Goal: Task Accomplishment & Management: Use online tool/utility

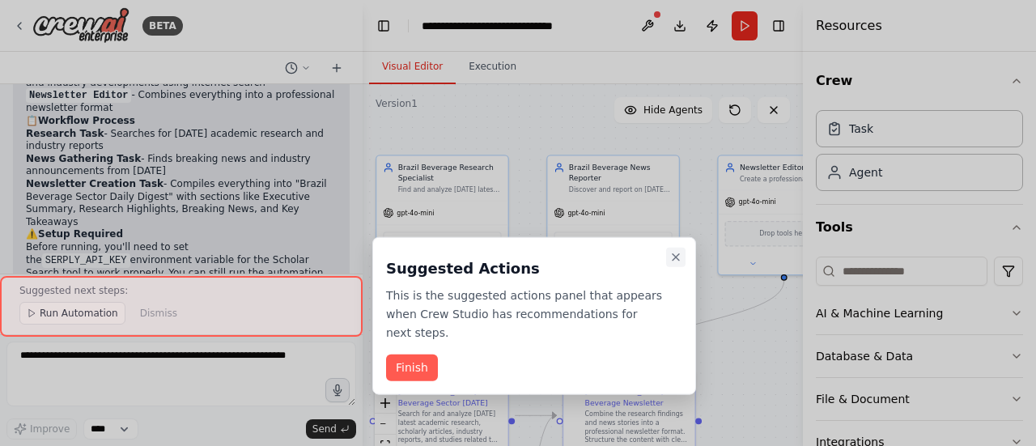
click at [670, 252] on icon "Close walkthrough" at bounding box center [675, 257] width 13 height 13
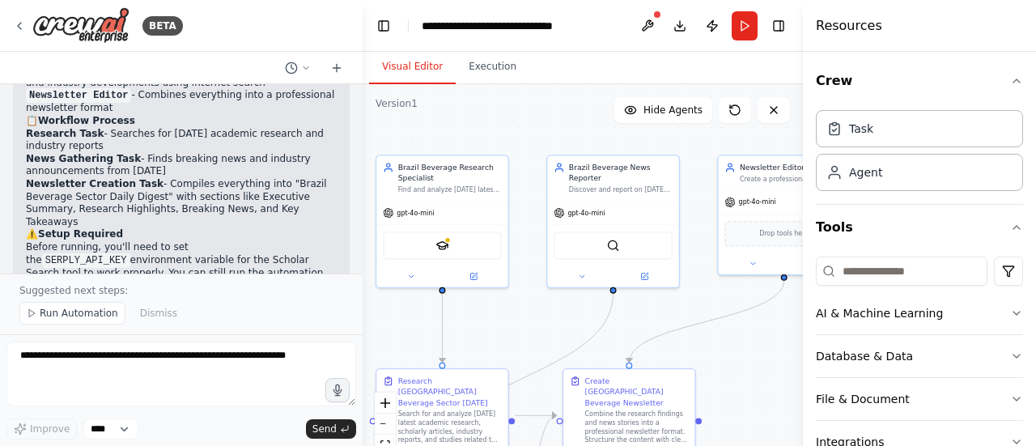
click at [681, 258] on div ".deletable-edge-delete-btn { width: 20px; height: 20px; border: 0px solid #ffff…" at bounding box center [582, 286] width 440 height 405
click at [500, 124] on div ".deletable-edge-delete-btn { width: 20px; height: 20px; border: 0px solid #ffff…" at bounding box center [582, 286] width 440 height 405
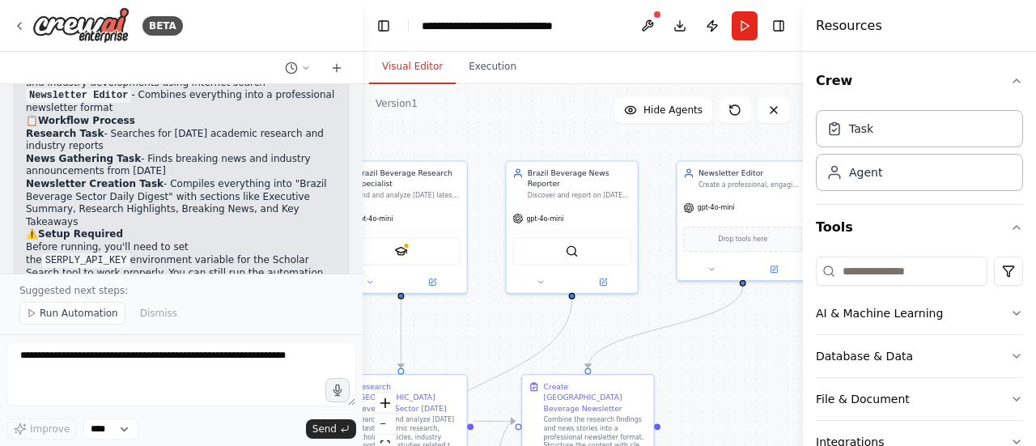
drag, startPoint x: 564, startPoint y: 119, endPoint x: 521, endPoint y: 124, distance: 43.2
click at [515, 124] on div ".deletable-edge-delete-btn { width: 20px; height: 20px; border: 0px solid #ffff…" at bounding box center [582, 286] width 440 height 405
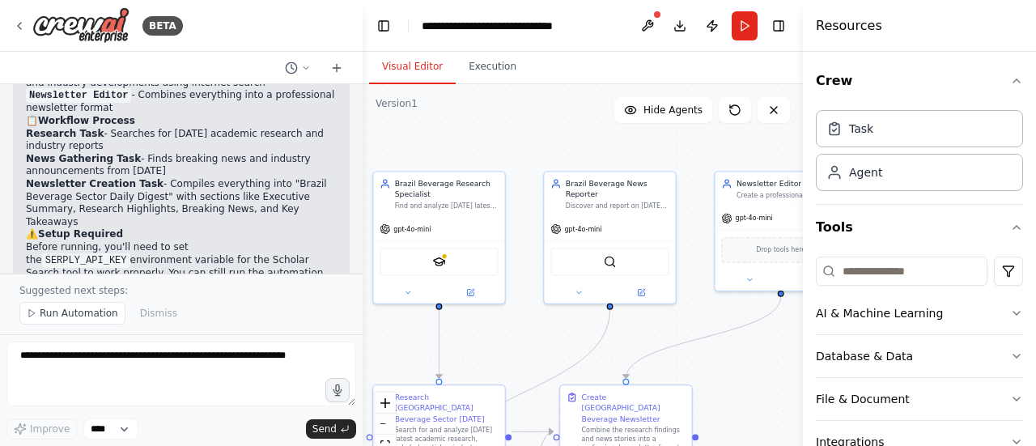
drag, startPoint x: 527, startPoint y: 138, endPoint x: 567, endPoint y: 147, distance: 41.4
click at [567, 147] on div ".deletable-edge-delete-btn { width: 20px; height: 20px; border: 0px solid #ffff…" at bounding box center [582, 286] width 440 height 405
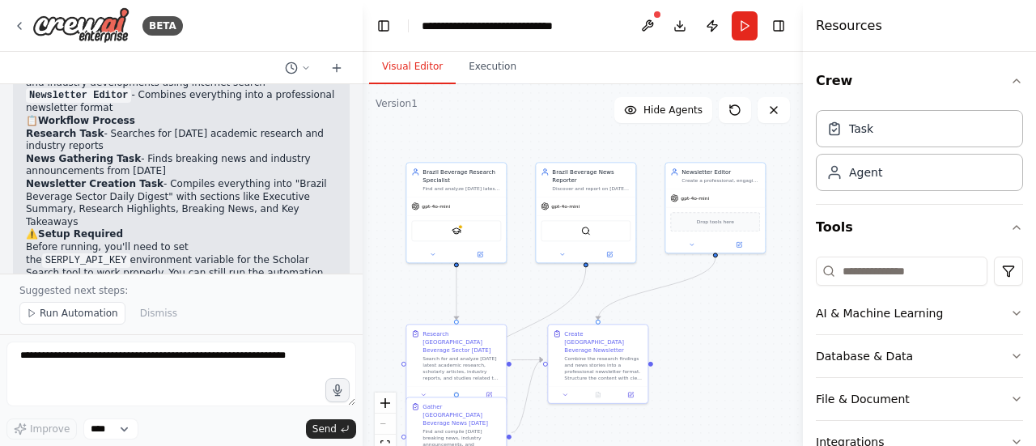
drag, startPoint x: 551, startPoint y: 145, endPoint x: 521, endPoint y: 137, distance: 31.0
click at [519, 137] on div ".deletable-edge-delete-btn { width: 20px; height: 20px; border: 0px solid #ffff…" at bounding box center [582, 286] width 440 height 405
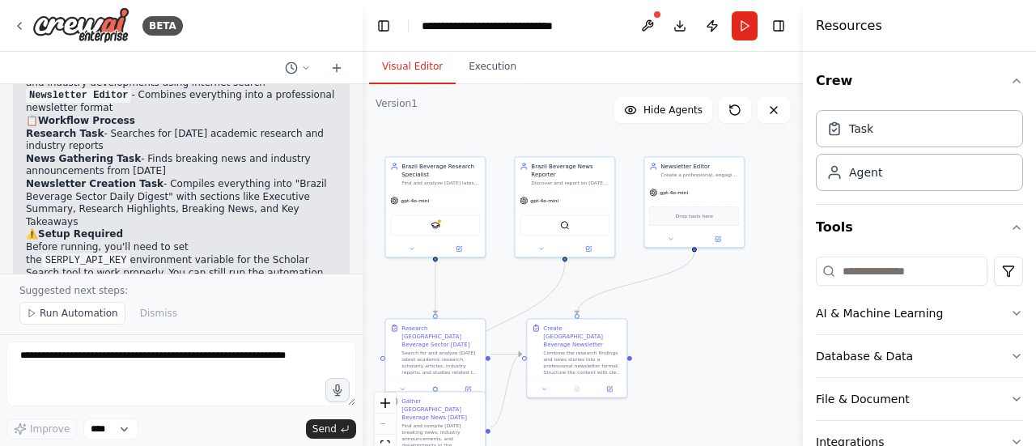
drag, startPoint x: 539, startPoint y: 132, endPoint x: 554, endPoint y: 129, distance: 15.6
click at [554, 129] on div ".deletable-edge-delete-btn { width: 20px; height: 20px; border: 0px solid #ffff…" at bounding box center [582, 286] width 440 height 405
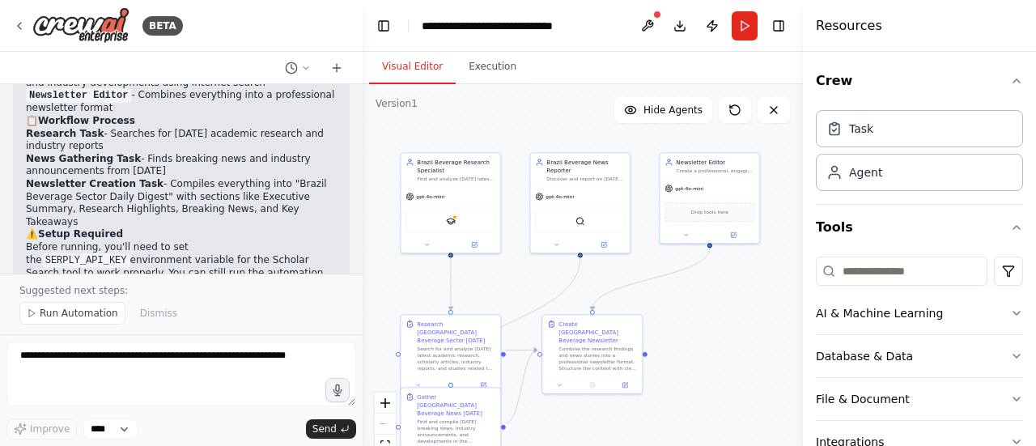
click at [558, 129] on div ".deletable-edge-delete-btn { width: 20px; height: 20px; border: 0px solid #ffff…" at bounding box center [582, 286] width 440 height 405
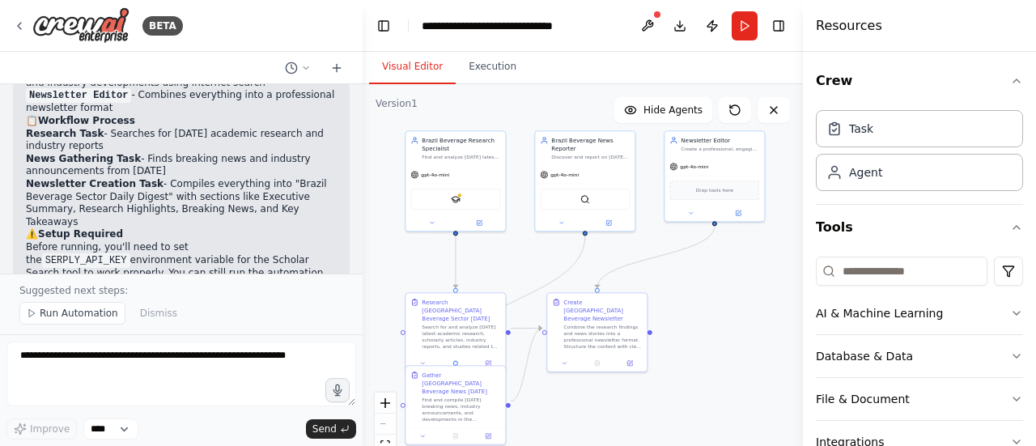
click at [518, 272] on div ".deletable-edge-delete-btn { width: 20px; height: 20px; border: 0px solid #ffff…" at bounding box center [582, 286] width 440 height 405
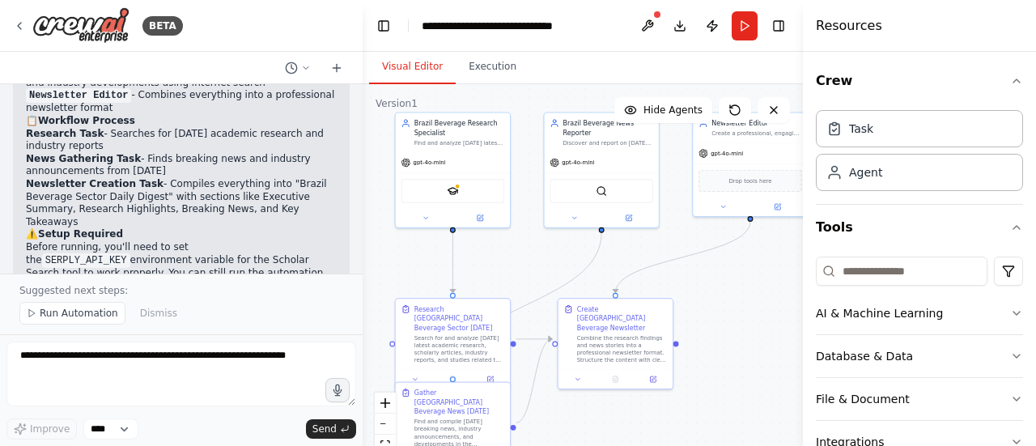
drag, startPoint x: 518, startPoint y: 273, endPoint x: 528, endPoint y: 277, distance: 10.5
click at [528, 277] on div ".deletable-edge-delete-btn { width: 20px; height: 20px; border: 0px solid #ffff…" at bounding box center [582, 286] width 440 height 405
drag, startPoint x: 723, startPoint y: 312, endPoint x: 696, endPoint y: 274, distance: 46.9
click at [689, 286] on div ".deletable-edge-delete-btn { width: 20px; height: 20px; border: 0px solid #ffff…" at bounding box center [582, 286] width 440 height 405
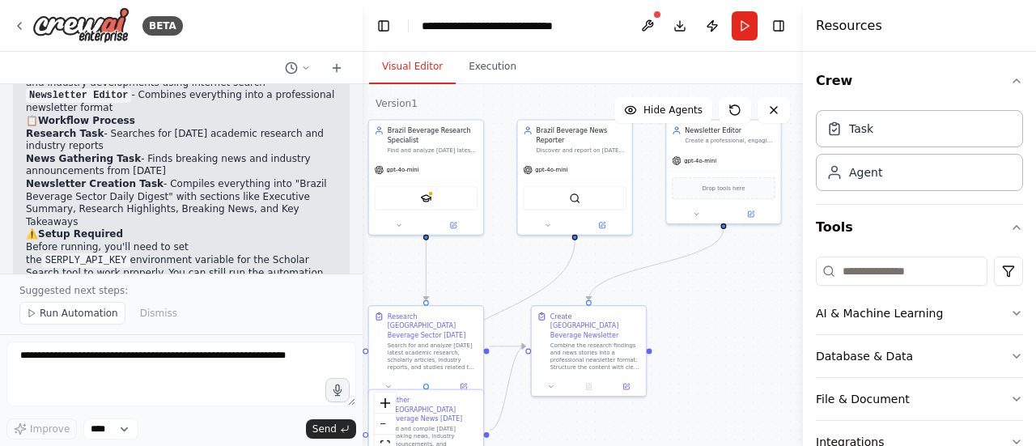
drag, startPoint x: 752, startPoint y: 252, endPoint x: 754, endPoint y: 276, distance: 23.6
click at [754, 276] on div ".deletable-edge-delete-btn { width: 20px; height: 20px; border: 0px solid #ffff…" at bounding box center [582, 286] width 440 height 405
drag, startPoint x: 727, startPoint y: 286, endPoint x: 740, endPoint y: 286, distance: 13.8
click at [740, 286] on div ".deletable-edge-delete-btn { width: 20px; height: 20px; border: 0px solid #ffff…" at bounding box center [582, 286] width 440 height 405
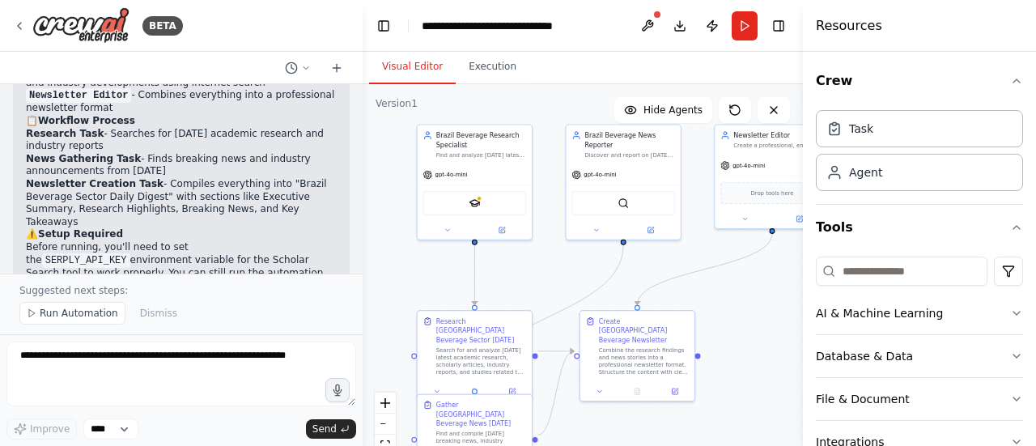
click at [751, 303] on div ".deletable-edge-delete-btn { width: 20px; height: 20px; border: 0px solid #ffff…" at bounding box center [582, 286] width 440 height 405
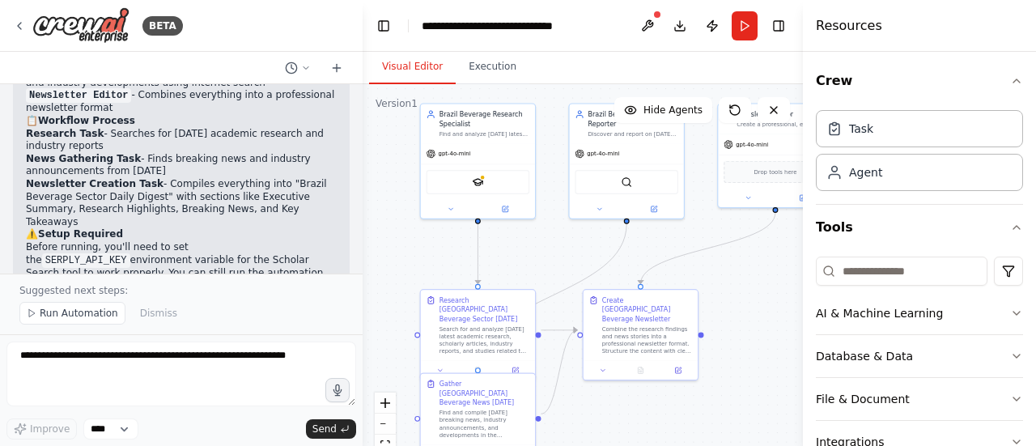
drag, startPoint x: 732, startPoint y: 297, endPoint x: 735, endPoint y: 245, distance: 51.9
click at [735, 244] on div ".deletable-edge-delete-btn { width: 20px; height: 20px; border: 0px solid #ffff…" at bounding box center [582, 286] width 440 height 405
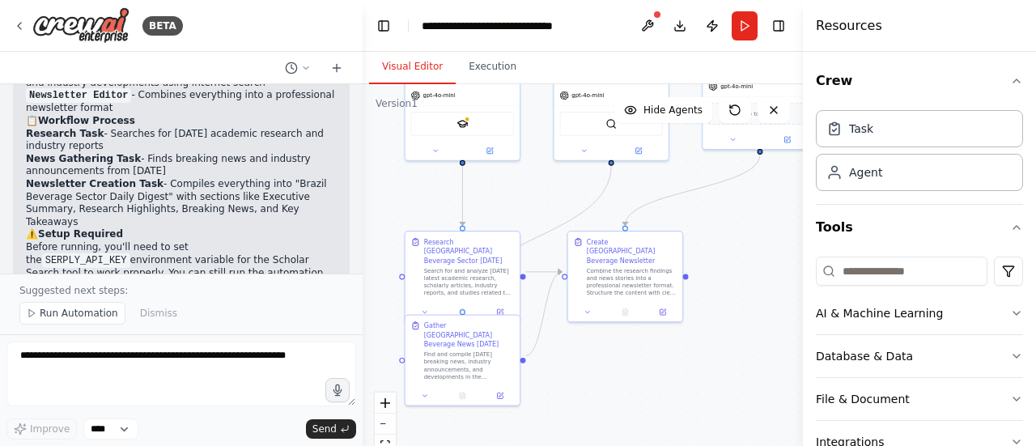
click at [740, 286] on div ".deletable-edge-delete-btn { width: 20px; height: 20px; border: 0px solid #ffff…" at bounding box center [582, 286] width 440 height 405
click at [769, 340] on div ".deletable-edge-delete-btn { width: 20px; height: 20px; border: 0px solid #ffff…" at bounding box center [582, 286] width 440 height 405
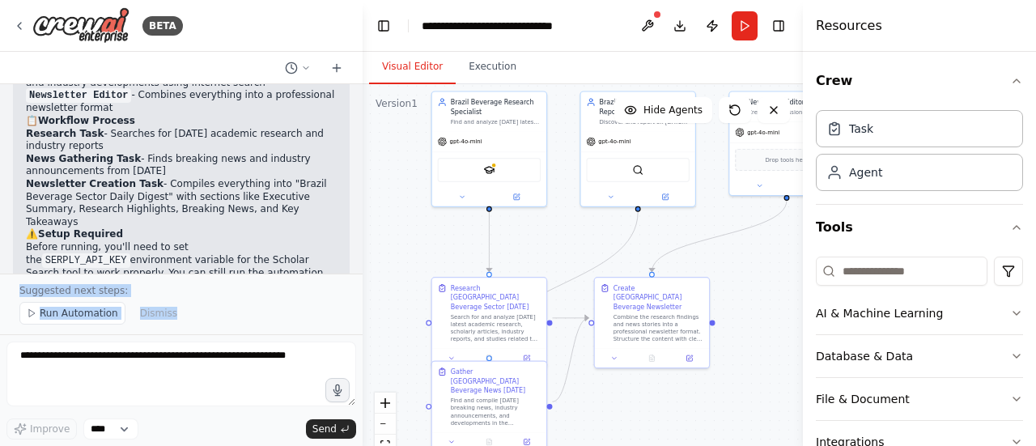
drag, startPoint x: 214, startPoint y: 247, endPoint x: 200, endPoint y: 299, distance: 54.4
click at [201, 321] on div "BETA I want to create a newsletter that secure all the researchs and news about…" at bounding box center [181, 223] width 362 height 446
click at [215, 299] on div "Suggested next steps: Run Automation Dismiss" at bounding box center [181, 303] width 362 height 61
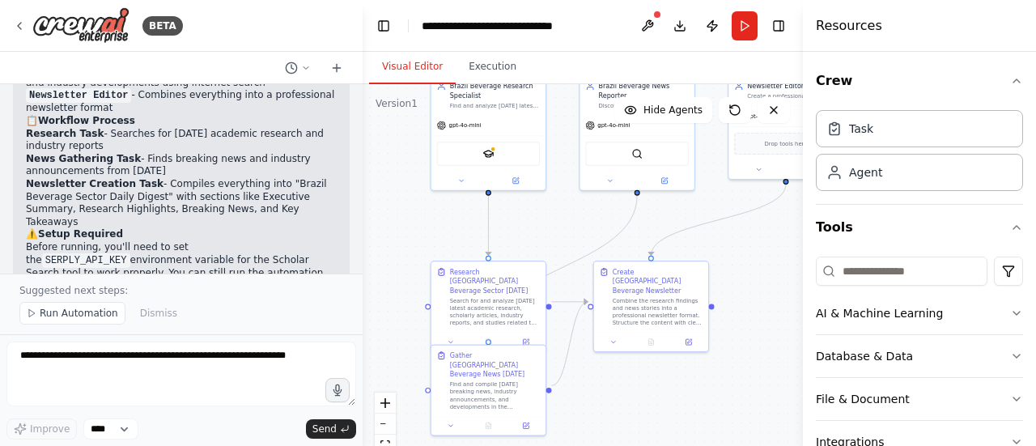
drag, startPoint x: 454, startPoint y: 248, endPoint x: 451, endPoint y: 219, distance: 29.2
click at [451, 219] on div ".deletable-edge-delete-btn { width: 20px; height: 20px; border: 0px solid #ffff…" at bounding box center [582, 286] width 440 height 405
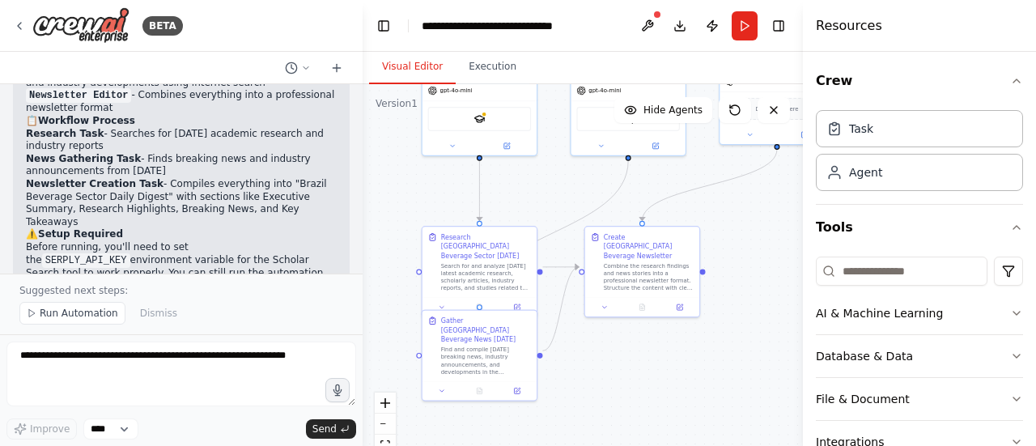
drag, startPoint x: 460, startPoint y: 223, endPoint x: 456, endPoint y: 214, distance: 10.2
click at [456, 214] on div ".deletable-edge-delete-btn { width: 20px; height: 20px; border: 0px solid #ffff…" at bounding box center [582, 286] width 440 height 405
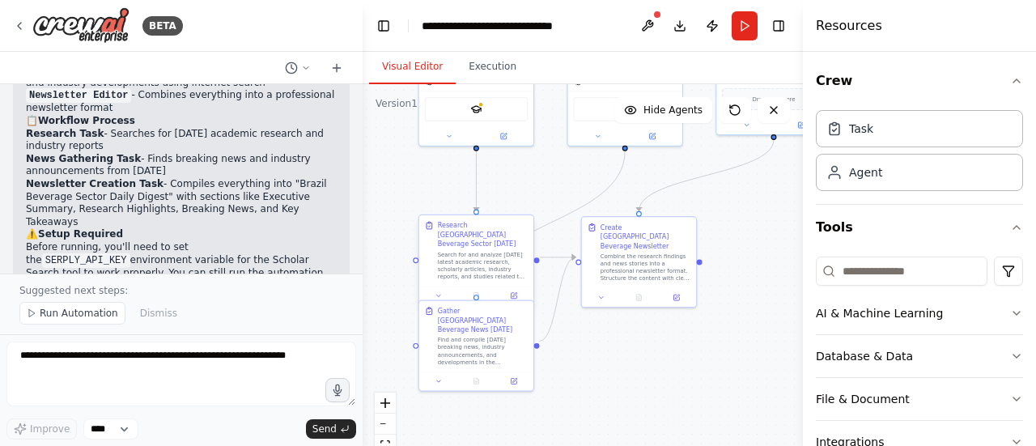
click at [469, 255] on div "Search for and analyze [DATE] latest academic research, scholarly articles, ind…" at bounding box center [483, 266] width 90 height 30
click at [476, 266] on div "Search for and analyze [DATE] latest academic research, scholarly articles, ind…" at bounding box center [483, 266] width 90 height 30
click at [447, 201] on div ".deletable-edge-delete-btn { width: 20px; height: 20px; border: 0px solid #ffff…" at bounding box center [582, 286] width 440 height 405
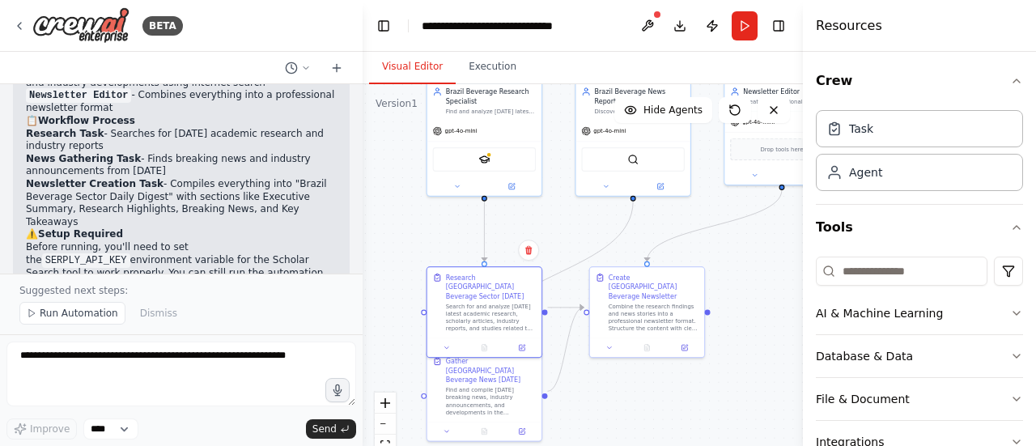
drag, startPoint x: 443, startPoint y: 193, endPoint x: 453, endPoint y: 252, distance: 60.7
click at [453, 252] on div ".deletable-edge-delete-btn { width: 20px; height: 20px; border: 0px solid #ffff…" at bounding box center [582, 286] width 440 height 405
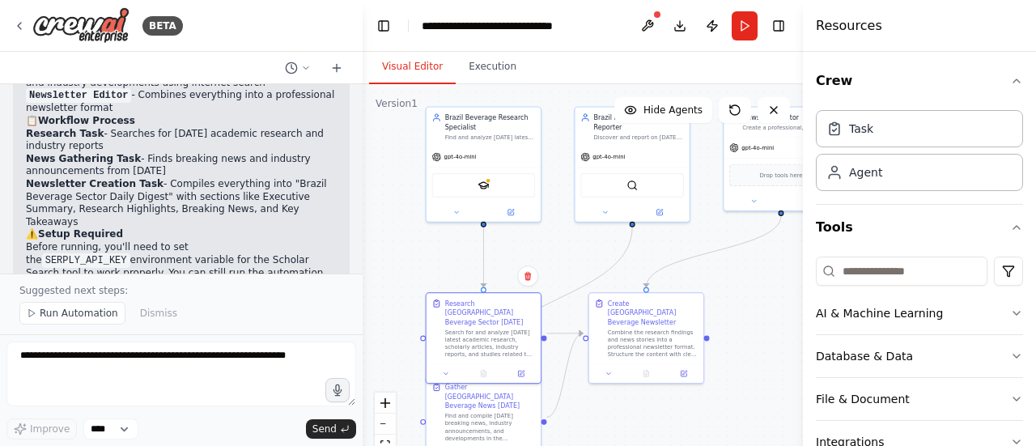
drag, startPoint x: 454, startPoint y: 254, endPoint x: 448, endPoint y: 295, distance: 41.6
click at [448, 295] on div ".deletable-edge-delete-btn { width: 20px; height: 20px; border: 0px solid #ffff…" at bounding box center [582, 286] width 440 height 405
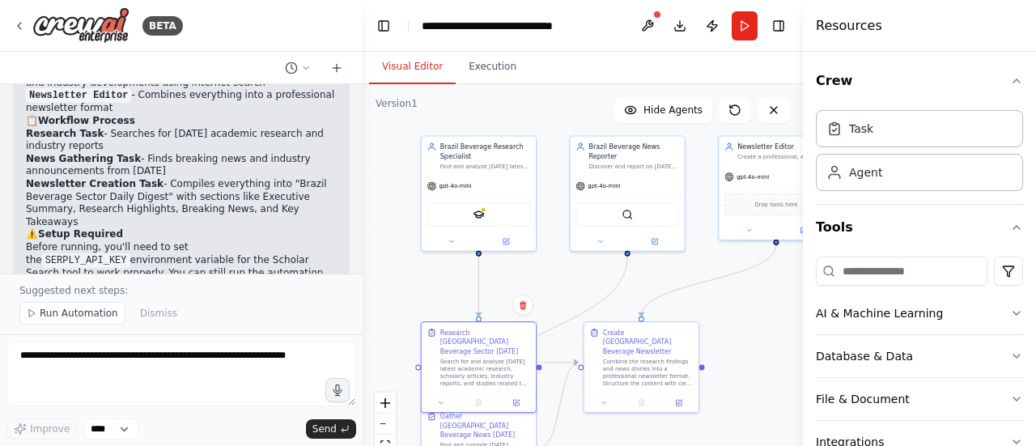
drag, startPoint x: 458, startPoint y: 295, endPoint x: 451, endPoint y: 340, distance: 45.1
click at [451, 340] on div ".deletable-edge-delete-btn { width: 20px; height: 20px; border: 0px solid #ffff…" at bounding box center [582, 286] width 440 height 405
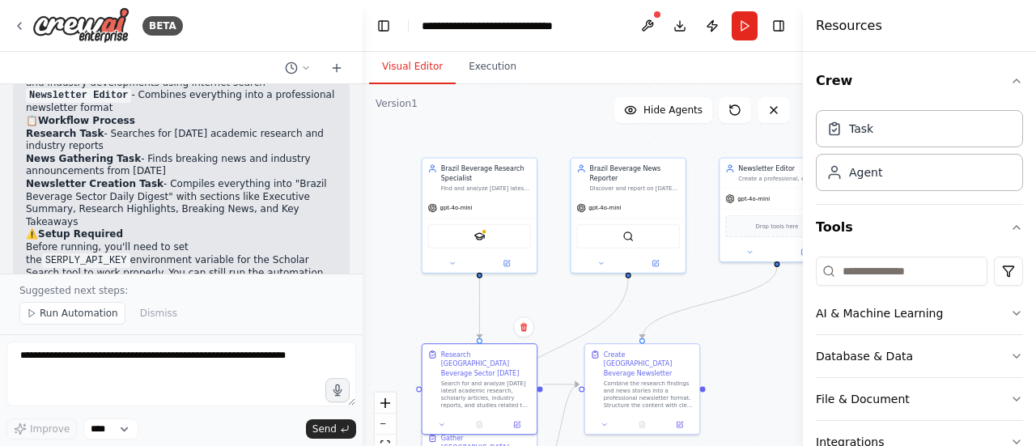
drag, startPoint x: 547, startPoint y: 326, endPoint x: 553, endPoint y: 308, distance: 18.9
click at [553, 308] on div ".deletable-edge-delete-btn { width: 20px; height: 20px; border: 0px solid #ffff…" at bounding box center [582, 286] width 440 height 405
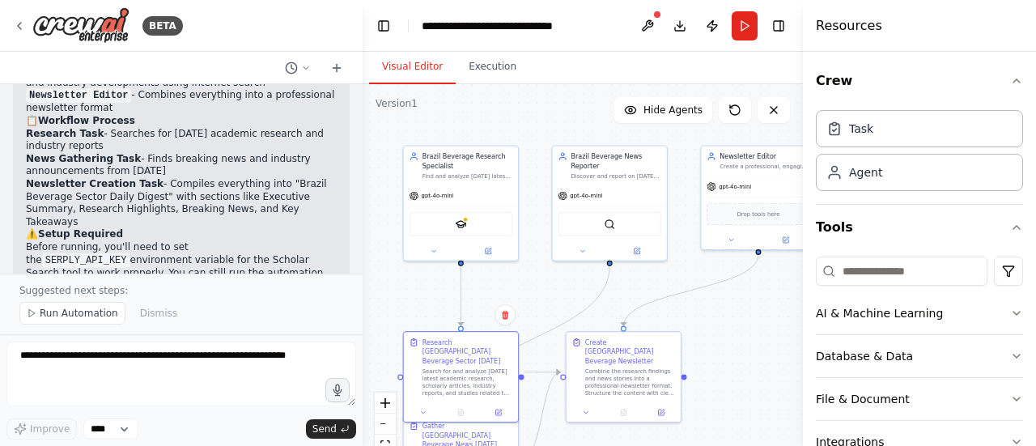
drag, startPoint x: 553, startPoint y: 308, endPoint x: 521, endPoint y: 290, distance: 37.3
click at [528, 293] on div ".deletable-edge-delete-btn { width: 20px; height: 20px; border: 0px solid #ffff…" at bounding box center [582, 286] width 440 height 405
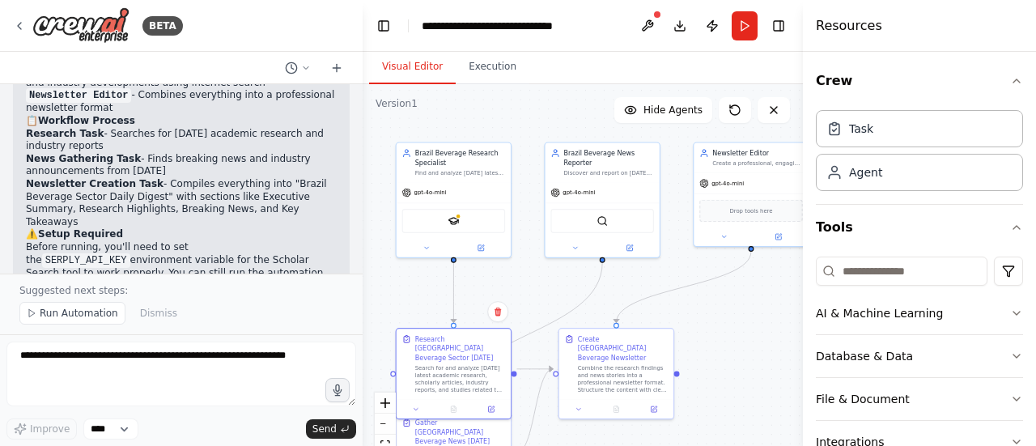
click at [520, 290] on div ".deletable-edge-delete-btn { width: 20px; height: 20px; border: 0px solid #ffff…" at bounding box center [582, 286] width 440 height 405
drag, startPoint x: 423, startPoint y: 305, endPoint x: 444, endPoint y: 284, distance: 29.7
click at [444, 284] on div ".deletable-edge-delete-btn { width: 20px; height: 20px; border: 0px solid #ffff…" at bounding box center [582, 286] width 440 height 405
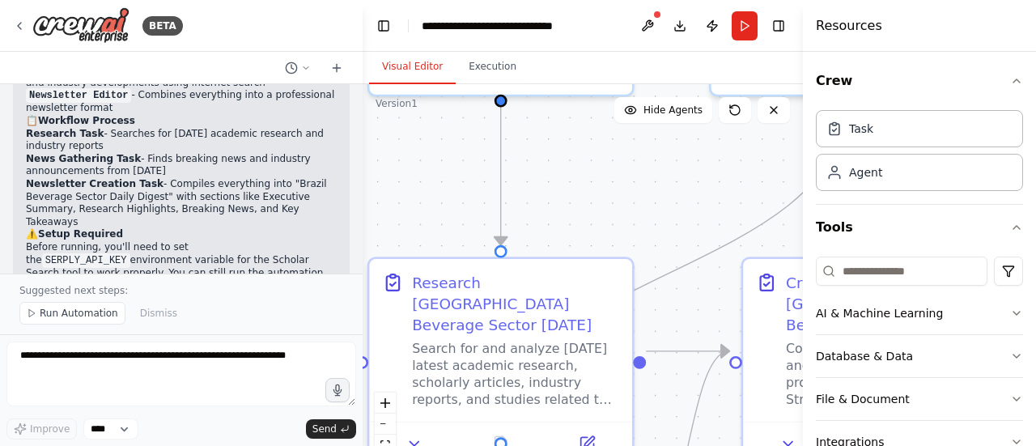
drag, startPoint x: 479, startPoint y: 261, endPoint x: 471, endPoint y: 199, distance: 62.8
click at [471, 199] on div ".deletable-edge-delete-btn { width: 20px; height: 20px; border: 0px solid #ffff…" at bounding box center [582, 286] width 440 height 405
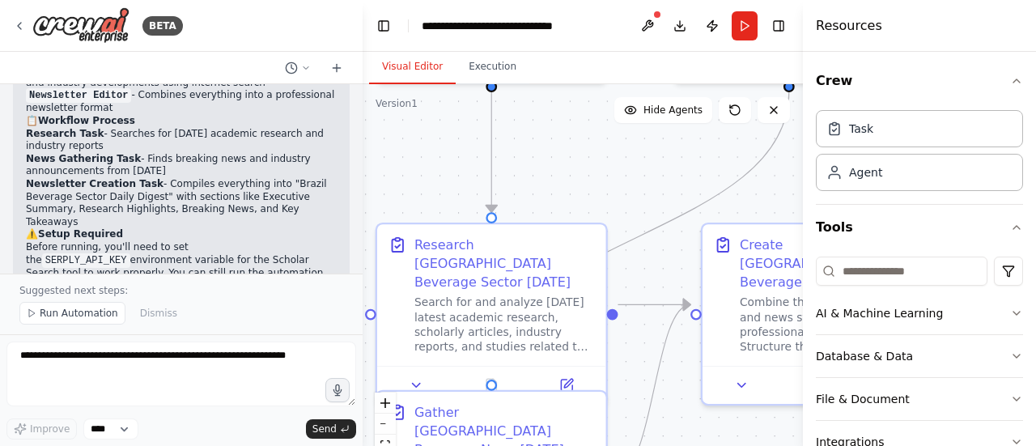
drag, startPoint x: 448, startPoint y: 186, endPoint x: 455, endPoint y: 164, distance: 22.8
click at [455, 165] on div ".deletable-edge-delete-btn { width: 20px; height: 20px; border: 0px solid #ffff…" at bounding box center [582, 286] width 440 height 405
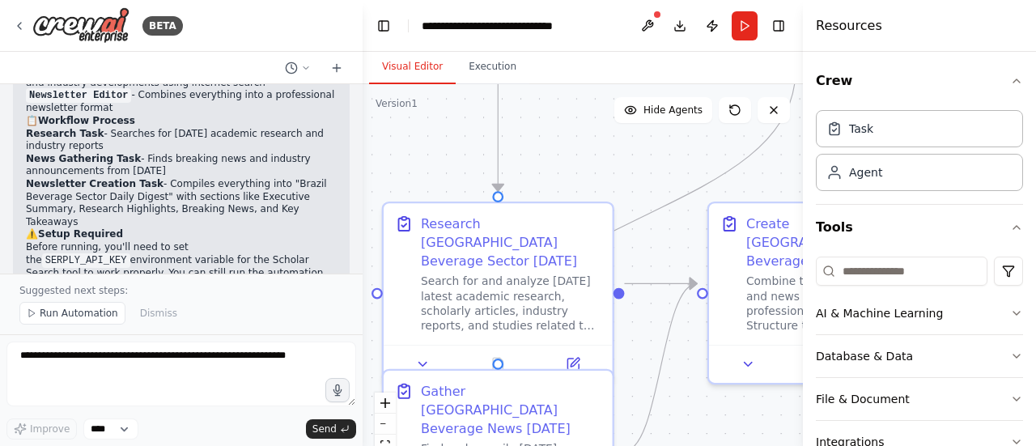
drag, startPoint x: 459, startPoint y: 166, endPoint x: 457, endPoint y: 146, distance: 19.5
click at [457, 146] on div ".deletable-edge-delete-btn { width: 20px; height: 20px; border: 0px solid #ffff…" at bounding box center [582, 286] width 440 height 405
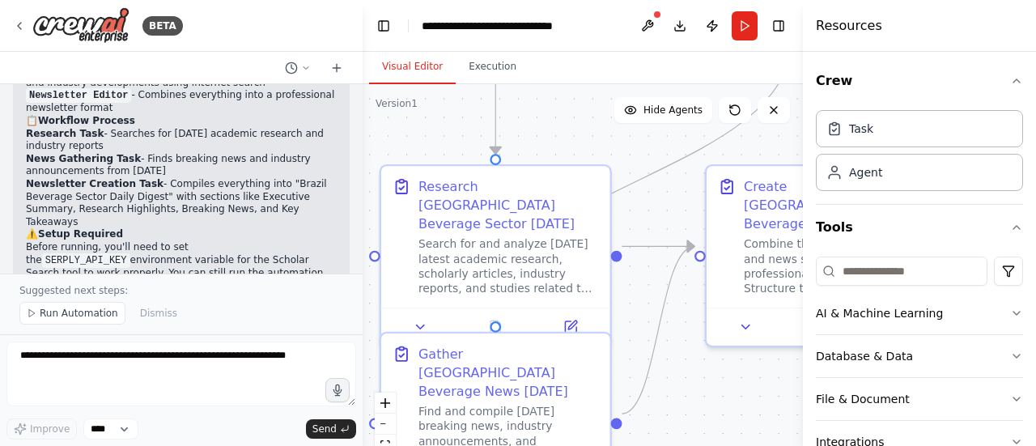
click at [454, 141] on div ".deletable-edge-delete-btn { width: 20px; height: 20px; border: 0px solid #ffff…" at bounding box center [582, 286] width 440 height 405
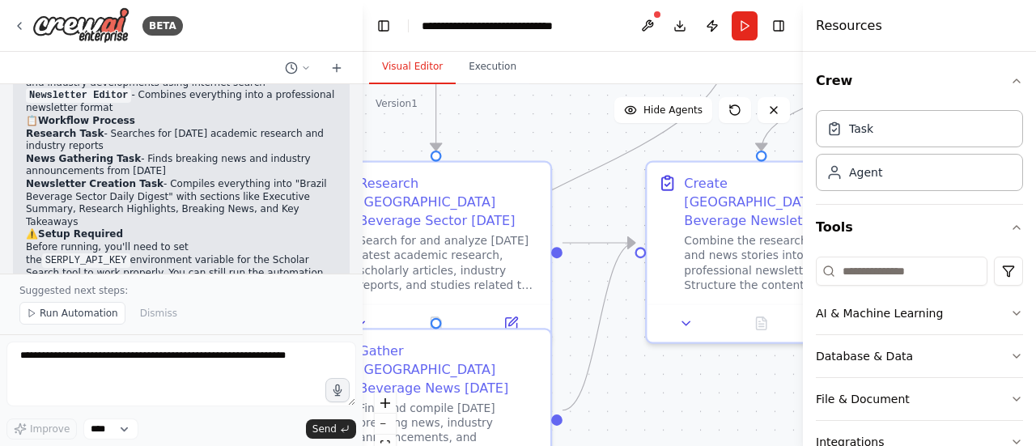
drag, startPoint x: 767, startPoint y: 388, endPoint x: 681, endPoint y: 378, distance: 86.3
click at [681, 378] on div ".deletable-edge-delete-btn { width: 20px; height: 20px; border: 0px solid #ffff…" at bounding box center [582, 286] width 440 height 405
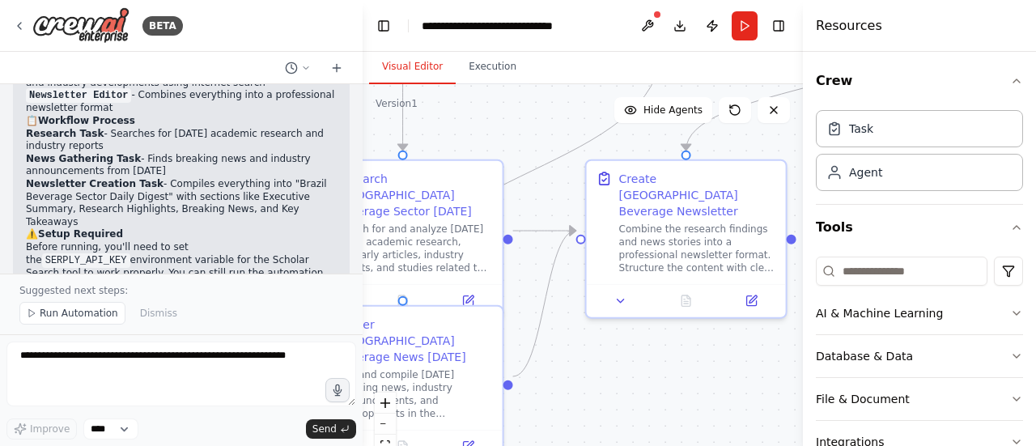
drag, startPoint x: 683, startPoint y: 378, endPoint x: 621, endPoint y: 344, distance: 70.3
click at [623, 345] on div ".deletable-edge-delete-btn { width: 20px; height: 20px; border: 0px solid #ffff…" at bounding box center [582, 286] width 440 height 405
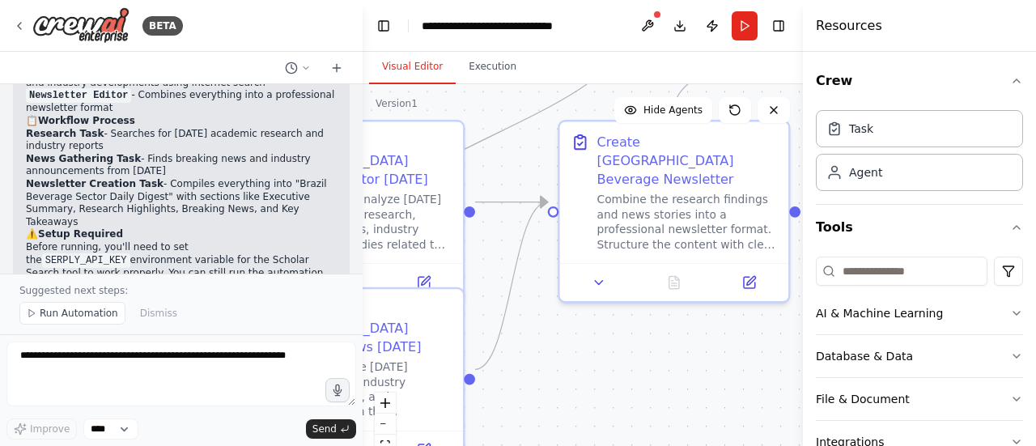
drag, startPoint x: 675, startPoint y: 346, endPoint x: 595, endPoint y: 364, distance: 81.3
click at [595, 364] on div ".deletable-edge-delete-btn { width: 20px; height: 20px; border: 0px solid #ffff…" at bounding box center [582, 286] width 440 height 405
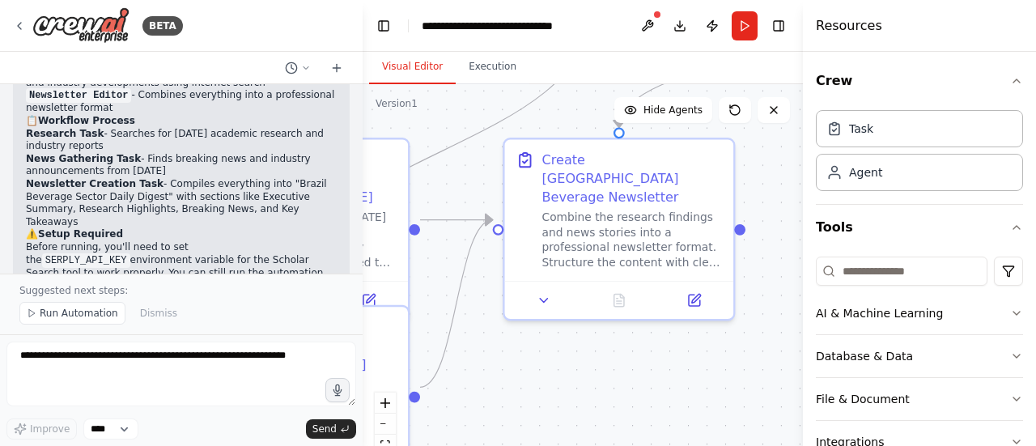
drag, startPoint x: 602, startPoint y: 361, endPoint x: 628, endPoint y: 361, distance: 25.9
click at [628, 361] on div ".deletable-edge-delete-btn { width: 20px; height: 20px; border: 0px solid #ffff…" at bounding box center [582, 286] width 440 height 405
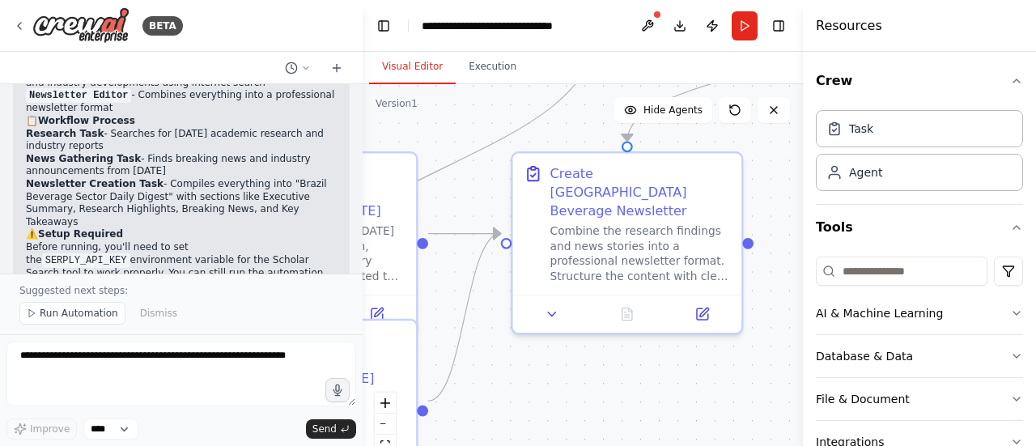
drag, startPoint x: 625, startPoint y: 360, endPoint x: 662, endPoint y: 409, distance: 61.8
click at [662, 409] on div ".deletable-edge-delete-btn { width: 20px; height: 20px; border: 0px solid #ffff…" at bounding box center [582, 286] width 440 height 405
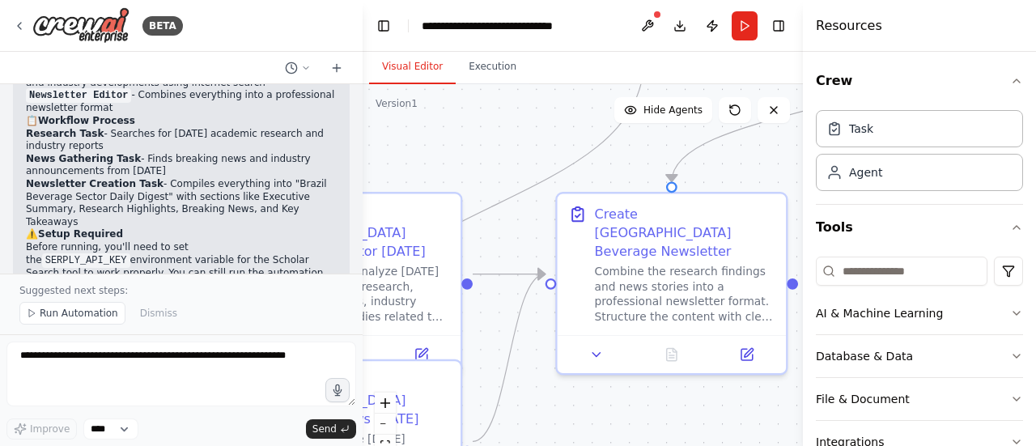
drag, startPoint x: 618, startPoint y: 384, endPoint x: 656, endPoint y: 384, distance: 38.0
click at [656, 384] on div ".deletable-edge-delete-btn { width: 20px; height: 20px; border: 0px solid #ffff…" at bounding box center [582, 286] width 440 height 405
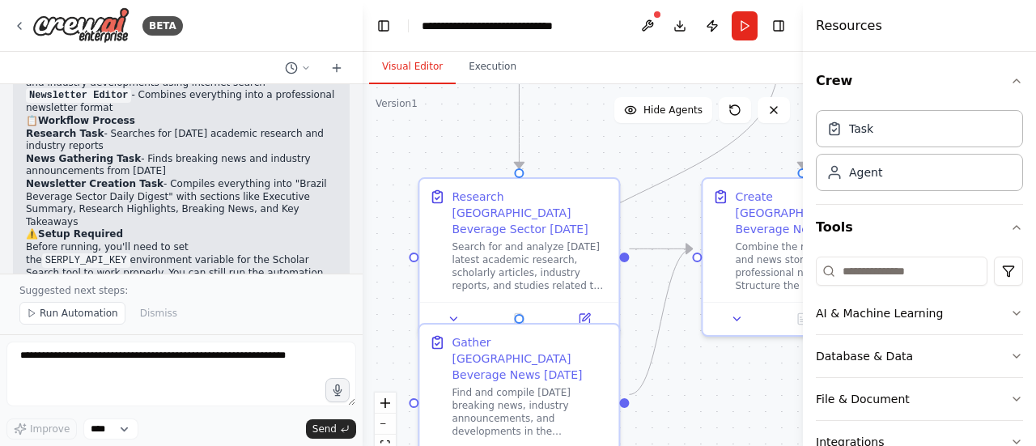
drag, startPoint x: 634, startPoint y: 381, endPoint x: 761, endPoint y: 344, distance: 132.4
click at [761, 344] on div ".deletable-edge-delete-btn { width: 20px; height: 20px; border: 0px solid #ffff…" at bounding box center [582, 286] width 440 height 405
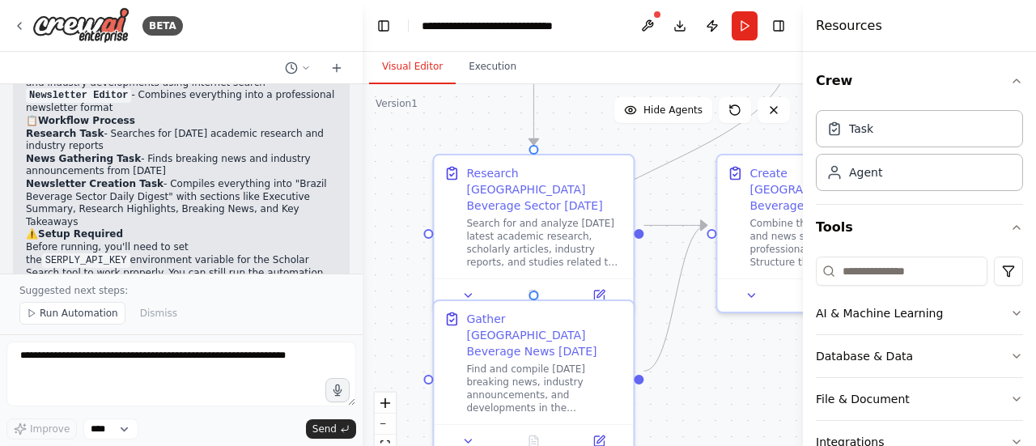
drag, startPoint x: 740, startPoint y: 352, endPoint x: 736, endPoint y: 336, distance: 16.7
click at [738, 336] on div ".deletable-edge-delete-btn { width: 20px; height: 20px; border: 0px solid #ffff…" at bounding box center [582, 286] width 440 height 405
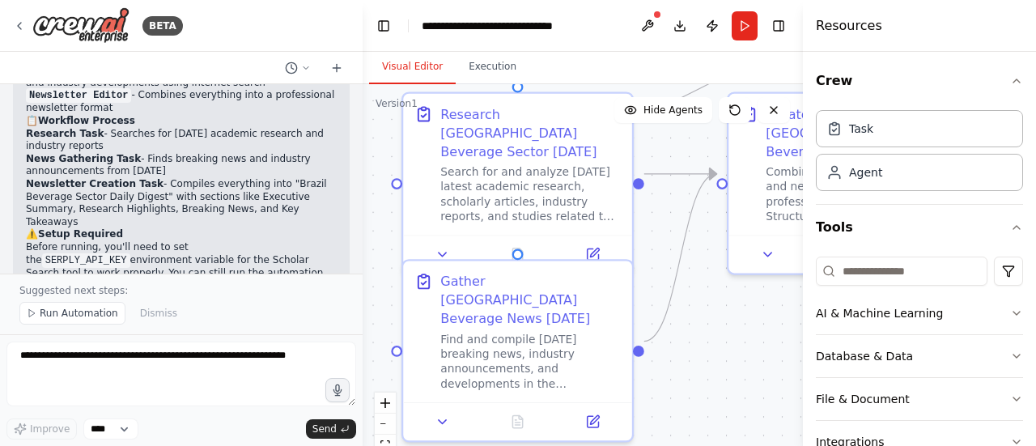
drag, startPoint x: 731, startPoint y: 347, endPoint x: 736, endPoint y: 331, distance: 17.1
click at [736, 331] on div ".deletable-edge-delete-btn { width: 20px; height: 20px; border: 0px solid #ffff…" at bounding box center [582, 286] width 440 height 405
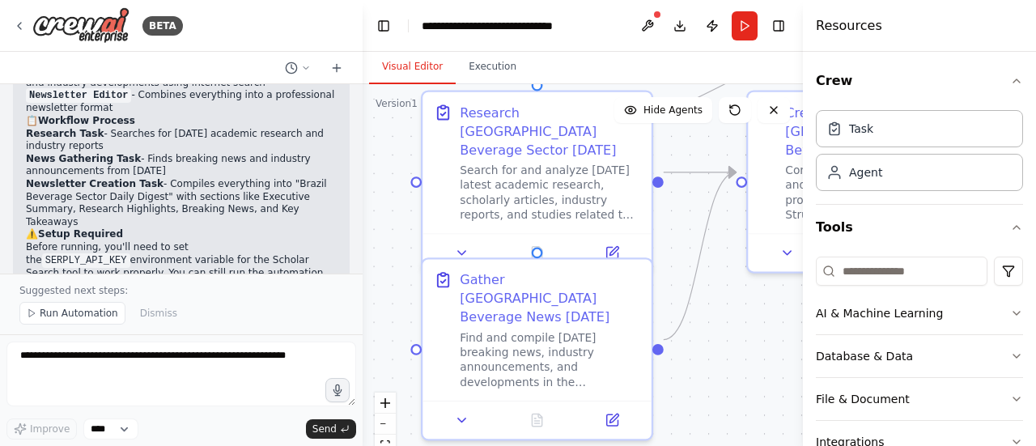
drag, startPoint x: 725, startPoint y: 358, endPoint x: 744, endPoint y: 362, distance: 20.0
click at [744, 362] on div ".deletable-edge-delete-btn { width: 20px; height: 20px; border: 0px solid #ffff…" at bounding box center [582, 286] width 440 height 405
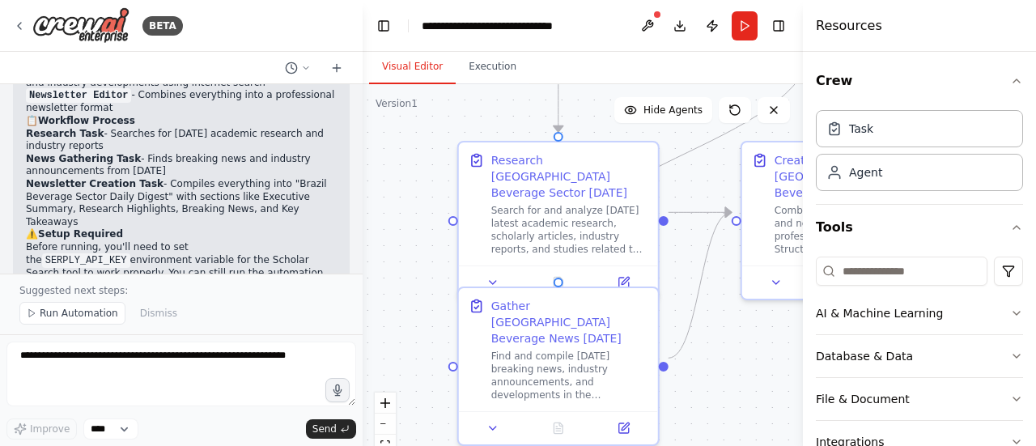
drag, startPoint x: 744, startPoint y: 362, endPoint x: 738, endPoint y: 378, distance: 16.7
click at [738, 378] on div ".deletable-edge-delete-btn { width: 20px; height: 20px; border: 0px solid #ffff…" at bounding box center [582, 286] width 440 height 405
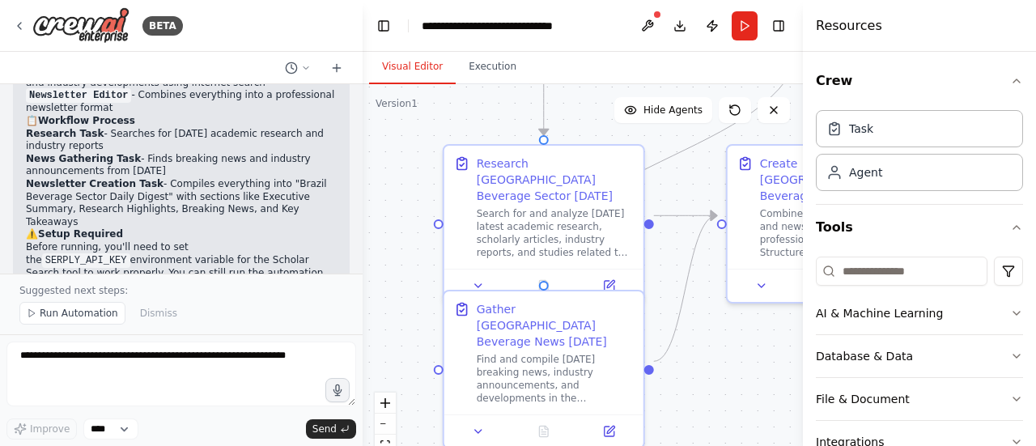
drag, startPoint x: 738, startPoint y: 378, endPoint x: 724, endPoint y: 381, distance: 14.1
click at [724, 381] on div ".deletable-edge-delete-btn { width: 20px; height: 20px; border: 0px solid #ffff…" at bounding box center [582, 286] width 440 height 405
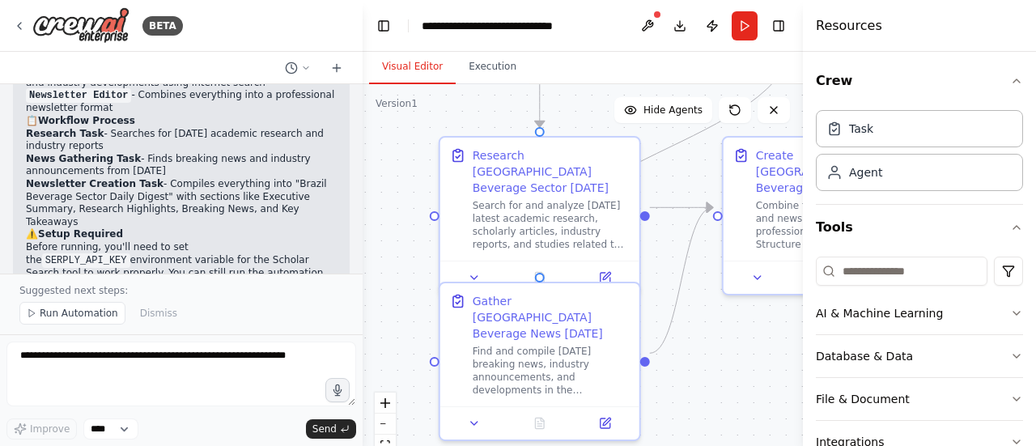
drag, startPoint x: 724, startPoint y: 381, endPoint x: 720, endPoint y: 371, distance: 10.5
click at [720, 371] on div ".deletable-edge-delete-btn { width: 20px; height: 20px; border: 0px solid #ffff…" at bounding box center [582, 286] width 440 height 405
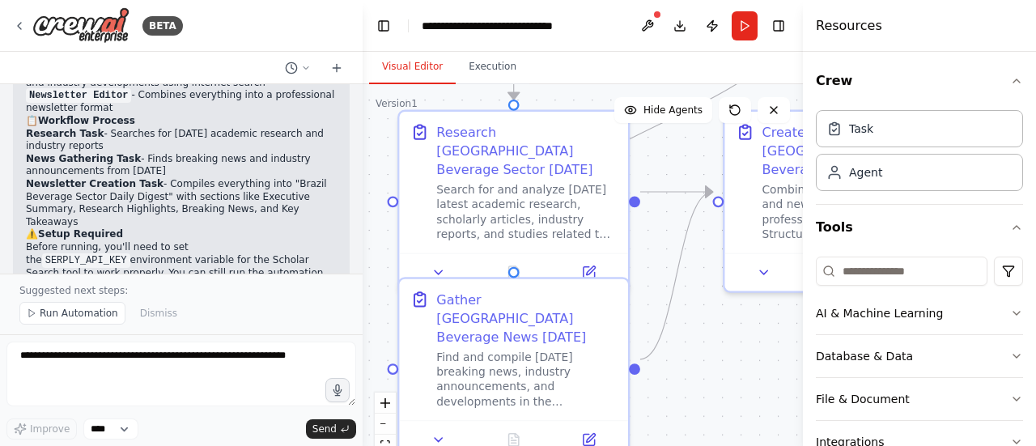
drag, startPoint x: 719, startPoint y: 365, endPoint x: 720, endPoint y: 375, distance: 9.7
click at [720, 375] on div ".deletable-edge-delete-btn { width: 20px; height: 20px; border: 0px solid #ffff…" at bounding box center [582, 286] width 440 height 405
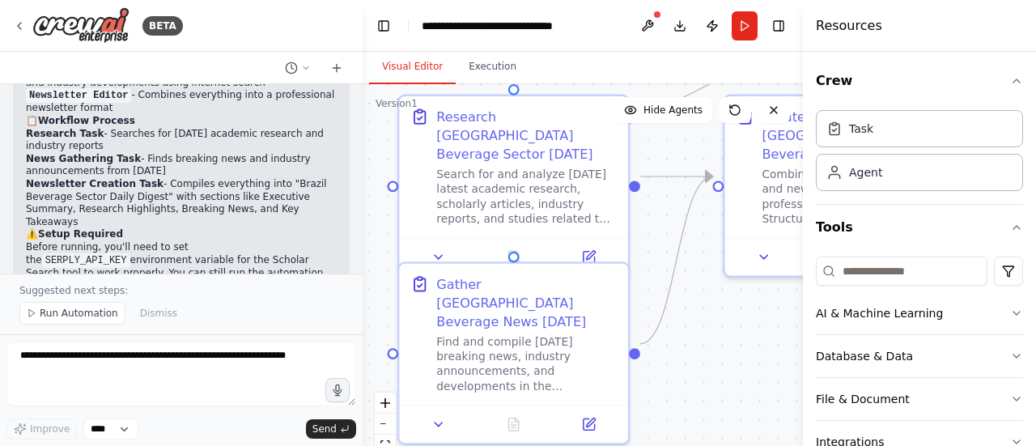
drag, startPoint x: 731, startPoint y: 339, endPoint x: 733, endPoint y: 311, distance: 27.6
click at [732, 315] on div ".deletable-edge-delete-btn { width: 20px; height: 20px; border: 0px solid #ffff…" at bounding box center [582, 286] width 440 height 405
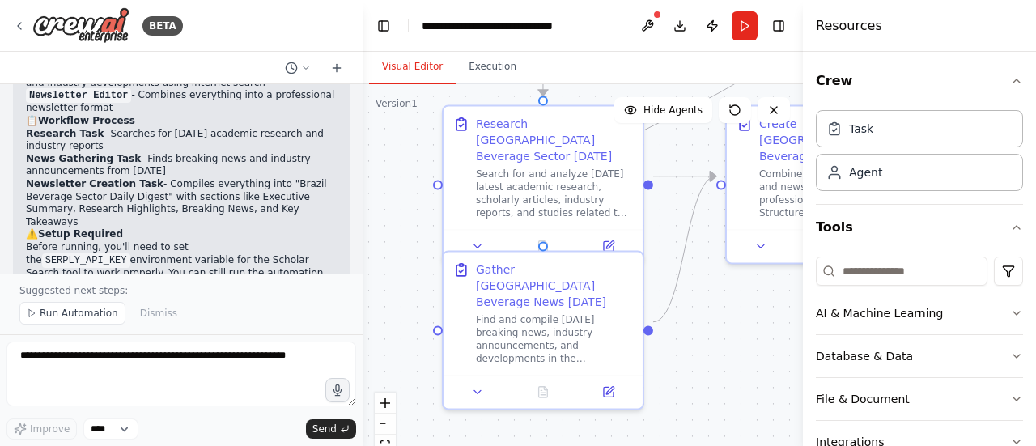
click at [736, 313] on div ".deletable-edge-delete-btn { width: 20px; height: 20px; border: 0px solid #ffff…" at bounding box center [582, 286] width 440 height 405
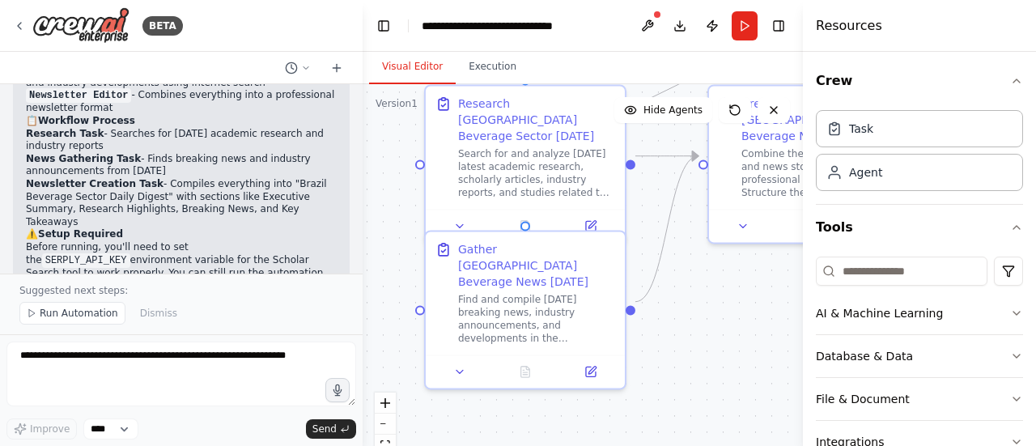
drag, startPoint x: 731, startPoint y: 310, endPoint x: 714, endPoint y: 290, distance: 26.9
click at [714, 290] on div ".deletable-edge-delete-btn { width: 20px; height: 20px; border: 0px solid #ffff…" at bounding box center [582, 286] width 440 height 405
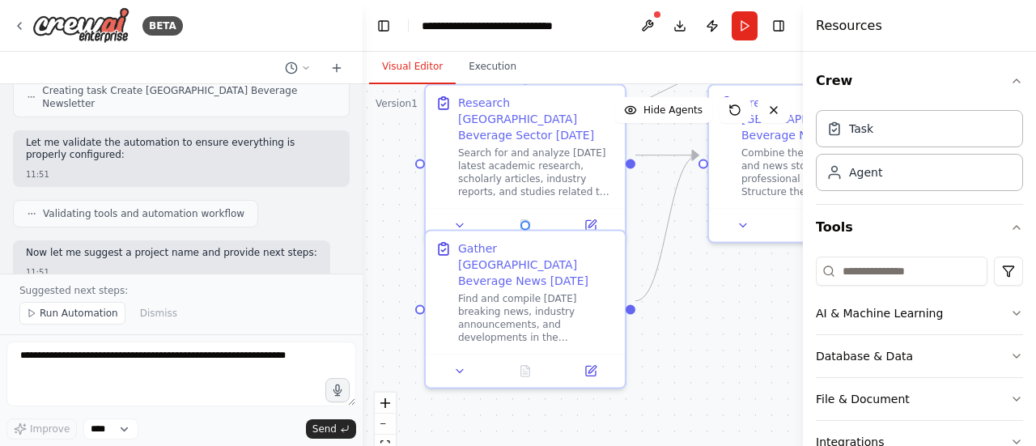
scroll to position [807, 0]
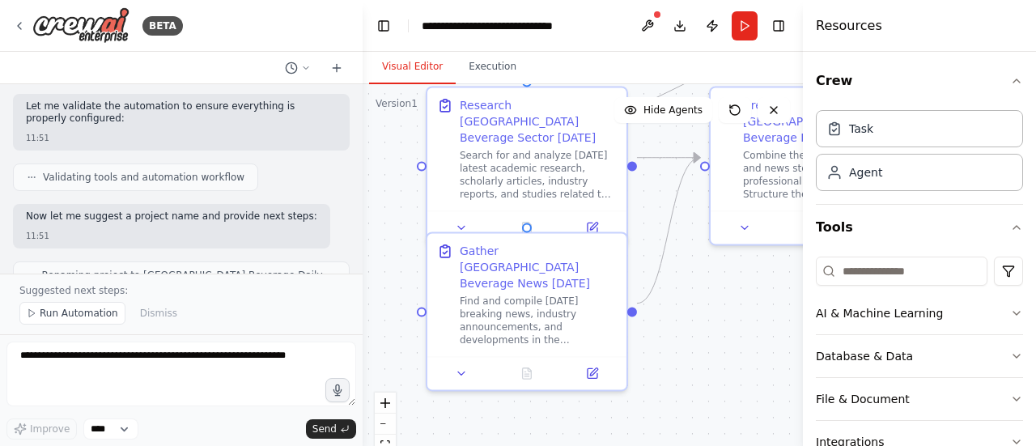
drag, startPoint x: 393, startPoint y: 241, endPoint x: 400, endPoint y: 279, distance: 38.7
click at [400, 279] on div ".deletable-edge-delete-btn { width: 20px; height: 20px; border: 0px solid #ffff…" at bounding box center [582, 286] width 440 height 405
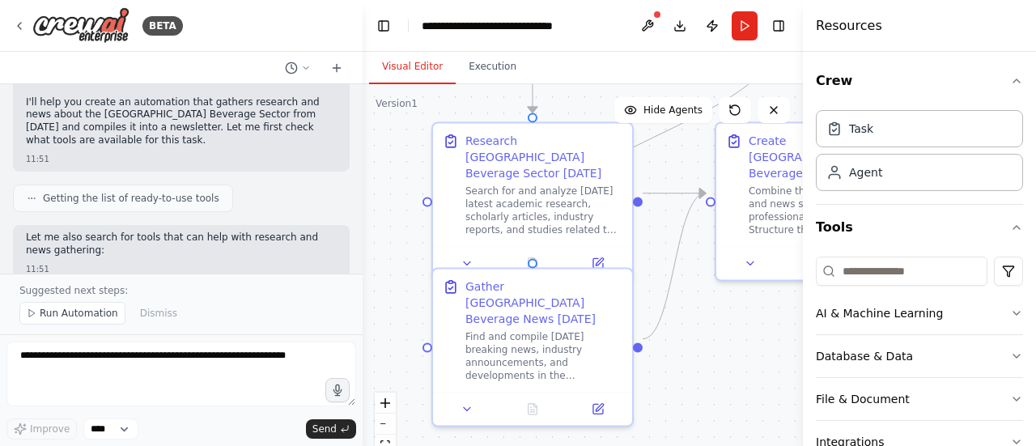
scroll to position [0, 0]
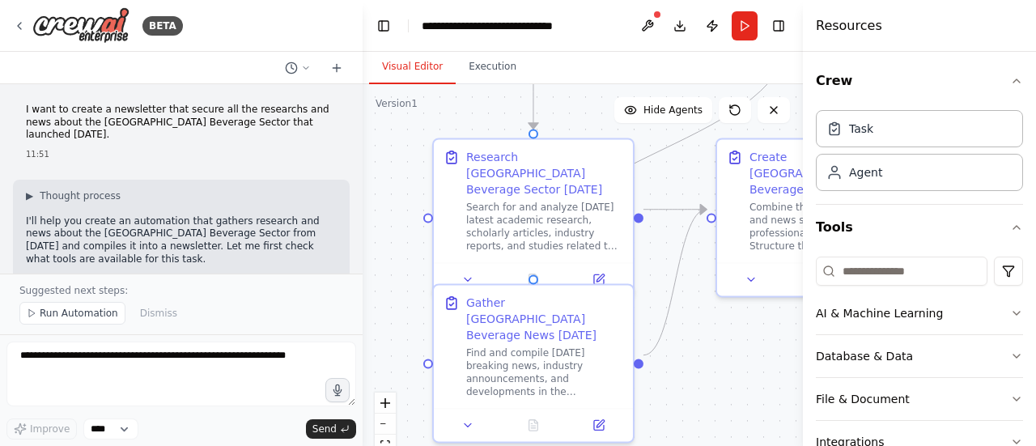
drag, startPoint x: 397, startPoint y: 232, endPoint x: 399, endPoint y: 257, distance: 25.1
click at [399, 257] on div ".deletable-edge-delete-btn { width: 20px; height: 20px; border: 0px solid #ffff…" at bounding box center [582, 286] width 440 height 405
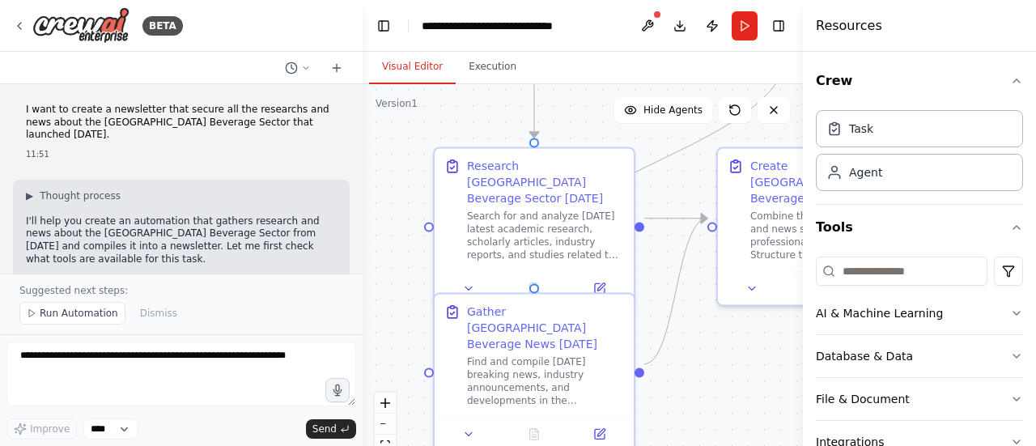
drag, startPoint x: 399, startPoint y: 257, endPoint x: 388, endPoint y: 252, distance: 12.3
click at [388, 252] on div ".deletable-edge-delete-btn { width: 20px; height: 20px; border: 0px solid #ffff…" at bounding box center [582, 286] width 440 height 405
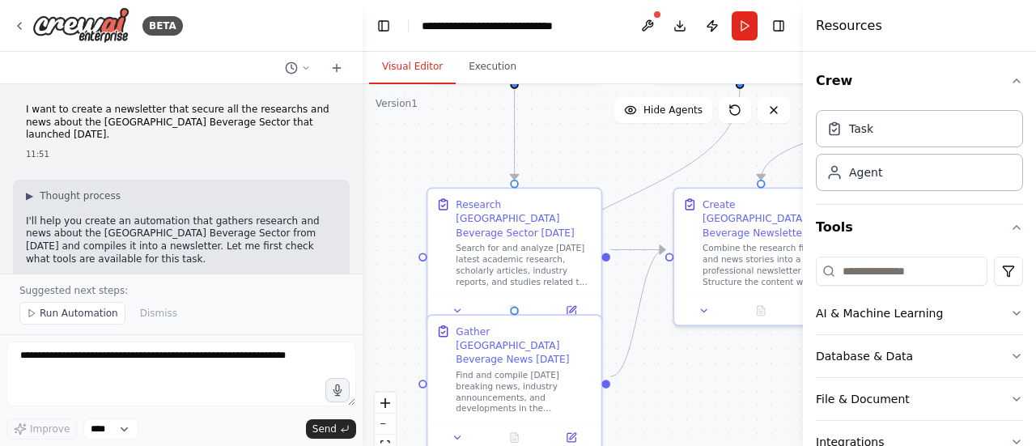
drag, startPoint x: 660, startPoint y: 359, endPoint x: 662, endPoint y: 378, distance: 18.7
click at [662, 378] on div ".deletable-edge-delete-btn { width: 20px; height: 20px; border: 0px solid #ffff…" at bounding box center [582, 286] width 440 height 405
drag, startPoint x: 673, startPoint y: 392, endPoint x: 663, endPoint y: 394, distance: 9.8
click at [663, 394] on div ".deletable-edge-delete-btn { width: 20px; height: 20px; border: 0px solid #ffff…" at bounding box center [582, 286] width 440 height 405
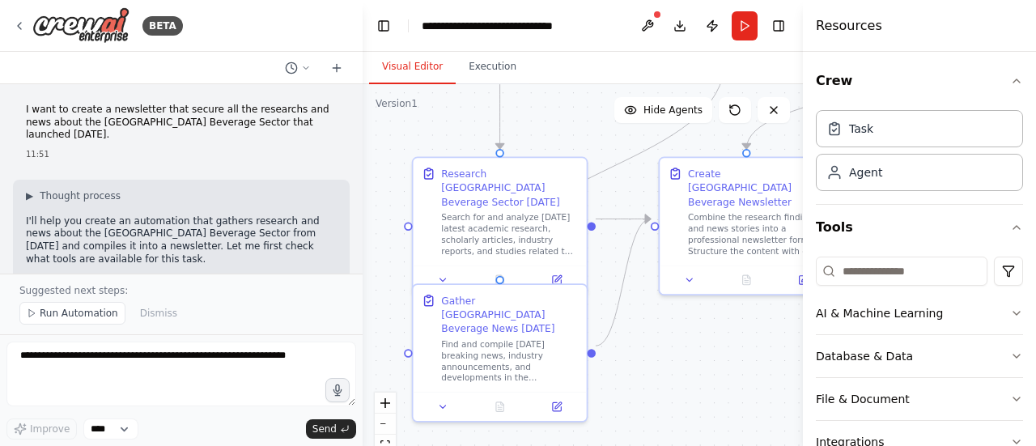
drag, startPoint x: 670, startPoint y: 384, endPoint x: 665, endPoint y: 352, distance: 32.7
click at [665, 352] on div ".deletable-edge-delete-btn { width: 20px; height: 20px; border: 0px solid #ffff…" at bounding box center [582, 286] width 440 height 405
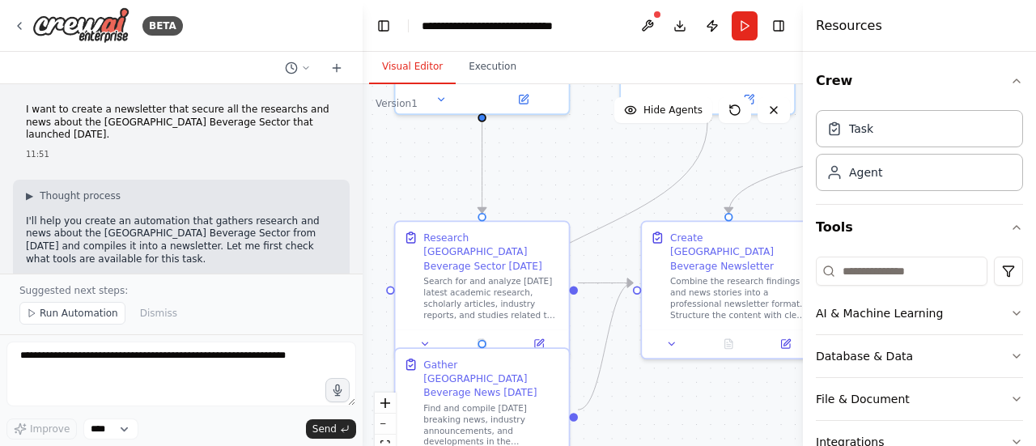
drag, startPoint x: 663, startPoint y: 358, endPoint x: 600, endPoint y: 409, distance: 80.6
click at [600, 409] on div ".deletable-edge-delete-btn { width: 20px; height: 20px; border: 0px solid #ffff…" at bounding box center [582, 286] width 440 height 405
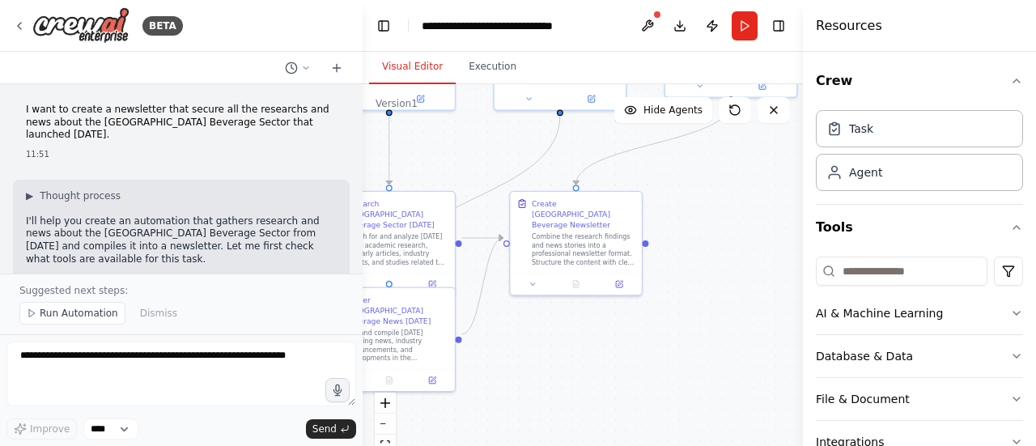
drag, startPoint x: 617, startPoint y: 395, endPoint x: 529, endPoint y: 328, distance: 110.8
click at [529, 328] on div ".deletable-edge-delete-btn { width: 20px; height: 20px; border: 0px solid #ffff…" at bounding box center [582, 286] width 440 height 405
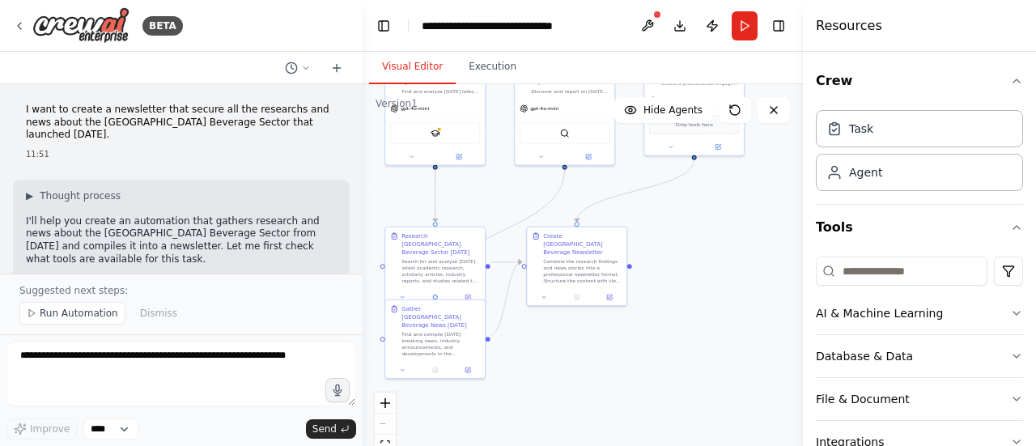
drag, startPoint x: 552, startPoint y: 332, endPoint x: 684, endPoint y: 336, distance: 132.7
click at [686, 337] on div ".deletable-edge-delete-btn { width: 20px; height: 20px; border: 0px solid #ffff…" at bounding box center [582, 286] width 440 height 405
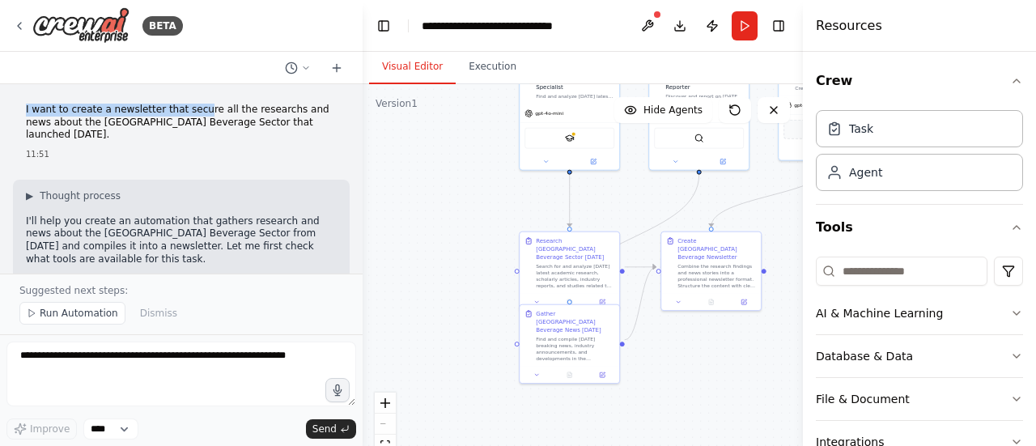
drag, startPoint x: 26, startPoint y: 112, endPoint x: 188, endPoint y: 114, distance: 161.8
click at [188, 114] on p "I want to create a newsletter that secure all the researchs and news about the …" at bounding box center [181, 123] width 311 height 38
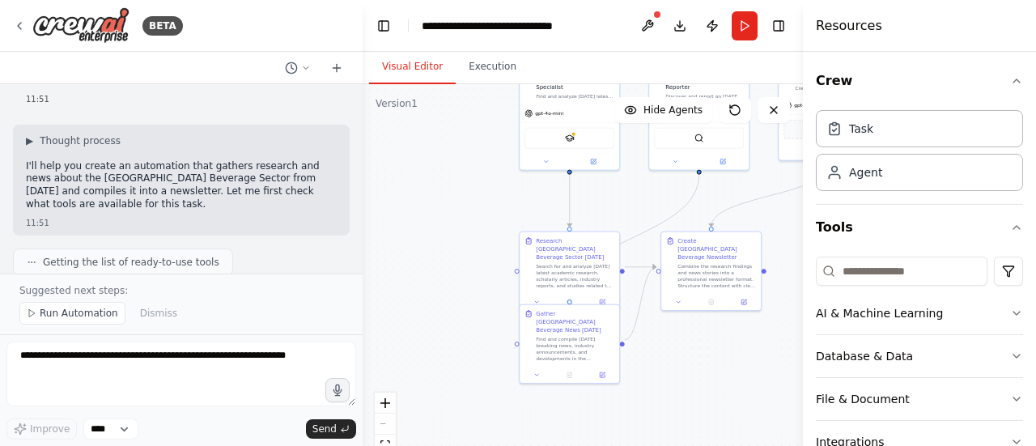
scroll to position [81, 0]
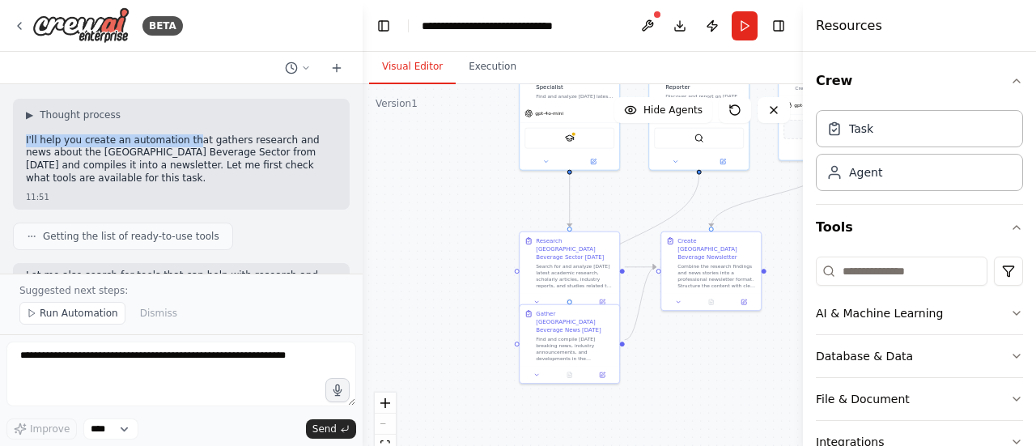
drag, startPoint x: 6, startPoint y: 125, endPoint x: 179, endPoint y: 128, distance: 172.3
click at [179, 128] on div "I want to create a newsletter that secure all the researchs and news about the …" at bounding box center [181, 178] width 362 height 189
click at [179, 134] on p "I'll help you create an automation that gathers research and news about the [GE…" at bounding box center [181, 159] width 311 height 50
drag, startPoint x: 178, startPoint y: 125, endPoint x: 285, endPoint y: 131, distance: 106.9
click at [285, 134] on p "I'll help you create an automation that gathers research and news about the [GE…" at bounding box center [181, 159] width 311 height 50
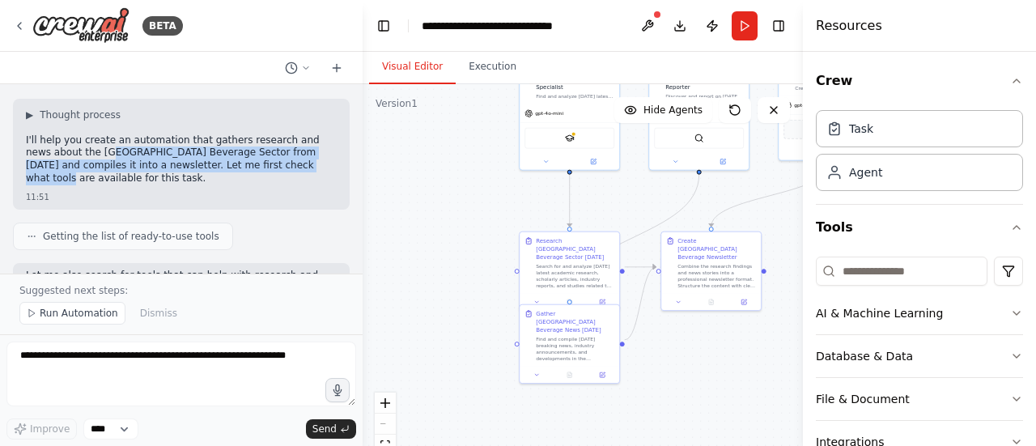
drag, startPoint x: 94, startPoint y: 138, endPoint x: 249, endPoint y: 150, distance: 155.8
click at [248, 150] on p "I'll help you create an automation that gathers research and news about the [GE…" at bounding box center [181, 159] width 311 height 50
click at [249, 150] on p "I'll help you create an automation that gathers research and news about the [GE…" at bounding box center [181, 159] width 311 height 50
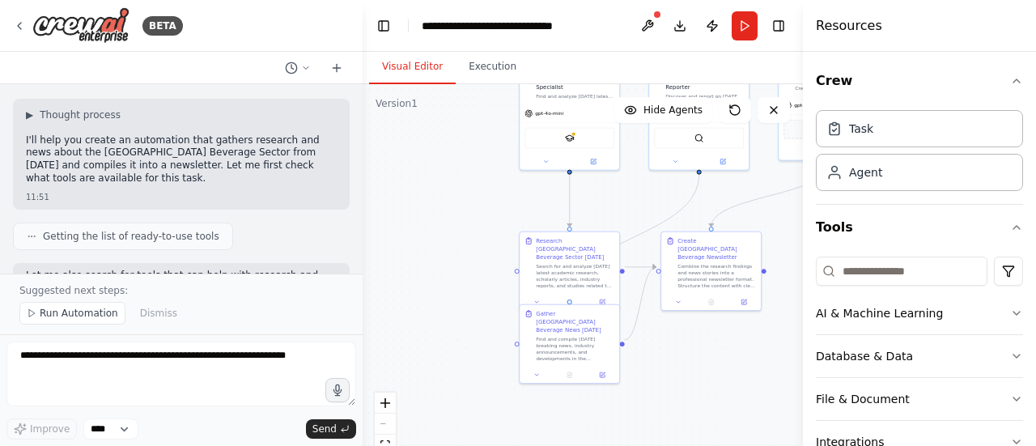
click at [181, 150] on p "I'll help you create an automation that gathers research and news about the [GE…" at bounding box center [181, 159] width 311 height 50
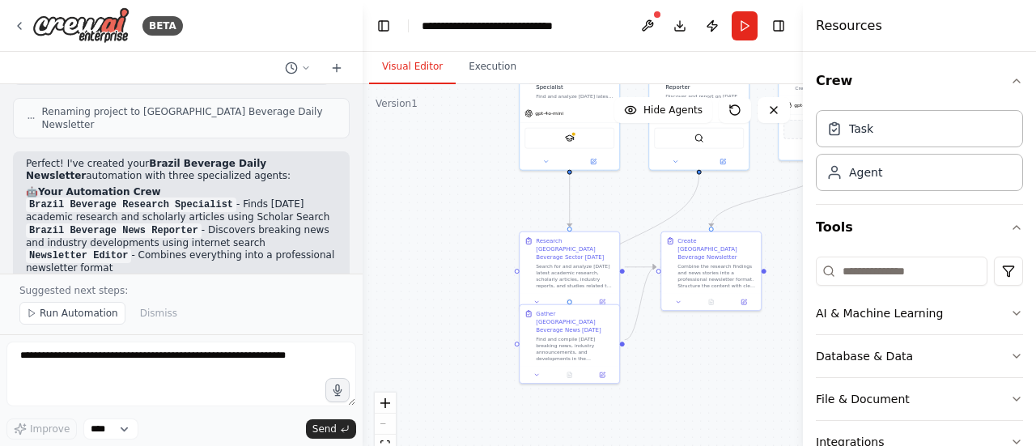
scroll to position [890, 0]
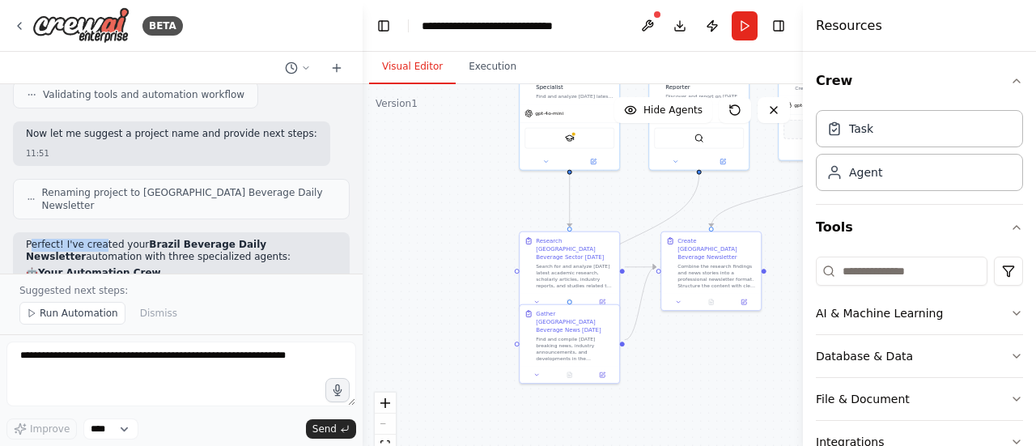
drag, startPoint x: 29, startPoint y: 161, endPoint x: 97, endPoint y: 161, distance: 68.0
click at [95, 239] on p "Perfect! I've created your Brazil Beverage Daily Newsletter automation with thr…" at bounding box center [181, 251] width 311 height 25
drag, startPoint x: 124, startPoint y: 160, endPoint x: 207, endPoint y: 159, distance: 83.3
click at [207, 239] on p "Perfect! I've created your Brazil Beverage Daily Newsletter automation with thr…" at bounding box center [181, 251] width 311 height 25
drag, startPoint x: 42, startPoint y: 176, endPoint x: 78, endPoint y: 175, distance: 35.6
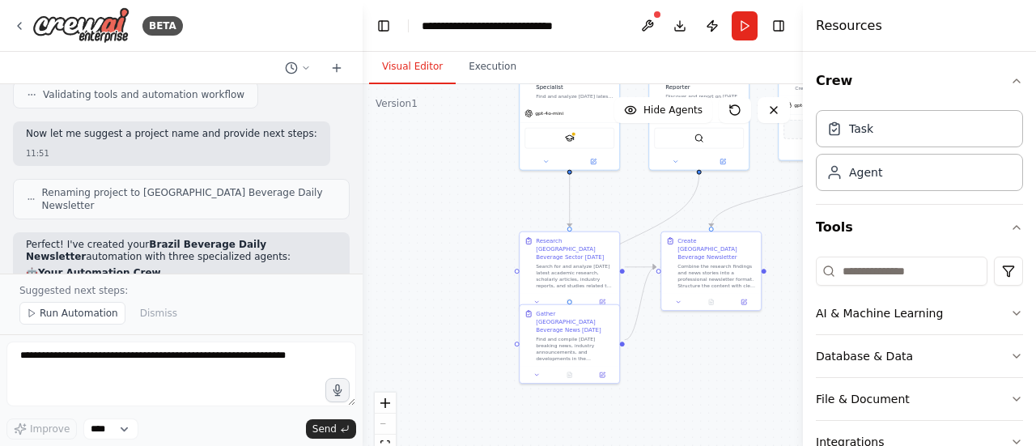
click at [70, 239] on p "Perfect! I've created your Brazil Beverage Daily Newsletter automation with thr…" at bounding box center [181, 251] width 311 height 25
click at [78, 239] on p "Perfect! I've created your Brazil Beverage Daily Newsletter automation with thr…" at bounding box center [181, 251] width 311 height 25
drag, startPoint x: 35, startPoint y: 190, endPoint x: 146, endPoint y: 186, distance: 111.7
click at [146, 267] on h2 "🤖 Your Automation Crew" at bounding box center [181, 273] width 311 height 13
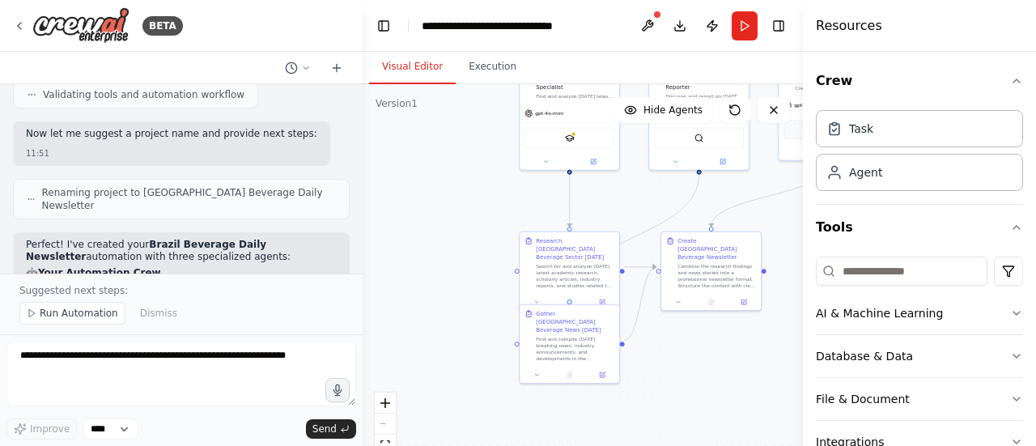
drag, startPoint x: 37, startPoint y: 204, endPoint x: 115, endPoint y: 203, distance: 77.7
click at [115, 278] on code "Brazil Beverage Research Specialist" at bounding box center [131, 285] width 210 height 15
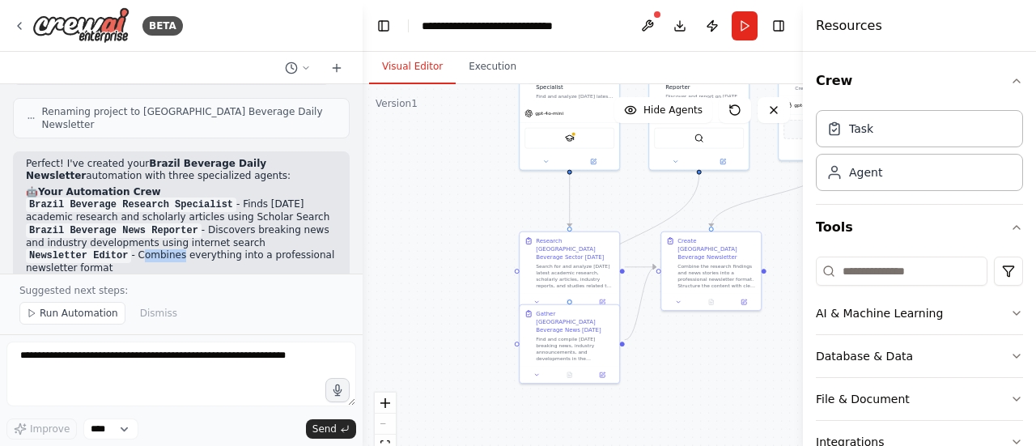
drag, startPoint x: 131, startPoint y: 169, endPoint x: 168, endPoint y: 177, distance: 38.1
click at [168, 249] on li "Newsletter Editor - Combines everything into a professional newsletter format" at bounding box center [181, 262] width 311 height 26
drag, startPoint x: 98, startPoint y: 182, endPoint x: 79, endPoint y: 184, distance: 18.7
click at [79, 249] on li "Newsletter Editor - Combines everything into a professional newsletter format" at bounding box center [181, 262] width 311 height 26
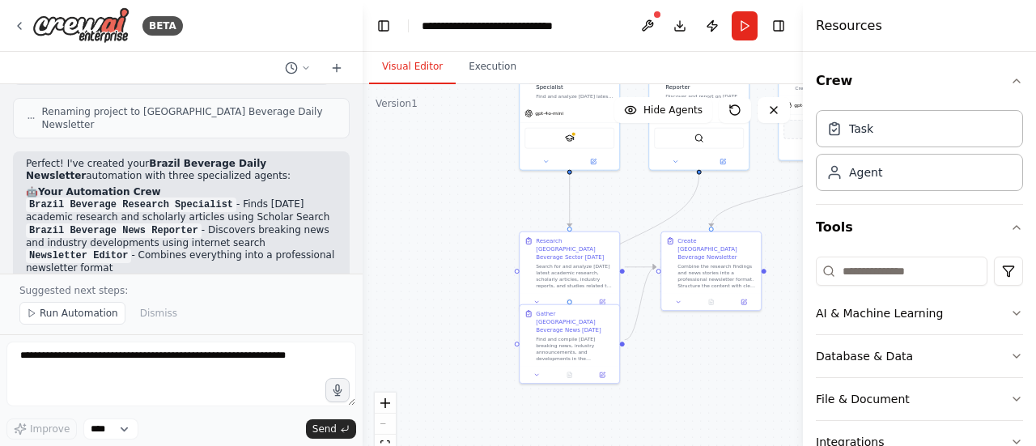
click at [64, 275] on strong "Workflow Process" at bounding box center [86, 280] width 97 height 11
drag, startPoint x: 40, startPoint y: 197, endPoint x: 127, endPoint y: 203, distance: 86.8
click at [127, 275] on h2 "📋 Workflow Process" at bounding box center [181, 281] width 311 height 13
drag, startPoint x: 117, startPoint y: 213, endPoint x: 127, endPoint y: 212, distance: 10.5
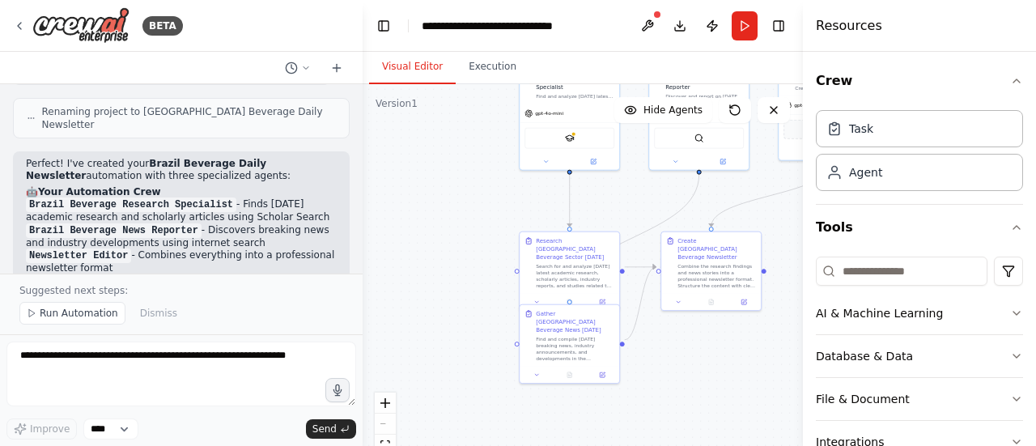
click at [127, 288] on li "Research Task - Searches for [DATE] academic research and industry reports" at bounding box center [181, 300] width 311 height 25
drag, startPoint x: 96, startPoint y: 209, endPoint x: 326, endPoint y: 209, distance: 229.8
click at [326, 209] on div "Perfect! I've created your Brazil Beverage Daily Newsletter automation with thr…" at bounding box center [181, 341] width 337 height 380
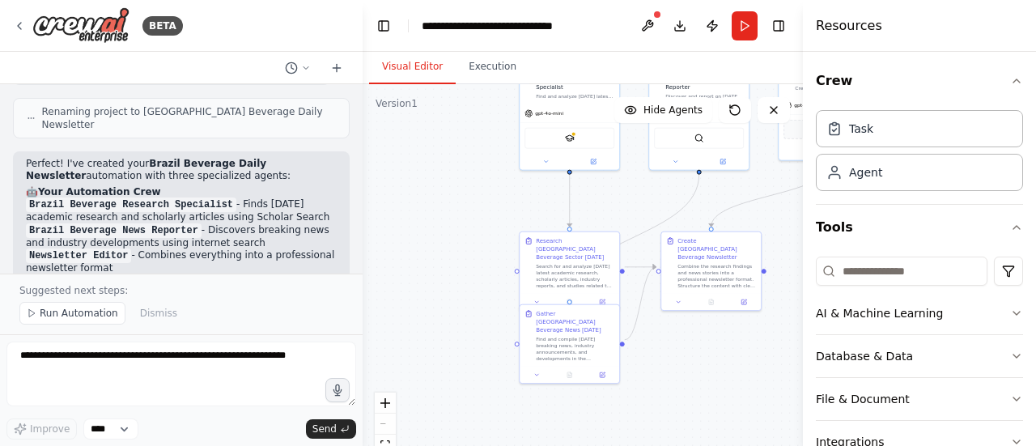
drag, startPoint x: 60, startPoint y: 200, endPoint x: 136, endPoint y: 200, distance: 76.1
click at [136, 275] on h2 "📋 Workflow Process" at bounding box center [181, 281] width 311 height 13
drag, startPoint x: 96, startPoint y: 213, endPoint x: 325, endPoint y: 207, distance: 229.0
click at [325, 207] on div "Perfect! I've created your Brazil Beverage Daily Newsletter automation with thr…" at bounding box center [181, 341] width 337 height 380
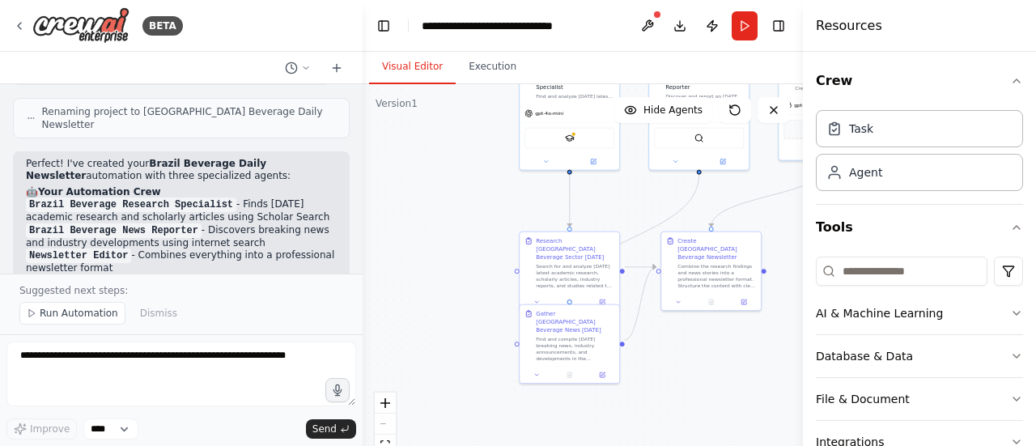
click at [325, 207] on div "Perfect! I've created your Brazil Beverage Daily Newsletter automation with thr…" at bounding box center [181, 341] width 337 height 380
drag, startPoint x: 55, startPoint y: 224, endPoint x: 100, endPoint y: 214, distance: 46.3
click at [100, 288] on li "Research Task - Searches for [DATE] academic research and industry reports" at bounding box center [181, 300] width 311 height 25
drag, startPoint x: 90, startPoint y: 211, endPoint x: 68, endPoint y: 208, distance: 22.1
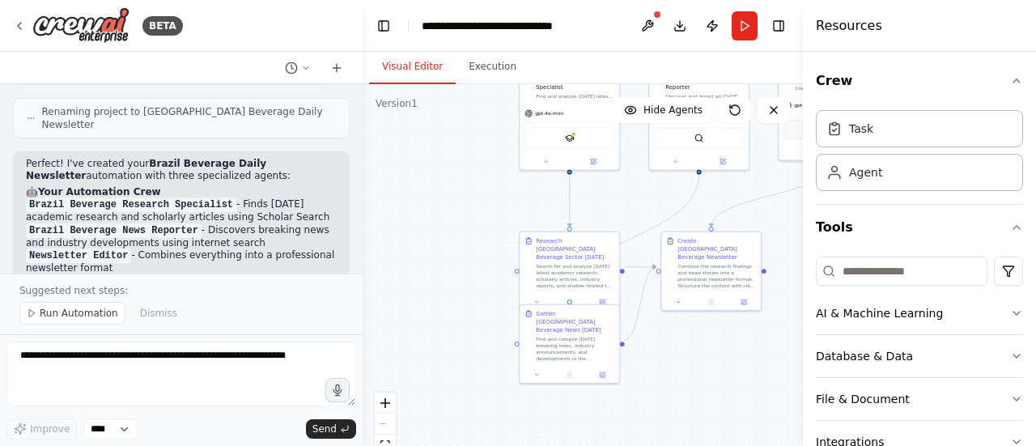
click at [68, 288] on li "Research Task - Searches for [DATE] academic research and industry reports" at bounding box center [181, 300] width 311 height 25
click at [68, 288] on strong "Research Task" at bounding box center [65, 293] width 78 height 11
drag, startPoint x: 45, startPoint y: 235, endPoint x: 117, endPoint y: 239, distance: 71.4
click at [117, 313] on strong "News Gathering Task" at bounding box center [83, 318] width 115 height 11
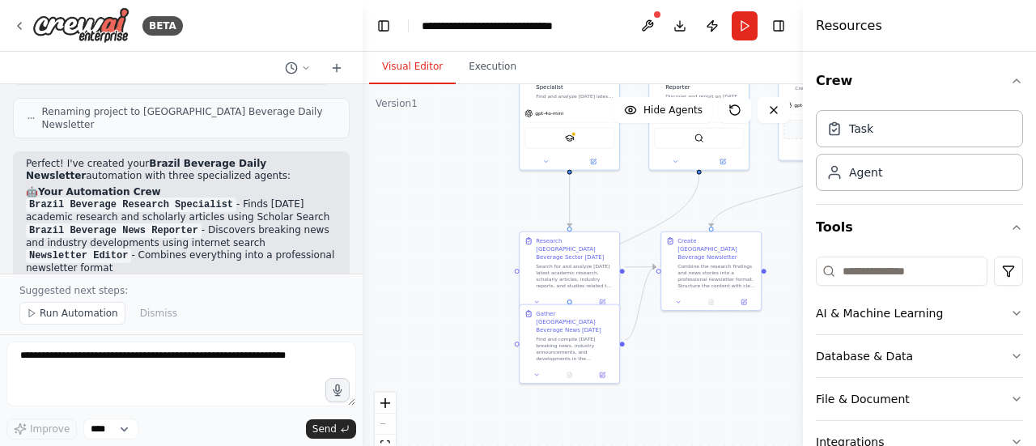
drag, startPoint x: 129, startPoint y: 234, endPoint x: 277, endPoint y: 239, distance: 147.3
click at [277, 313] on li "News Gathering Task - Finds breaking news and industry announcements from [DATE]" at bounding box center [181, 325] width 311 height 25
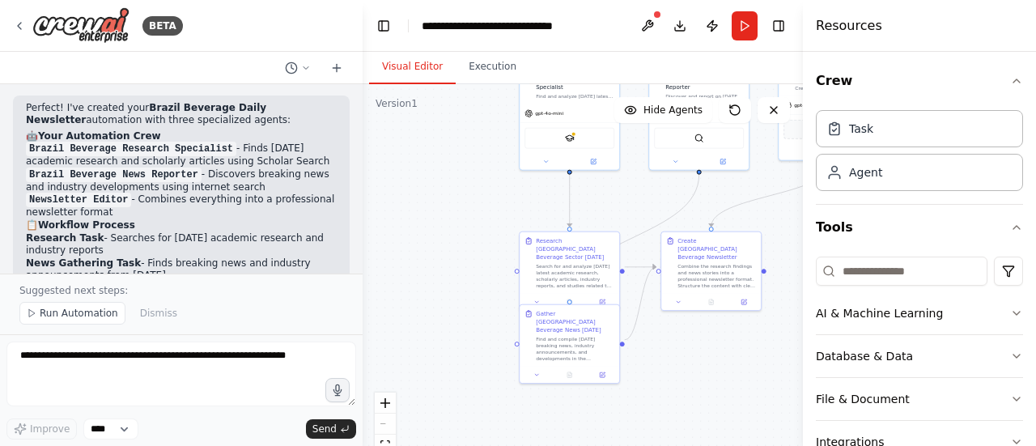
scroll to position [1052, 0]
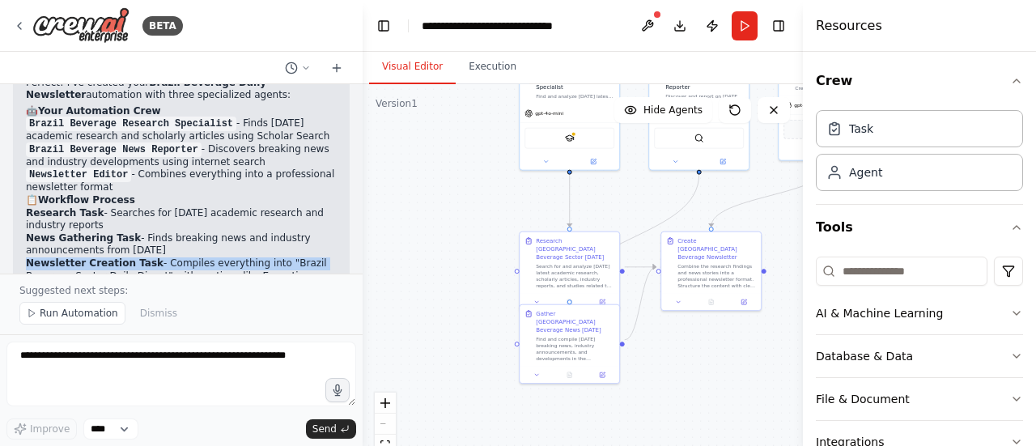
drag, startPoint x: 20, startPoint y: 177, endPoint x: 285, endPoint y: 183, distance: 264.6
click at [285, 183] on div "Perfect! I've created your Brazil Beverage Daily Newsletter automation with thr…" at bounding box center [181, 260] width 337 height 380
click at [285, 257] on li "Newsletter Creation Task - Compiles everything into "Brazil Beverage Sector Dai…" at bounding box center [181, 282] width 311 height 50
drag, startPoint x: 58, startPoint y: 193, endPoint x: 151, endPoint y: 194, distance: 93.1
click at [151, 194] on div "Perfect! I've created your Brazil Beverage Daily Newsletter automation with thr…" at bounding box center [181, 260] width 337 height 380
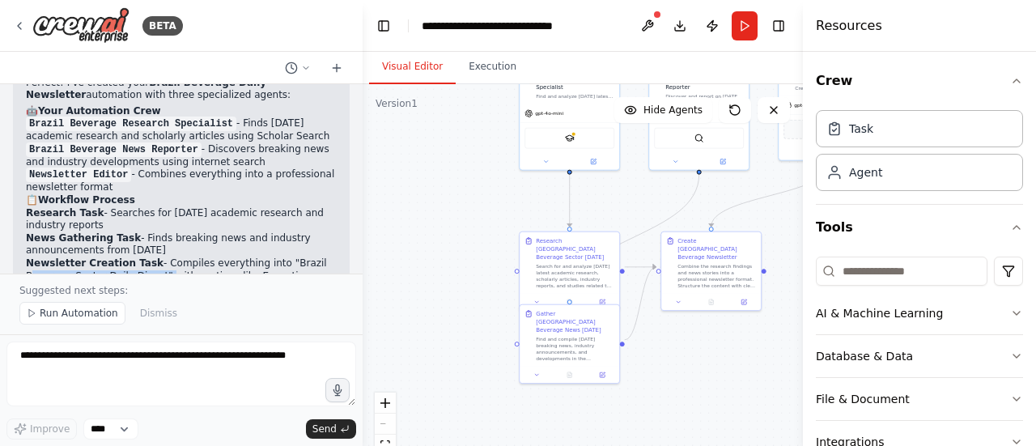
click at [151, 257] on li "Newsletter Creation Task - Compiles everything into "Brazil Beverage Sector Dai…" at bounding box center [181, 282] width 311 height 50
drag, startPoint x: 155, startPoint y: 193, endPoint x: 228, endPoint y: 193, distance: 73.6
click at [228, 257] on li "Newsletter Creation Task - Compiles everything into "Brazil Beverage Sector Dai…" at bounding box center [181, 282] width 311 height 50
drag, startPoint x: 235, startPoint y: 193, endPoint x: 246, endPoint y: 193, distance: 11.3
click at [246, 257] on li "Newsletter Creation Task - Compiles everything into "Brazil Beverage Sector Dai…" at bounding box center [181, 282] width 311 height 50
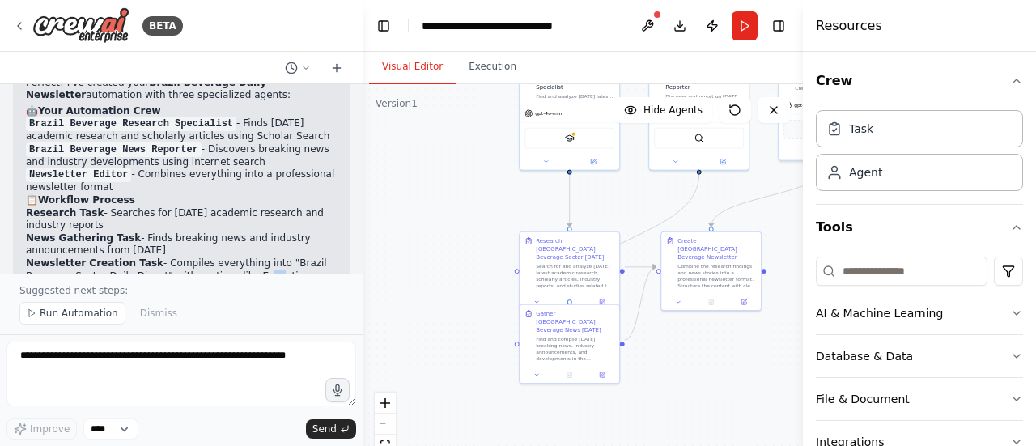
click at [246, 257] on li "Newsletter Creation Task - Compiles everything into "Brazil Beverage Sector Dai…" at bounding box center [181, 282] width 311 height 50
drag, startPoint x: 232, startPoint y: 193, endPoint x: 257, endPoint y: 193, distance: 25.1
click at [257, 257] on li "Newsletter Creation Task - Compiles everything into "Brazil Beverage Sector Dai…" at bounding box center [181, 282] width 311 height 50
drag, startPoint x: 269, startPoint y: 193, endPoint x: 227, endPoint y: 189, distance: 42.3
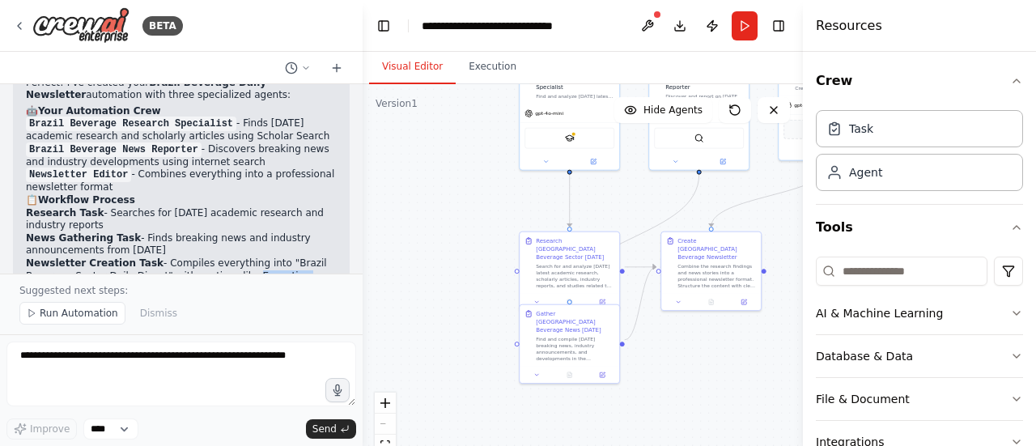
click at [227, 257] on li "Newsletter Creation Task - Compiles everything into "Brazil Beverage Sector Dai…" at bounding box center [181, 282] width 311 height 50
click at [233, 257] on li "Newsletter Creation Task - Compiles everything into "Brazil Beverage Sector Dai…" at bounding box center [181, 282] width 311 height 50
drag, startPoint x: 229, startPoint y: 192, endPoint x: 275, endPoint y: 193, distance: 46.1
click at [275, 257] on li "Newsletter Creation Task - Compiles everything into "Brazil Beverage Sector Dai…" at bounding box center [181, 282] width 311 height 50
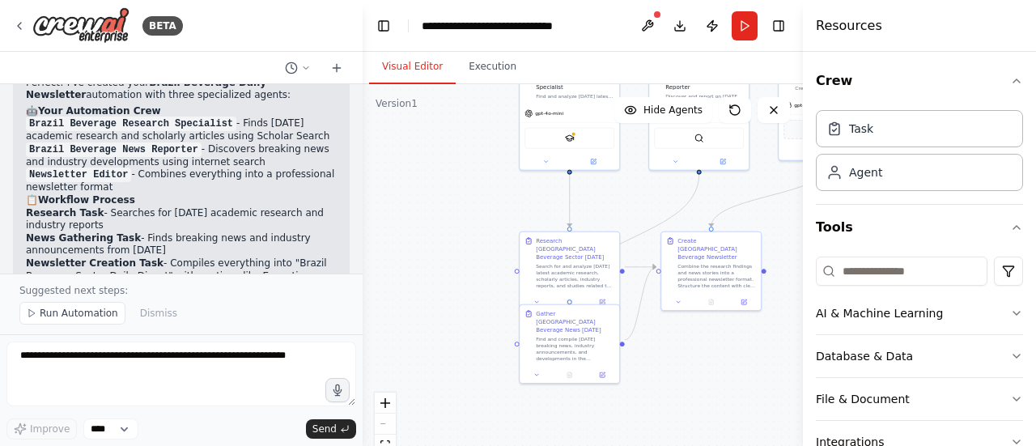
drag, startPoint x: 290, startPoint y: 193, endPoint x: 324, endPoint y: 193, distance: 33.2
click at [324, 193] on div "Perfect! I've created your Brazil Beverage Daily Newsletter automation with thr…" at bounding box center [181, 260] width 337 height 380
drag, startPoint x: 272, startPoint y: 192, endPoint x: 315, endPoint y: 187, distance: 43.2
click at [315, 257] on li "Newsletter Creation Task - Compiles everything into "Brazil Beverage Sector Dai…" at bounding box center [181, 282] width 311 height 50
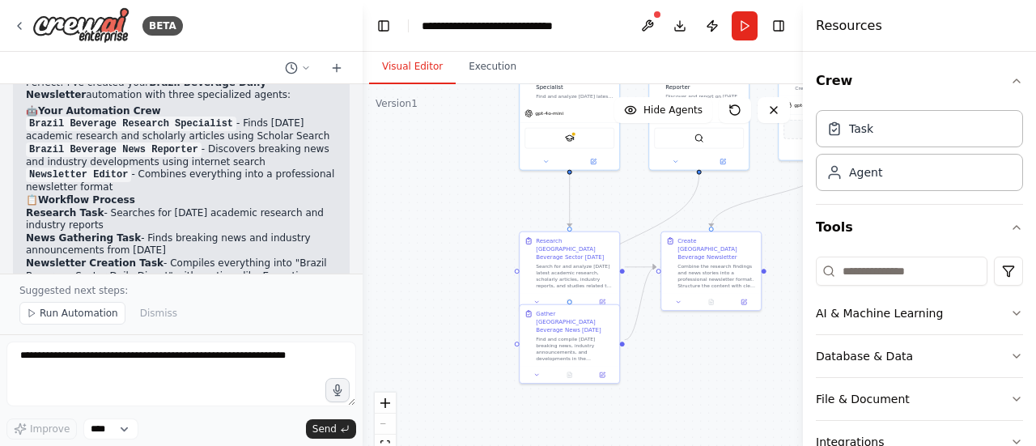
click at [314, 257] on li "Newsletter Creation Task - Compiles everything into "Brazil Beverage Sector Dai…" at bounding box center [181, 282] width 311 height 50
drag, startPoint x: 312, startPoint y: 188, endPoint x: 275, endPoint y: 191, distance: 37.4
click at [275, 257] on li "Newsletter Creation Task - Compiles everything into "Brazil Beverage Sector Dai…" at bounding box center [181, 282] width 311 height 50
drag, startPoint x: 276, startPoint y: 196, endPoint x: 319, endPoint y: 194, distance: 42.9
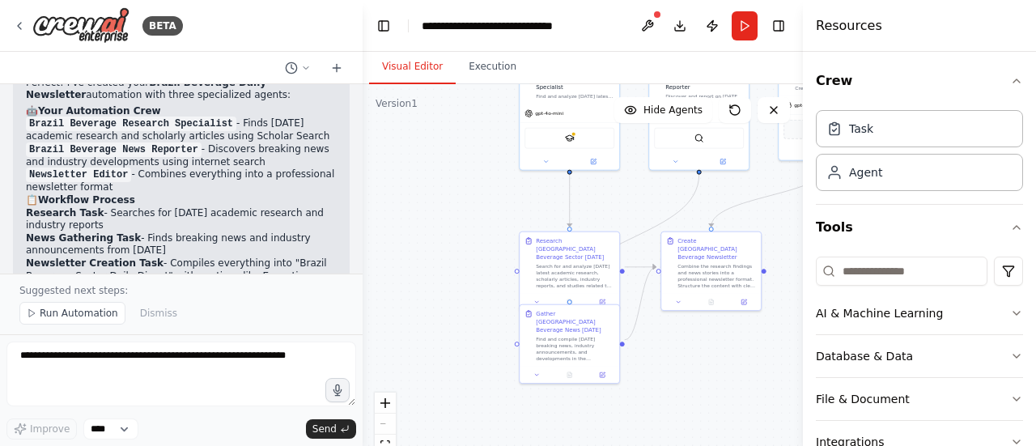
click at [320, 257] on li "Newsletter Creation Task - Compiles everything into "Brazil Beverage Sector Dai…" at bounding box center [181, 282] width 311 height 50
click at [319, 257] on li "Newsletter Creation Task - Compiles everything into "Brazil Beverage Sector Dai…" at bounding box center [181, 282] width 311 height 50
drag, startPoint x: 312, startPoint y: 192, endPoint x: 271, endPoint y: 192, distance: 41.3
click at [271, 257] on li "Newsletter Creation Task - Compiles everything into "Brazil Beverage Sector Dai…" at bounding box center [181, 282] width 311 height 50
click at [272, 257] on li "Newsletter Creation Task - Compiles everything into "Brazil Beverage Sector Dai…" at bounding box center [181, 282] width 311 height 50
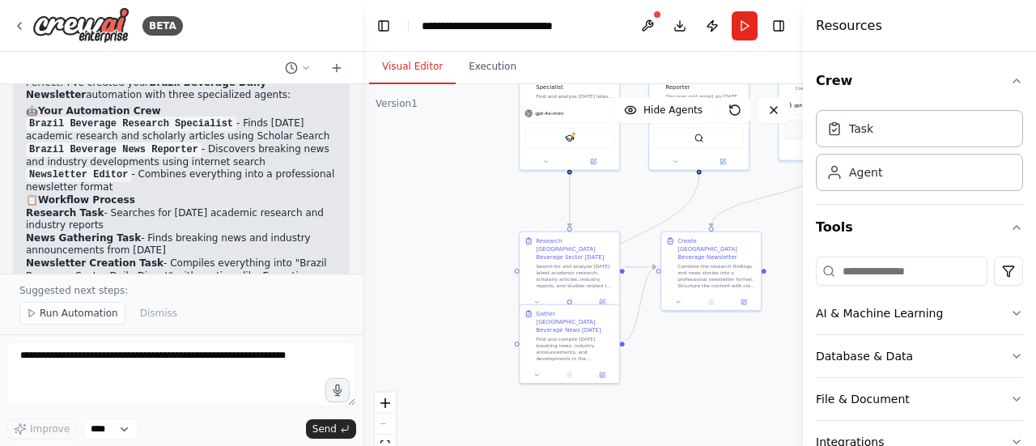
drag, startPoint x: 273, startPoint y: 194, endPoint x: 312, endPoint y: 197, distance: 39.0
click at [312, 257] on li "Newsletter Creation Task - Compiles everything into "Brazil Beverage Sector Dai…" at bounding box center [181, 282] width 311 height 50
drag, startPoint x: 273, startPoint y: 192, endPoint x: 313, endPoint y: 193, distance: 39.7
click at [313, 257] on li "Newsletter Creation Task - Compiles everything into "Brazil Beverage Sector Dai…" at bounding box center [181, 282] width 311 height 50
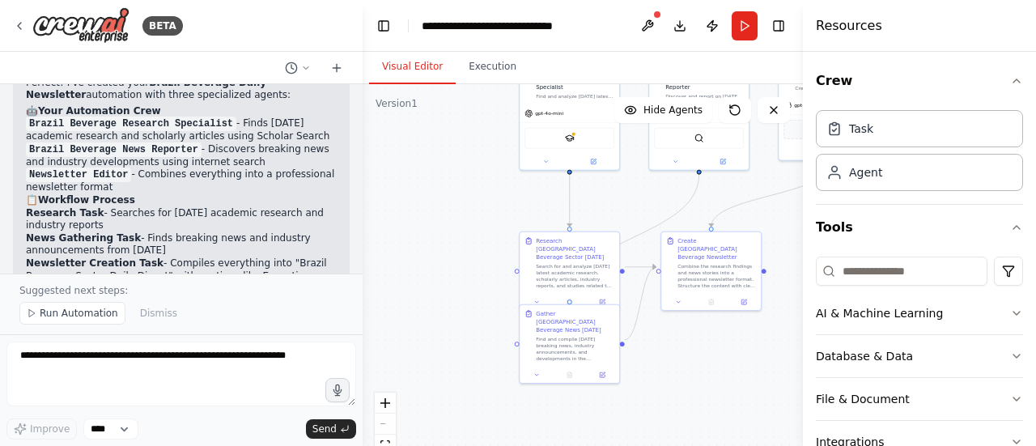
click at [313, 257] on li "Newsletter Creation Task - Compiles everything into "Brazil Beverage Sector Dai…" at bounding box center [181, 282] width 311 height 50
drag, startPoint x: 313, startPoint y: 193, endPoint x: 281, endPoint y: 186, distance: 33.0
click at [281, 257] on li "Newsletter Creation Task - Compiles everything into "Brazil Beverage Sector Dai…" at bounding box center [181, 282] width 311 height 50
click at [284, 257] on li "Newsletter Creation Task - Compiles everything into "Brazil Beverage Sector Dai…" at bounding box center [181, 282] width 311 height 50
drag, startPoint x: 278, startPoint y: 193, endPoint x: 311, endPoint y: 193, distance: 32.4
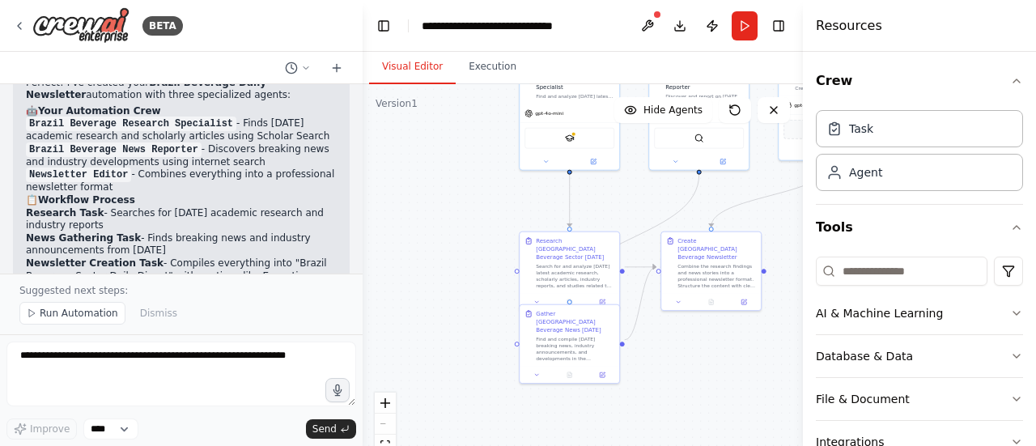
click at [311, 257] on li "Newsletter Creation Task - Compiles everything into "Brazil Beverage Sector Dai…" at bounding box center [181, 282] width 311 height 50
click at [314, 257] on li "Newsletter Creation Task - Compiles everything into "Brazil Beverage Sector Dai…" at bounding box center [181, 282] width 311 height 50
drag, startPoint x: 311, startPoint y: 193, endPoint x: 286, endPoint y: 190, distance: 25.3
click at [286, 257] on li "Newsletter Creation Task - Compiles everything into "Brazil Beverage Sector Dai…" at bounding box center [181, 282] width 311 height 50
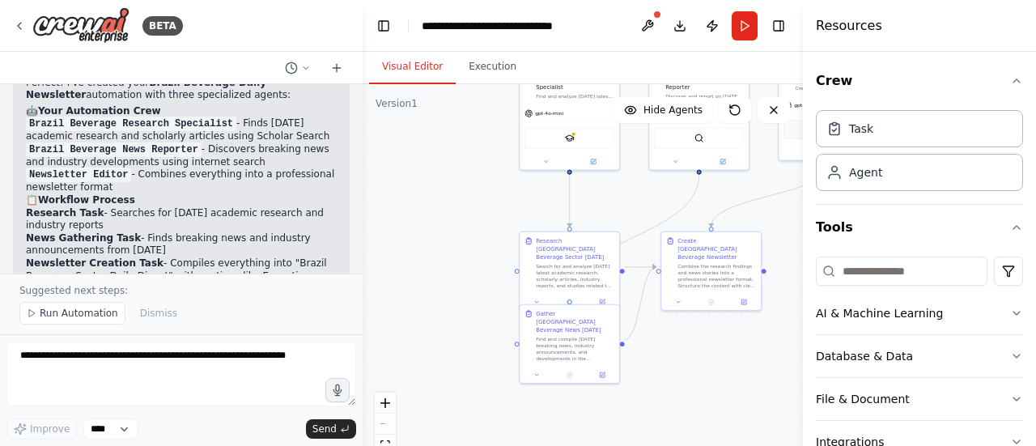
drag, startPoint x: 286, startPoint y: 198, endPoint x: 307, endPoint y: 203, distance: 21.6
click at [307, 257] on li "Newsletter Creation Task - Compiles everything into "Brazil Beverage Sector Dai…" at bounding box center [181, 282] width 311 height 50
drag, startPoint x: 298, startPoint y: 198, endPoint x: 289, endPoint y: 194, distance: 9.8
click at [296, 257] on li "Newsletter Creation Task - Compiles everything into "Brazil Beverage Sector Dai…" at bounding box center [181, 282] width 311 height 50
click at [274, 257] on li "Newsletter Creation Task - Compiles everything into "Brazil Beverage Sector Dai…" at bounding box center [181, 282] width 311 height 50
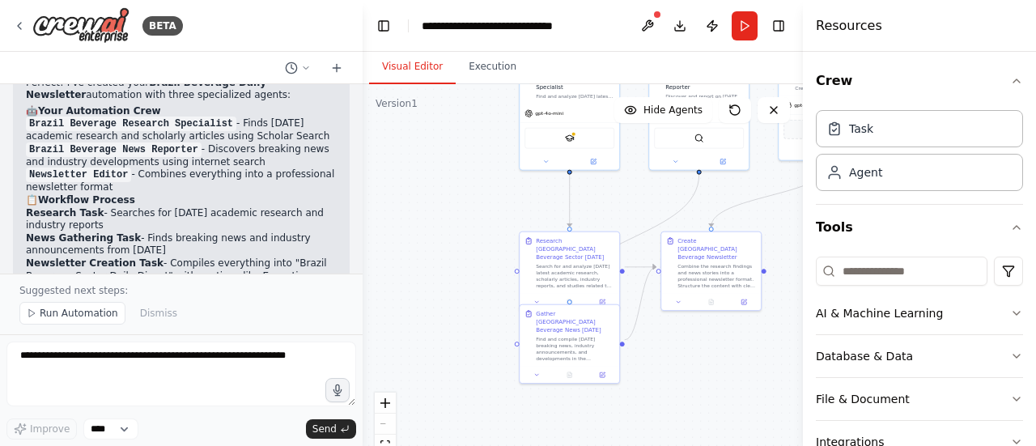
drag
click at [299, 257] on li "Newsletter Creation Task - Compiles everything into "Brazil Beverage Sector Dai…" at bounding box center [181, 282] width 311 height 50
click at [295, 257] on li "Newsletter Creation Task - Compiles everything into "Brazil Beverage Sector Dai…" at bounding box center [181, 282] width 311 height 50
click at [312, 257] on li "Newsletter Creation Task - Compiles everything into "Brazil Beverage Sector Dai…" at bounding box center [181, 282] width 311 height 50
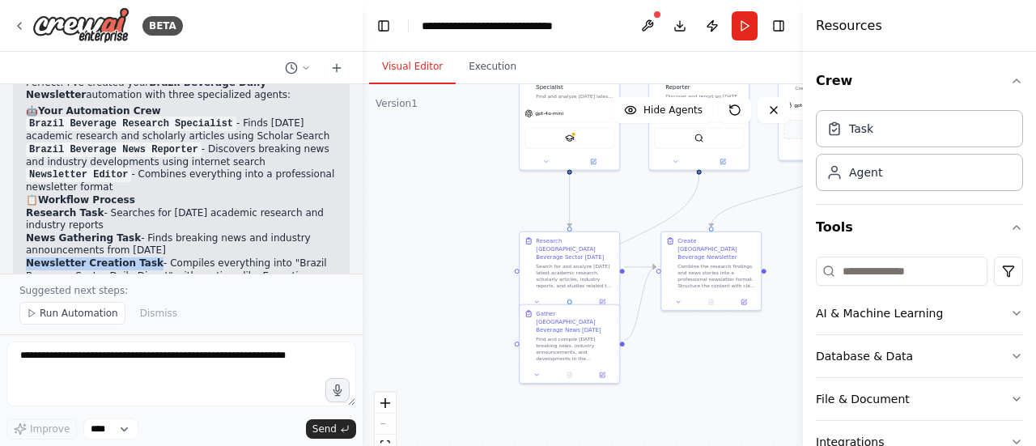
drag, startPoint x: 27, startPoint y: 175, endPoint x: 138, endPoint y: 180, distance: 111.8
click at [138, 257] on strong "Newsletter Creation Task" at bounding box center [95, 262] width 138 height 11
drag, startPoint x: 157, startPoint y: 178, endPoint x: 199, endPoint y: 178, distance: 42.1
click at [199, 257] on li "Newsletter Creation Task - Compiles everything into "Brazil Beverage Sector Dai…" at bounding box center [181, 282] width 311 height 50
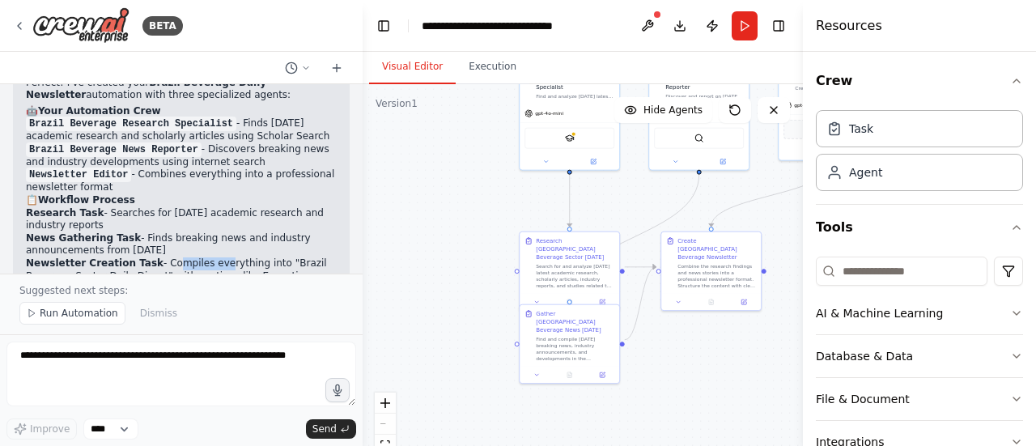
click at [199, 257] on li "Newsletter Creation Task - Compiles everything into "Brazil Beverage Sector Dai…" at bounding box center [181, 282] width 311 height 50
drag, startPoint x: 145, startPoint y: 177, endPoint x: 175, endPoint y: 180, distance: 30.1
click at [175, 257] on li "Newsletter Creation Task - Compiles everything into "Brazil Beverage Sector Dai…" at bounding box center [181, 282] width 311 height 50
drag, startPoint x: 188, startPoint y: 180, endPoint x: 147, endPoint y: 179, distance: 40.5
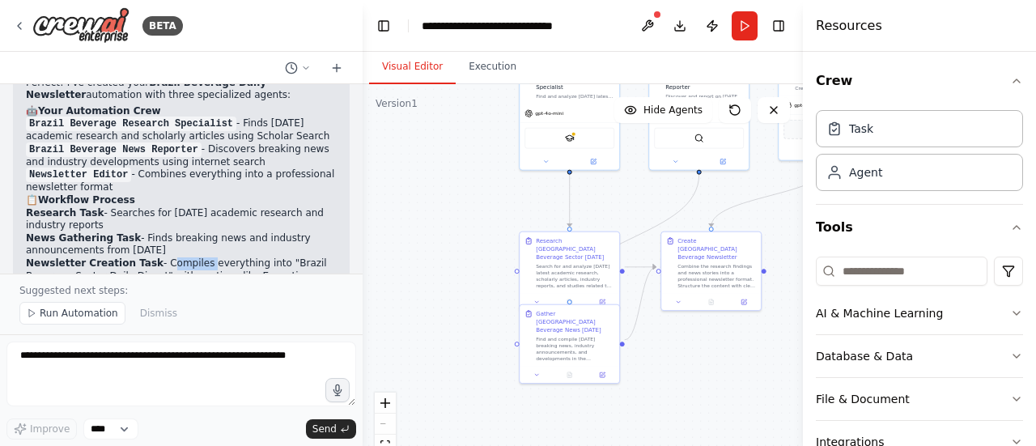
click at [147, 257] on li "Newsletter Creation Task - Compiles everything into "Brazil Beverage Sector Dai…" at bounding box center [181, 282] width 311 height 50
drag, startPoint x: 147, startPoint y: 179, endPoint x: 176, endPoint y: 181, distance: 28.4
click at [176, 257] on li "Newsletter Creation Task - Compiles everything into "Brazil Beverage Sector Dai…" at bounding box center [181, 282] width 311 height 50
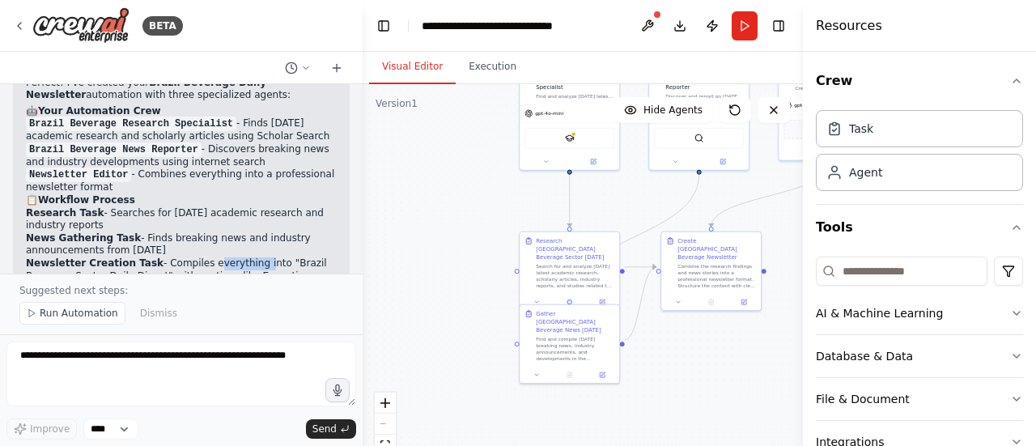
drag, startPoint x: 189, startPoint y: 180, endPoint x: 238, endPoint y: 180, distance: 48.5
click at [238, 257] on li "Newsletter Creation Task - Compiles everything into "Brazil Beverage Sector Dai…" at bounding box center [181, 282] width 311 height 50
click at [235, 257] on li "Newsletter Creation Task - Compiles everything into "Brazil Beverage Sector Dai…" at bounding box center [181, 282] width 311 height 50
drag, startPoint x: 239, startPoint y: 180, endPoint x: 256, endPoint y: 177, distance: 16.4
click at [253, 257] on li "Newsletter Creation Task - Compiles everything into "Brazil Beverage Sector Dai…" at bounding box center [181, 282] width 311 height 50
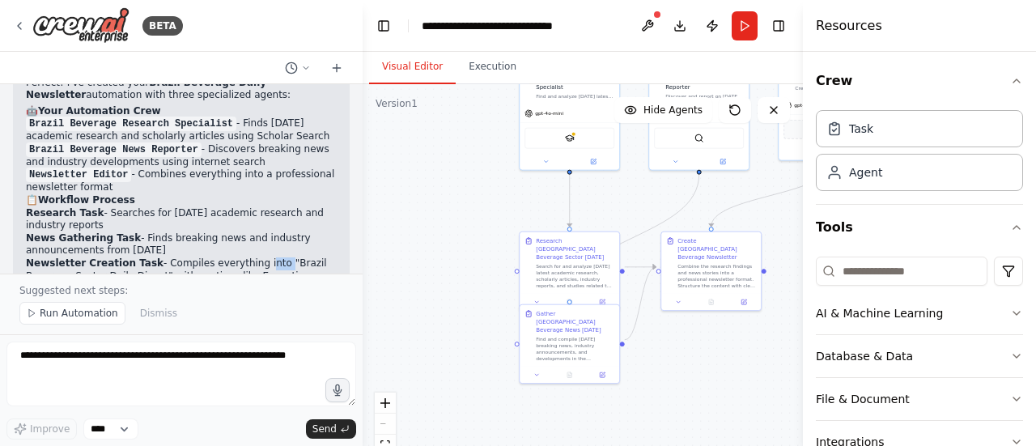
click at [256, 257] on li "Newsletter Creation Task - Compiles everything into "Brazil Beverage Sector Dai…" at bounding box center [181, 282] width 311 height 50
drag, startPoint x: 262, startPoint y: 176, endPoint x: 290, endPoint y: 177, distance: 27.5
click at [290, 257] on li "Newsletter Creation Task - Compiles everything into "Brazil Beverage Sector Dai…" at bounding box center [181, 282] width 311 height 50
drag, startPoint x: 202, startPoint y: 179, endPoint x: 157, endPoint y: 200, distance: 50.0
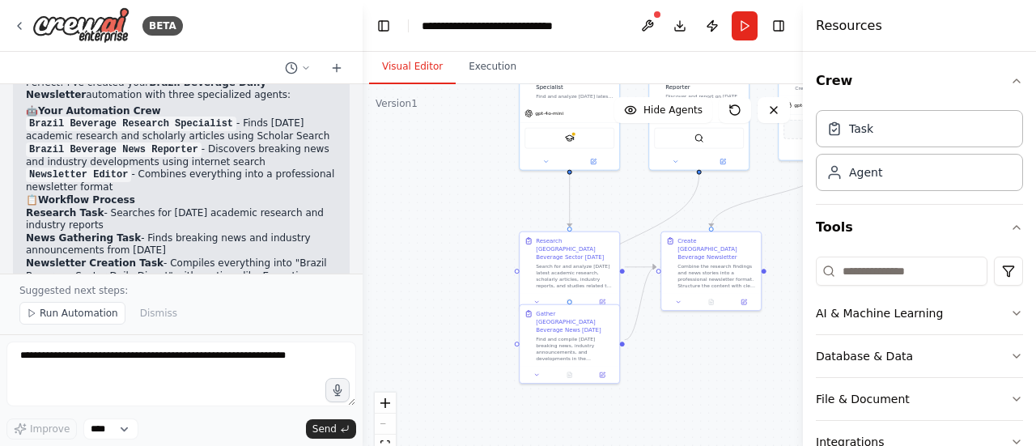
click at [156, 257] on li "Newsletter Creation Task - Compiles everything into "Brazil Beverage Sector Dai…" at bounding box center [181, 282] width 311 height 50
drag, startPoint x: 153, startPoint y: 192, endPoint x: 184, endPoint y: 195, distance: 30.9
click at [184, 257] on li "Newsletter Creation Task - Compiles everything into "Brazil Beverage Sector Dai…" at bounding box center [181, 282] width 311 height 50
drag, startPoint x: 147, startPoint y: 181, endPoint x: 188, endPoint y: 185, distance: 40.7
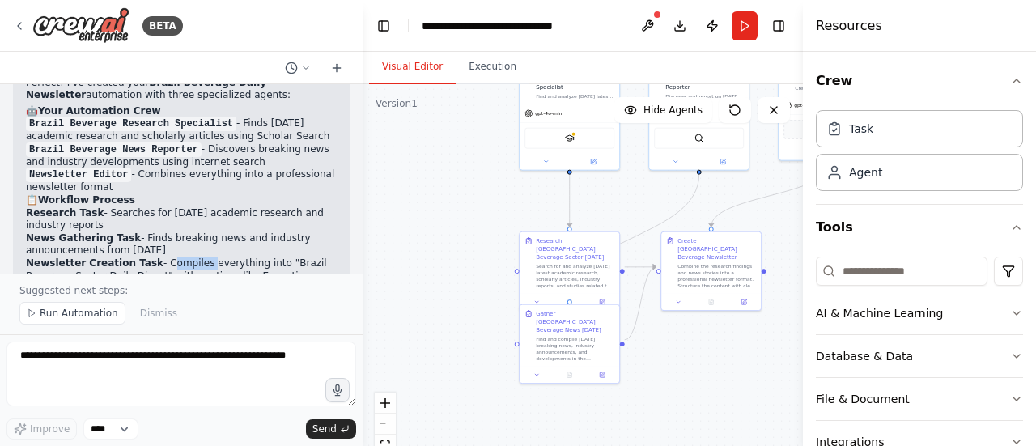
click at [188, 257] on li "Newsletter Creation Task - Compiles everything into "Brazil Beverage Sector Dai…" at bounding box center [181, 282] width 311 height 50
drag, startPoint x: 192, startPoint y: 184, endPoint x: 236, endPoint y: 184, distance: 44.5
click at [236, 257] on li "Newsletter Creation Task - Compiles everything into "Brazil Beverage Sector Dai…" at bounding box center [181, 282] width 311 height 50
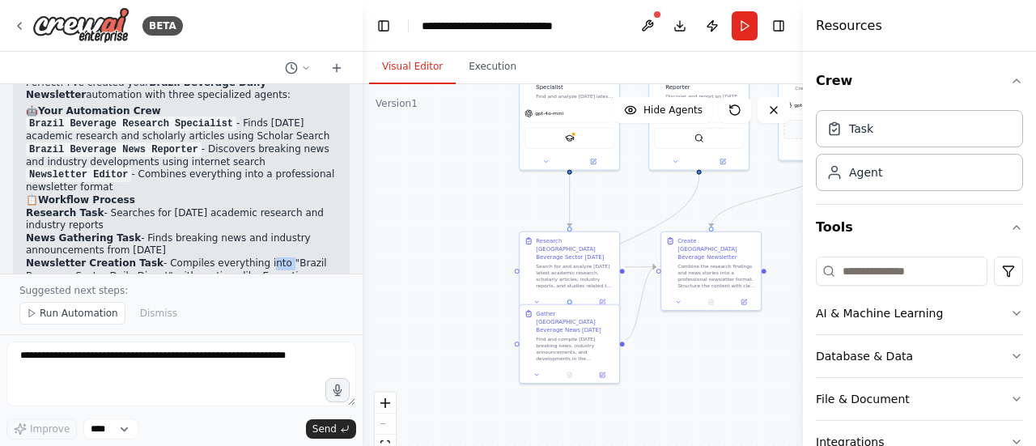
drag, startPoint x: 239, startPoint y: 182, endPoint x: 256, endPoint y: 182, distance: 17.8
click at [256, 257] on li "Newsletter Creation Task - Compiles everything into "Brazil Beverage Sector Dai…" at bounding box center [181, 282] width 311 height 50
drag, startPoint x: 261, startPoint y: 181, endPoint x: 148, endPoint y: 195, distance: 113.3
click at [148, 257] on li "Newsletter Creation Task - Compiles everything into "Brazil Beverage Sector Dai…" at bounding box center [181, 282] width 311 height 50
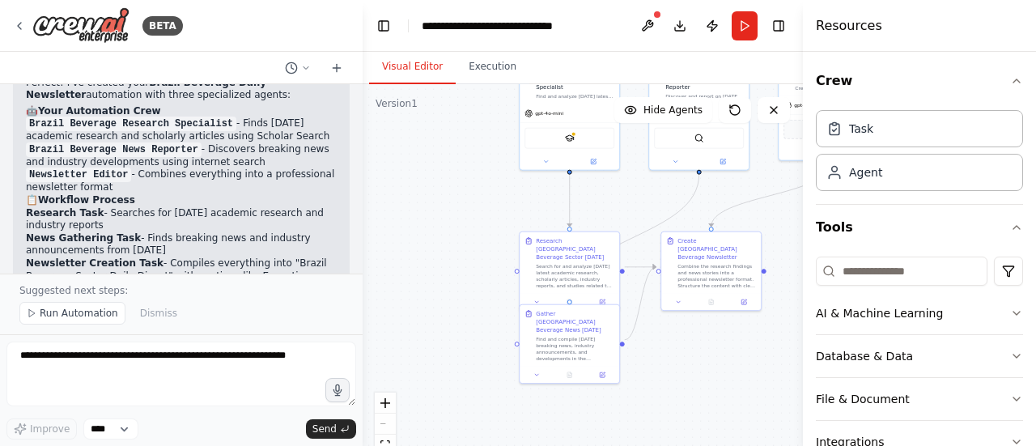
click at [163, 257] on li "Newsletter Creation Task - Compiles everything into "Brazil Beverage Sector Dai…" at bounding box center [181, 282] width 311 height 50
drag, startPoint x: 115, startPoint y: 216, endPoint x: 70, endPoint y: 214, distance: 44.6
click at [70, 307] on h2 "⚠️ Setup Required" at bounding box center [181, 313] width 311 height 13
click at [70, 307] on strong "Setup Required" at bounding box center [80, 312] width 85 height 11
drag, startPoint x: 74, startPoint y: 214, endPoint x: 118, endPoint y: 222, distance: 45.1
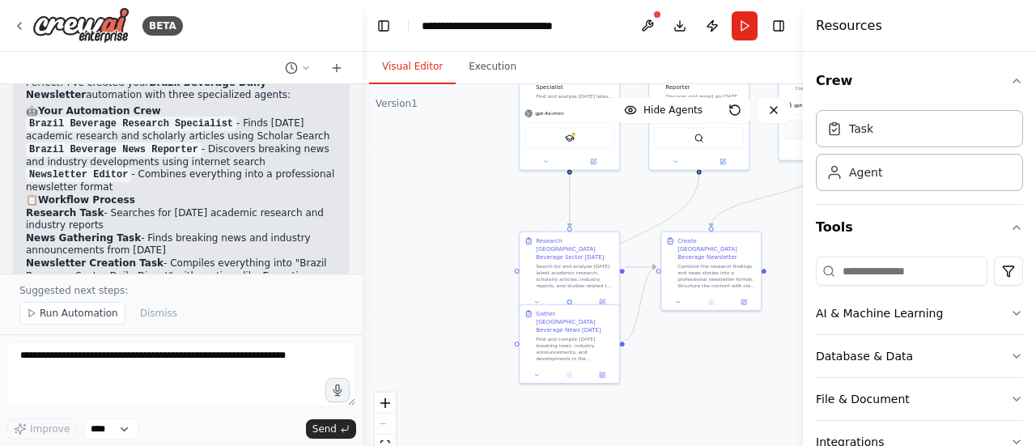
click at [117, 307] on h2 "⚠️ Setup Required" at bounding box center [181, 313] width 311 height 13
click at [118, 307] on h2 "⚠️ Setup Required" at bounding box center [181, 313] width 311 height 13
drag, startPoint x: 104, startPoint y: 218, endPoint x: 73, endPoint y: 214, distance: 30.9
click at [73, 307] on strong "Setup Required" at bounding box center [80, 312] width 85 height 11
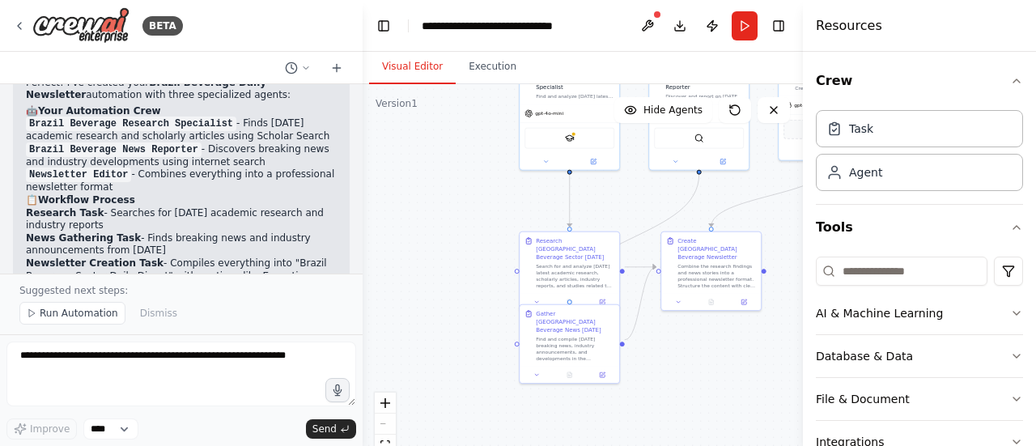
drag, startPoint x: 73, startPoint y: 214, endPoint x: 101, endPoint y: 221, distance: 29.0
click at [100, 307] on strong "Setup Required" at bounding box center [80, 312] width 85 height 11
click at [101, 307] on strong "Setup Required" at bounding box center [80, 312] width 85 height 11
drag, startPoint x: 101, startPoint y: 221, endPoint x: 91, endPoint y: 239, distance: 21.4
click at [91, 320] on p "Before running, you'll need to set the SERPLY_API_KEY environment variable for …" at bounding box center [181, 351] width 311 height 63
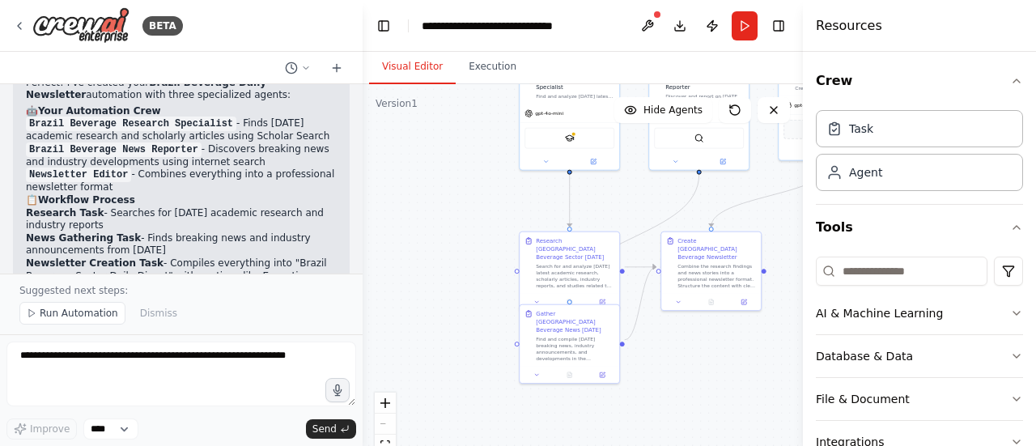
drag, startPoint x: 94, startPoint y: 234, endPoint x: 120, endPoint y: 232, distance: 25.9
click at [120, 320] on p "Before running, you'll need to set the SERPLY_API_KEY environment variable for …" at bounding box center [181, 351] width 311 height 63
click at [122, 320] on p "Before running, you'll need to set the SERPLY_API_KEY environment variable for …" at bounding box center [181, 351] width 311 height 63
drag, startPoint x: 121, startPoint y: 232, endPoint x: 141, endPoint y: 232, distance: 19.4
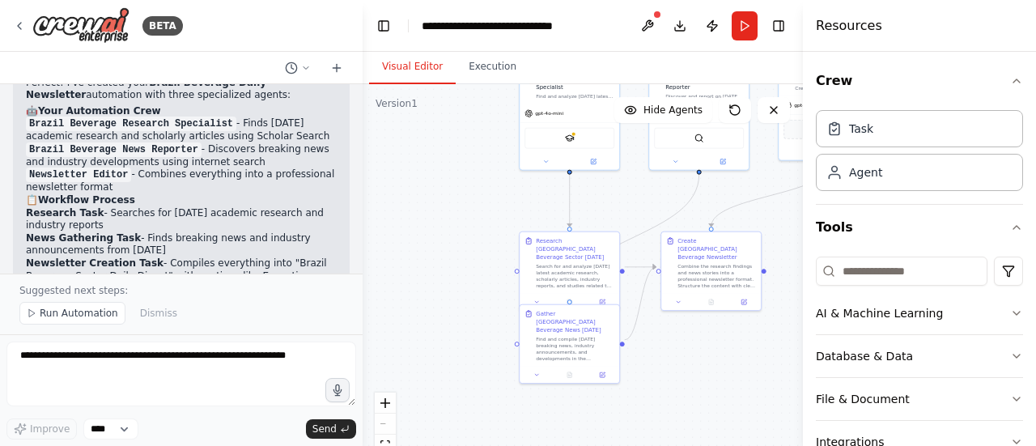
click at [141, 320] on p "Before running, you'll need to set the SERPLY_API_KEY environment variable for …" at bounding box center [181, 351] width 311 height 63
click at [147, 320] on p "Before running, you'll need to set the SERPLY_API_KEY environment variable for …" at bounding box center [181, 351] width 311 height 63
drag, startPoint x: 142, startPoint y: 231, endPoint x: 152, endPoint y: 231, distance: 9.7
click at [152, 320] on p "Before running, you'll need to set the SERPLY_API_KEY environment variable for …" at bounding box center [181, 351] width 311 height 63
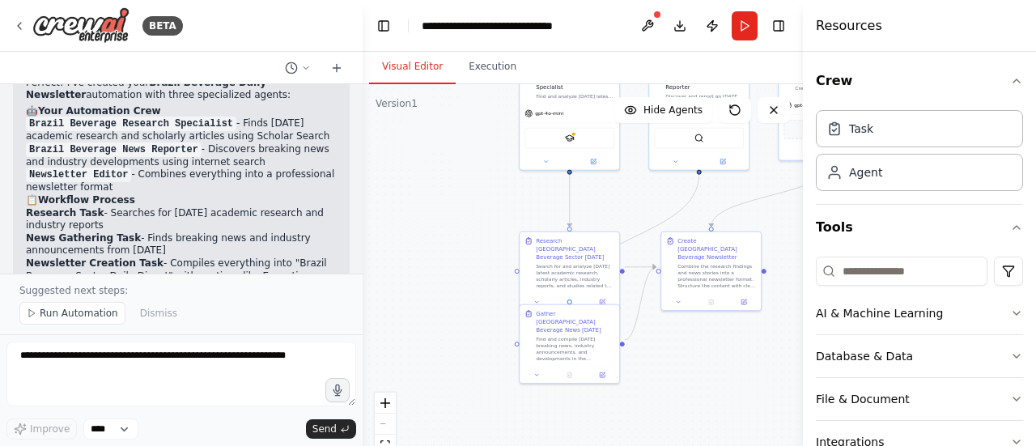
click at [152, 320] on p "Before running, you'll need to set the SERPLY_API_KEY environment variable for …" at bounding box center [181, 351] width 311 height 63
drag, startPoint x: 155, startPoint y: 231, endPoint x: 165, endPoint y: 231, distance: 9.7
click at [165, 320] on p "Before running, you'll need to set the SERPLY_API_KEY environment variable for …" at bounding box center [181, 351] width 311 height 63
drag, startPoint x: 170, startPoint y: 231, endPoint x: 181, endPoint y: 231, distance: 11.3
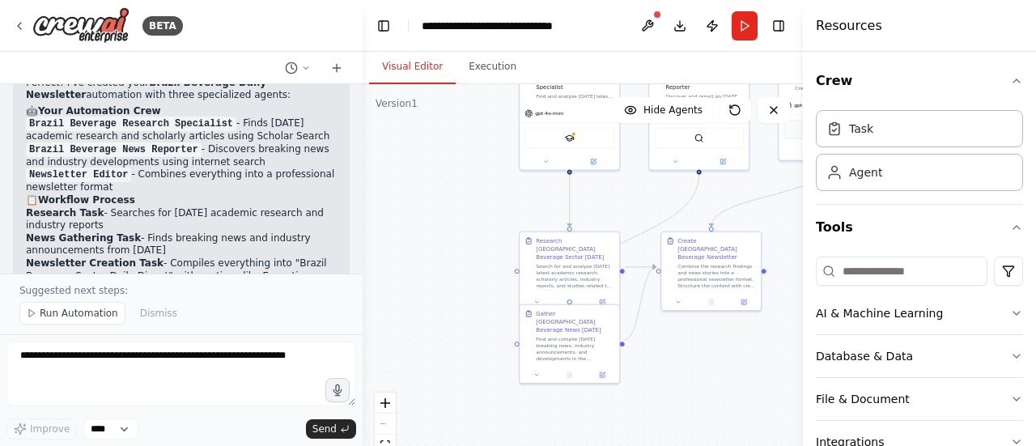
click at [181, 320] on p "Before running, you'll need to set the SERPLY_API_KEY environment variable for …" at bounding box center [181, 351] width 311 height 63
drag, startPoint x: 182, startPoint y: 231, endPoint x: 168, endPoint y: 231, distance: 13.8
click at [168, 320] on p "Before running, you'll need to set the SERPLY_API_KEY environment variable for …" at bounding box center [181, 351] width 311 height 63
click at [169, 320] on p "Before running, you'll need to set the SERPLY_API_KEY environment variable for …" at bounding box center [181, 351] width 311 height 63
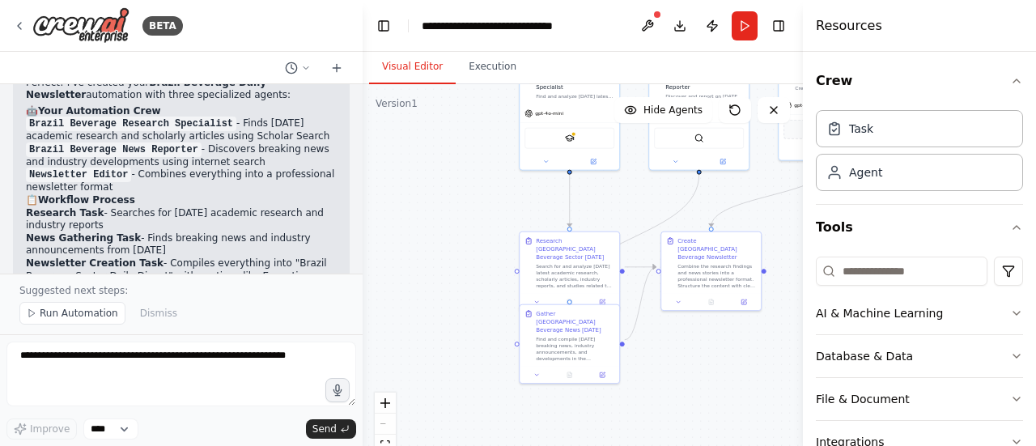
drag, startPoint x: 25, startPoint y: 231, endPoint x: 90, endPoint y: 231, distance: 64.7
click at [90, 231] on div "Perfect! I've created your Brazil Beverage Daily Newsletter automation with thr…" at bounding box center [181, 260] width 337 height 380
click at [90, 320] on p "Before running, you'll need to set the SERPLY_API_KEY environment variable for …" at bounding box center [181, 351] width 311 height 63
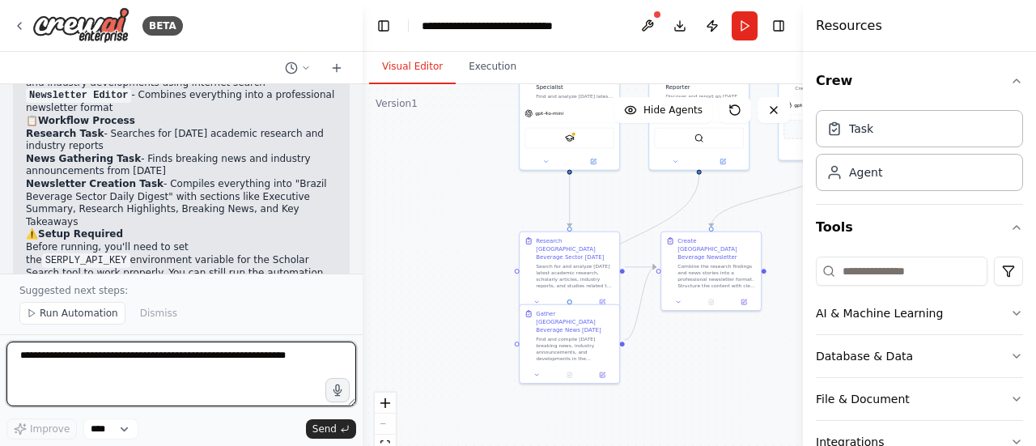
click at [181, 358] on textarea at bounding box center [181, 373] width 350 height 65
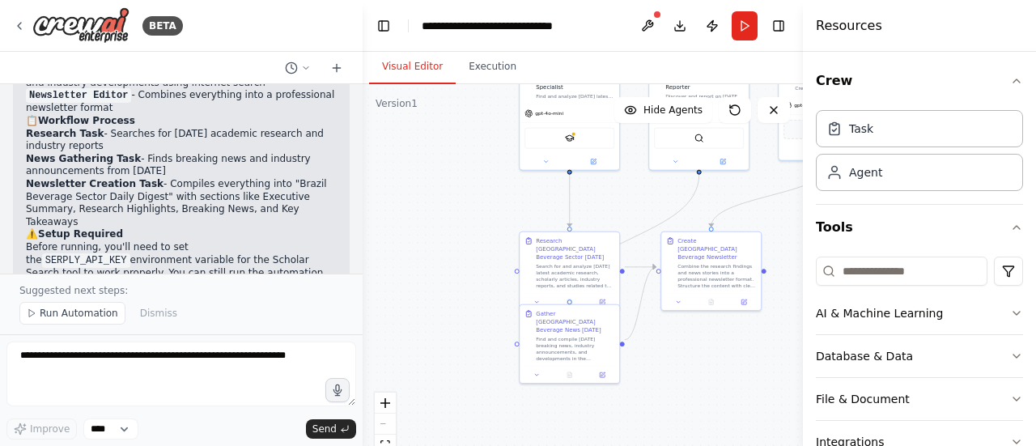
click at [181, 307] on p "Your automation is ready to run and will create a comprehensive daily newslette…" at bounding box center [181, 326] width 311 height 38
click at [149, 307] on p "Your automation is ready to run and will create a comprehensive daily newslette…" at bounding box center [181, 326] width 311 height 38
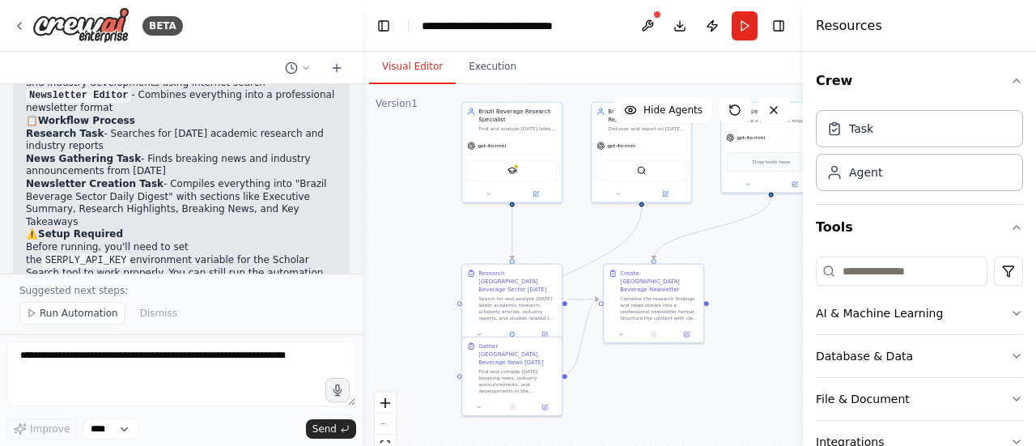
drag, startPoint x: 460, startPoint y: 239, endPoint x: 406, endPoint y: 272, distance: 63.1
click at [406, 272] on div ".deletable-edge-delete-btn { width: 20px; height: 20px; border: 0px solid #ffff…" at bounding box center [582, 286] width 440 height 405
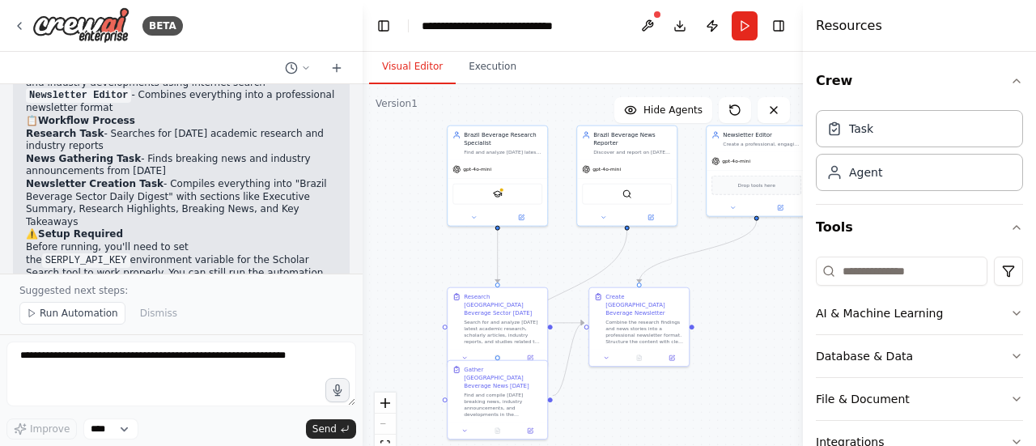
drag, startPoint x: 430, startPoint y: 239, endPoint x: 427, endPoint y: 261, distance: 22.8
click at [422, 271] on div ".deletable-edge-delete-btn { width: 20px; height: 20px; border: 0px solid #ffff…" at bounding box center [582, 286] width 440 height 405
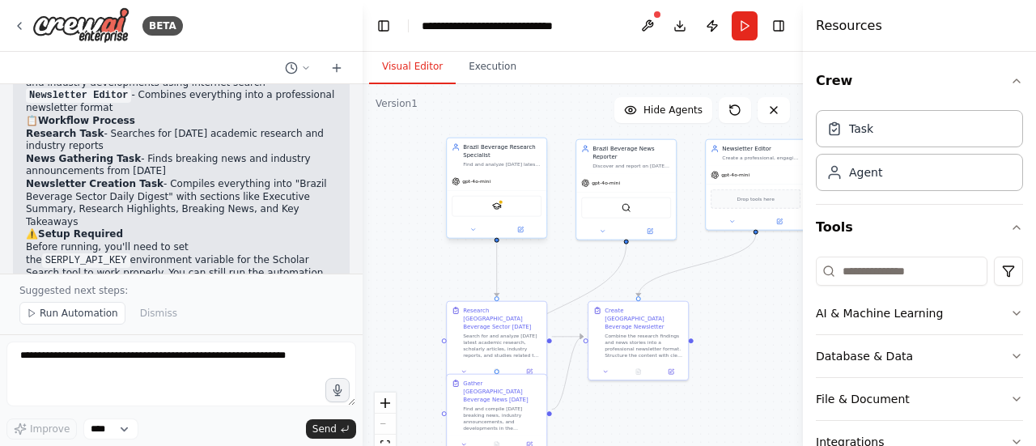
click at [479, 180] on span "gpt-4o-mini" at bounding box center [476, 181] width 28 height 6
drag, startPoint x: 745, startPoint y: 329, endPoint x: 761, endPoint y: 320, distance: 18.5
click at [761, 321] on div ".deletable-edge-delete-btn { width: 20px; height: 20px; border: 0px solid #ffff…" at bounding box center [582, 286] width 440 height 405
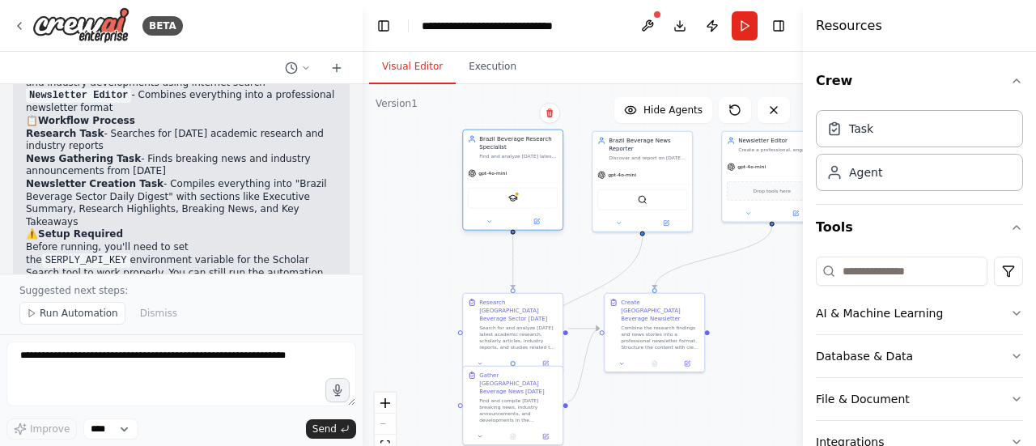
click at [532, 204] on div "SerplyScholarSearchTool" at bounding box center [513, 198] width 90 height 21
click at [523, 172] on div "gpt-4o-mini" at bounding box center [513, 173] width 100 height 18
click at [518, 159] on div "Find and analyze [DATE] latest academic research, industry reports, and scholar…" at bounding box center [518, 156] width 78 height 6
click at [510, 146] on div "Brazil Beverage Research Specialist" at bounding box center [518, 143] width 78 height 16
click at [654, 153] on div "Discover and report on [DATE] breaking news, industry announcements, and market…" at bounding box center [647, 156] width 78 height 6
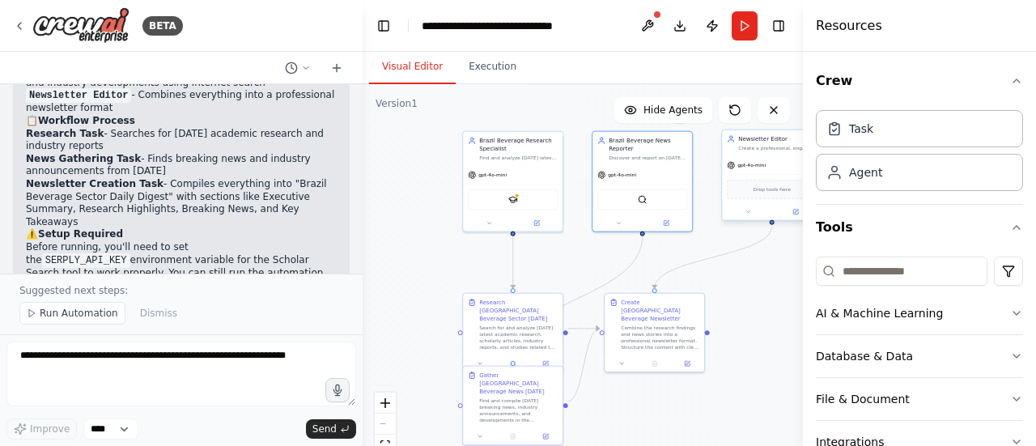
click at [759, 158] on div "gpt-4o-mini" at bounding box center [772, 165] width 100 height 18
click at [621, 151] on div "Brazil Beverage News Reporter Discover and report on [DATE] breaking news, indu…" at bounding box center [647, 147] width 78 height 24
click at [485, 156] on div "Find and analyze [DATE] latest academic research, industry reports, and scholar…" at bounding box center [518, 156] width 78 height 6
click at [506, 177] on div "gpt-4o-mini" at bounding box center [513, 173] width 100 height 18
click at [503, 193] on div "SerplyScholarSearchTool" at bounding box center [513, 198] width 90 height 21
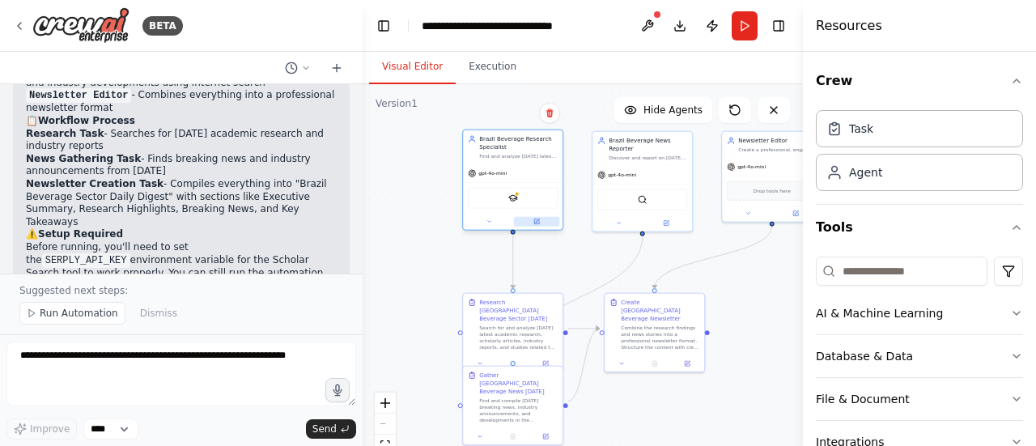
click at [533, 225] on button at bounding box center [537, 222] width 46 height 10
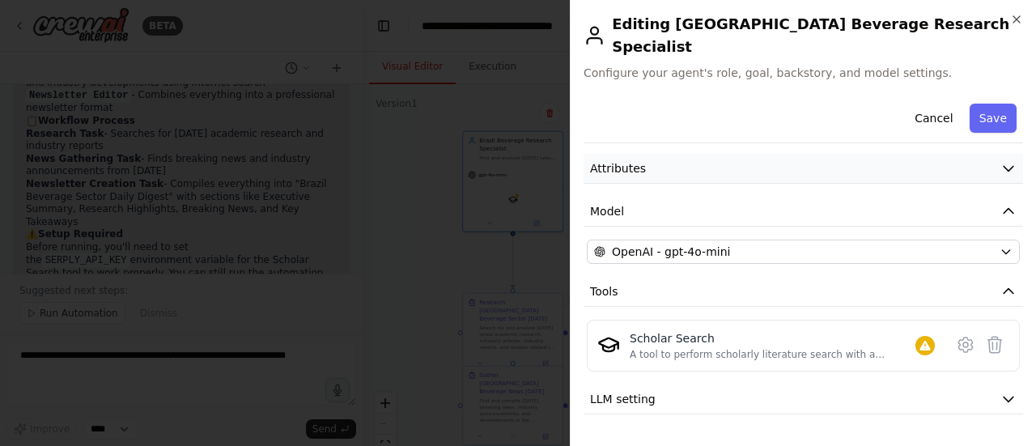
scroll to position [75, 0]
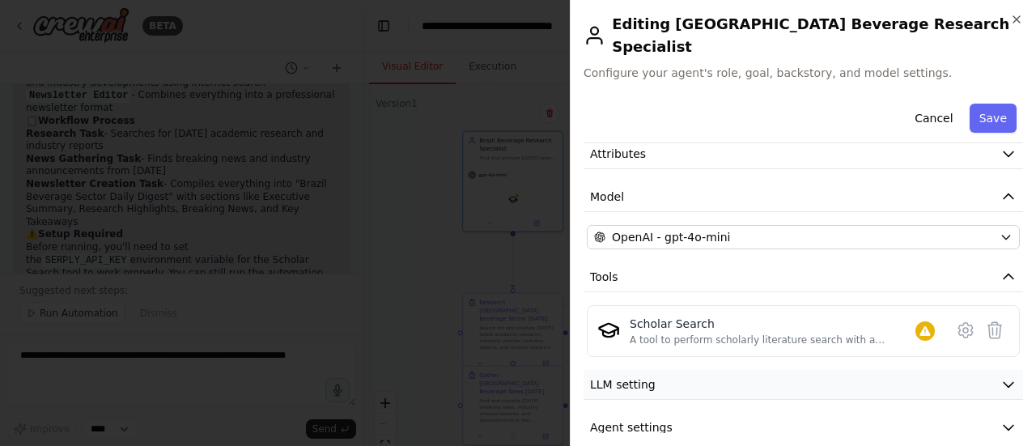
click at [693, 370] on button "LLM setting" at bounding box center [802, 385] width 439 height 30
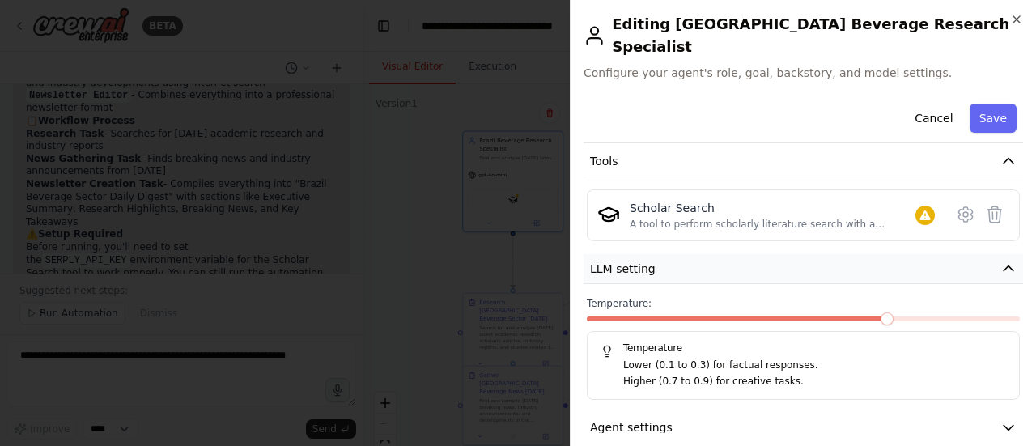
click at [668, 254] on button "LLM setting" at bounding box center [802, 269] width 439 height 30
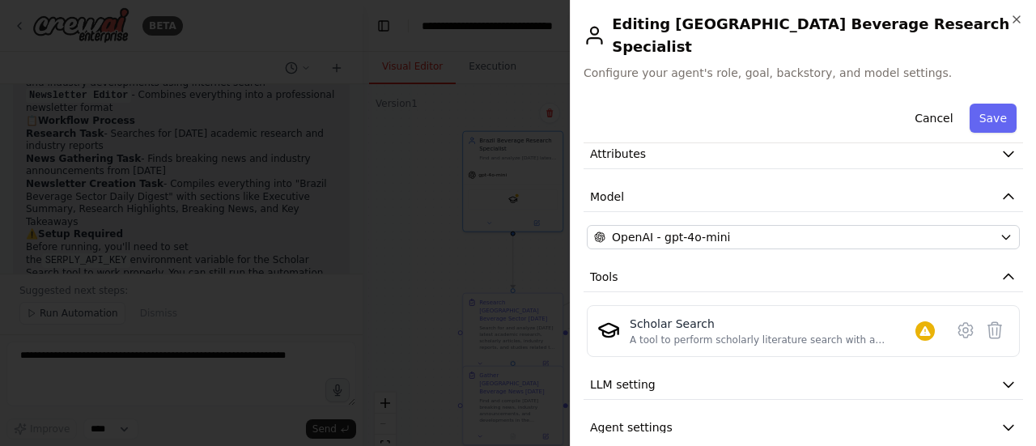
click at [727, 389] on div "**********" at bounding box center [802, 232] width 439 height 421
click at [727, 413] on button "Agent settings" at bounding box center [802, 428] width 439 height 30
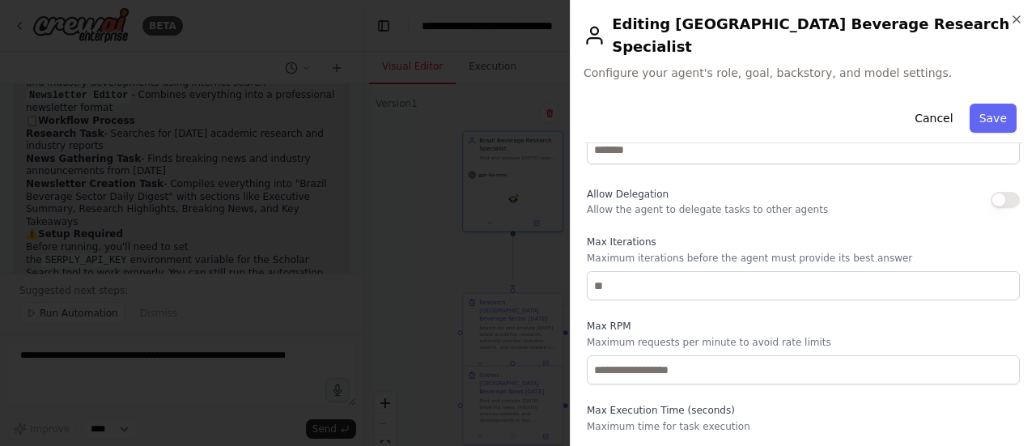
scroll to position [172, 0]
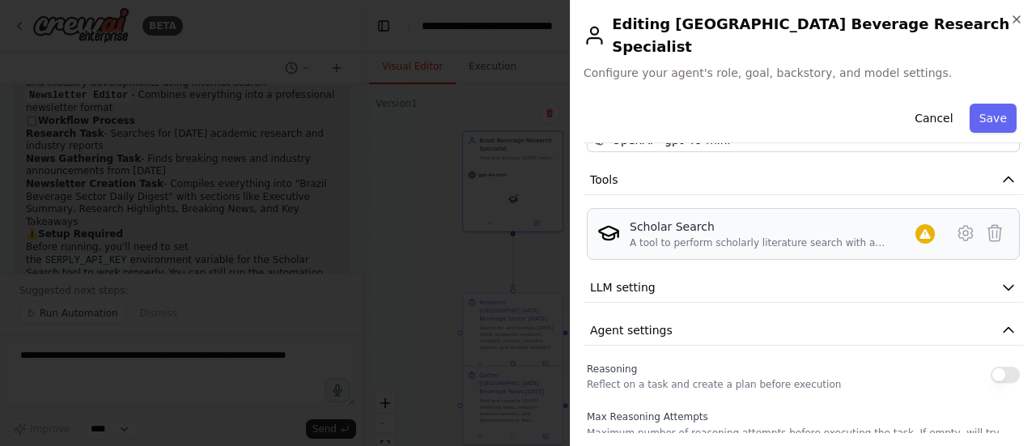
click at [894, 316] on button "Agent settings" at bounding box center [802, 331] width 439 height 30
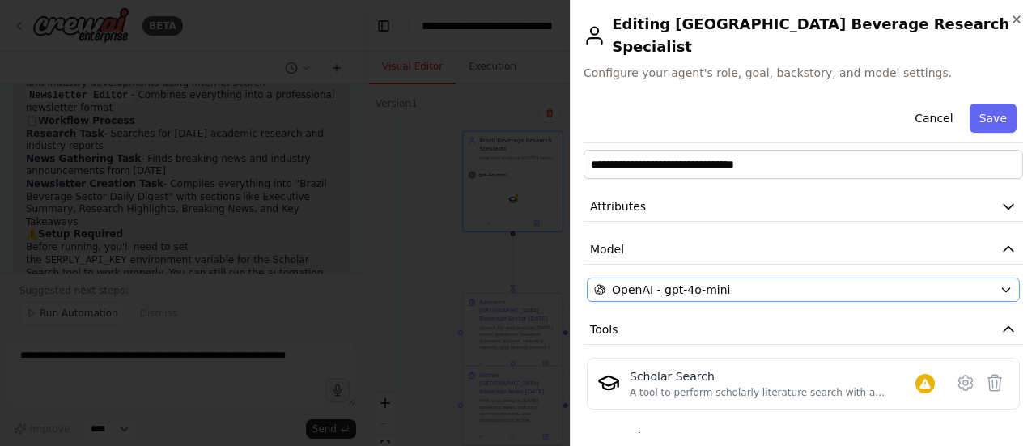
scroll to position [0, 0]
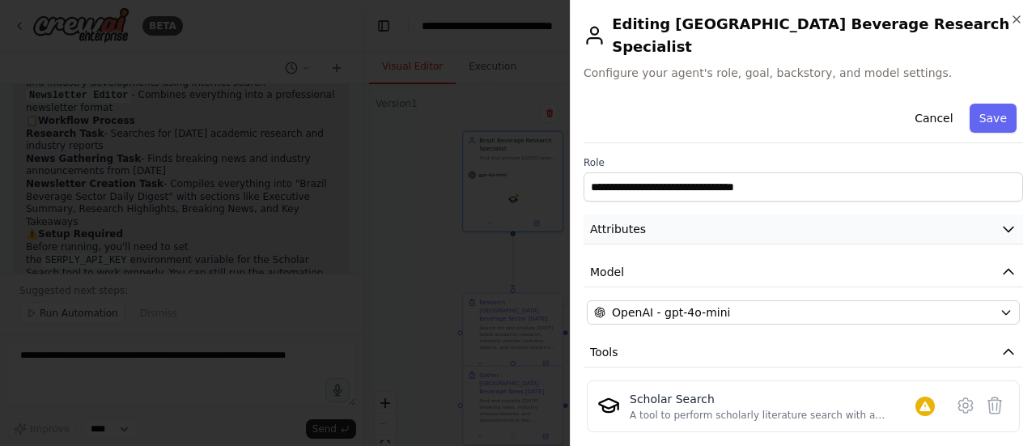
click at [836, 214] on button "Attributes" at bounding box center [802, 229] width 439 height 30
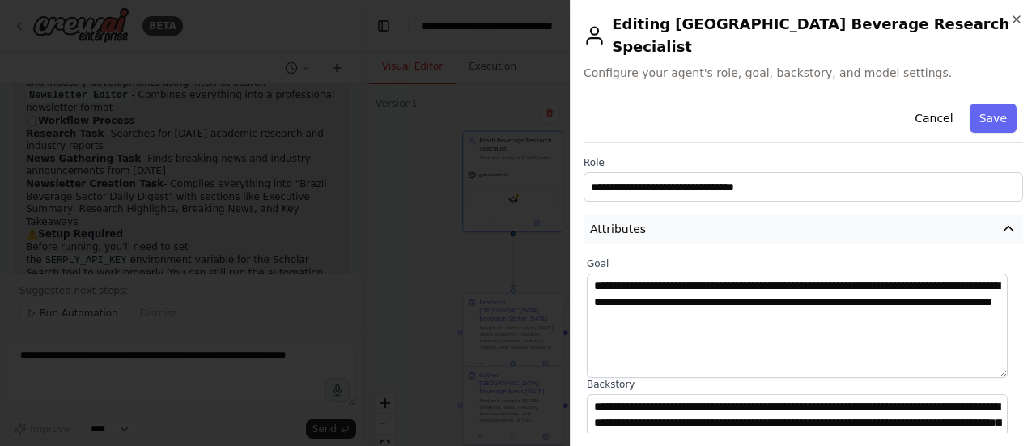
click at [833, 216] on button "Attributes" at bounding box center [802, 229] width 439 height 30
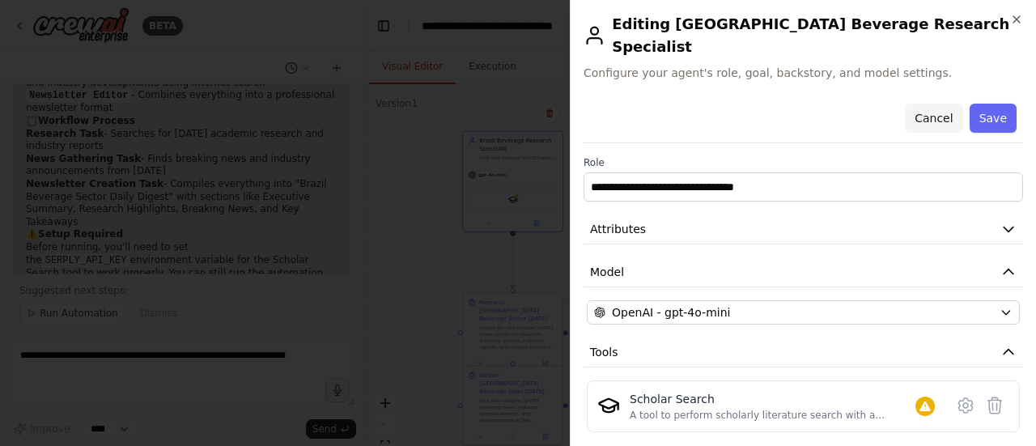
click at [923, 104] on button "Cancel" at bounding box center [933, 118] width 57 height 29
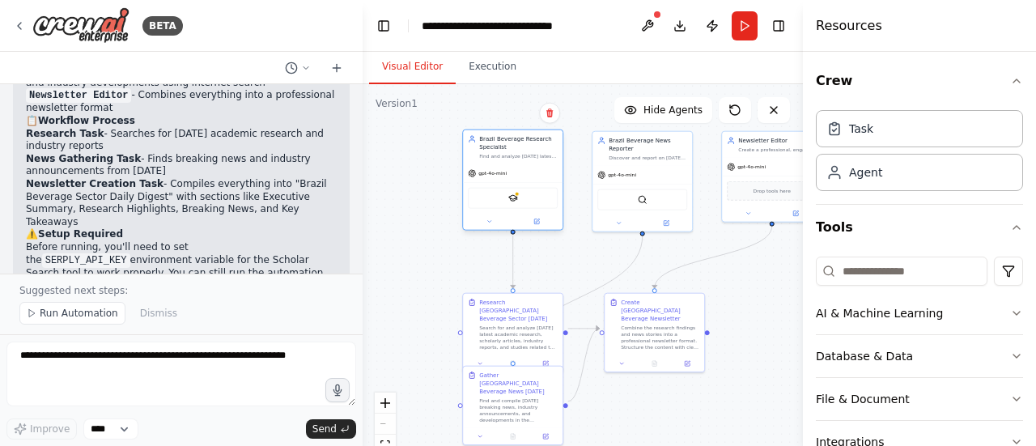
drag, startPoint x: 443, startPoint y: 205, endPoint x: 463, endPoint y: 206, distance: 20.3
click at [463, 206] on div "SerplyScholarSearchTool" at bounding box center [513, 198] width 100 height 32
click at [430, 218] on div ".deletable-edge-delete-btn { width: 20px; height: 20px; border: 0px solid #ffff…" at bounding box center [582, 286] width 440 height 405
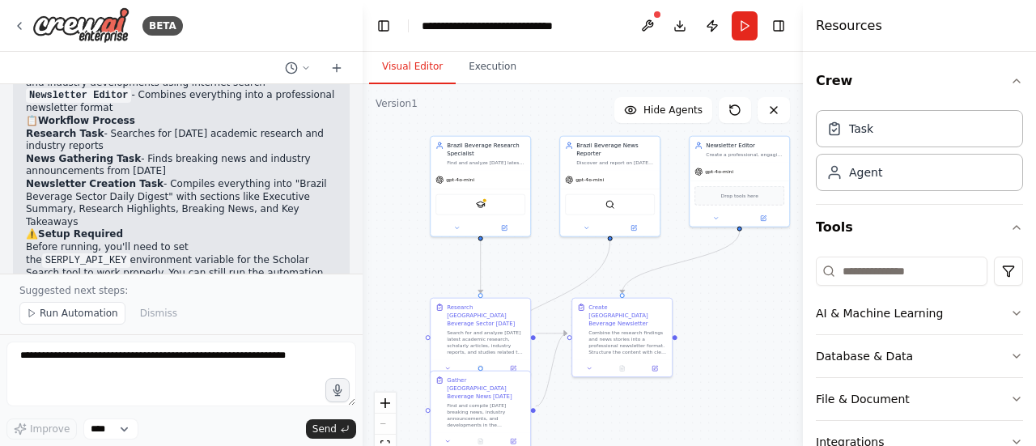
drag, startPoint x: 460, startPoint y: 253, endPoint x: 430, endPoint y: 258, distance: 29.5
click at [426, 258] on div ".deletable-edge-delete-btn { width: 20px; height: 20px; border: 0px solid #ffff…" at bounding box center [582, 286] width 440 height 405
drag, startPoint x: 57, startPoint y: 152, endPoint x: 144, endPoint y: 149, distance: 86.6
click at [142, 241] on p "Before running, you'll need to set the SERPLY_API_KEY environment variable for …" at bounding box center [181, 272] width 311 height 63
drag, startPoint x: 180, startPoint y: 154, endPoint x: 204, endPoint y: 154, distance: 24.3
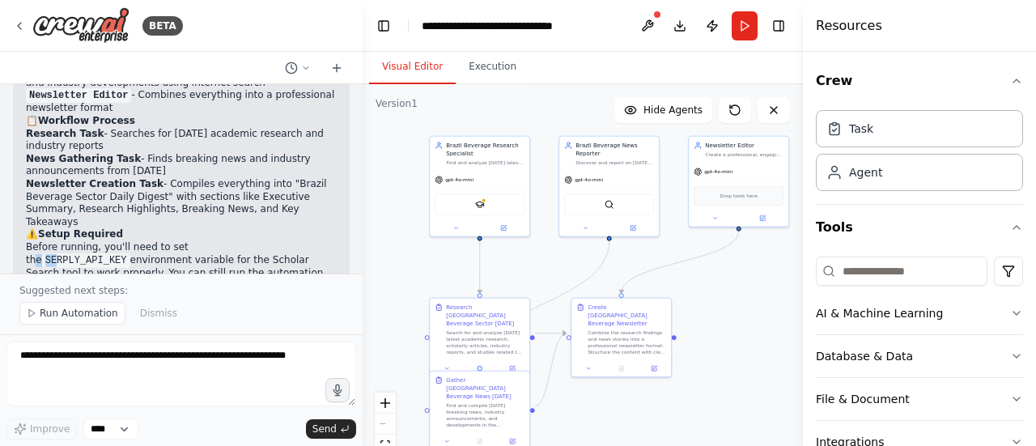
click at [204, 241] on p "Before running, you'll need to set the SERPLY_API_KEY environment variable for …" at bounding box center [181, 272] width 311 height 63
click at [130, 253] on code "SERPLY_API_KEY" at bounding box center [86, 260] width 88 height 15
drag, startPoint x: 199, startPoint y: 151, endPoint x: 209, endPoint y: 151, distance: 9.7
click at [130, 253] on code "SERPLY_API_KEY" at bounding box center [86, 260] width 88 height 15
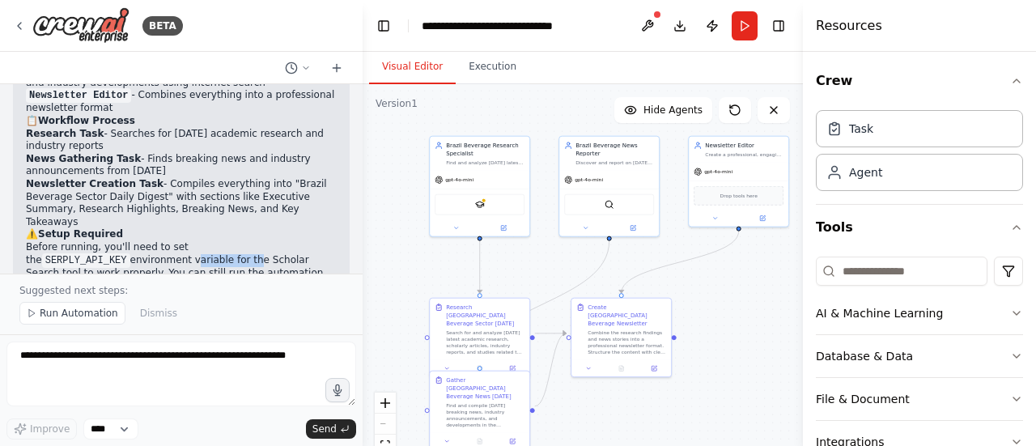
drag, startPoint x: 82, startPoint y: 164, endPoint x: 135, endPoint y: 164, distance: 53.4
click at [135, 241] on p "Before running, you'll need to set the SERPLY_API_KEY environment variable for …" at bounding box center [181, 272] width 311 height 63
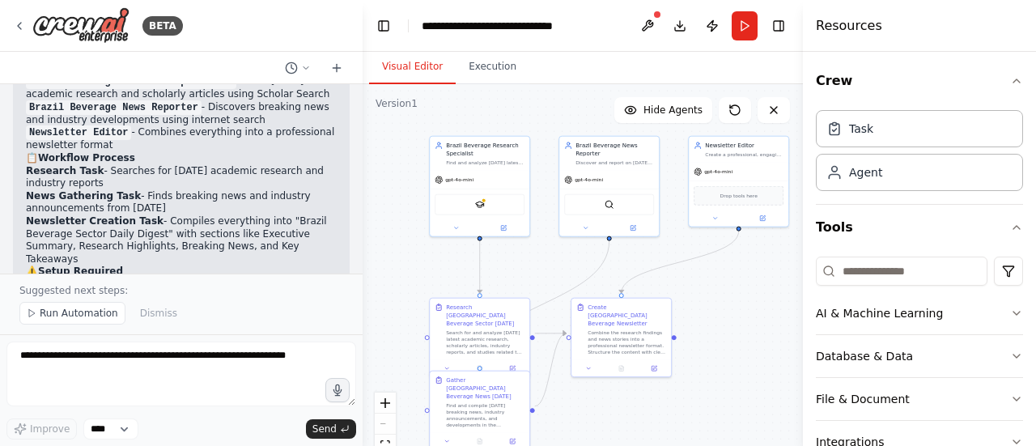
scroll to position [1131, 0]
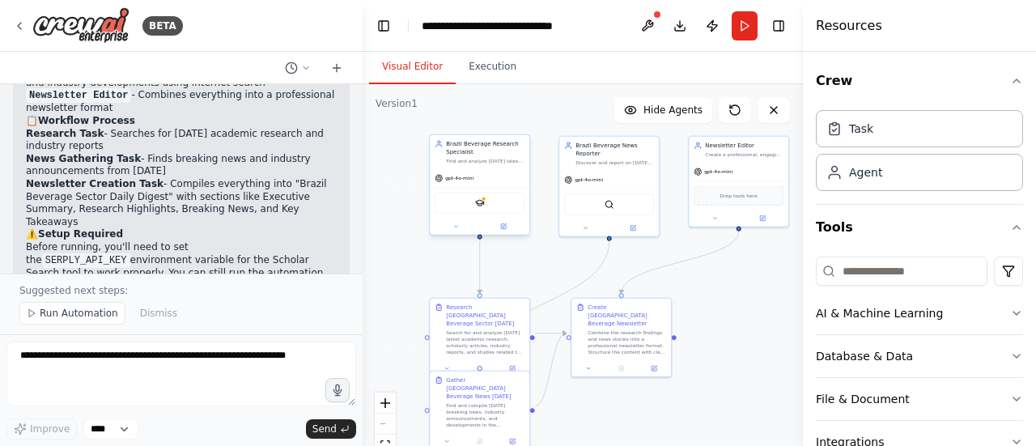
click at [482, 172] on div "gpt-4o-mini" at bounding box center [480, 178] width 100 height 18
click at [510, 235] on div "Brazil Beverage Research Specialist Find and analyze [DATE] latest academic res…" at bounding box center [479, 184] width 101 height 101
click at [451, 231] on div at bounding box center [480, 226] width 100 height 16
click at [460, 235] on div "Brazil Beverage Research Specialist Find and analyze [DATE] latest academic res…" at bounding box center [479, 186] width 101 height 101
click at [505, 235] on div "Brazil Beverage Research Specialist Find and analyze [DATE] latest academic res…" at bounding box center [479, 184] width 101 height 101
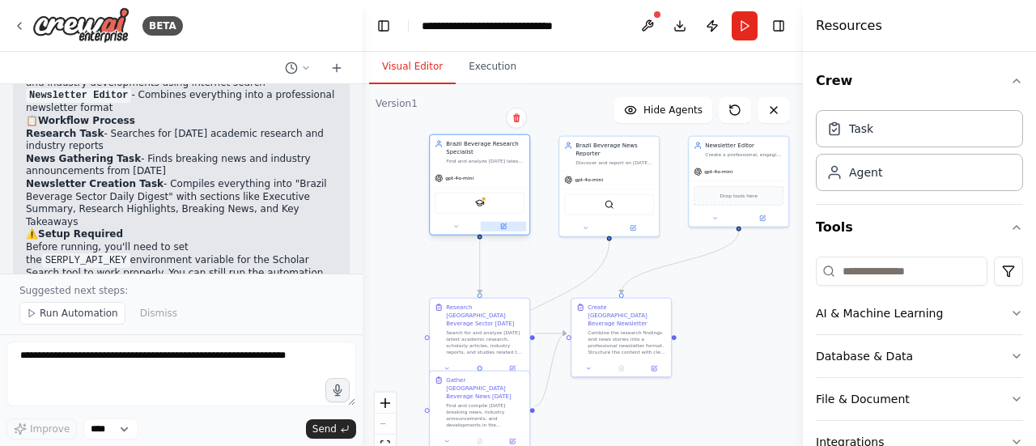
click at [503, 226] on icon at bounding box center [504, 225] width 4 height 4
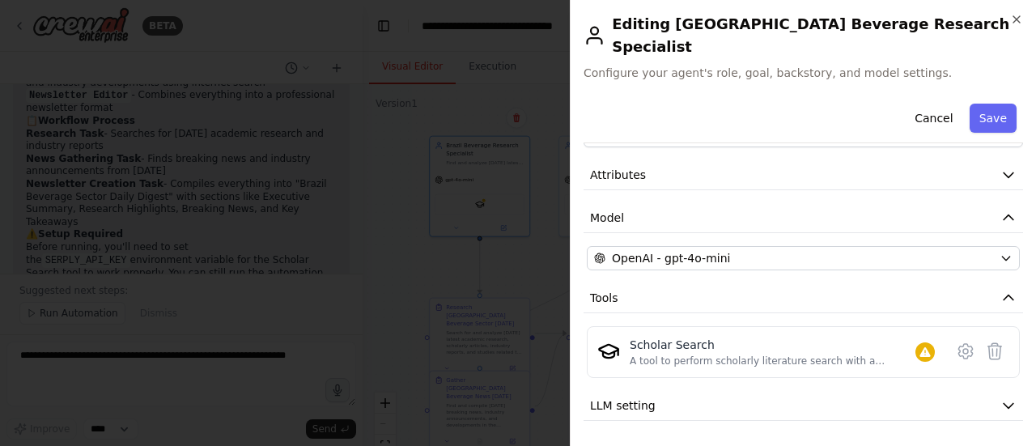
scroll to position [75, 0]
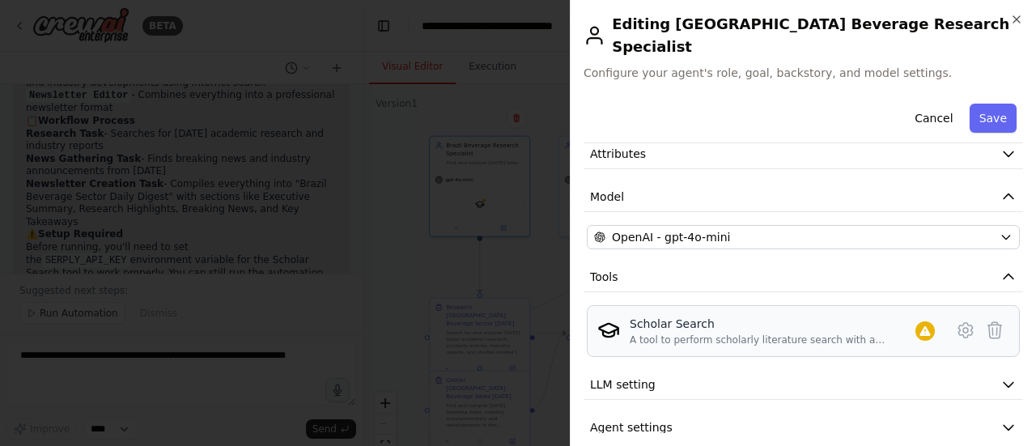
click at [731, 333] on div "A tool to perform scholarly literature search with a search_query." at bounding box center [772, 339] width 286 height 13
click at [745, 328] on div "Scholar Search A tool to perform scholarly literature search with a search_quer…" at bounding box center [803, 331] width 433 height 52
click at [691, 333] on div "A tool to perform scholarly literature search with a search_query." at bounding box center [772, 339] width 286 height 13
drag, startPoint x: 736, startPoint y: 318, endPoint x: 806, endPoint y: 318, distance: 69.6
click at [806, 333] on div "A tool to perform scholarly literature search with a search_query." at bounding box center [772, 339] width 286 height 13
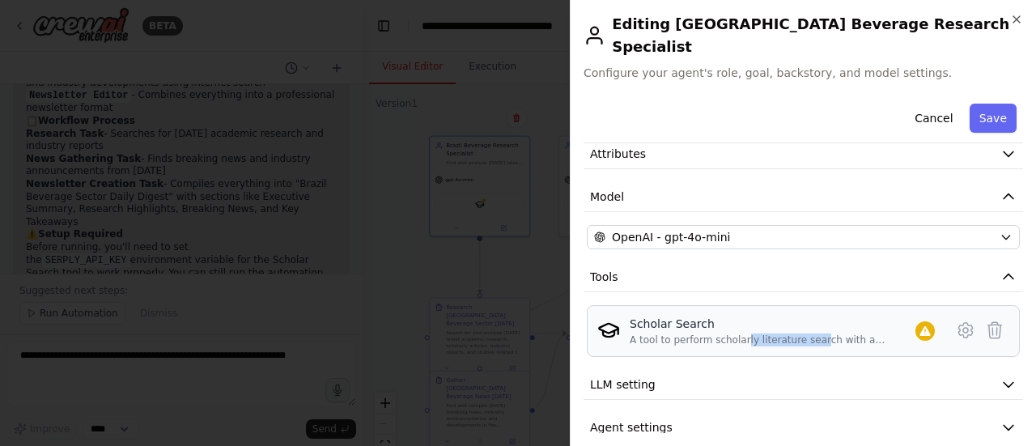
click at [806, 333] on div "A tool to perform scholarly literature search with a search_query." at bounding box center [772, 339] width 286 height 13
click at [956, 320] on icon at bounding box center [965, 329] width 19 height 19
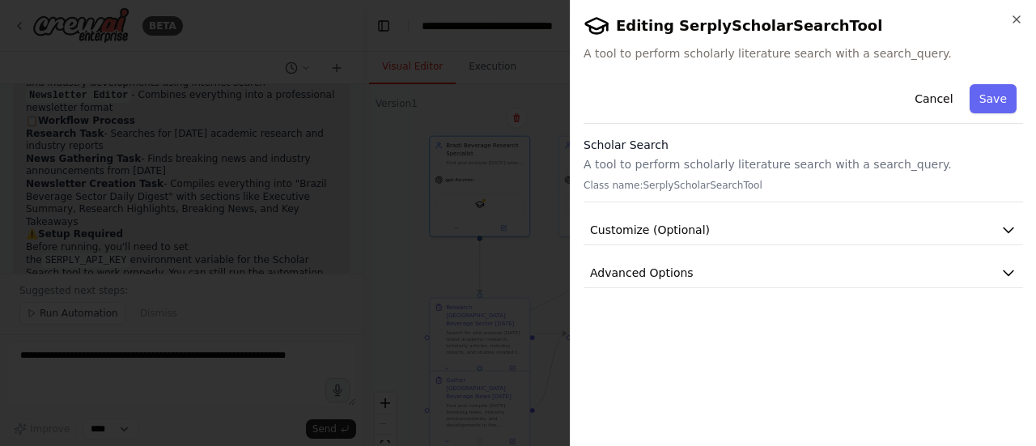
scroll to position [0, 0]
click at [625, 226] on span "Customize (Optional)" at bounding box center [650, 230] width 120 height 16
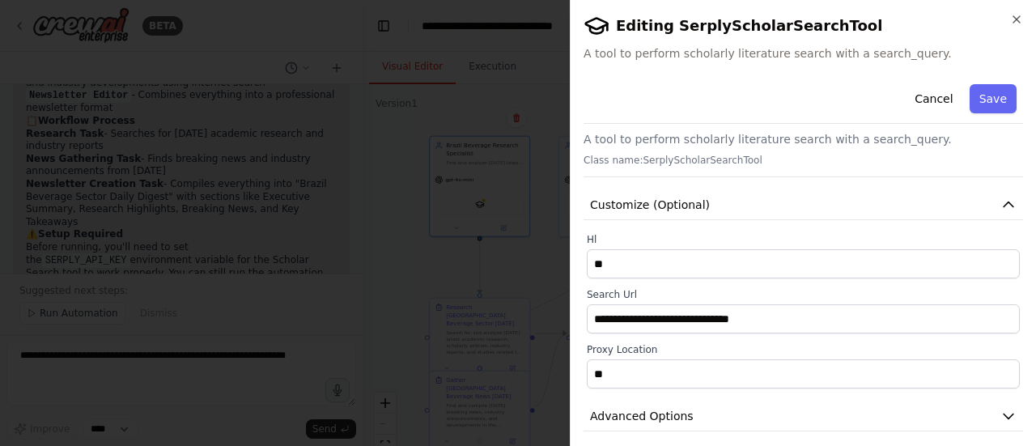
scroll to position [35, 0]
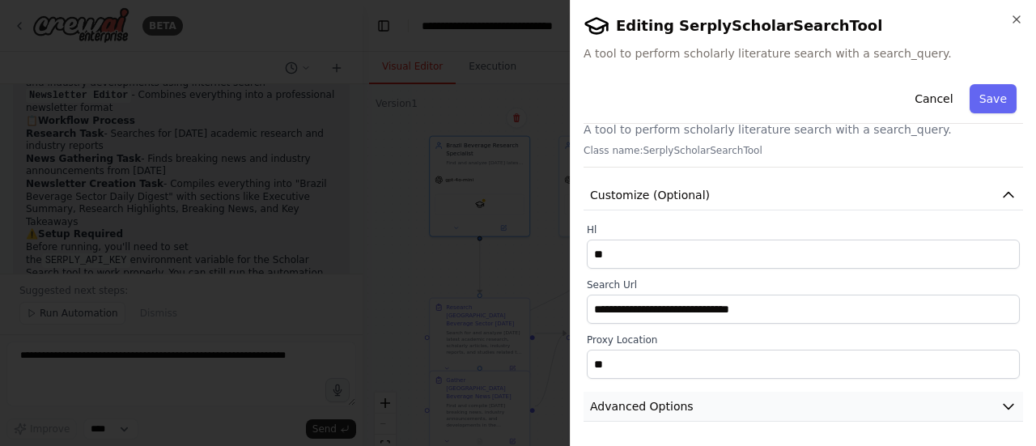
click at [684, 408] on button "Advanced Options" at bounding box center [802, 407] width 439 height 30
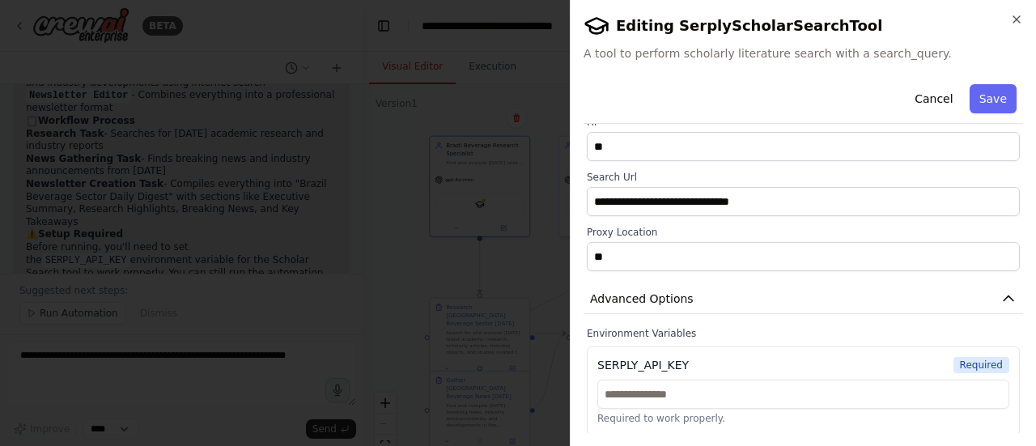
scroll to position [0, 0]
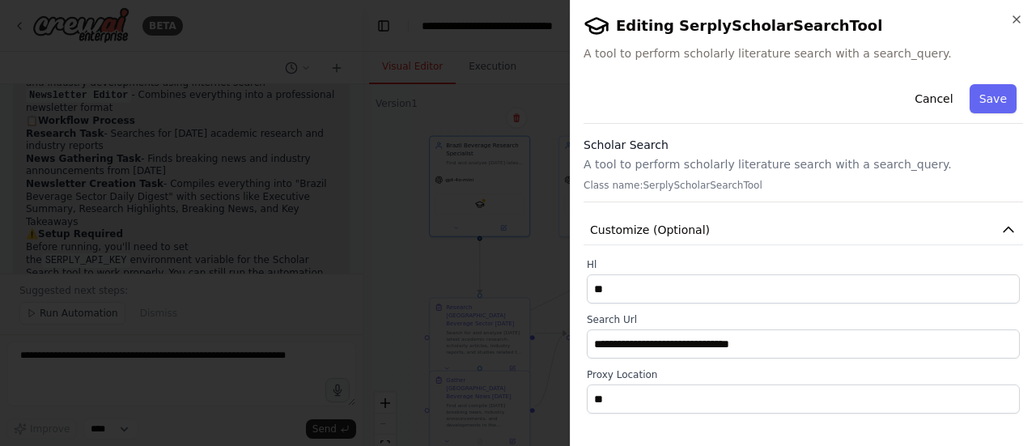
click at [455, 265] on div at bounding box center [518, 223] width 1036 height 446
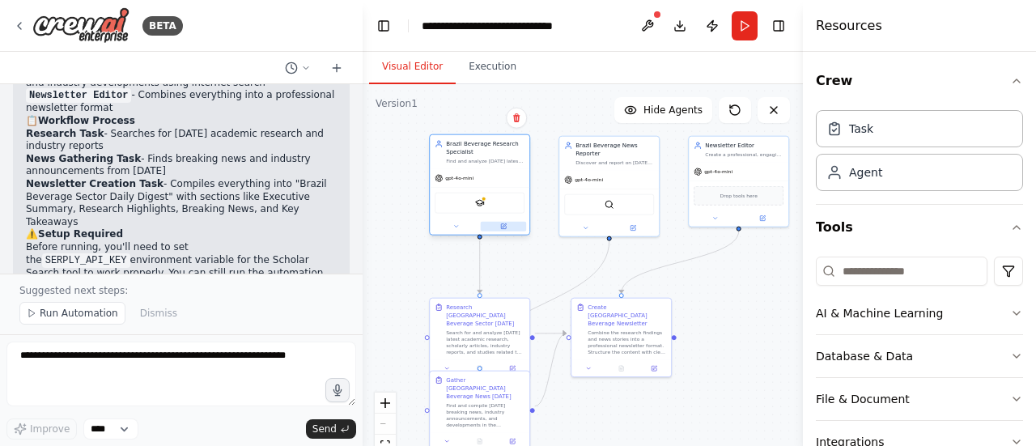
click at [503, 227] on icon at bounding box center [503, 226] width 5 height 5
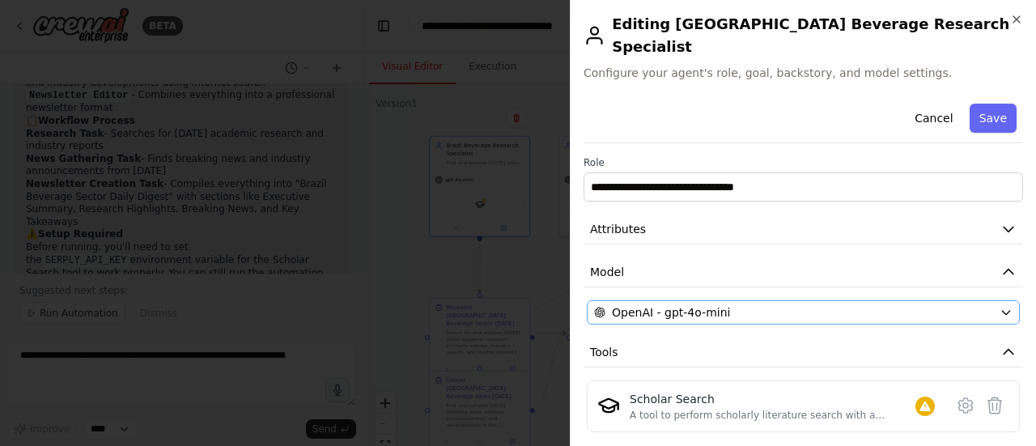
scroll to position [75, 0]
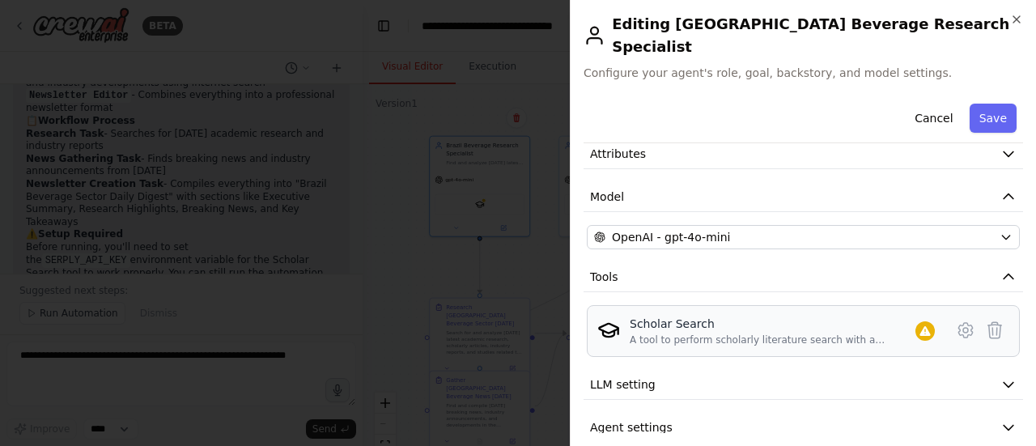
click at [820, 333] on div "A tool to perform scholarly literature search with a search_query." at bounding box center [772, 339] width 286 height 13
click at [956, 320] on icon at bounding box center [965, 329] width 19 height 19
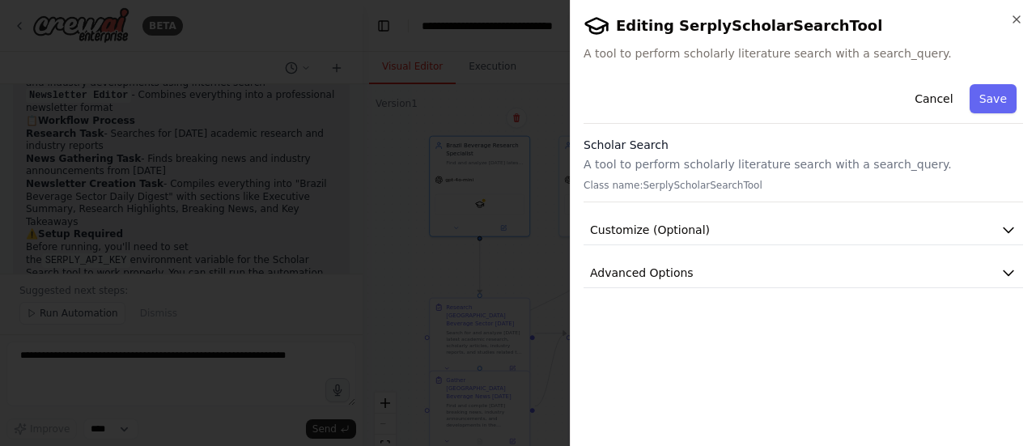
scroll to position [0, 0]
click at [765, 229] on button "Customize (Optional)" at bounding box center [802, 230] width 439 height 30
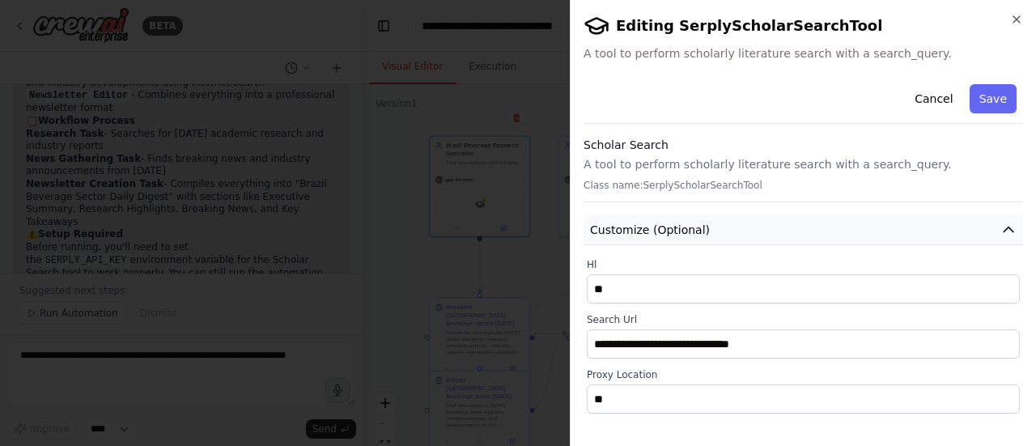
click at [765, 229] on button "Customize (Optional)" at bounding box center [802, 230] width 439 height 30
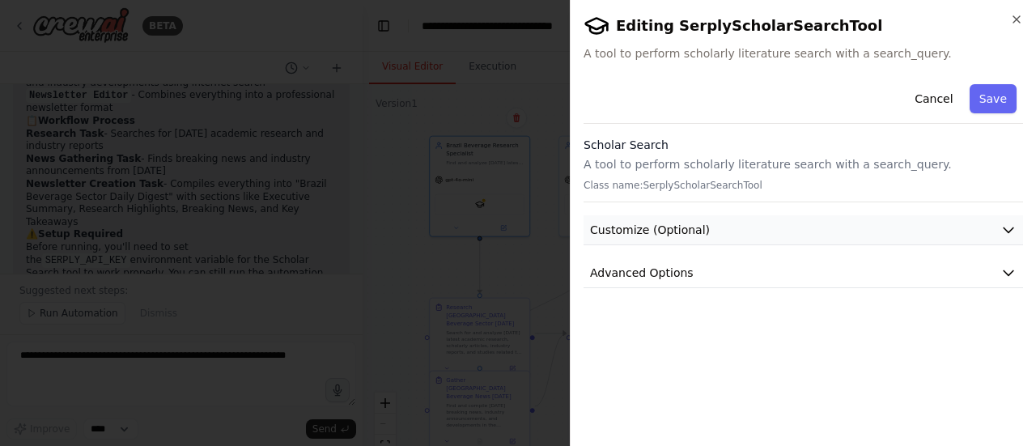
click at [678, 231] on span "Customize (Optional)" at bounding box center [650, 230] width 120 height 16
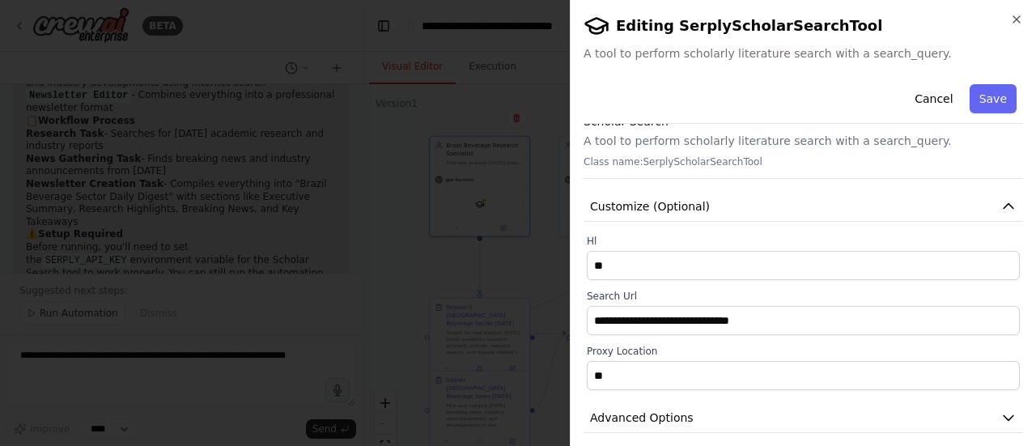
scroll to position [35, 0]
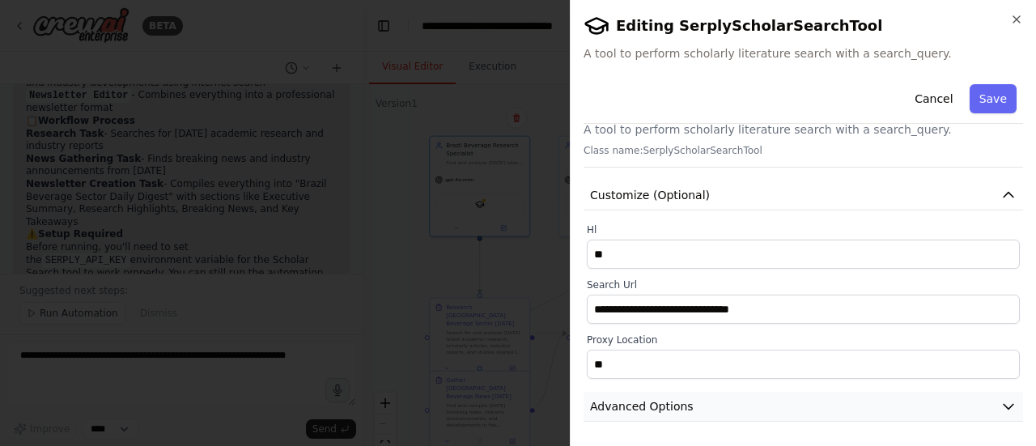
click at [710, 400] on button "Advanced Options" at bounding box center [802, 407] width 439 height 30
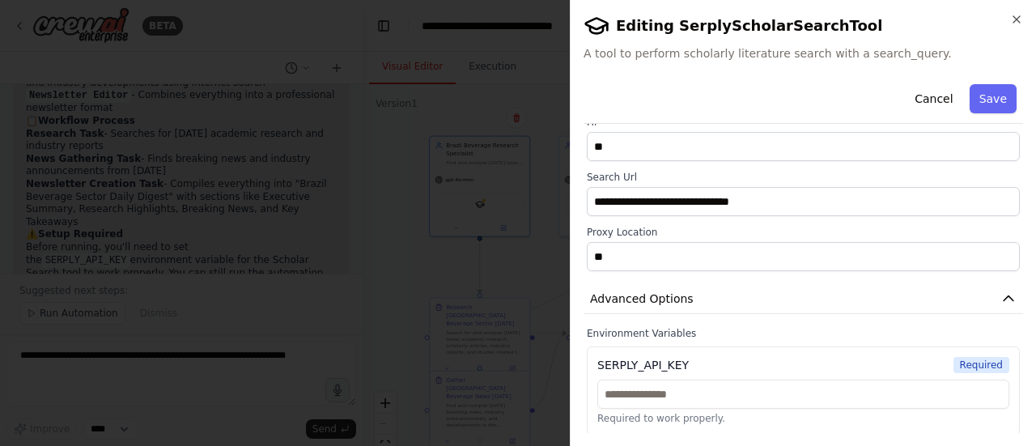
click at [485, 316] on div at bounding box center [518, 223] width 1036 height 446
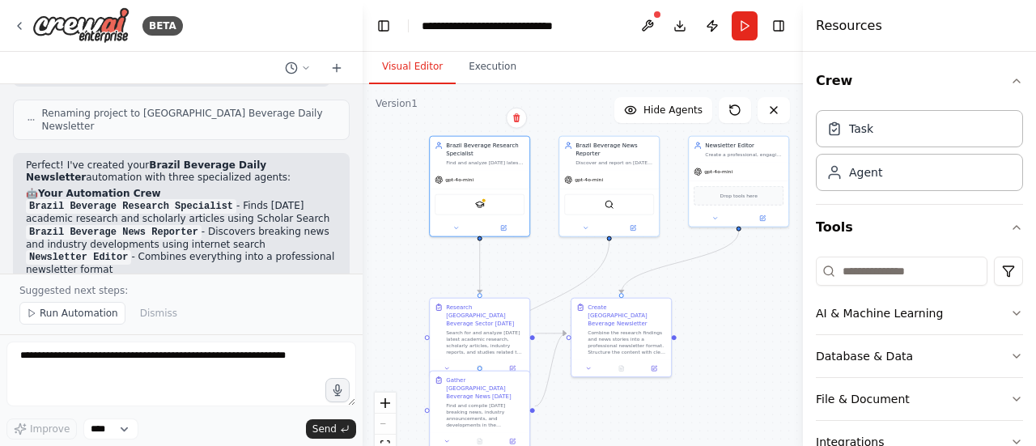
scroll to position [1131, 0]
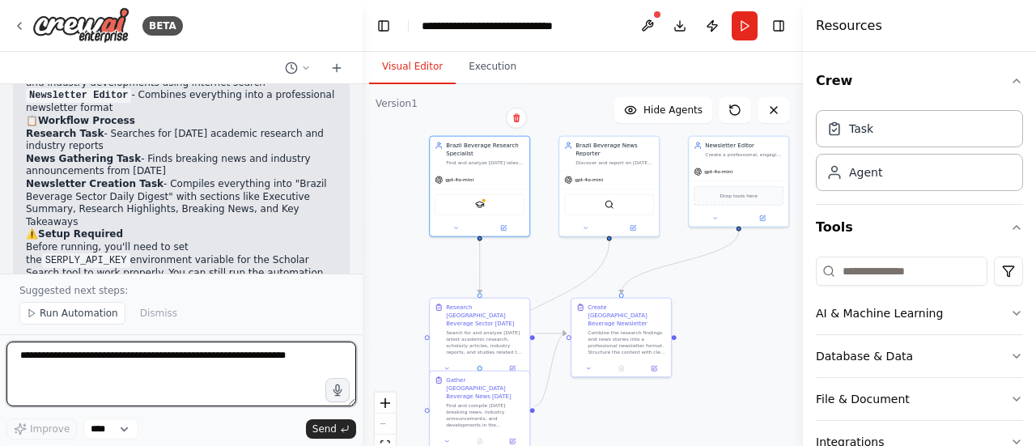
click at [128, 375] on textarea at bounding box center [181, 373] width 350 height 65
type textarea "**********"
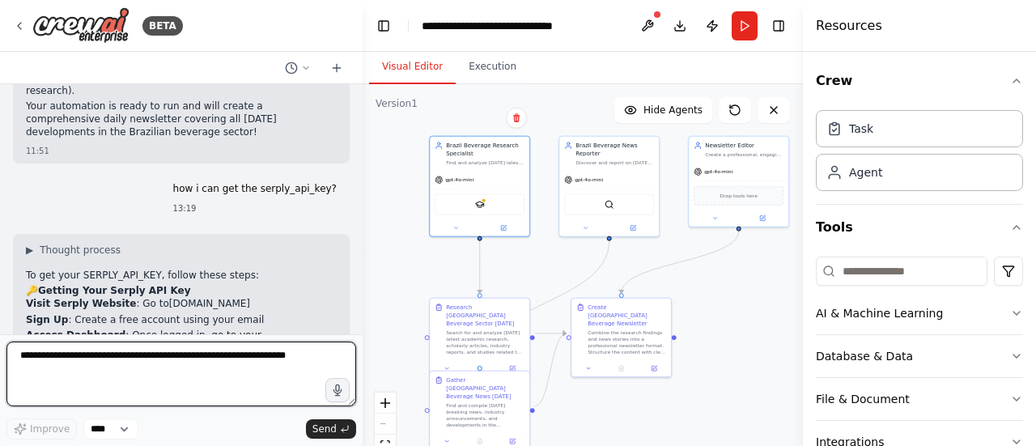
scroll to position [1296, 0]
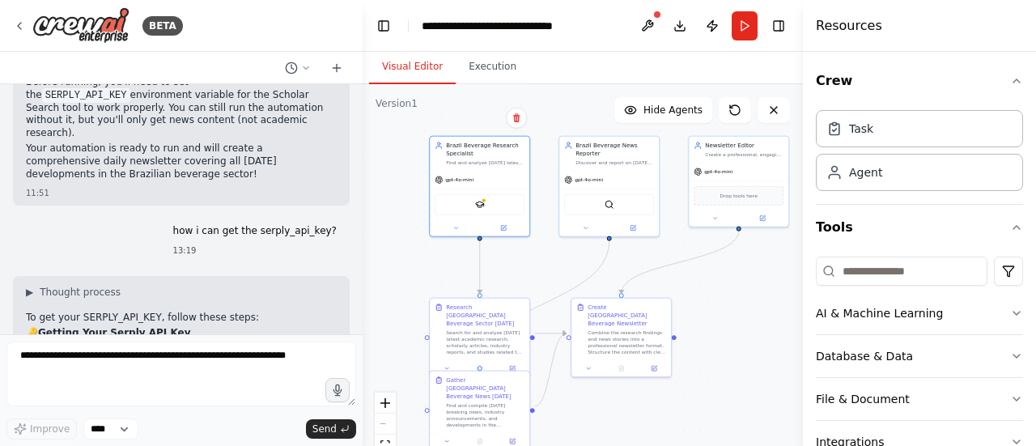
drag, startPoint x: 167, startPoint y: 226, endPoint x: 59, endPoint y: 237, distance: 108.2
click at [59, 340] on strong "Visit Serply Website" at bounding box center [81, 345] width 110 height 11
drag, startPoint x: 26, startPoint y: 233, endPoint x: 128, endPoint y: 237, distance: 102.0
click at [128, 340] on p "Visit Serply Website : Go to [DOMAIN_NAME]" at bounding box center [181, 346] width 311 height 13
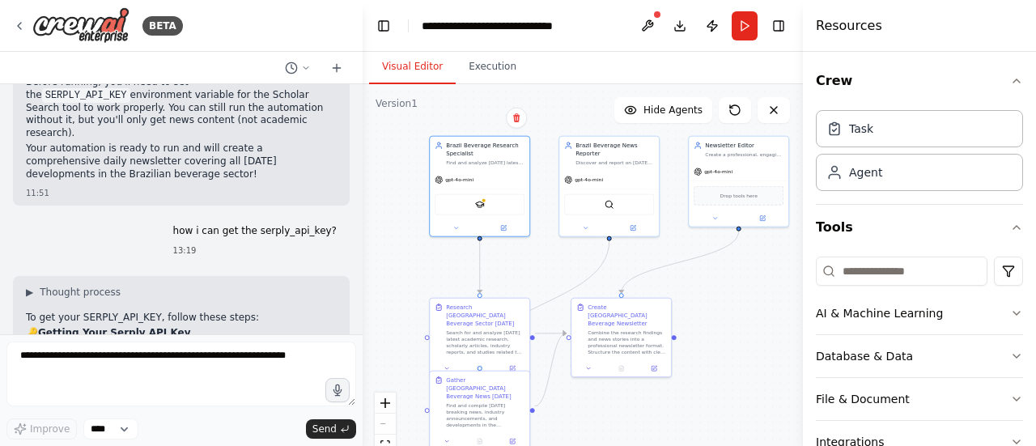
click at [128, 340] on p "Visit Serply Website : Go to [DOMAIN_NAME]" at bounding box center [181, 346] width 311 height 13
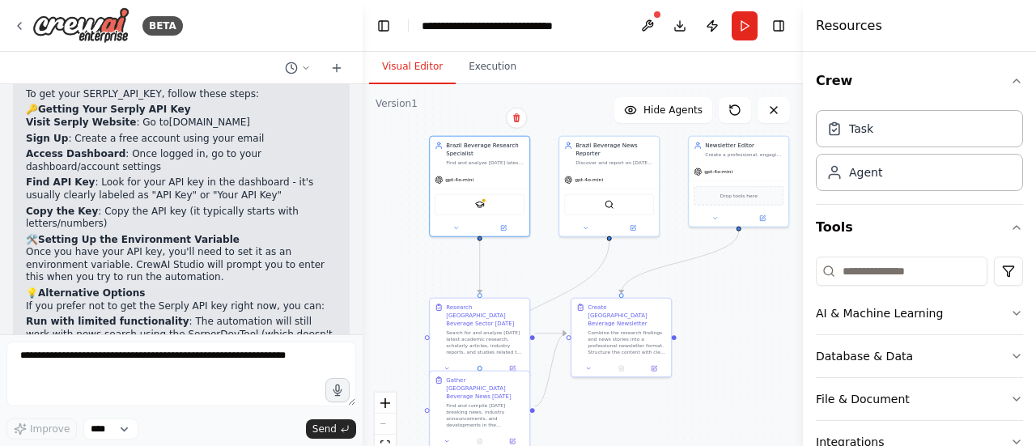
scroll to position [1539, 0]
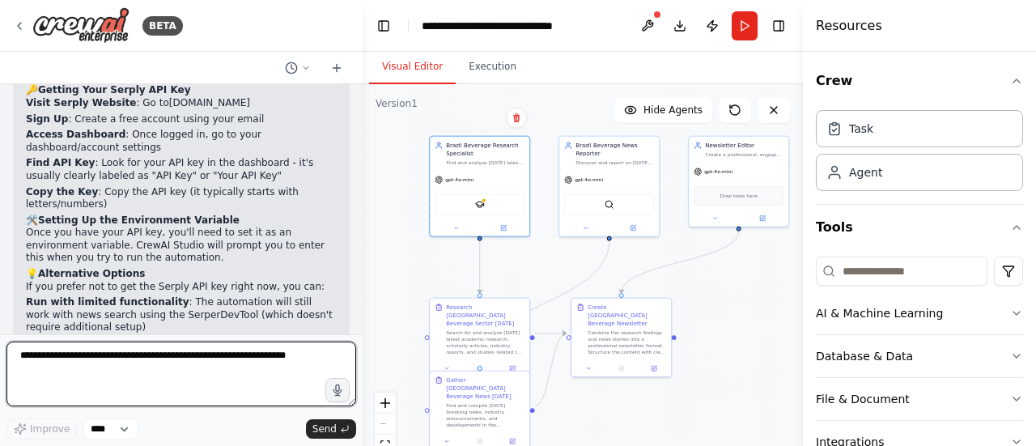
click at [124, 367] on textarea at bounding box center [181, 373] width 350 height 65
type textarea "**********"
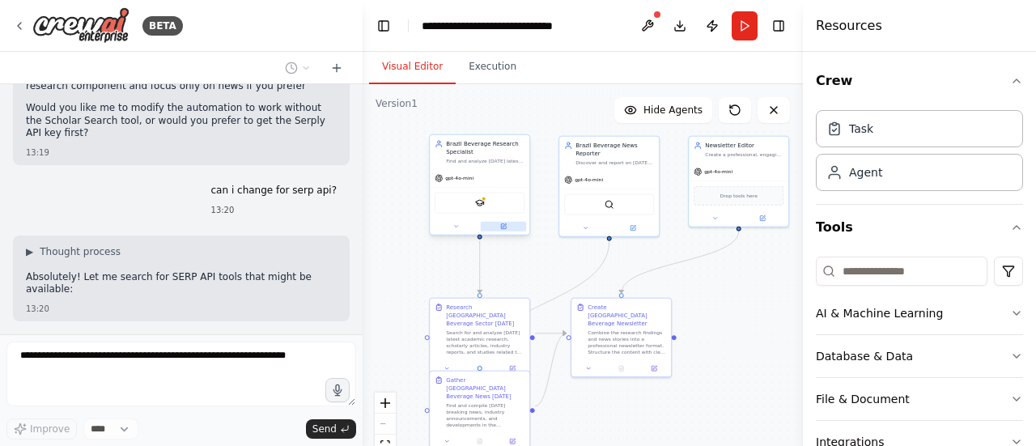
scroll to position [1944, 0]
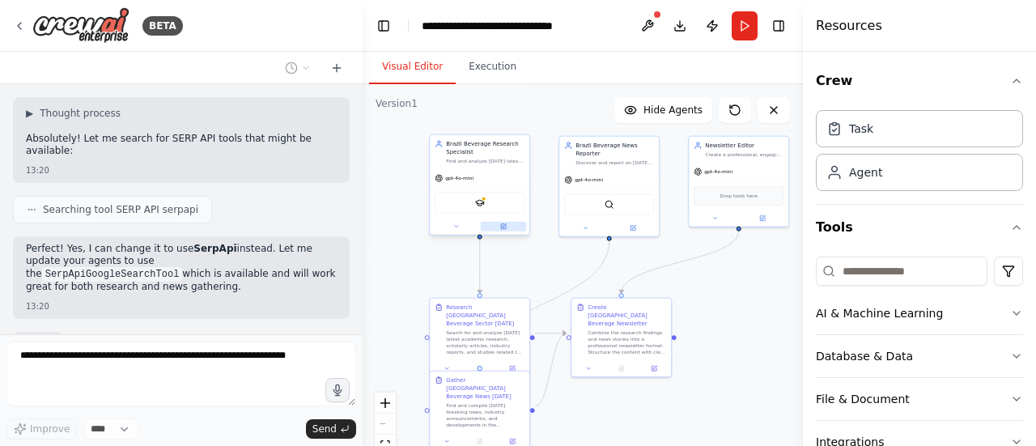
click at [506, 231] on div at bounding box center [480, 226] width 100 height 16
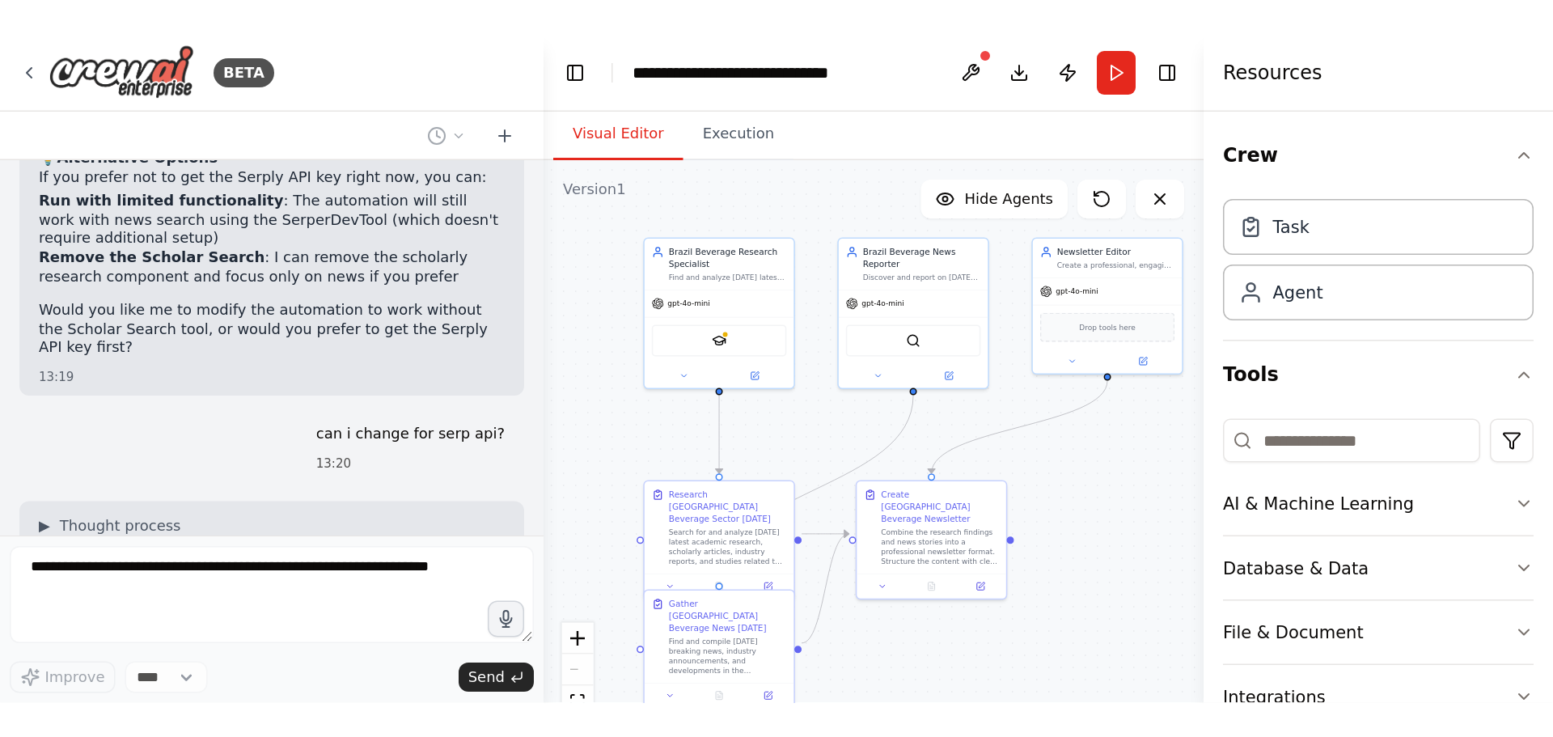
scroll to position [2063, 0]
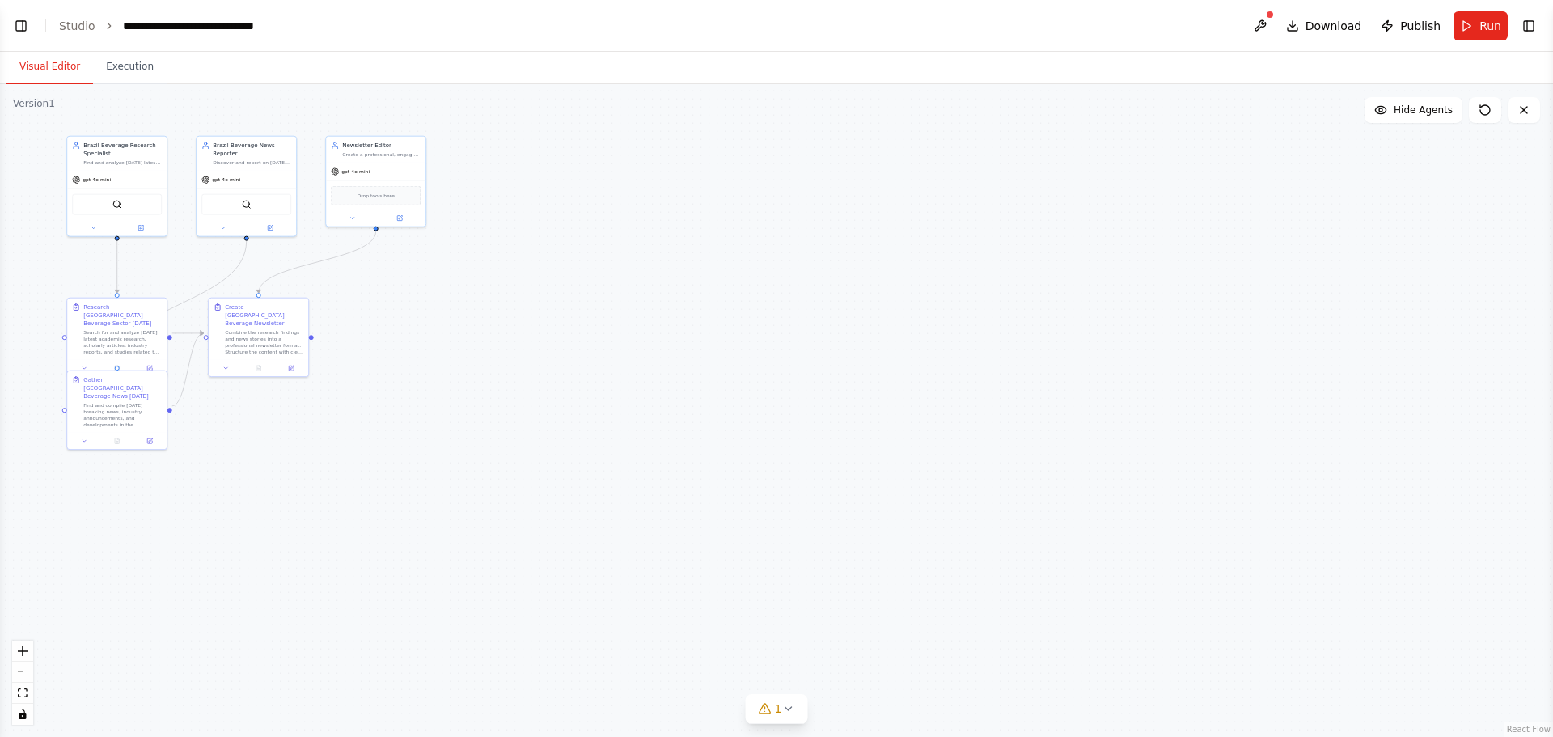
select select "****"
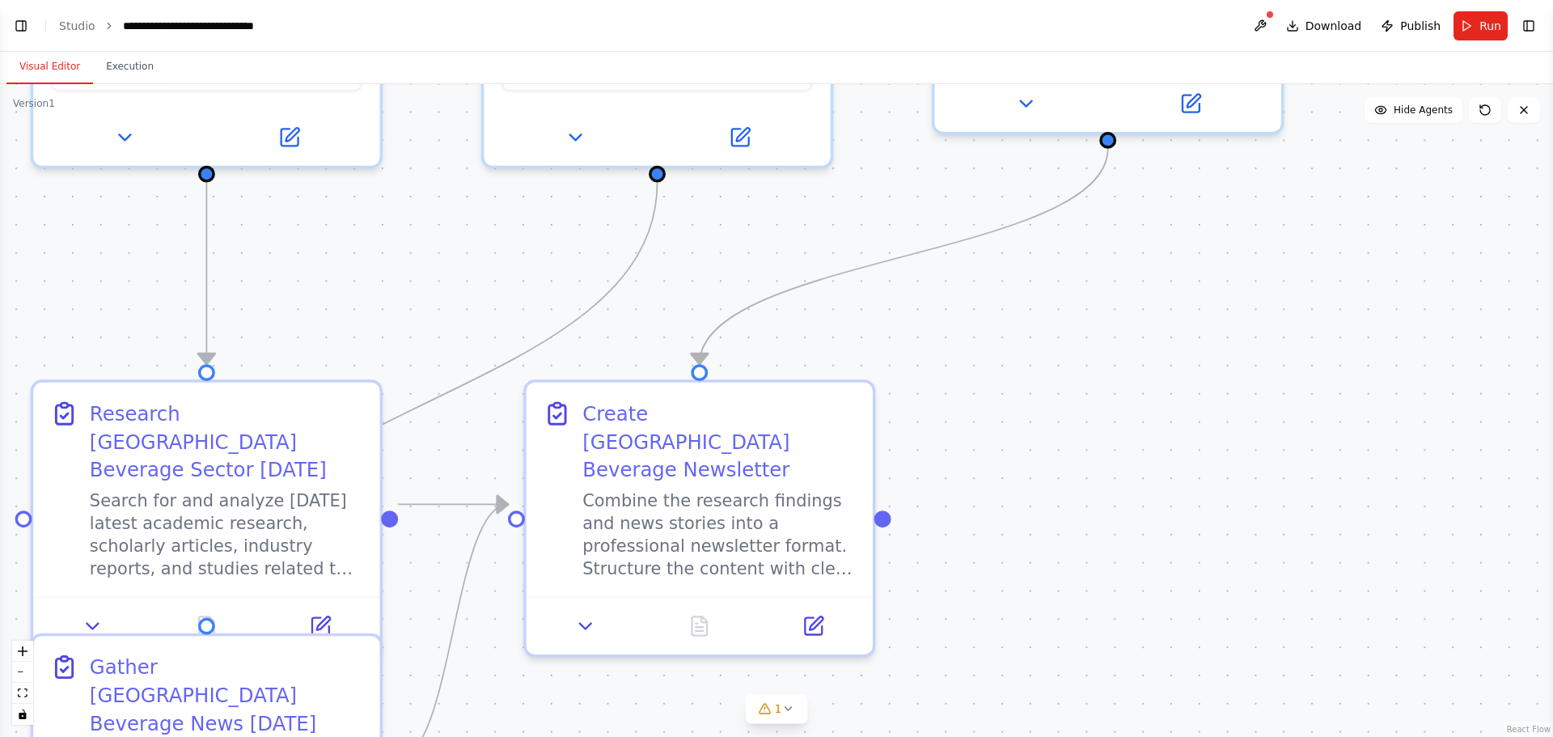
scroll to position [1787, 0]
drag, startPoint x: 1553, startPoint y: 567, endPoint x: 1540, endPoint y: 613, distance: 47.7
click at [1035, 445] on div ".deletable-edge-delete-btn { width: 20px; height: 20px; border: 0px solid #ffff…" at bounding box center [776, 410] width 1553 height 653
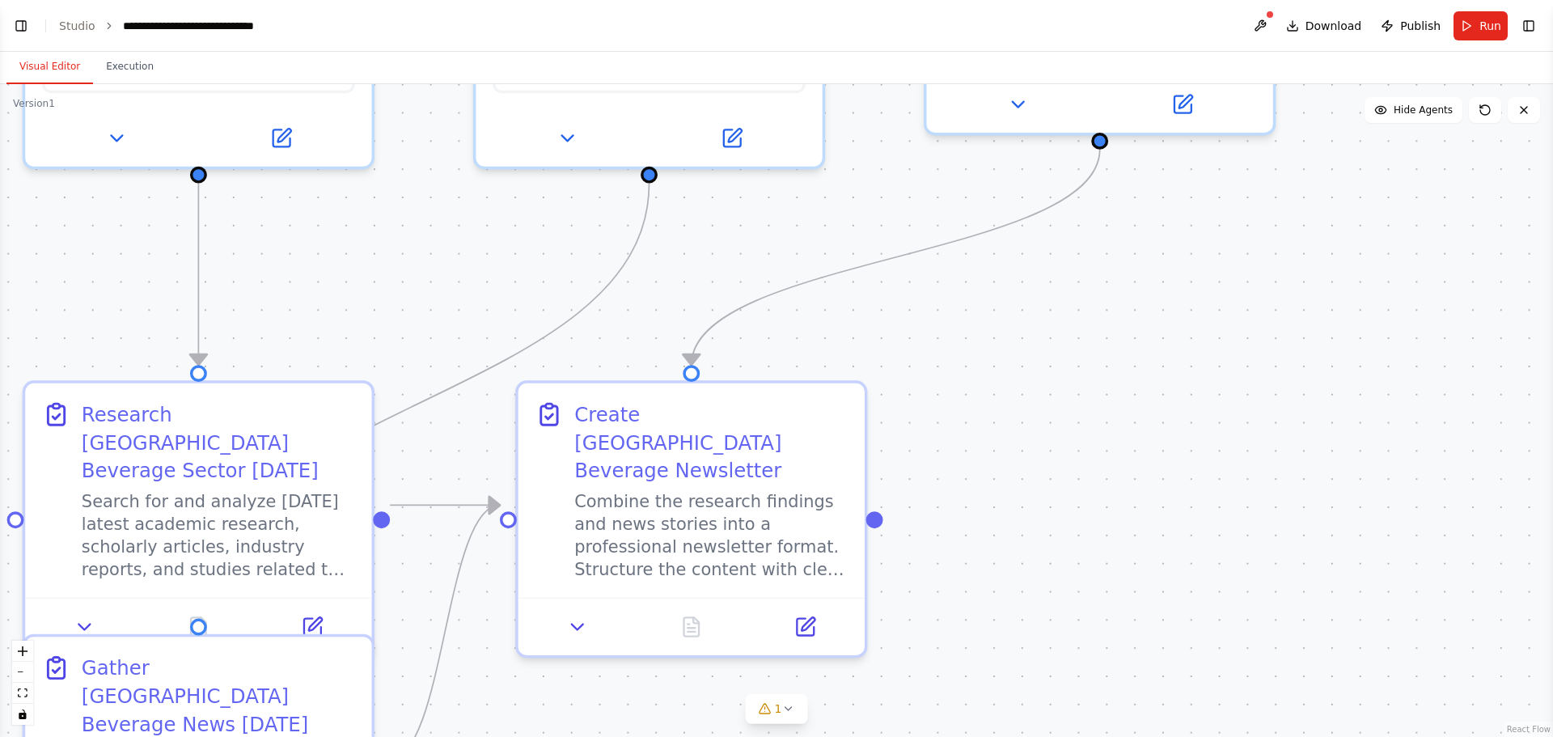
click at [667, 445] on div ".deletable-edge-delete-btn { width: 20px; height: 20px; border: 0px solid #ffff…" at bounding box center [776, 410] width 1553 height 653
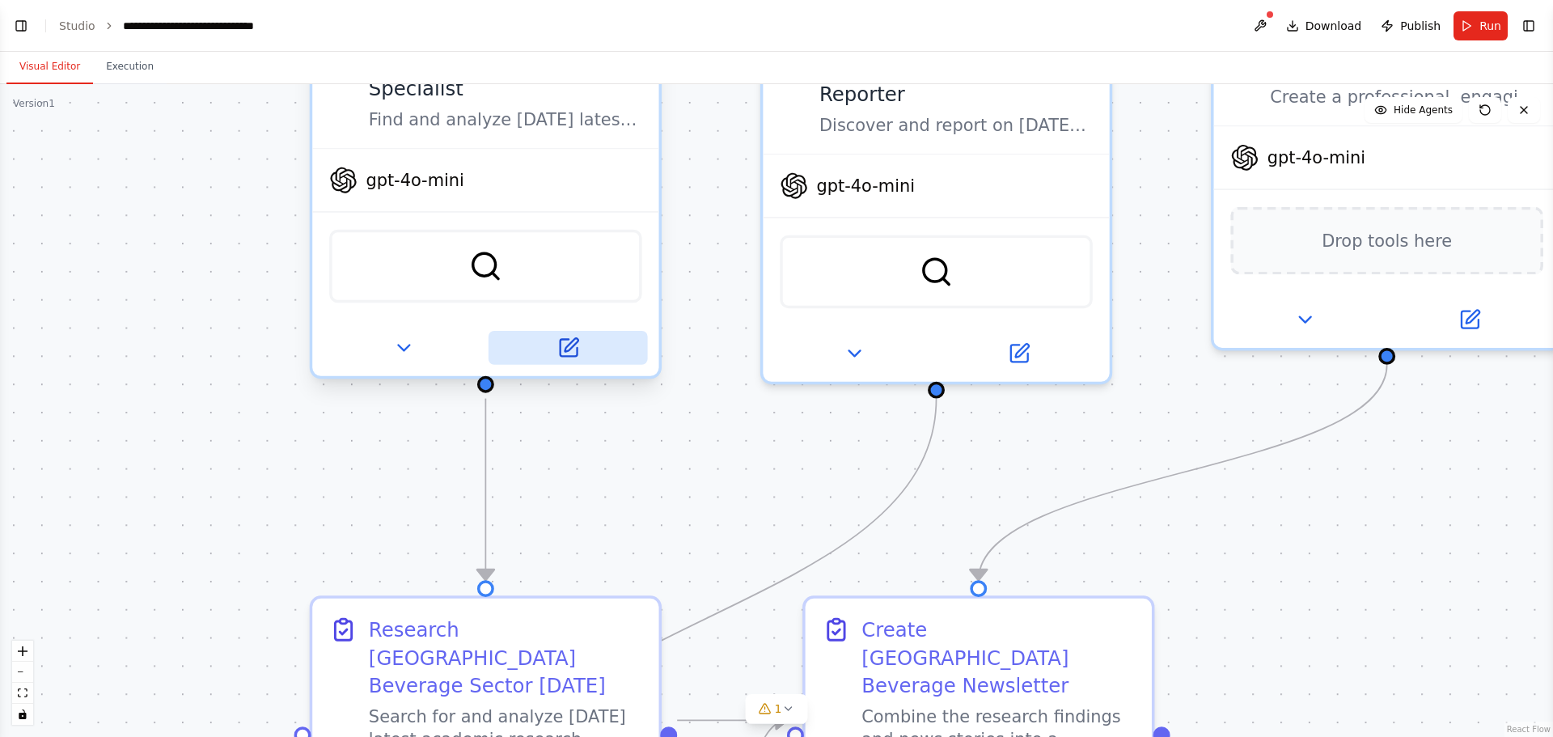
click at [574, 360] on button at bounding box center [568, 348] width 159 height 34
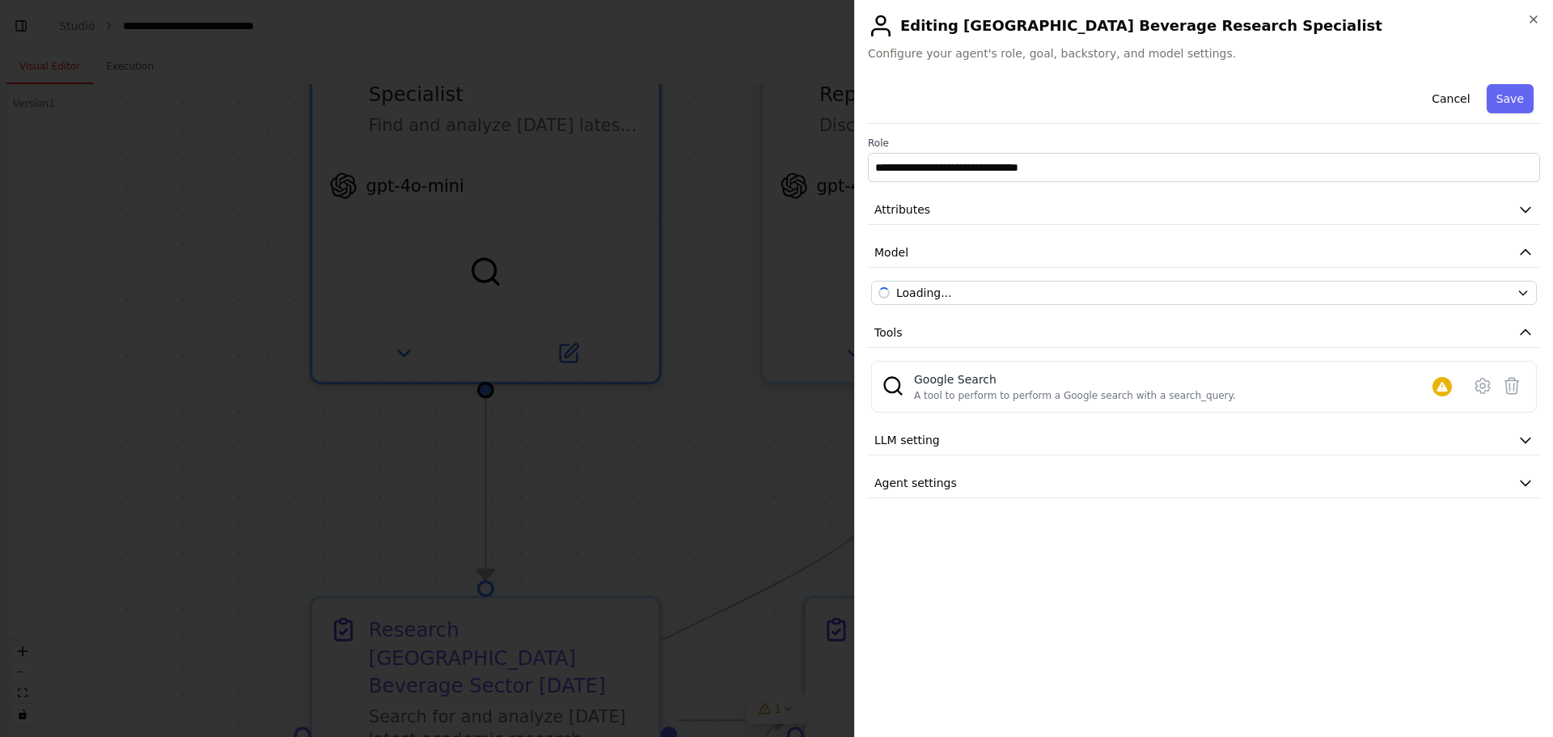
scroll to position [1926, 0]
click at [1011, 395] on div "A tool to perform to perform a Google search with a search_query." at bounding box center [1075, 395] width 322 height 13
click at [1035, 388] on icon at bounding box center [1483, 385] width 5 height 5
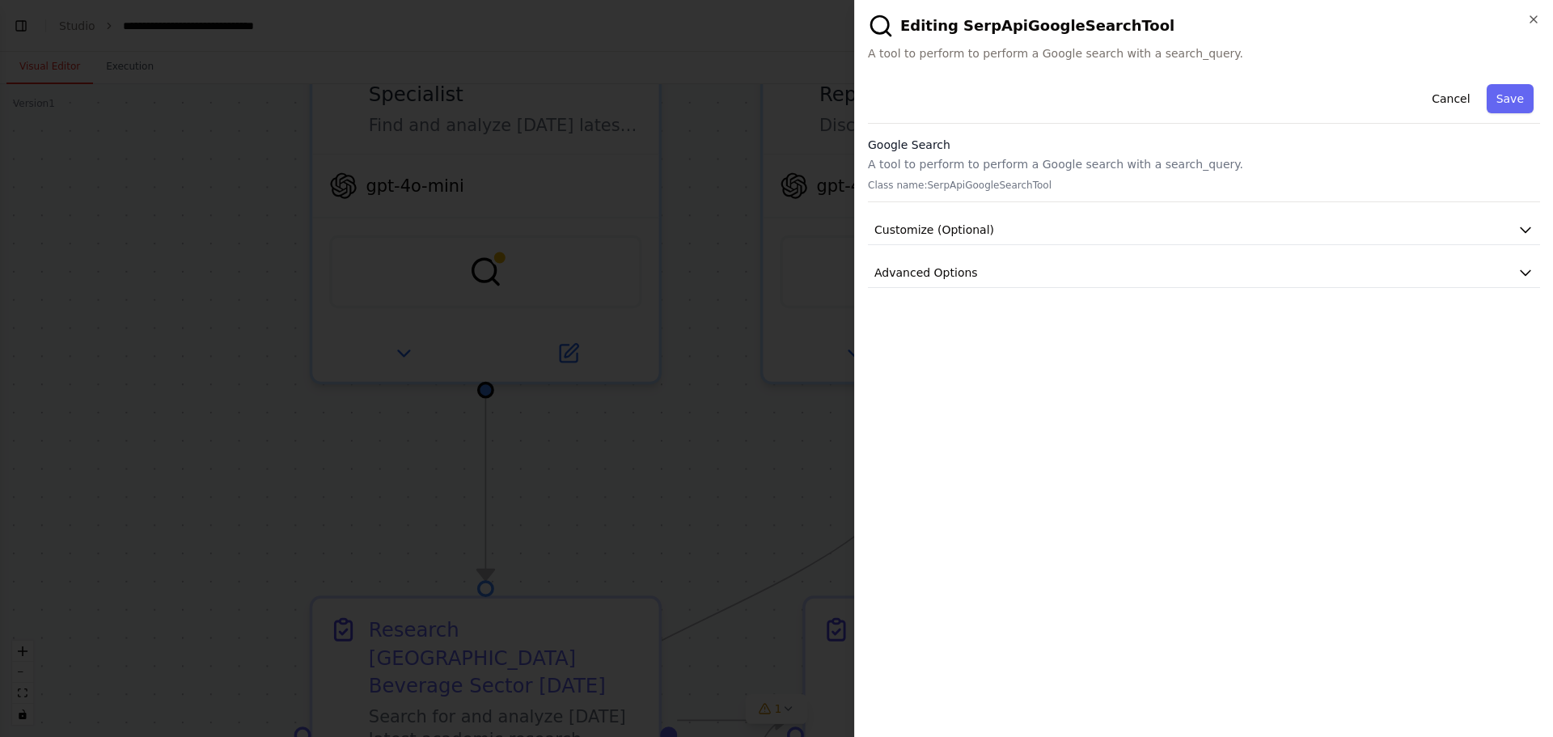
click at [1035, 256] on div "Cancel Save Google Search A tool to perform to perform a Google search with a s…" at bounding box center [1204, 183] width 672 height 210
click at [1035, 261] on button "Advanced Options" at bounding box center [1204, 273] width 672 height 30
click at [964, 239] on button "Customize (Optional)" at bounding box center [1204, 230] width 672 height 30
click at [964, 232] on span "Customize (Optional)" at bounding box center [935, 230] width 120 height 16
click at [964, 274] on span "Advanced Options" at bounding box center [927, 273] width 104 height 16
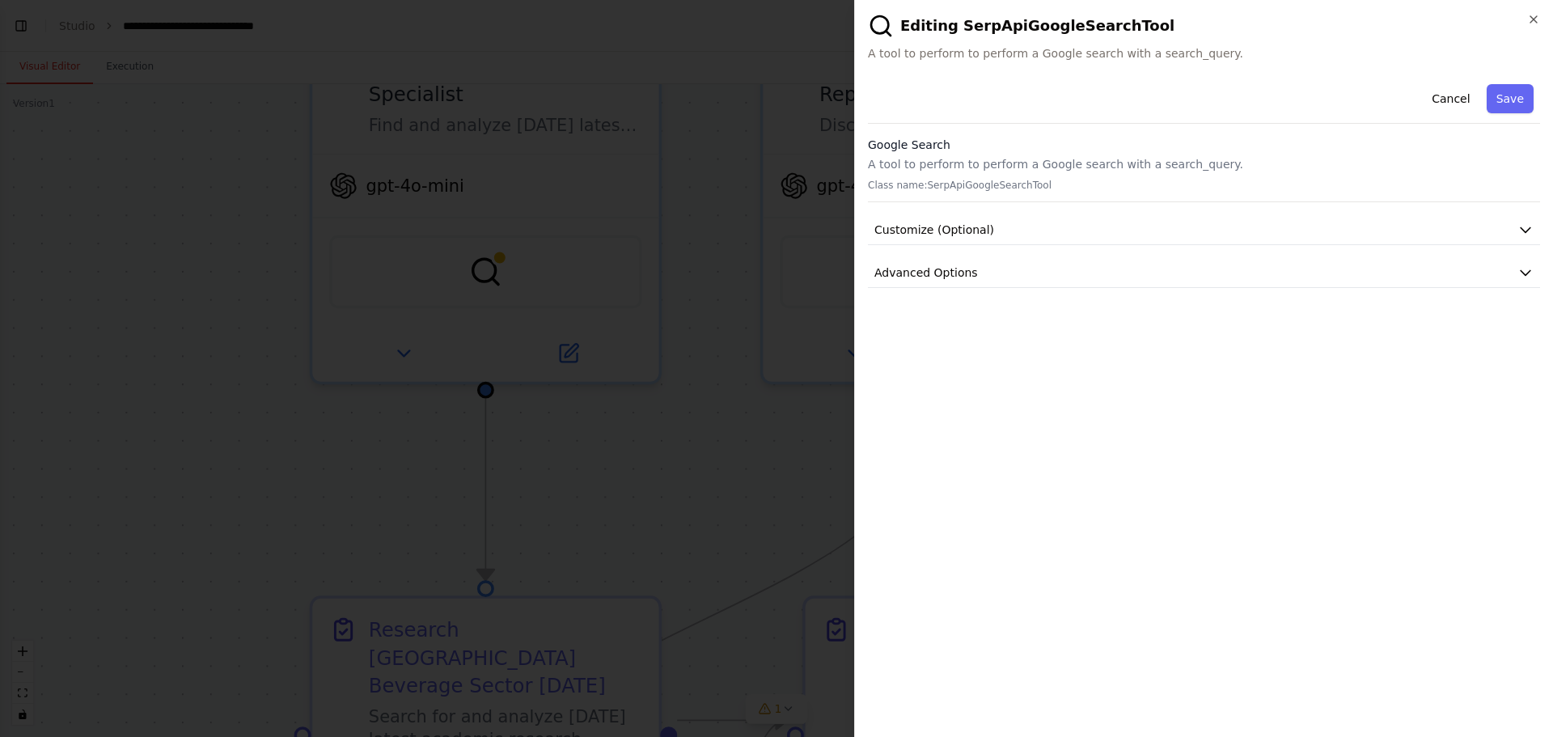
click at [936, 191] on p "Class name: SerpApiGoogleSearchTool" at bounding box center [1204, 185] width 672 height 13
click at [912, 158] on p "A tool to perform to perform a Google search with a search_query." at bounding box center [1204, 164] width 672 height 16
click at [909, 138] on h3 "Google Search" at bounding box center [1204, 145] width 672 height 16
click at [926, 229] on span "Customize (Optional)" at bounding box center [935, 230] width 120 height 16
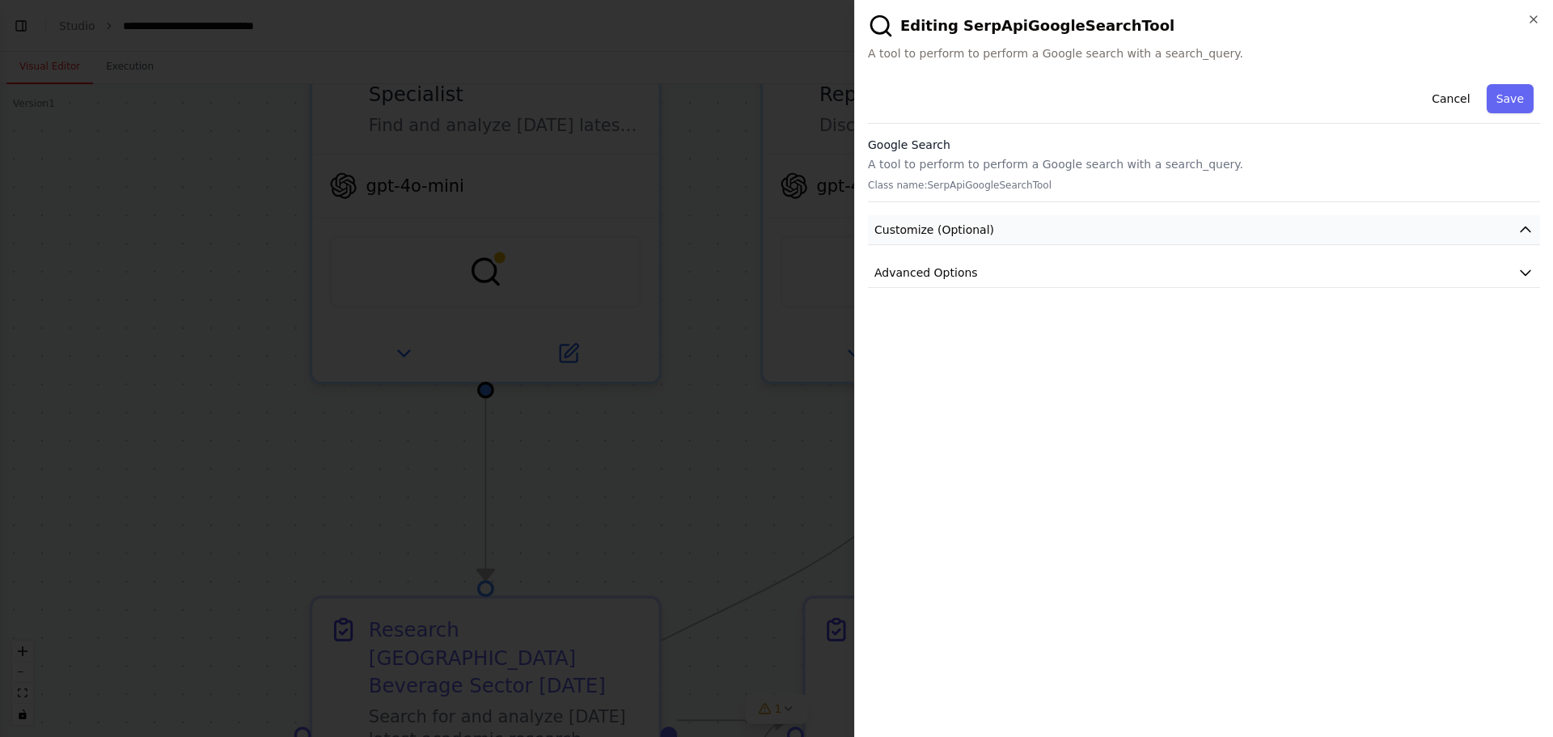
click at [926, 229] on span "Customize (Optional)" at bounding box center [935, 230] width 120 height 16
click at [928, 272] on span "Advanced Options" at bounding box center [927, 273] width 104 height 16
click at [960, 396] on p "Required to work properly." at bounding box center [1204, 392] width 645 height 13
click at [934, 362] on input "text" at bounding box center [1204, 368] width 645 height 29
click at [1002, 362] on input "text" at bounding box center [1204, 368] width 645 height 29
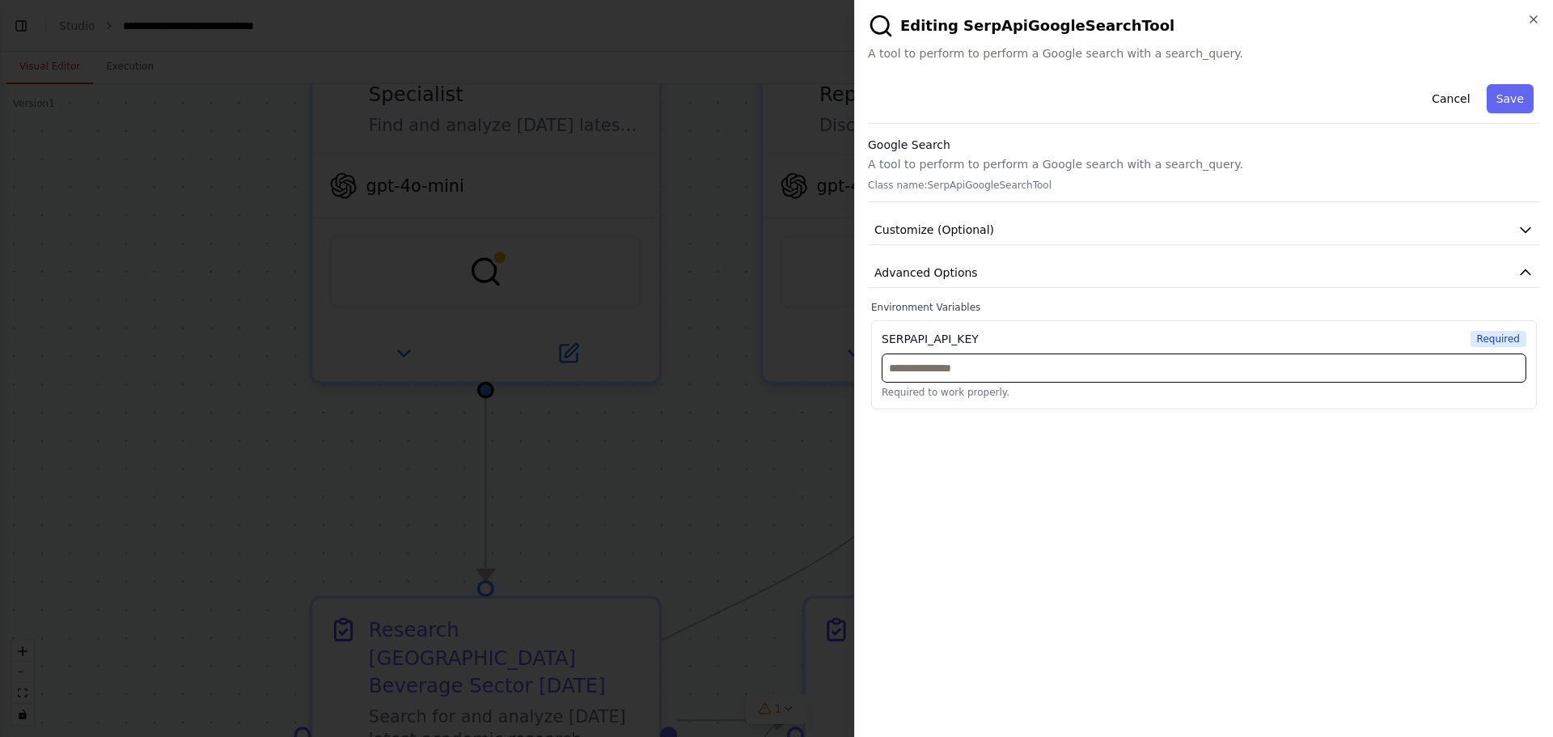
paste input "**********"
type input "**********"
click at [1035, 105] on button "Save" at bounding box center [1510, 98] width 47 height 29
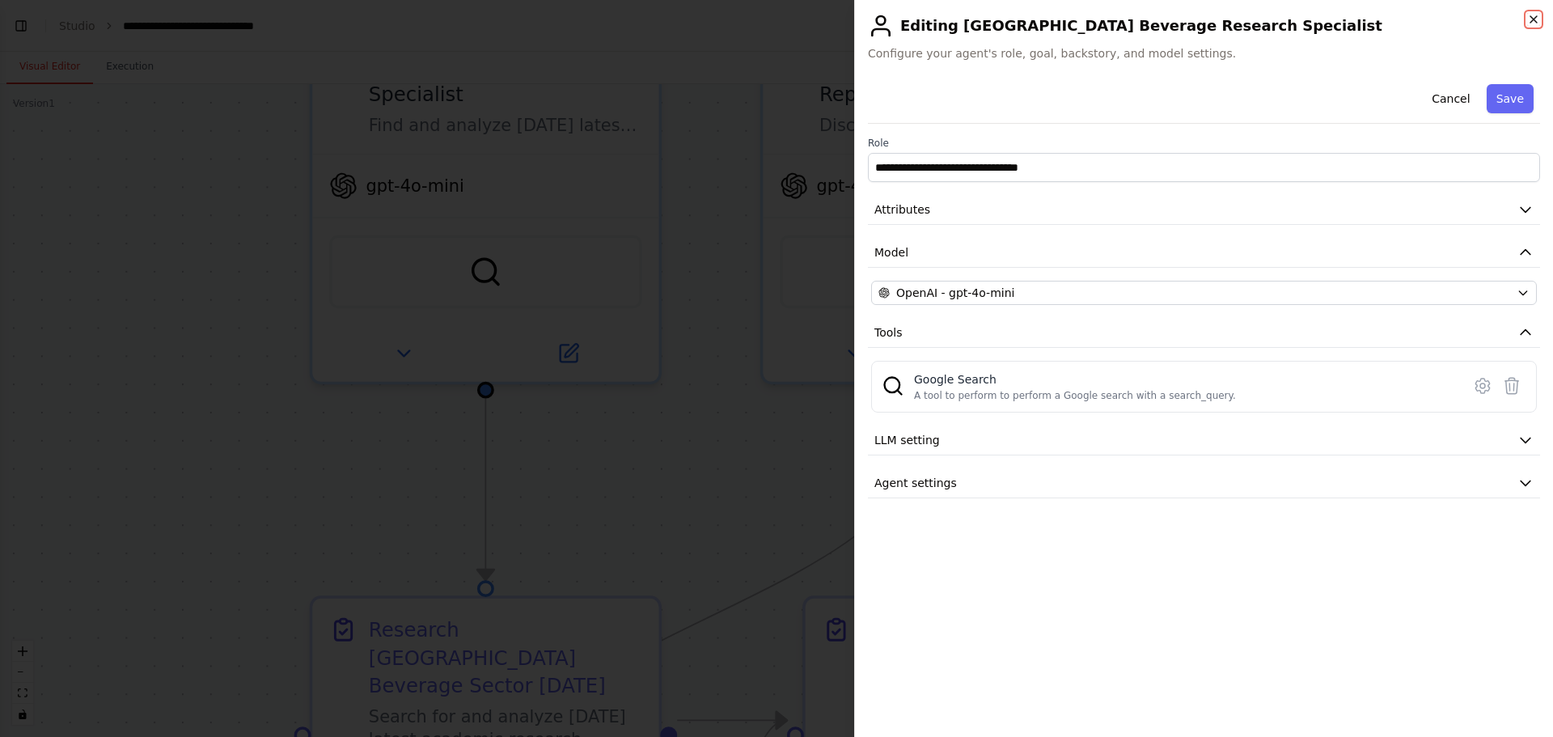
click at [1035, 19] on icon "button" at bounding box center [1534, 19] width 13 height 13
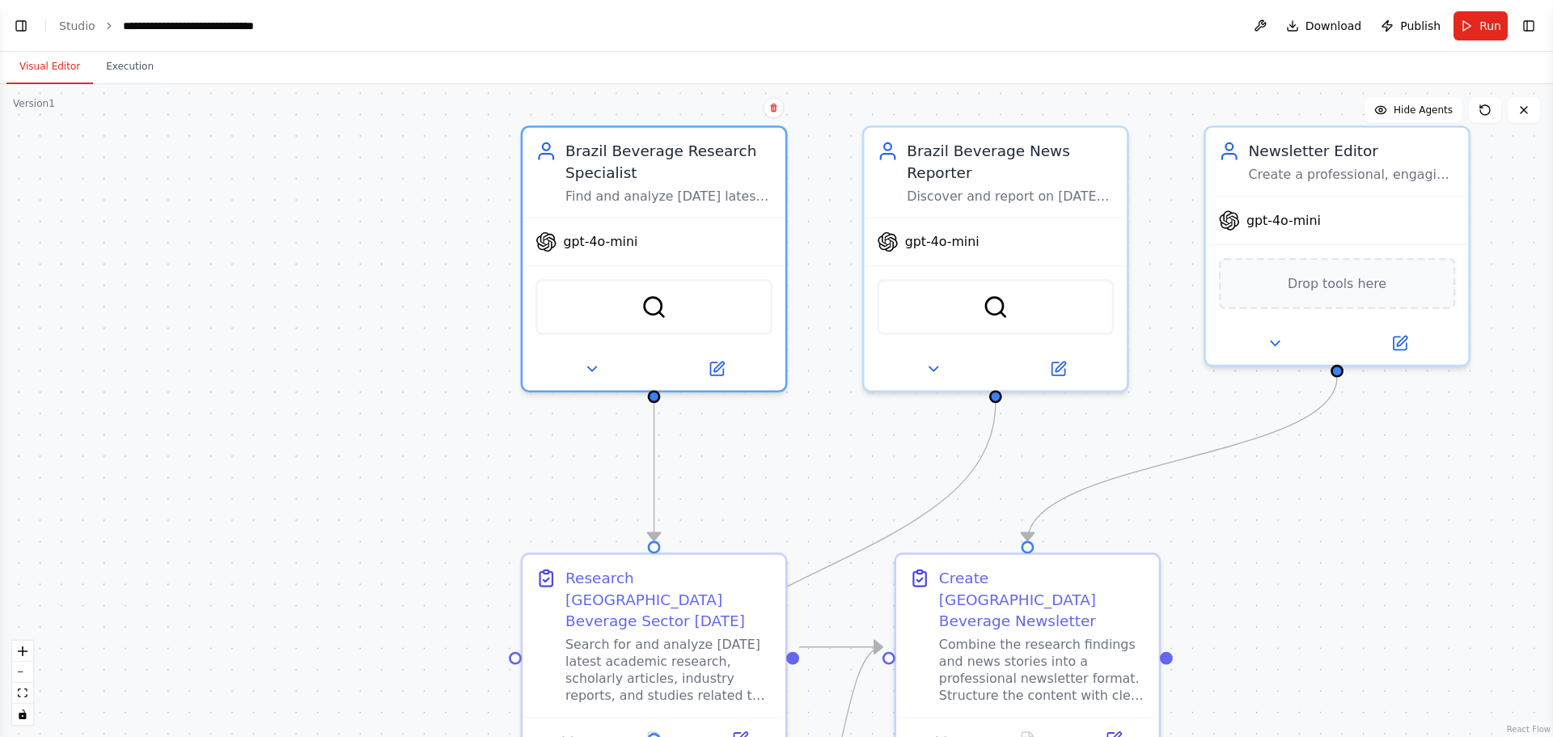
drag, startPoint x: 1180, startPoint y: 430, endPoint x: 1158, endPoint y: 468, distance: 43.6
click at [1035, 445] on div ".deletable-edge-delete-btn { width: 20px; height: 20px; border: 0px solid #ffff…" at bounding box center [776, 410] width 1553 height 653
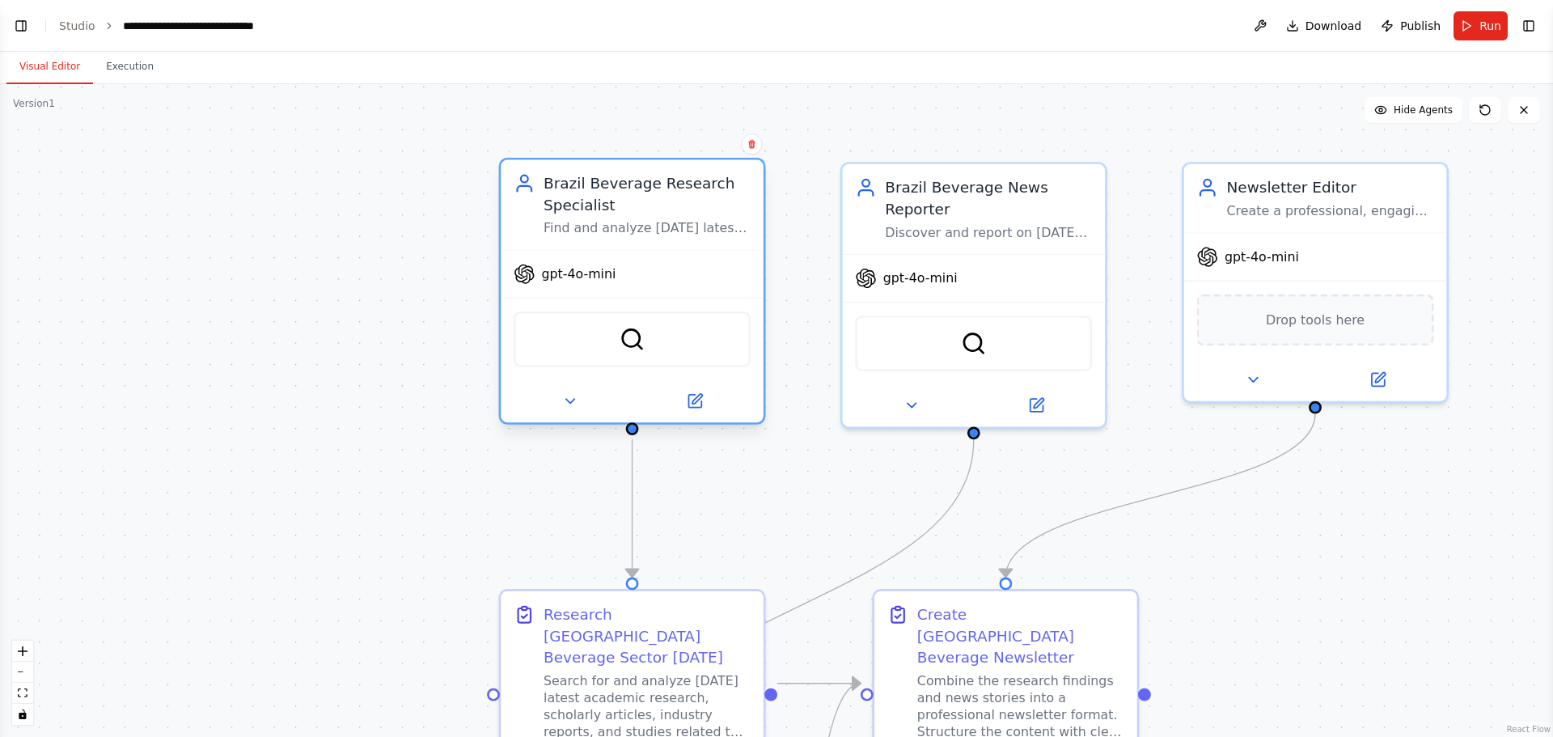
click at [586, 238] on div "Brazil Beverage Research Specialist Find and analyze [DATE] latest academic res…" at bounding box center [632, 205] width 263 height 90
click at [600, 278] on span "gpt-4o-mini" at bounding box center [578, 273] width 74 height 17
click at [709, 421] on div at bounding box center [632, 400] width 263 height 43
click at [703, 408] on icon at bounding box center [694, 400] width 17 height 17
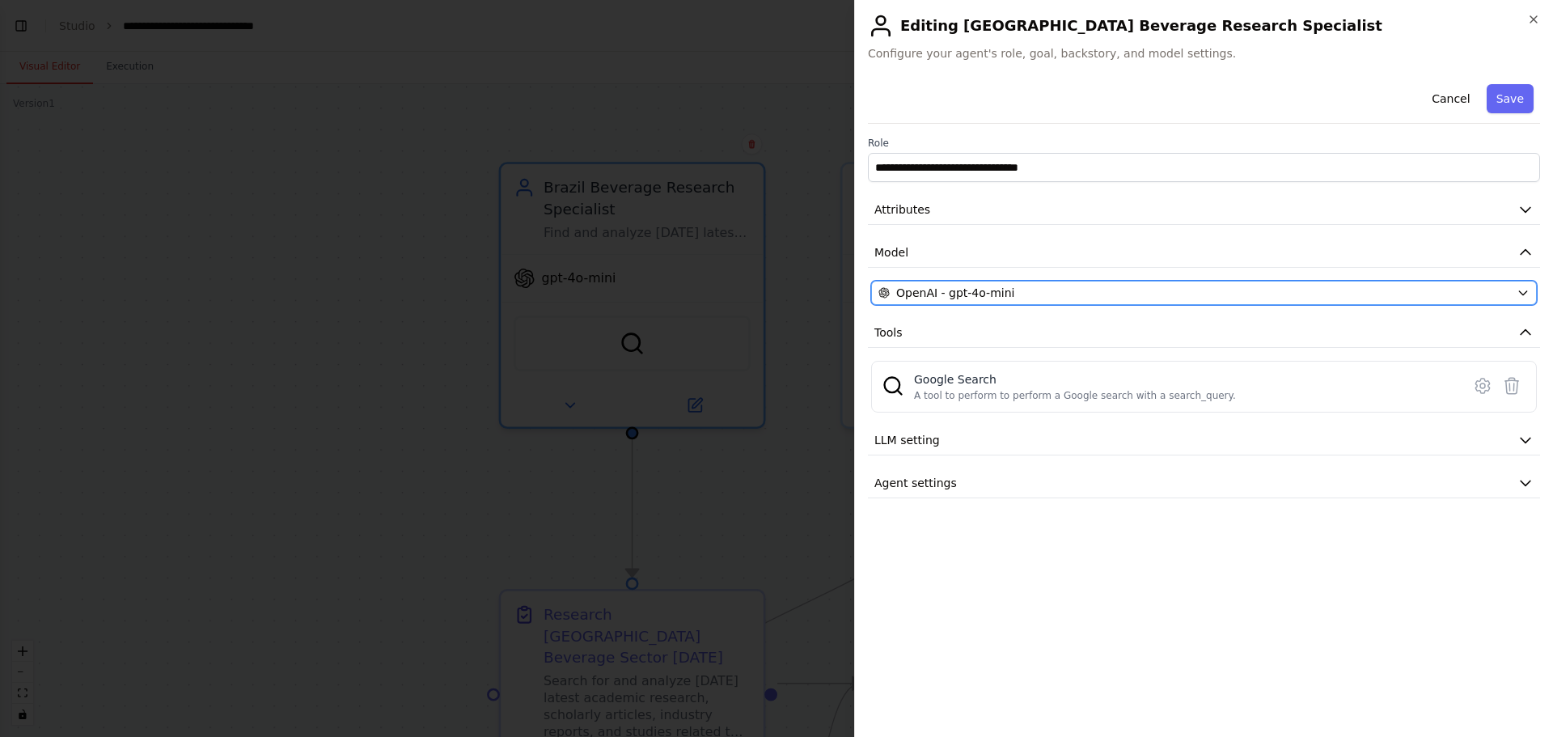
click at [992, 304] on button "OpenAI - gpt-4o-mini" at bounding box center [1204, 293] width 666 height 24
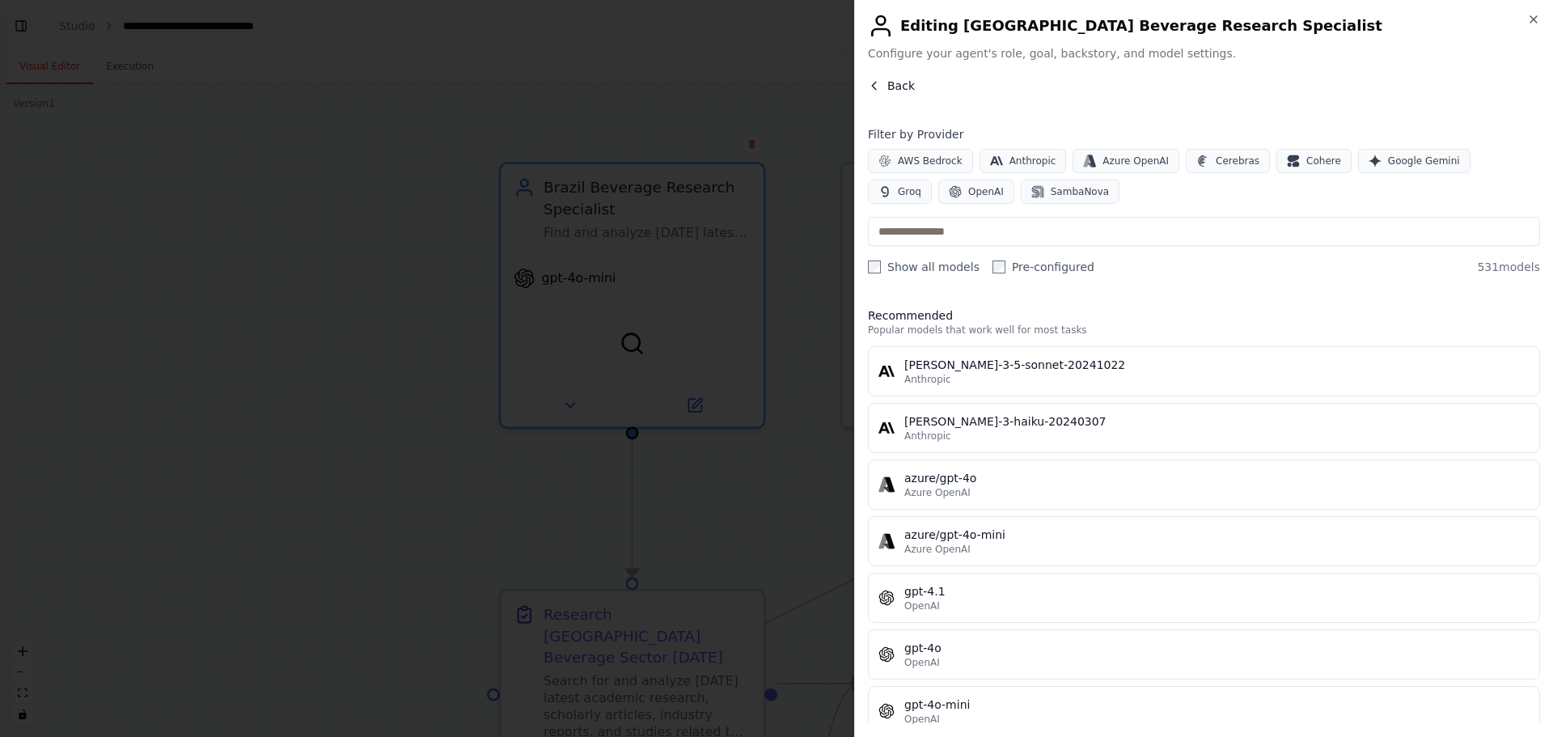
click at [879, 90] on icon "button" at bounding box center [874, 85] width 13 height 13
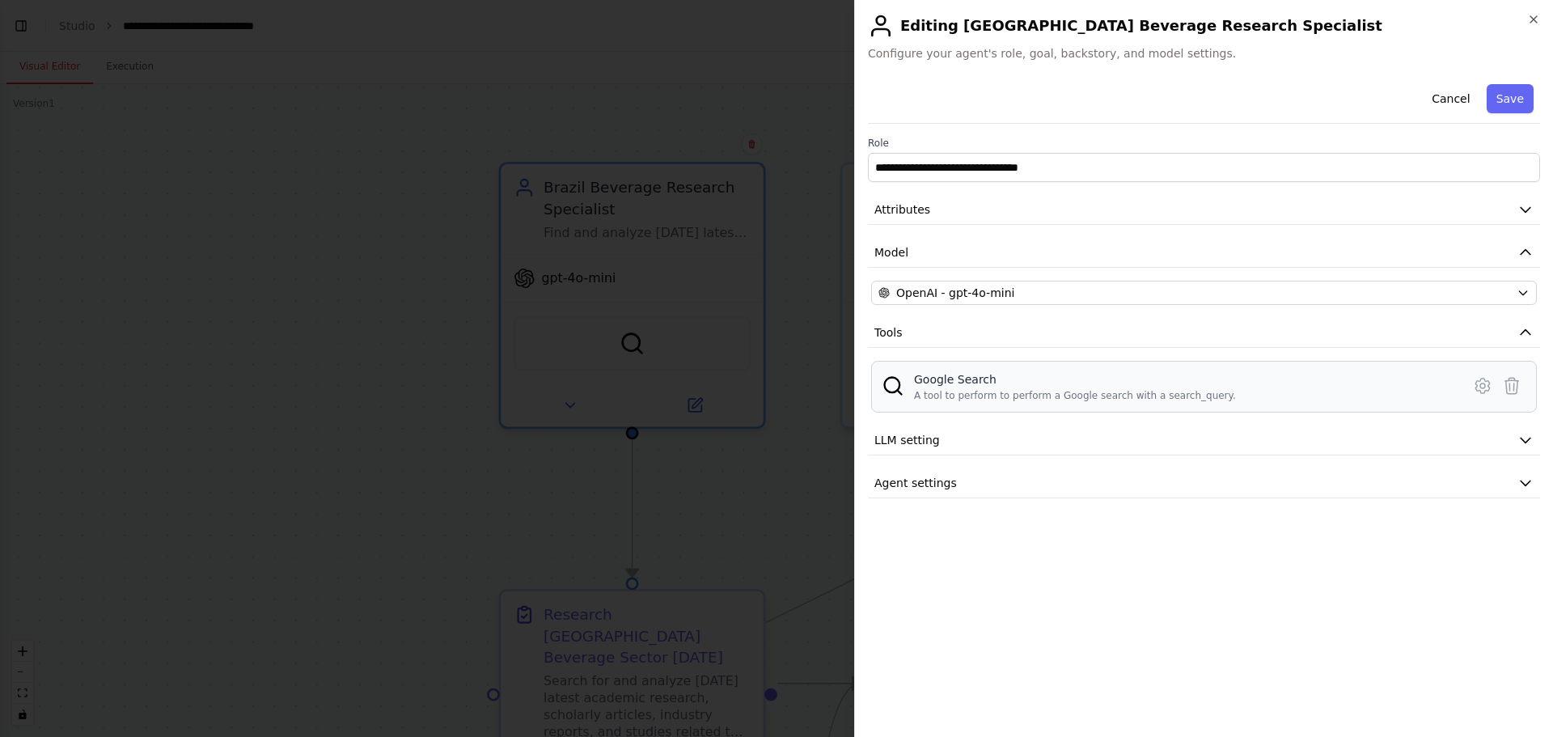
click at [943, 366] on div "Google Search A tool to perform to perform a Google search with a search_query." at bounding box center [1204, 387] width 666 height 52
click at [951, 377] on div "Google Search" at bounding box center [1075, 379] width 322 height 16
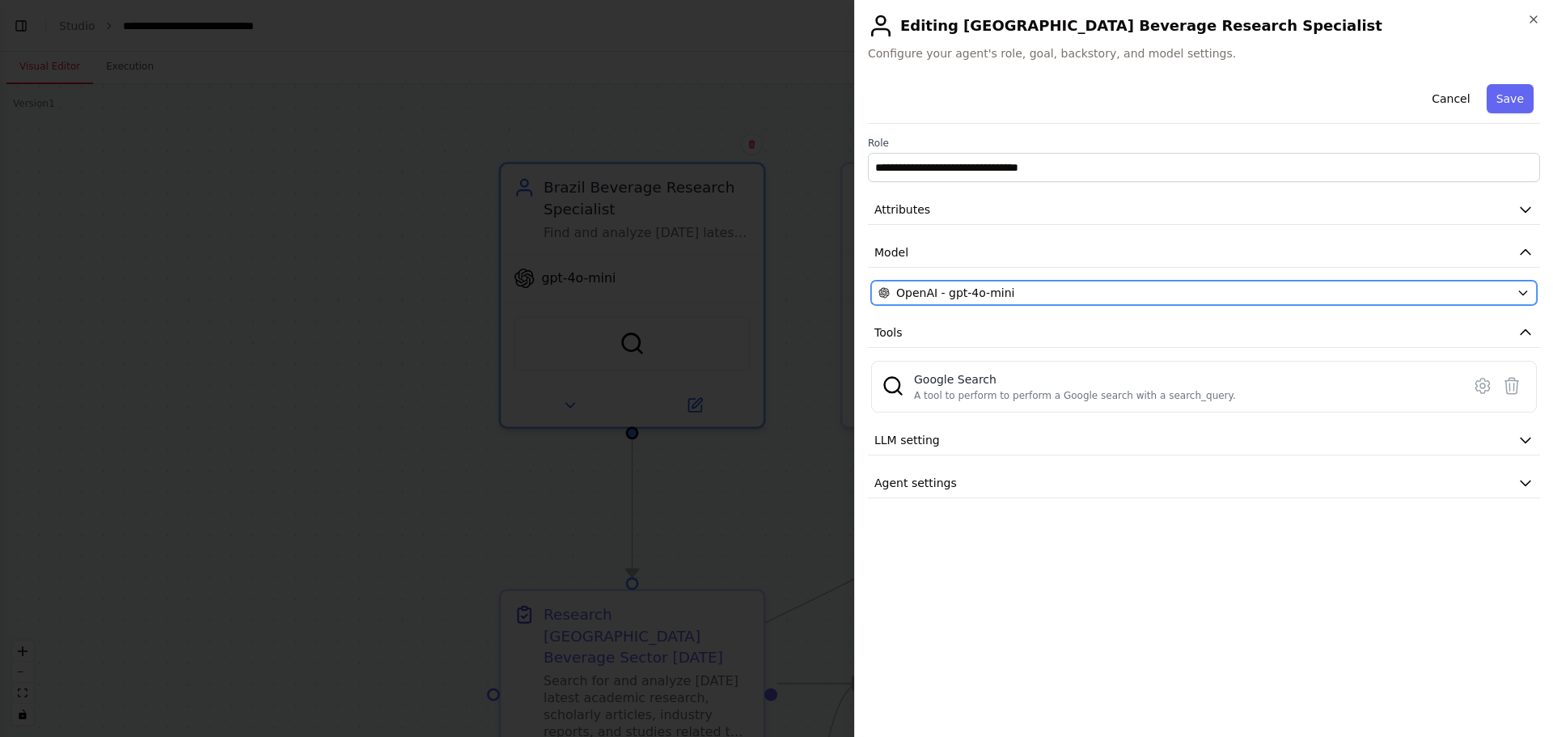
click at [994, 292] on span "OpenAI - gpt-4o-mini" at bounding box center [955, 293] width 118 height 16
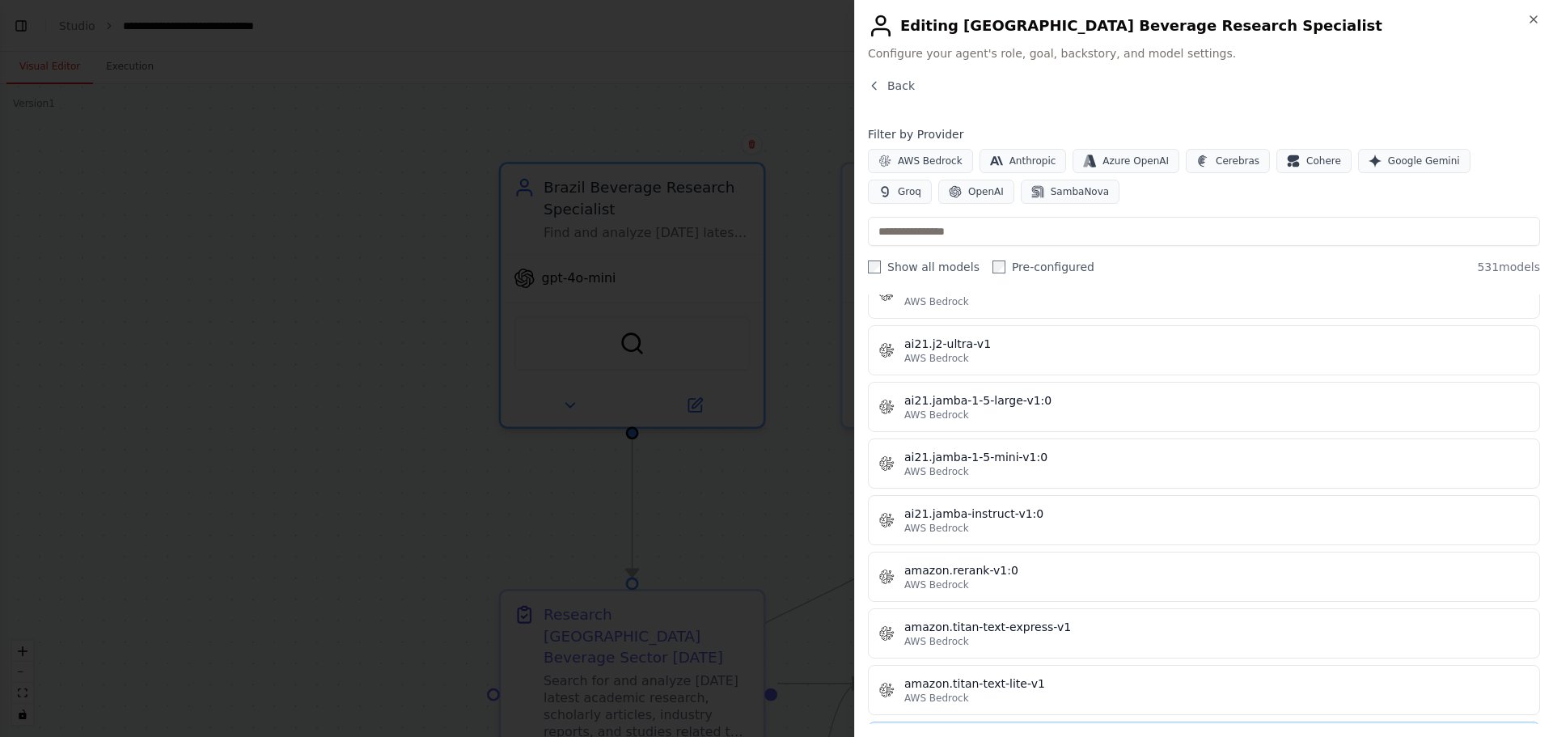
scroll to position [566, 0]
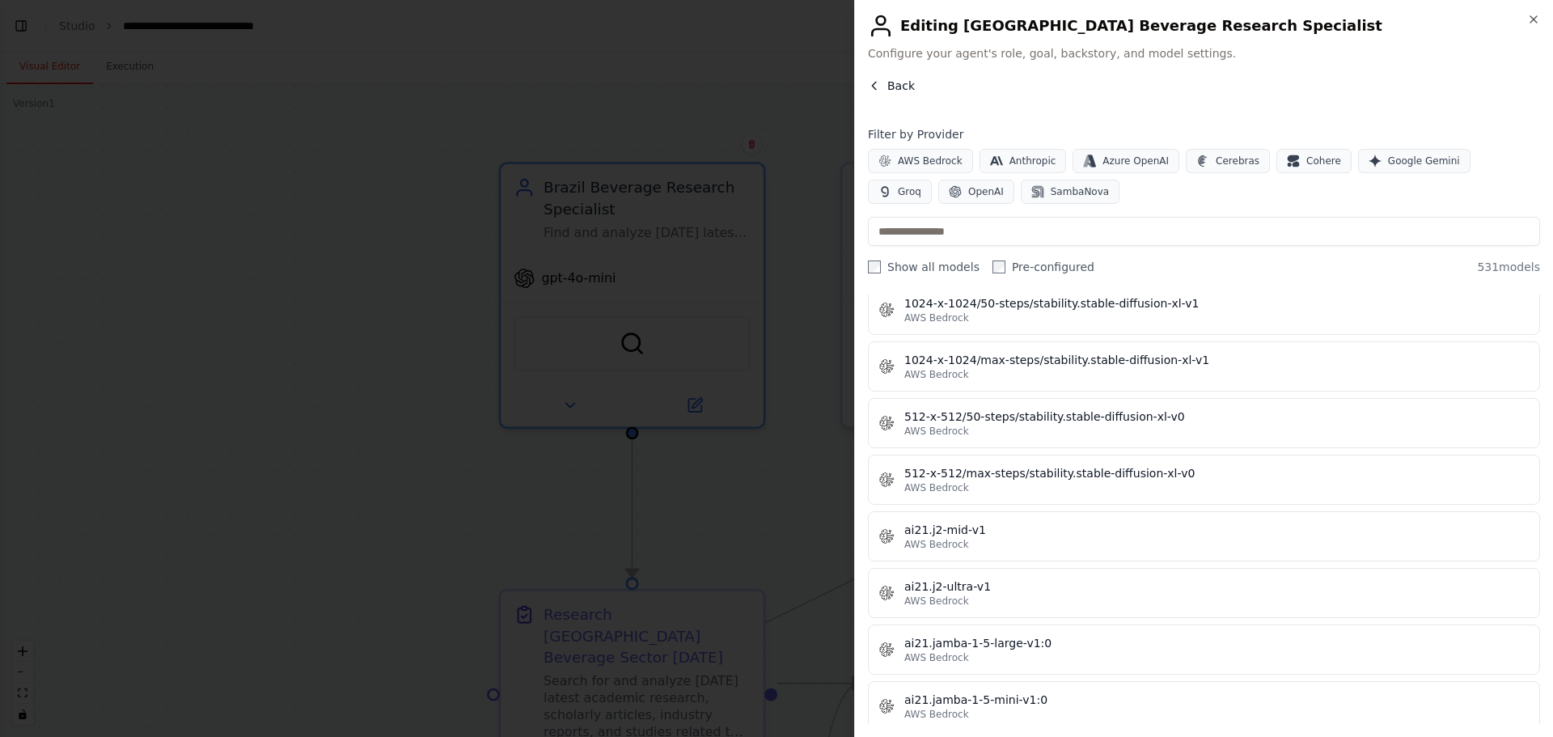
click at [895, 87] on span "Back" at bounding box center [902, 86] width 28 height 16
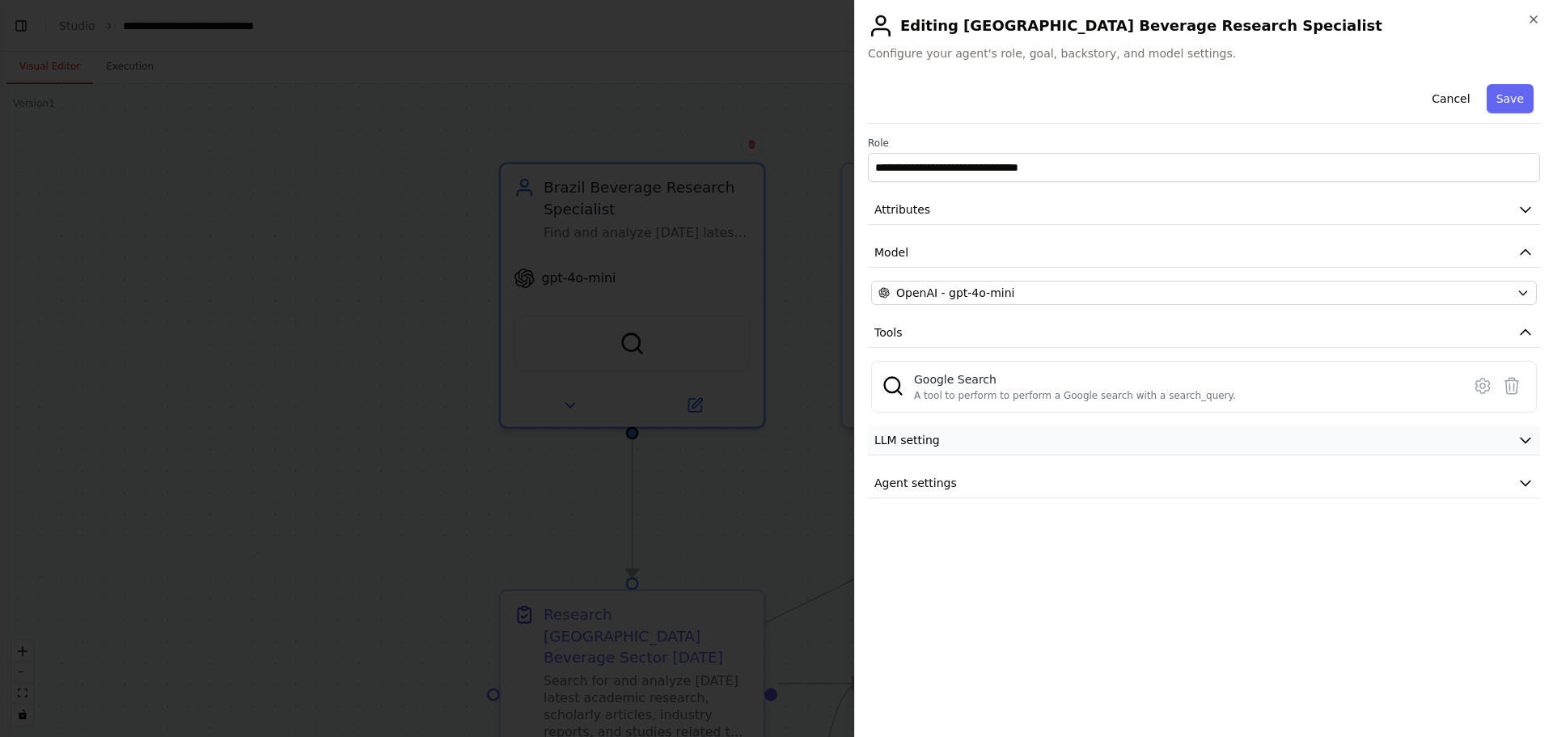
click at [1035, 442] on button "LLM setting" at bounding box center [1204, 441] width 672 height 30
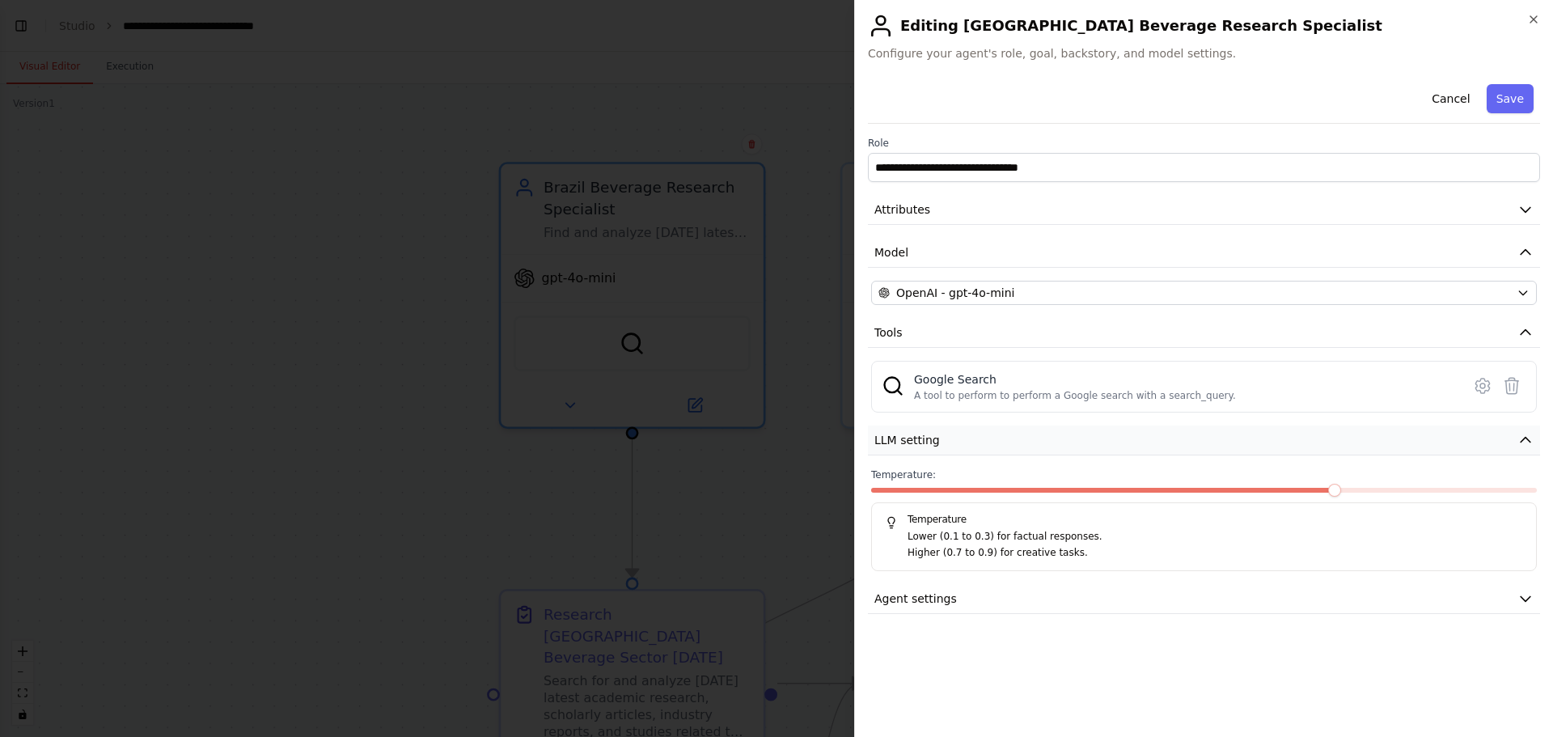
click at [990, 445] on button "LLM setting" at bounding box center [1204, 441] width 672 height 30
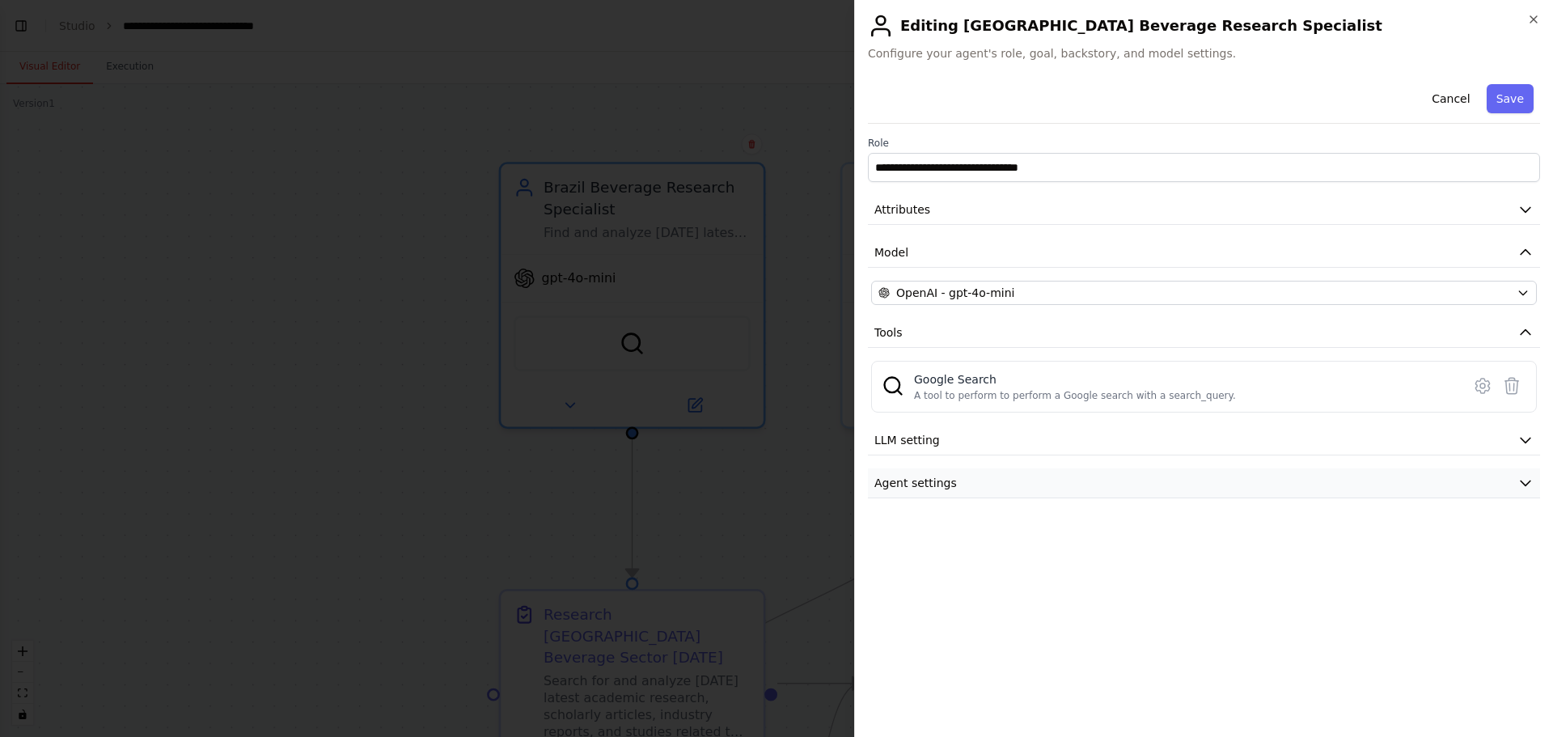
click at [991, 445] on button "Agent settings" at bounding box center [1204, 483] width 672 height 30
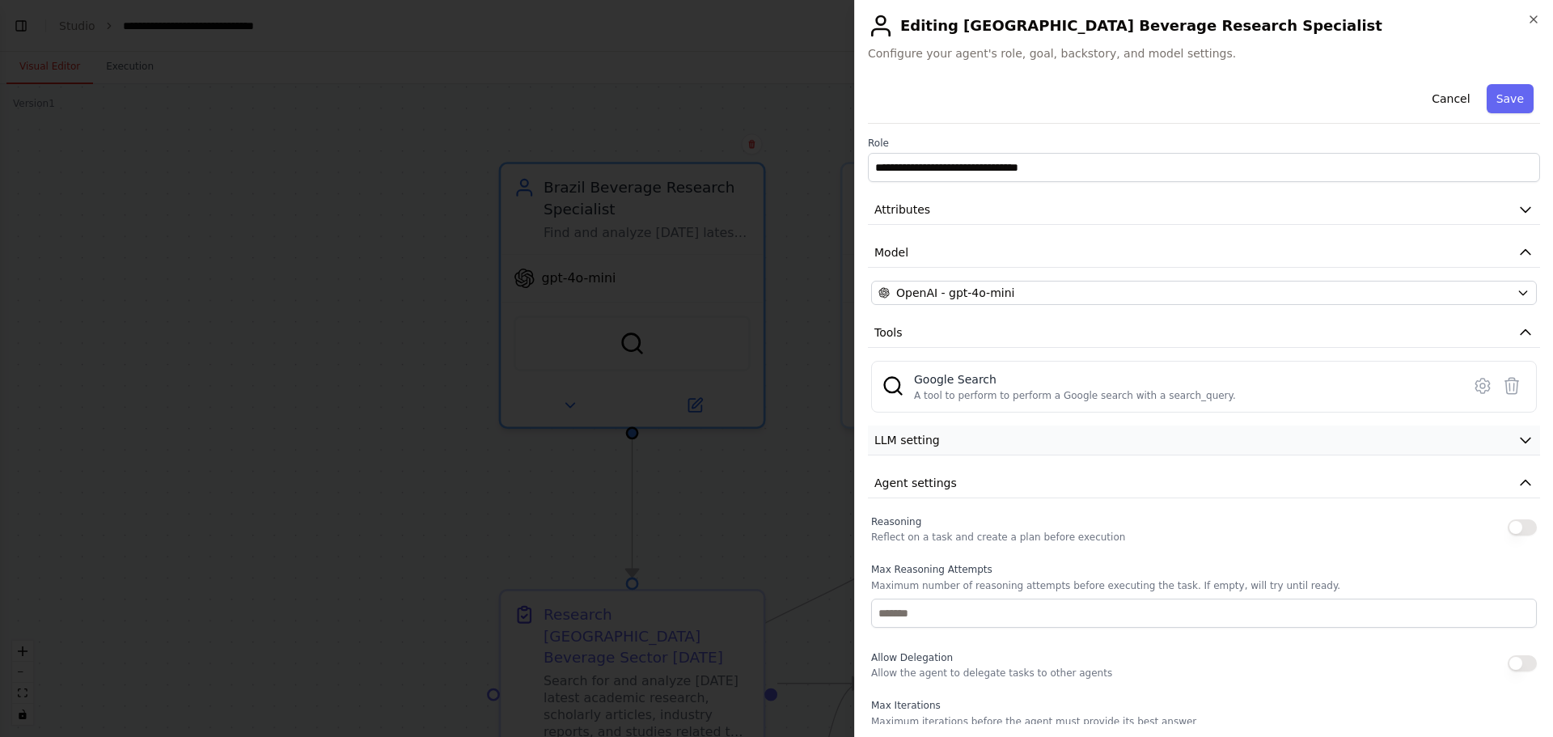
click at [989, 445] on button "LLM setting" at bounding box center [1204, 441] width 672 height 30
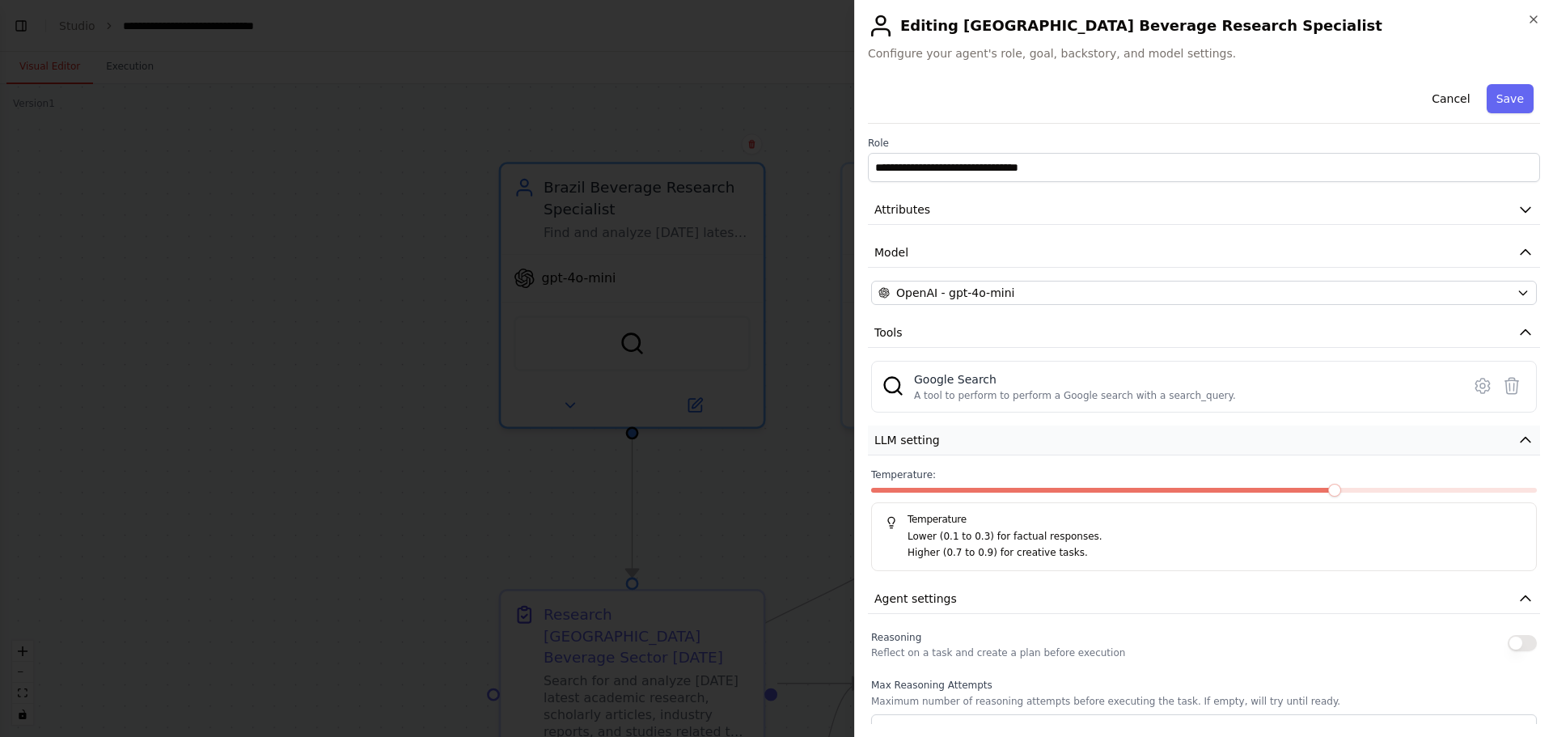
click at [997, 443] on button "LLM setting" at bounding box center [1204, 441] width 672 height 30
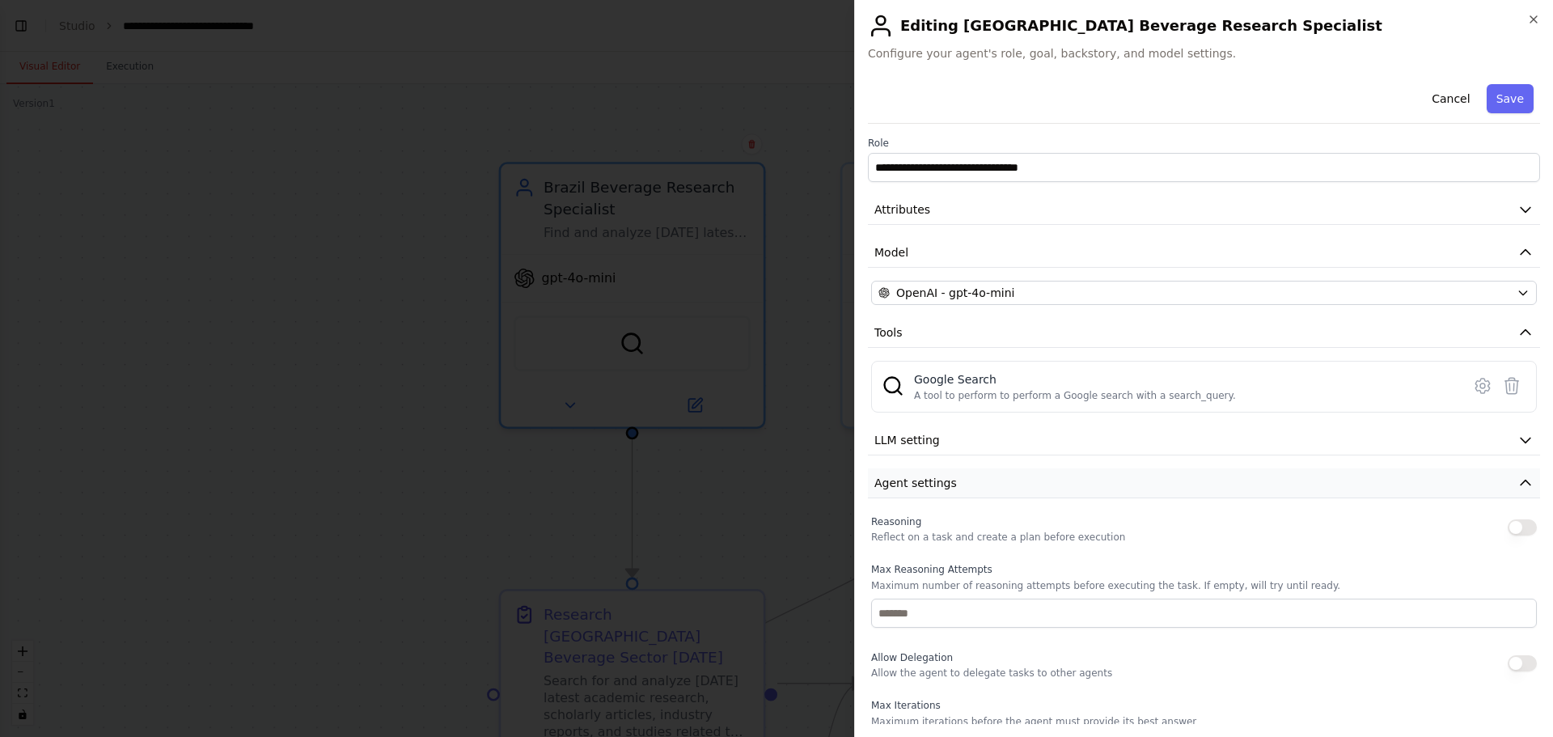
click at [994, 445] on button "Agent settings" at bounding box center [1204, 483] width 672 height 30
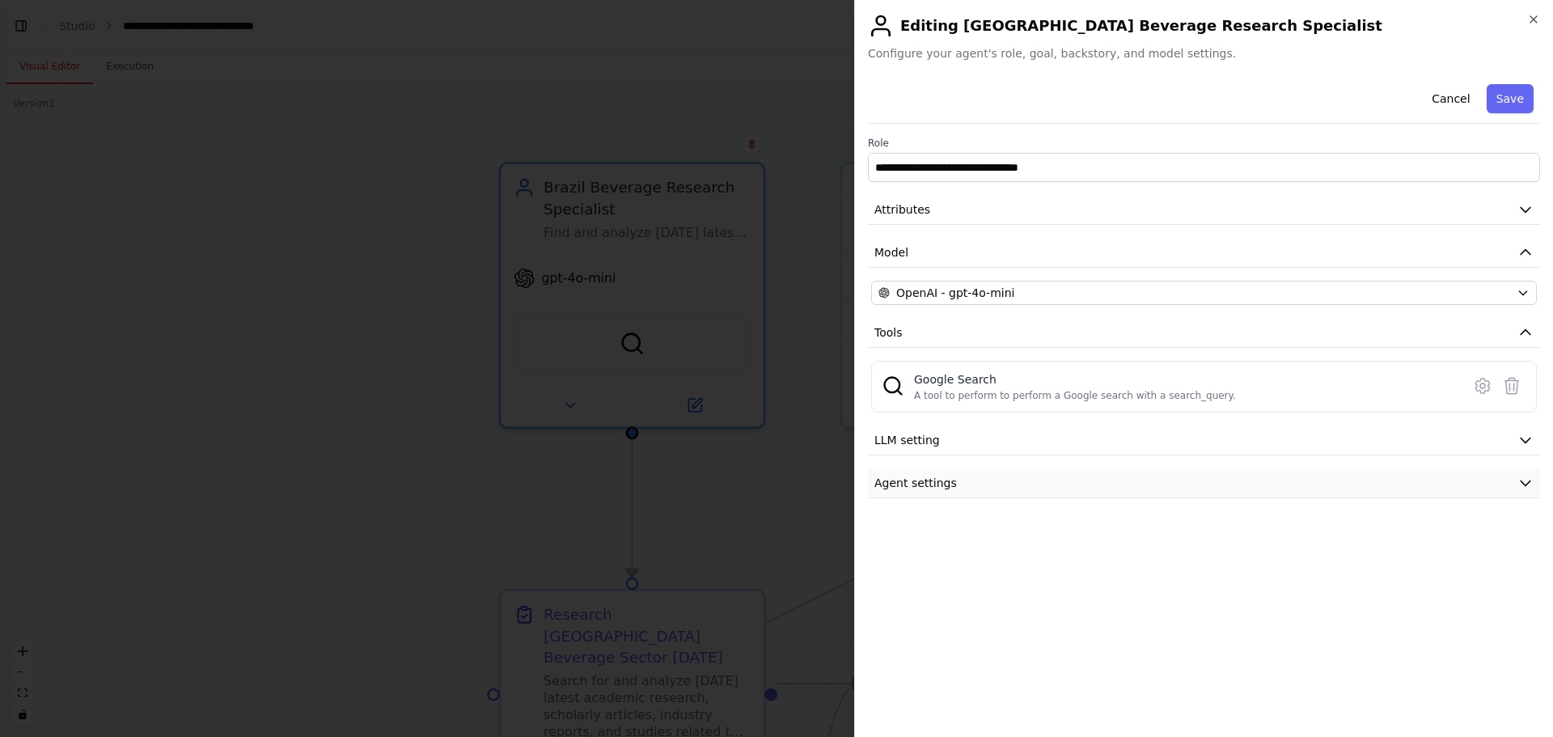
click at [994, 445] on button "Agent settings" at bounding box center [1204, 483] width 672 height 30
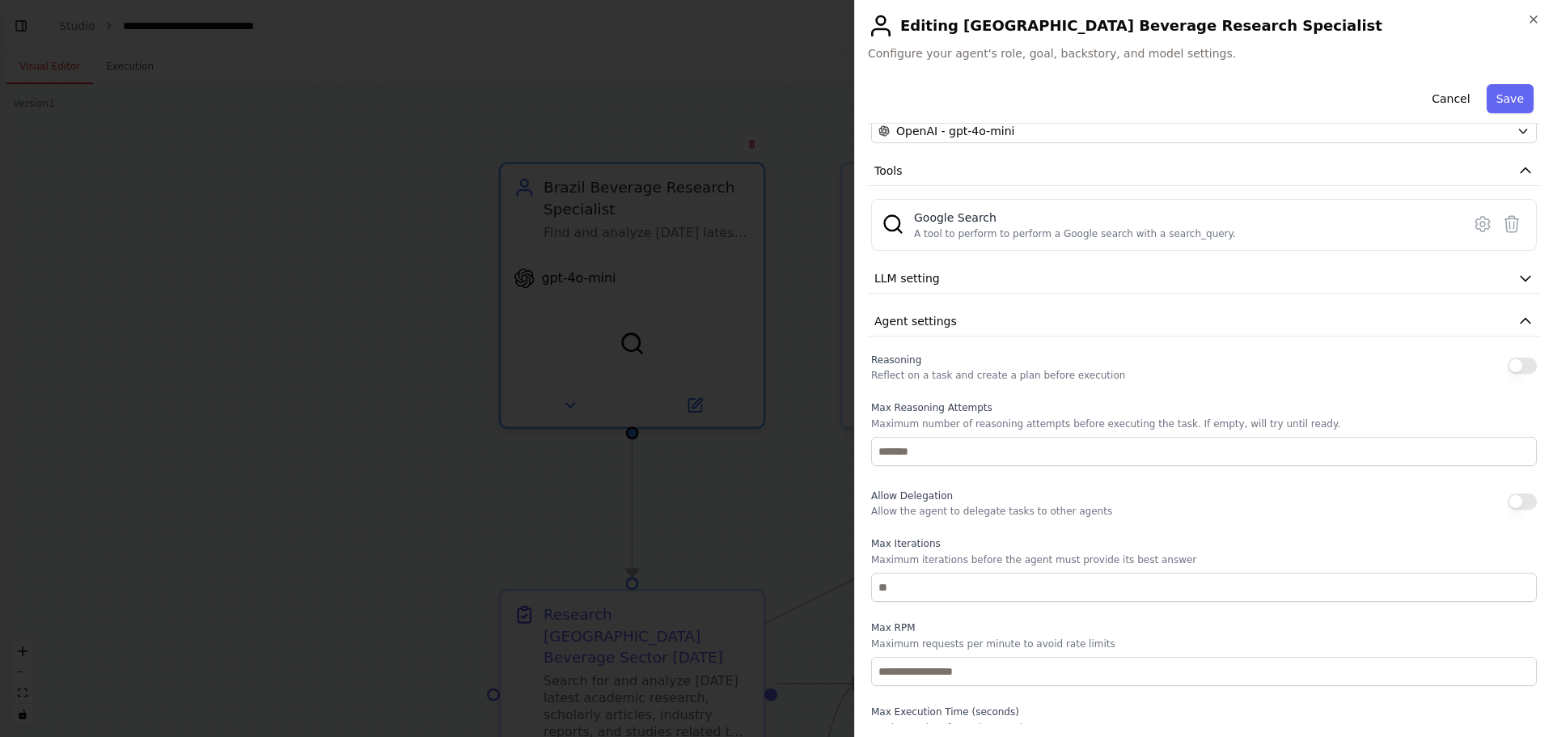
scroll to position [208, 0]
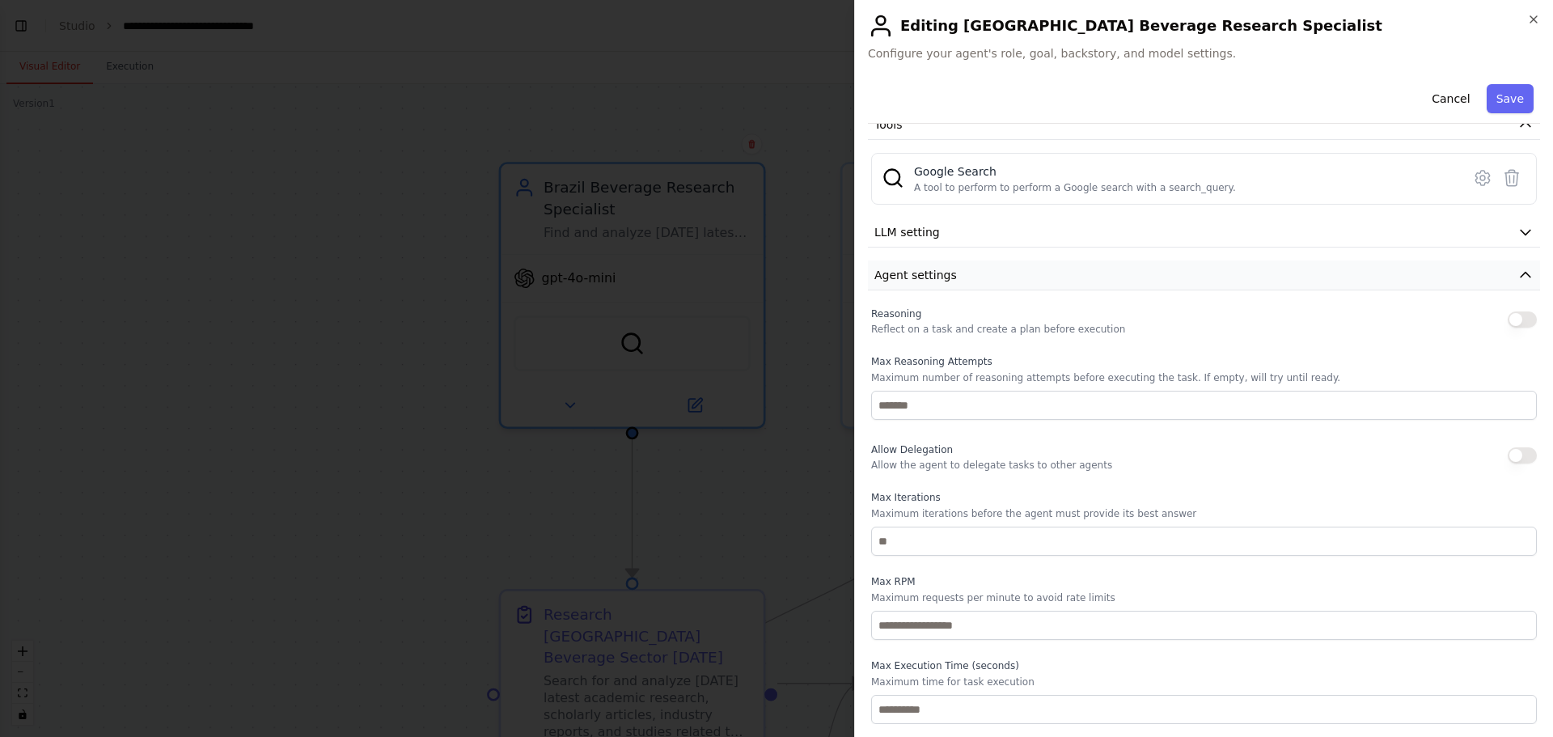
click at [902, 278] on span "Agent settings" at bounding box center [916, 275] width 83 height 16
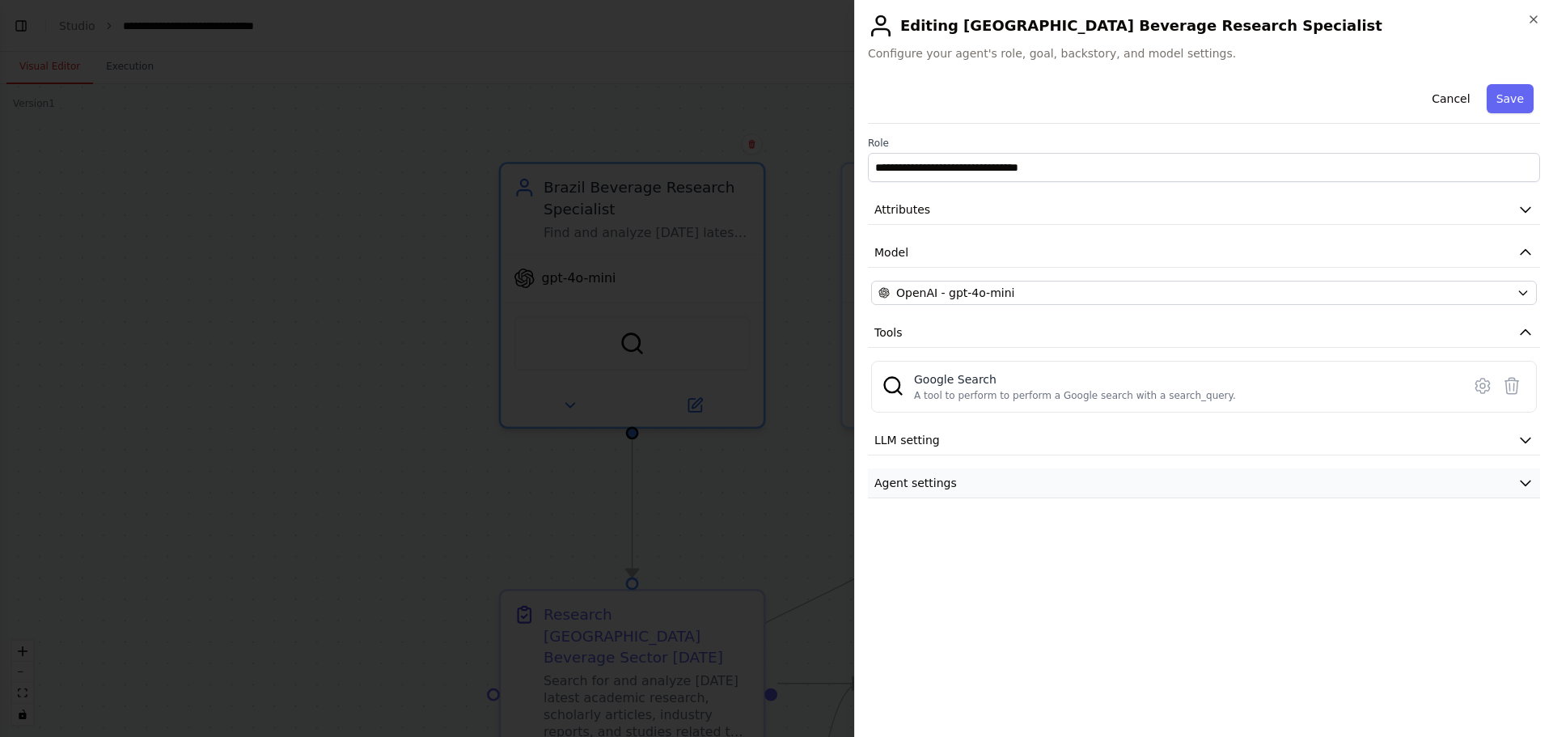
scroll to position [0, 0]
click at [897, 220] on button "Attributes" at bounding box center [1204, 210] width 672 height 30
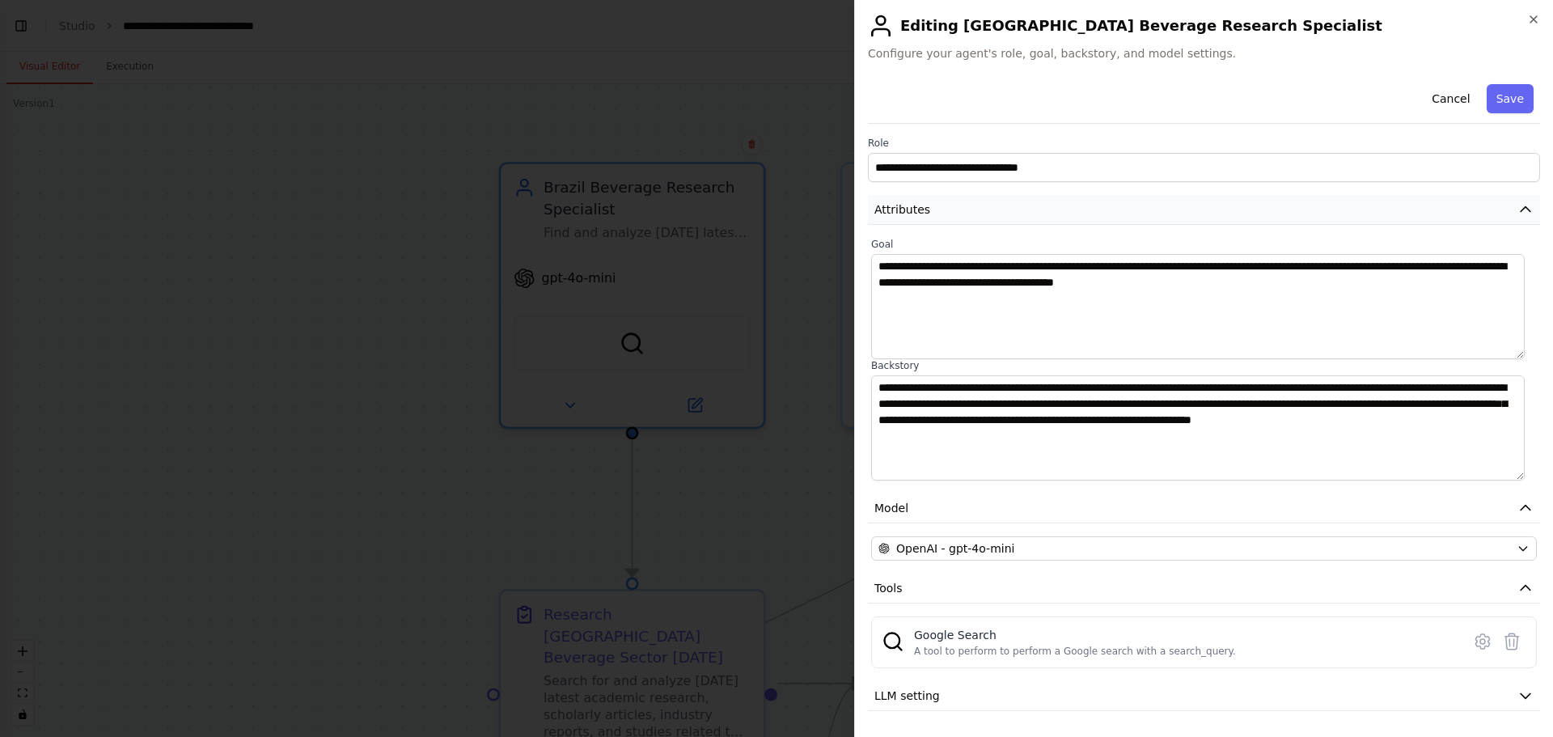
click at [905, 209] on span "Attributes" at bounding box center [903, 209] width 56 height 16
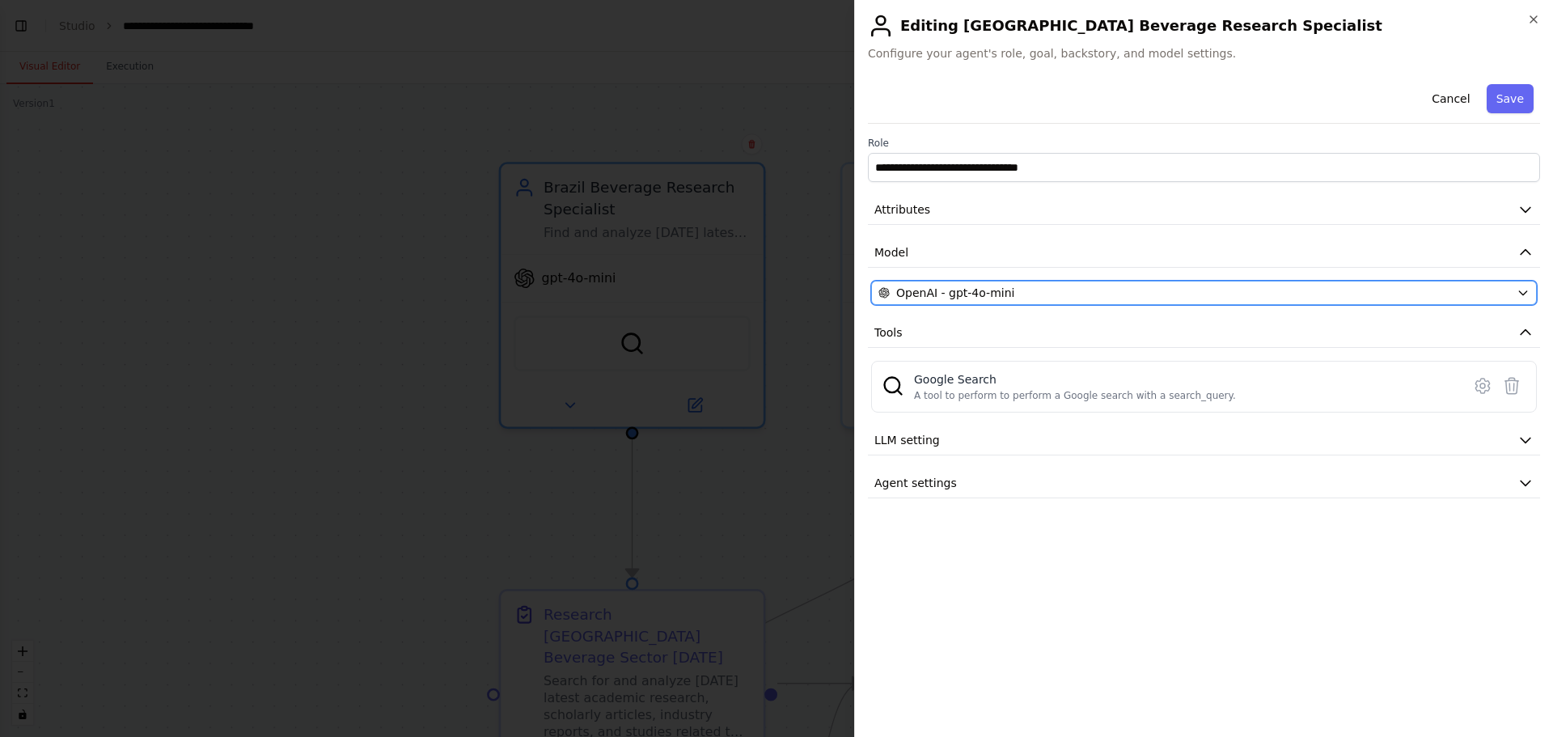
click at [944, 283] on button "OpenAI - gpt-4o-mini" at bounding box center [1204, 293] width 666 height 24
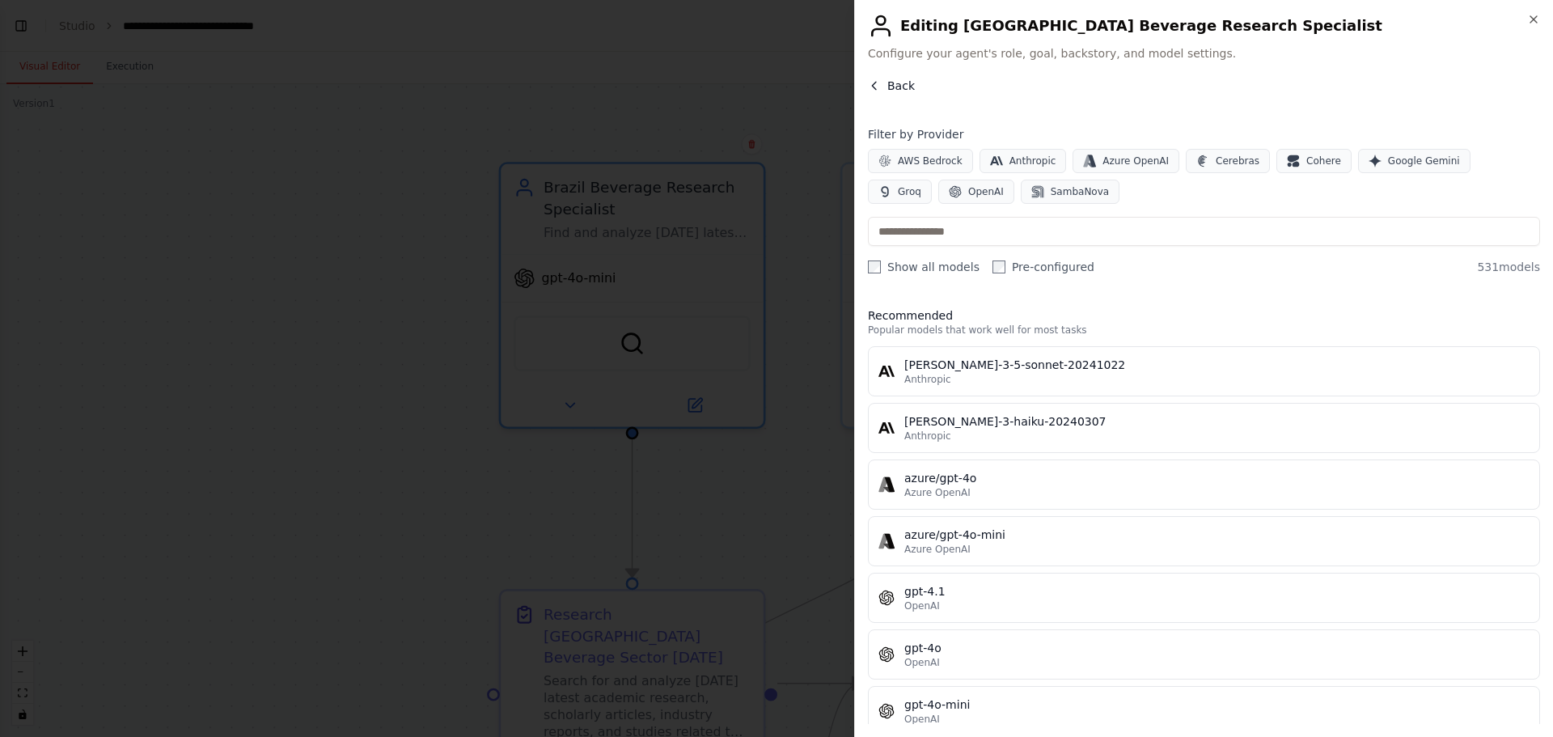
click at [892, 88] on span "Back" at bounding box center [902, 86] width 28 height 16
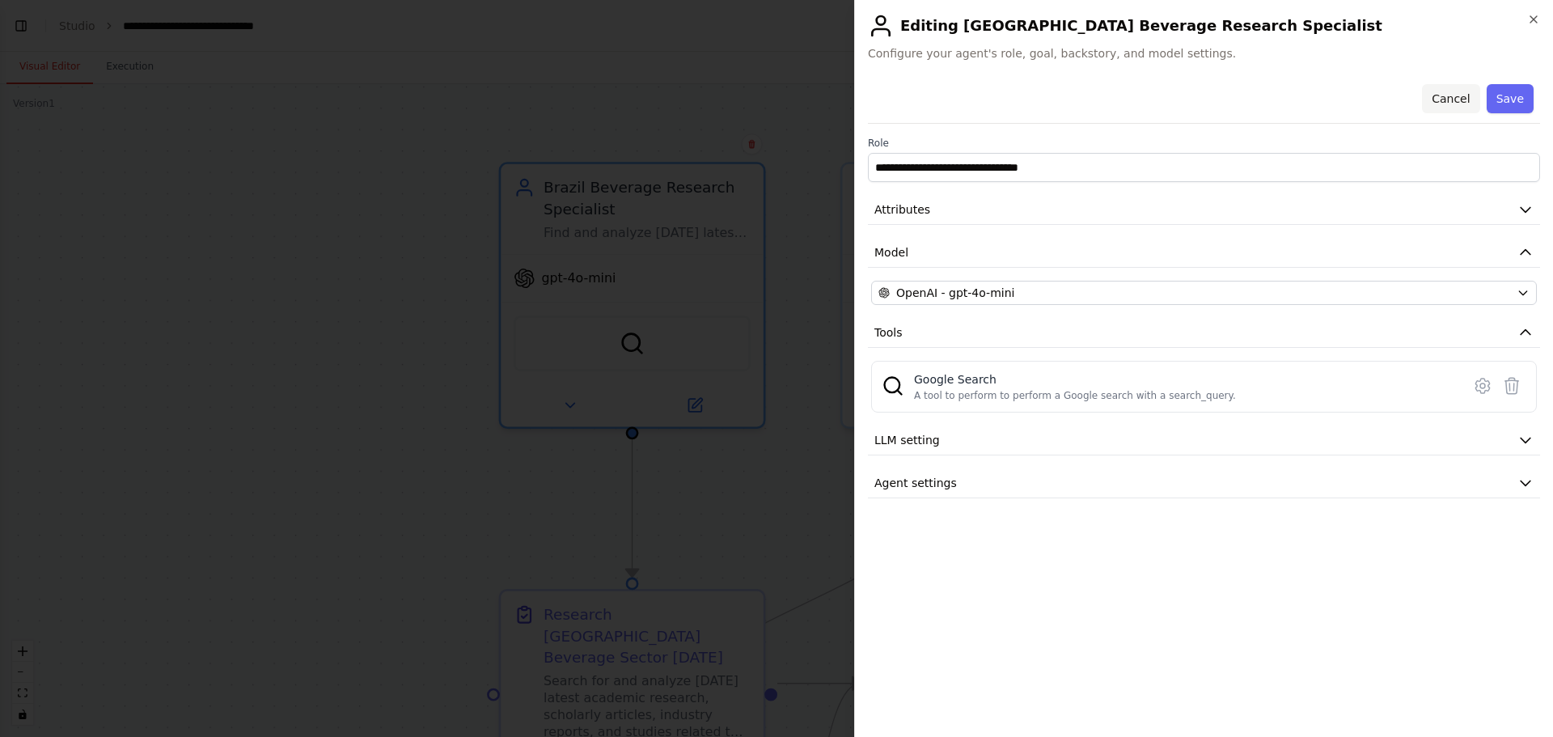
click at [1035, 94] on button "Cancel" at bounding box center [1450, 98] width 57 height 29
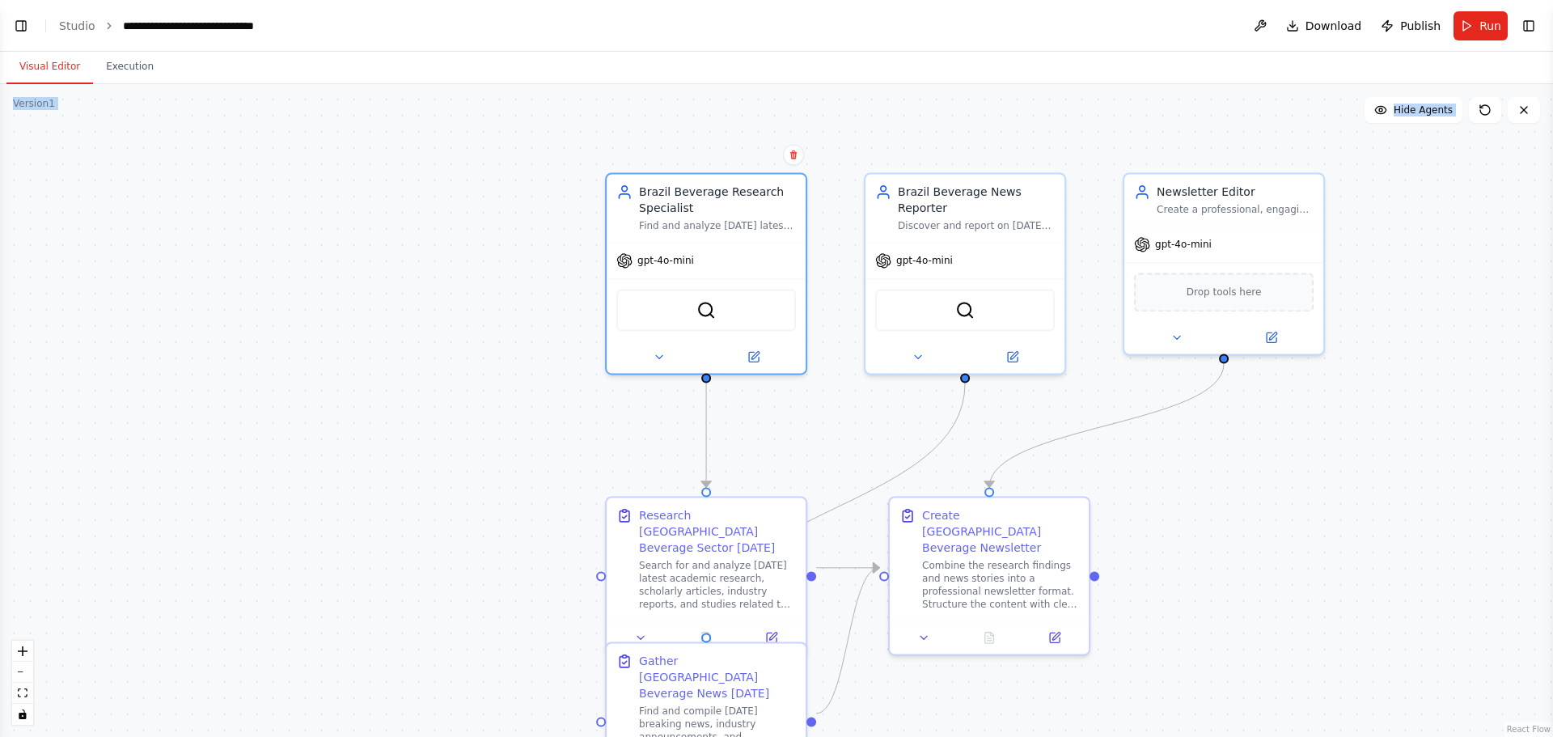
drag, startPoint x: 1051, startPoint y: 83, endPoint x: 1011, endPoint y: 115, distance: 50.7
click at [1011, 115] on div "Visual Editor Execution Version 1 Show Tools Hide Agents .deletable-edge-delete…" at bounding box center [776, 394] width 1553 height 685
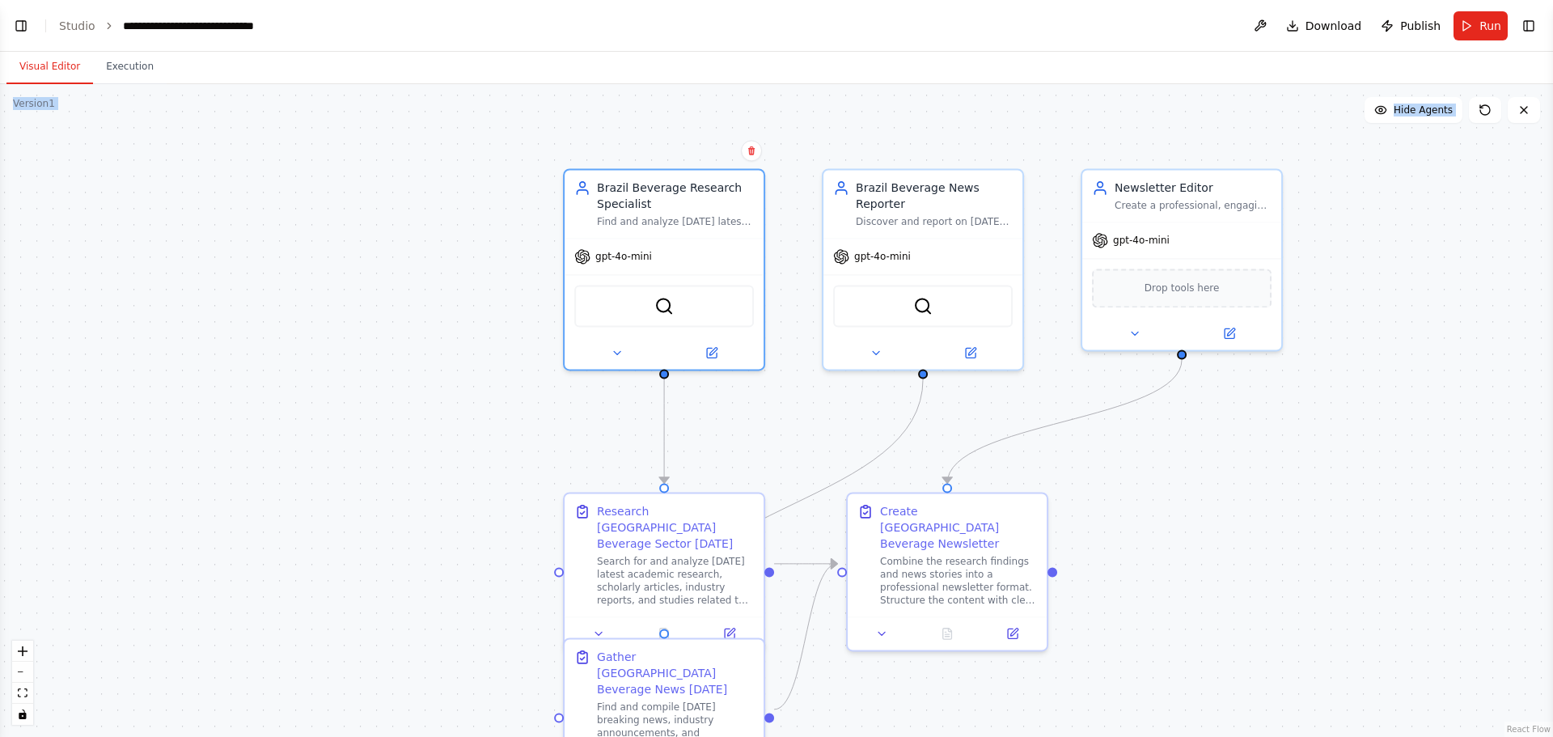
drag, startPoint x: 1045, startPoint y: 129, endPoint x: 1002, endPoint y: 125, distance: 42.3
click at [1002, 125] on div ".deletable-edge-delete-btn { width: 20px; height: 20px; border: 0px solid #ffff…" at bounding box center [776, 410] width 1553 height 653
click at [922, 235] on div "gpt-4o-mini SerperDevTool" at bounding box center [923, 300] width 199 height 131
click at [913, 259] on div "gpt-4o-mini" at bounding box center [923, 253] width 199 height 36
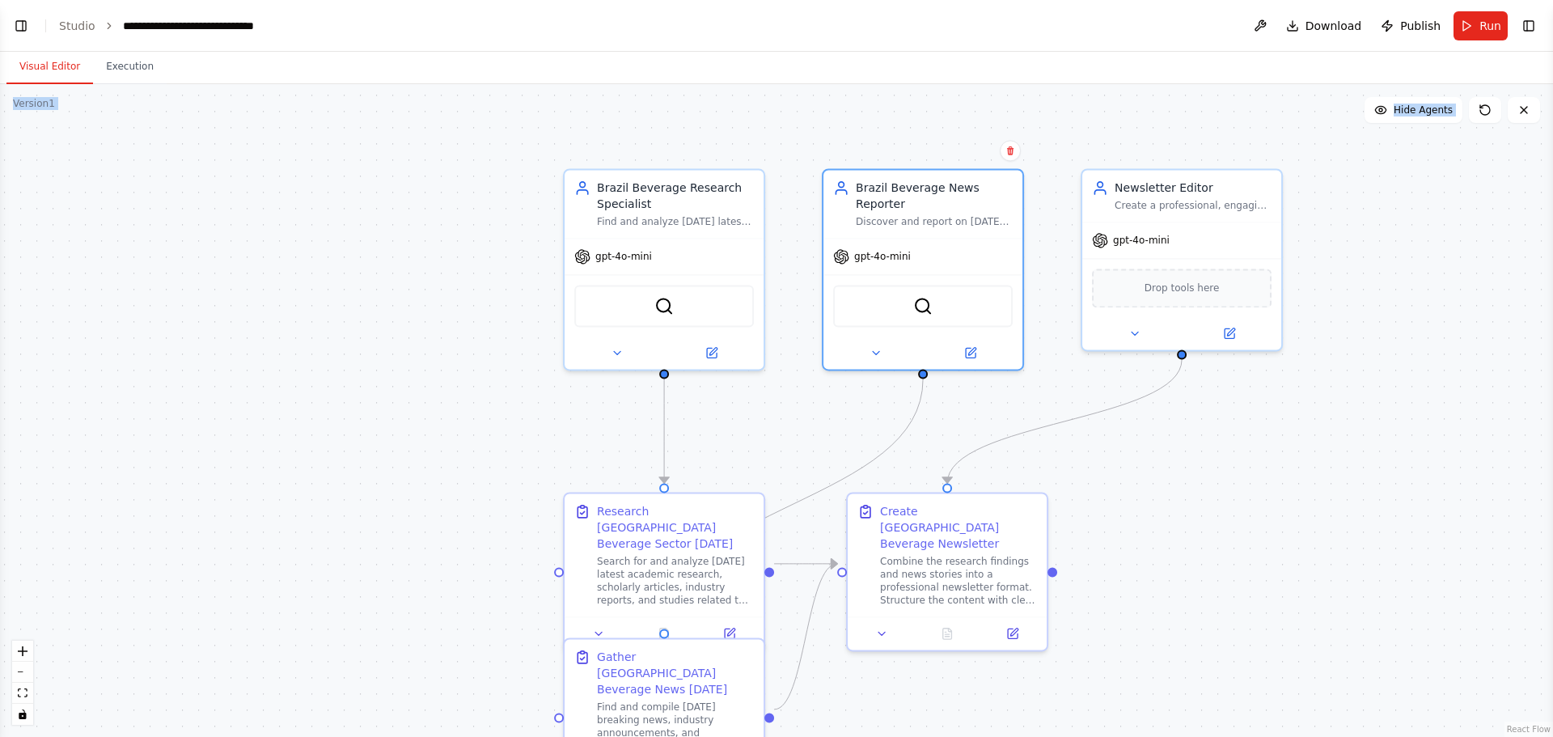
click at [925, 142] on div ".deletable-edge-delete-btn { width: 20px; height: 20px; border: 0px solid #ffff…" at bounding box center [776, 410] width 1553 height 653
click at [1035, 253] on div "gpt-4o-mini" at bounding box center [1182, 237] width 199 height 36
click at [1035, 165] on div ".deletable-edge-delete-btn { width: 20px; height: 20px; border: 0px solid #ffff…" at bounding box center [776, 410] width 1553 height 653
click at [1035, 445] on div ".deletable-edge-delete-btn { width: 20px; height: 20px; border: 0px solid #ffff…" at bounding box center [776, 410] width 1553 height 653
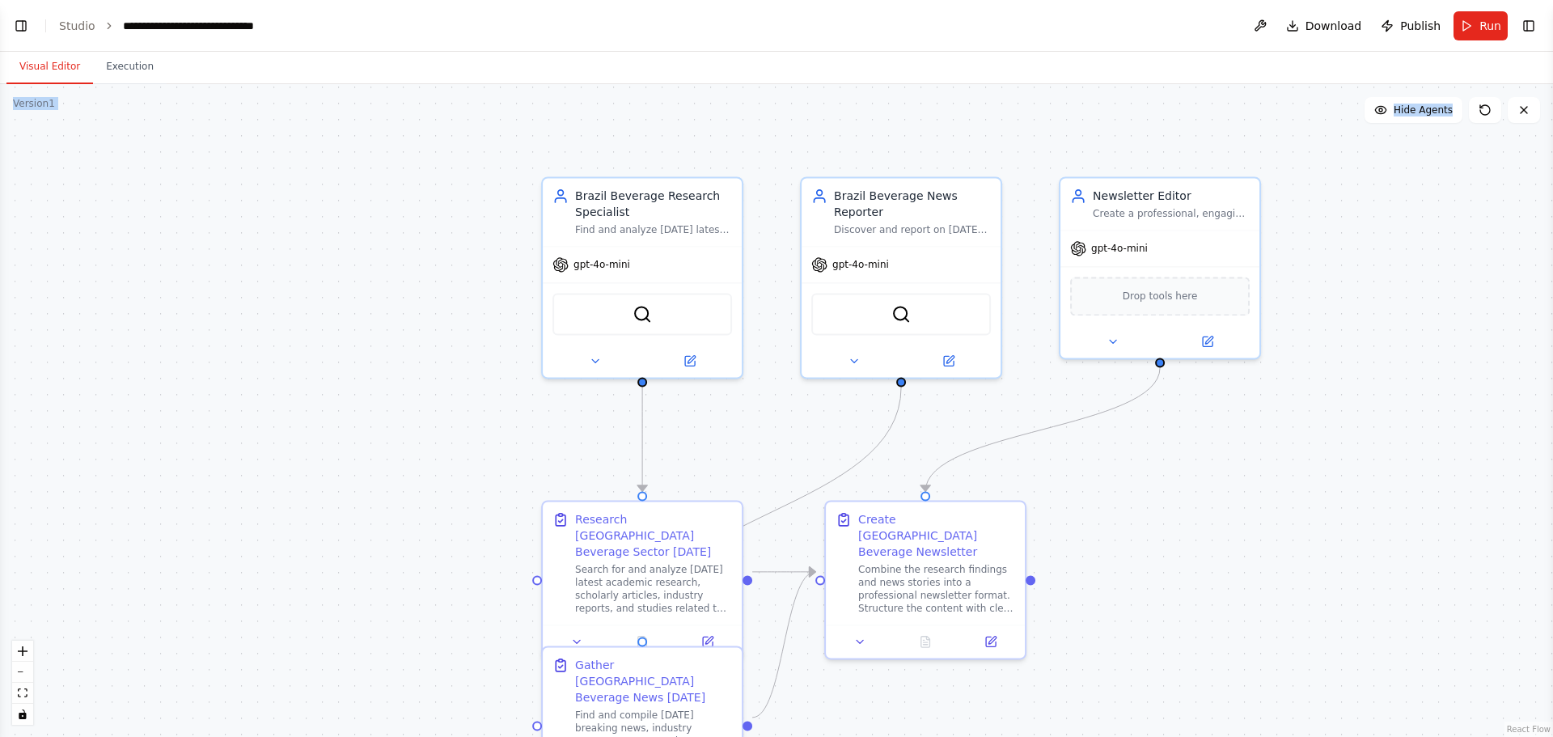
drag, startPoint x: 1239, startPoint y: 574, endPoint x: 1082, endPoint y: 584, distance: 157.3
click at [1035, 445] on div ".deletable-edge-delete-btn { width: 20px; height: 20px; border: 0px solid #ffff…" at bounding box center [776, 410] width 1553 height 653
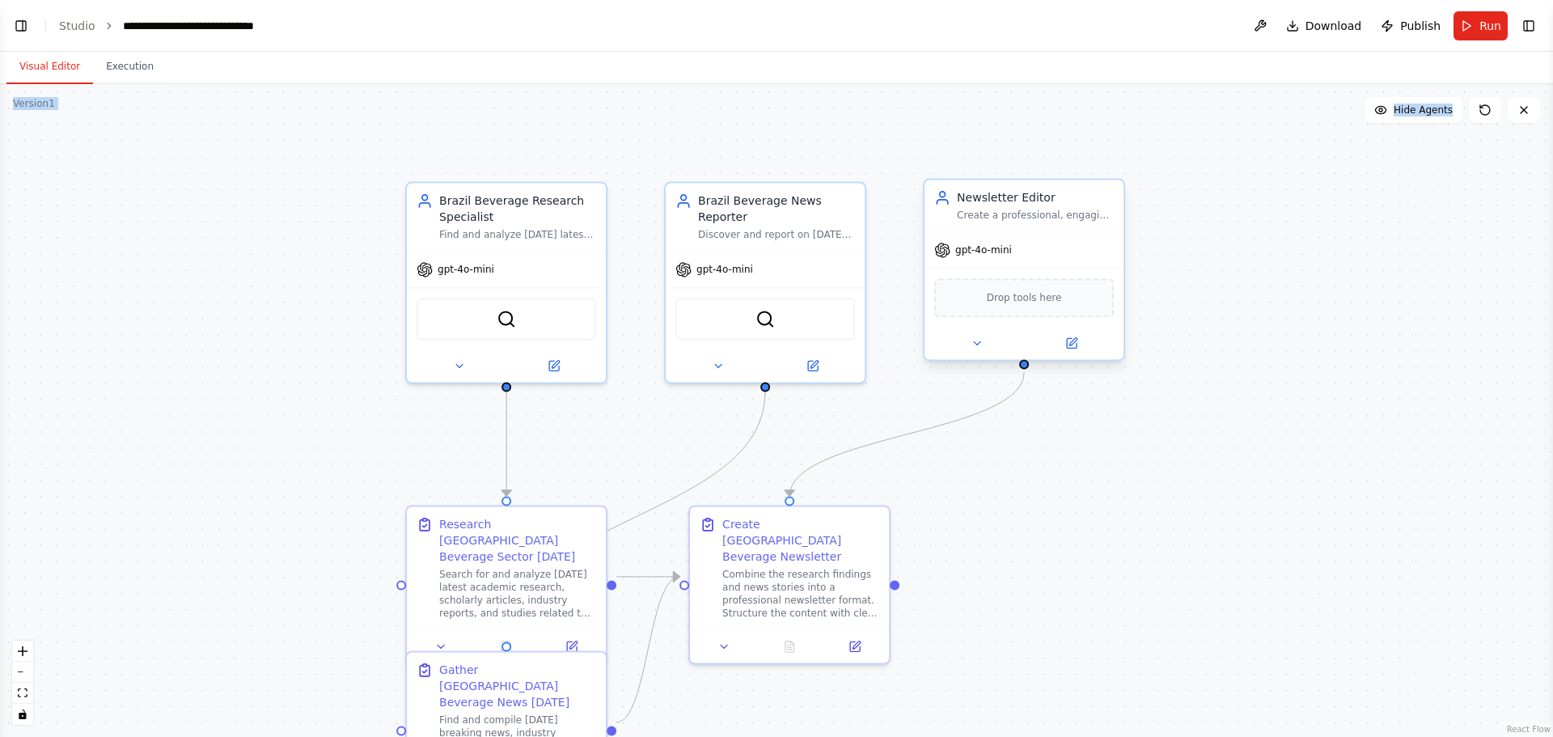
click at [998, 319] on div "Drop tools here" at bounding box center [1024, 297] width 199 height 59
click at [1035, 284] on div "Drop tools here" at bounding box center [1024, 297] width 180 height 39
click at [1035, 320] on div "Drop tools here" at bounding box center [1024, 297] width 199 height 59
click at [1035, 313] on div "Drop tools here" at bounding box center [1024, 297] width 180 height 39
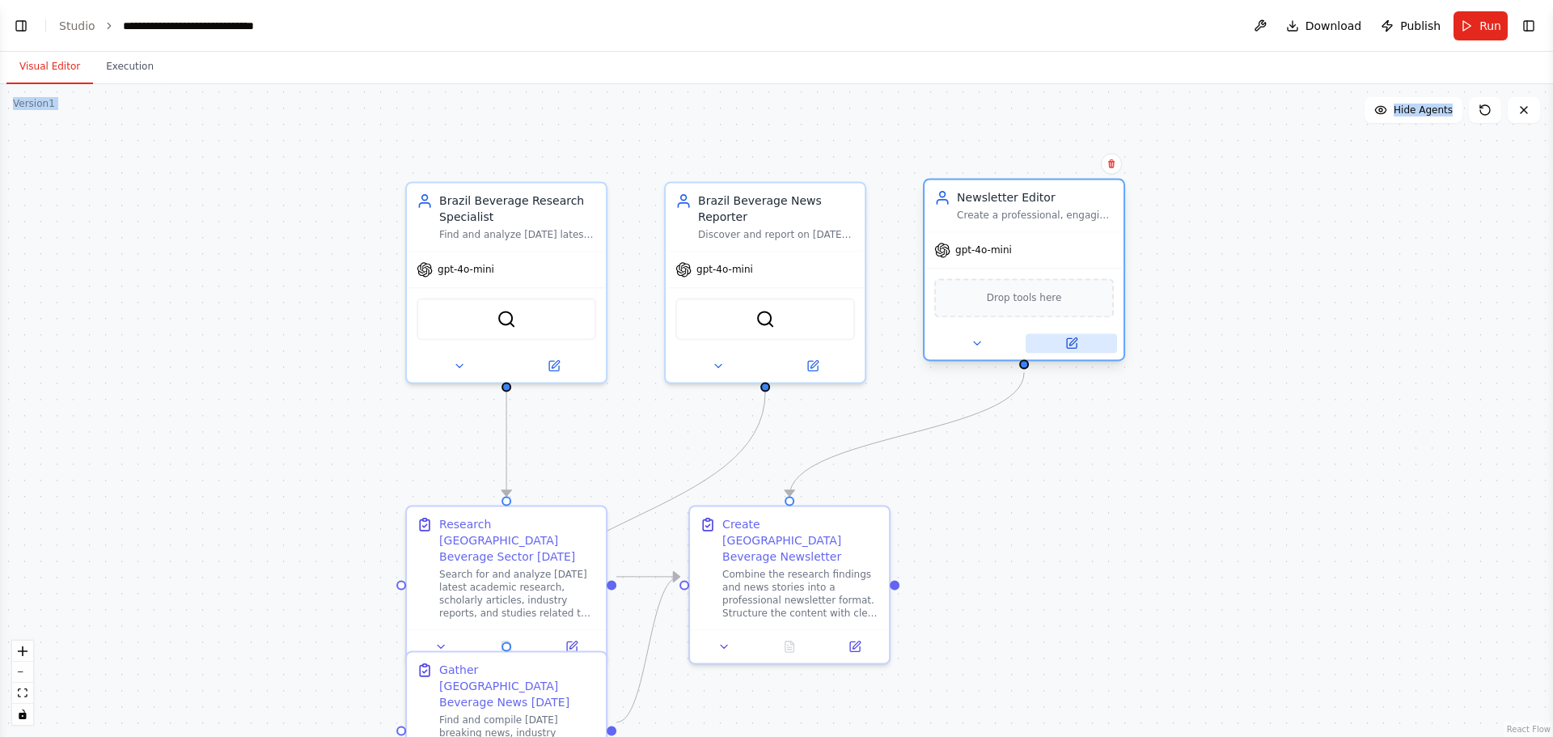
click at [1035, 348] on icon at bounding box center [1072, 343] width 10 height 10
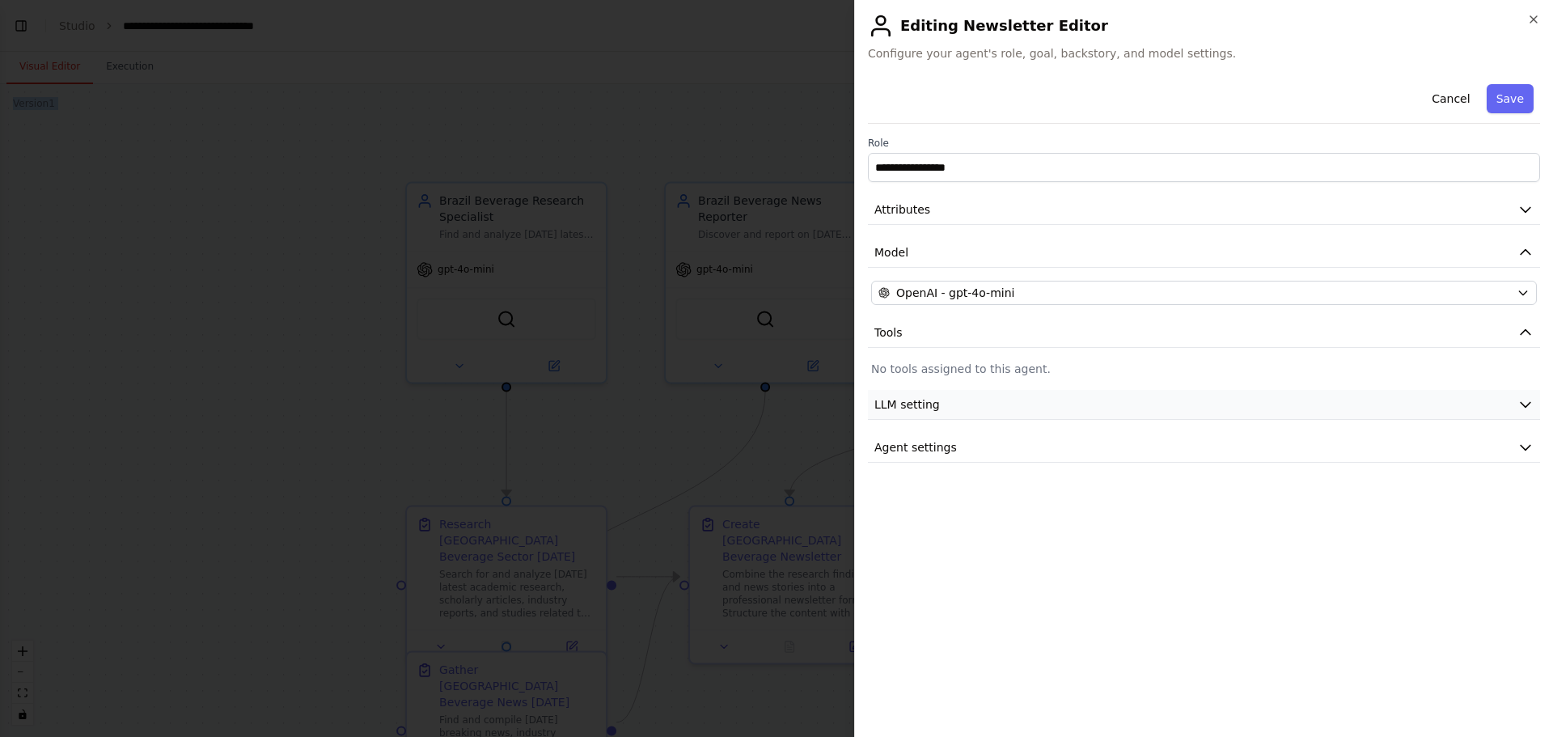
click at [946, 400] on button "LLM setting" at bounding box center [1204, 405] width 672 height 30
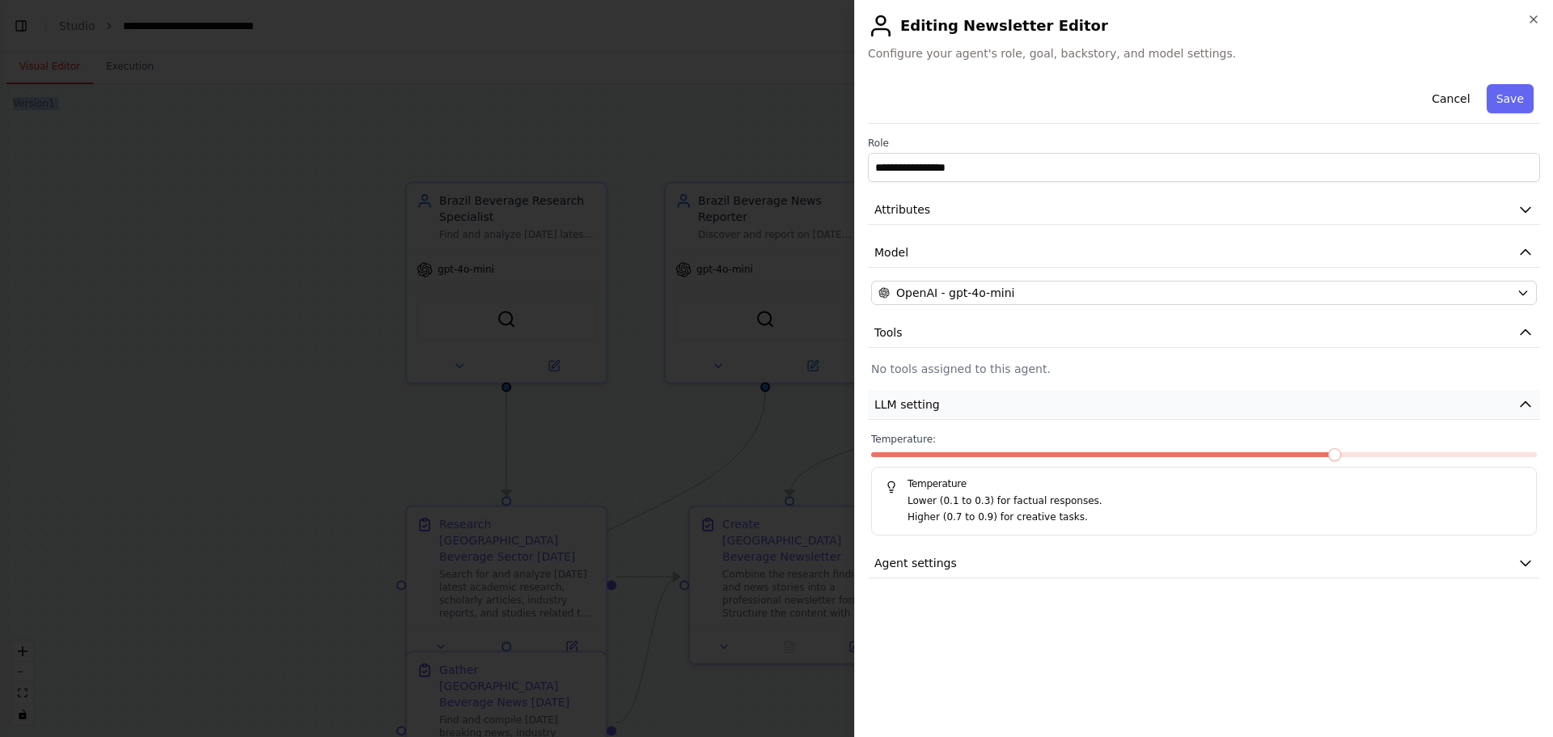
click at [946, 400] on button "LLM setting" at bounding box center [1204, 405] width 672 height 30
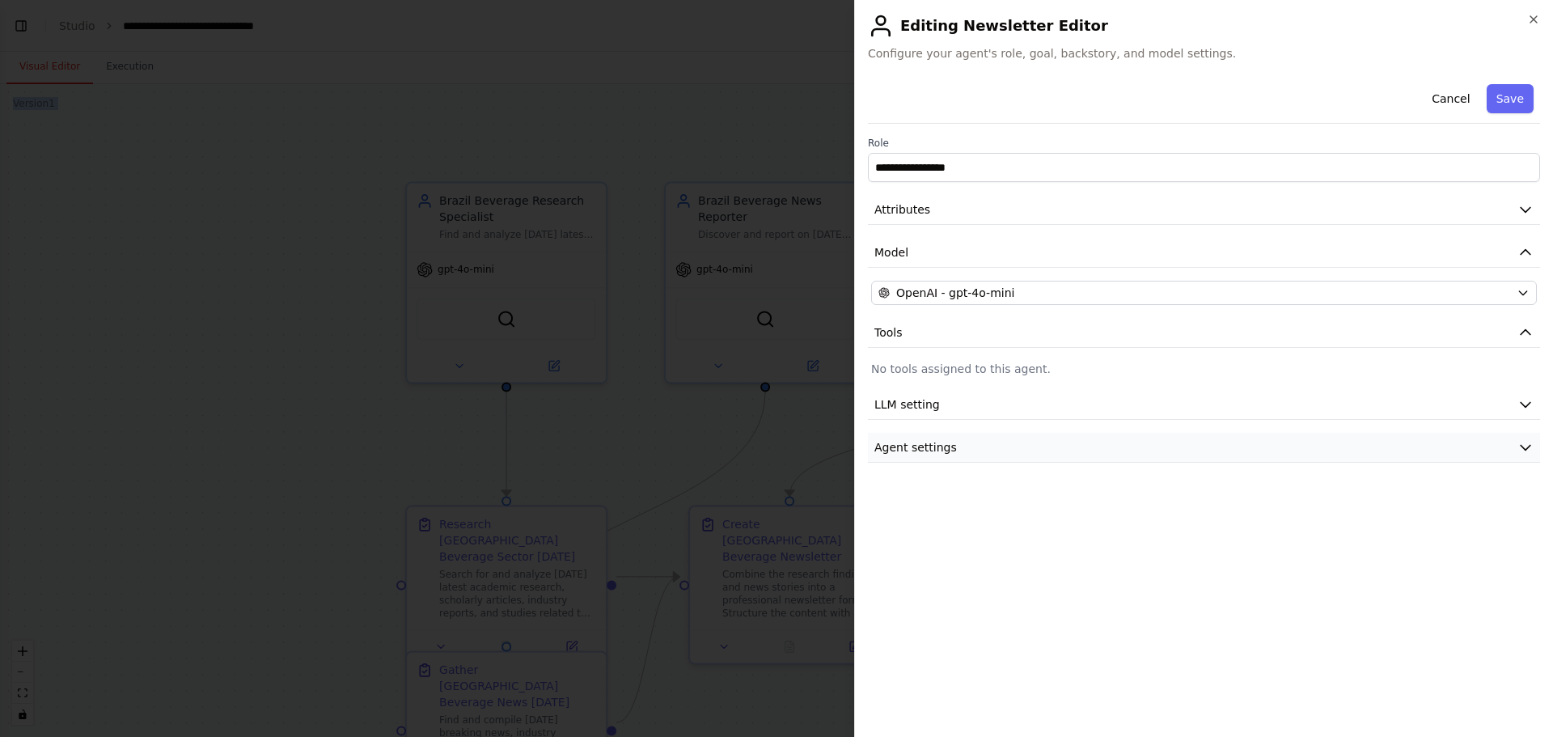
click at [935, 445] on span "Agent settings" at bounding box center [916, 447] width 83 height 16
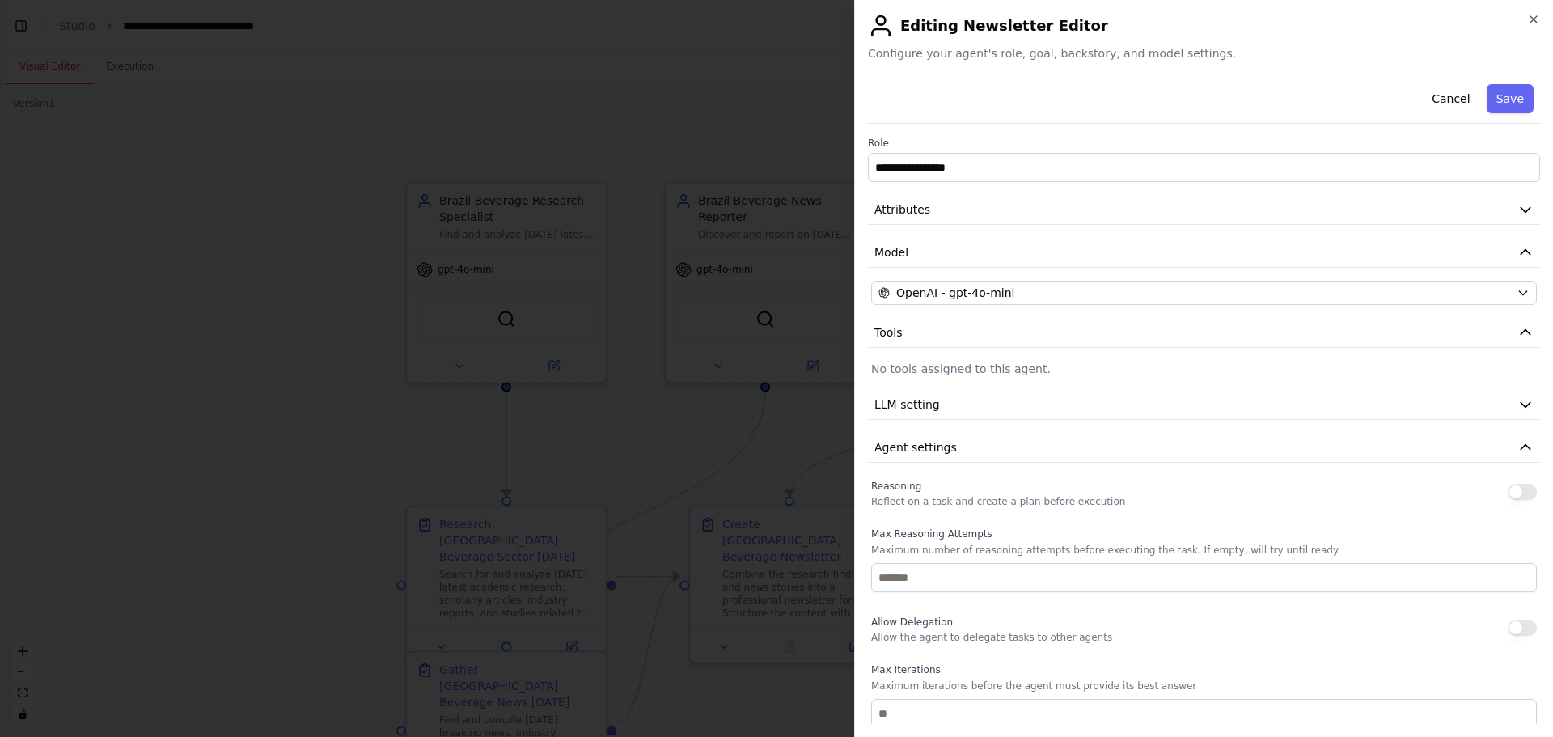
click at [770, 107] on div at bounding box center [776, 368] width 1553 height 737
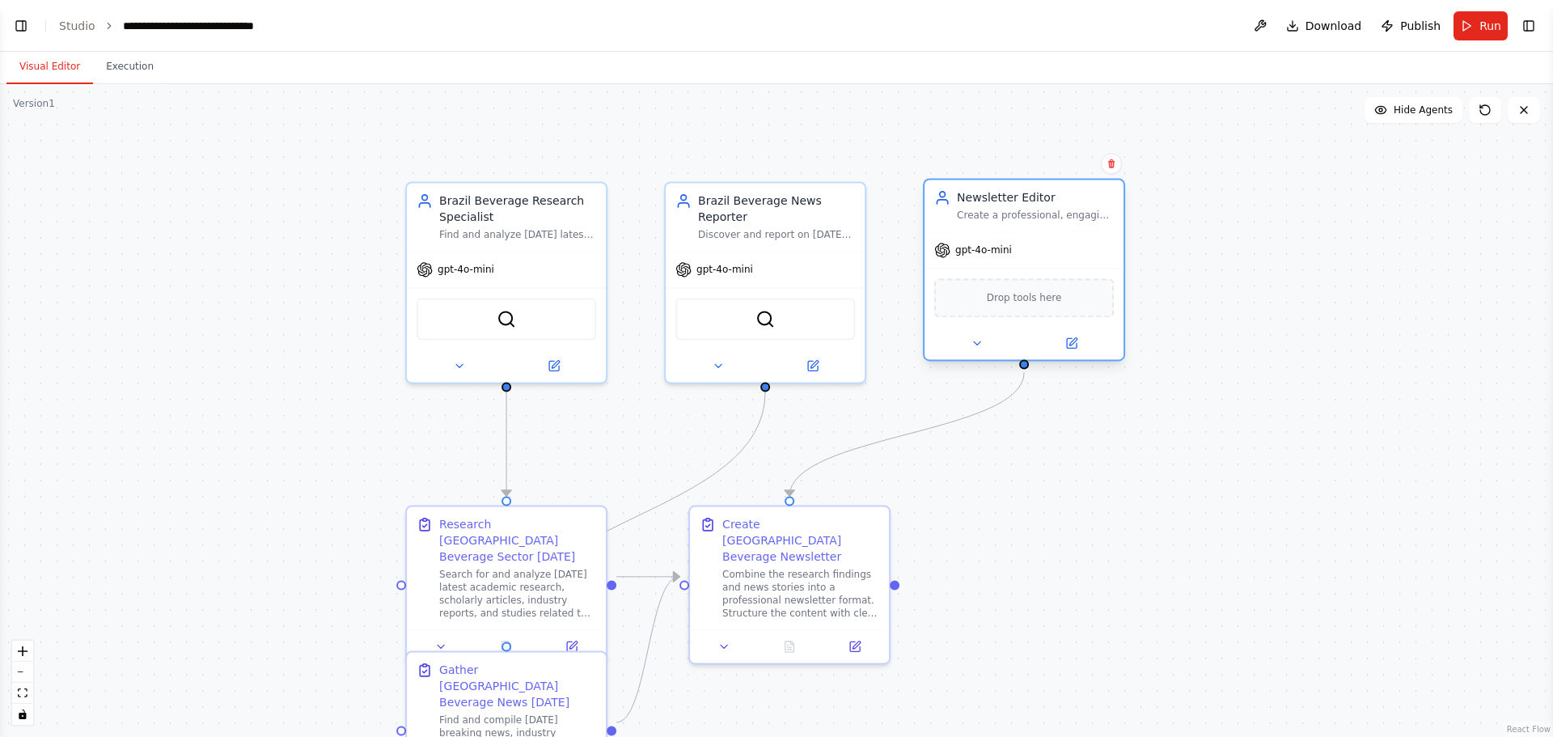
click at [1032, 310] on div "Drop tools here" at bounding box center [1024, 297] width 180 height 39
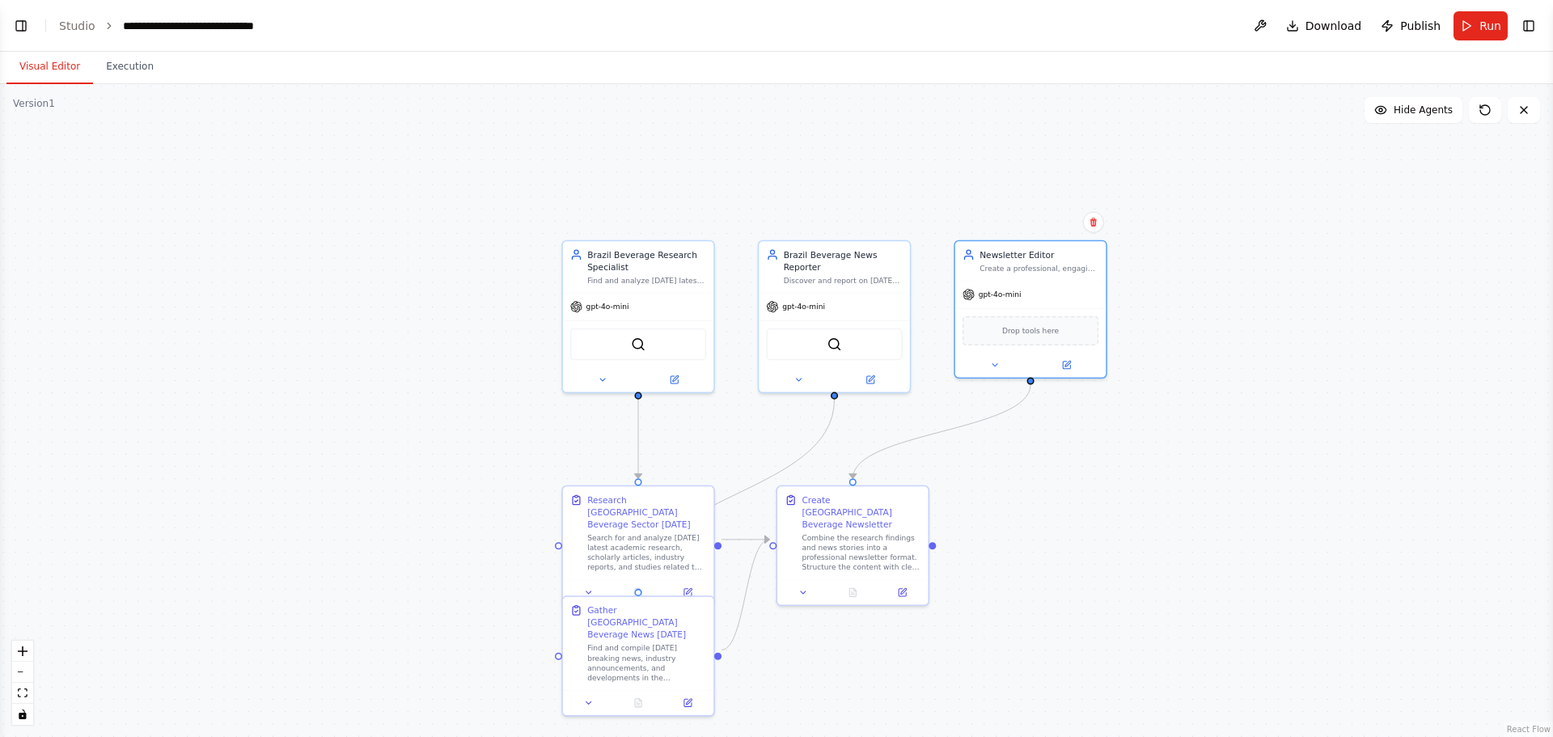
drag, startPoint x: 1299, startPoint y: 401, endPoint x: 1237, endPoint y: 409, distance: 61.9
click at [1035, 409] on div ".deletable-edge-delete-btn { width: 20px; height: 20px; border: 0px solid #ffff…" at bounding box center [776, 410] width 1553 height 653
click at [1035, 413] on div ".deletable-edge-delete-btn { width: 20px; height: 20px; border: 0px solid #ffff…" at bounding box center [776, 410] width 1553 height 653
click at [983, 277] on div "Newsletter Editor Create a professional, engaging newsletter that synthesizes r…" at bounding box center [1031, 259] width 150 height 40
click at [1004, 263] on div "Create a professional, engaging newsletter that synthesizes research findings a…" at bounding box center [1039, 266] width 119 height 10
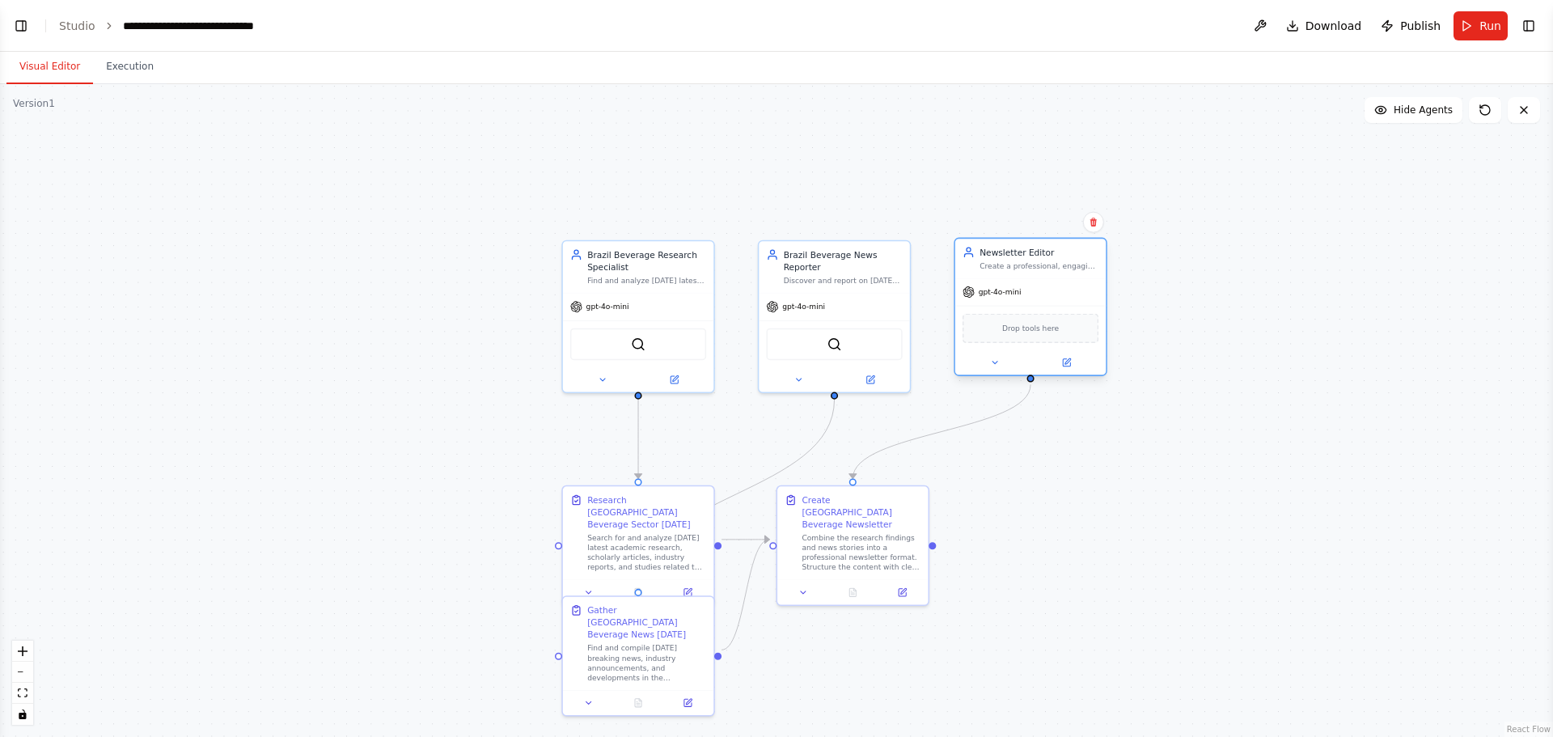
click at [999, 318] on div "Drop tools here" at bounding box center [1031, 328] width 136 height 29
click at [1008, 335] on div "Drop tools here" at bounding box center [1031, 328] width 136 height 29
click at [1011, 338] on div "Drop tools here" at bounding box center [1031, 328] width 136 height 29
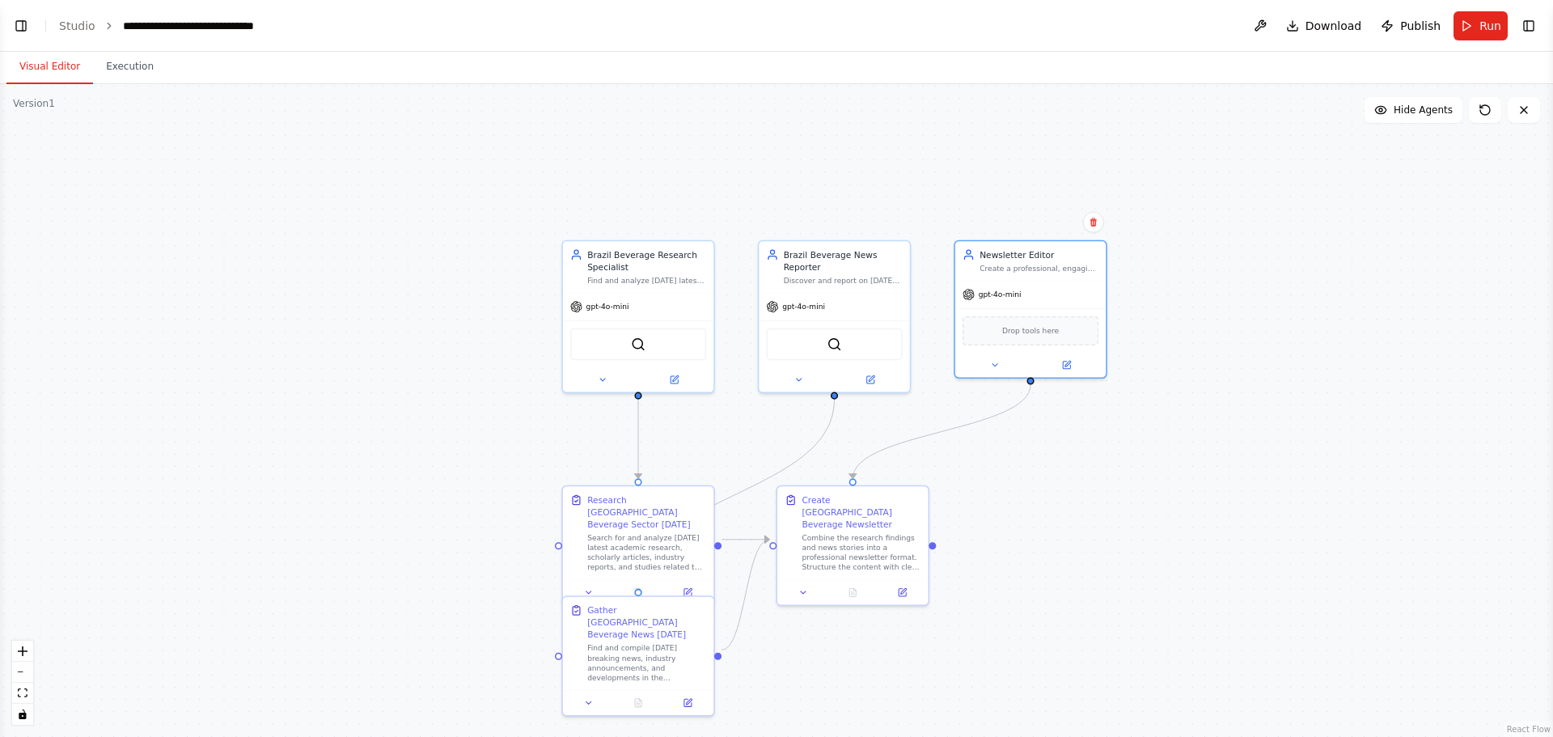
click at [1035, 372] on div ".deletable-edge-delete-btn { width: 20px; height: 20px; border: 0px solid #ffff…" at bounding box center [776, 410] width 1553 height 653
click at [1035, 34] on button at bounding box center [1261, 25] width 26 height 29
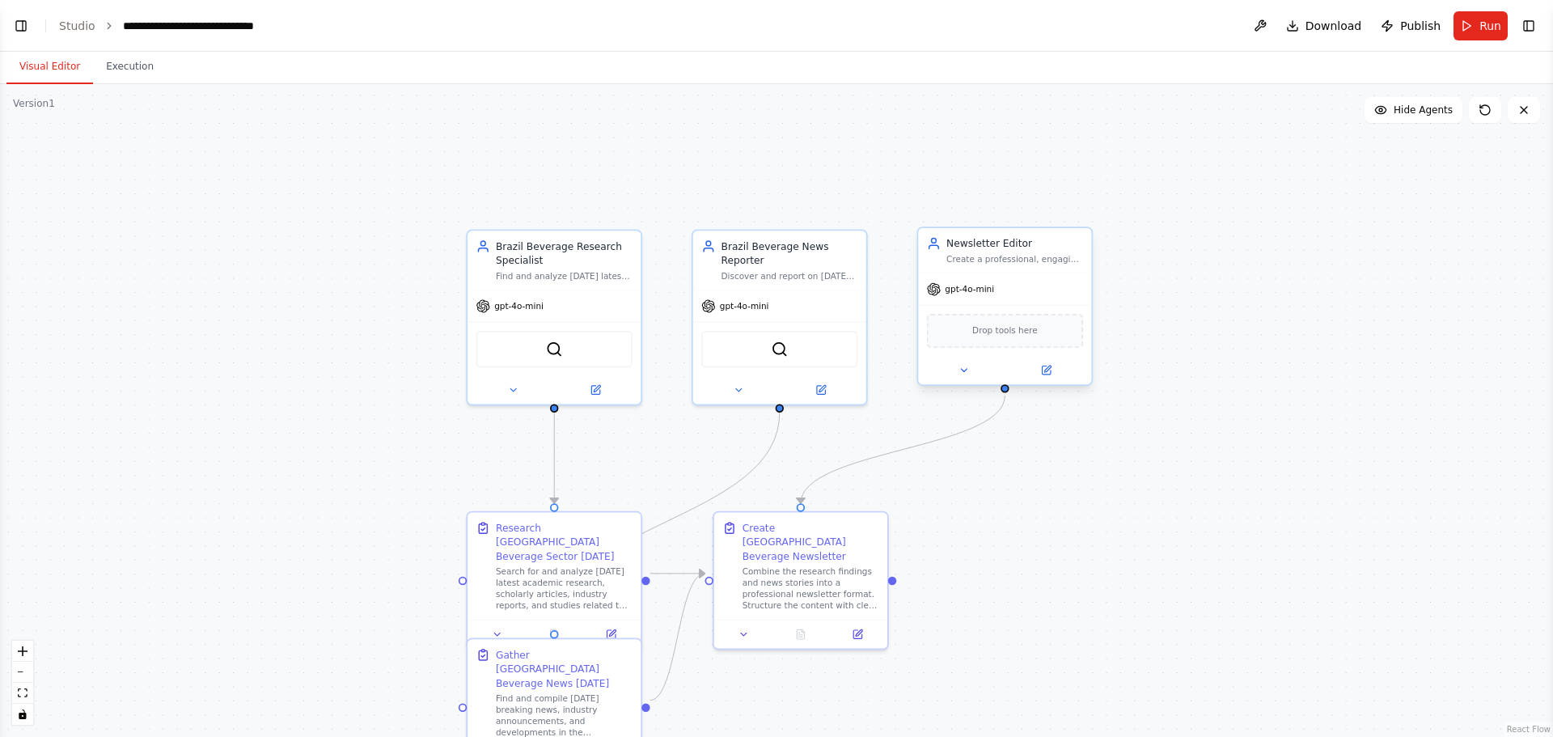
click at [989, 299] on div "gpt-4o-mini" at bounding box center [1004, 288] width 173 height 31
click at [1006, 354] on div "Drop tools here" at bounding box center [1004, 331] width 173 height 52
click at [1011, 332] on span "Drop tools here" at bounding box center [1006, 331] width 66 height 14
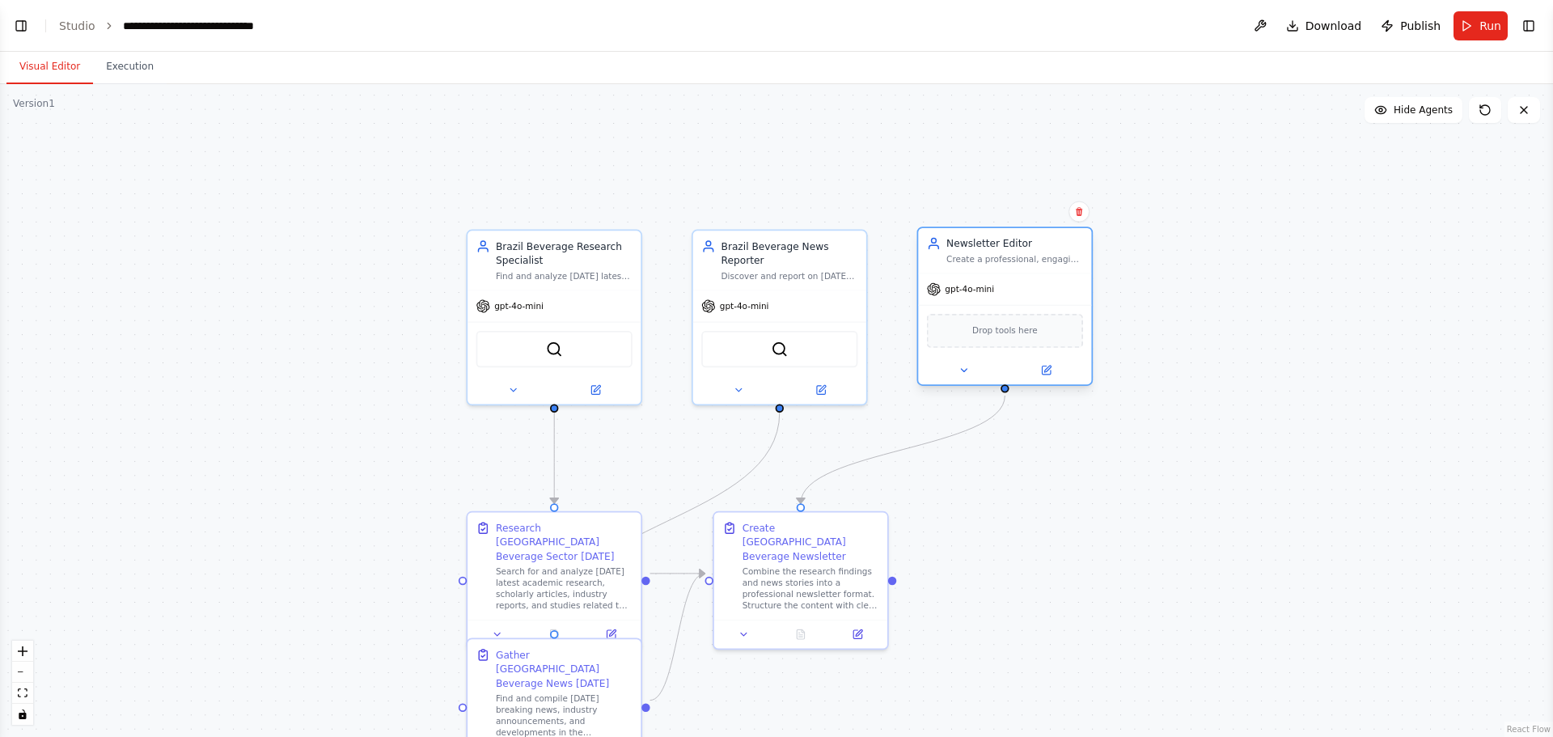
click at [1011, 332] on span "Drop tools here" at bounding box center [1006, 331] width 66 height 14
click at [1035, 373] on icon at bounding box center [1046, 371] width 8 height 8
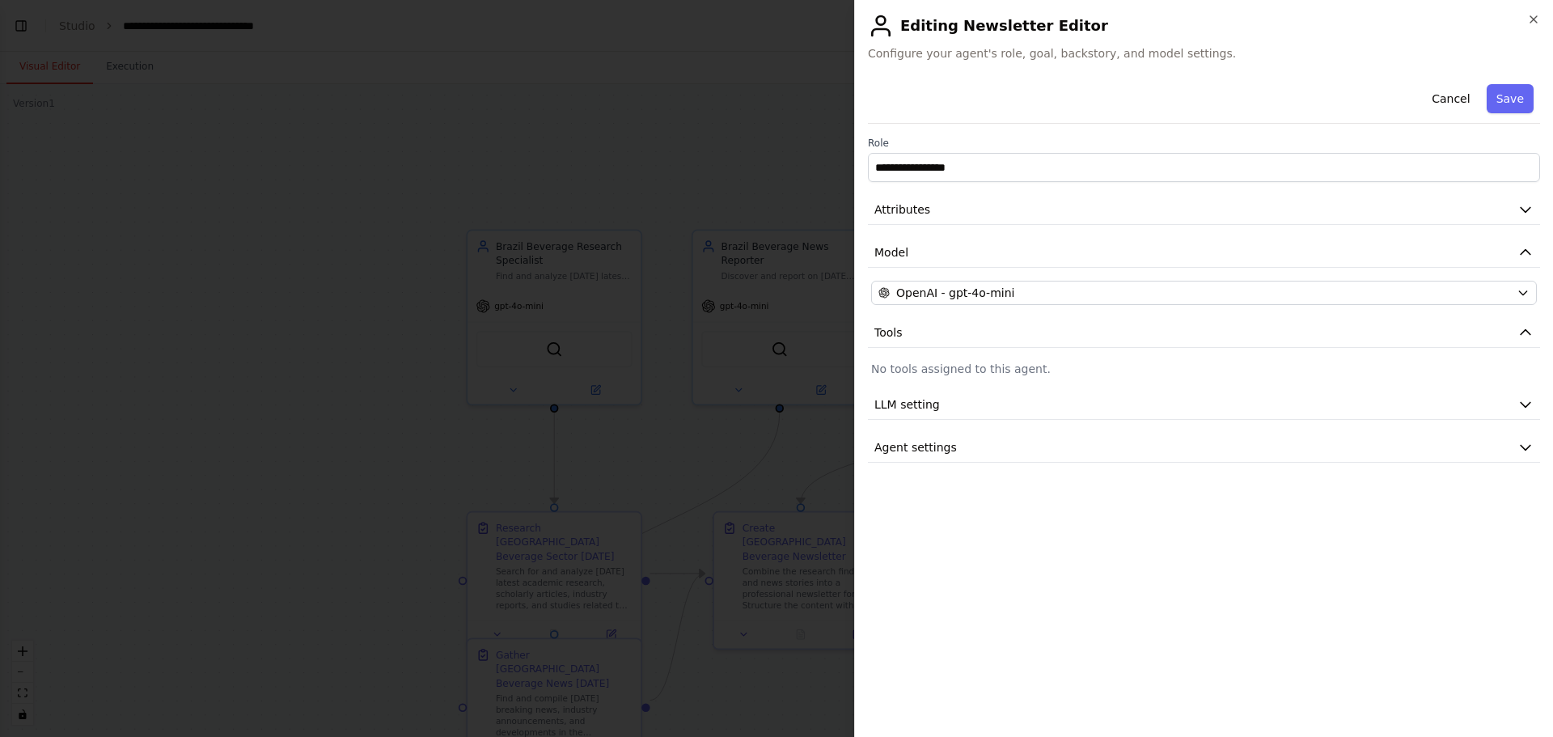
click at [742, 288] on div at bounding box center [776, 368] width 1553 height 737
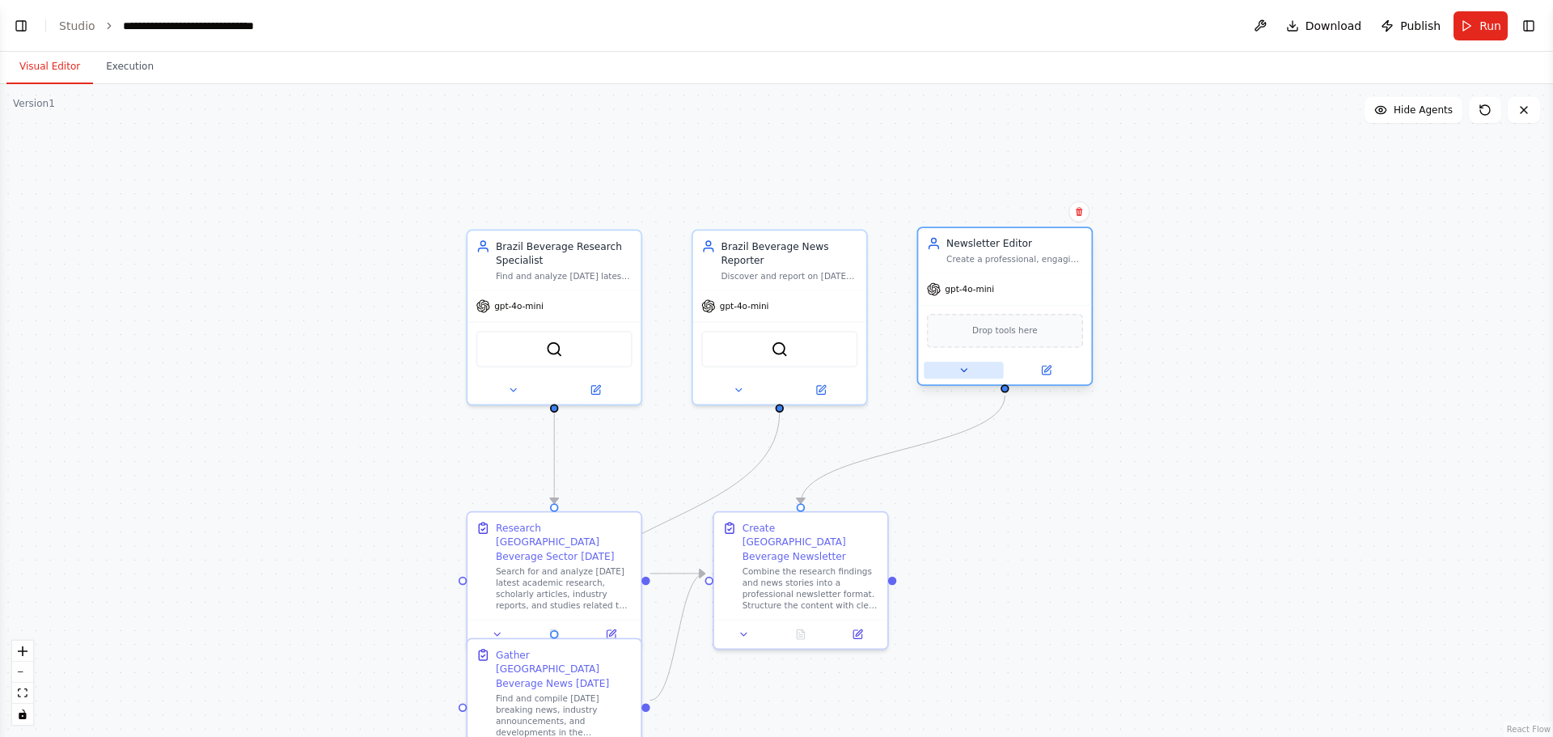
click at [959, 373] on icon at bounding box center [963, 370] width 11 height 11
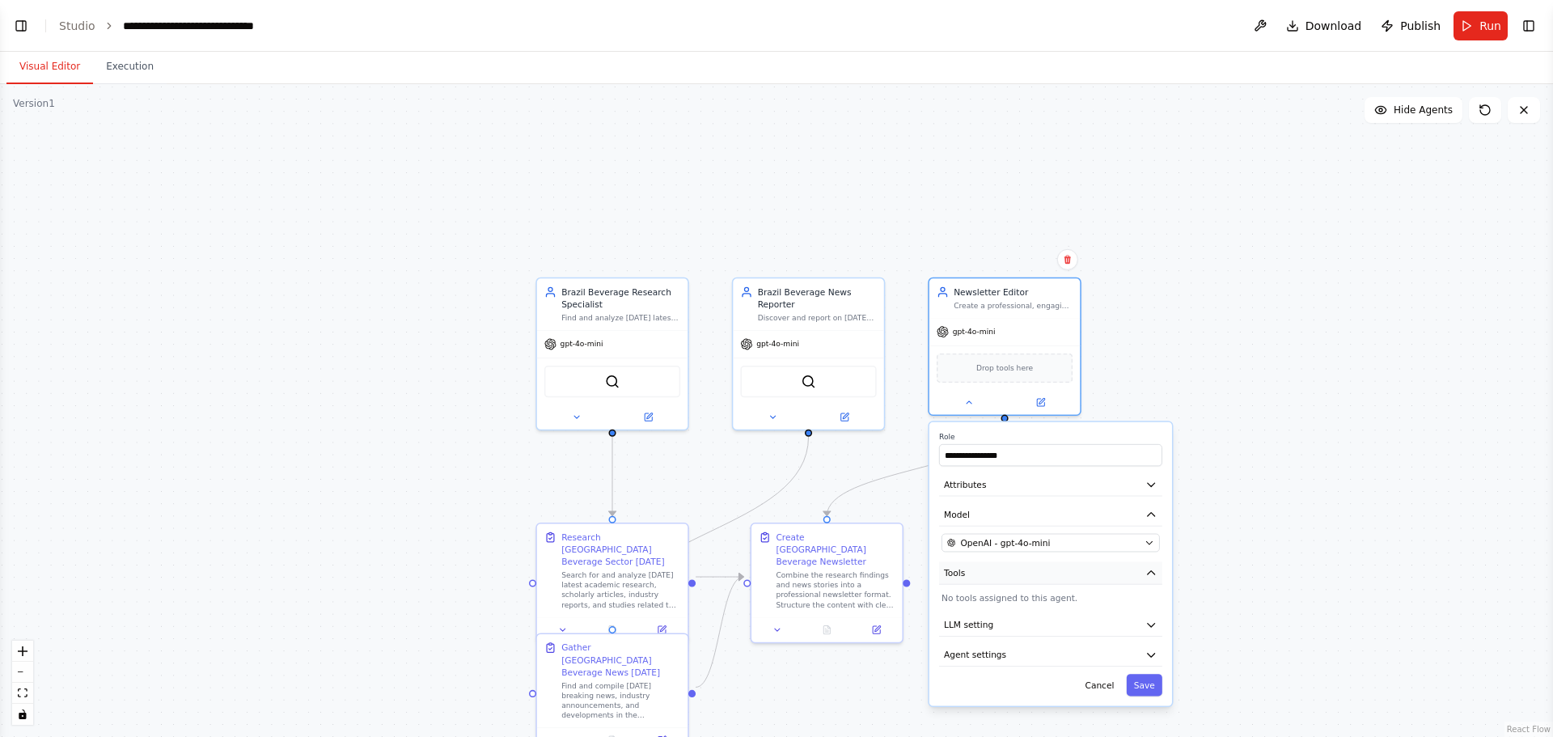
click at [999, 445] on button "Tools" at bounding box center [1050, 572] width 223 height 23
click at [1000, 445] on button "Tools" at bounding box center [1050, 572] width 223 height 23
click at [1001, 445] on p "No tools assigned to this agent." at bounding box center [1051, 598] width 218 height 12
click at [1011, 445] on div "**********" at bounding box center [1051, 564] width 243 height 284
click at [1035, 445] on button "Cancel" at bounding box center [1100, 685] width 44 height 22
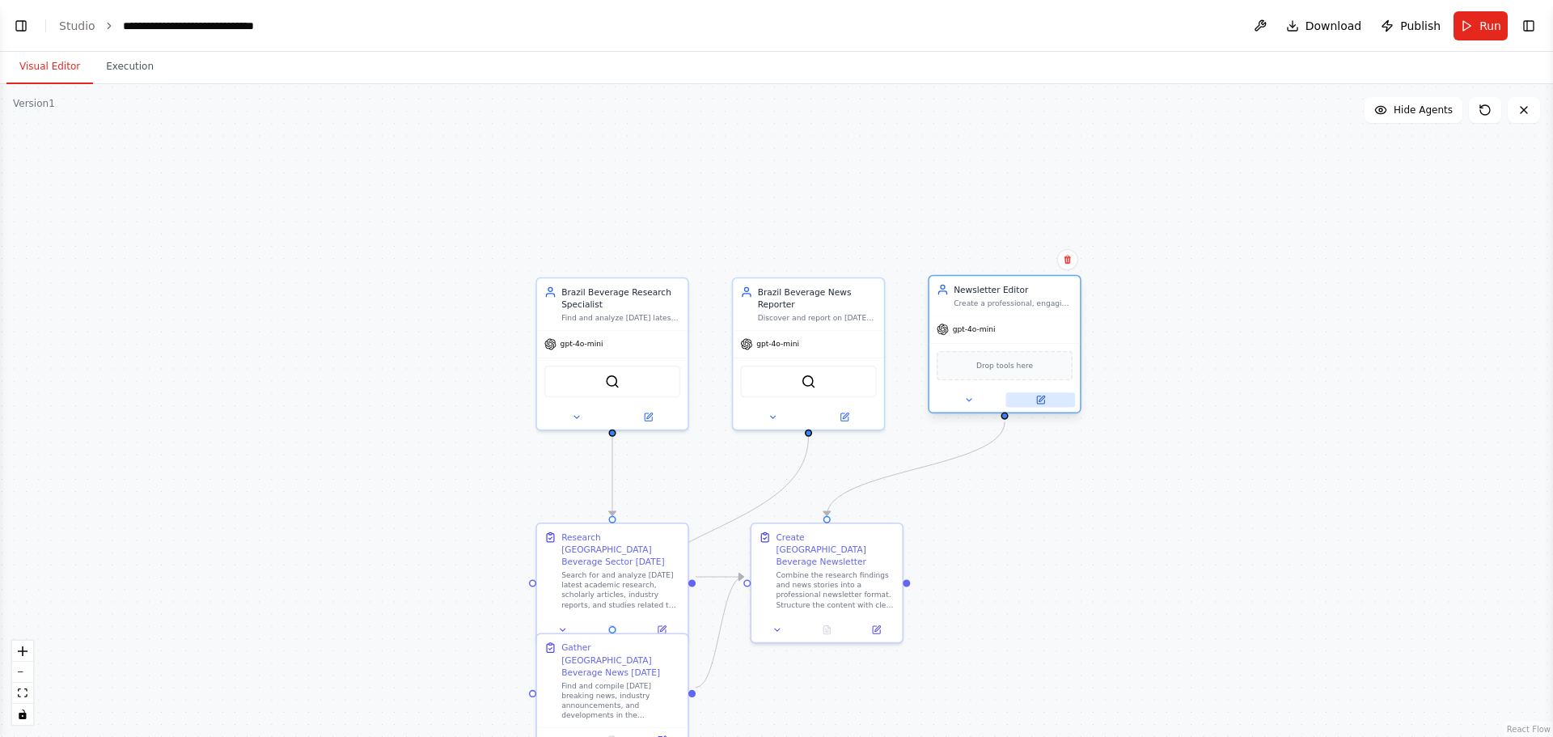
click at [1035, 401] on icon at bounding box center [1042, 399] width 6 height 6
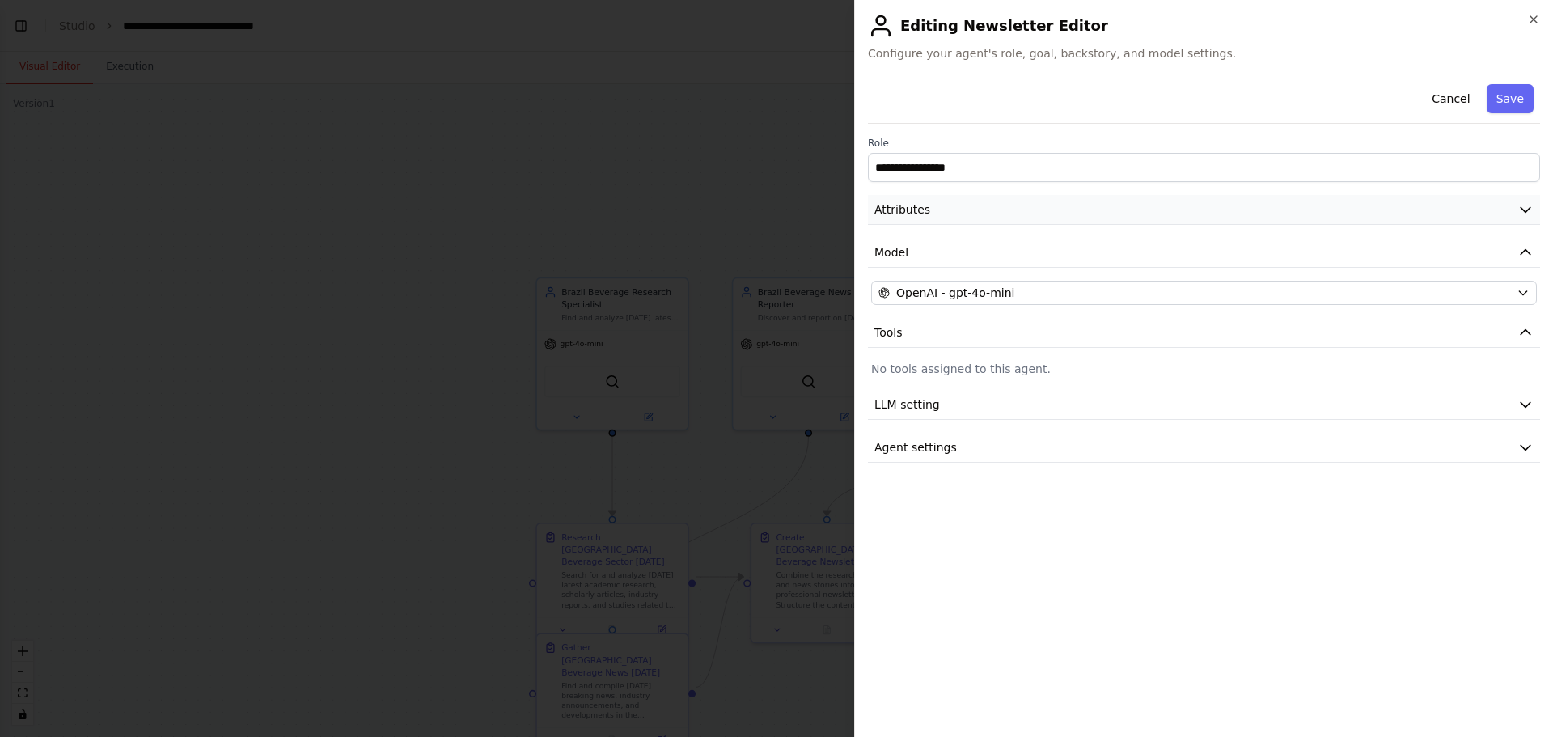
click at [926, 217] on button "Attributes" at bounding box center [1204, 210] width 672 height 30
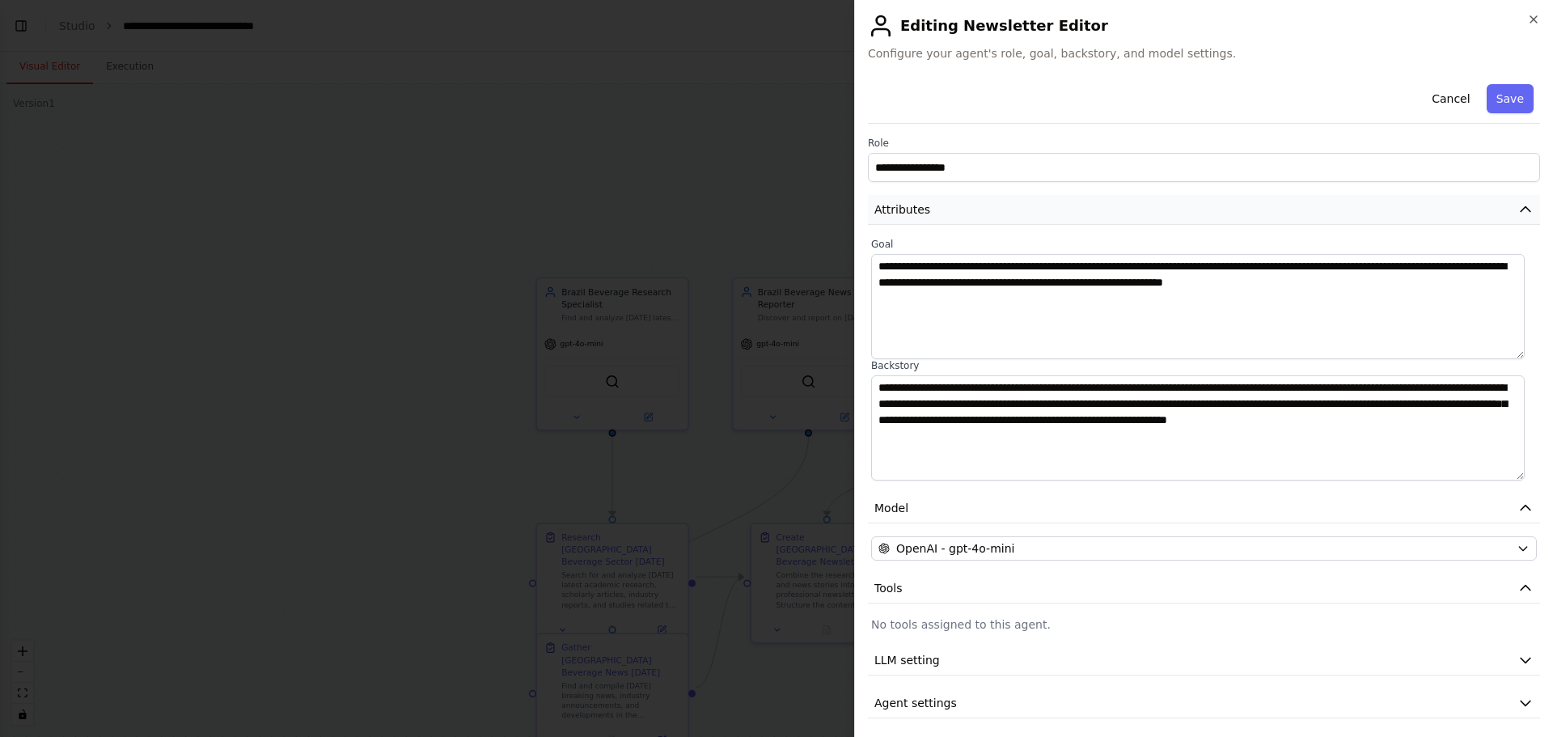
click at [926, 216] on span "Attributes" at bounding box center [903, 209] width 56 height 16
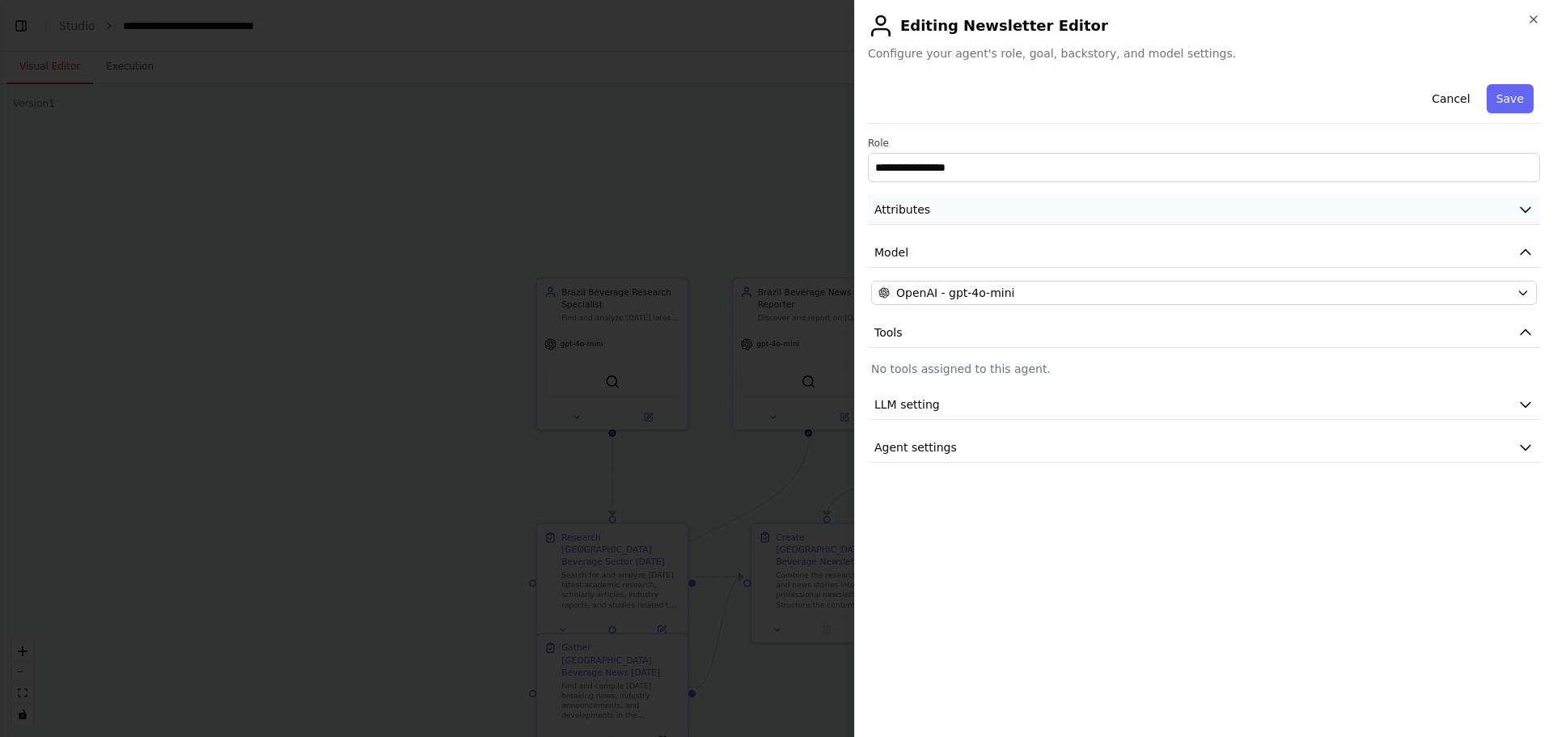
click at [926, 216] on span "Attributes" at bounding box center [903, 209] width 56 height 16
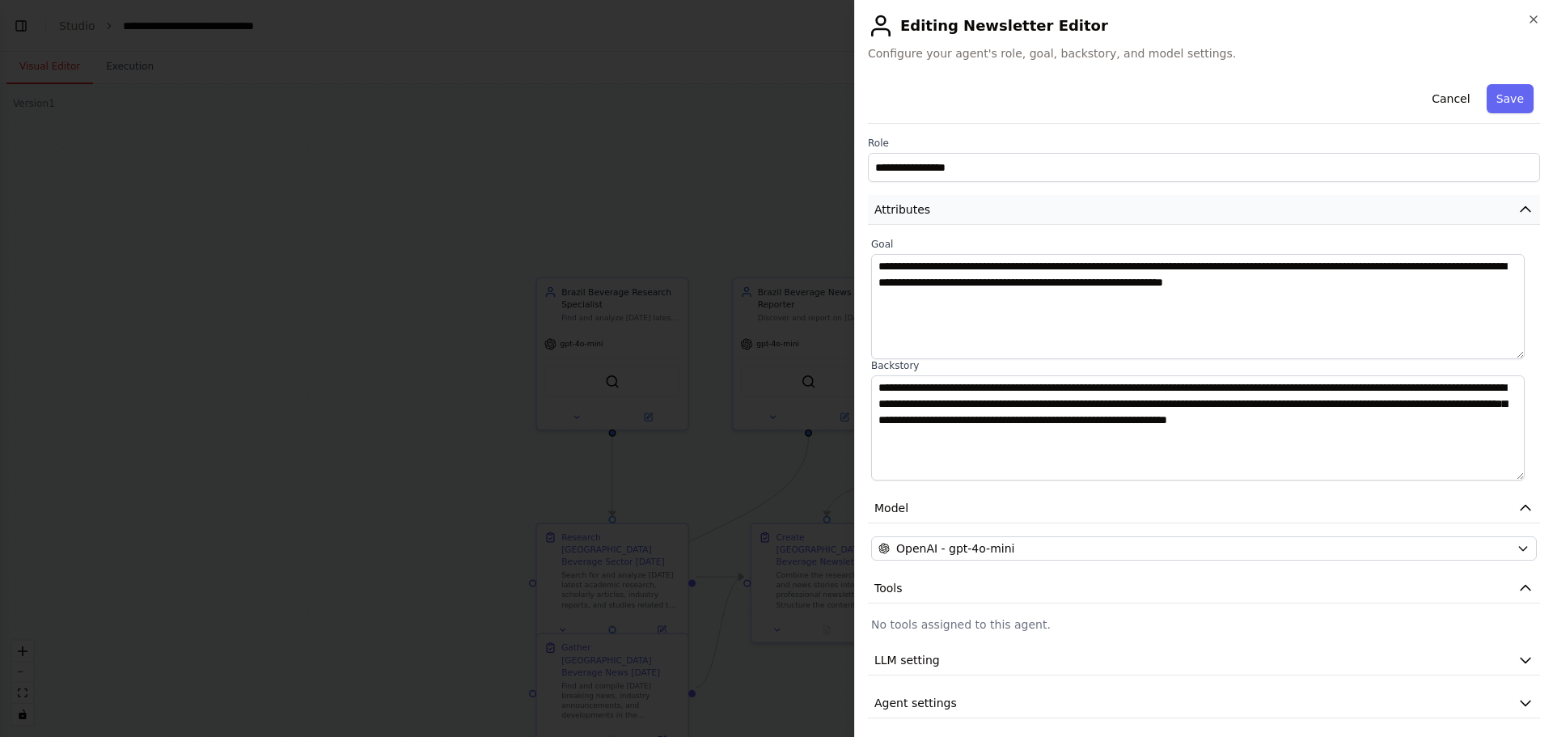
click at [922, 214] on span "Attributes" at bounding box center [903, 209] width 56 height 16
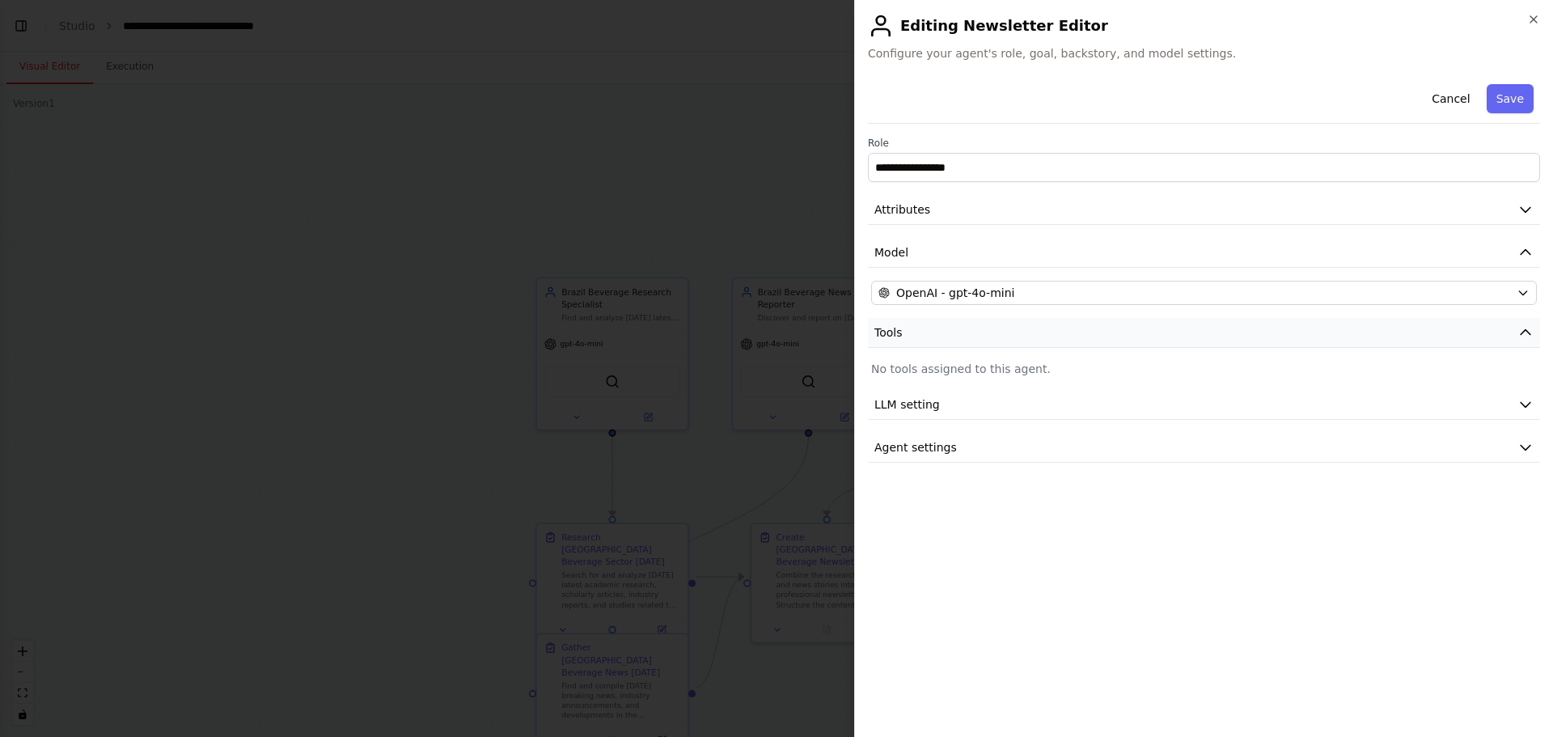
click at [896, 324] on button "Tools" at bounding box center [1204, 333] width 672 height 30
click at [905, 316] on div "**********" at bounding box center [1204, 256] width 672 height 356
click at [905, 327] on button "Tools" at bounding box center [1204, 333] width 672 height 30
click at [927, 377] on div "**********" at bounding box center [1204, 270] width 672 height 385
drag, startPoint x: 917, startPoint y: 368, endPoint x: 1001, endPoint y: 373, distance: 83.5
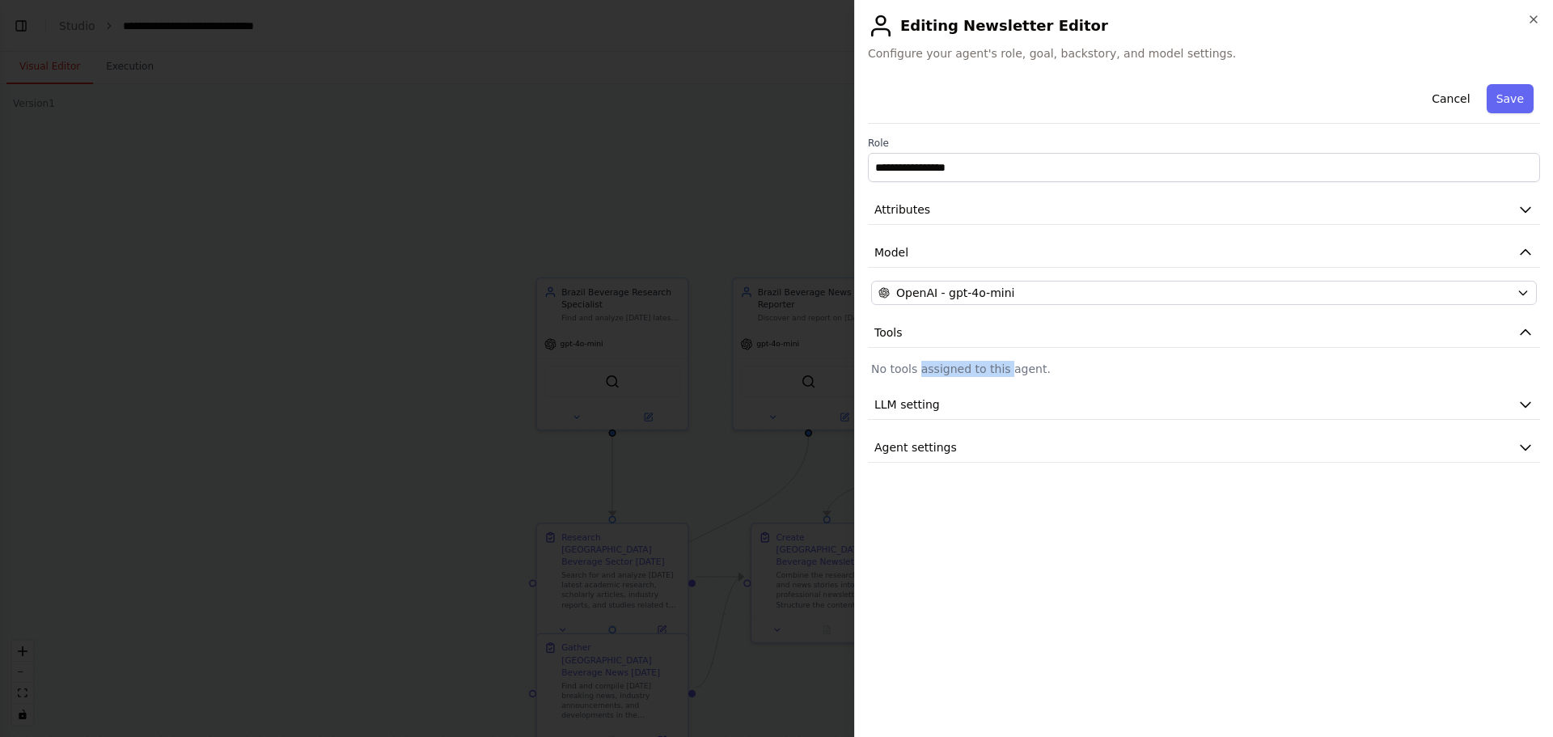
click at [1001, 373] on p "No tools assigned to this agent." at bounding box center [1204, 369] width 666 height 16
click at [798, 173] on div at bounding box center [776, 368] width 1553 height 737
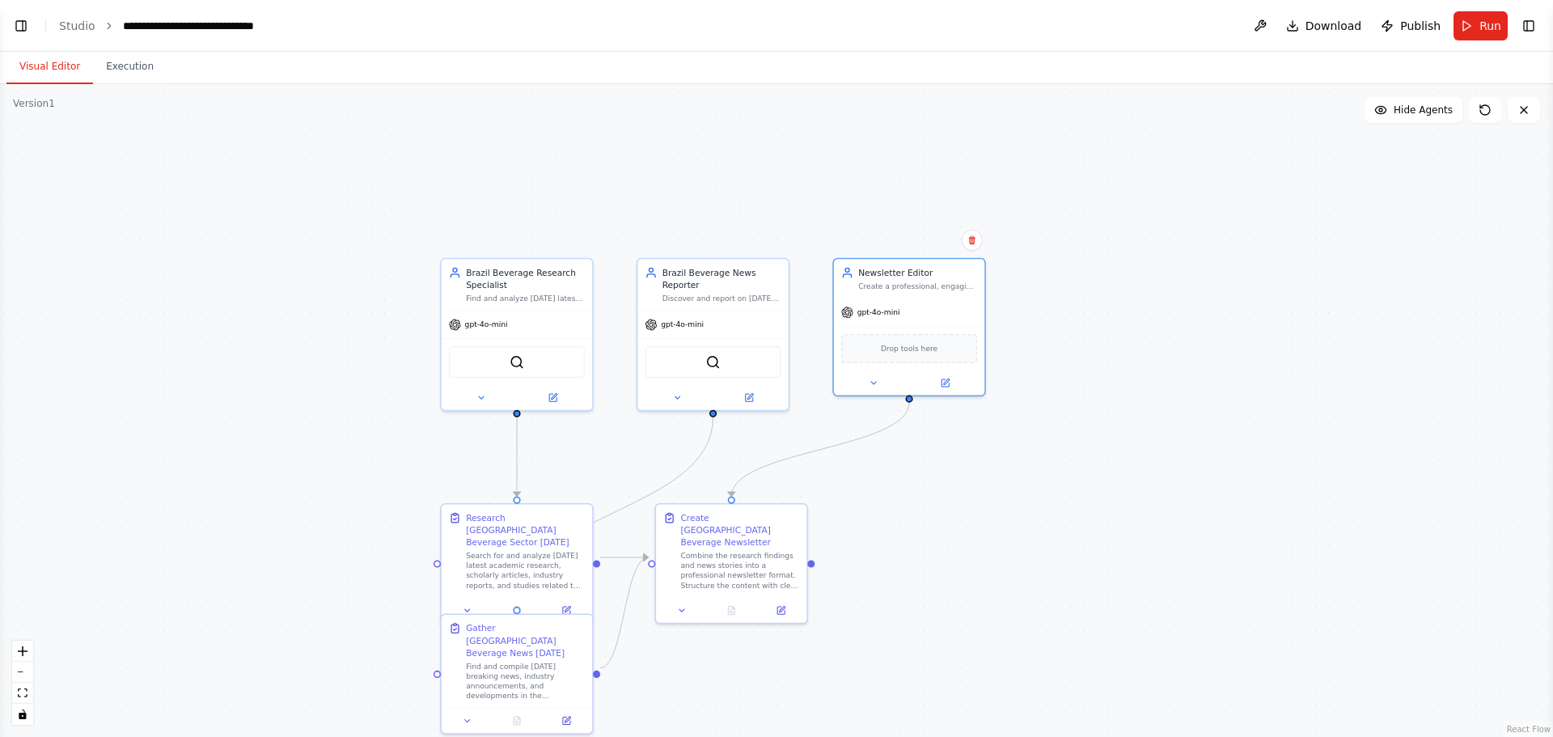
drag, startPoint x: 861, startPoint y: 191, endPoint x: 735, endPoint y: 172, distance: 126.9
click at [737, 172] on div ".deletable-edge-delete-btn { width: 20px; height: 20px; border: 0px solid #ffff…" at bounding box center [776, 410] width 1553 height 653
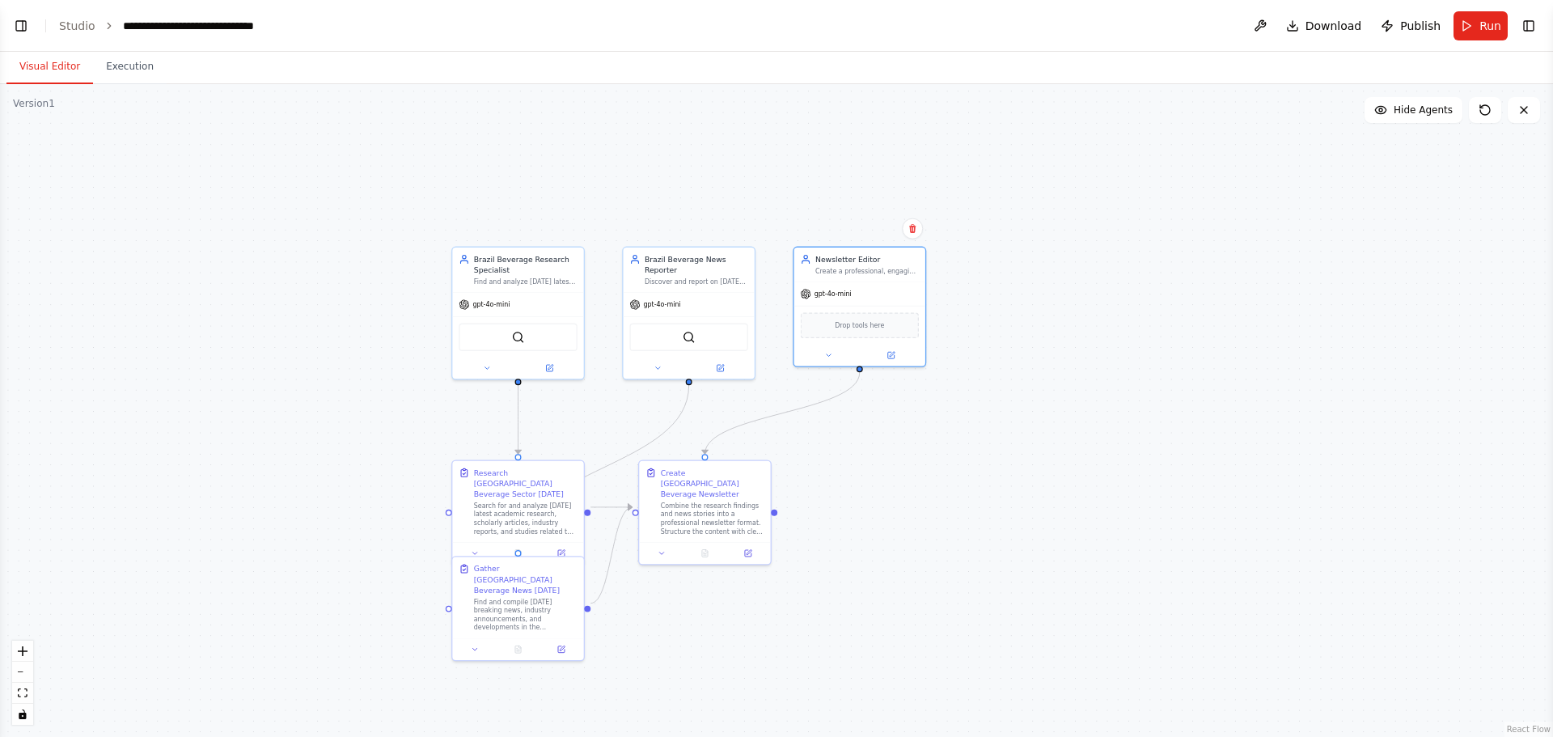
click at [49, 80] on button "Visual Editor" at bounding box center [49, 67] width 87 height 34
click at [19, 445] on icon "zoom in" at bounding box center [23, 651] width 10 height 10
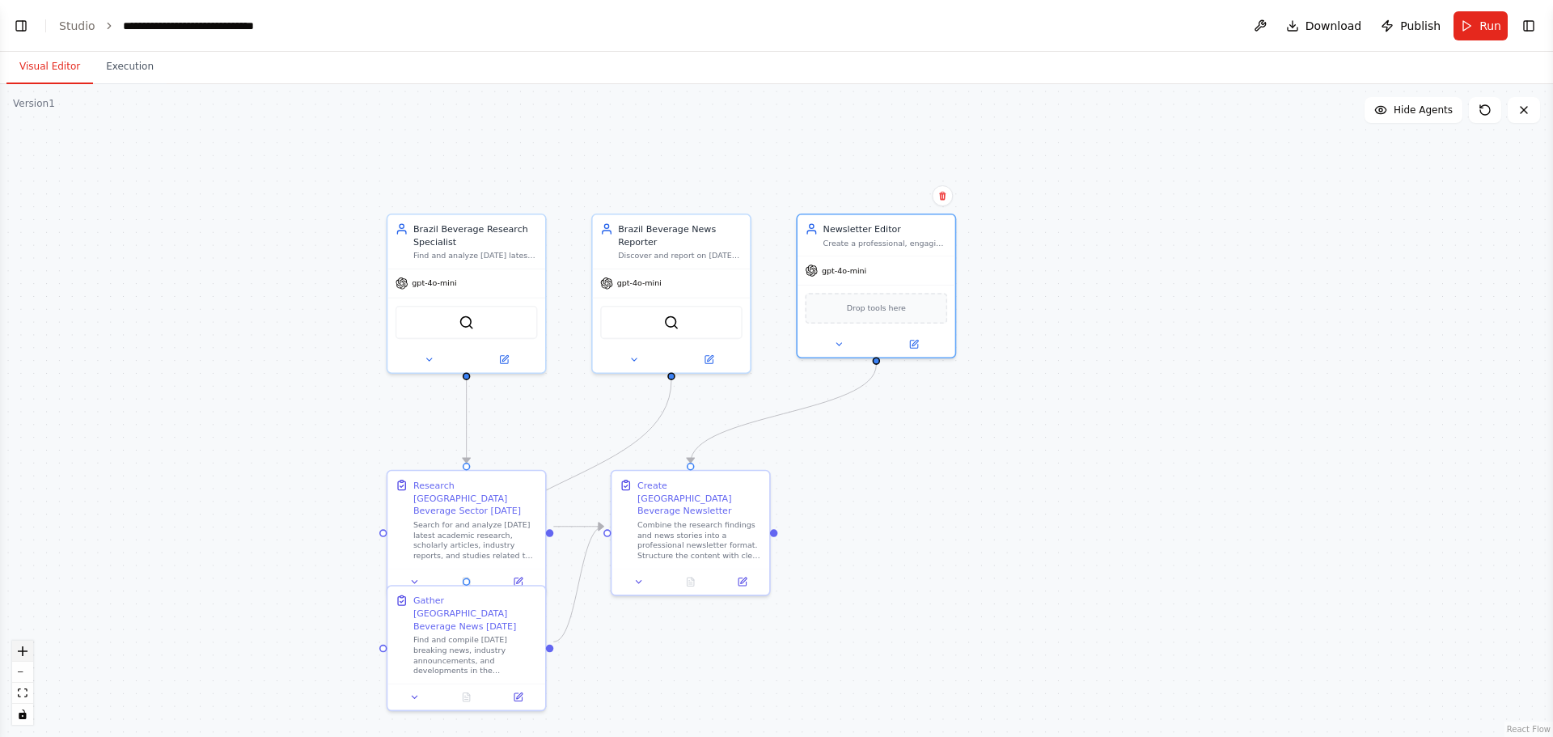
click at [19, 445] on icon "zoom in" at bounding box center [23, 651] width 10 height 10
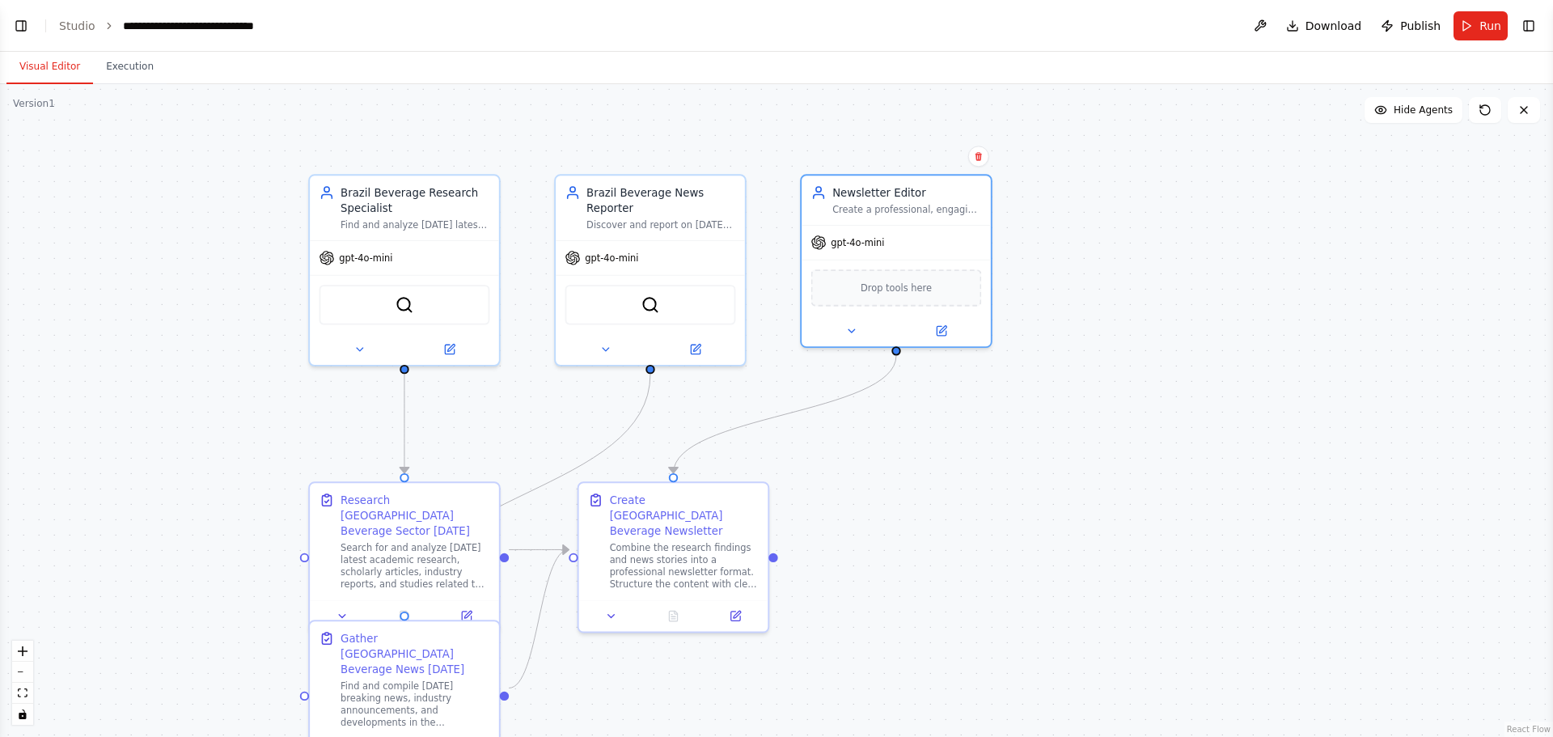
click at [51, 72] on button "Visual Editor" at bounding box center [49, 67] width 87 height 34
click at [124, 67] on button "Execution" at bounding box center [130, 67] width 74 height 34
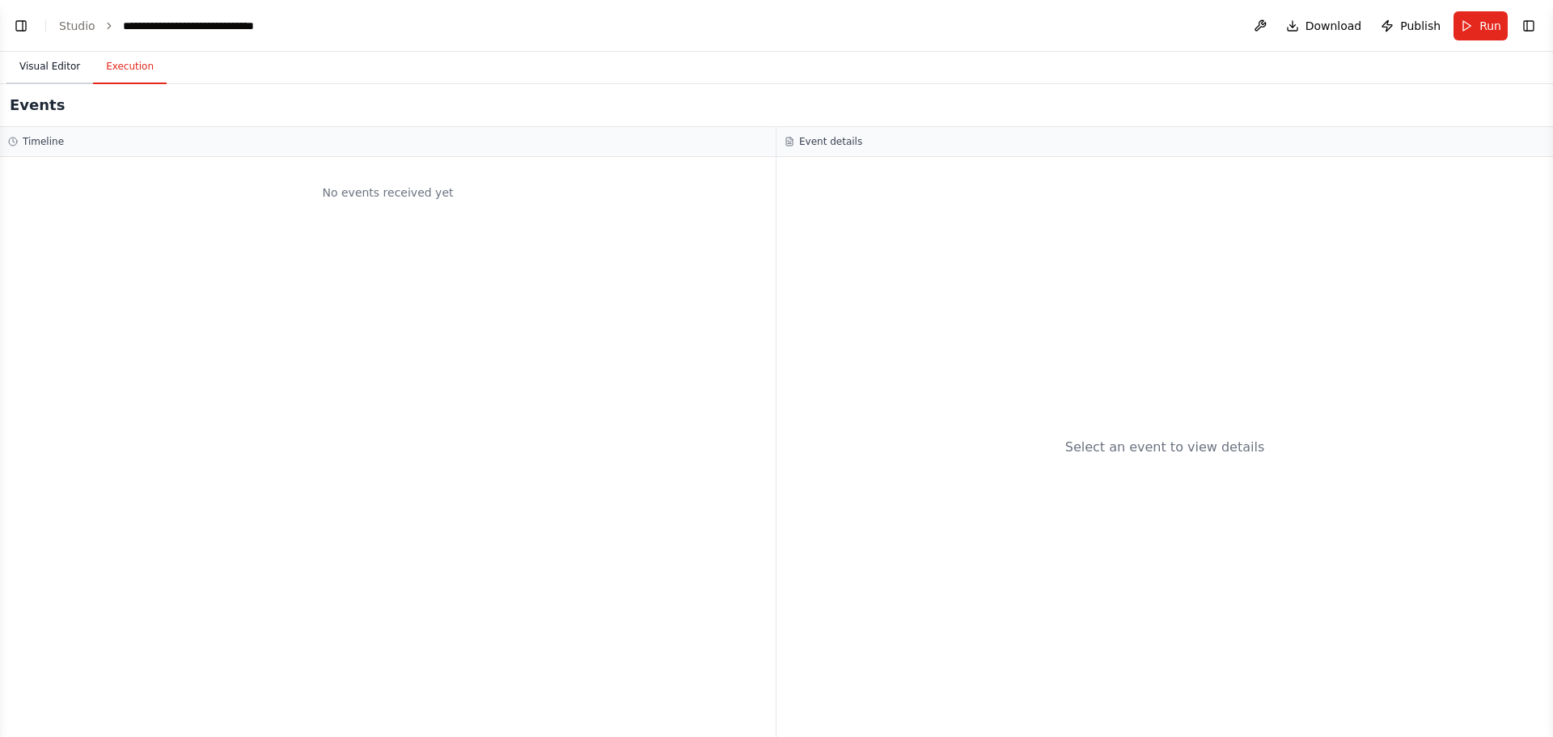
click at [62, 76] on button "Visual Editor" at bounding box center [49, 67] width 87 height 34
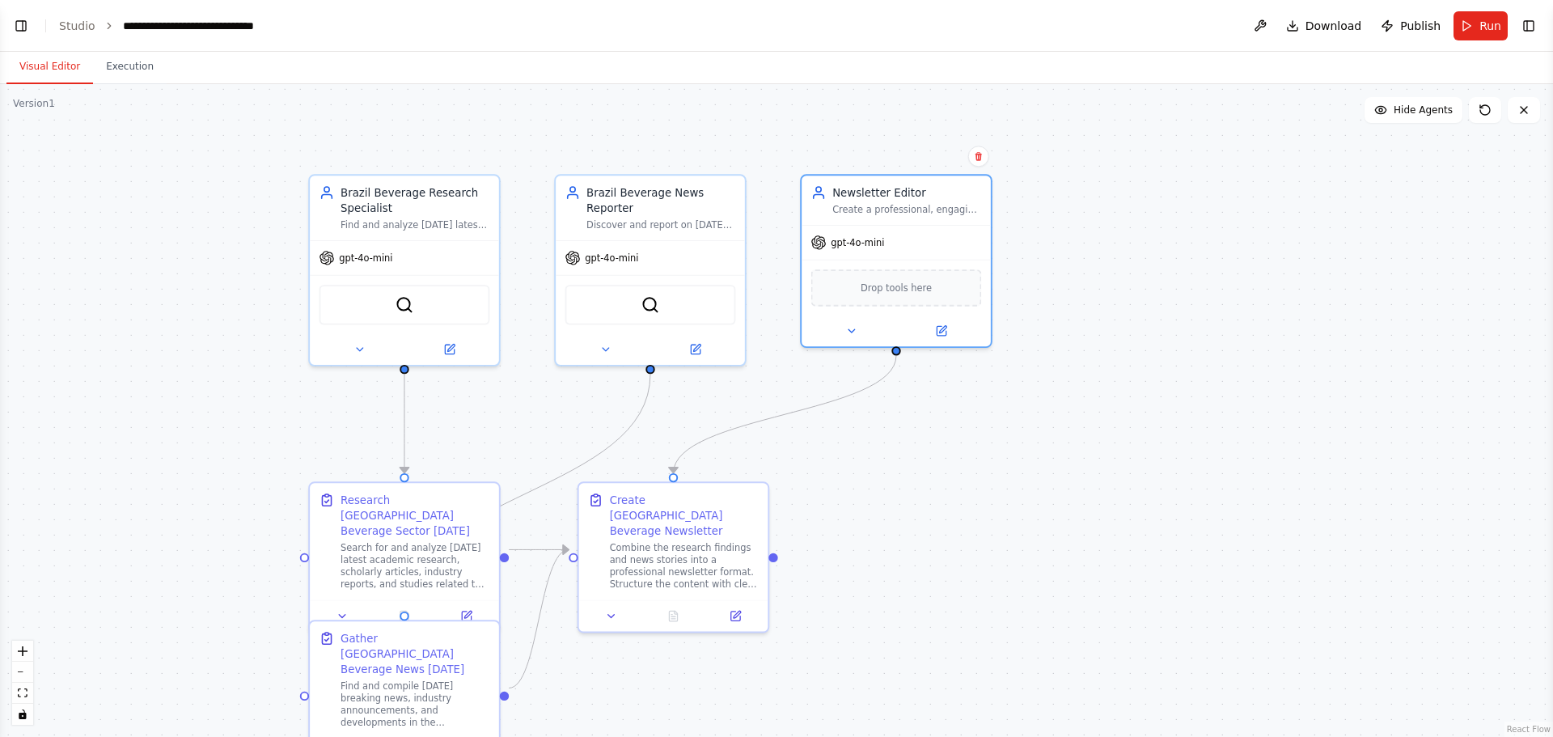
click at [25, 29] on button "Toggle Left Sidebar" at bounding box center [21, 26] width 23 height 23
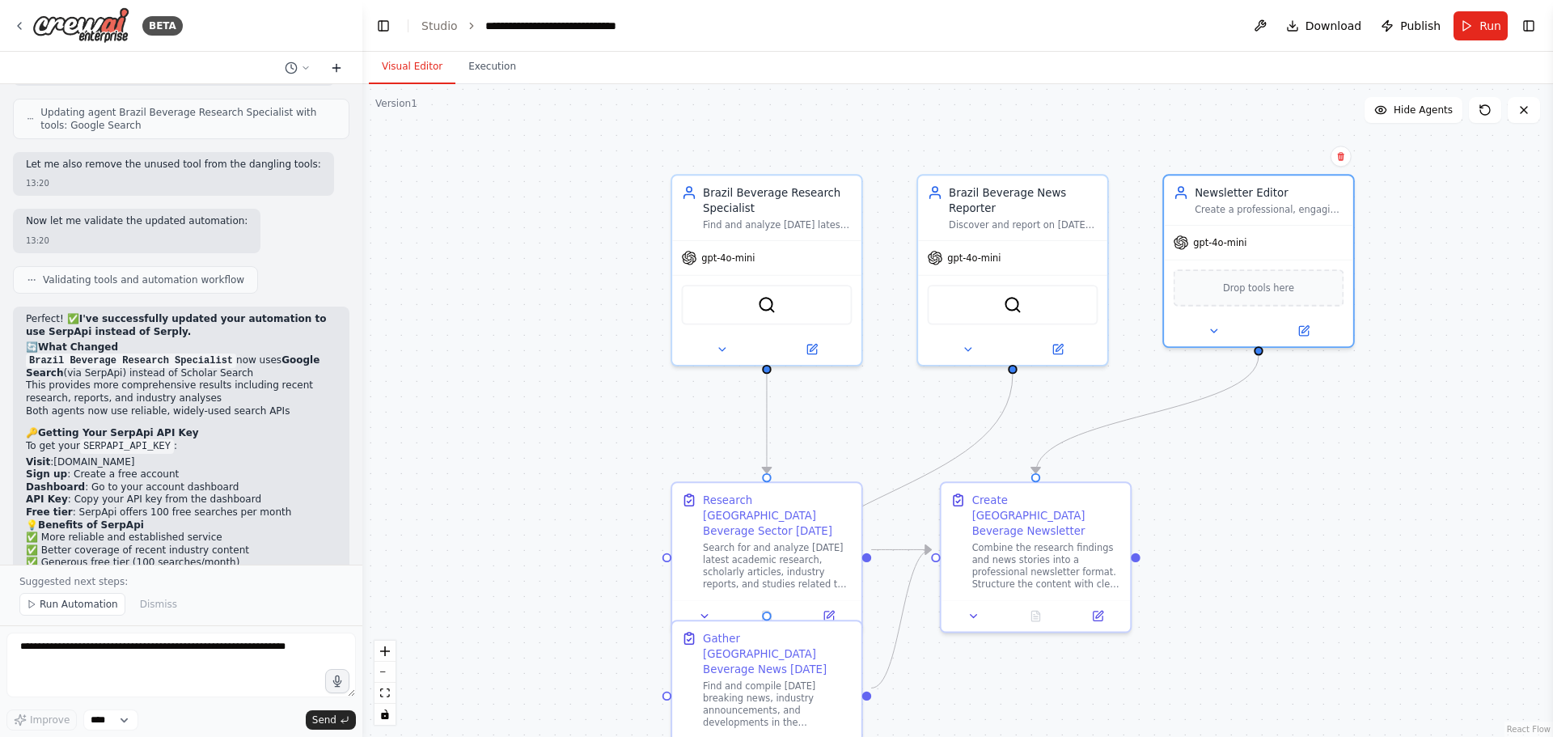
click at [335, 66] on icon at bounding box center [336, 67] width 13 height 13
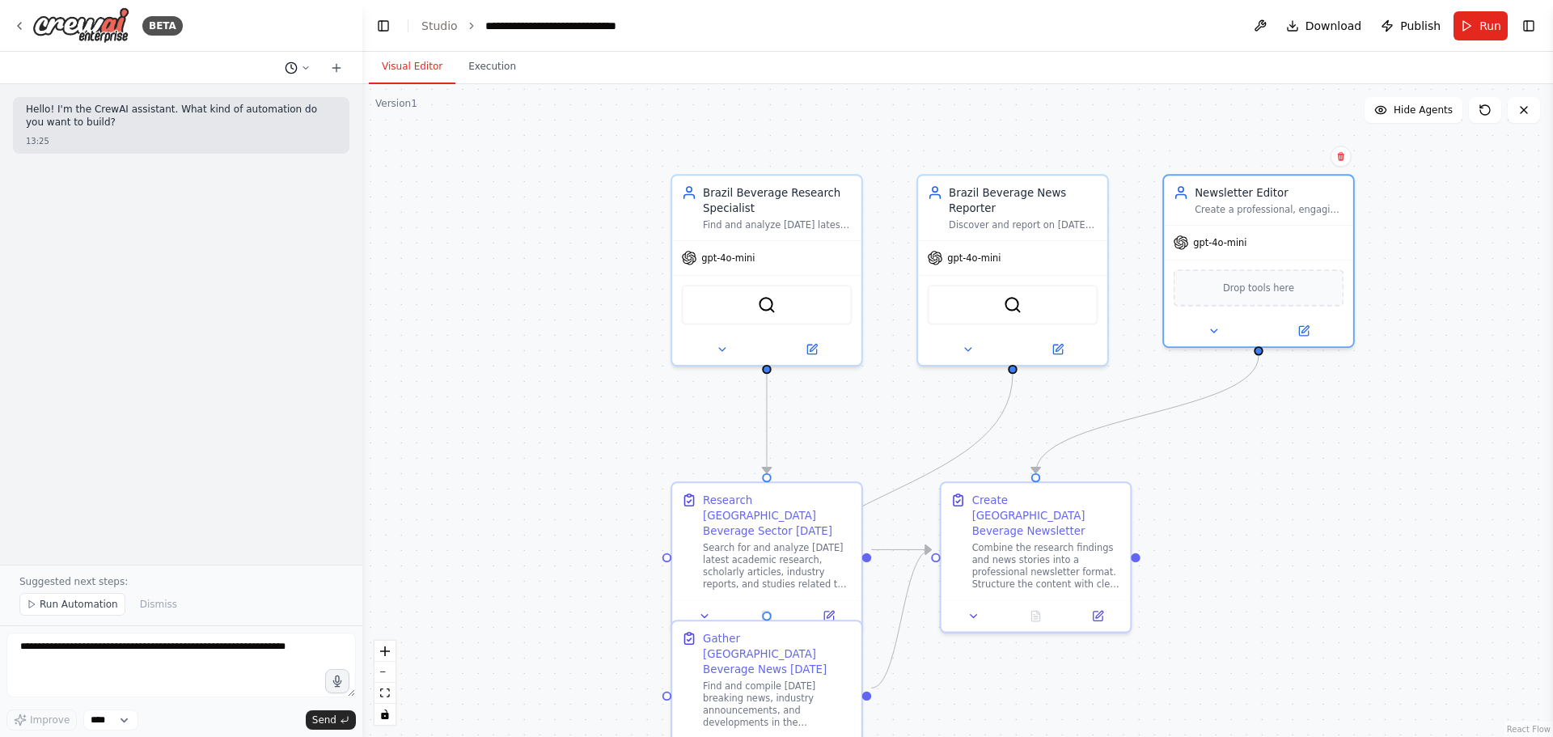
click at [305, 68] on icon at bounding box center [305, 67] width 5 height 2
drag, startPoint x: 441, startPoint y: 249, endPoint x: 408, endPoint y: 246, distance: 33.3
click at [442, 249] on div ".deletable-edge-delete-btn { width: 20px; height: 20px; border: 0px solid #ffff…" at bounding box center [957, 410] width 1191 height 653
click at [439, 205] on div ".deletable-edge-delete-btn { width: 20px; height: 20px; border: 0px solid #ffff…" at bounding box center [957, 410] width 1191 height 653
click at [71, 112] on div at bounding box center [181, 368] width 362 height 737
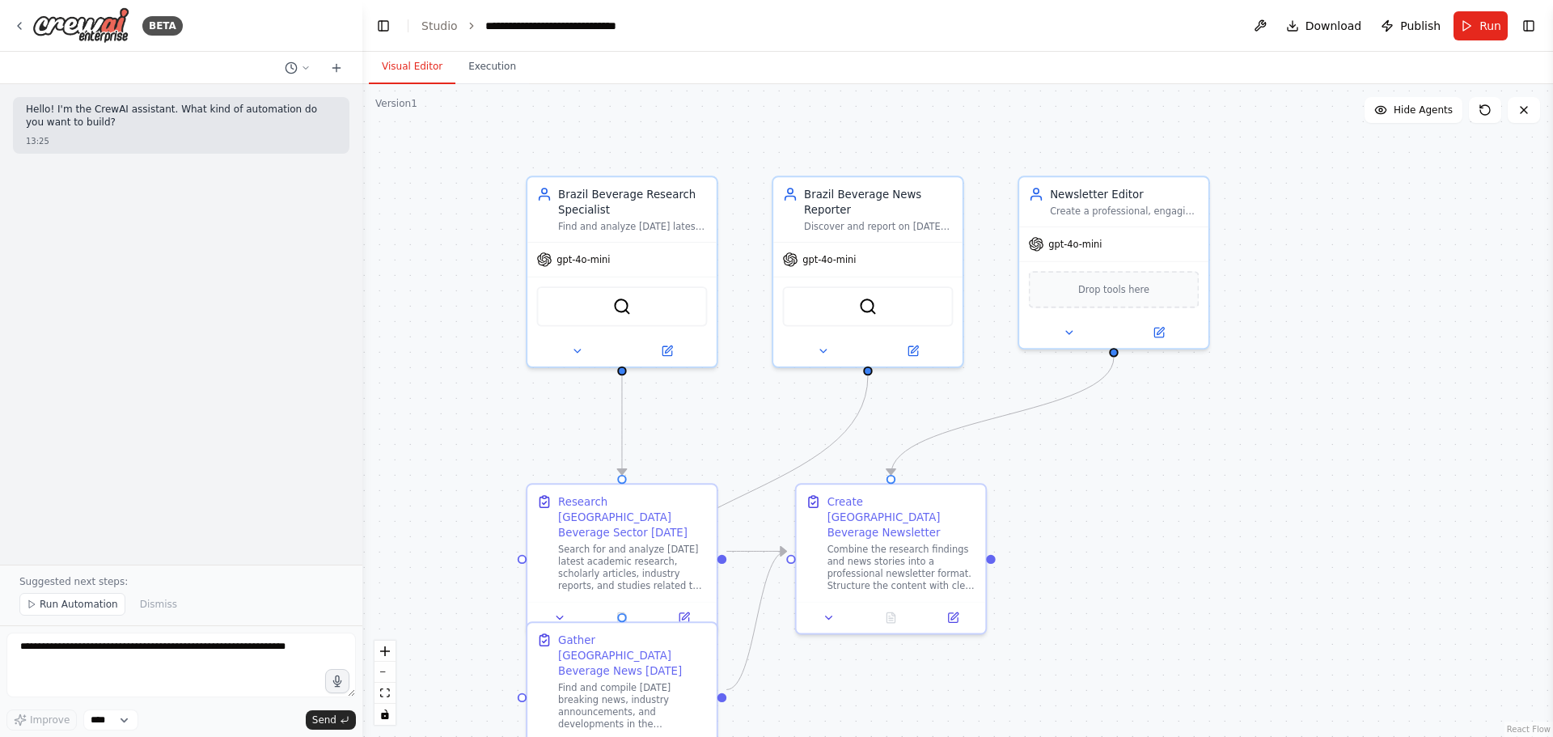
drag, startPoint x: 414, startPoint y: 148, endPoint x: 383, endPoint y: 150, distance: 31.6
click at [383, 150] on div ".deletable-edge-delete-btn { width: 20px; height: 20px; border: 0px solid #ffff…" at bounding box center [957, 410] width 1191 height 653
click at [501, 72] on button "Execution" at bounding box center [493, 67] width 74 height 34
click at [431, 65] on button "Visual Editor" at bounding box center [412, 67] width 87 height 34
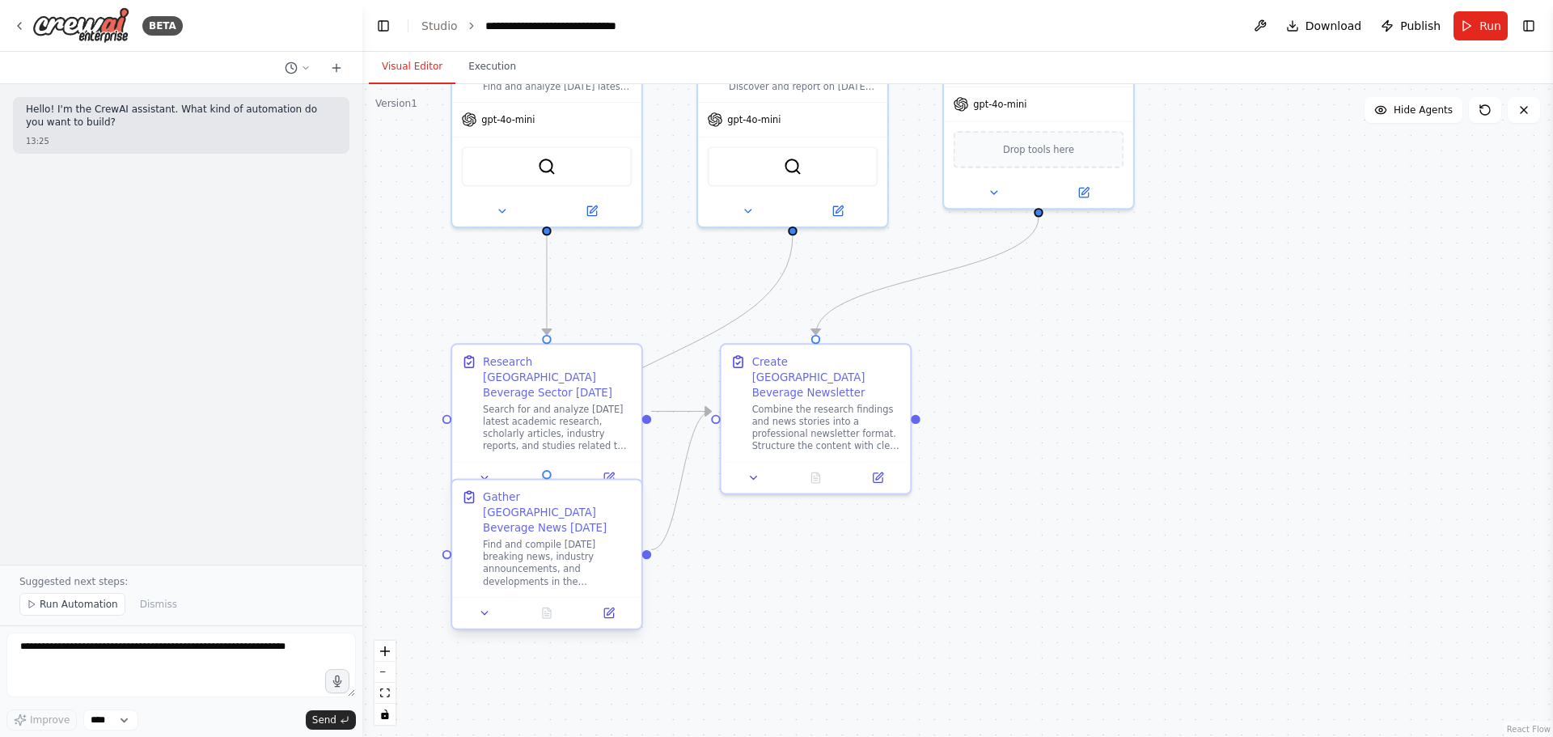
drag, startPoint x: 451, startPoint y: 498, endPoint x: 461, endPoint y: 471, distance: 28.4
click at [376, 352] on div ".deletable-edge-delete-btn { width: 20px; height: 20px; border: 0px solid #ffff…" at bounding box center [957, 410] width 1191 height 653
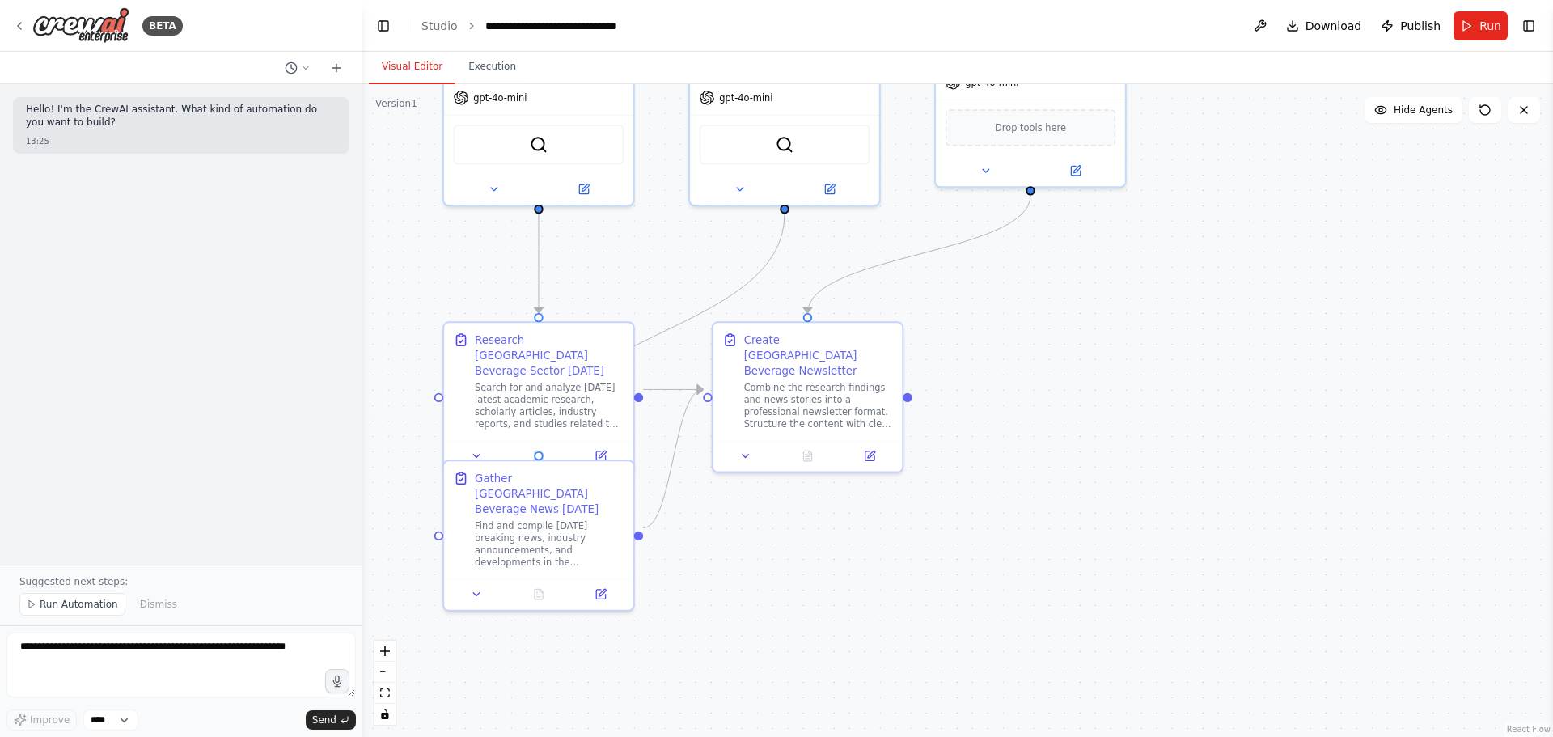
drag, startPoint x: 1088, startPoint y: 552, endPoint x: 980, endPoint y: 546, distance: 108.6
click at [979, 445] on div ".deletable-edge-delete-btn { width: 20px; height: 20px; border: 0px solid #ffff…" at bounding box center [957, 410] width 1191 height 653
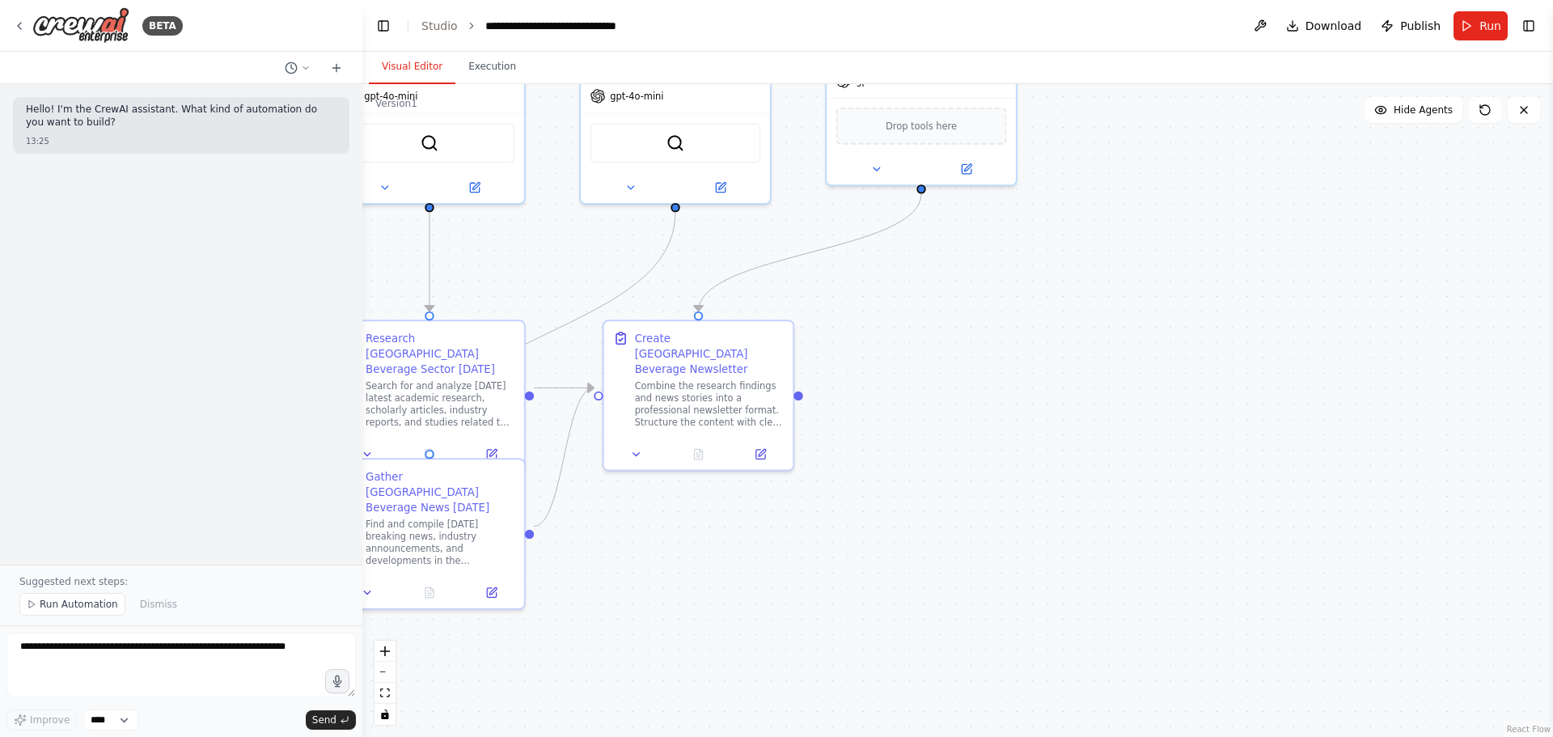
drag, startPoint x: 1019, startPoint y: 341, endPoint x: 1053, endPoint y: 582, distance: 242.7
click at [1035, 445] on div ".deletable-edge-delete-btn { width: 20px; height: 20px; border: 0px solid #ffff…" at bounding box center [957, 410] width 1191 height 653
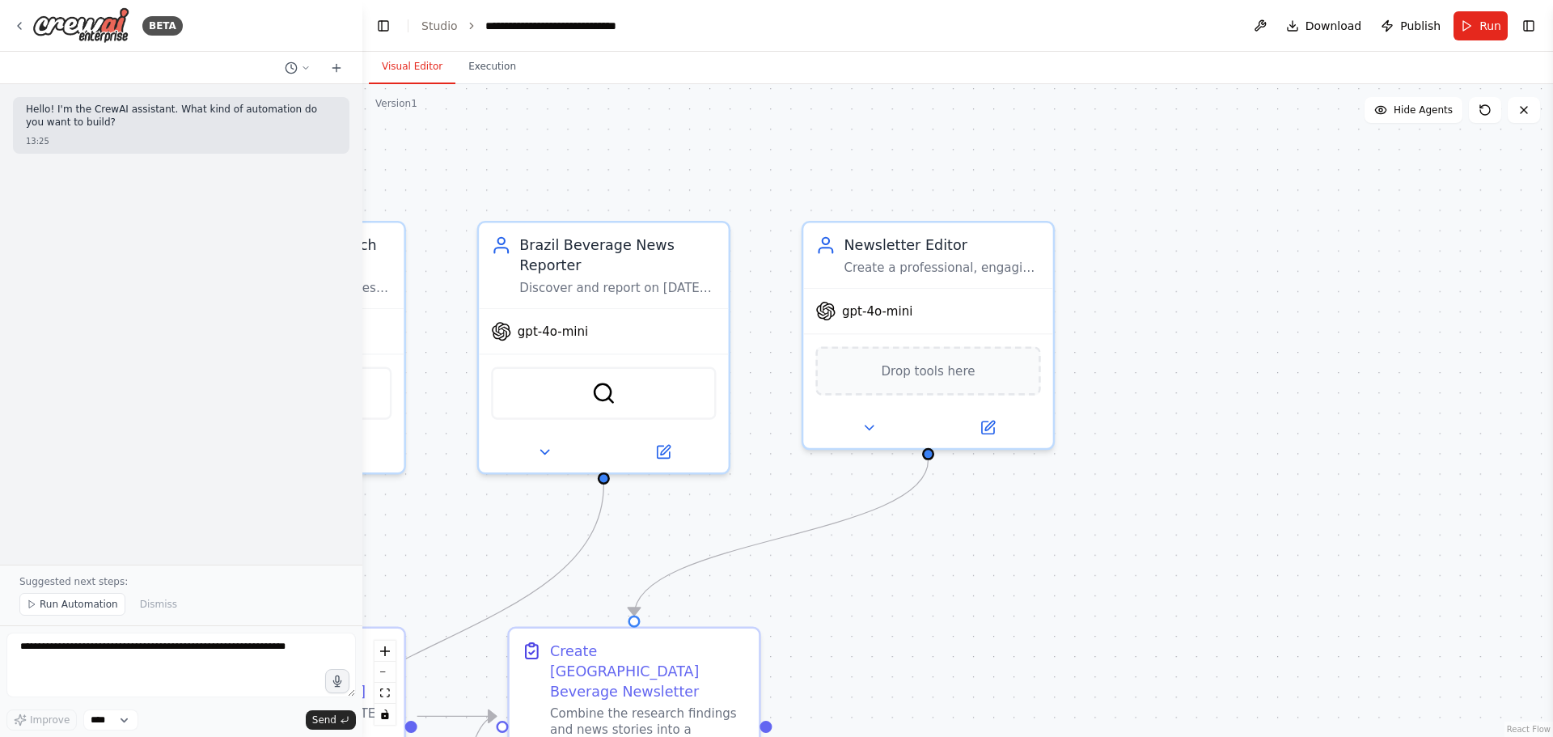
drag, startPoint x: 1143, startPoint y: 424, endPoint x: 1163, endPoint y: 593, distance: 170.2
click at [1035, 445] on div ".deletable-edge-delete-btn { width: 20px; height: 20px; border: 0px solid #ffff…" at bounding box center [957, 410] width 1191 height 653
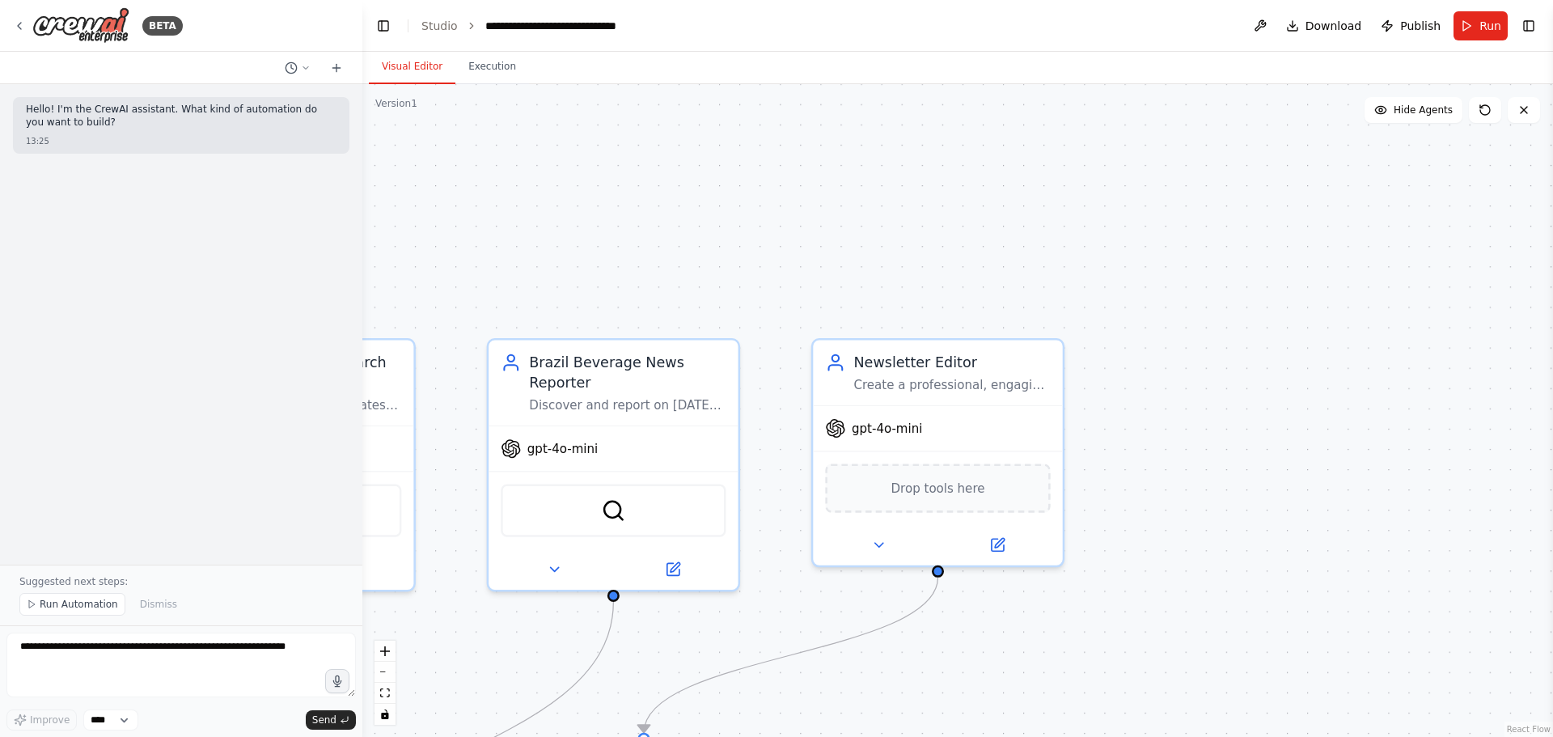
drag, startPoint x: 1183, startPoint y: 416, endPoint x: 1236, endPoint y: 361, distance: 76.7
click at [1035, 426] on div ".deletable-edge-delete-btn { width: 20px; height: 20px; border: 0px solid #ffff…" at bounding box center [957, 410] width 1191 height 653
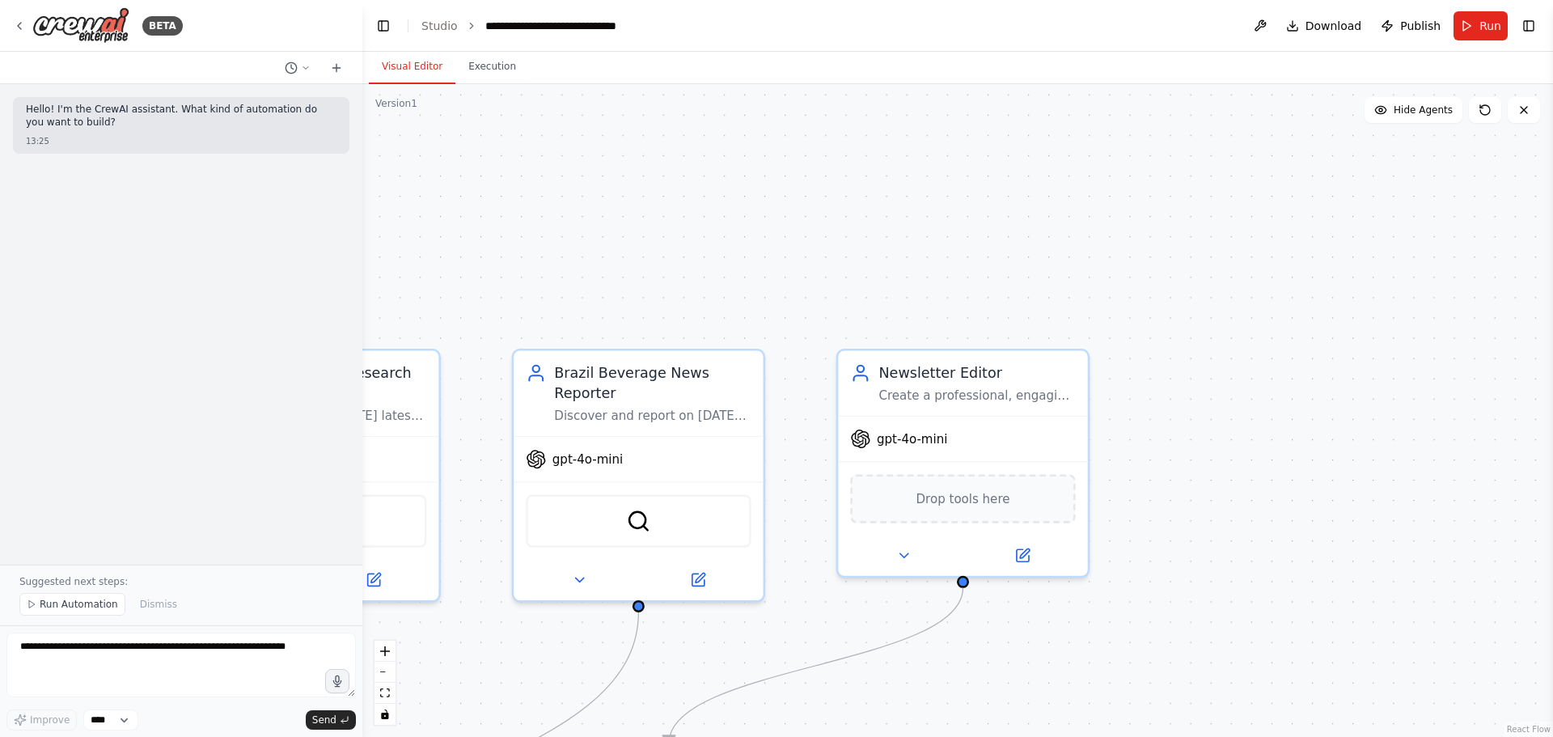
click at [1035, 96] on div ".deletable-edge-delete-btn { width: 20px; height: 20px; border: 0px solid #ffff…" at bounding box center [957, 410] width 1191 height 653
click at [1035, 108] on span "Hide Agents" at bounding box center [1423, 110] width 59 height 13
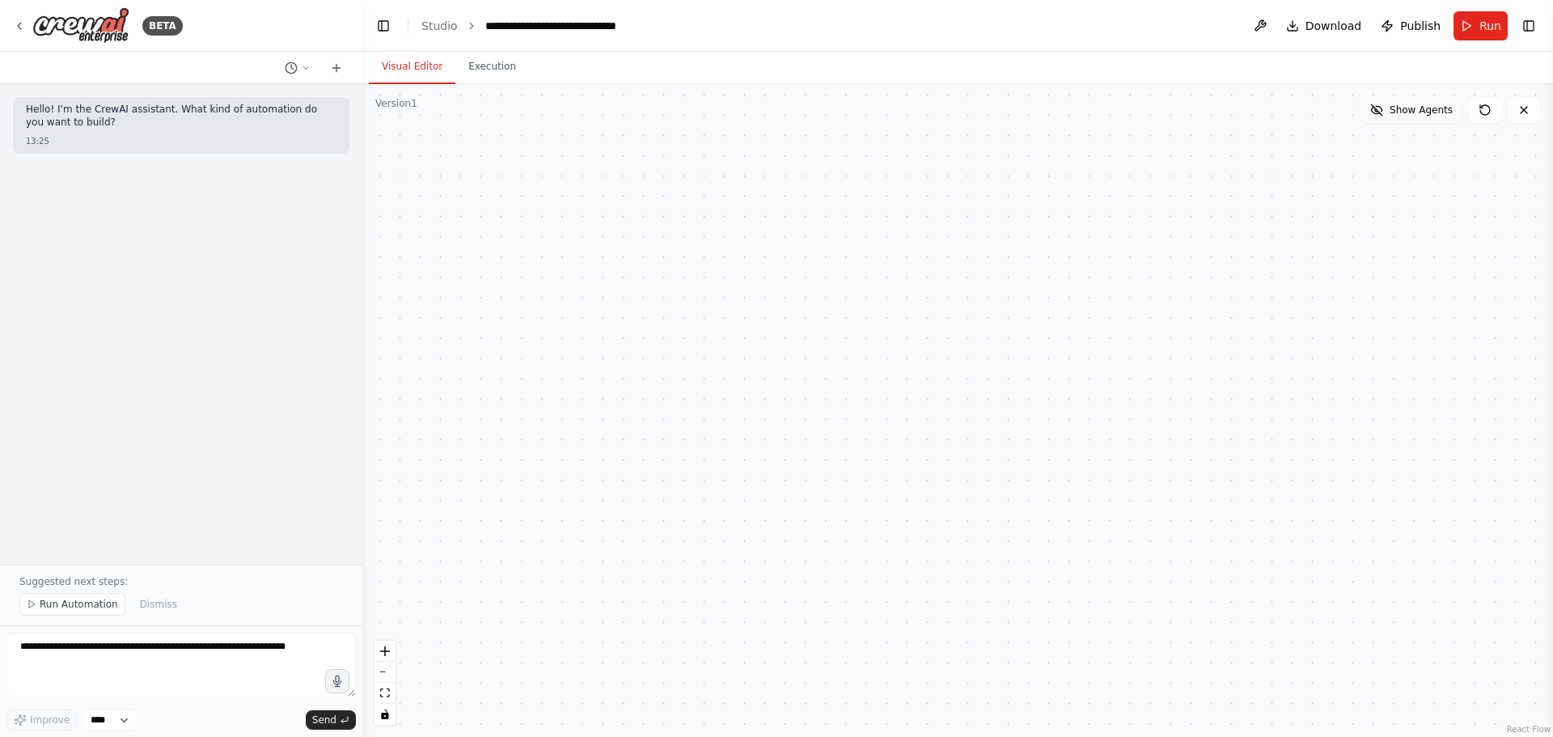
click at [1035, 108] on span "Show Agents" at bounding box center [1421, 110] width 63 height 13
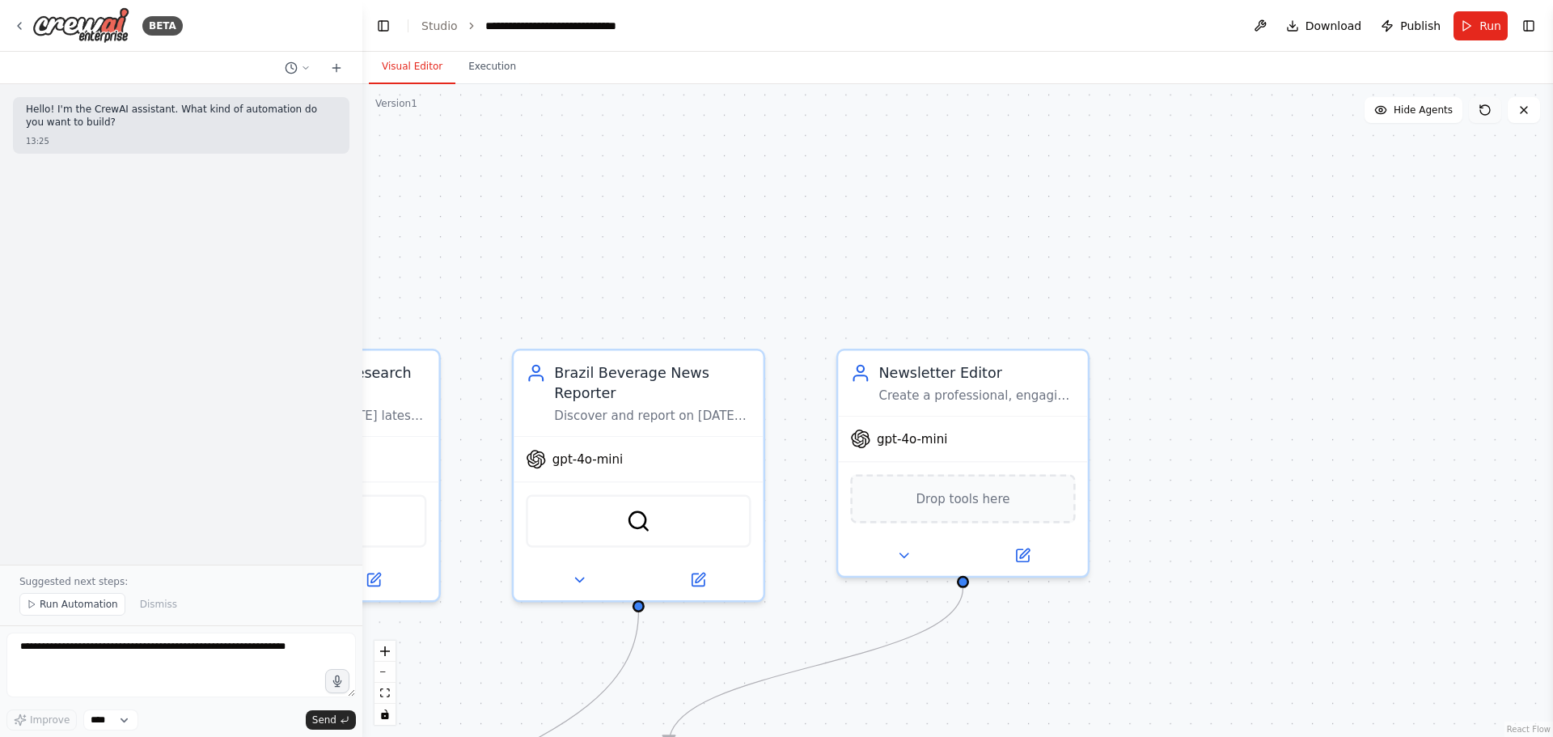
click at [1035, 109] on icon at bounding box center [1485, 110] width 13 height 13
click at [1035, 299] on div ".deletable-edge-delete-btn { width: 20px; height: 20px; border: 0px solid #ffff…" at bounding box center [957, 410] width 1191 height 653
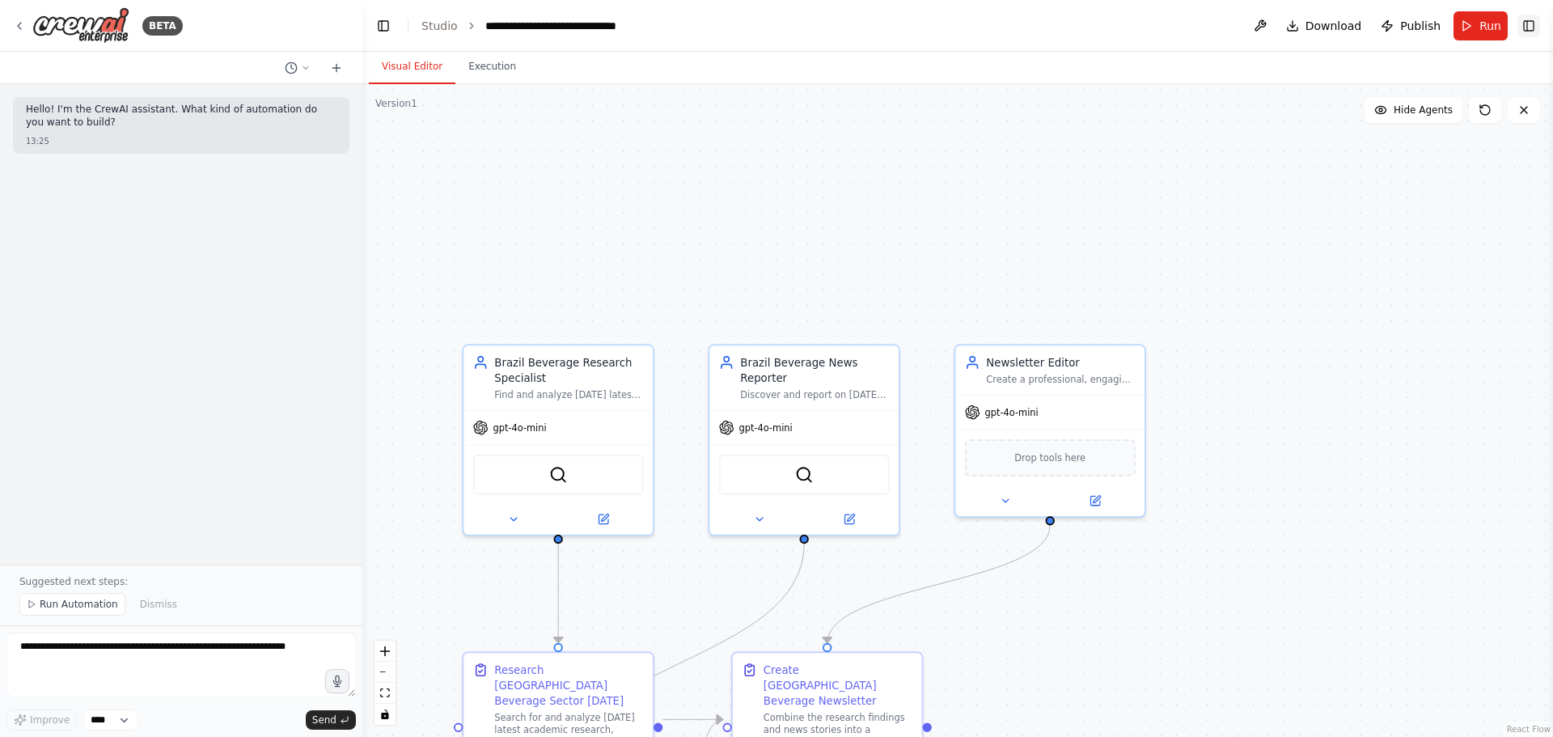
click at [1035, 23] on button "Toggle Right Sidebar" at bounding box center [1529, 26] width 23 height 23
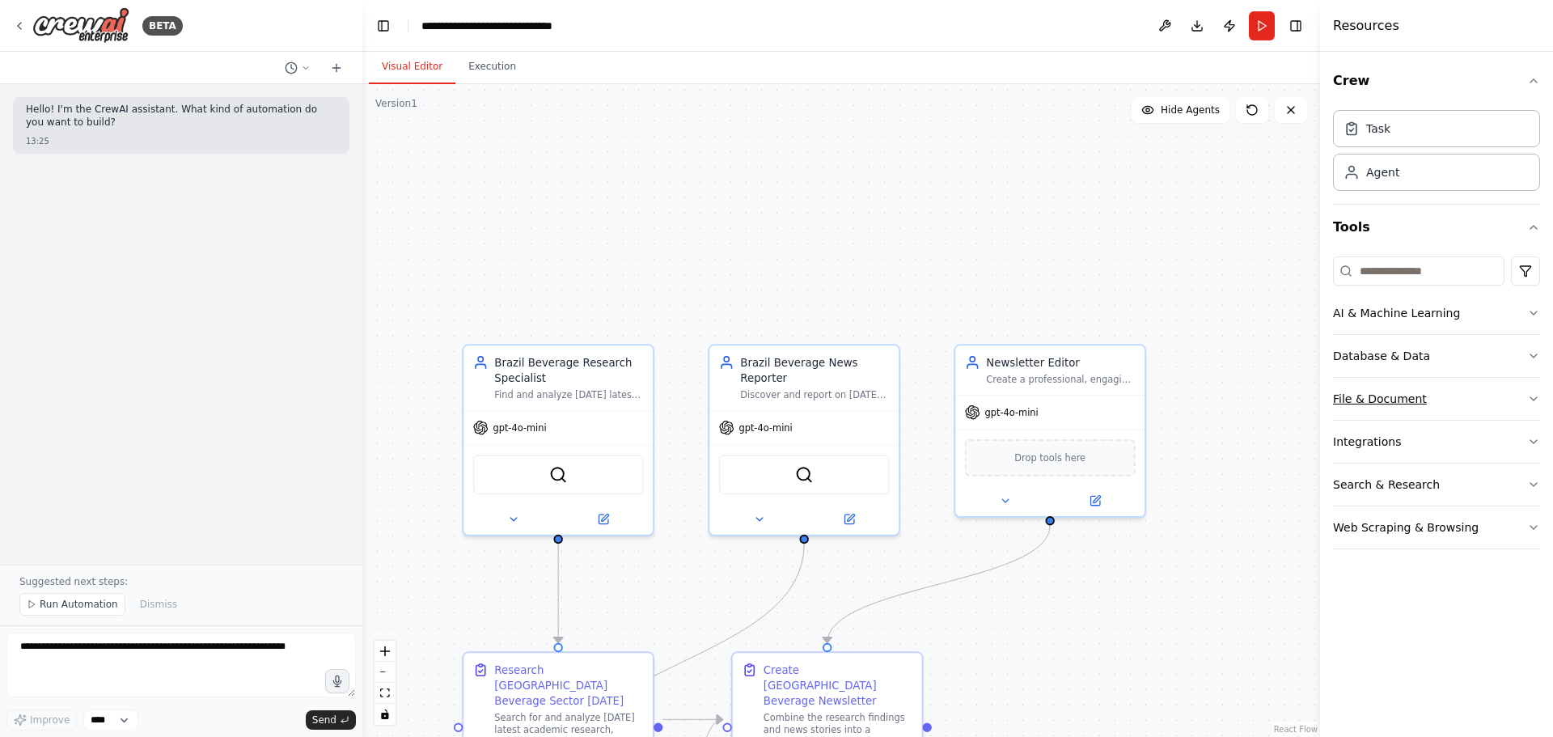
click at [1035, 392] on div "File & Document" at bounding box center [1380, 399] width 94 height 16
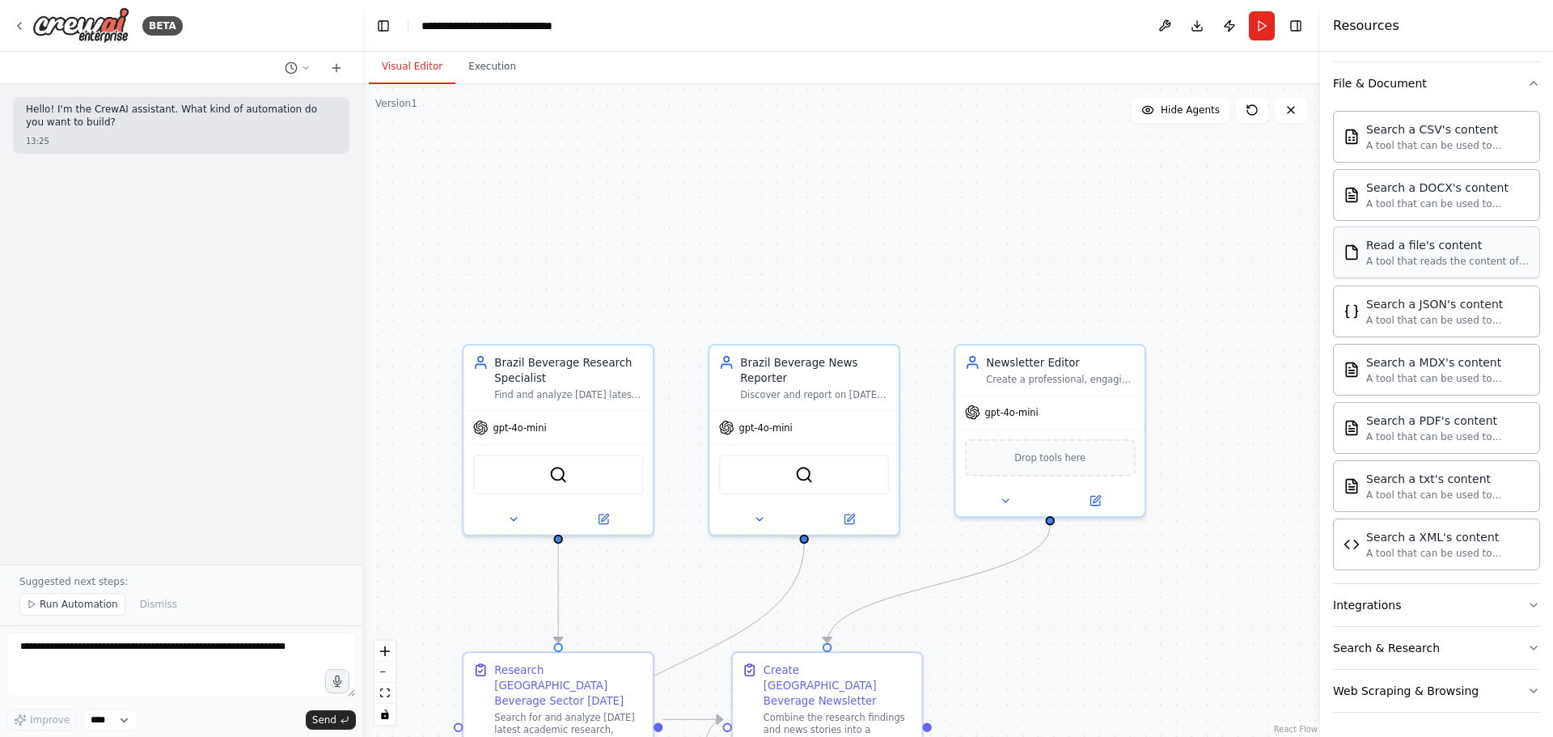
scroll to position [317, 0]
click at [1035, 445] on button "Integrations" at bounding box center [1436, 604] width 207 height 42
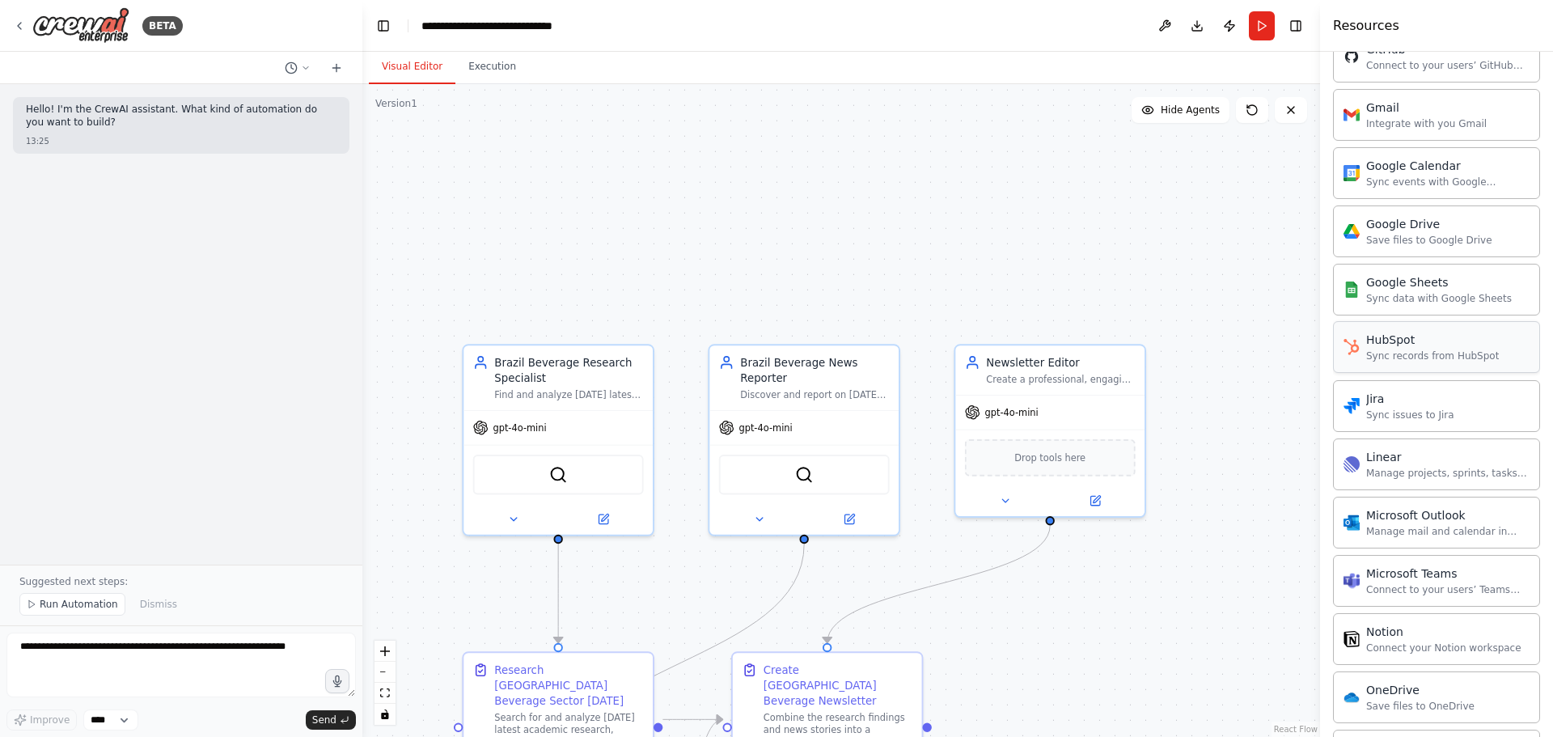
scroll to position [1149, 0]
click at [1035, 248] on div "Google Drive Save files to Google Drive" at bounding box center [1436, 232] width 207 height 52
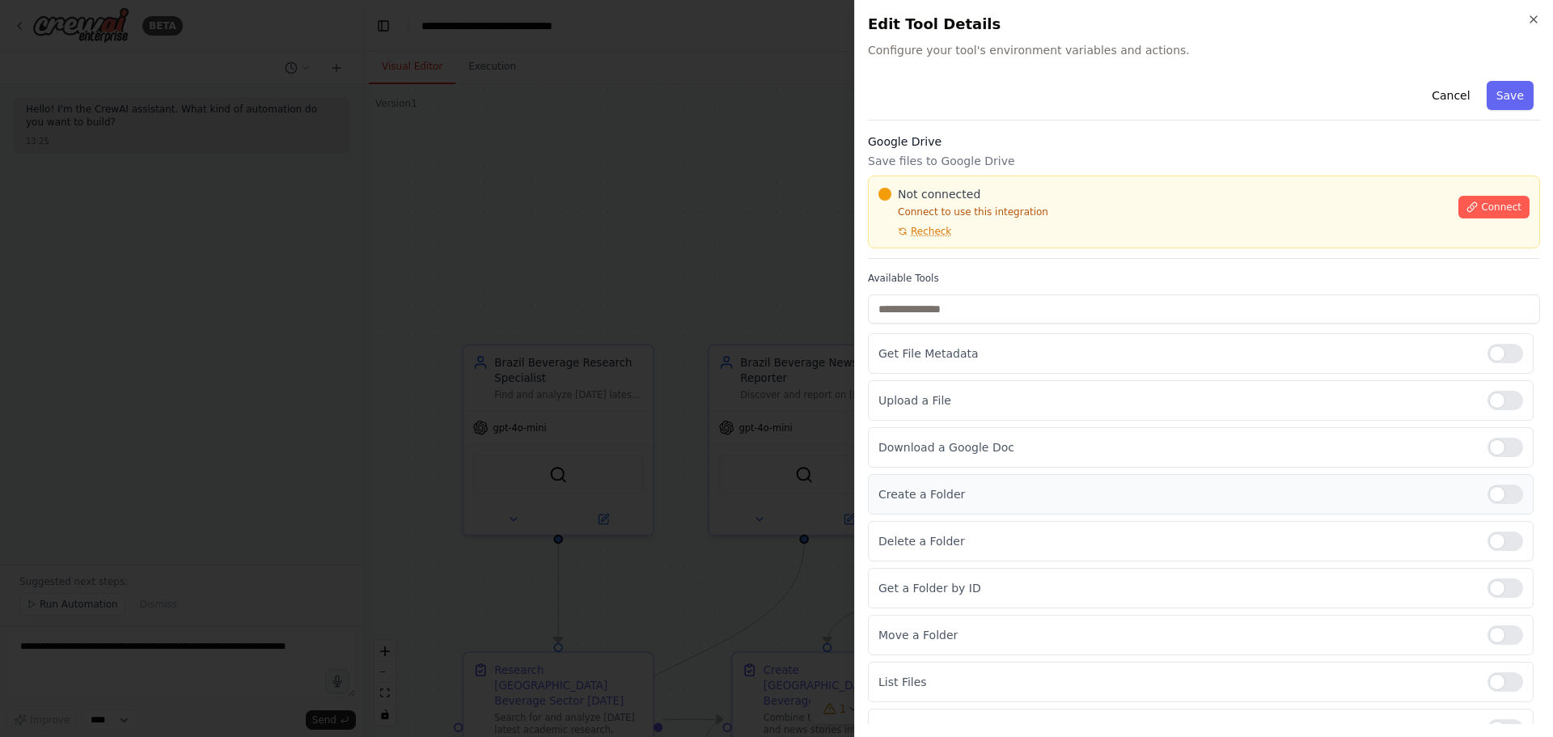
click at [943, 445] on p "Create a Folder" at bounding box center [1177, 494] width 596 height 16
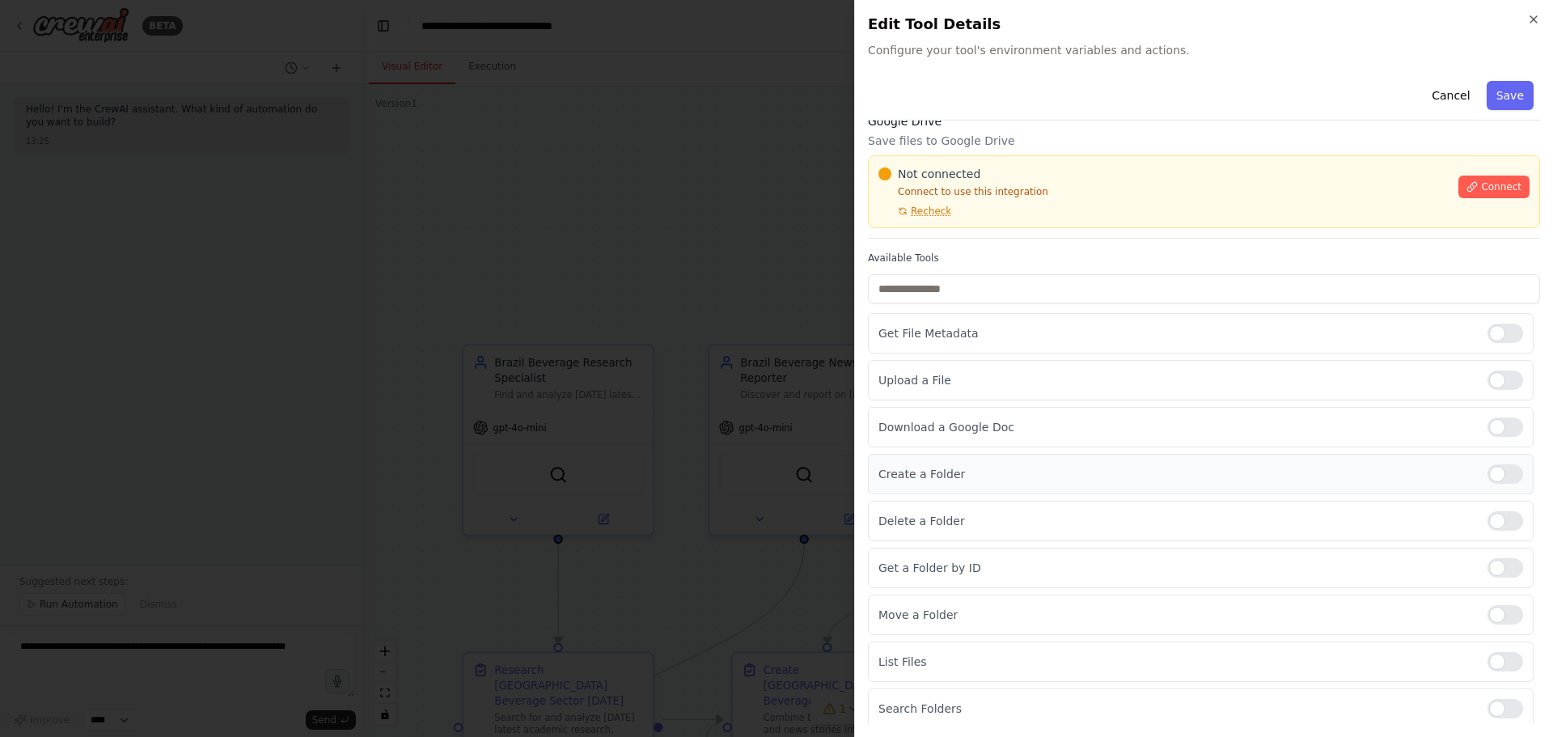
scroll to position [25, 0]
click at [774, 314] on div at bounding box center [776, 368] width 1553 height 737
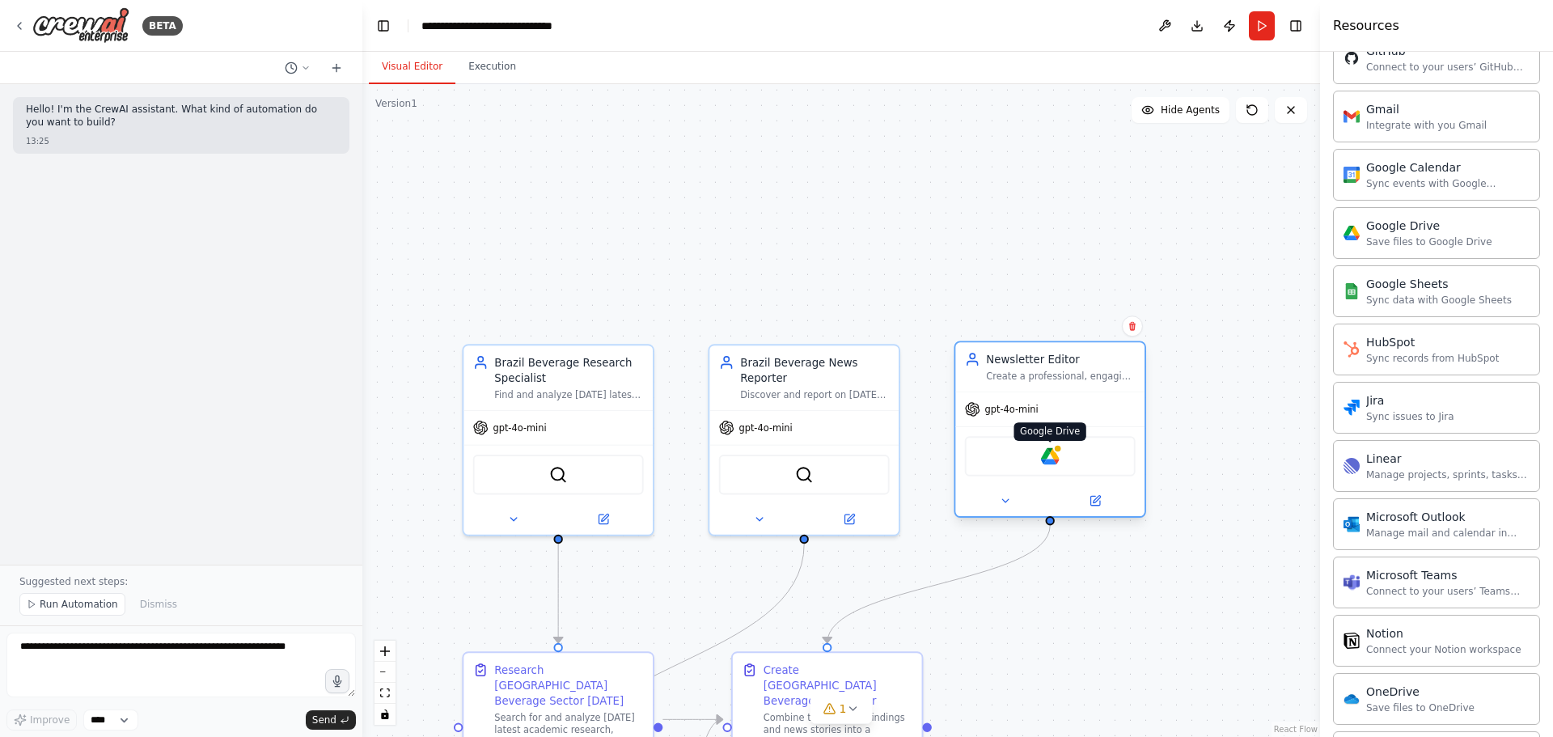
click at [1035, 445] on img at bounding box center [1050, 456] width 19 height 19
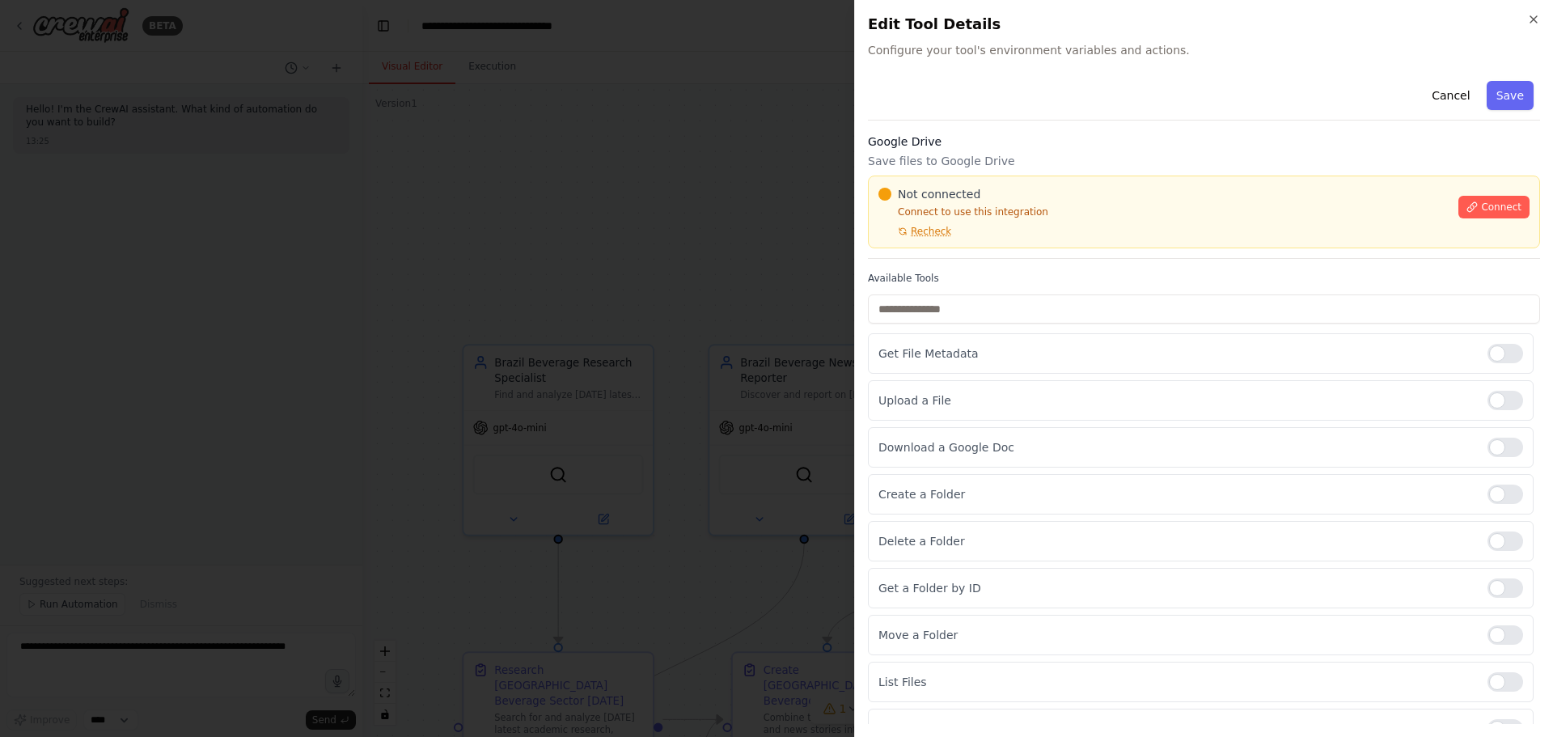
click at [665, 254] on div at bounding box center [776, 368] width 1553 height 737
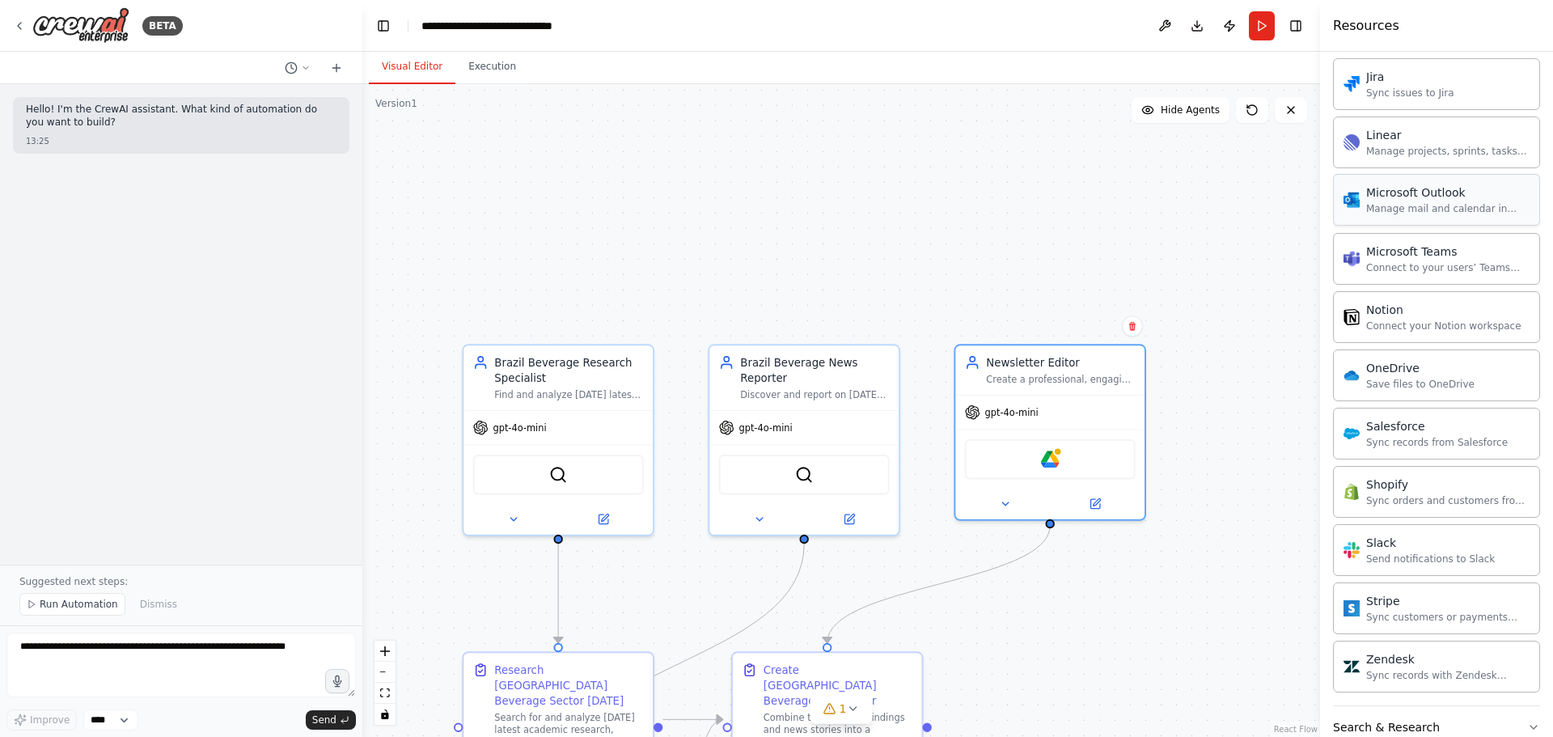
scroll to position [1553, 0]
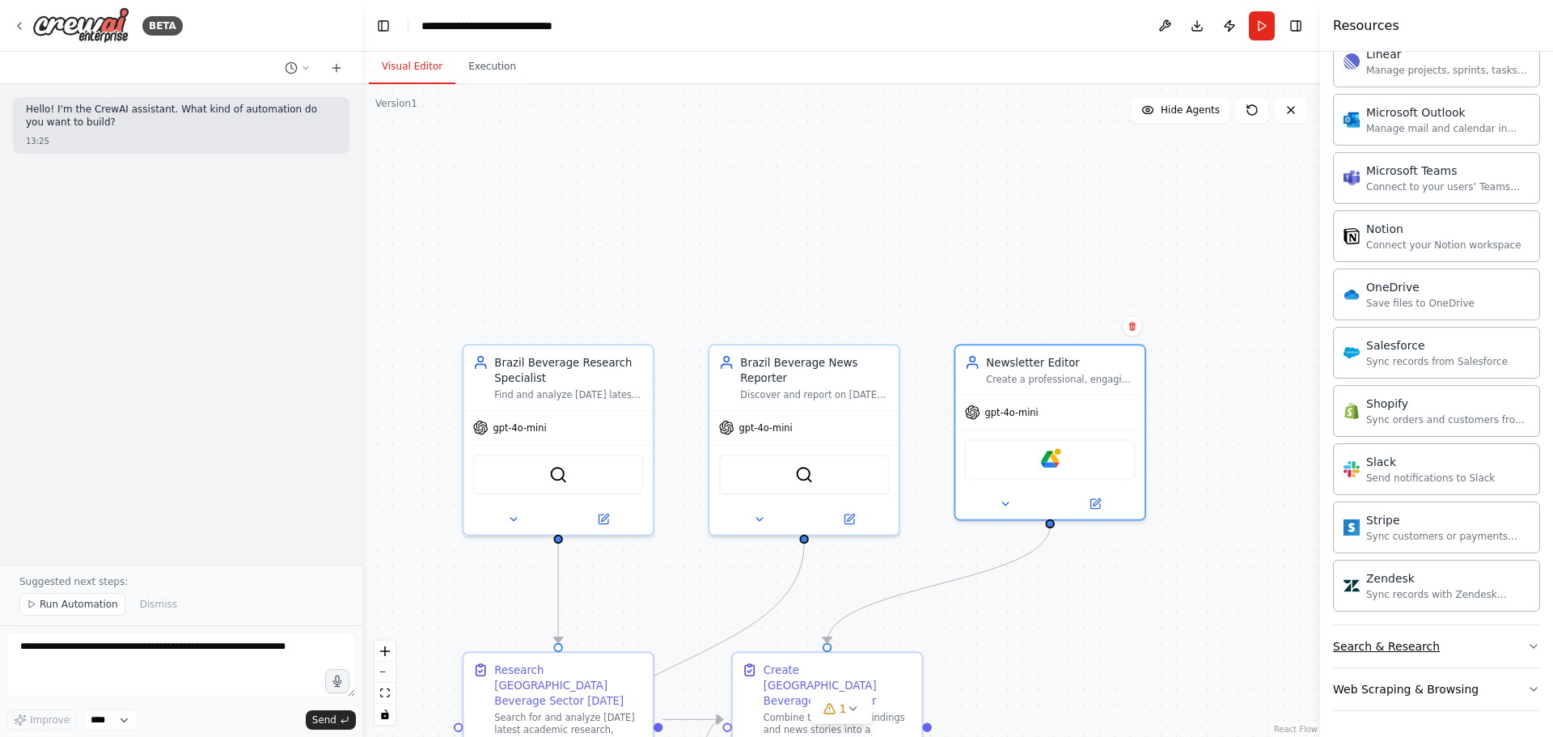
click at [1035, 445] on div "Search & Research" at bounding box center [1386, 646] width 107 height 16
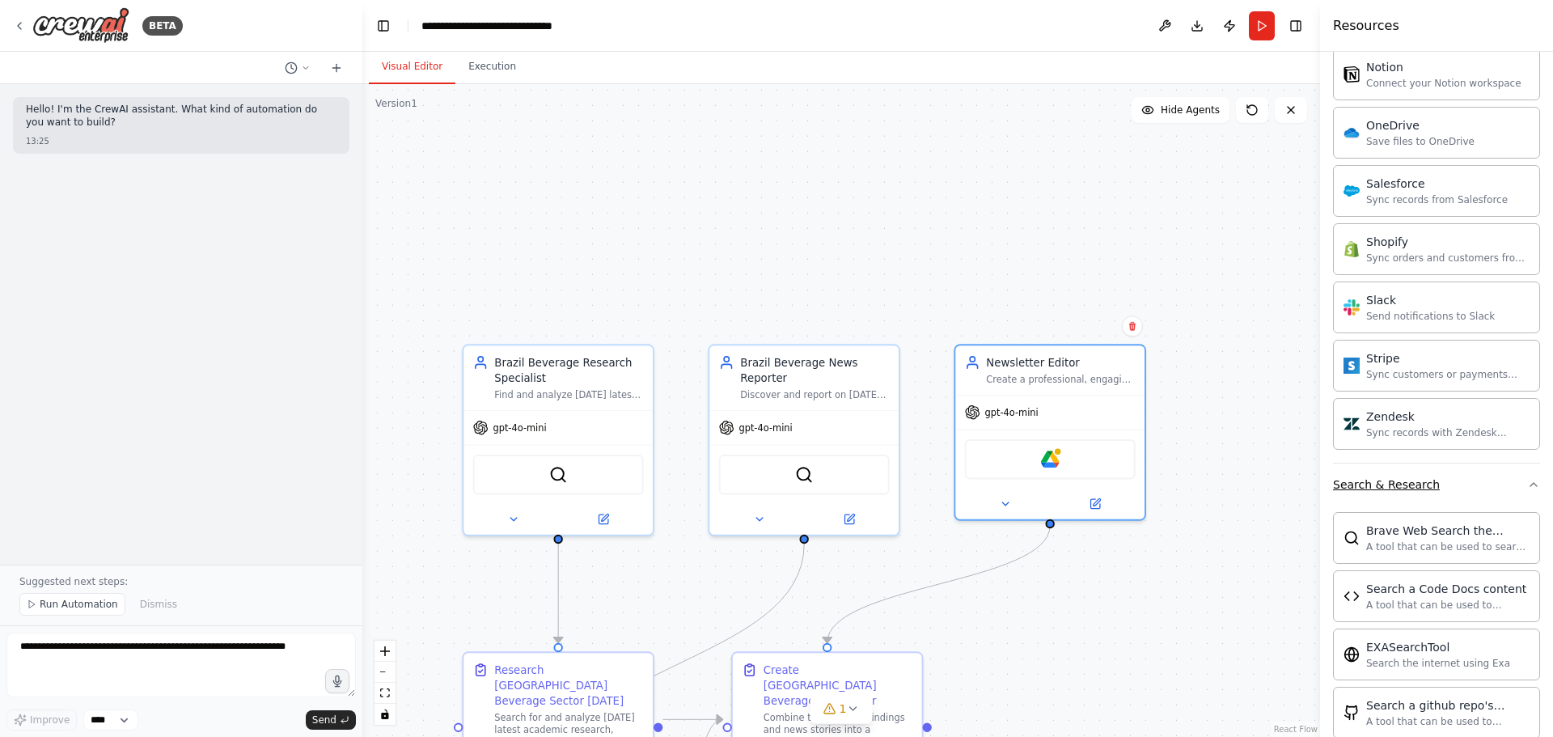
click at [1035, 445] on button "Search & Research" at bounding box center [1436, 485] width 207 height 42
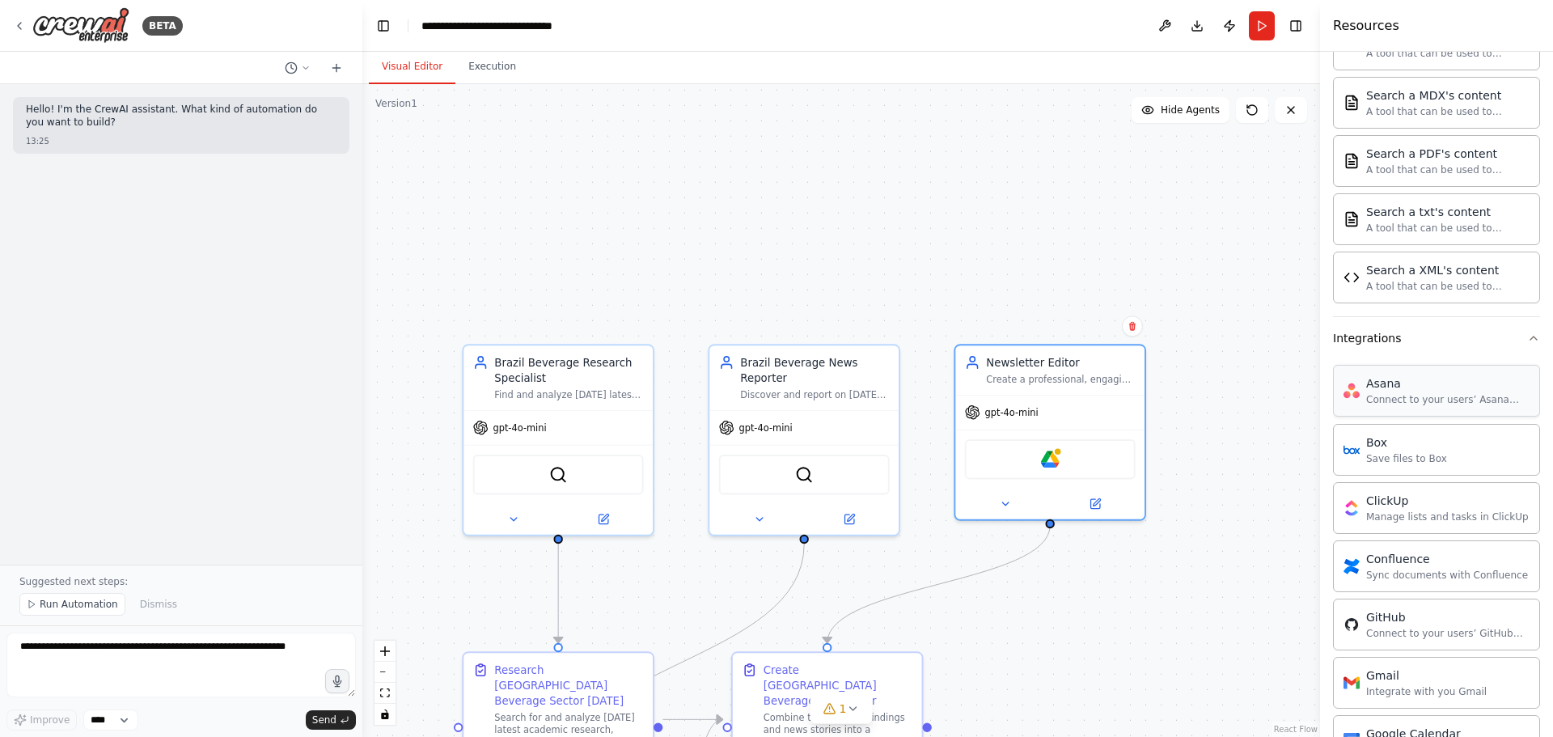
scroll to position [178, 0]
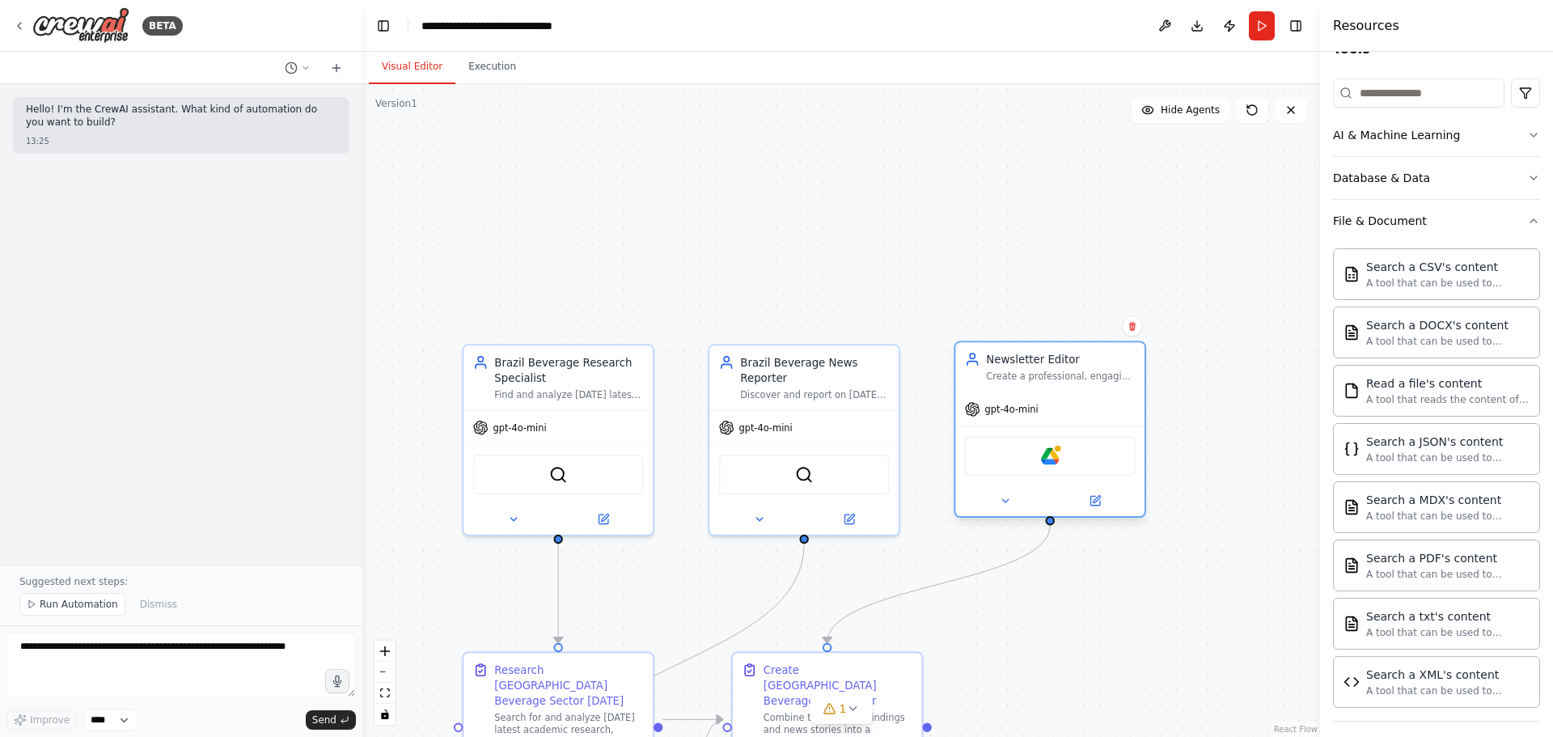
click at [1035, 445] on div "Google Drive" at bounding box center [1050, 456] width 171 height 40
click at [1035, 445] on img at bounding box center [1050, 456] width 19 height 19
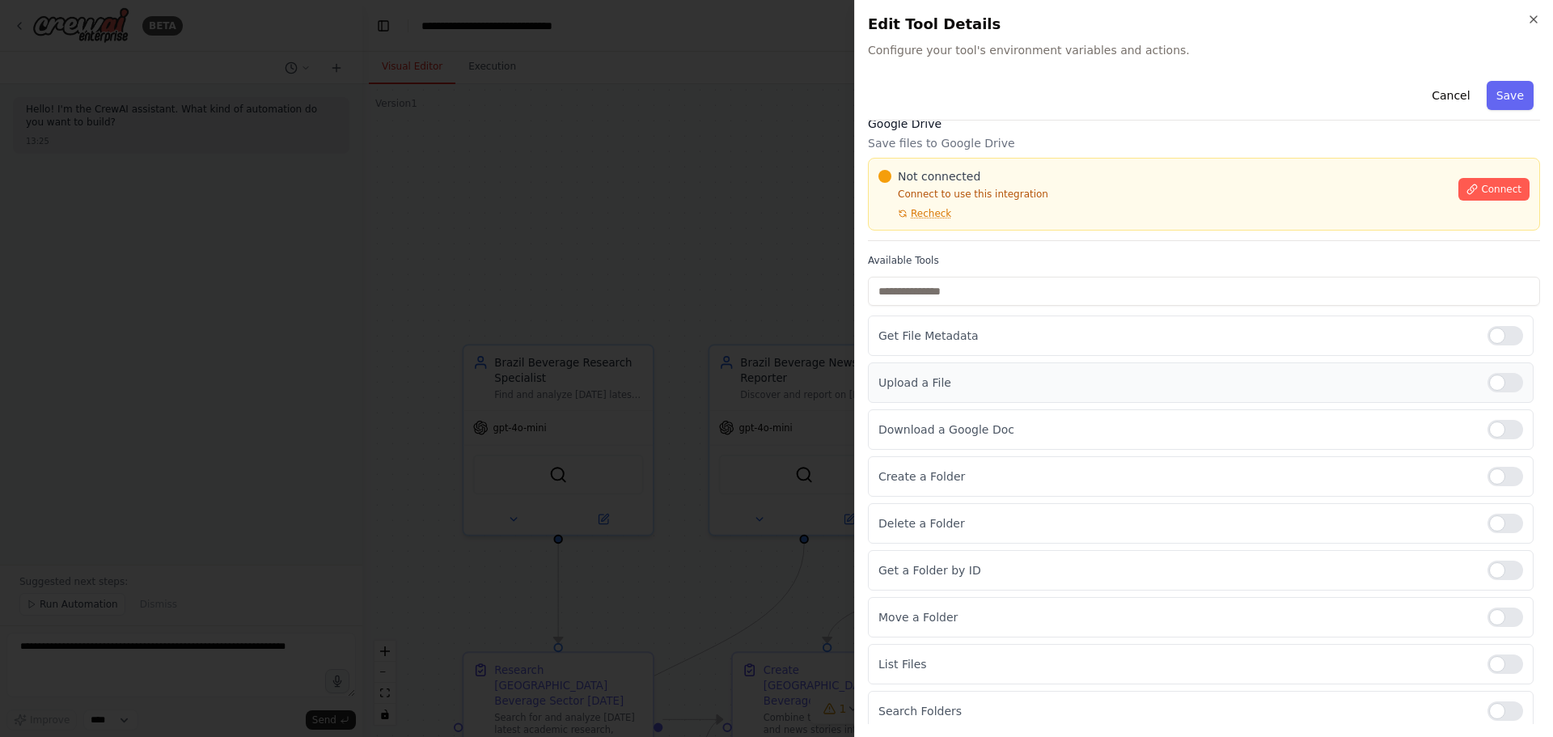
scroll to position [25, 0]
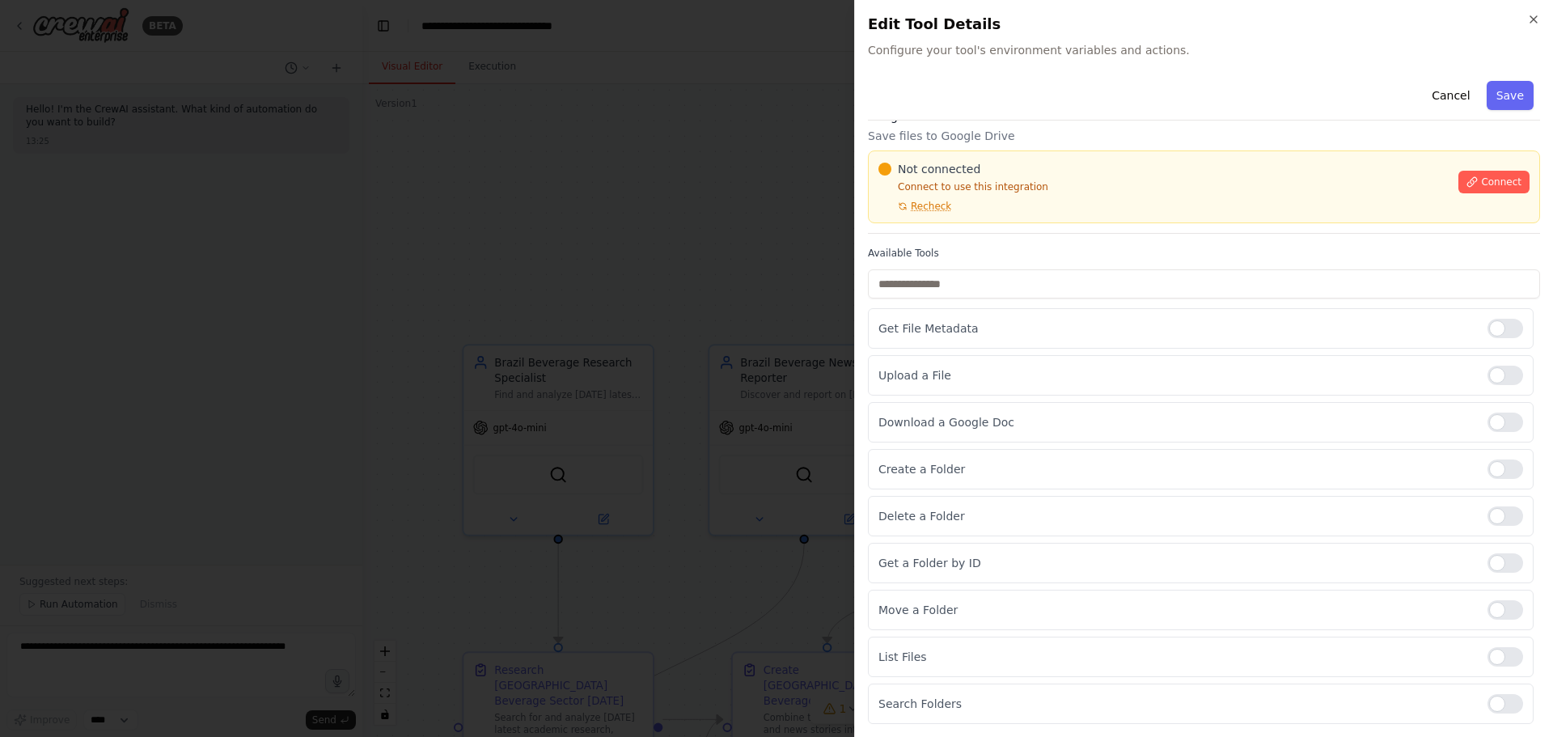
click at [699, 317] on div at bounding box center [776, 368] width 1553 height 737
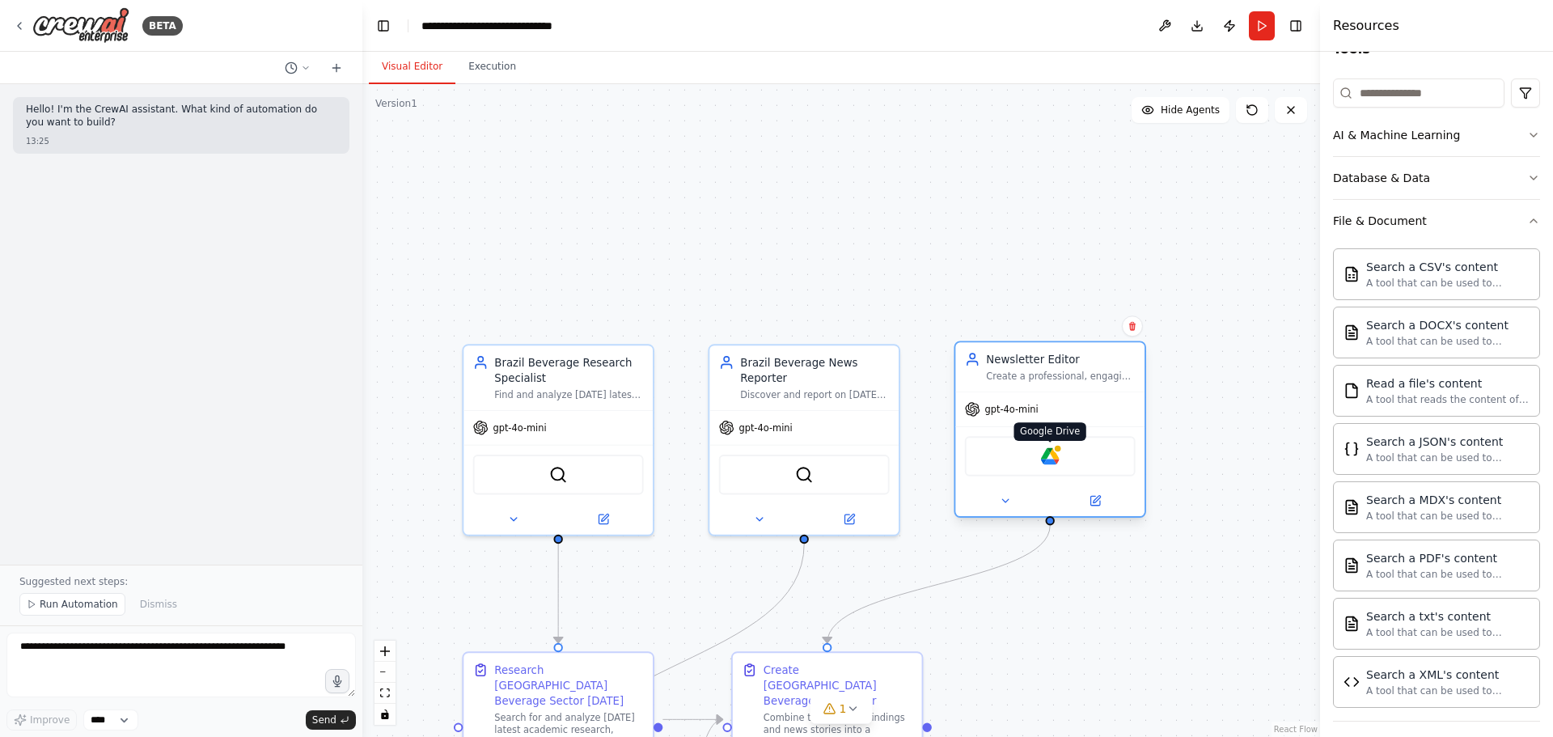
drag, startPoint x: 1034, startPoint y: 456, endPoint x: 1048, endPoint y: 456, distance: 13.8
click at [1035, 445] on img at bounding box center [1050, 456] width 19 height 19
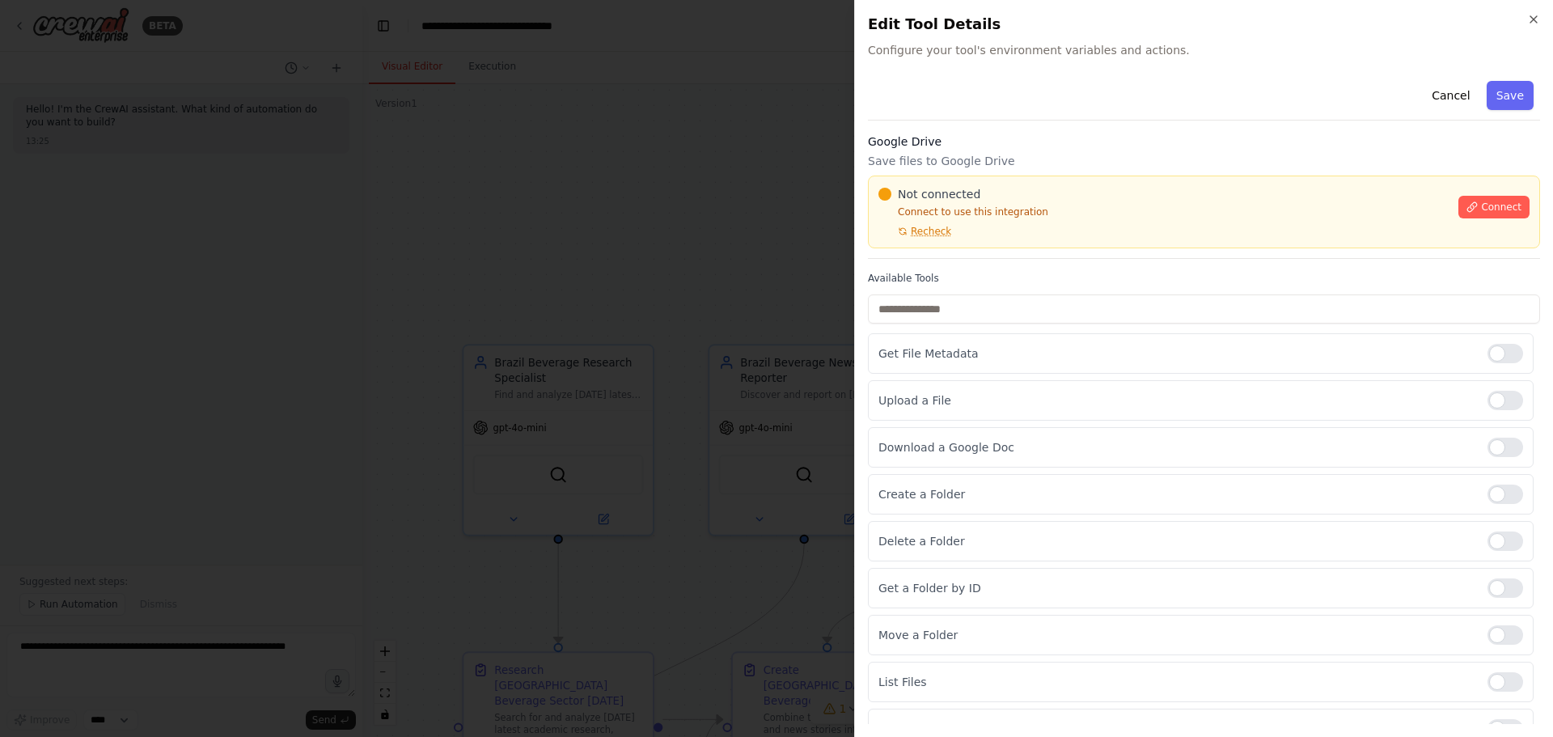
click at [738, 284] on div at bounding box center [776, 368] width 1553 height 737
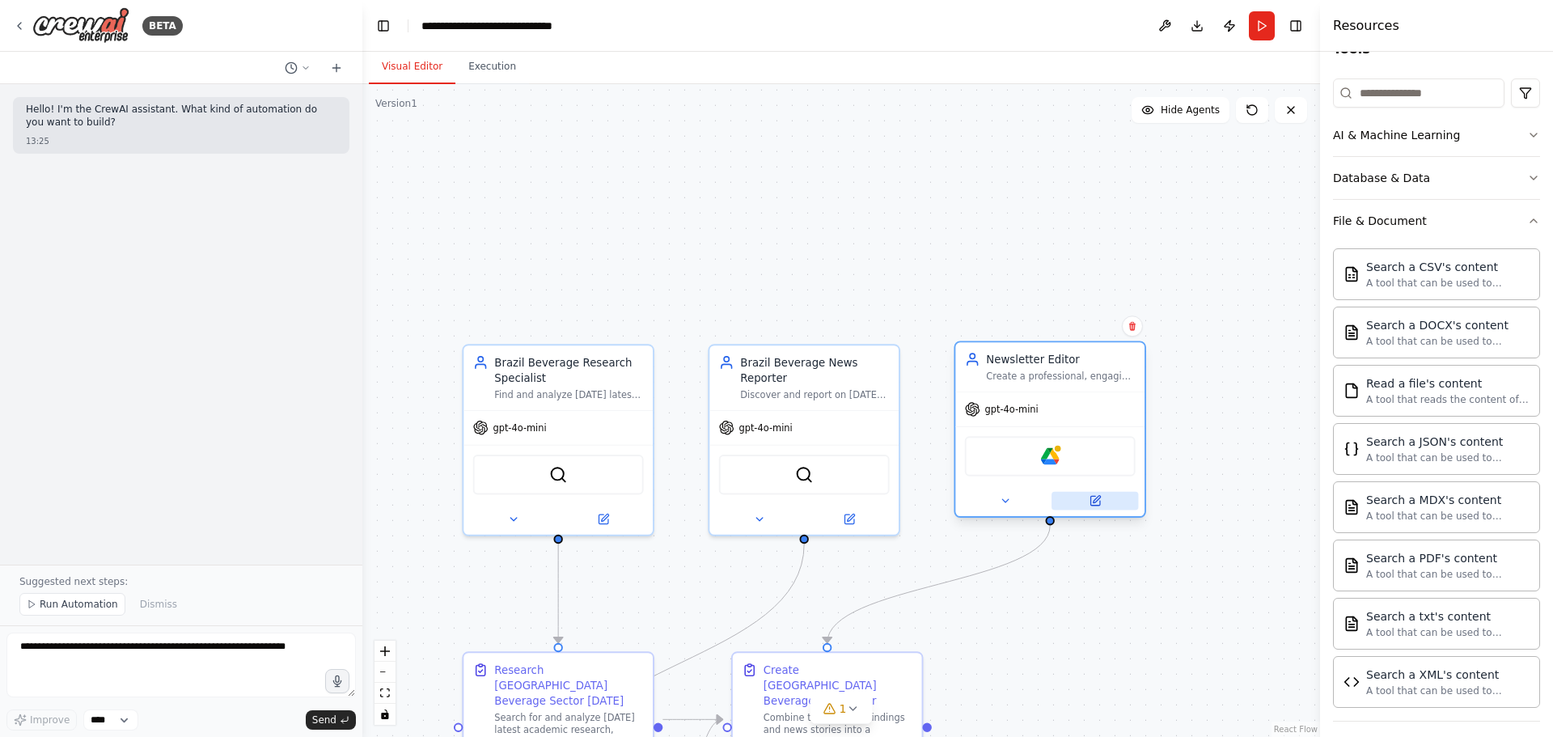
drag, startPoint x: 1093, startPoint y: 501, endPoint x: 1085, endPoint y: 495, distance: 9.9
click at [1035, 445] on icon at bounding box center [1095, 500] width 12 height 12
click at [1035, 445] on button at bounding box center [1095, 501] width 87 height 19
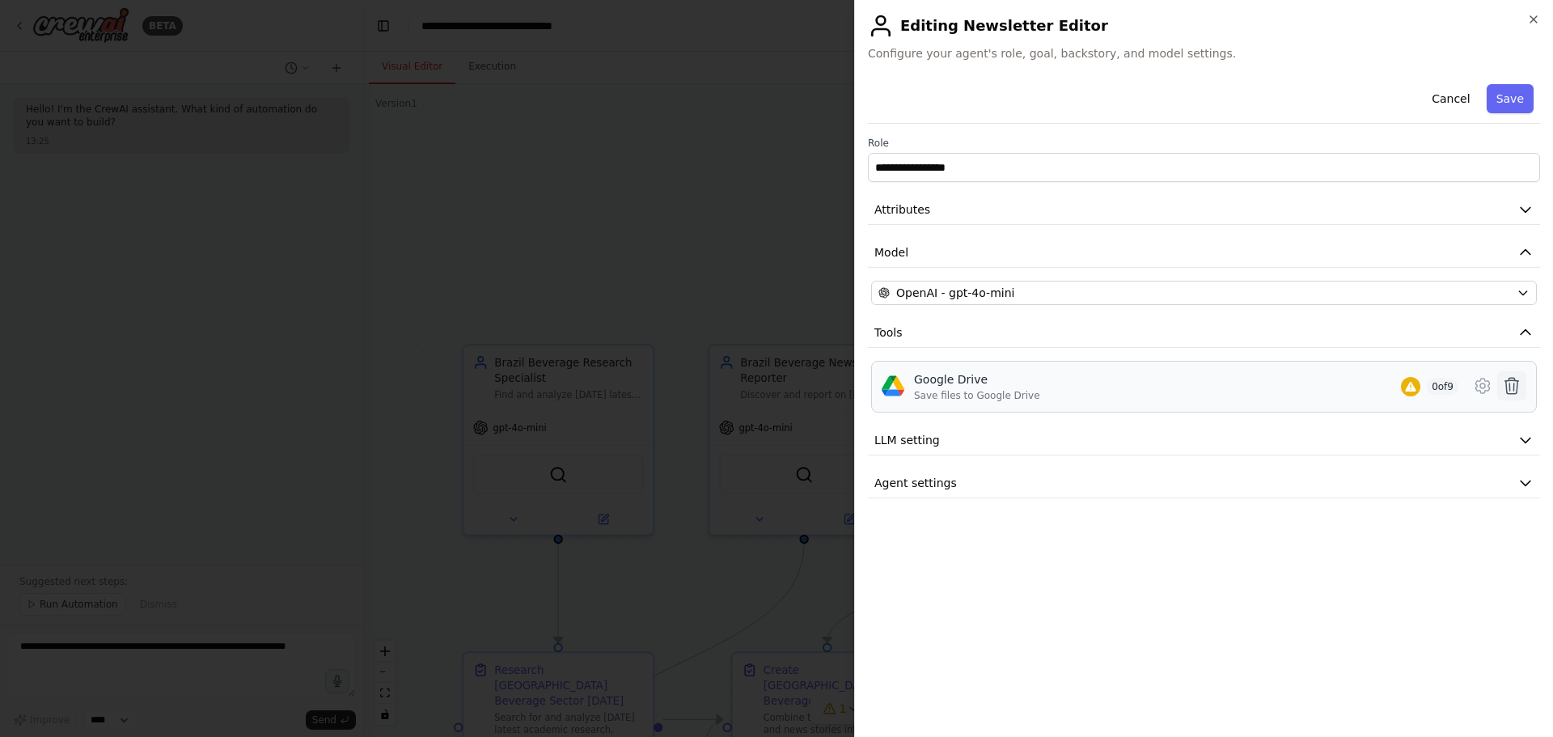
click at [1035, 387] on icon at bounding box center [1511, 385] width 19 height 19
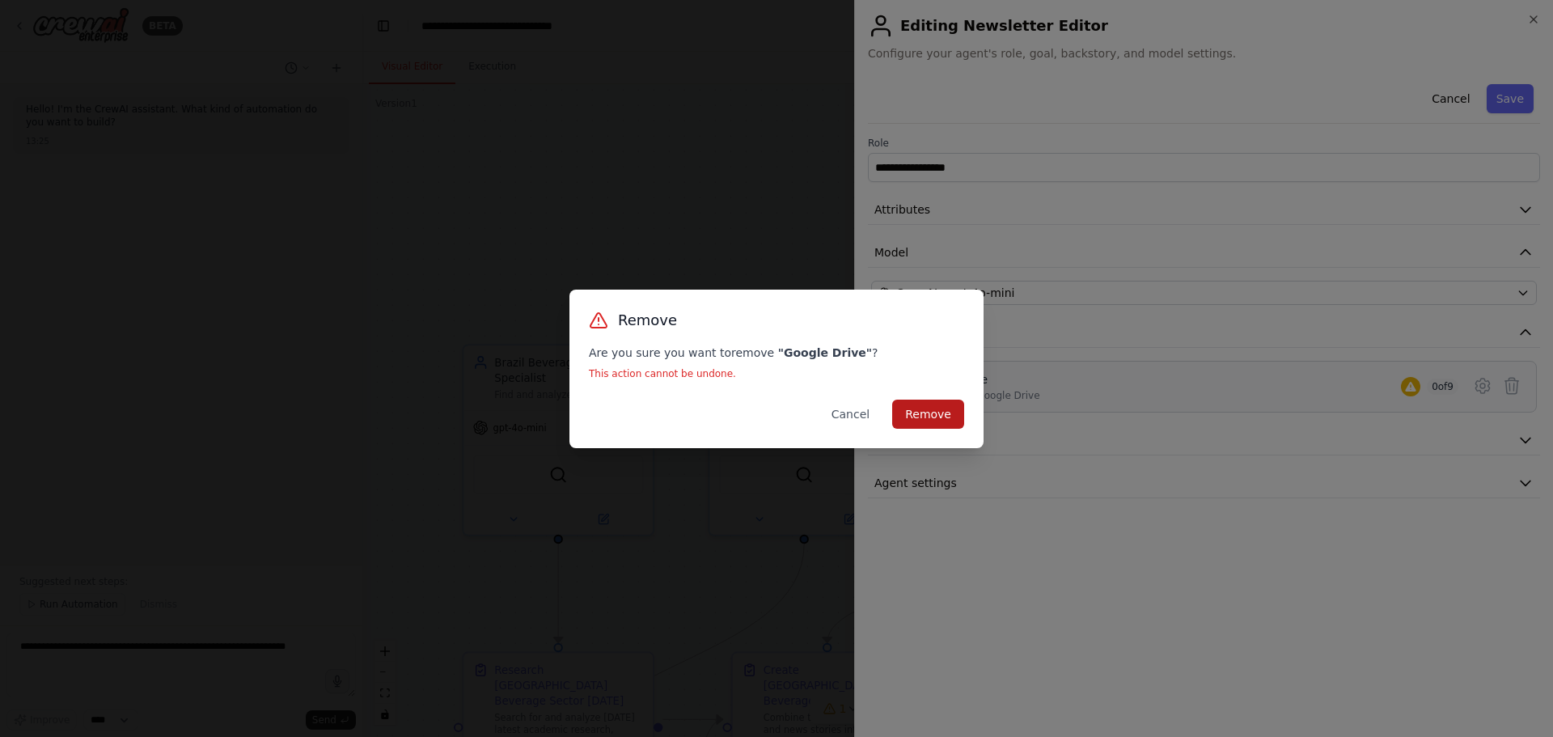
click at [943, 410] on button "Remove" at bounding box center [928, 414] width 72 height 29
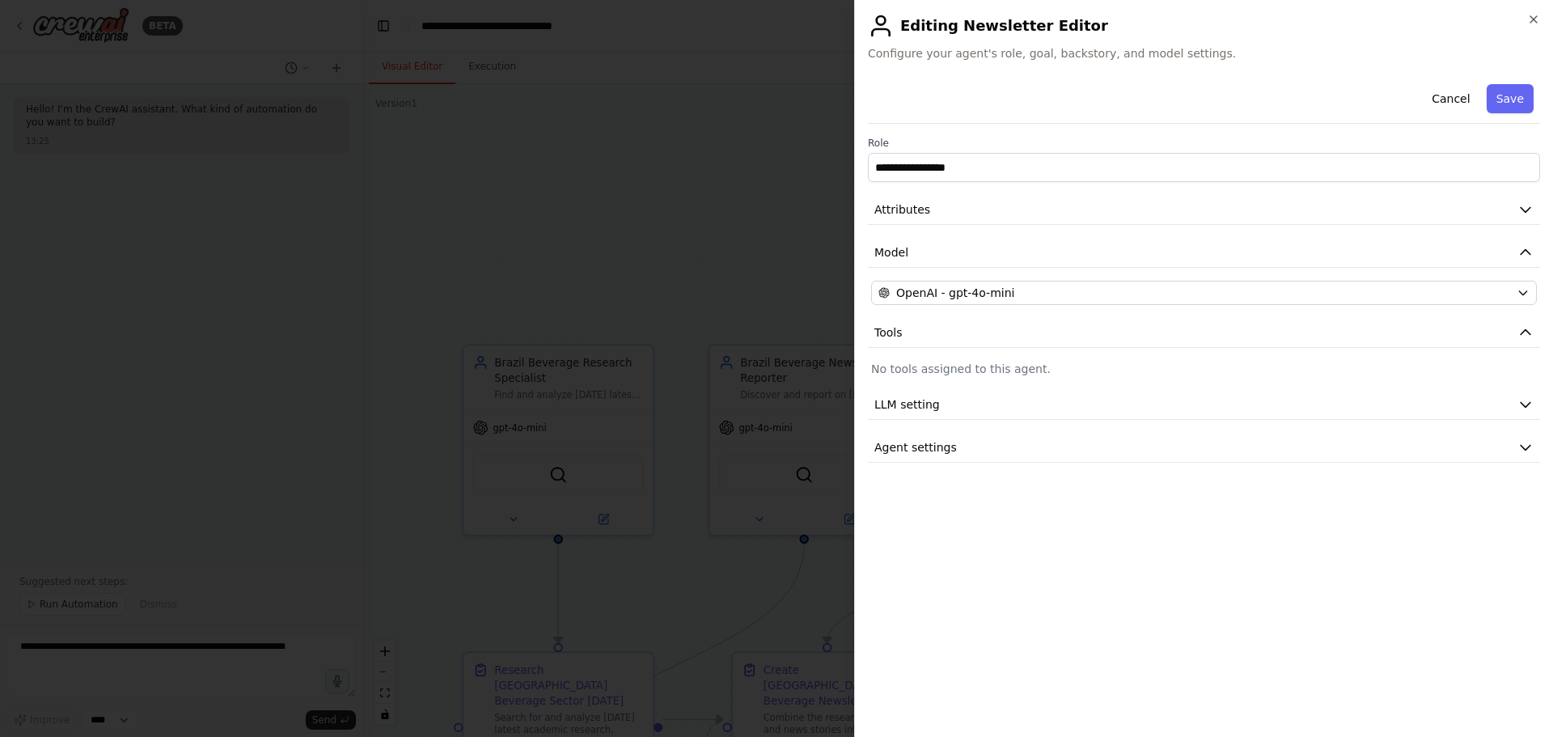
click at [809, 263] on div at bounding box center [776, 368] width 1553 height 737
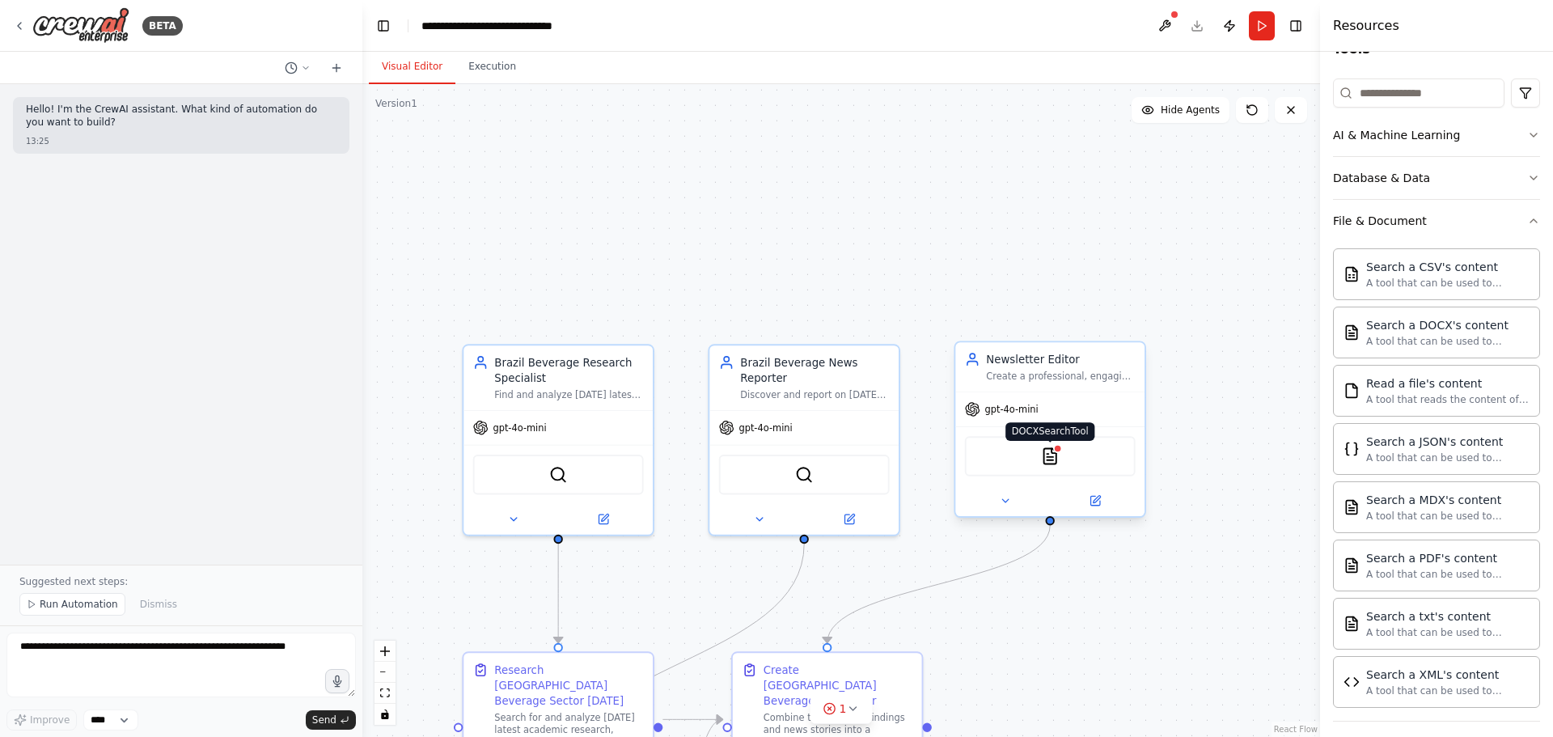
click at [1035, 445] on img at bounding box center [1050, 456] width 19 height 19
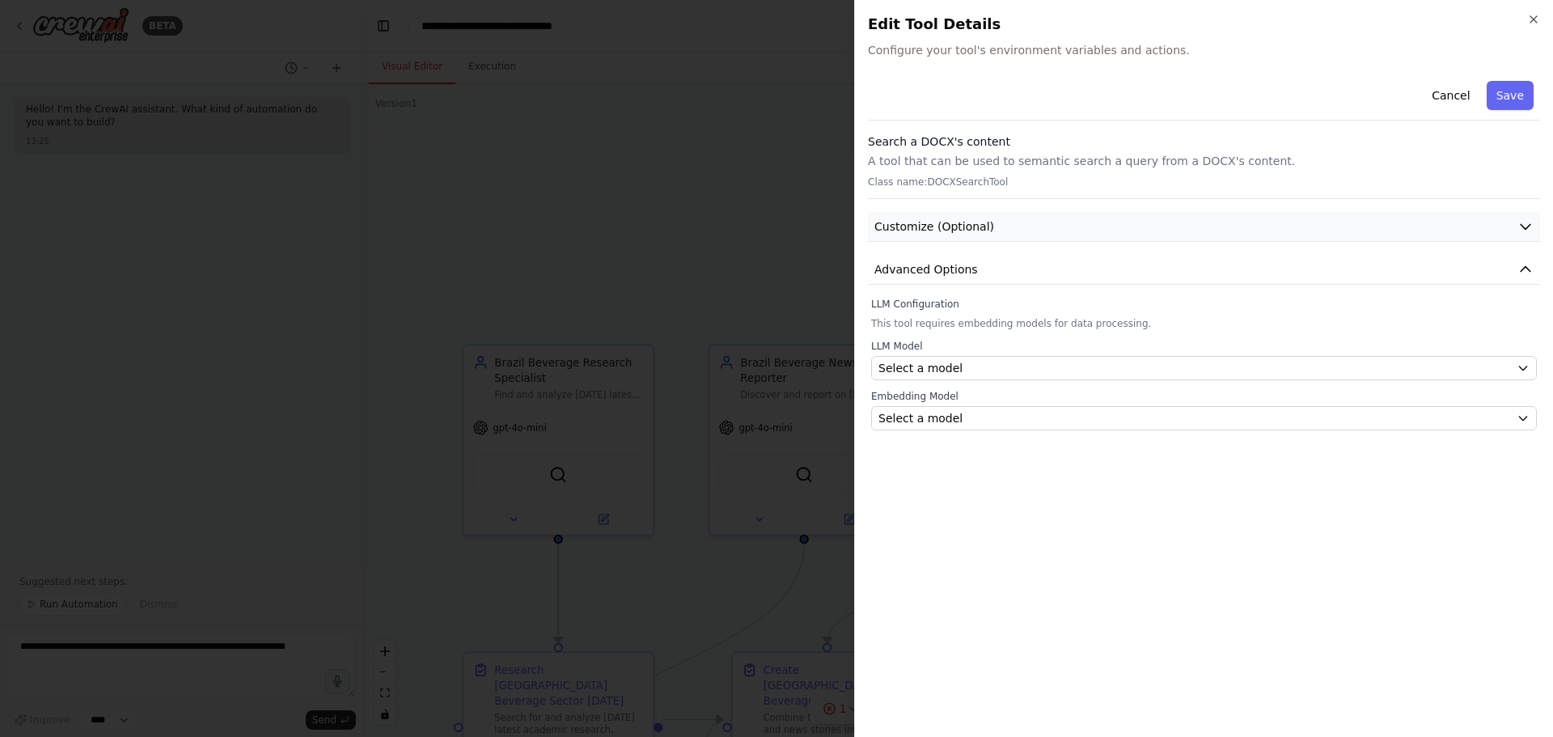
click at [943, 234] on span "Customize (Optional)" at bounding box center [935, 226] width 120 height 16
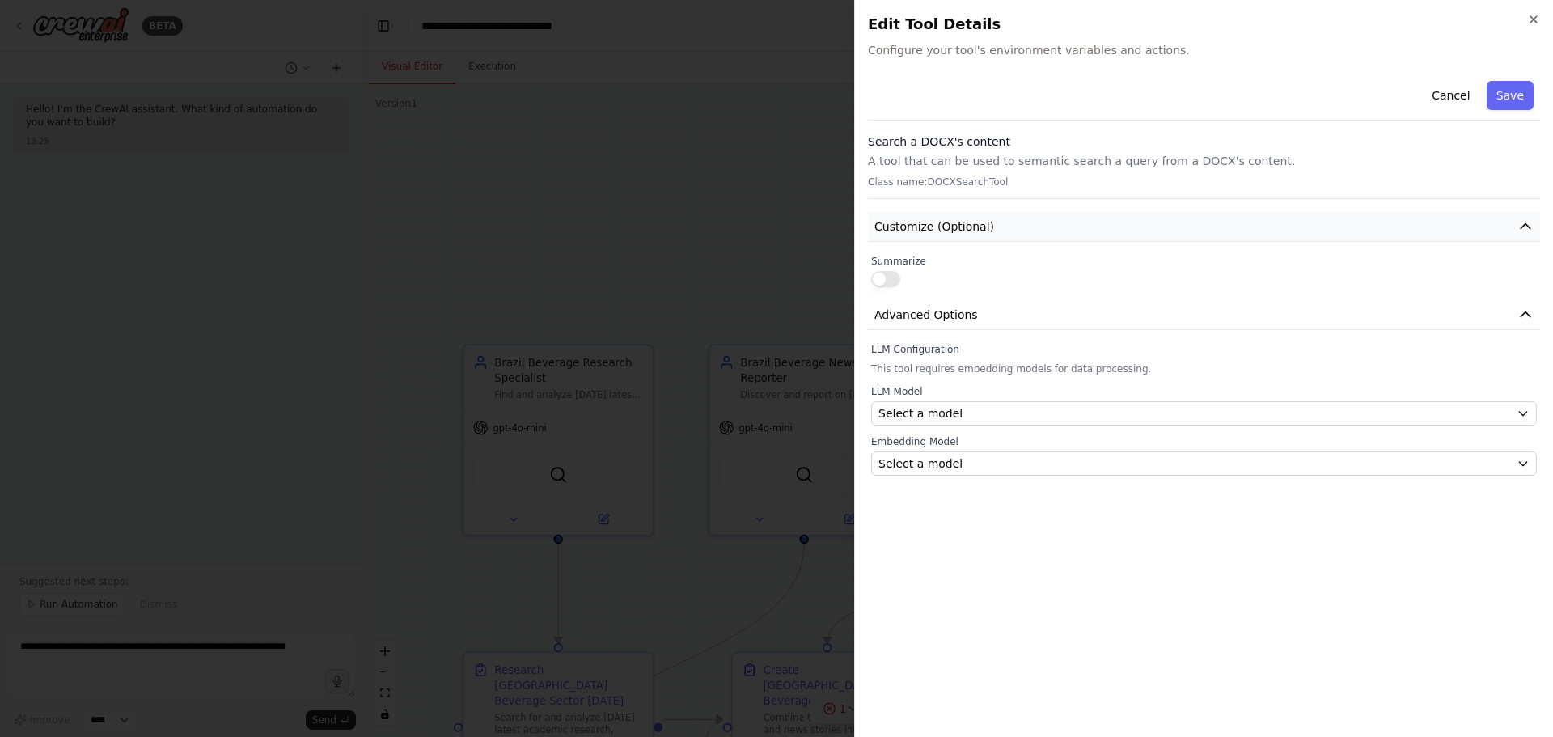
click at [947, 223] on span "Customize (Optional)" at bounding box center [935, 226] width 120 height 16
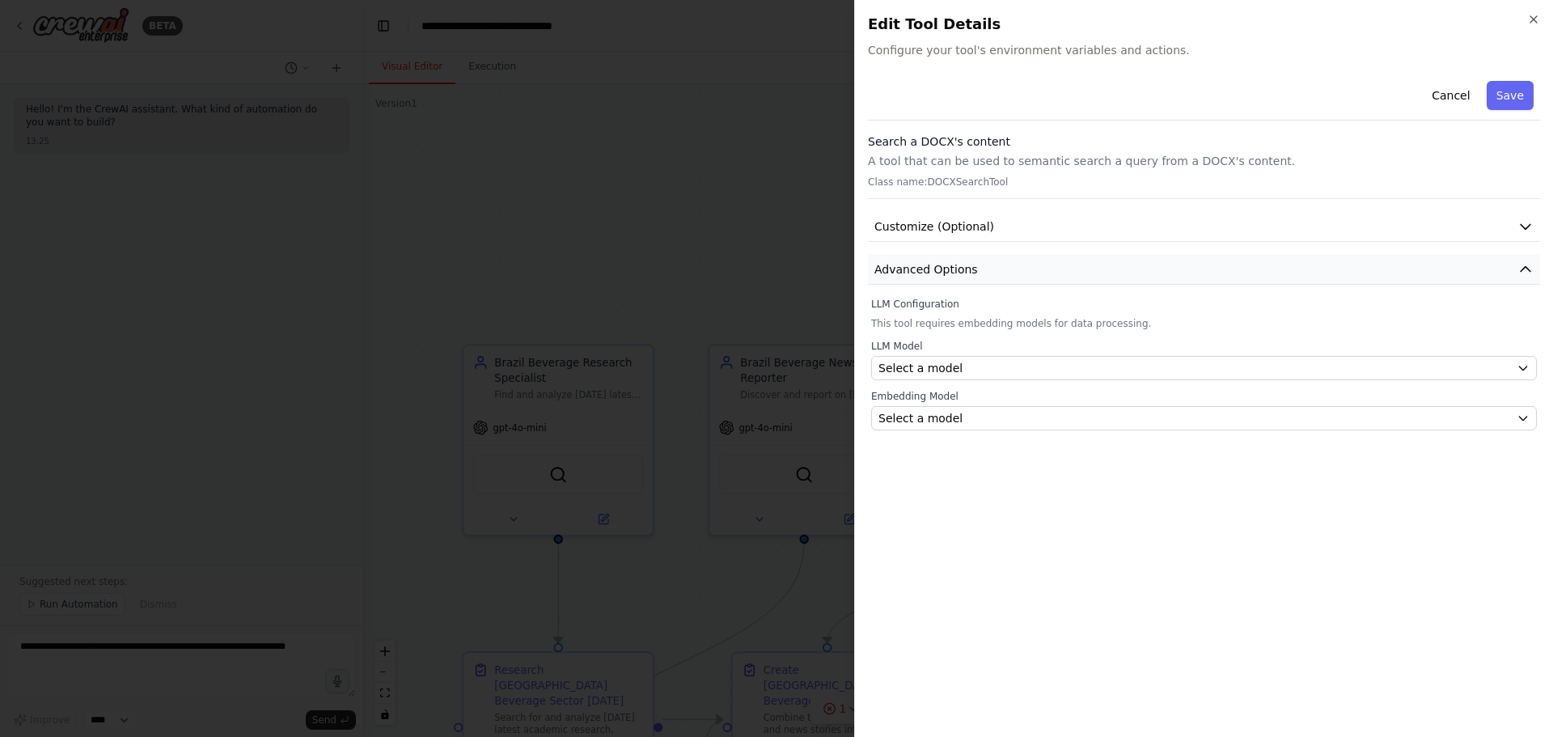
click at [945, 260] on button "Advanced Options" at bounding box center [1204, 270] width 672 height 30
click at [946, 267] on span "Advanced Options" at bounding box center [927, 269] width 104 height 16
click at [970, 167] on p "A tool that can be used to semantic search a query from a DOCX's content." at bounding box center [1204, 161] width 672 height 16
click at [991, 185] on p "Class name: DOCXSearchTool" at bounding box center [1204, 182] width 672 height 13
click at [948, 409] on button "Select a model" at bounding box center [1204, 418] width 666 height 24
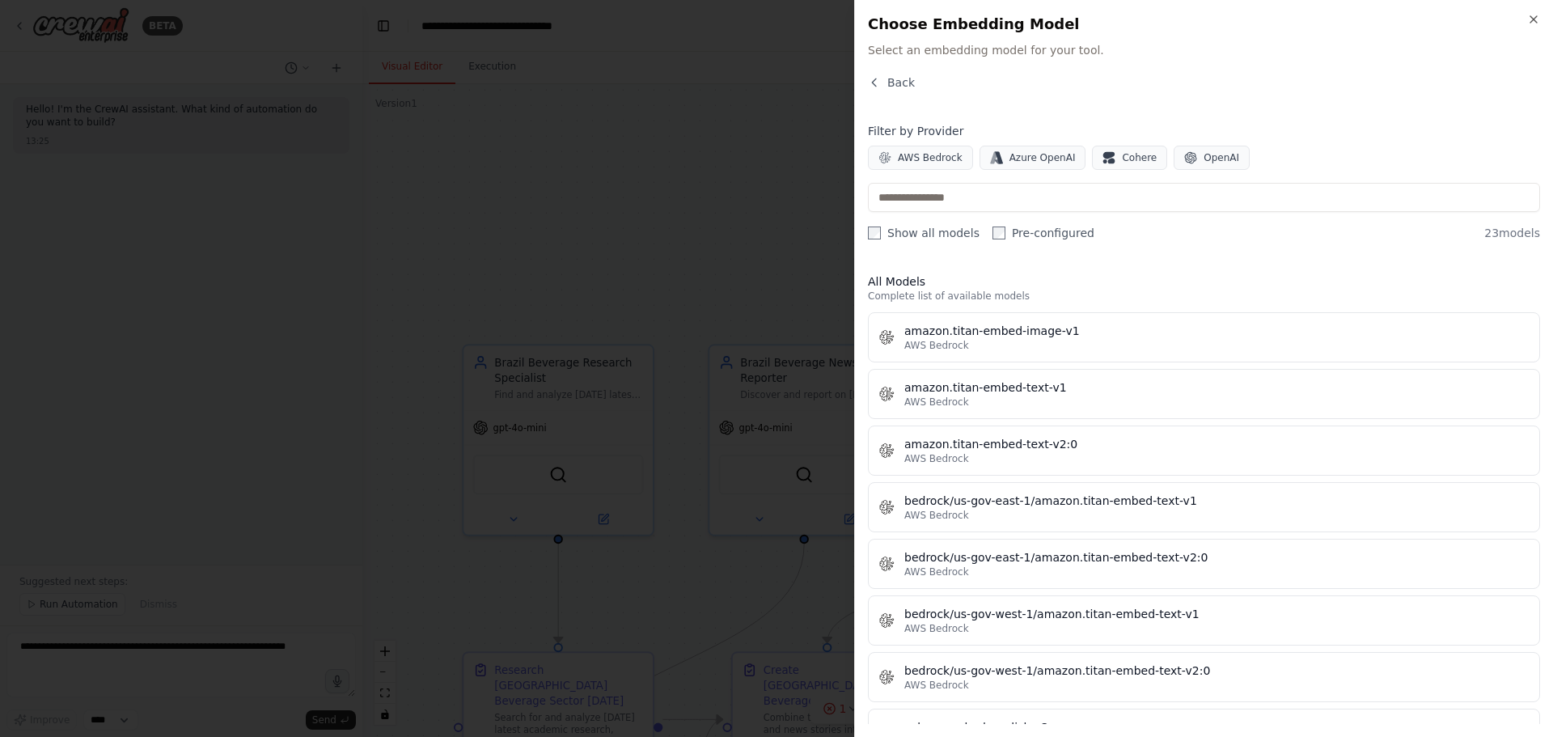
click at [696, 182] on div at bounding box center [776, 368] width 1553 height 737
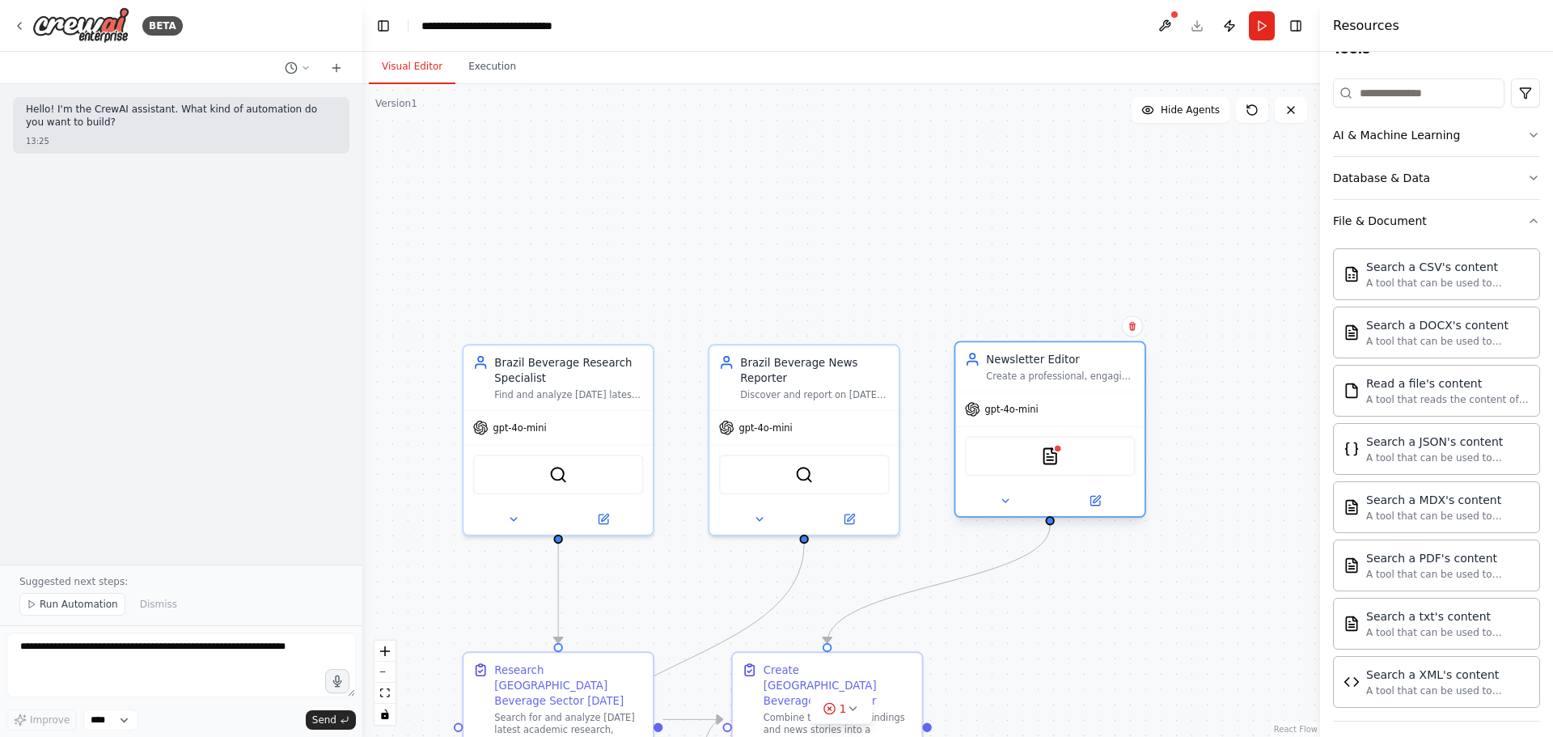
click at [1035, 445] on div "DOCXSearchTool" at bounding box center [1050, 456] width 171 height 40
click at [1035, 445] on img at bounding box center [1050, 456] width 19 height 19
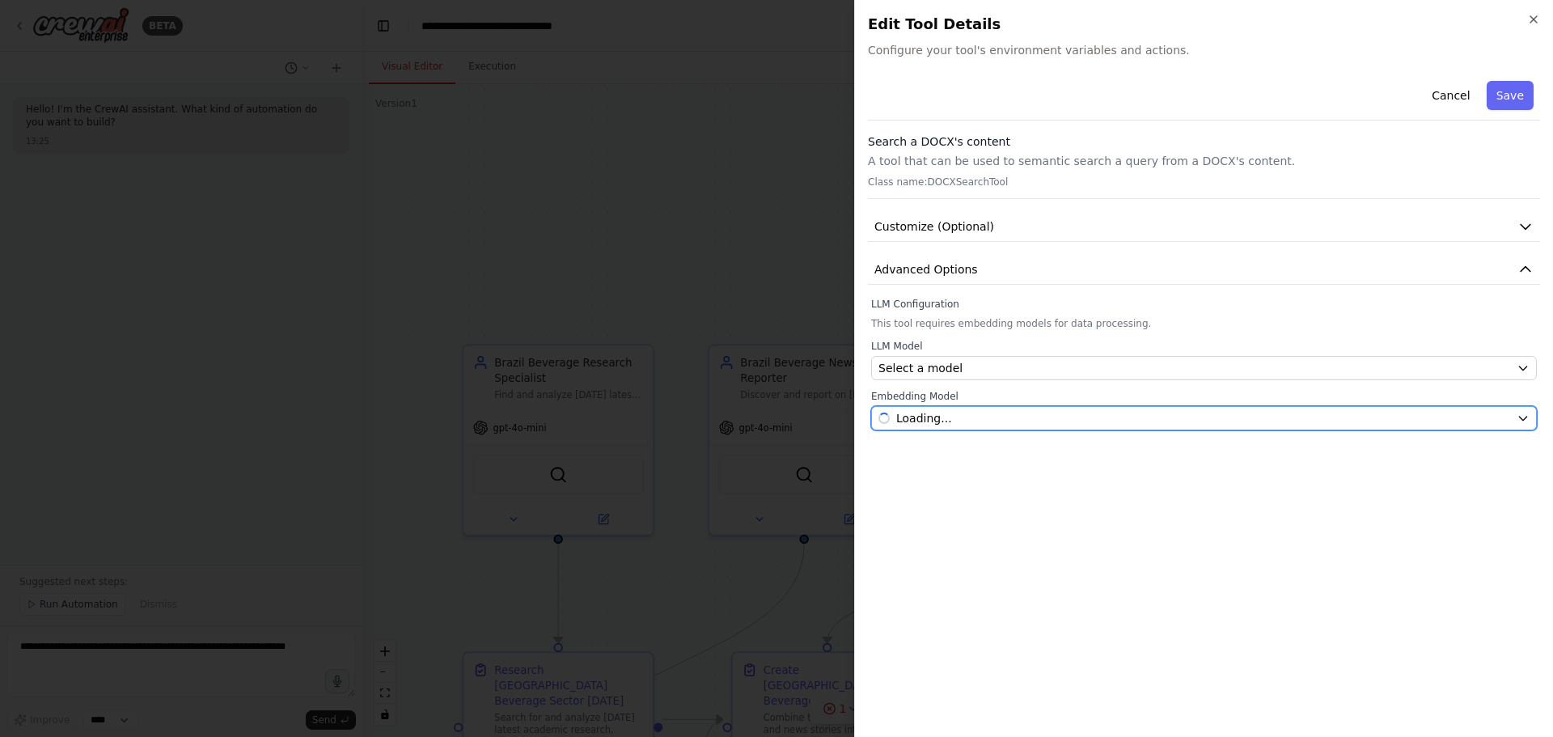
click at [977, 411] on div "Loading..." at bounding box center [1195, 418] width 632 height 16
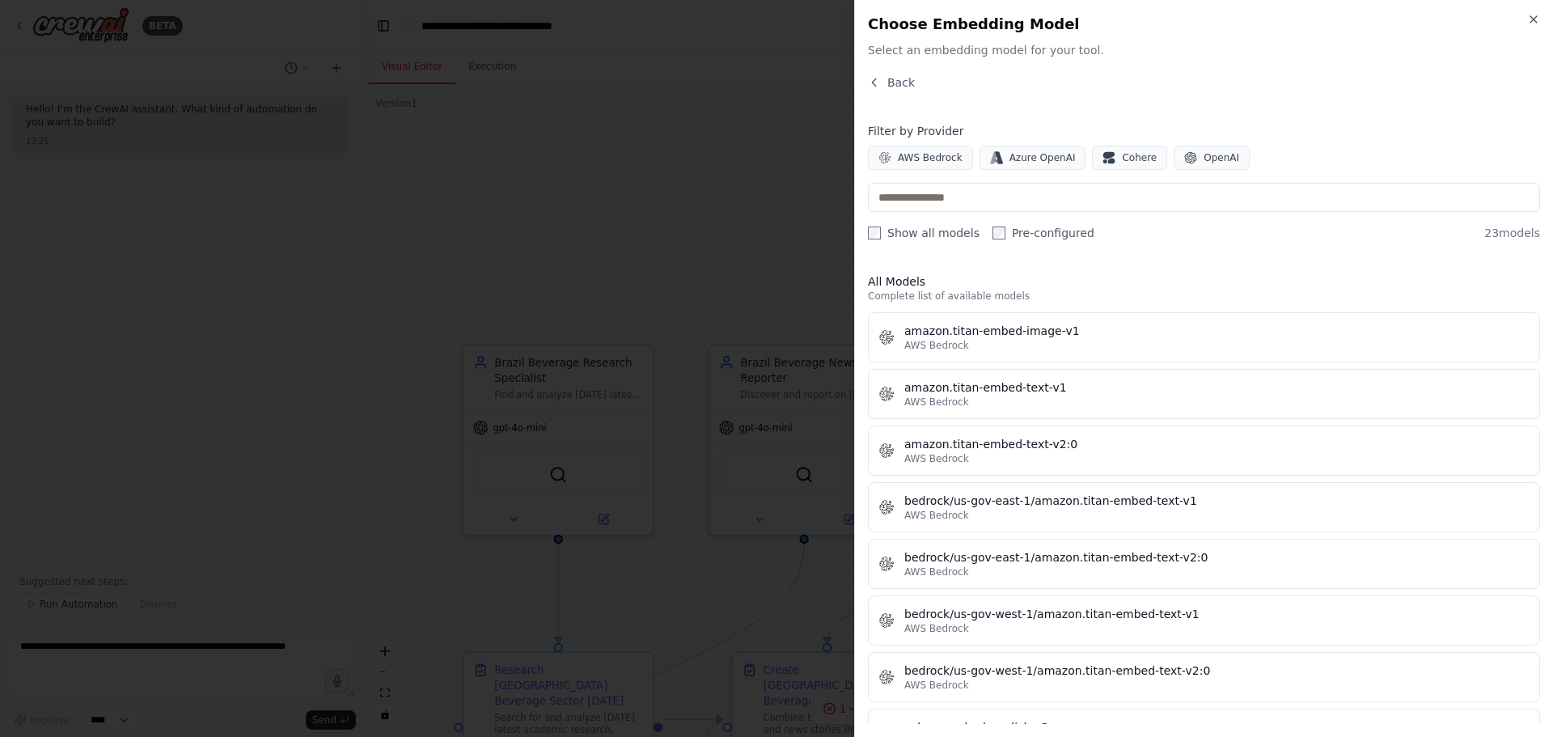
click at [769, 227] on div at bounding box center [776, 368] width 1553 height 737
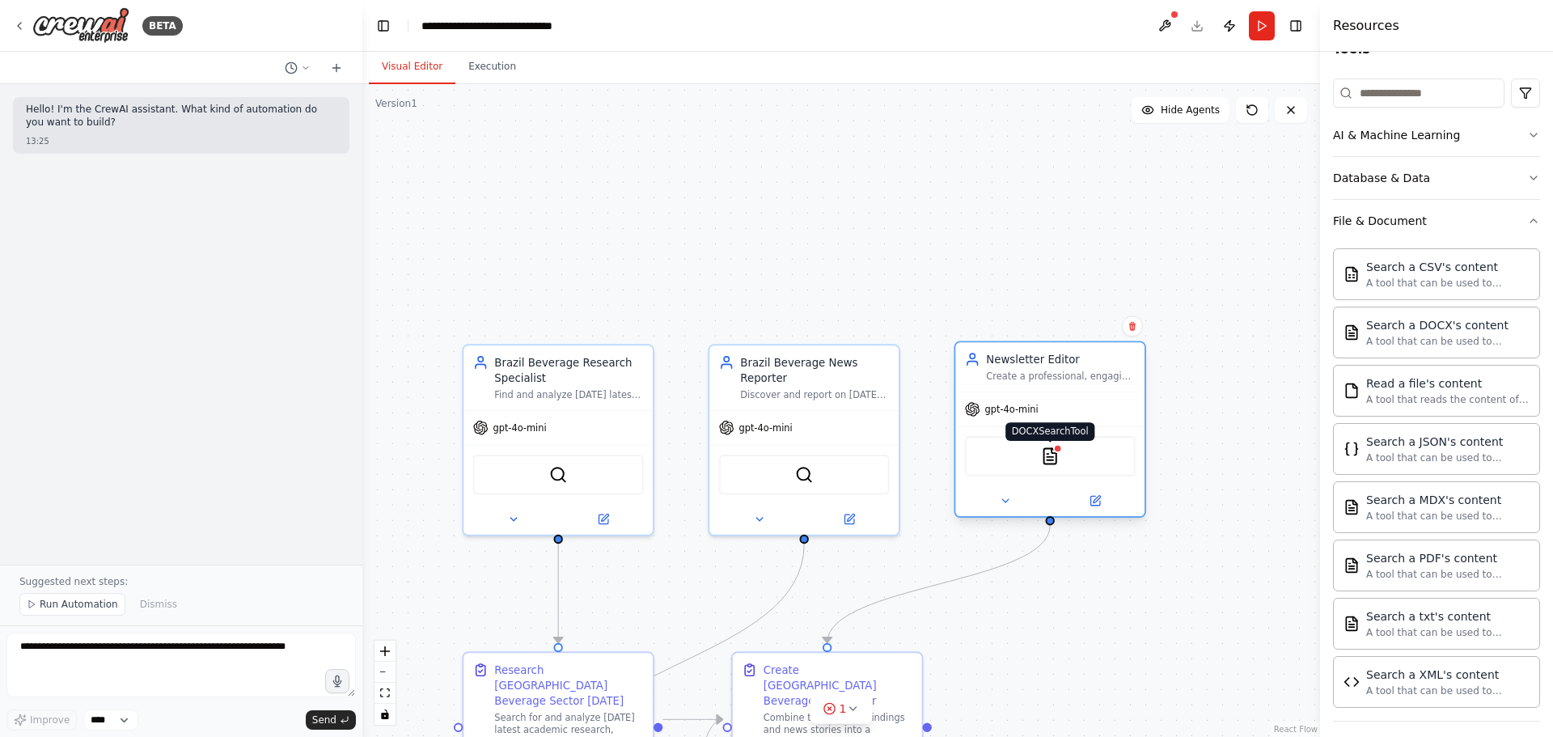
click at [1035, 445] on img at bounding box center [1050, 456] width 19 height 19
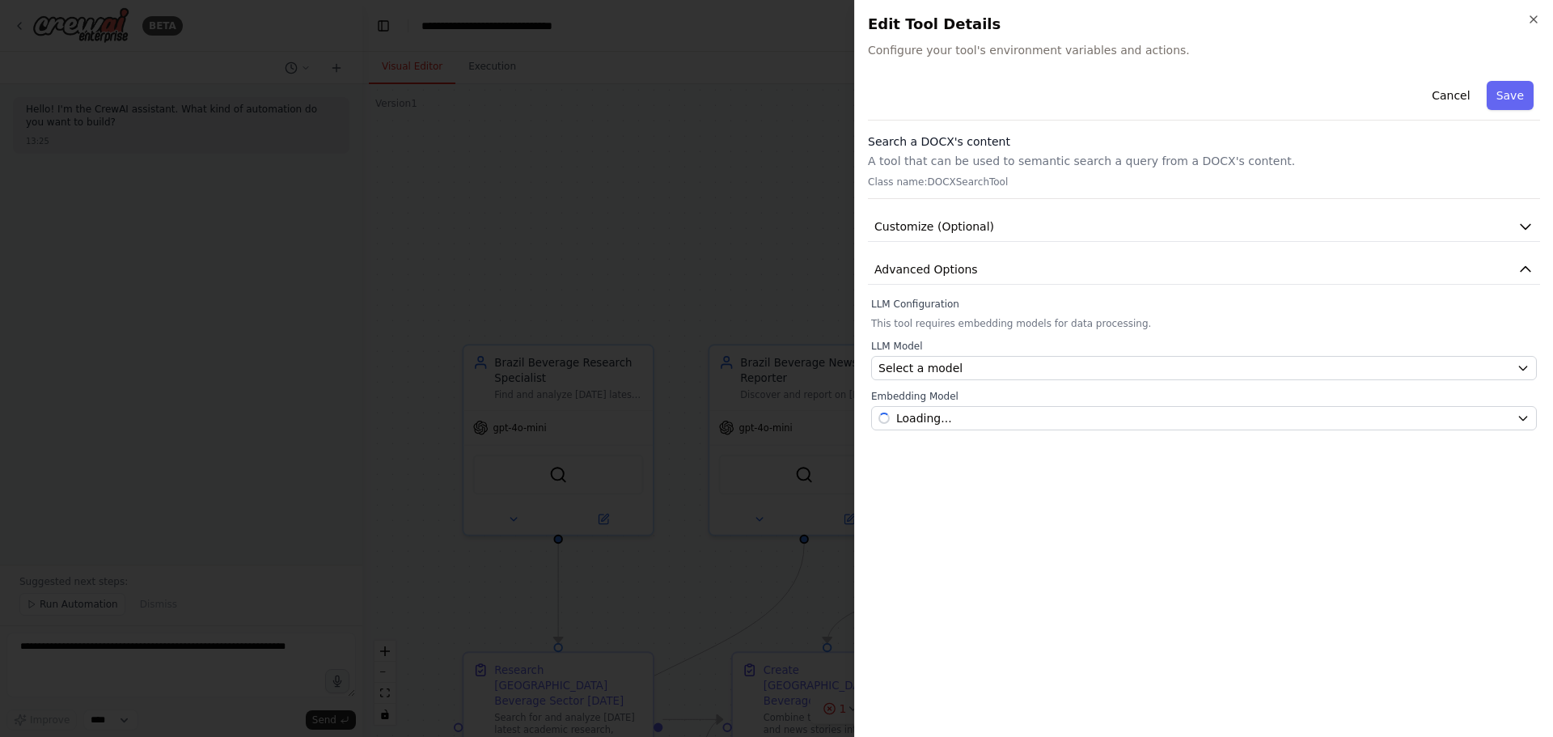
click at [738, 212] on div at bounding box center [776, 368] width 1553 height 737
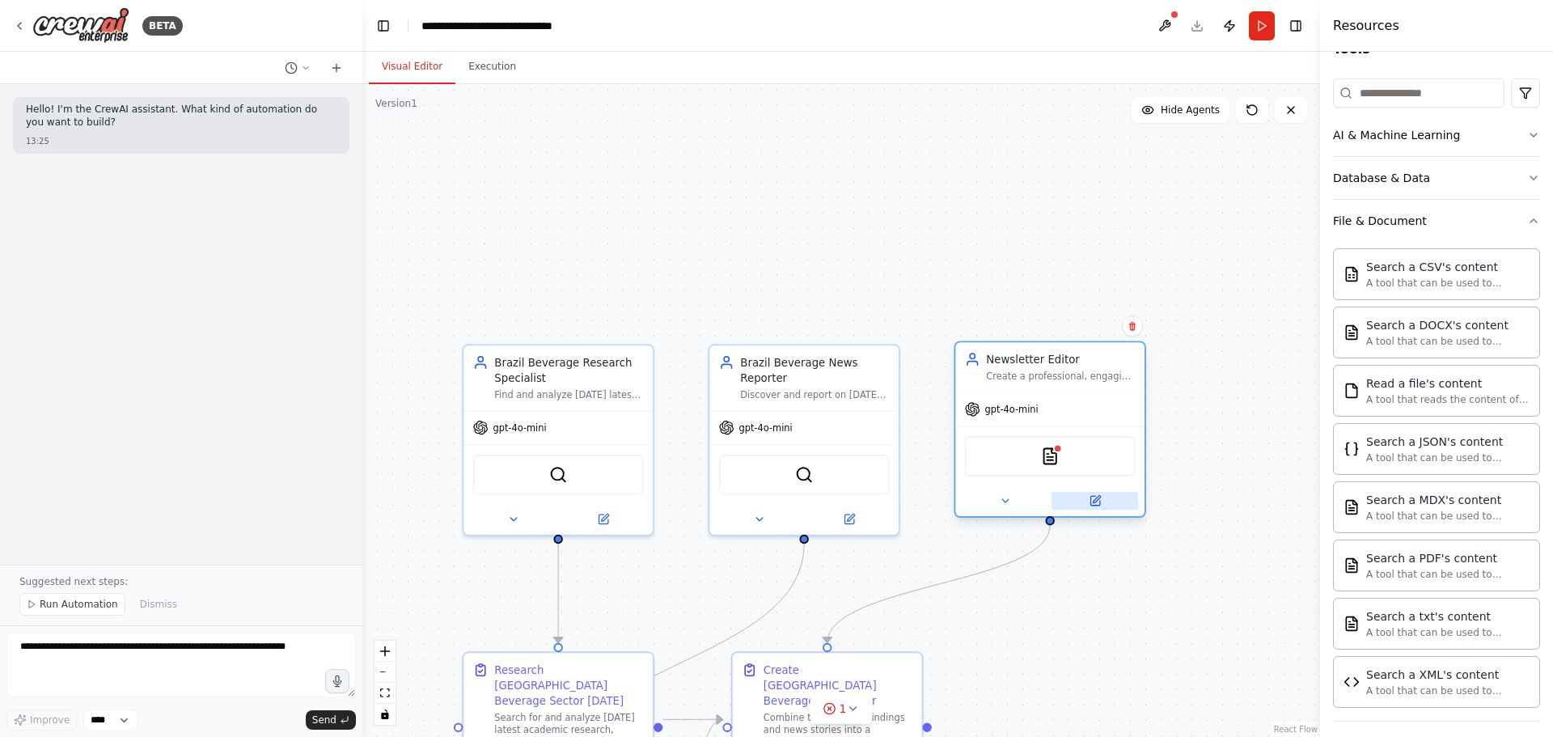
click at [1035, 445] on icon at bounding box center [1095, 500] width 12 height 12
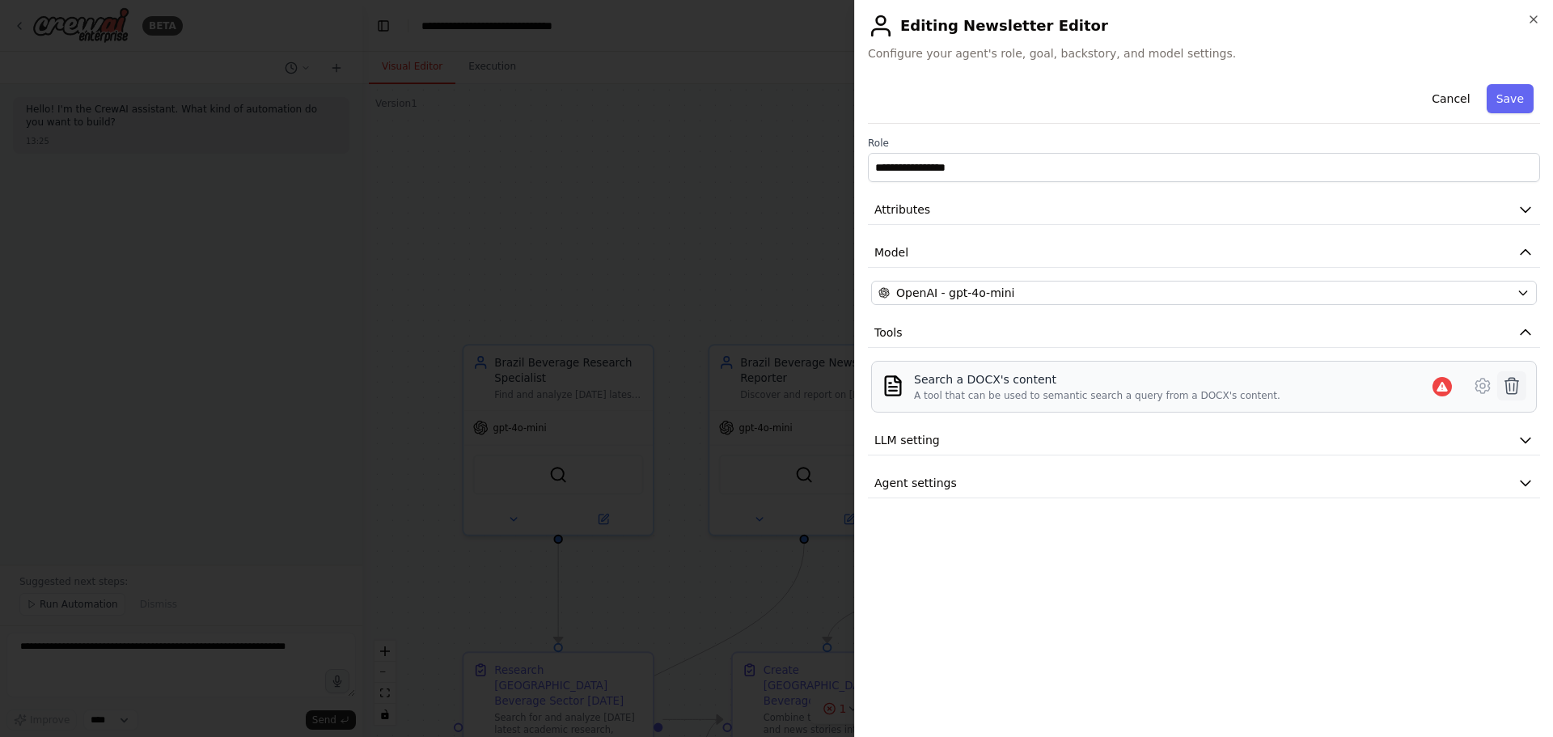
click at [1035, 387] on icon at bounding box center [1511, 385] width 19 height 19
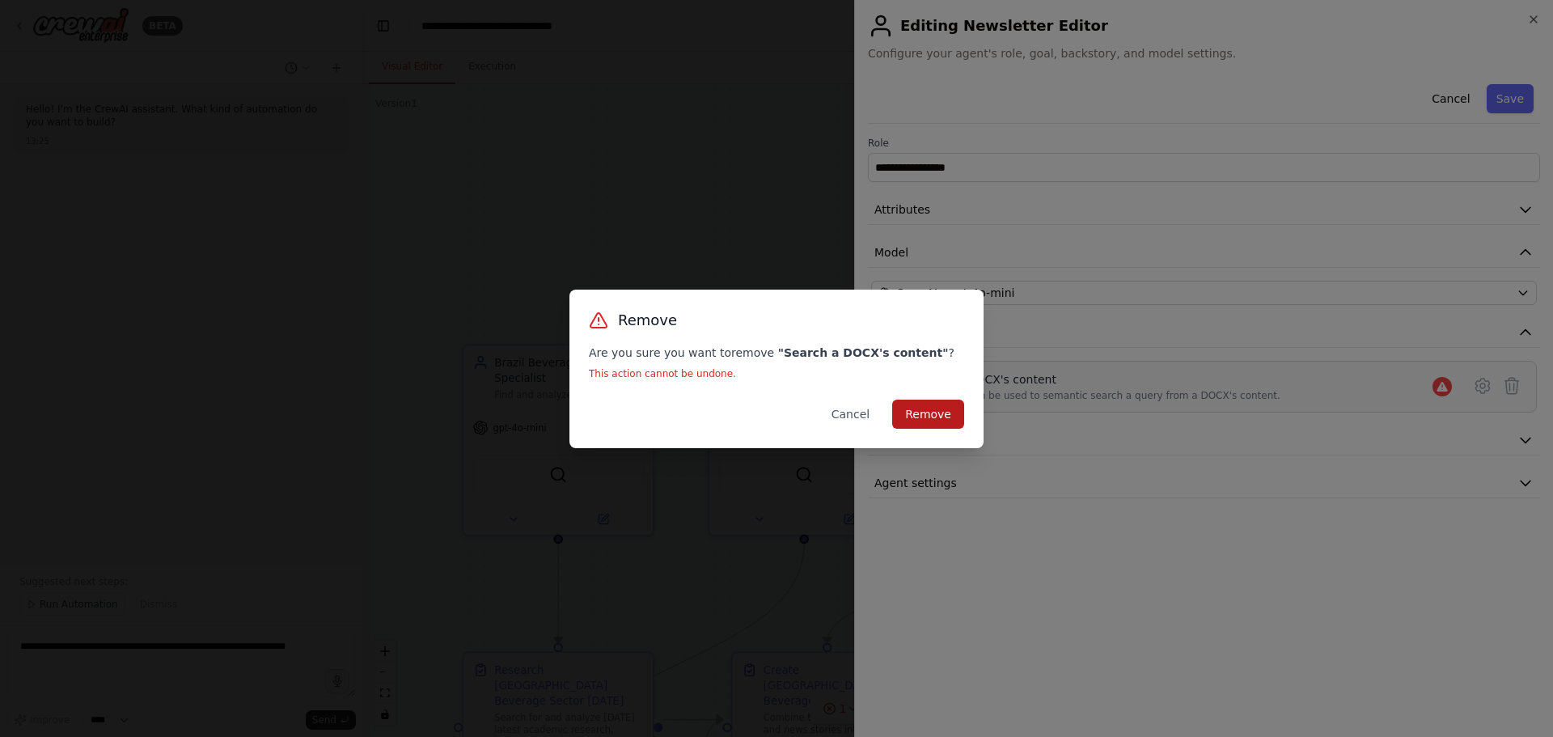
click at [929, 406] on button "Remove" at bounding box center [928, 414] width 72 height 29
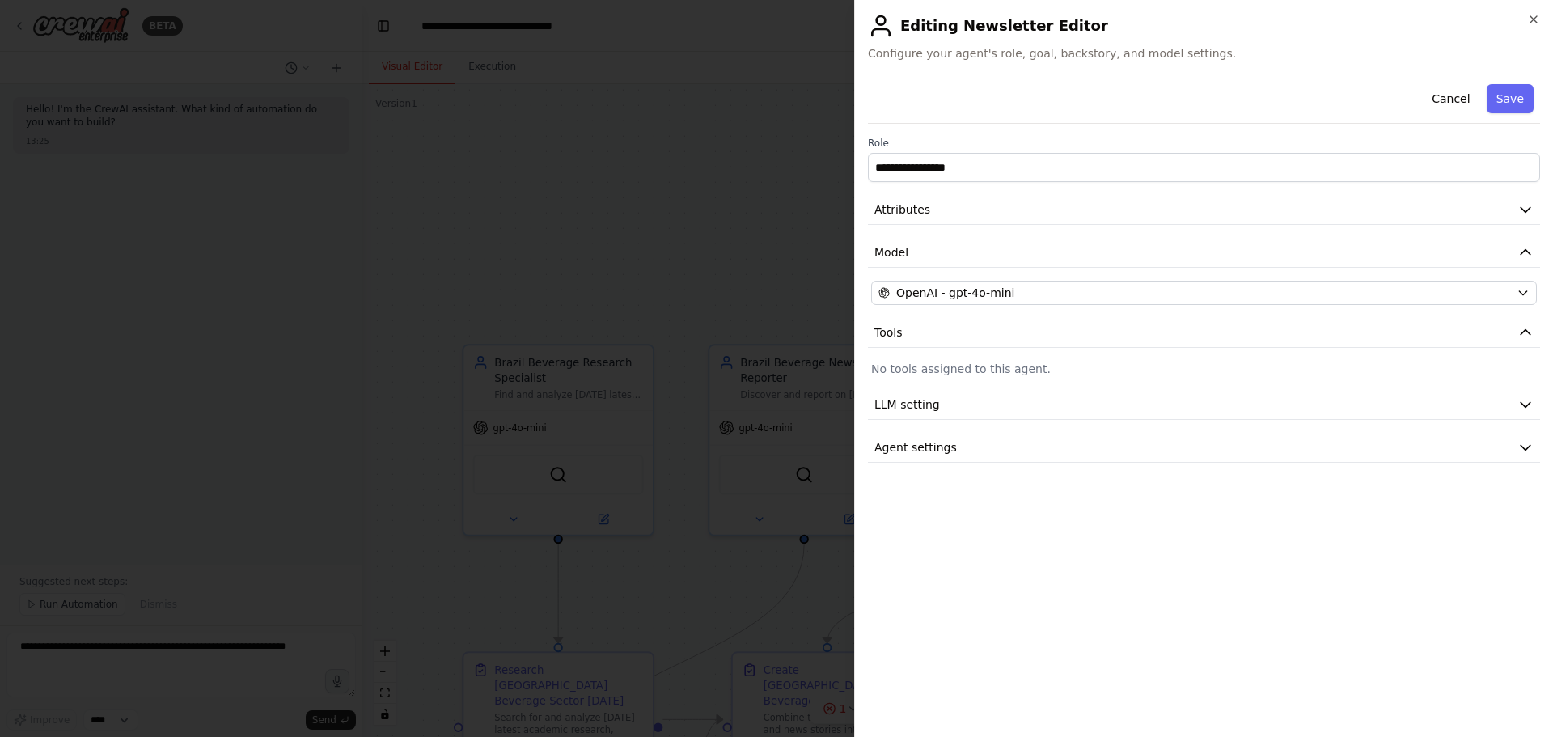
click at [792, 281] on div at bounding box center [776, 368] width 1553 height 737
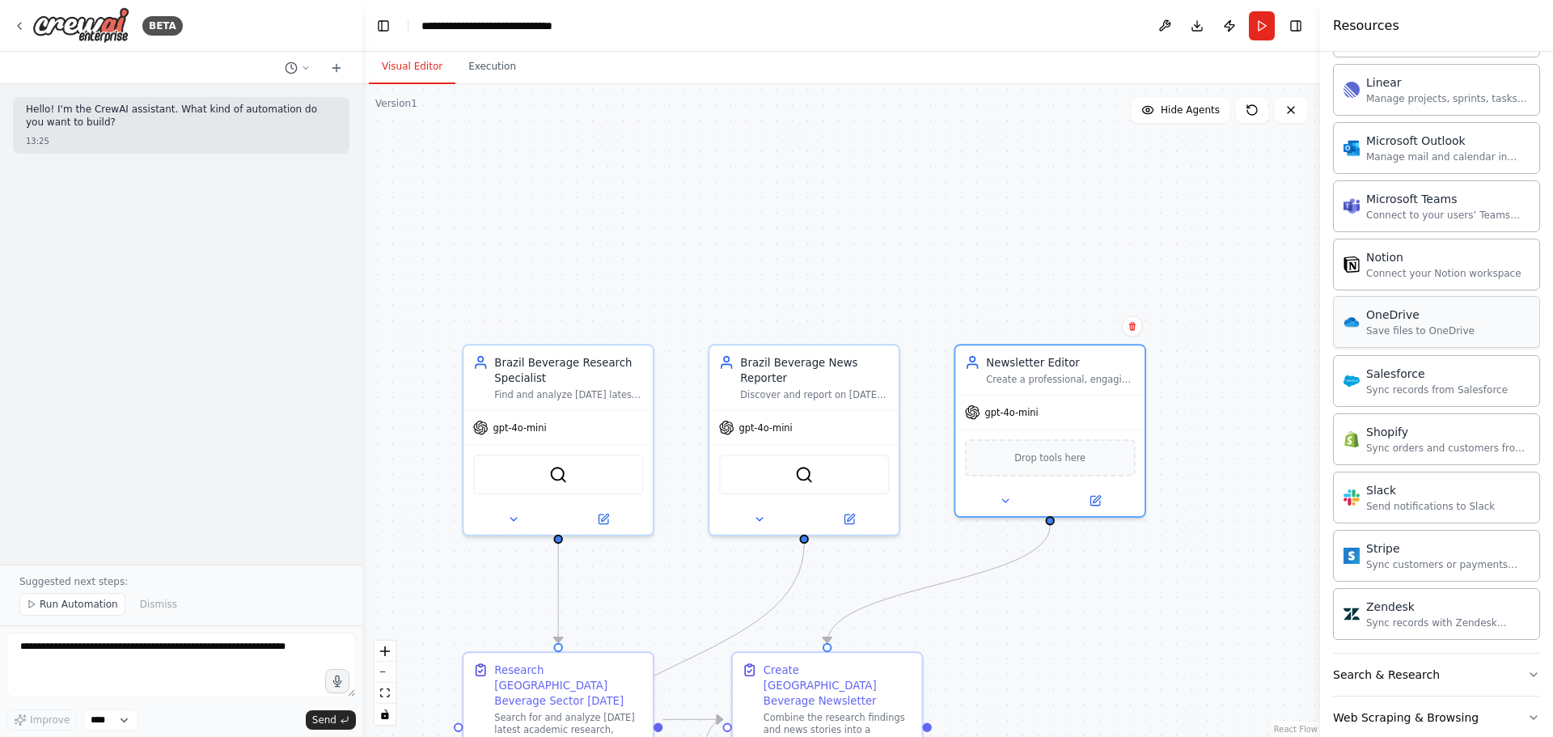
scroll to position [1553, 0]
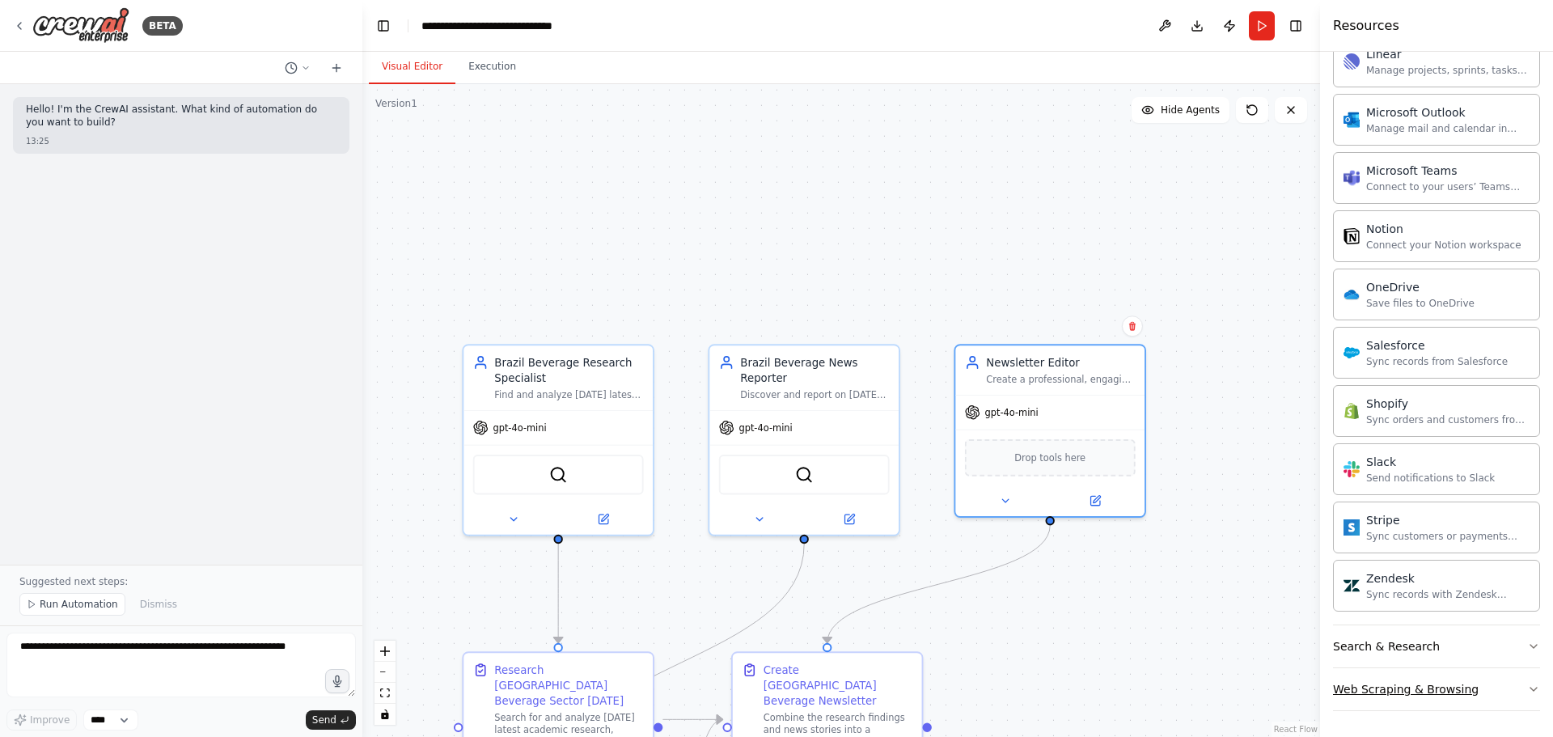
click at [1035, 445] on div "Web Scraping & Browsing" at bounding box center [1406, 689] width 146 height 16
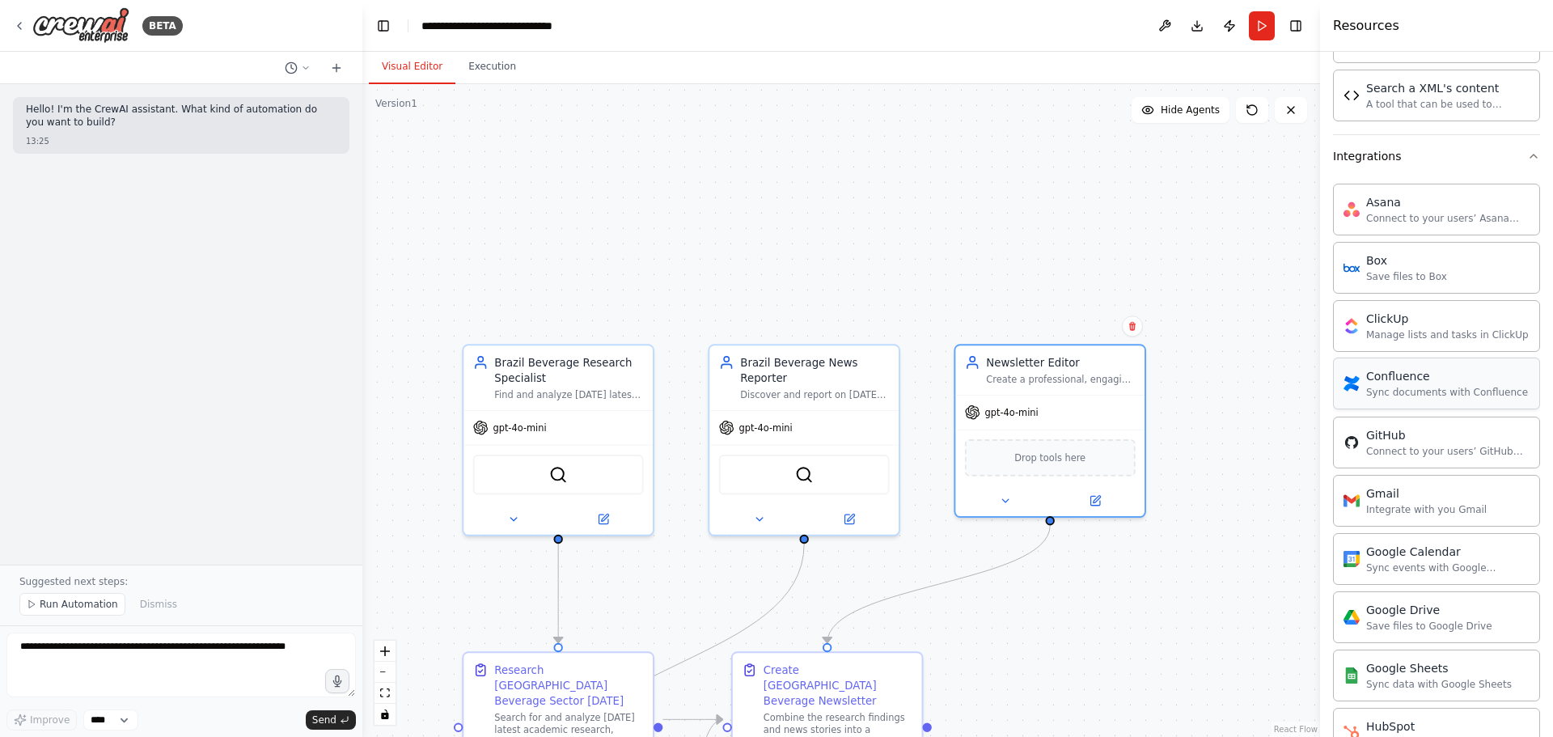
scroll to position [906, 0]
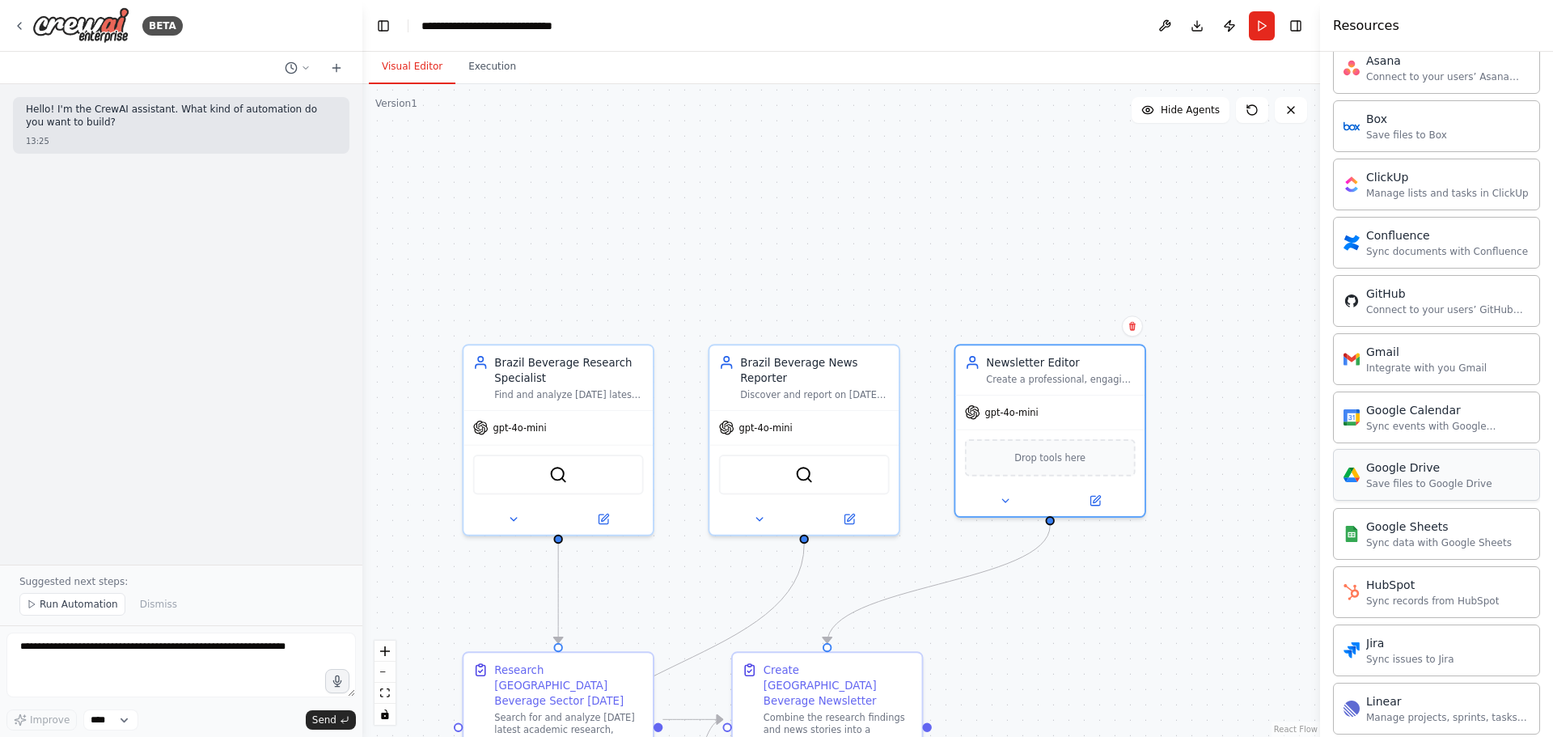
click at [1035, 445] on div "Google Drive" at bounding box center [1430, 468] width 126 height 16
click at [1035, 445] on img at bounding box center [1050, 456] width 19 height 19
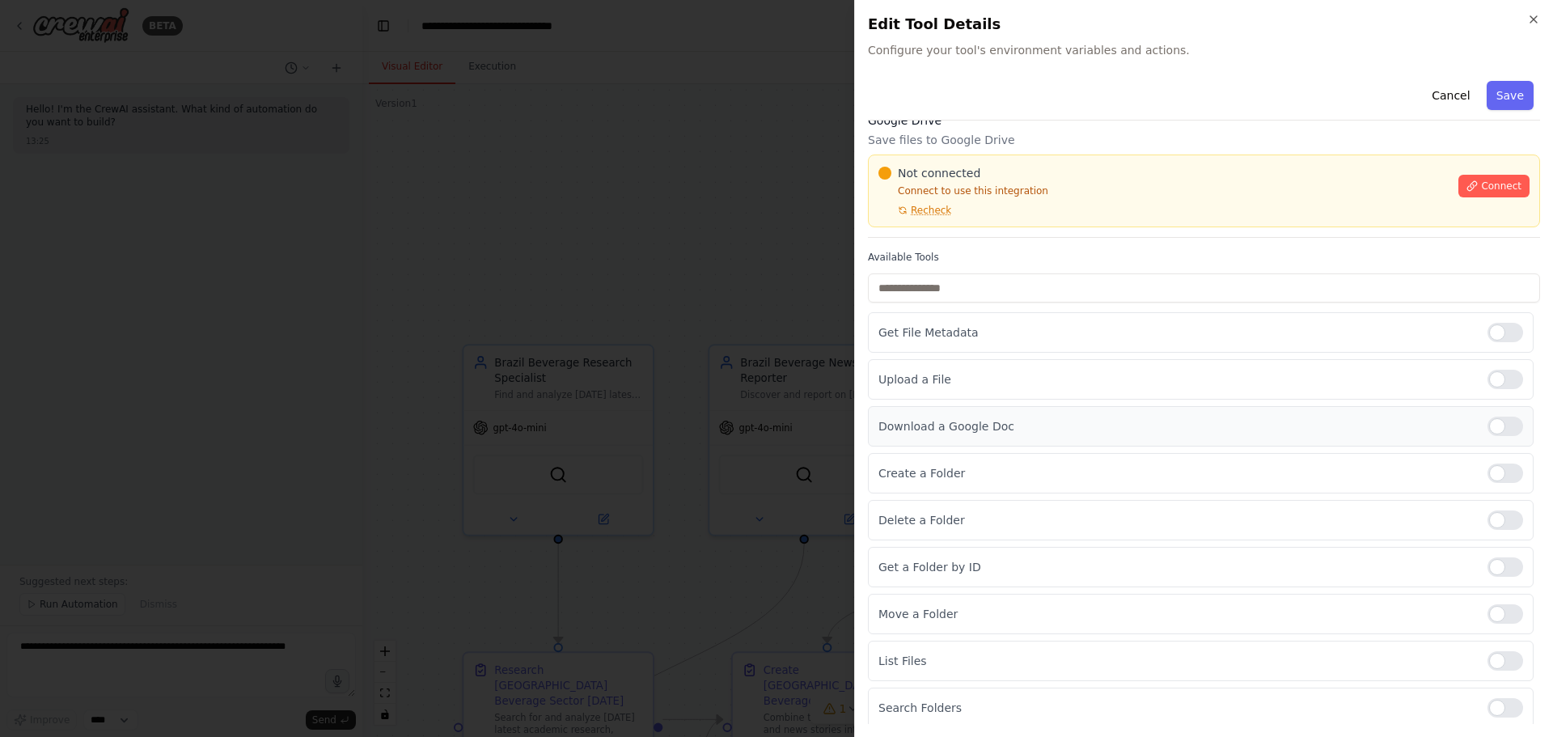
scroll to position [25, 0]
click at [1035, 445] on div at bounding box center [1506, 469] width 36 height 19
click at [956, 290] on input "text" at bounding box center [1204, 283] width 672 height 29
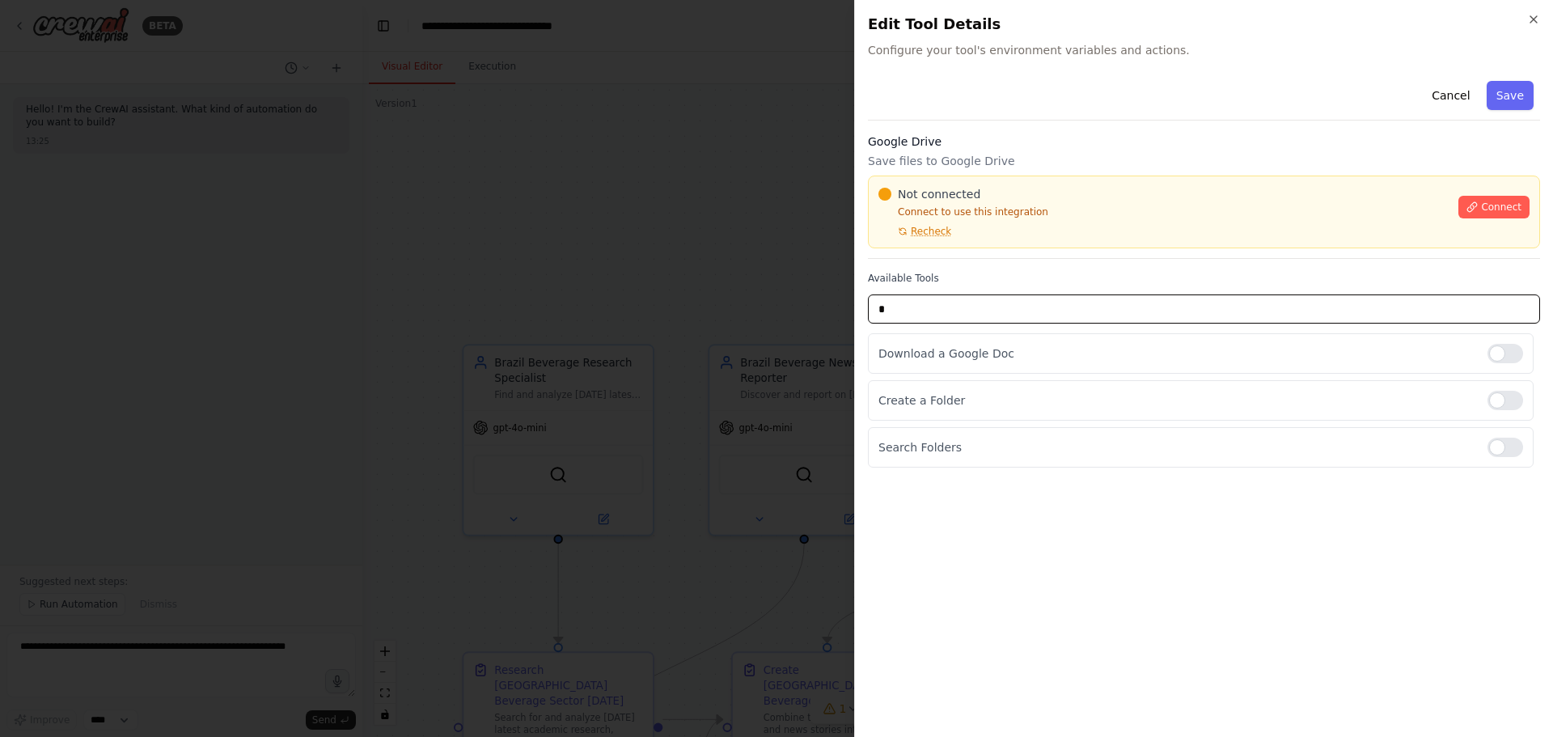
scroll to position [0, 0]
type input "*"
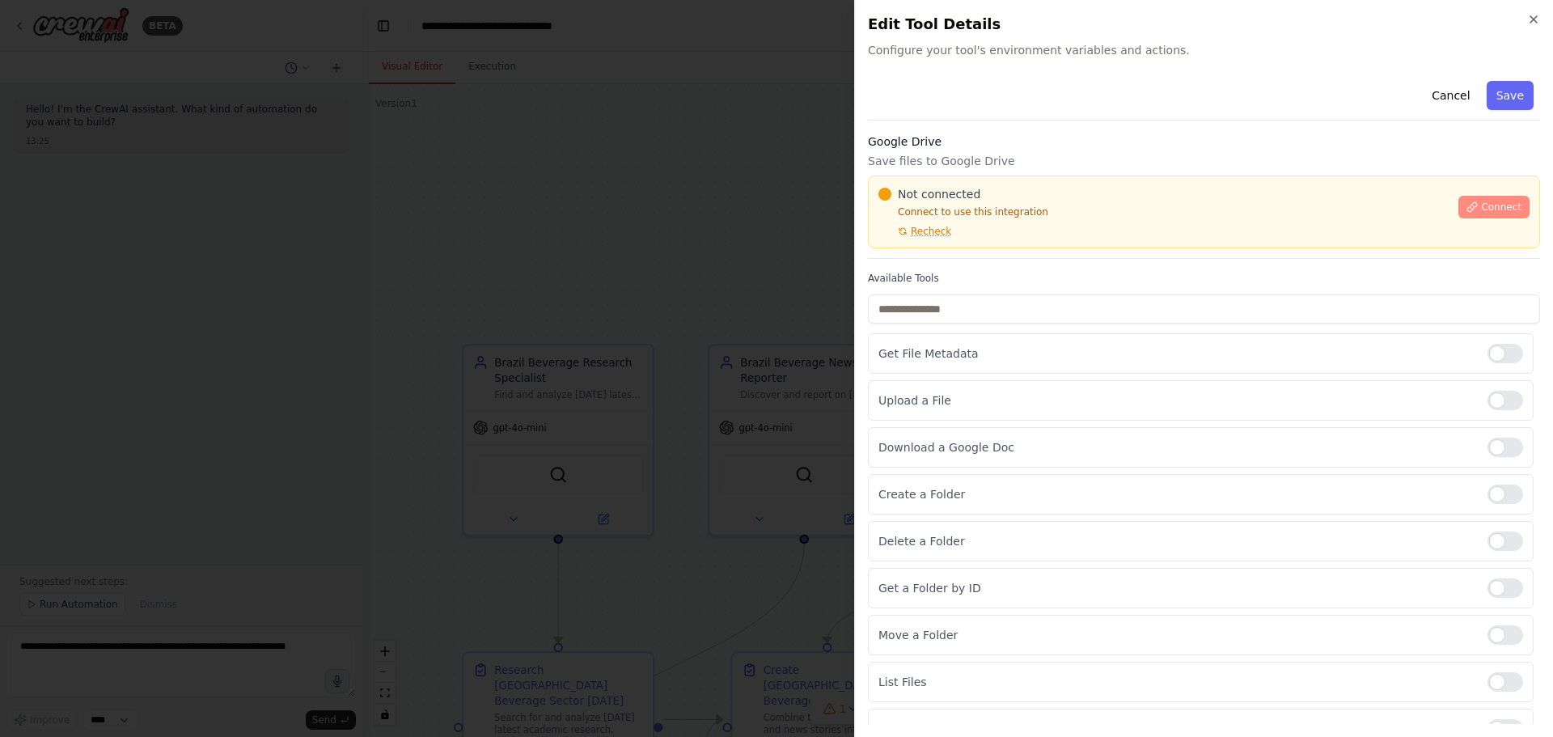
click at [1035, 201] on span "Connect" at bounding box center [1501, 207] width 40 height 13
click at [1035, 211] on p "Connect to use this integration" at bounding box center [1164, 212] width 570 height 13
click at [971, 222] on div "Not connected Connect to use this integration Recheck" at bounding box center [1164, 212] width 570 height 52
drag, startPoint x: 962, startPoint y: 244, endPoint x: 830, endPoint y: 273, distance: 135.2
click at [960, 244] on div "Not connected Connect to use this integration Recheck Connect" at bounding box center [1204, 212] width 672 height 73
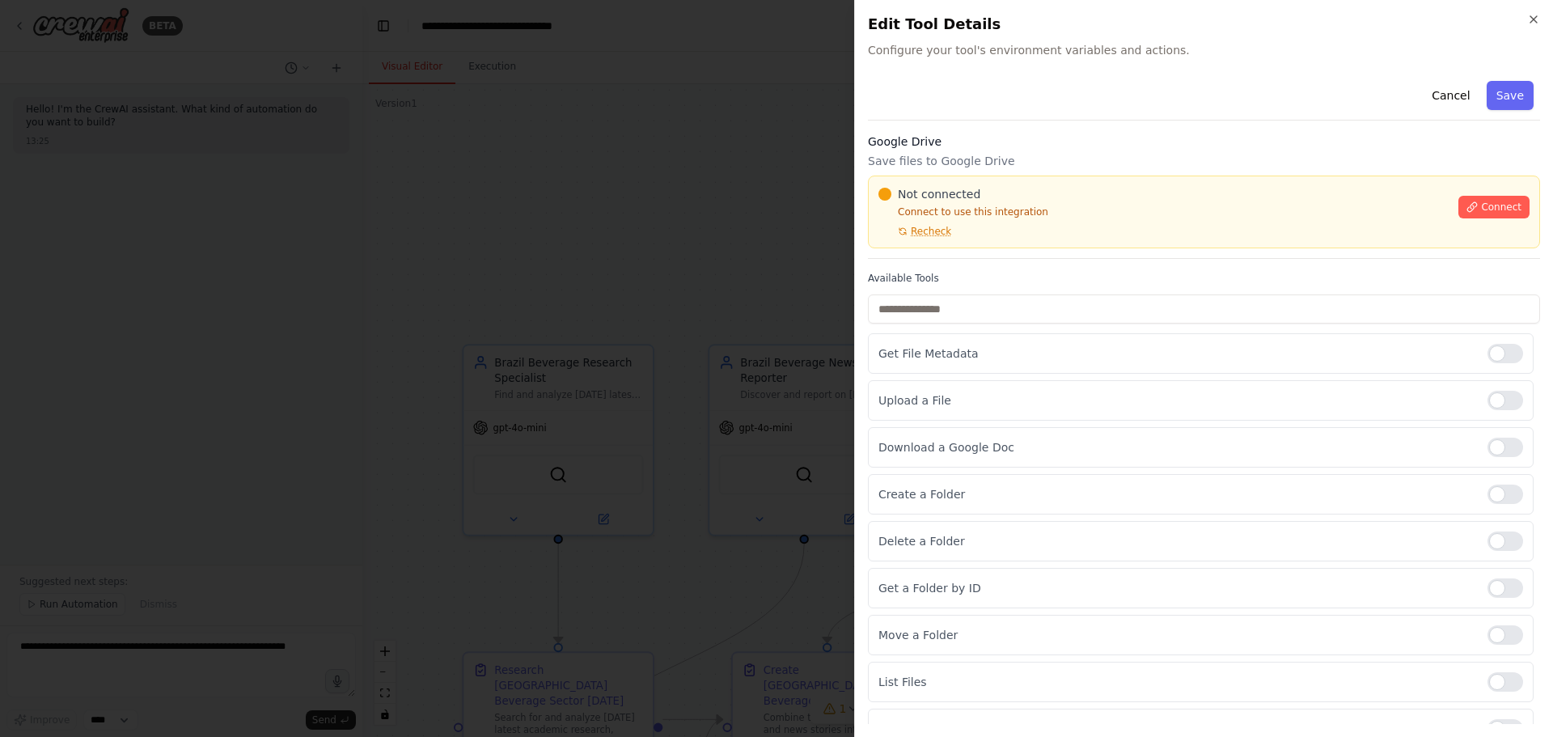
click at [648, 320] on div at bounding box center [776, 368] width 1553 height 737
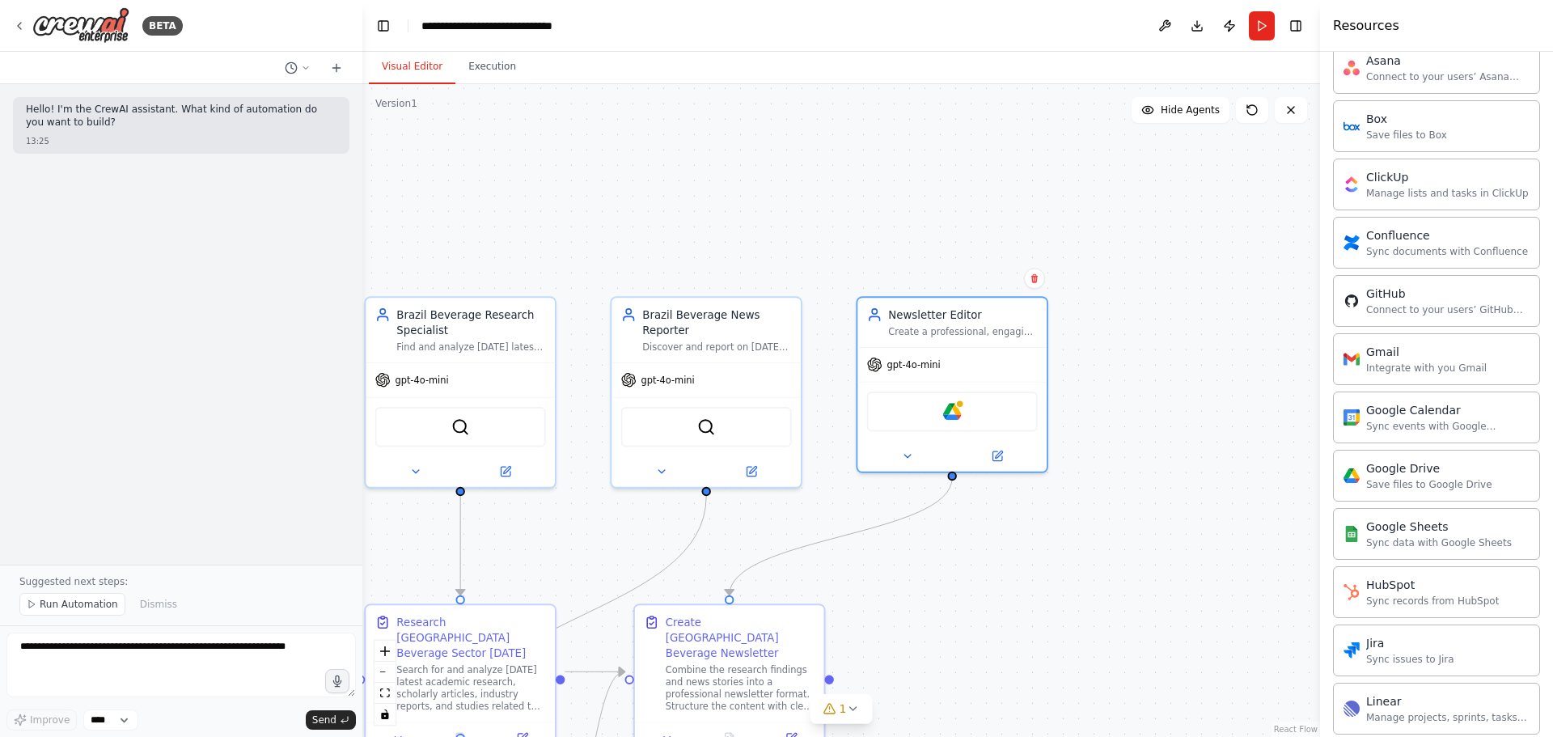
drag, startPoint x: 993, startPoint y: 252, endPoint x: 911, endPoint y: 223, distance: 86.8
click at [911, 223] on div ".deletable-edge-delete-btn { width: 20px; height: 20px; border: 0px solid #ffff…" at bounding box center [841, 410] width 958 height 653
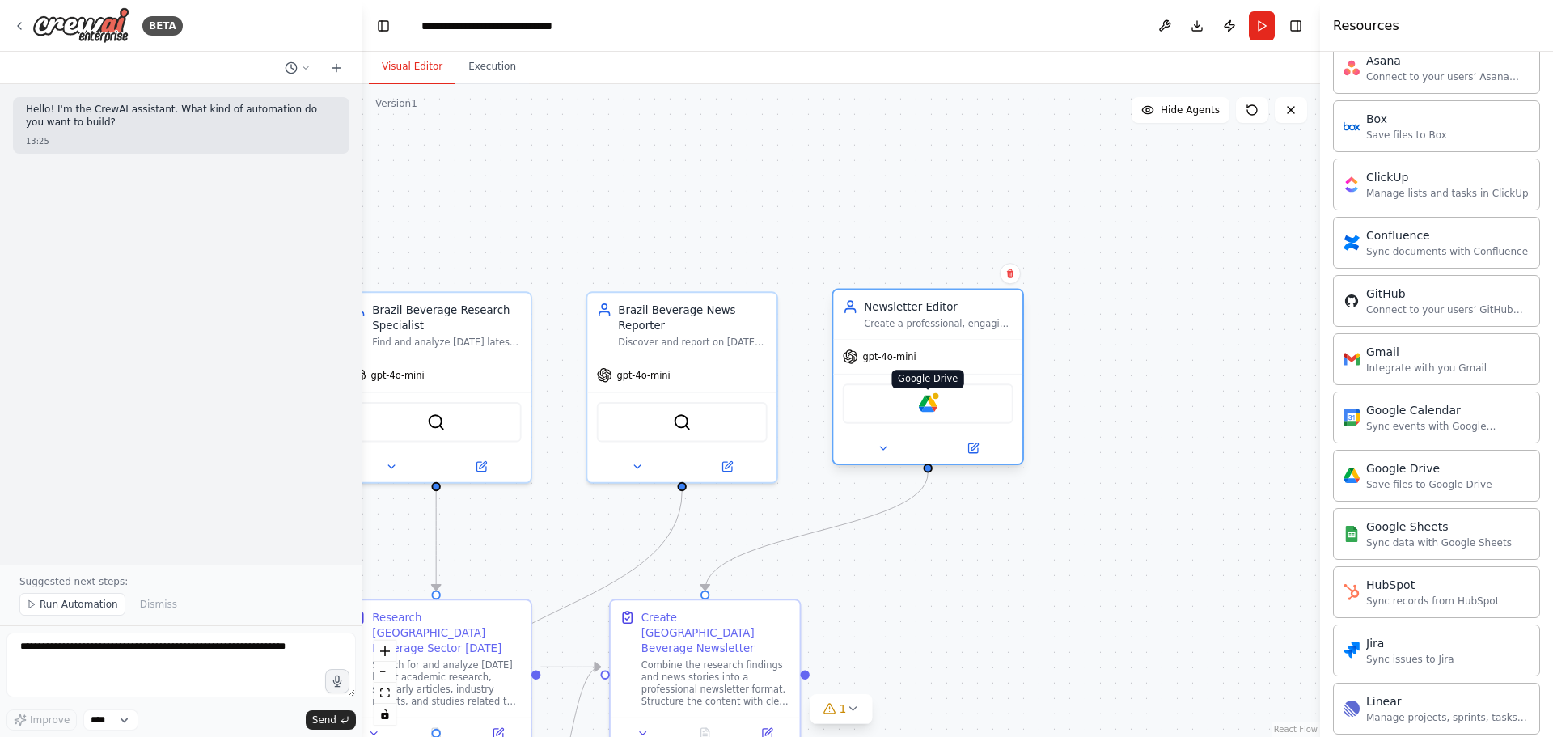
click at [929, 404] on img at bounding box center [928, 404] width 19 height 19
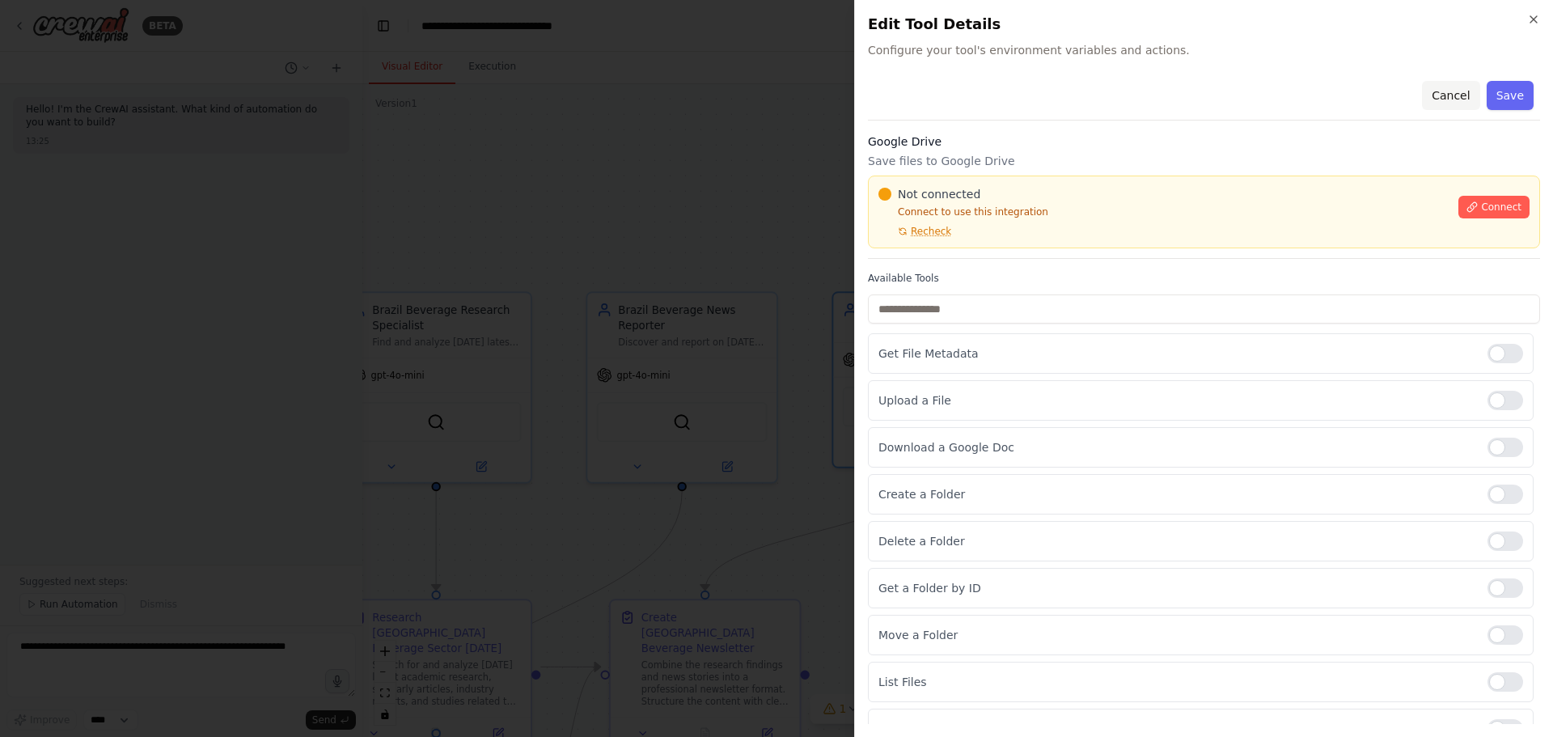
click at [1035, 100] on button "Cancel" at bounding box center [1450, 95] width 57 height 29
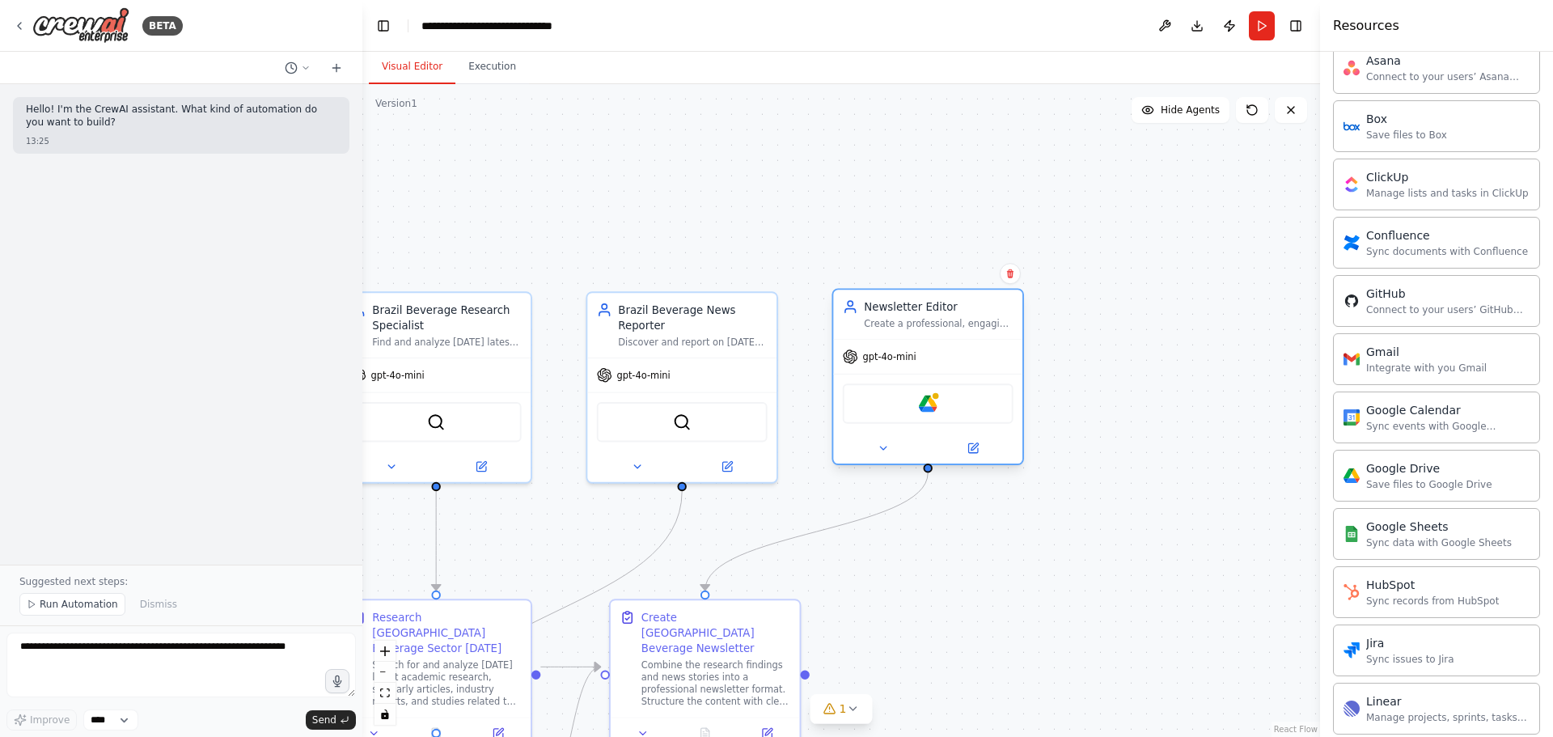
click at [953, 408] on div "Google Drive" at bounding box center [928, 403] width 171 height 40
click at [926, 403] on img at bounding box center [928, 404] width 19 height 19
click at [925, 407] on img at bounding box center [928, 404] width 19 height 19
click at [970, 445] on button at bounding box center [973, 448] width 87 height 19
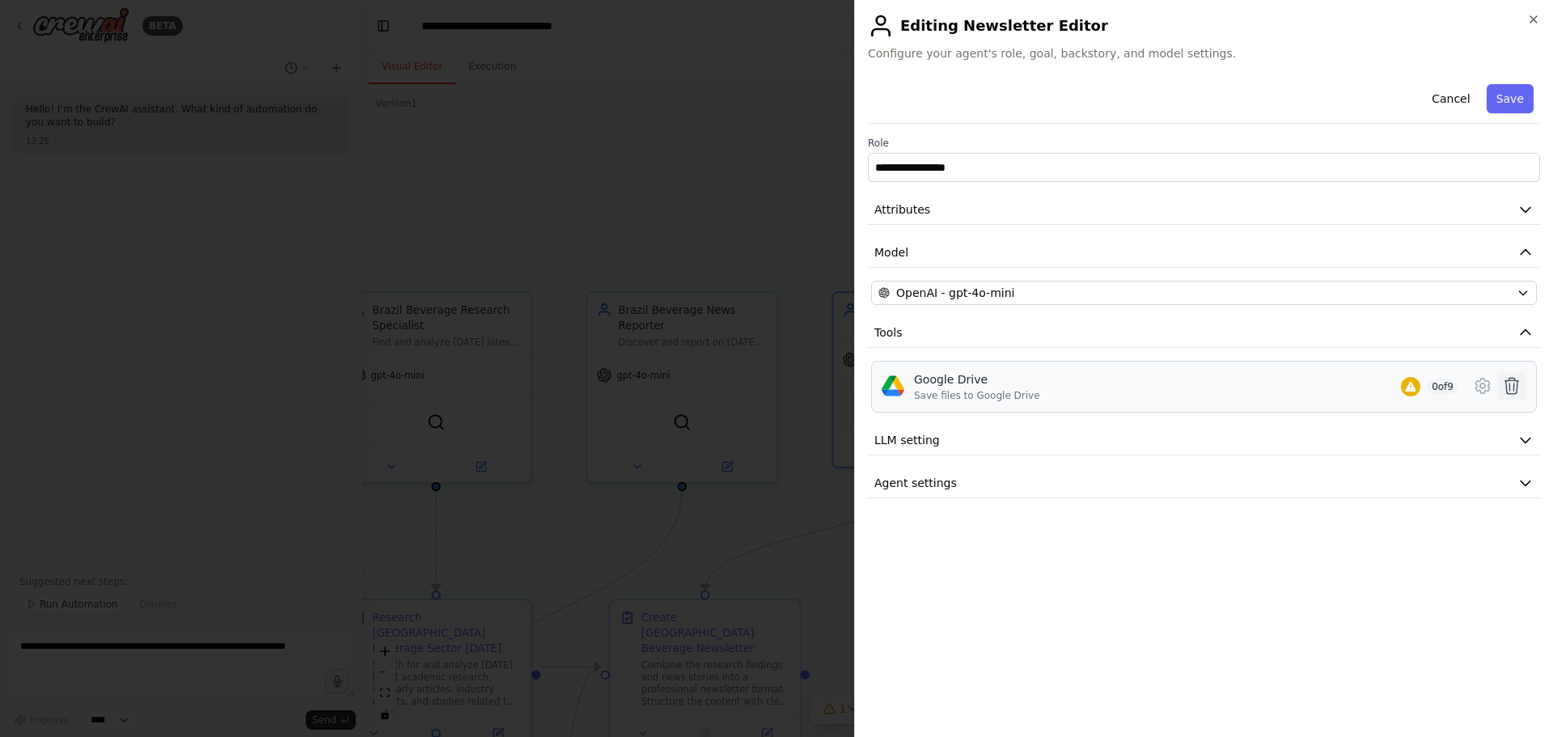
click at [1035, 379] on icon at bounding box center [1513, 386] width 14 height 16
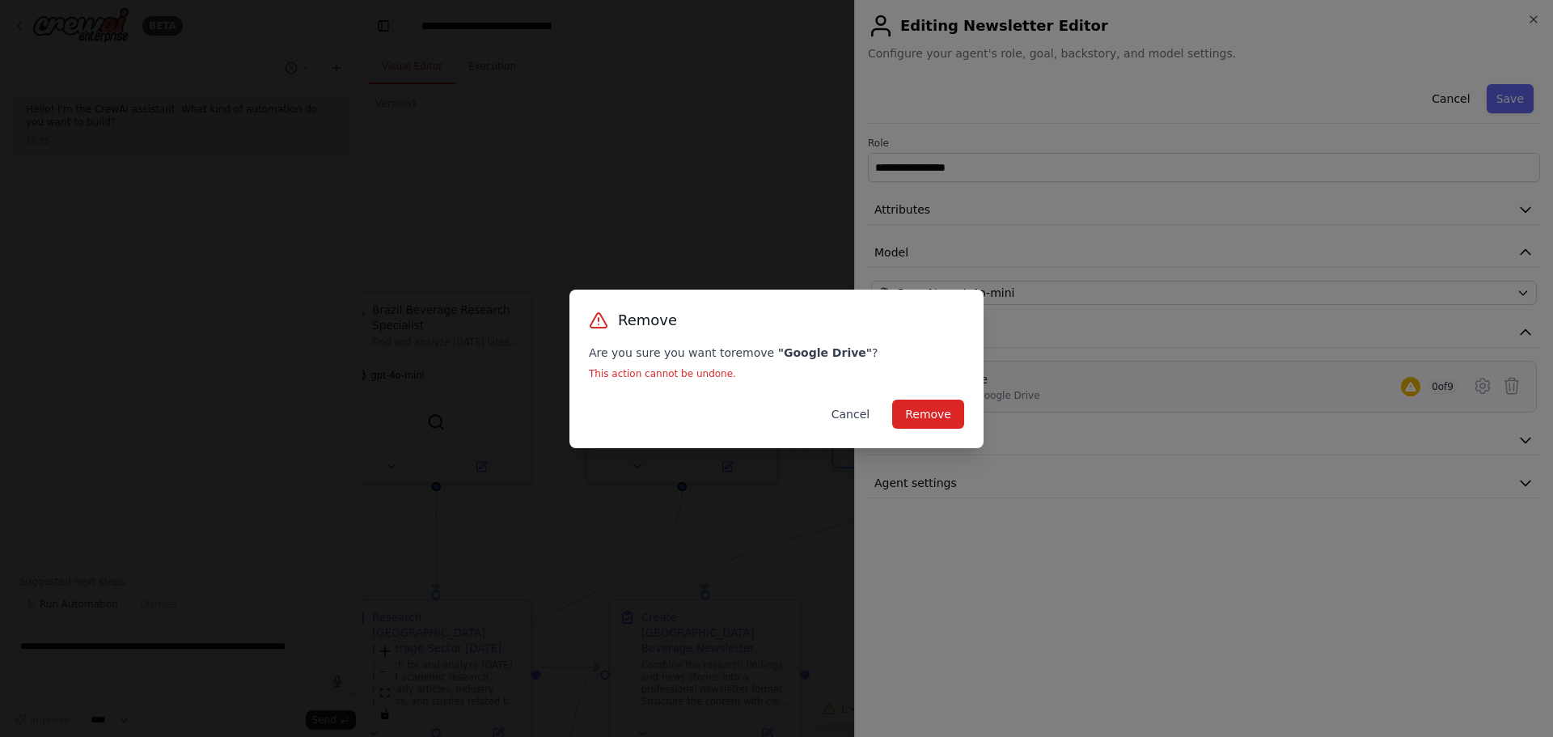
click at [875, 419] on button "Cancel" at bounding box center [851, 414] width 64 height 29
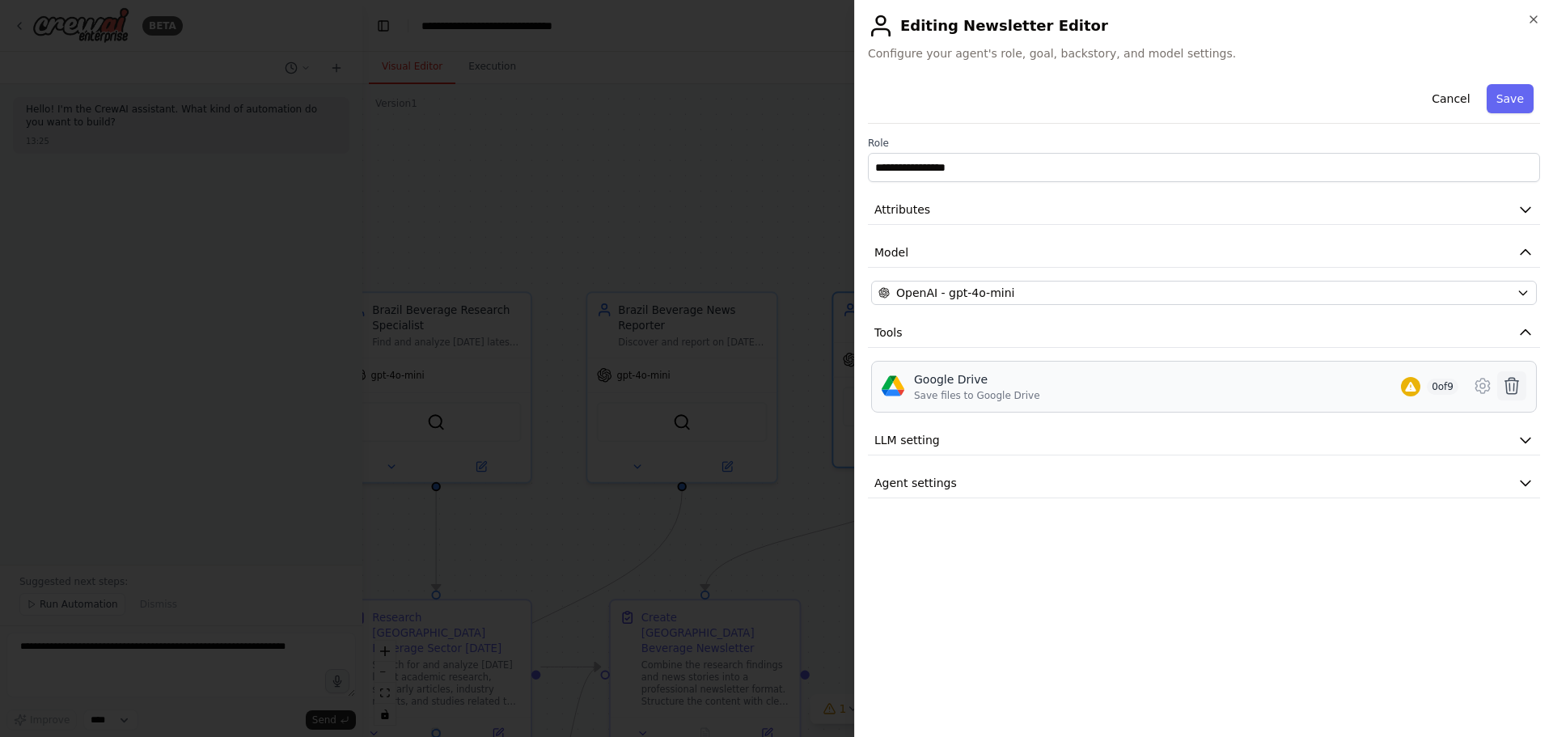
click at [1035, 389] on icon at bounding box center [1513, 386] width 14 height 16
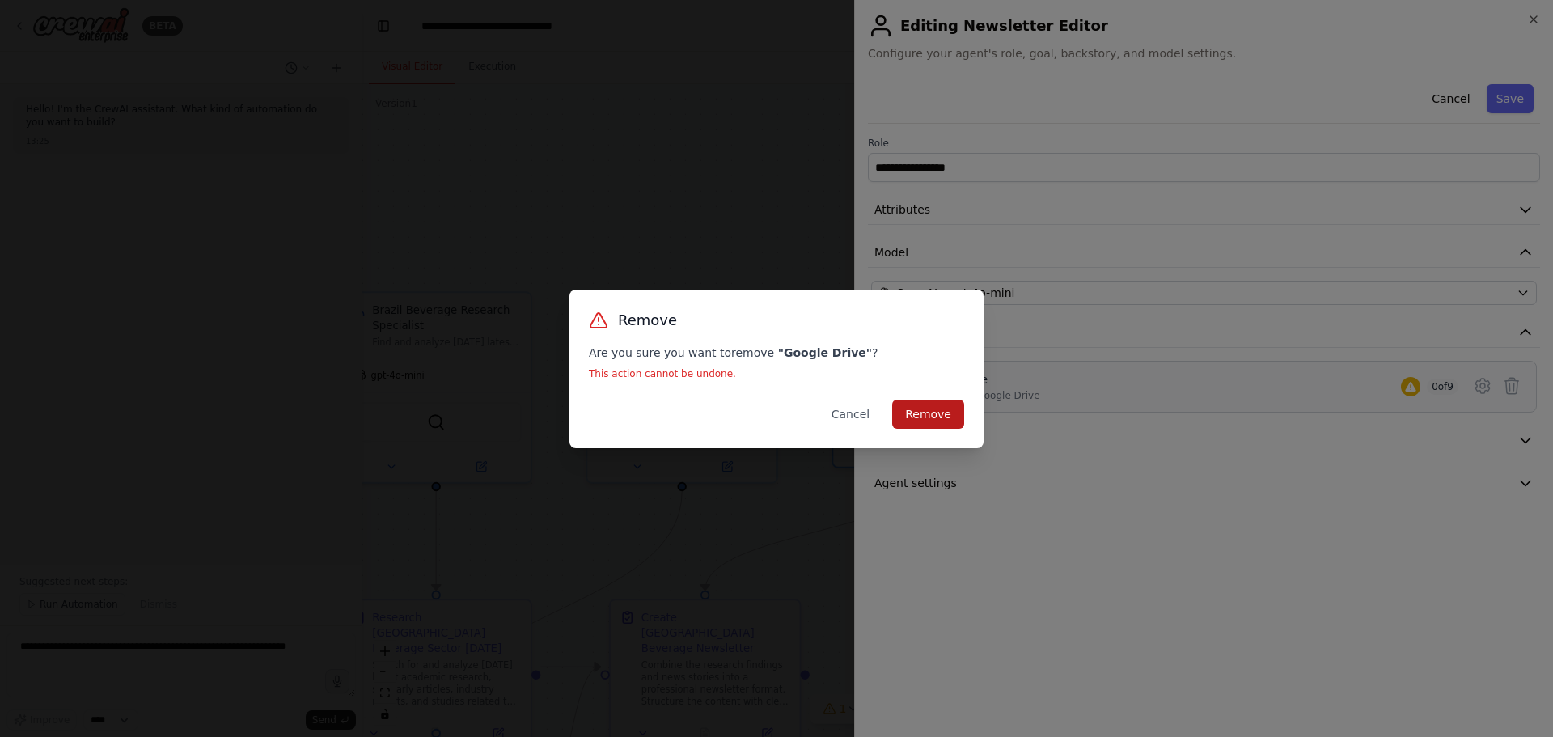
click at [952, 415] on button "Remove" at bounding box center [928, 414] width 72 height 29
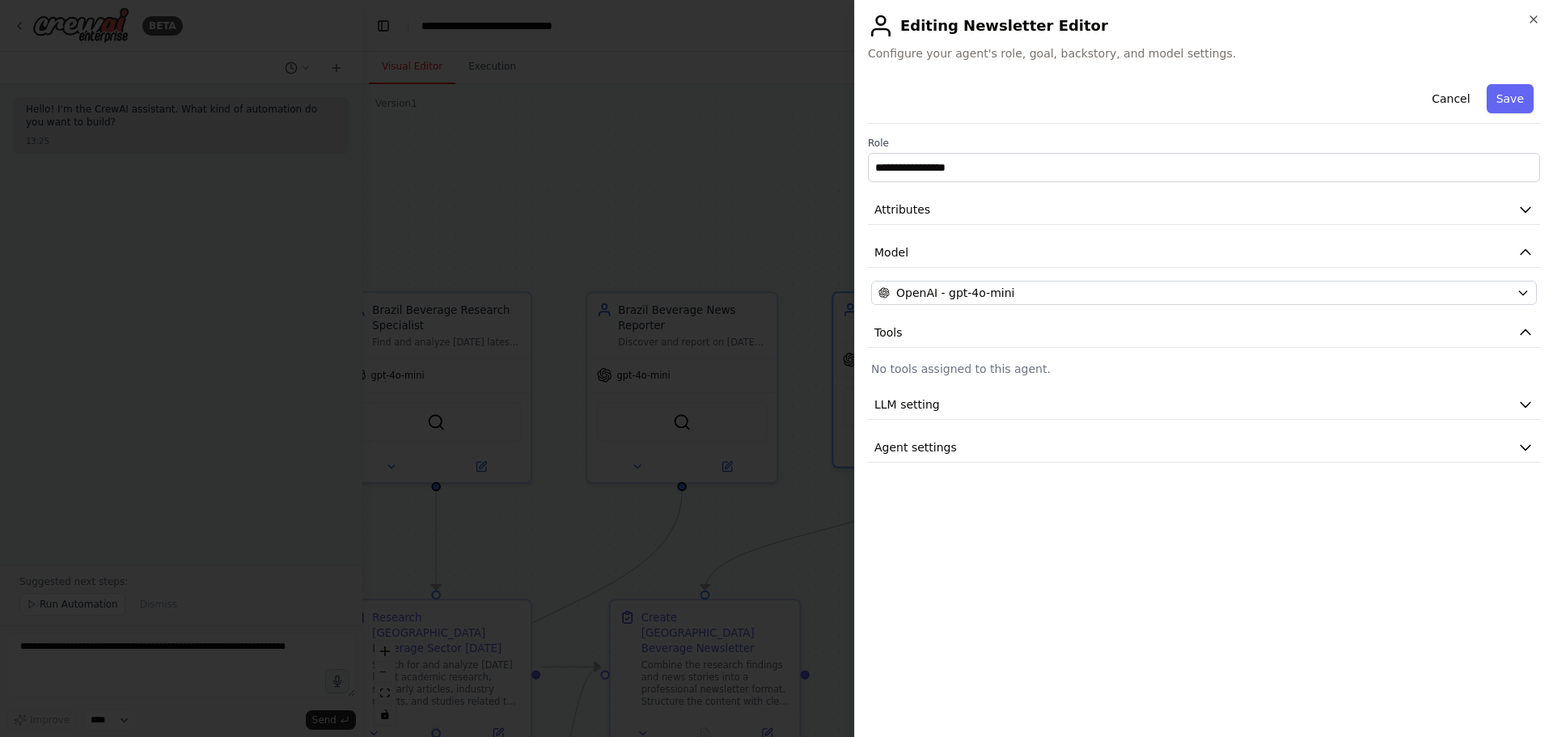
click at [805, 210] on div at bounding box center [776, 368] width 1553 height 737
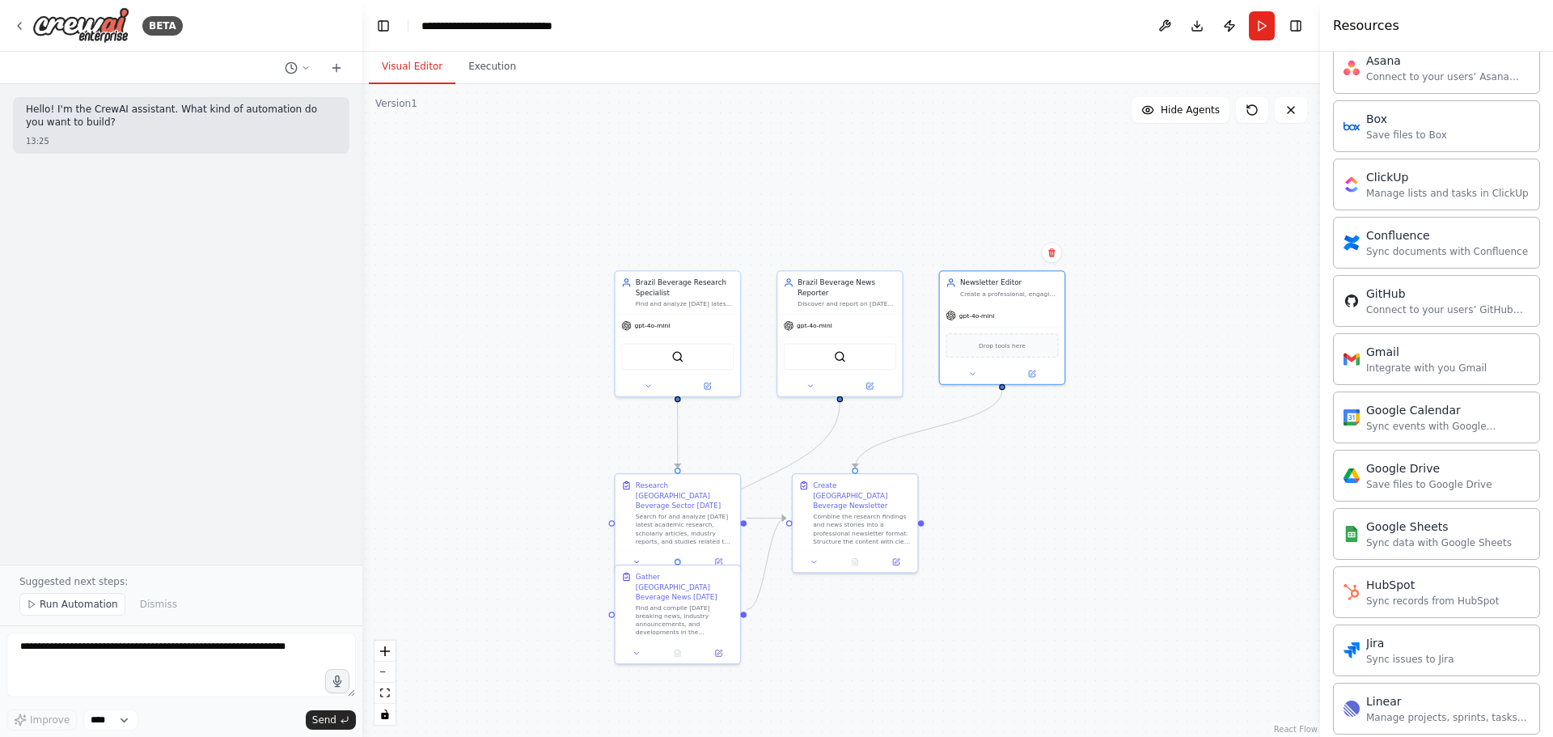
drag, startPoint x: 851, startPoint y: 231, endPoint x: 942, endPoint y: 231, distance: 90.6
click at [942, 231] on div ".deletable-edge-delete-btn { width: 20px; height: 20px; border: 0px solid #ffff…" at bounding box center [841, 410] width 958 height 653
drag, startPoint x: 486, startPoint y: 515, endPoint x: 468, endPoint y: 525, distance: 20.7
click at [481, 445] on div ".deletable-edge-delete-btn { width: 20px; height: 20px; border: 0px solid #ffff…" at bounding box center [841, 410] width 958 height 653
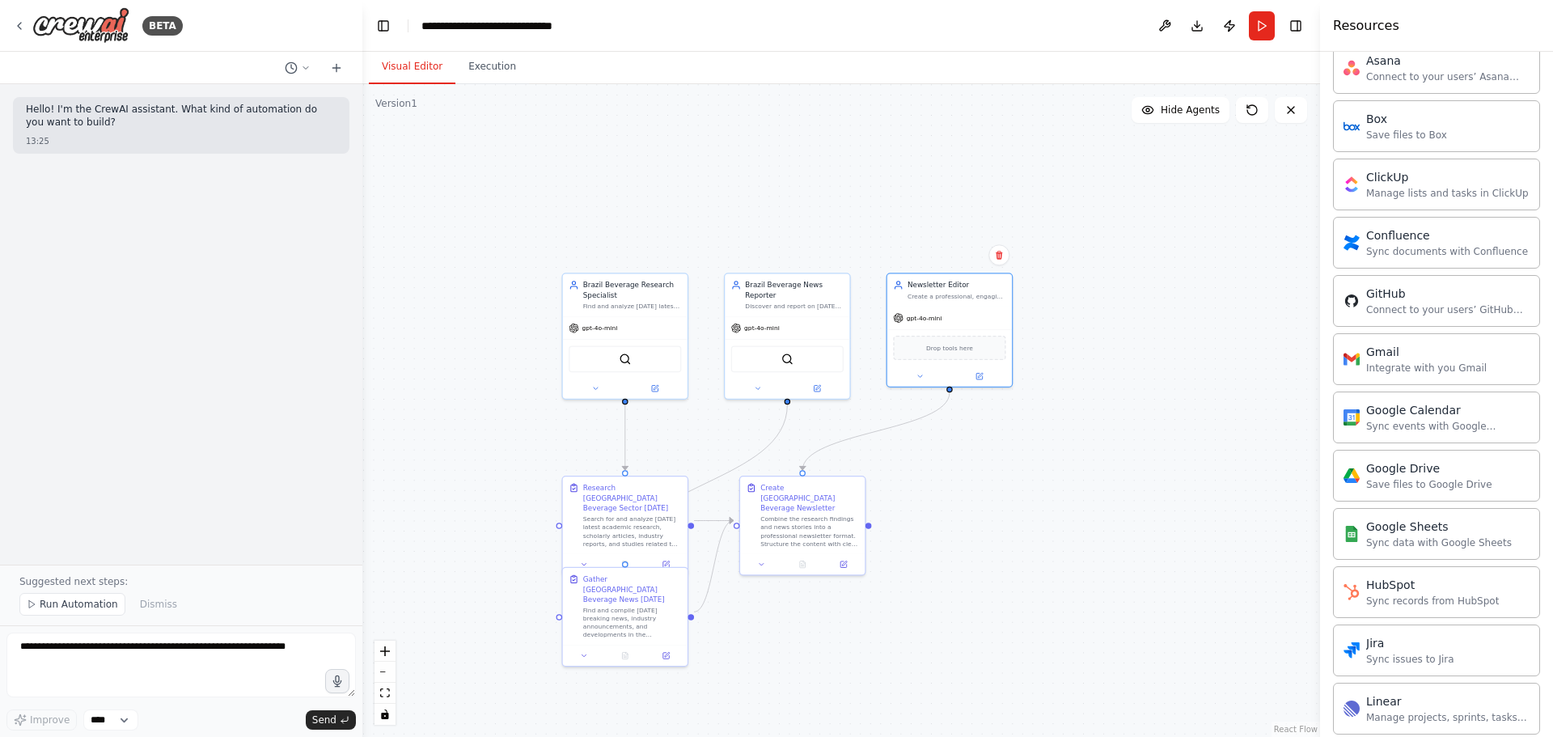
drag, startPoint x: 446, startPoint y: 239, endPoint x: 416, endPoint y: 239, distance: 29.9
click at [416, 239] on div ".deletable-edge-delete-btn { width: 20px; height: 20px; border: 0px solid #ffff…" at bounding box center [841, 410] width 958 height 653
click at [1035, 17] on button "Run" at bounding box center [1262, 25] width 26 height 29
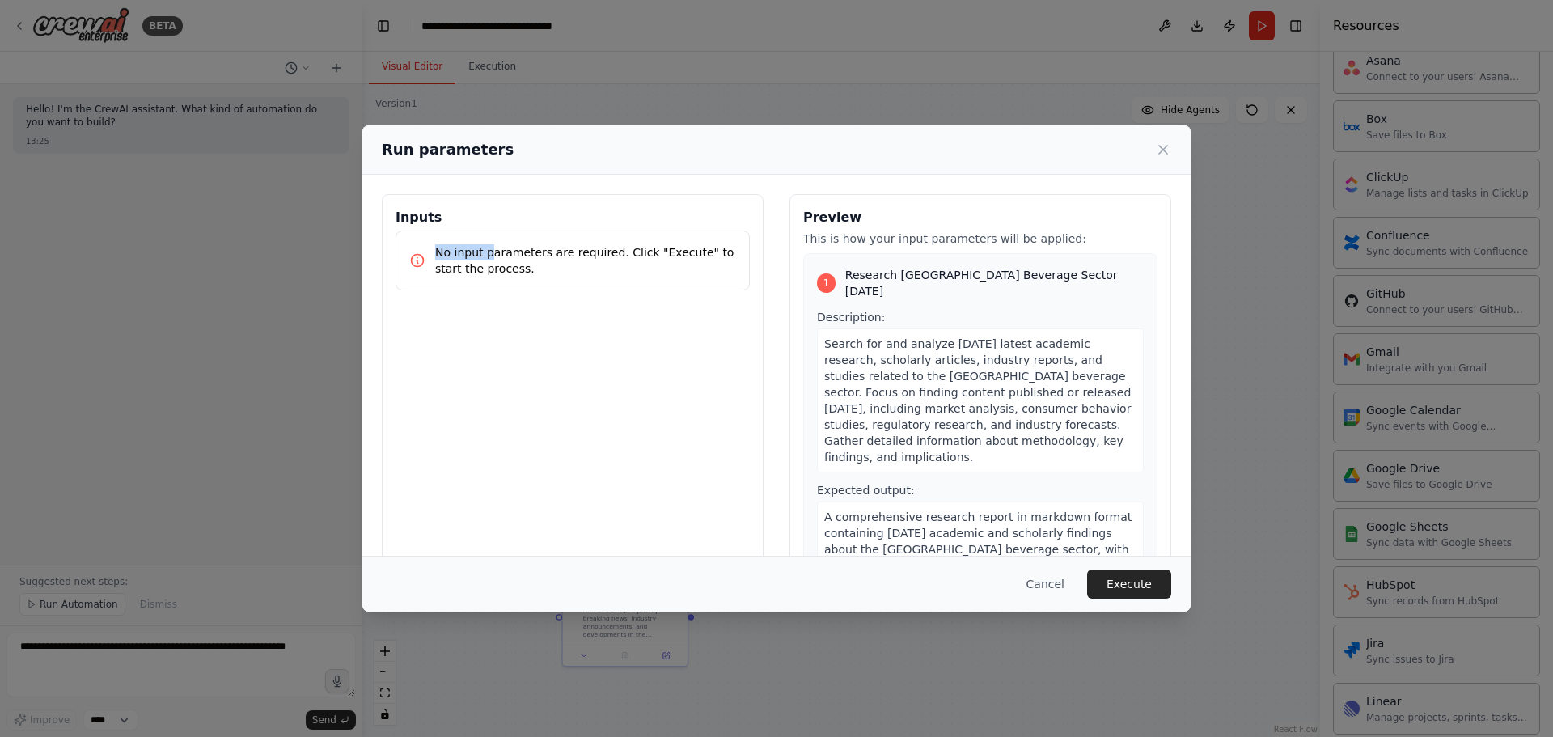
drag, startPoint x: 427, startPoint y: 256, endPoint x: 489, endPoint y: 250, distance: 62.6
click at [489, 250] on div "No input parameters are required. Click "Execute" to start the process." at bounding box center [572, 260] width 327 height 32
click at [489, 250] on p "No input parameters are required. Click "Execute" to start the process." at bounding box center [585, 260] width 301 height 32
click at [1035, 145] on div "Run parameters" at bounding box center [776, 149] width 828 height 49
click at [1035, 142] on icon at bounding box center [1163, 150] width 16 height 16
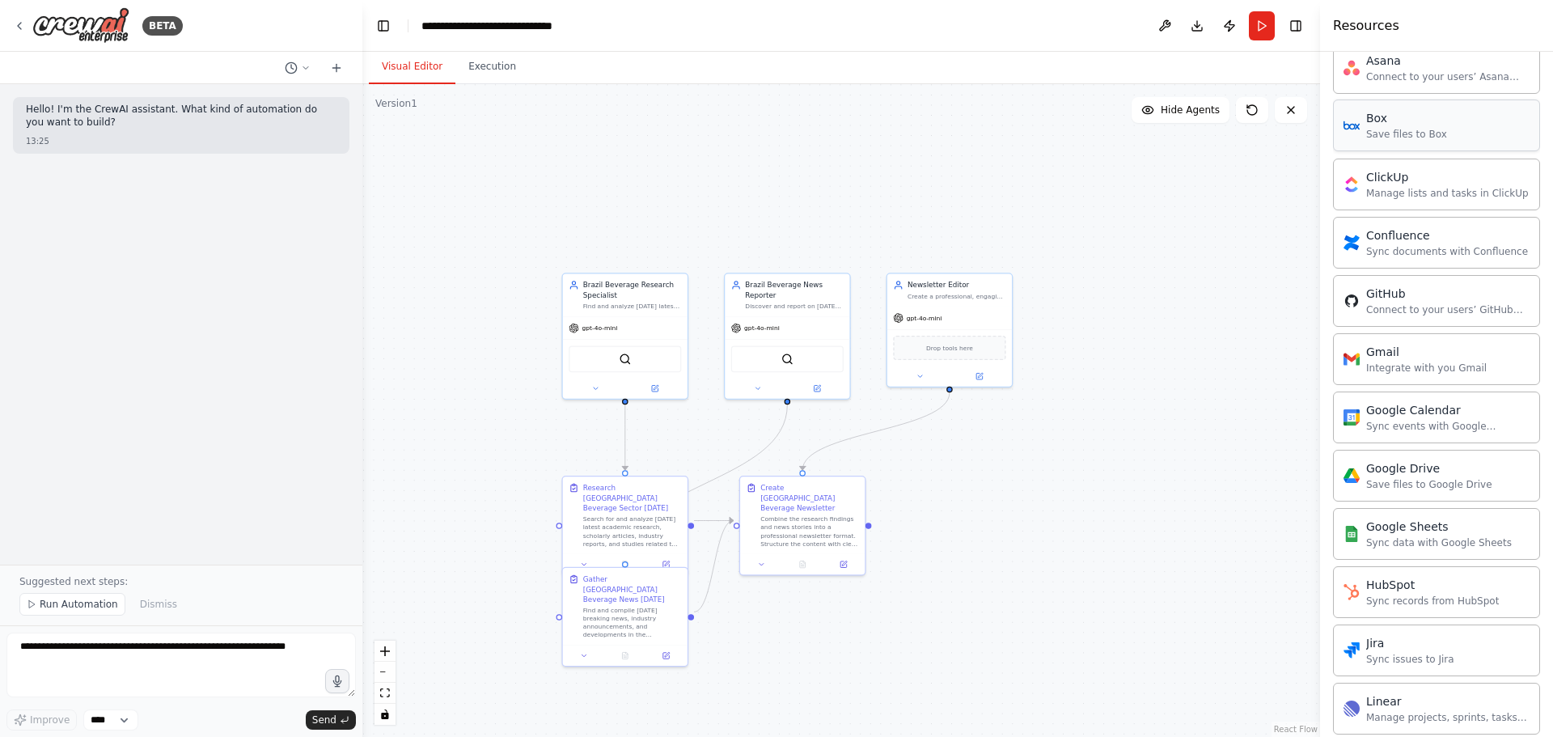
scroll to position [502, 0]
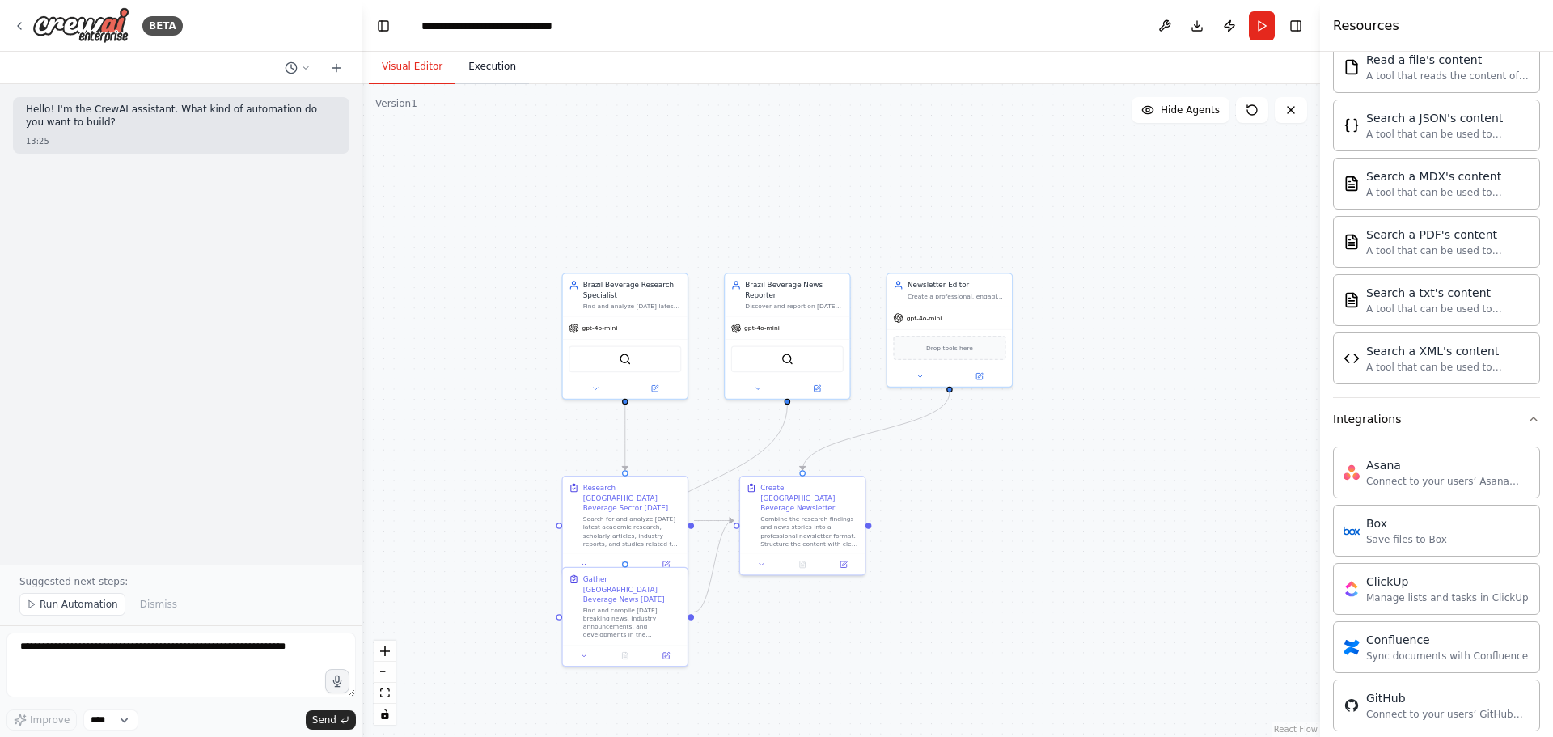
click at [489, 73] on button "Execution" at bounding box center [493, 67] width 74 height 34
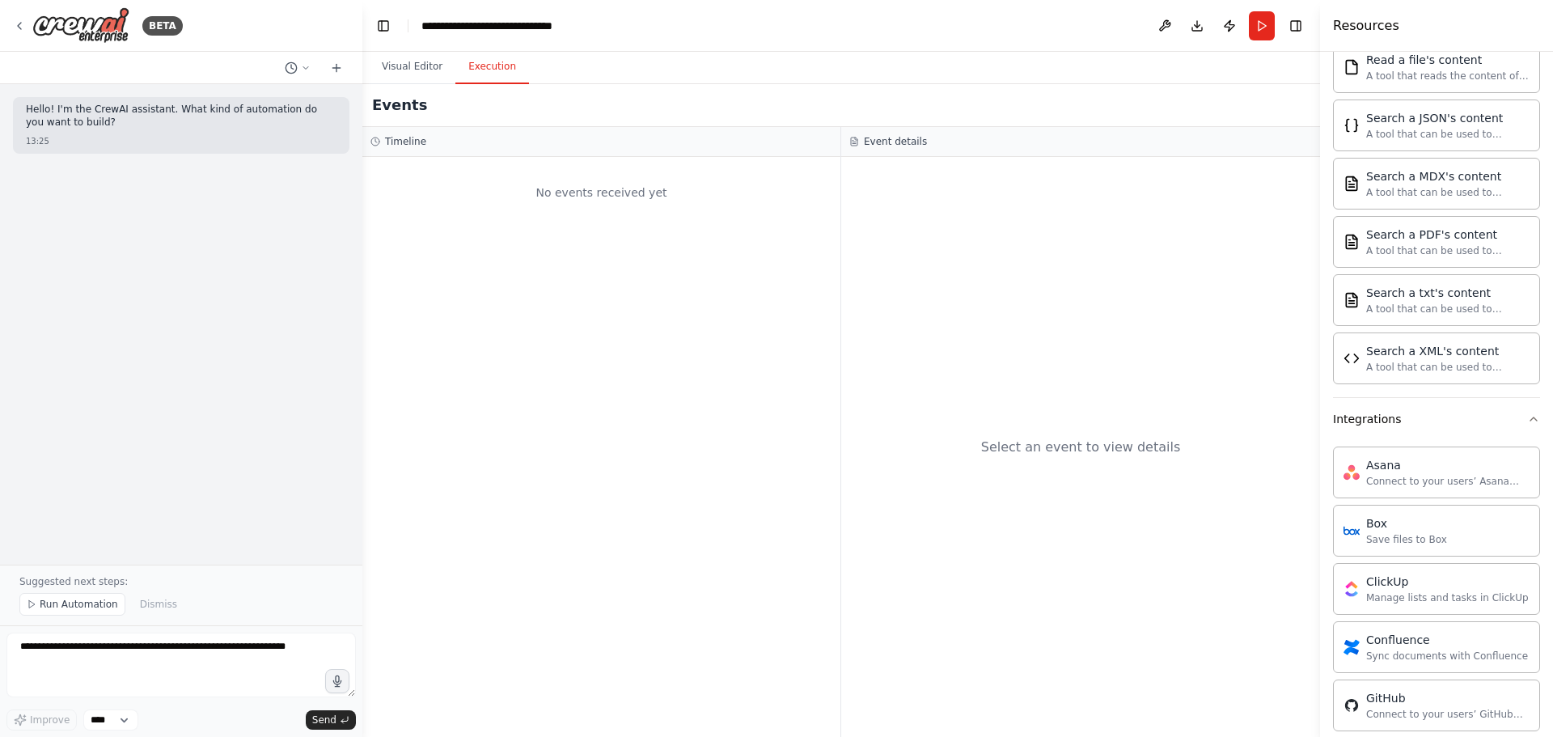
drag, startPoint x: 406, startPoint y: 59, endPoint x: 361, endPoint y: 73, distance: 47.3
click at [405, 60] on button "Visual Editor" at bounding box center [412, 67] width 87 height 34
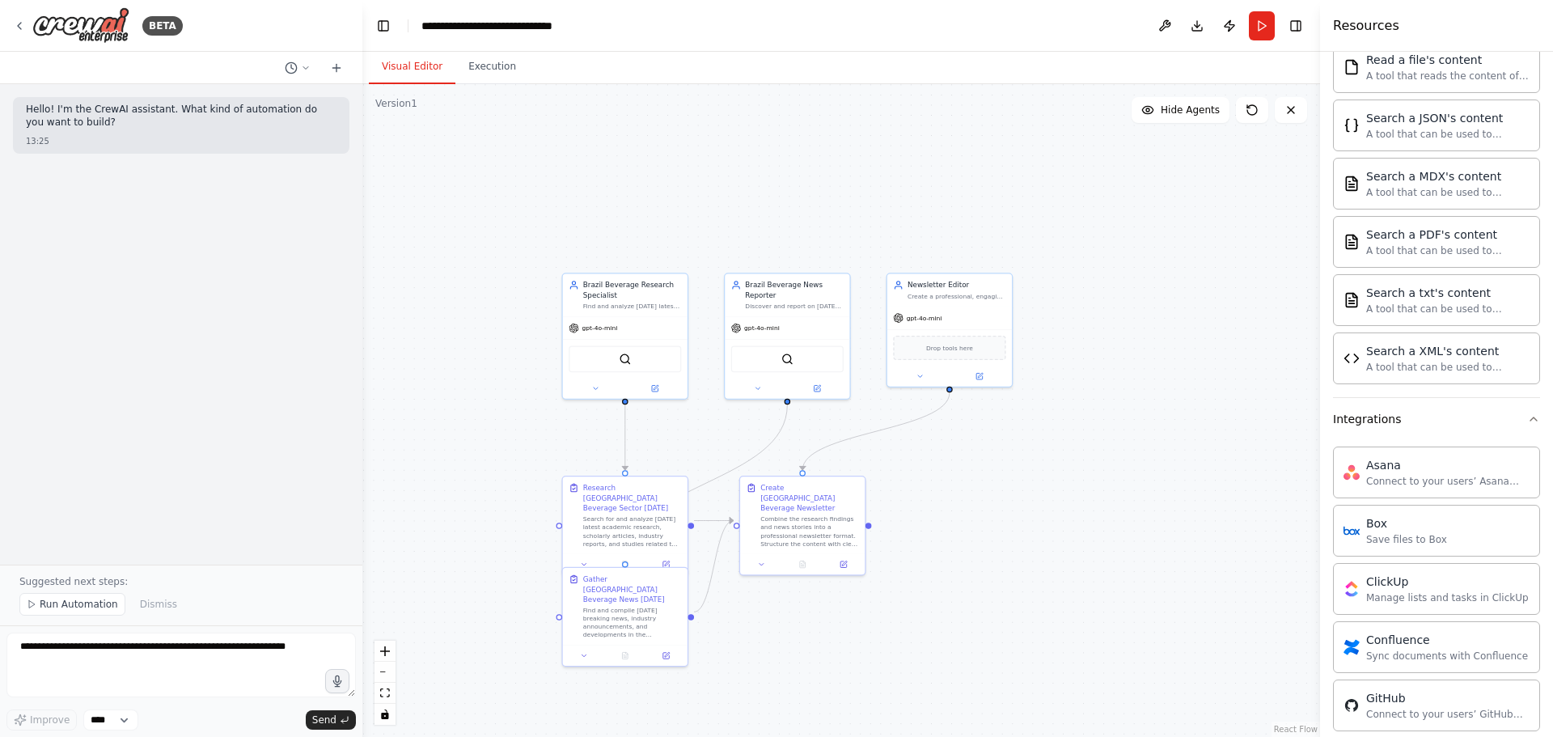
click at [1035, 197] on div ".deletable-edge-delete-btn { width: 20px; height: 20px; border: 0px solid #ffff…" at bounding box center [841, 410] width 958 height 653
click at [1035, 27] on button "Toggle Right Sidebar" at bounding box center [1296, 26] width 23 height 23
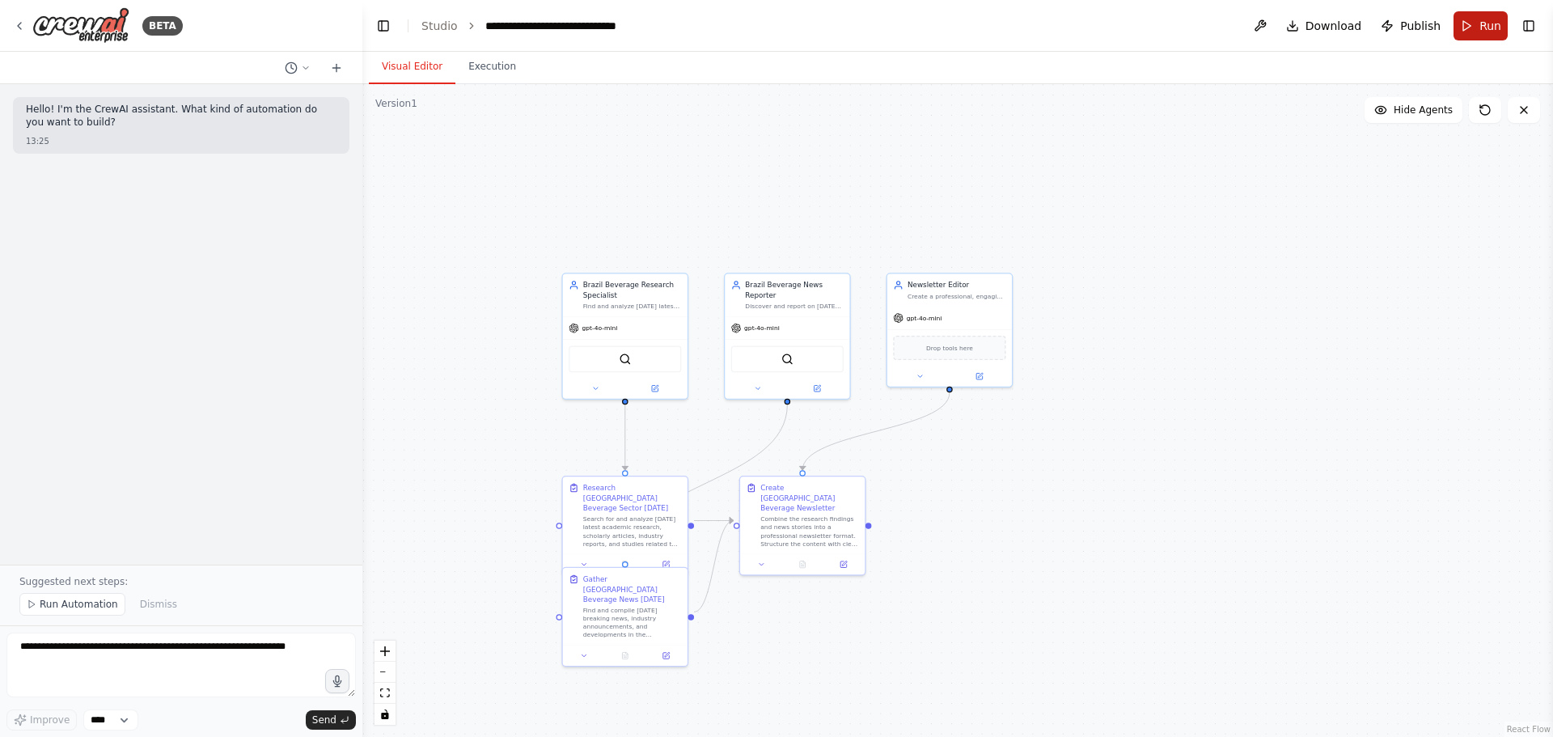
click at [1035, 24] on span "Run" at bounding box center [1491, 26] width 22 height 16
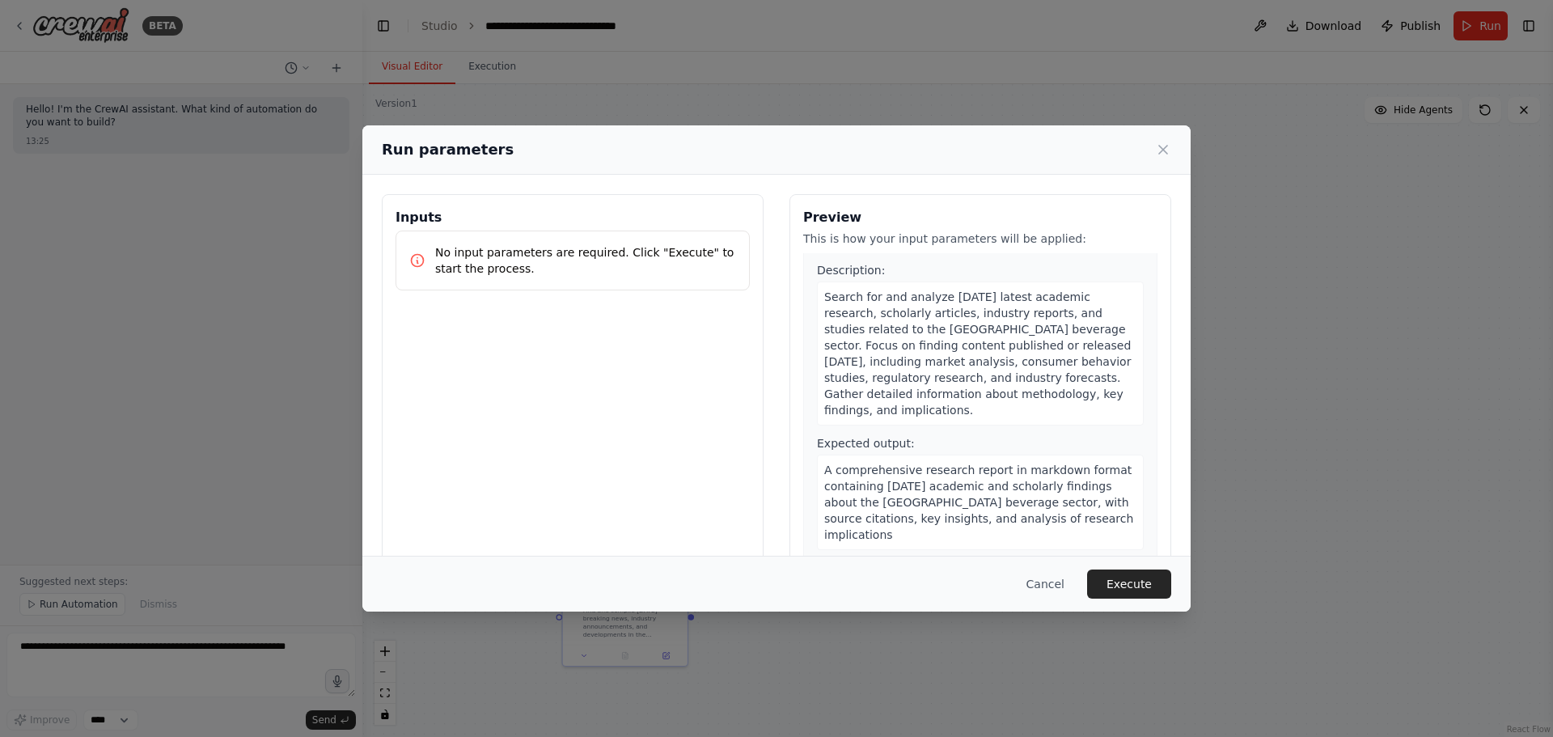
scroll to position [0, 0]
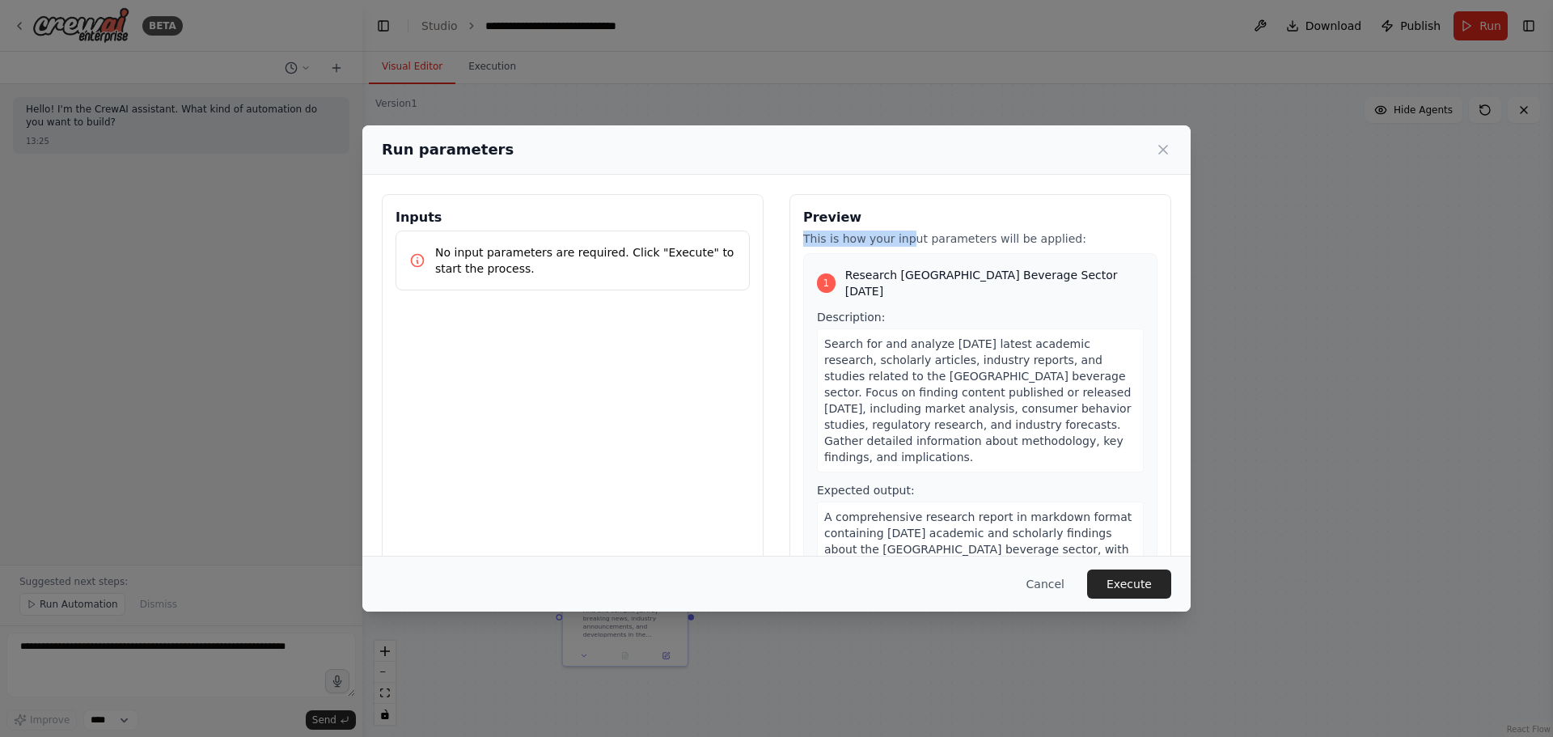
drag, startPoint x: 792, startPoint y: 235, endPoint x: 896, endPoint y: 239, distance: 103.6
click at [896, 239] on div "Preview This is how your input parameters will be applied: 1 Research [GEOGRAPH…" at bounding box center [981, 385] width 382 height 383
click at [896, 239] on p "This is how your input parameters will be applied:" at bounding box center [980, 239] width 354 height 16
drag, startPoint x: 827, startPoint y: 292, endPoint x: 852, endPoint y: 295, distance: 25.3
click at [852, 295] on div "1 Research [GEOGRAPHIC_DATA] Beverage Sector [DATE] Description: Search for and…" at bounding box center [980, 432] width 354 height 358
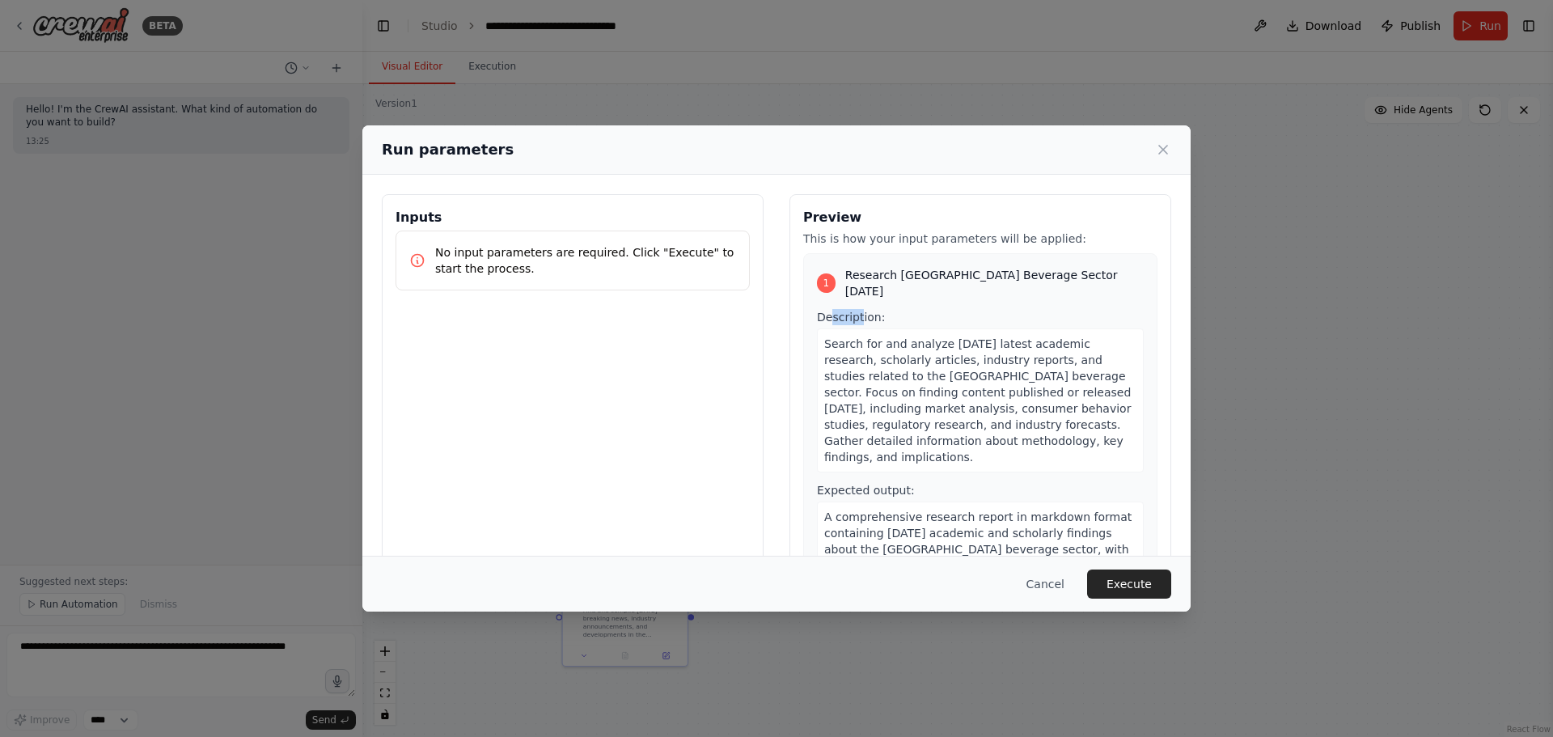
click at [852, 311] on span "Description:" at bounding box center [851, 317] width 68 height 13
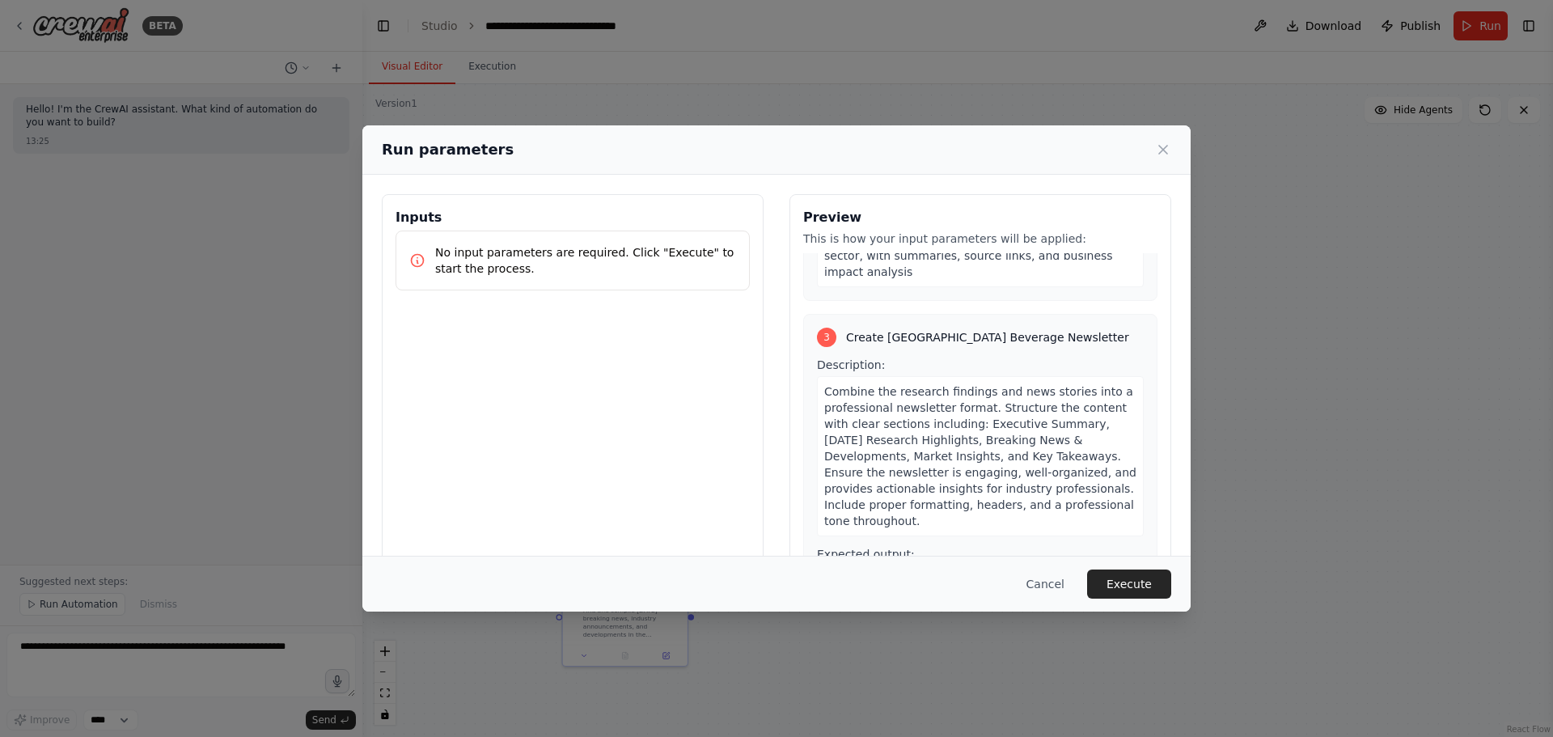
scroll to position [701, 0]
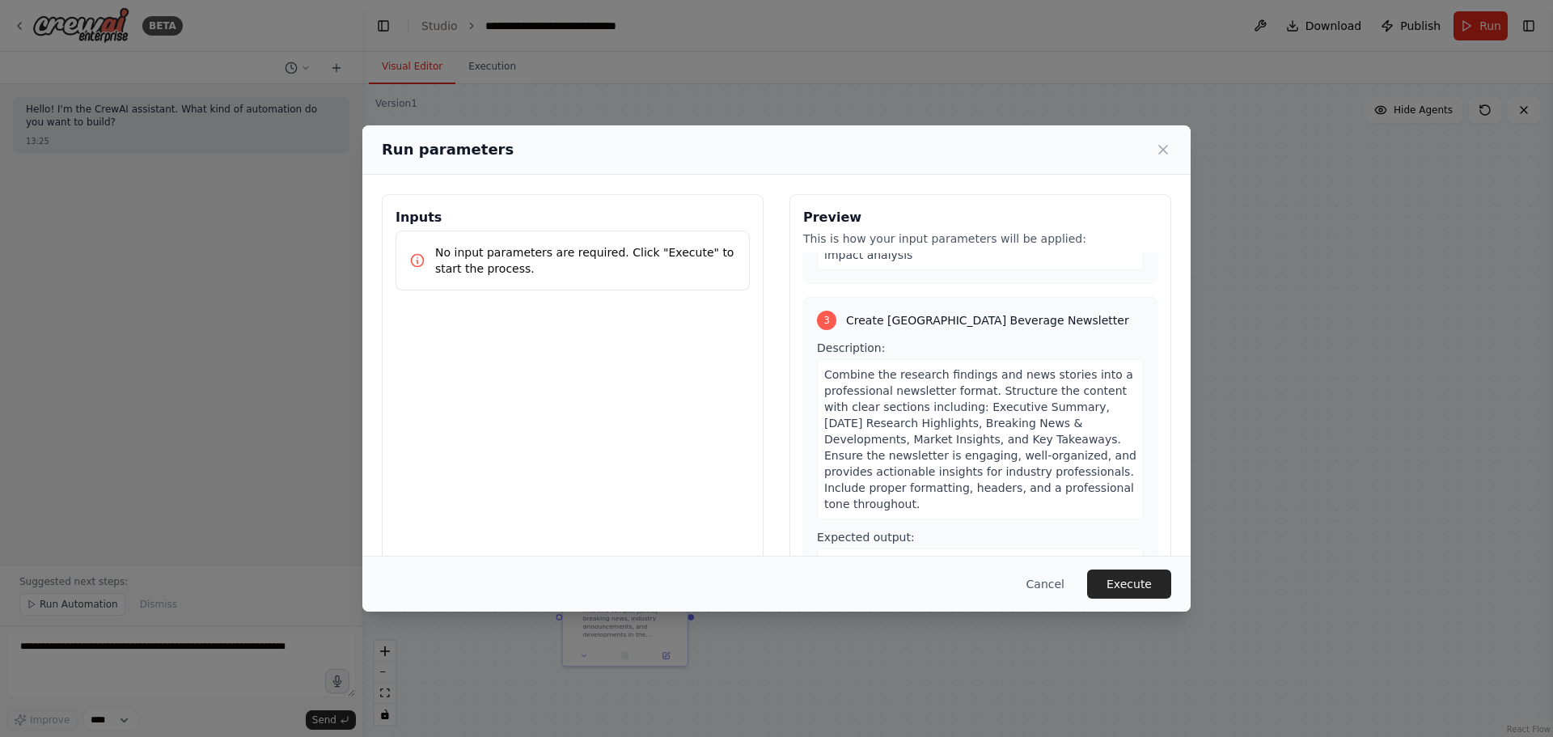
drag, startPoint x: 828, startPoint y: 473, endPoint x: 999, endPoint y: 482, distance: 170.9
click at [996, 445] on span "A complete newsletter in markdown format titled '[GEOGRAPHIC_DATA] Beverage Sec…" at bounding box center [977, 604] width 307 height 94
click at [1035, 445] on div "A complete newsletter in markdown format titled '[GEOGRAPHIC_DATA] Beverage Sec…" at bounding box center [980, 605] width 327 height 112
drag, startPoint x: 980, startPoint y: 493, endPoint x: 1019, endPoint y: 490, distance: 39.7
click at [1019, 445] on span "A complete newsletter in markdown format titled '[GEOGRAPHIC_DATA] Beverage Sec…" at bounding box center [977, 604] width 307 height 94
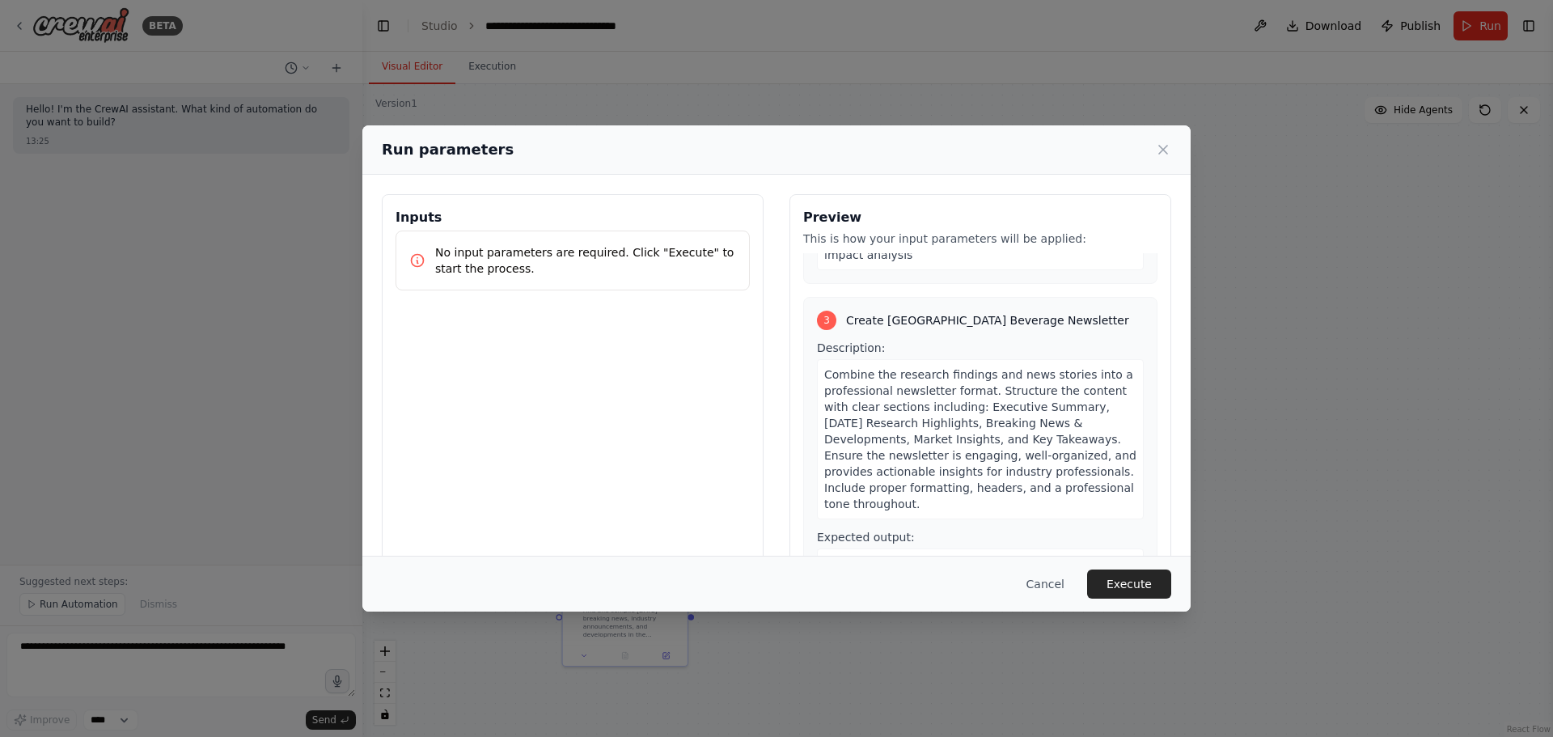
click at [1019, 445] on span "A complete newsletter in markdown format titled '[GEOGRAPHIC_DATA] Beverage Sec…" at bounding box center [977, 604] width 307 height 94
click at [1035, 445] on button "Execute" at bounding box center [1129, 584] width 84 height 29
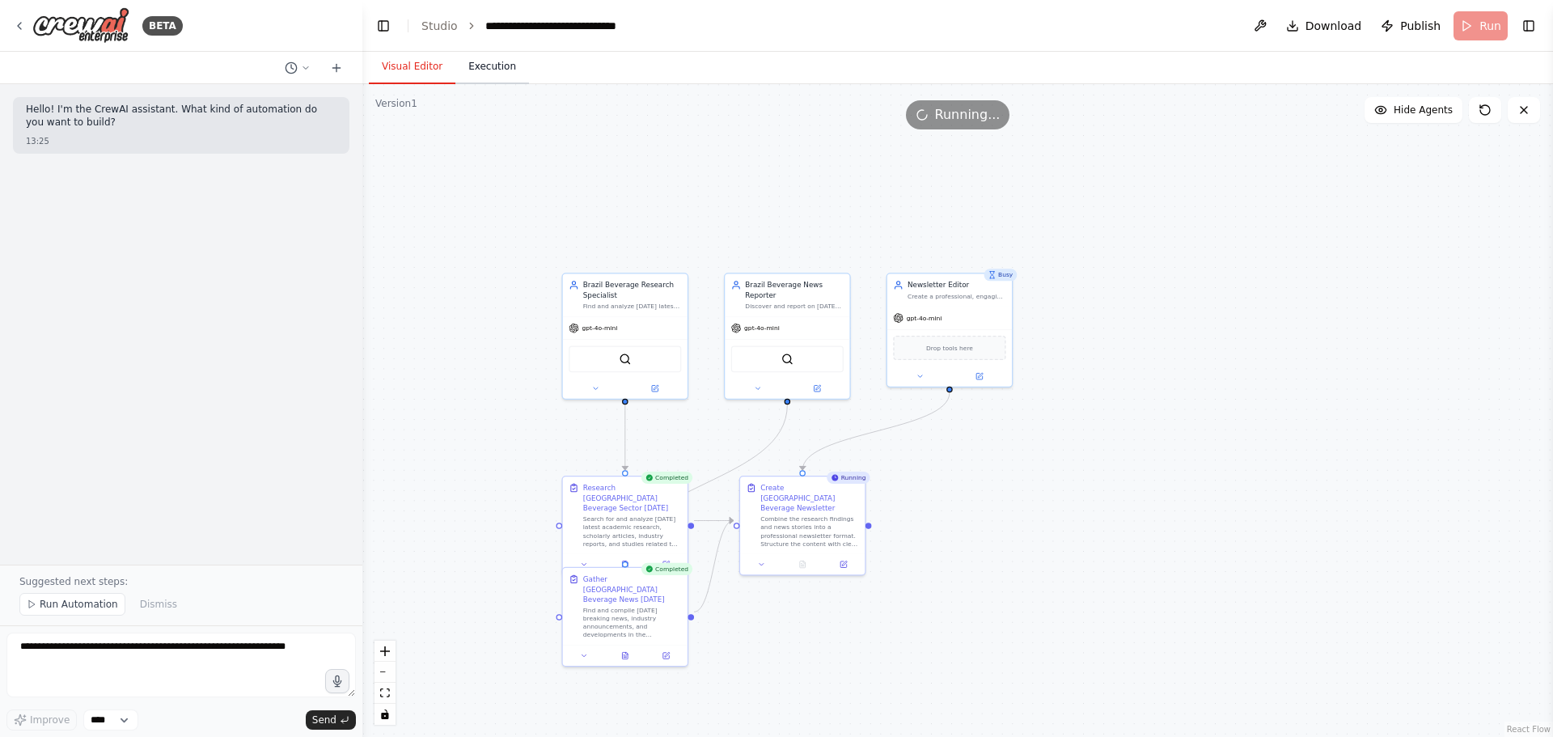
click at [497, 63] on button "Execution" at bounding box center [493, 67] width 74 height 34
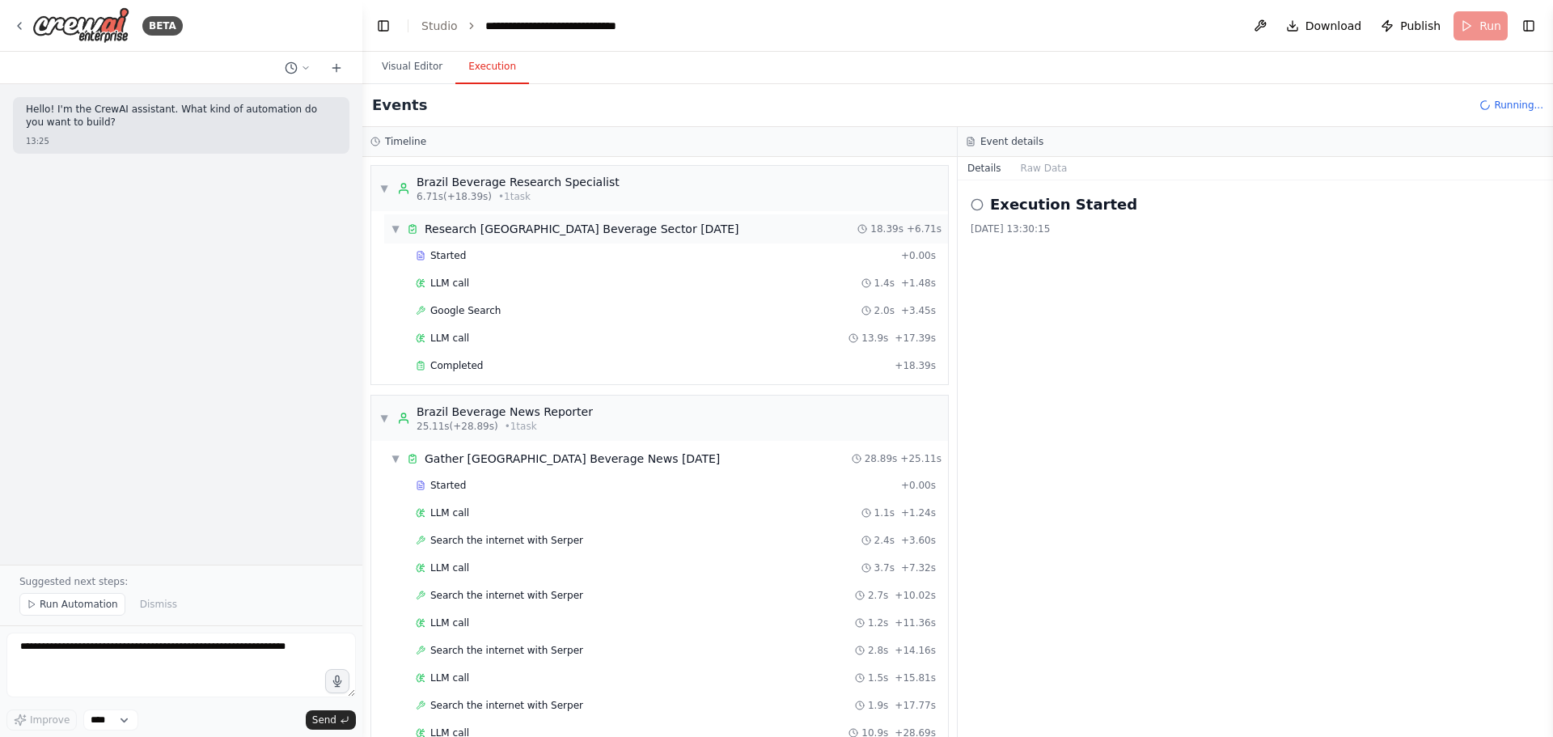
click at [477, 224] on div "Research [GEOGRAPHIC_DATA] Beverage Sector [DATE]" at bounding box center [582, 229] width 315 height 16
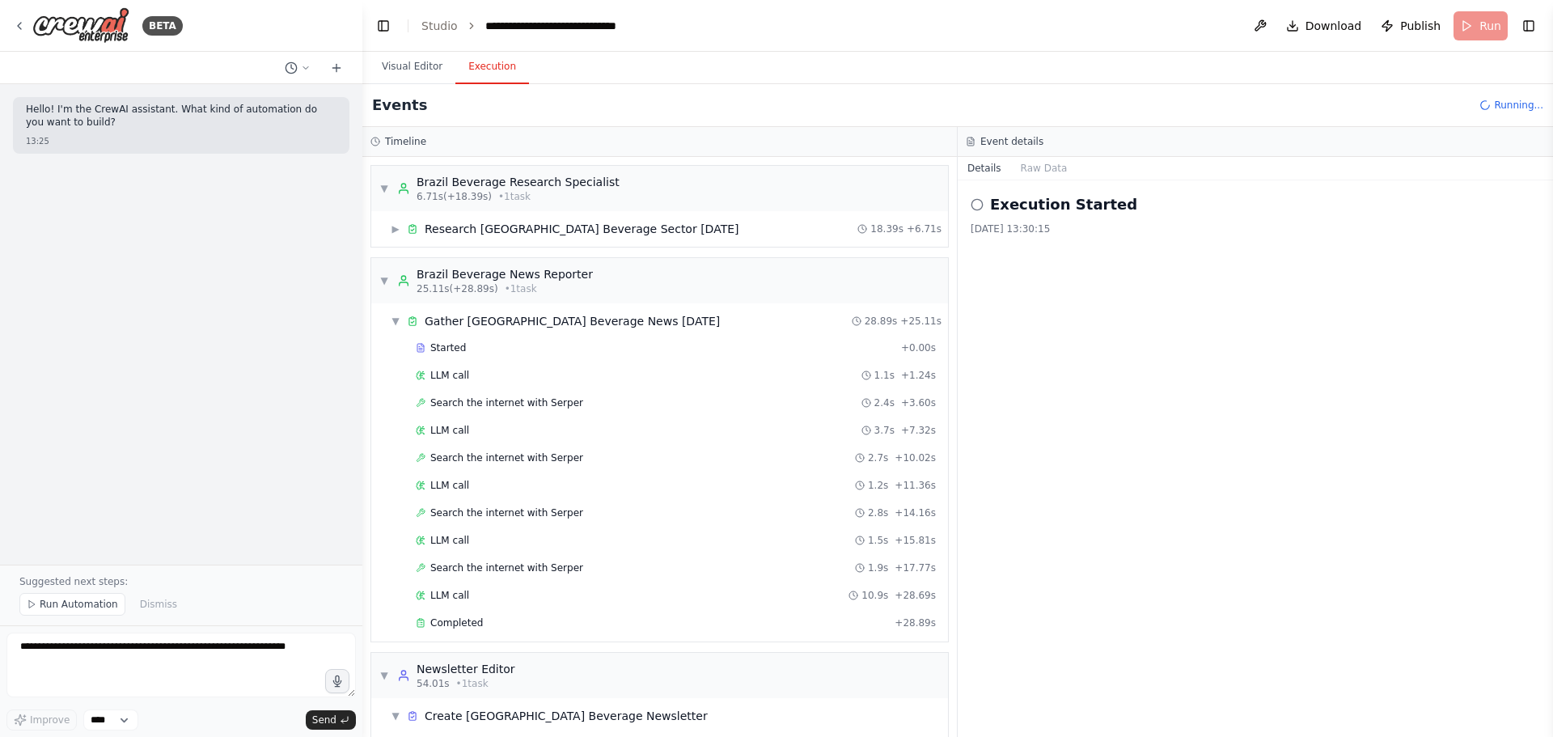
click at [471, 211] on div "▶ Research [GEOGRAPHIC_DATA] Beverage Sector [DATE] 18.39s + 6.71s" at bounding box center [659, 229] width 577 height 36
click at [468, 222] on div "Research [GEOGRAPHIC_DATA] Beverage Sector [DATE]" at bounding box center [582, 229] width 315 height 16
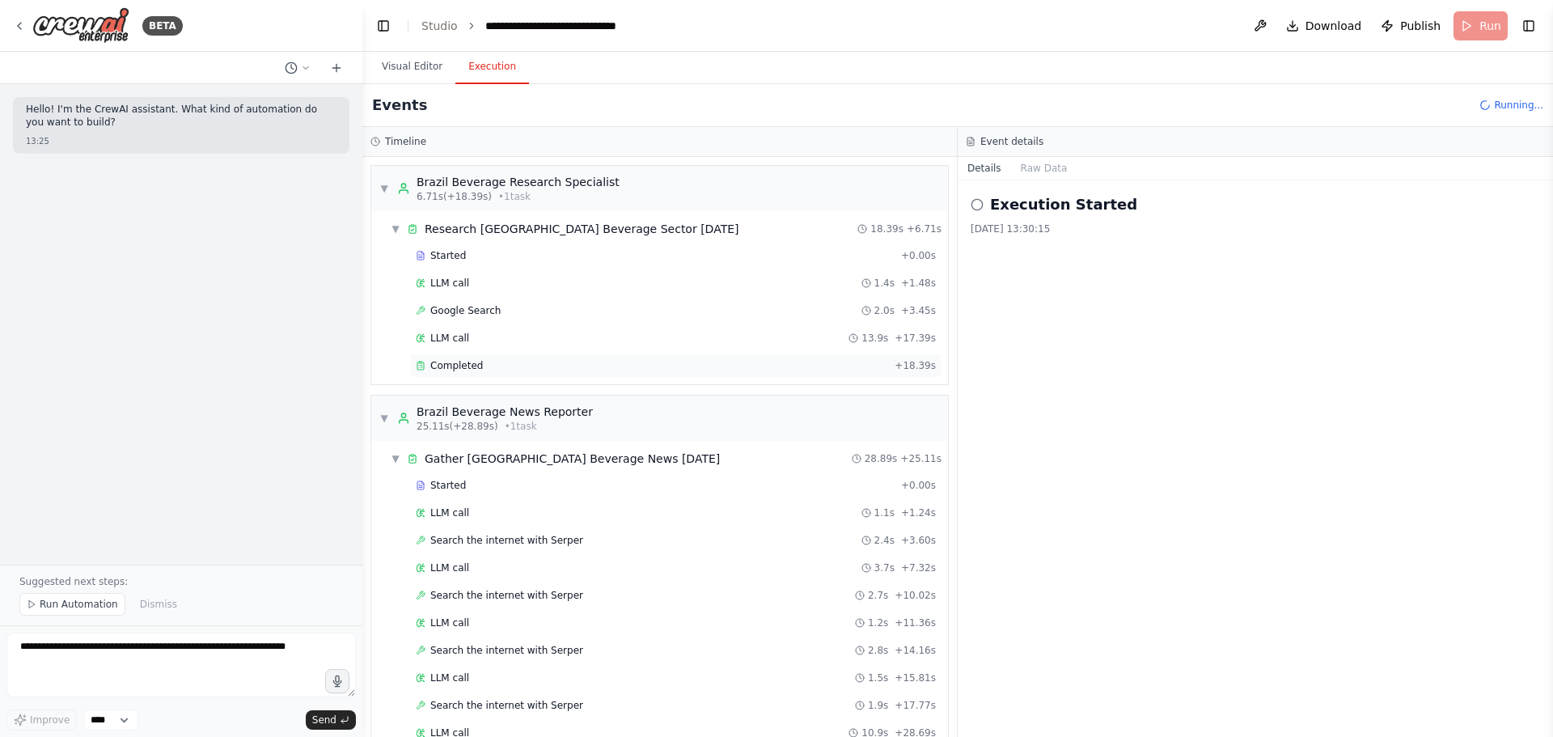
click at [468, 362] on span "Completed" at bounding box center [456, 365] width 53 height 13
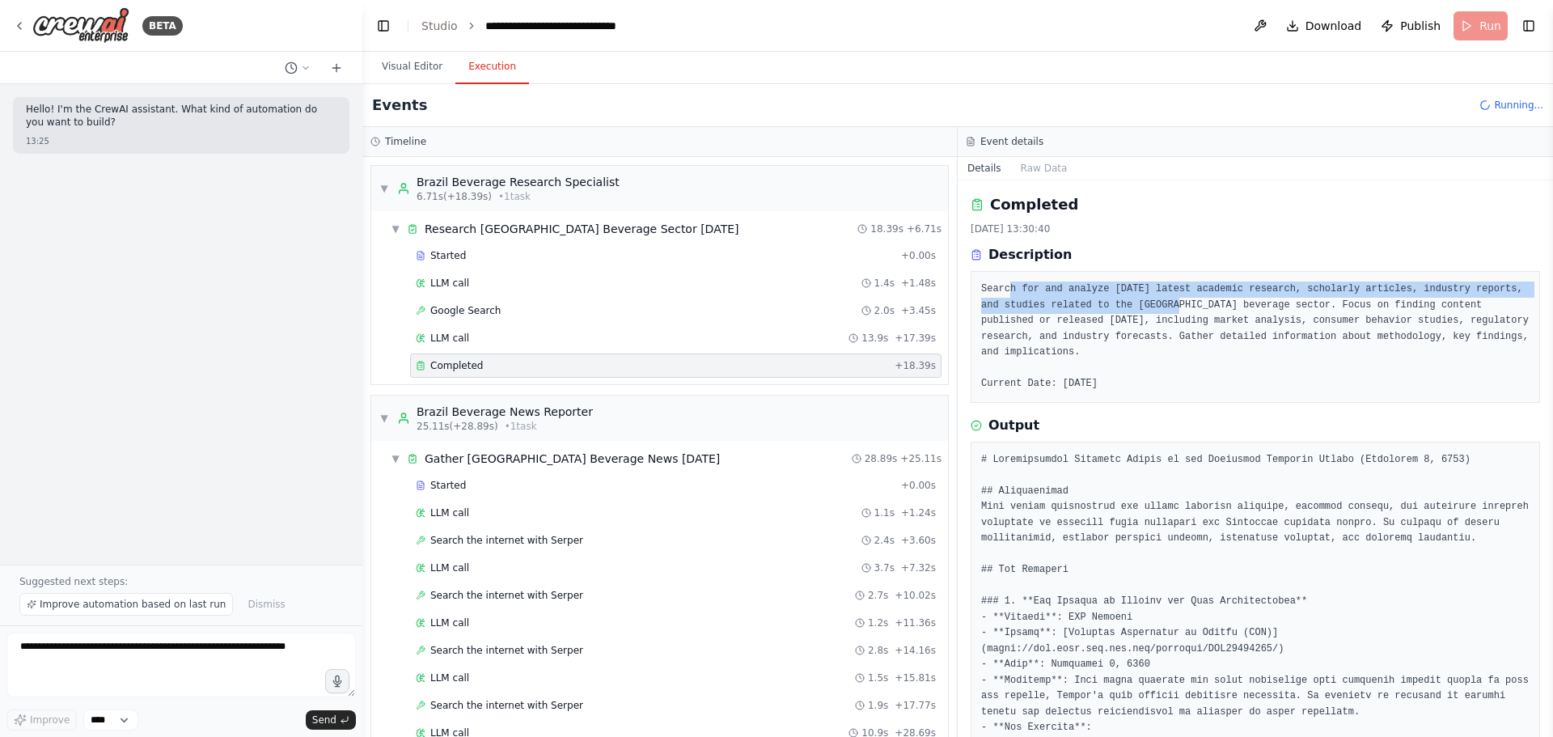
drag, startPoint x: 1010, startPoint y: 295, endPoint x: 1138, endPoint y: 306, distance: 129.1
click at [1035, 306] on pre "Search for and analyze [DATE] latest academic research, scholarly articles, ind…" at bounding box center [1255, 337] width 549 height 111
drag, startPoint x: 1134, startPoint y: 299, endPoint x: 1228, endPoint y: 290, distance: 95.1
click at [1035, 290] on pre "Search for and analyze [DATE] latest academic research, scholarly articles, ind…" at bounding box center [1255, 337] width 549 height 111
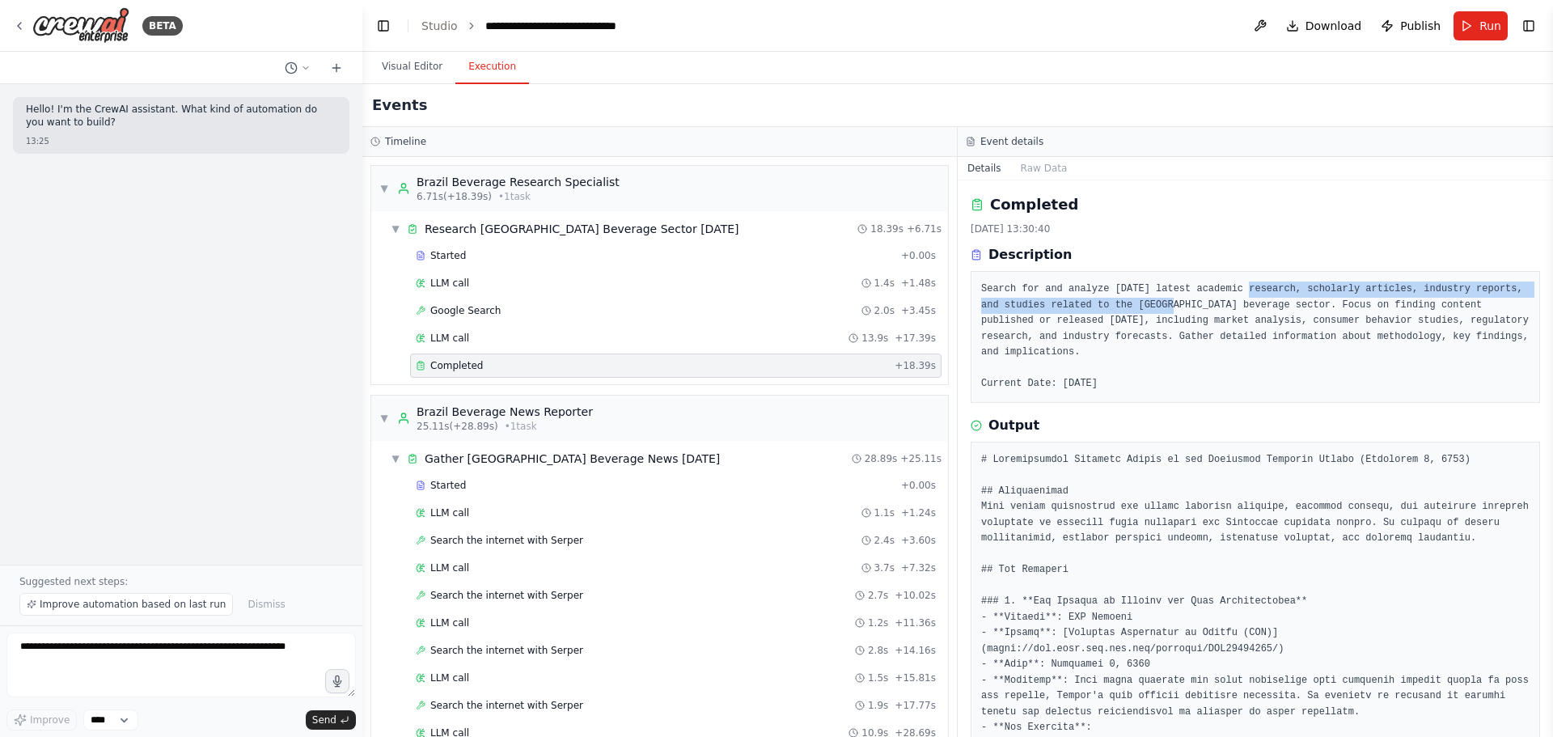
click at [1035, 289] on pre "Search for and analyze [DATE] latest academic research, scholarly articles, ind…" at bounding box center [1255, 337] width 549 height 111
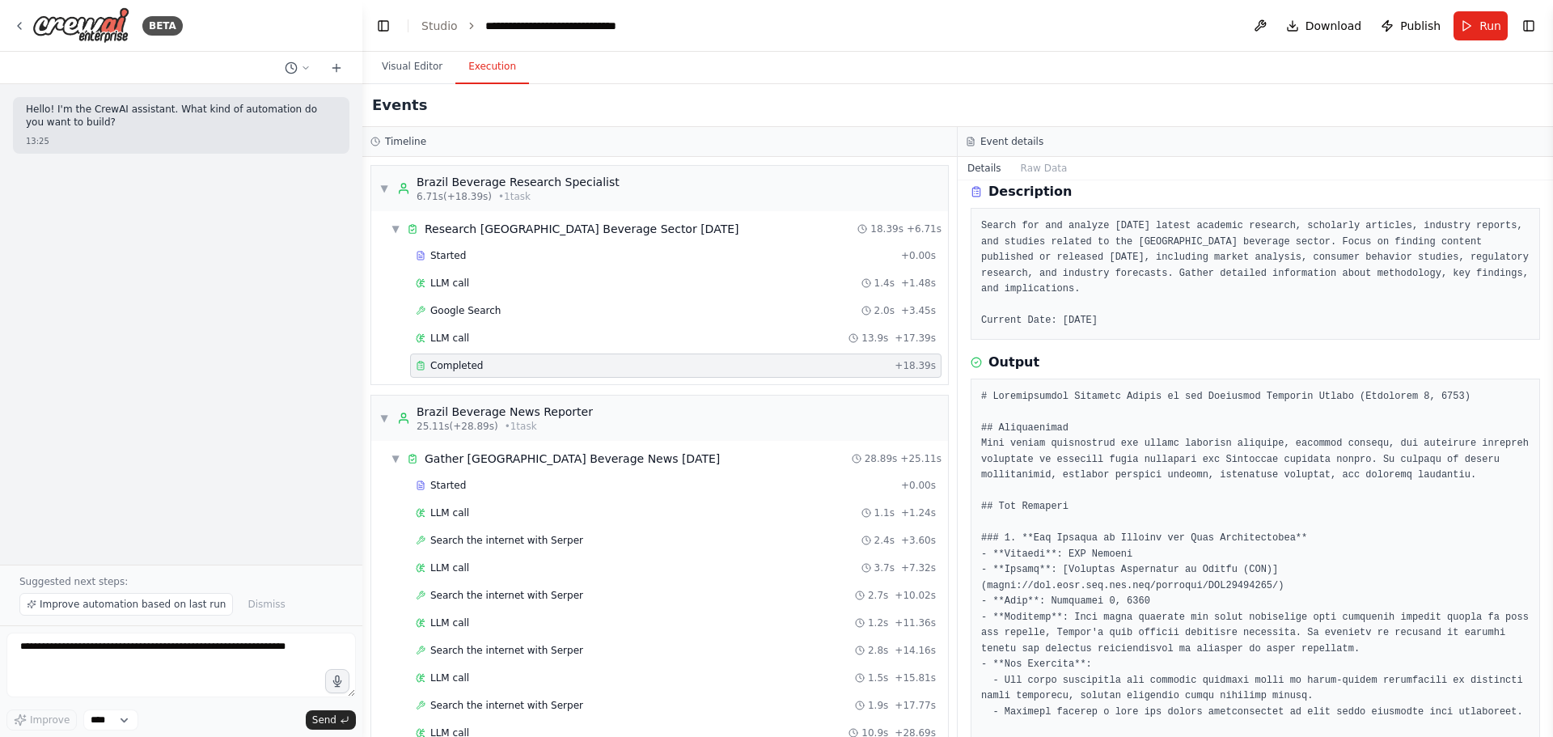
scroll to position [81, 0]
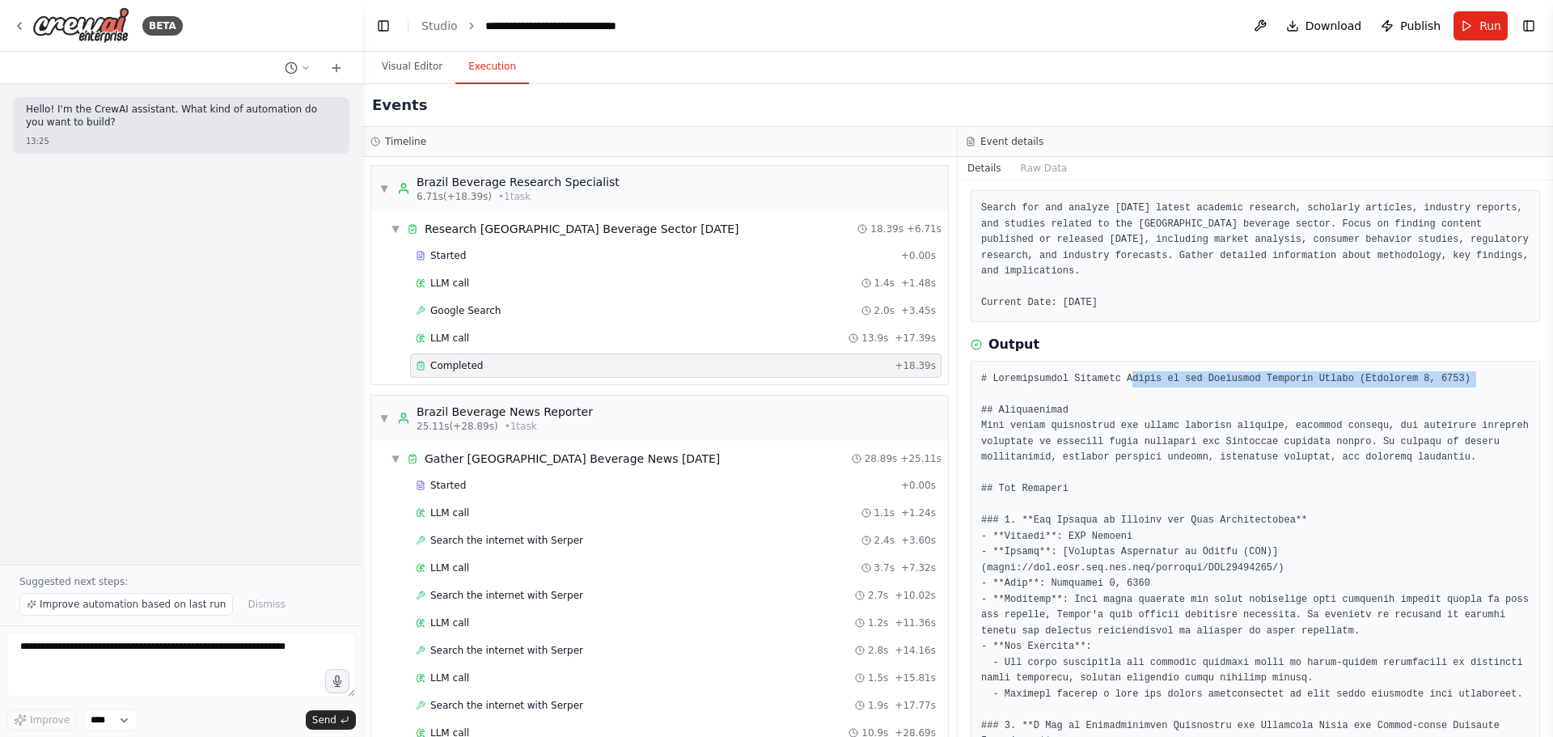
drag, startPoint x: 1001, startPoint y: 373, endPoint x: 1121, endPoint y: 365, distance: 120.8
drag, startPoint x: 1172, startPoint y: 356, endPoint x: 1340, endPoint y: 358, distance: 167.5
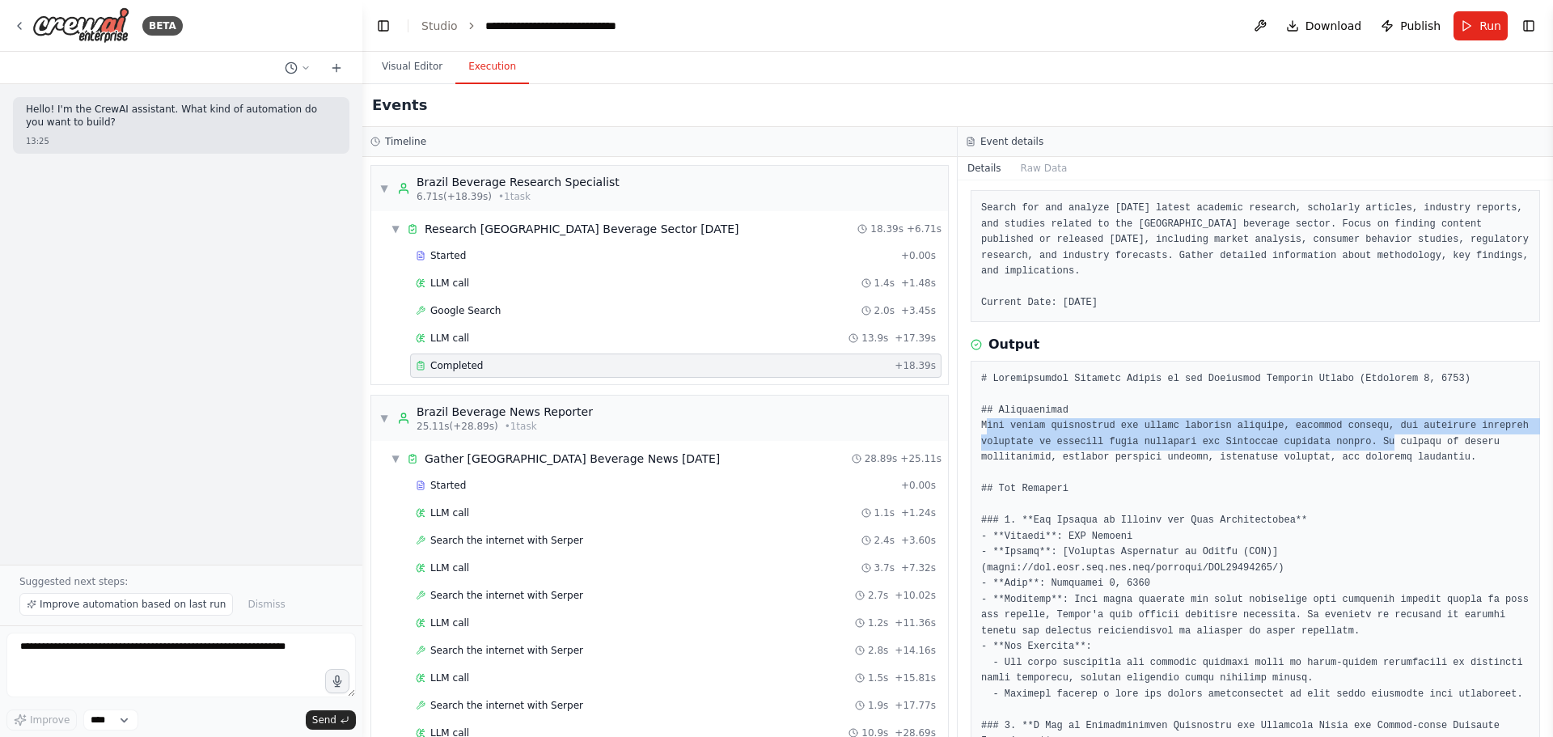
drag, startPoint x: 987, startPoint y: 413, endPoint x: 1361, endPoint y: 419, distance: 373.8
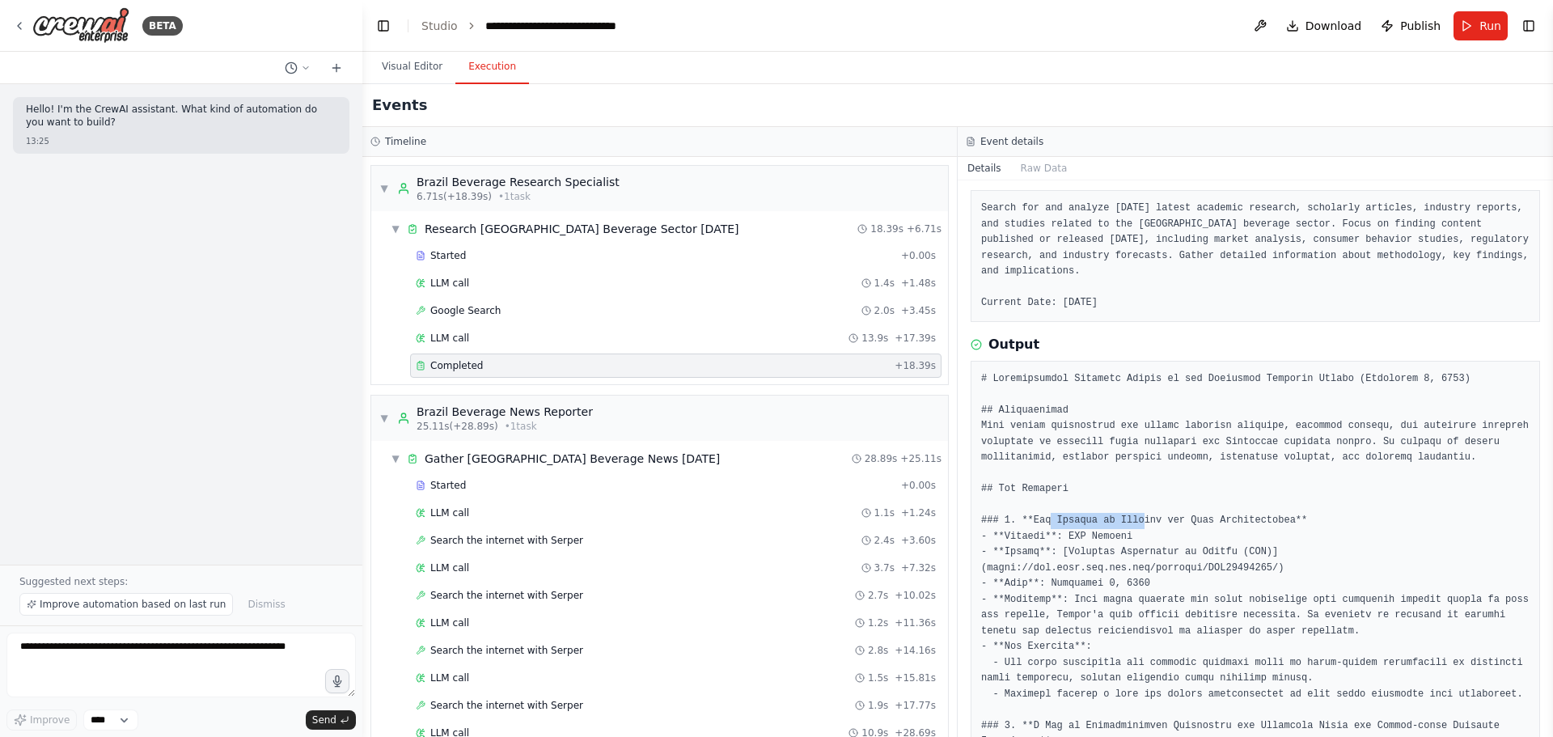
drag, startPoint x: 1045, startPoint y: 502, endPoint x: 1134, endPoint y: 499, distance: 88.2
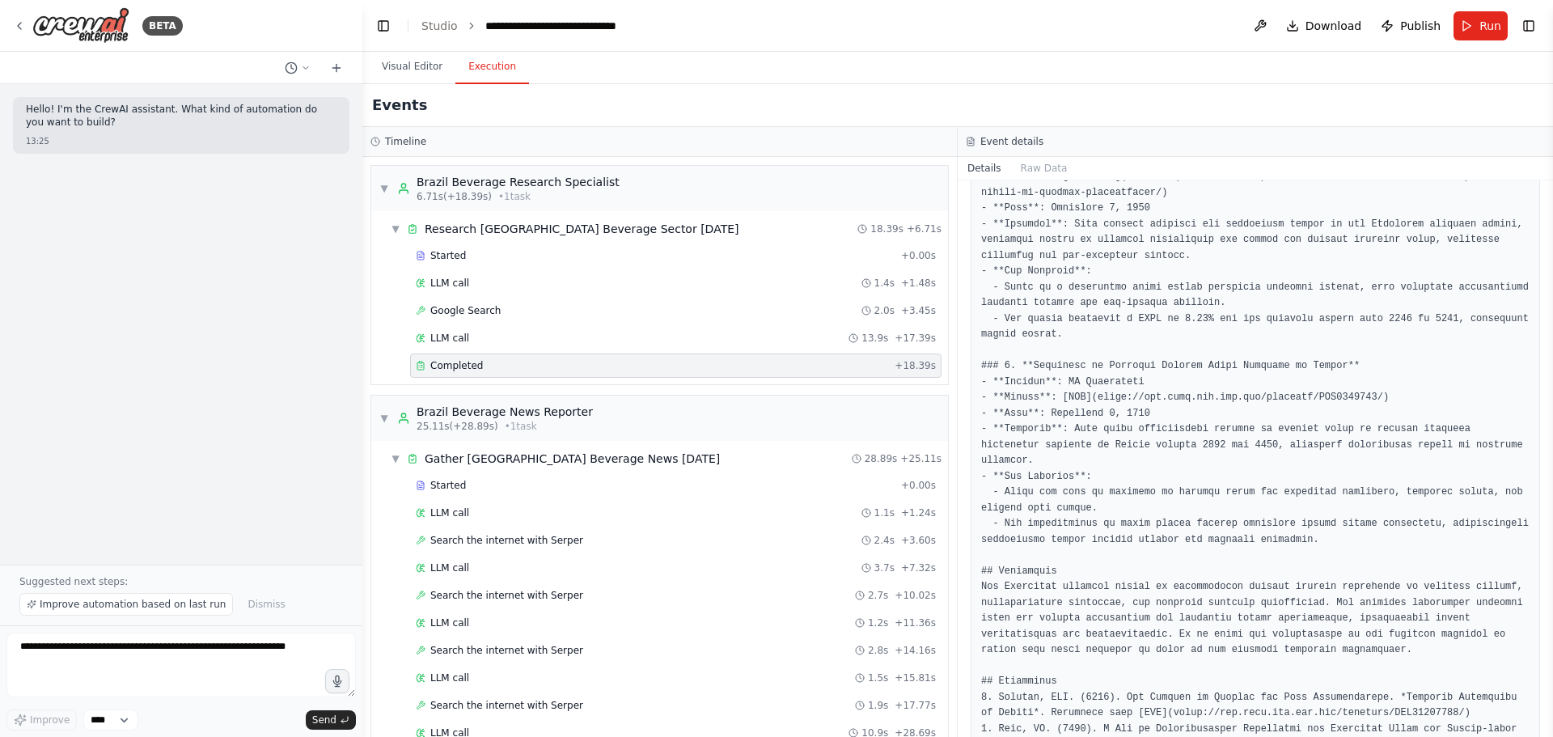
scroll to position [982, 0]
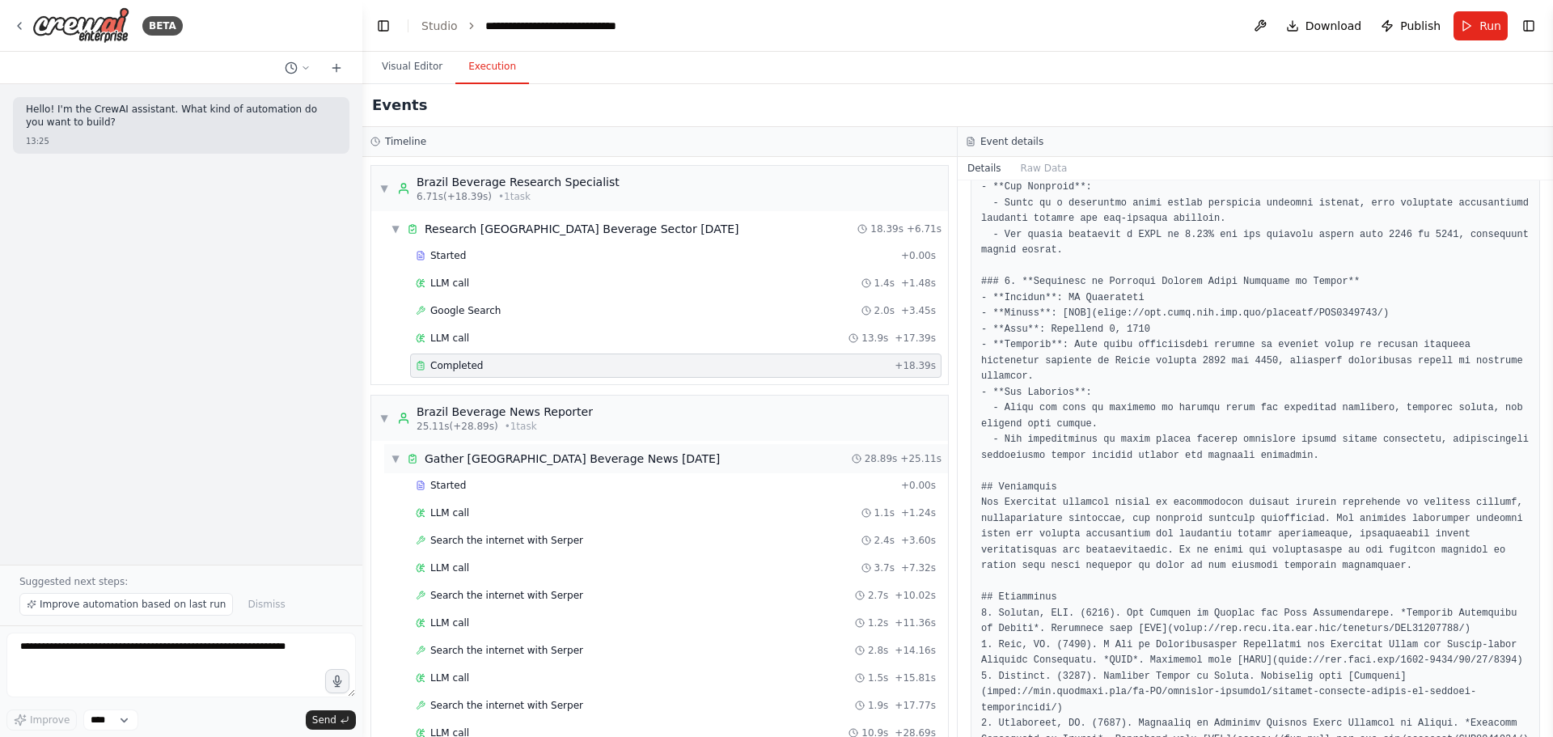
click at [468, 445] on div "Gather [GEOGRAPHIC_DATA] Beverage News [DATE]" at bounding box center [572, 459] width 295 height 16
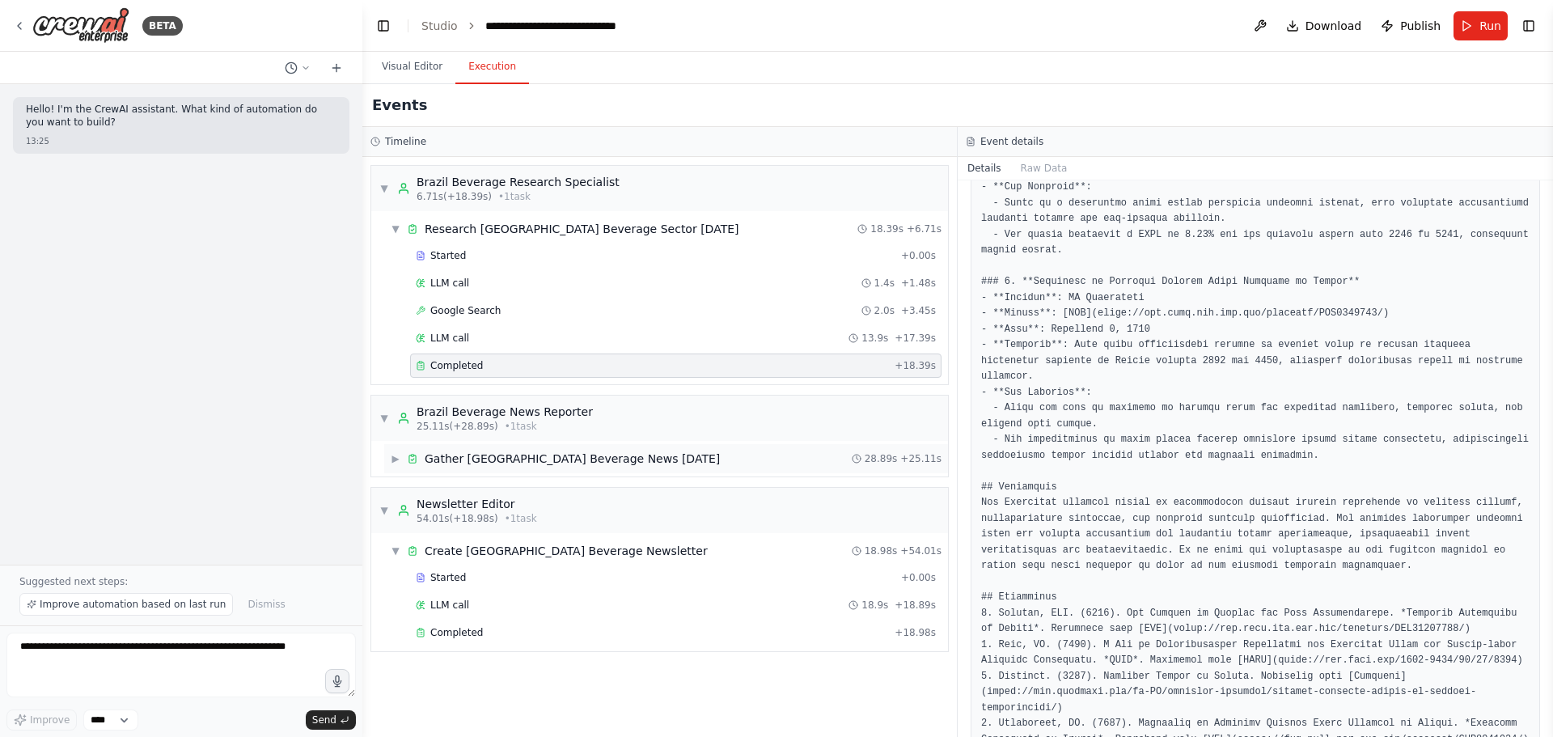
click at [500, 445] on div "▶ Gather Brazil Beverage News [DATE] 28.89s + 25.11s" at bounding box center [666, 458] width 564 height 29
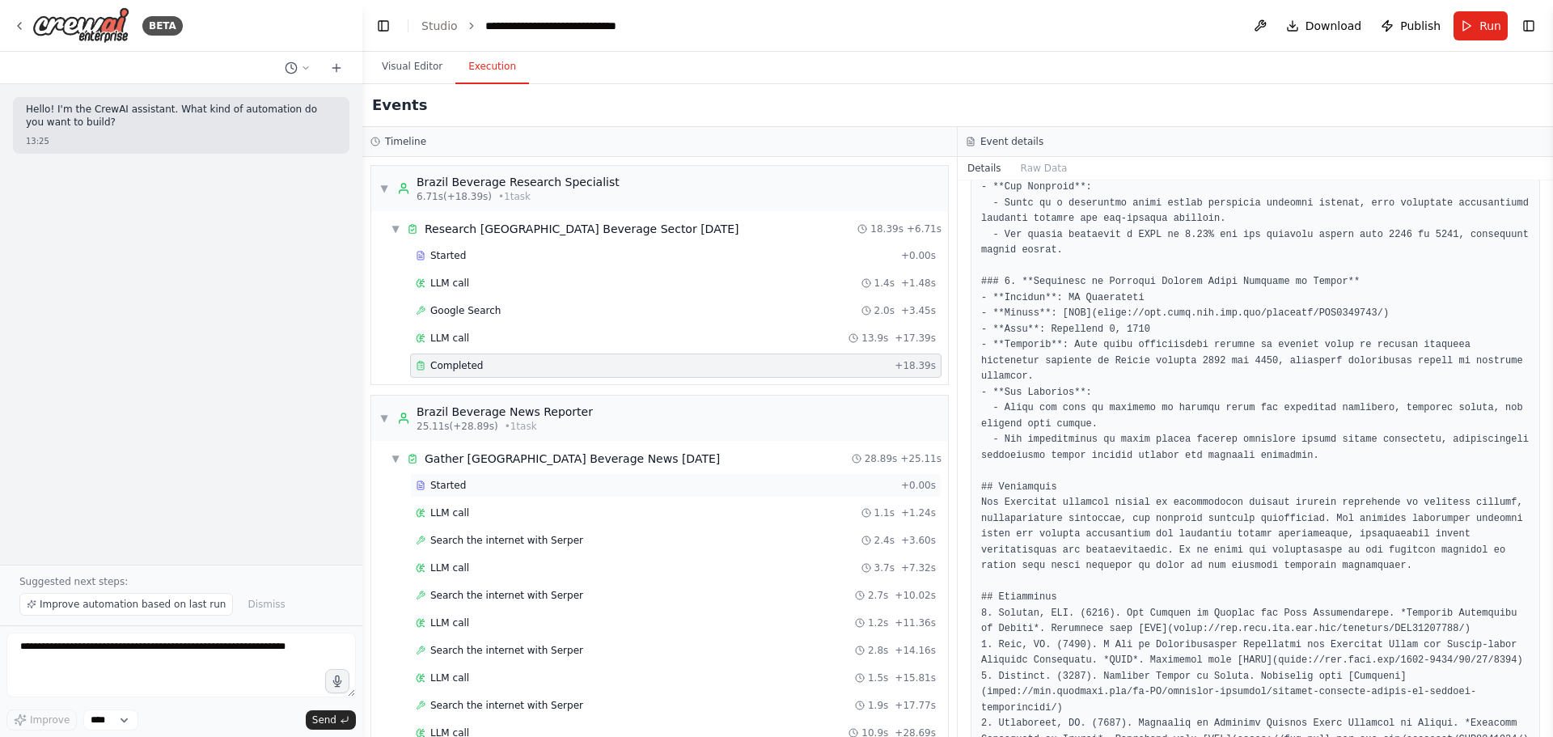
click at [465, 445] on div "Started + 0.00s" at bounding box center [676, 485] width 532 height 24
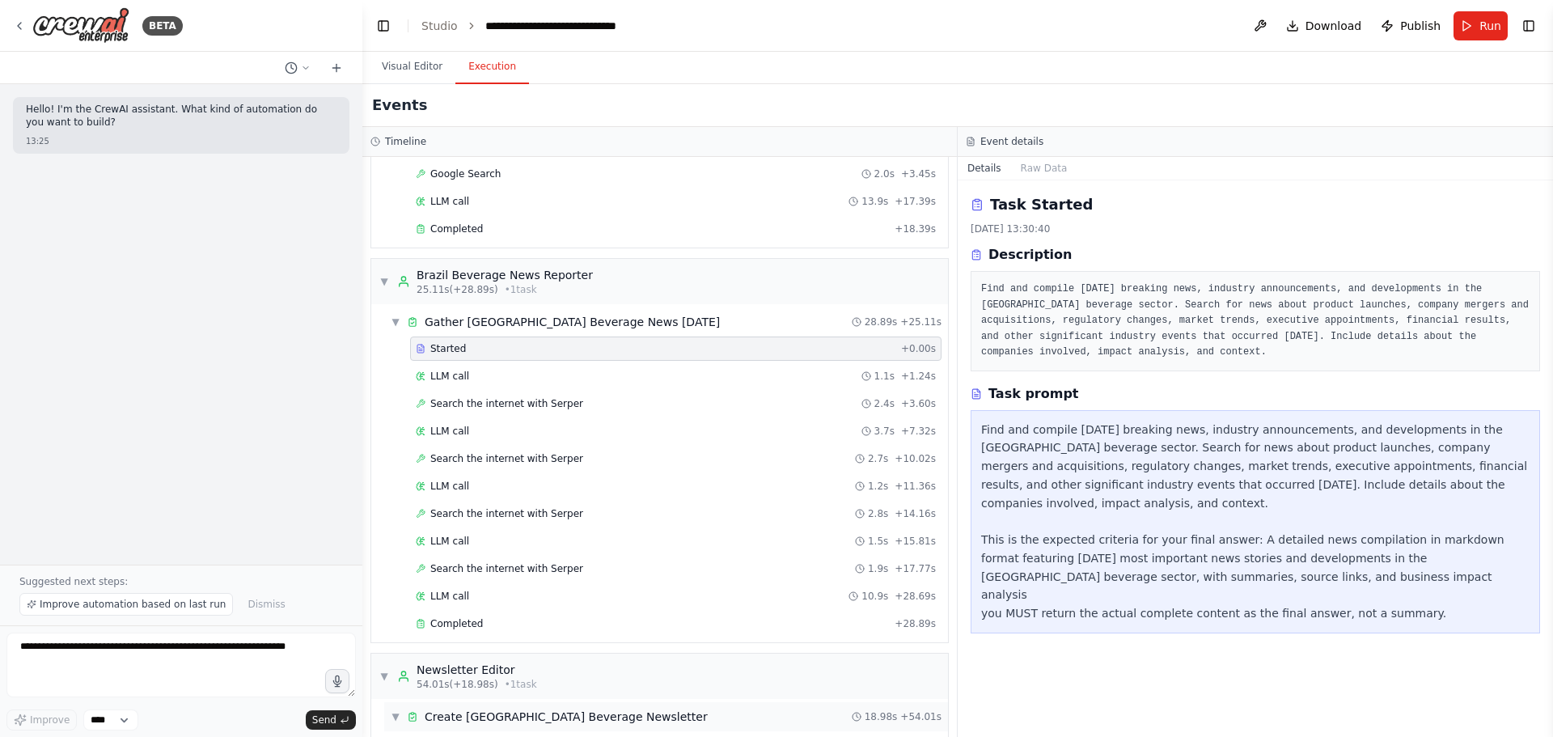
scroll to position [235, 0]
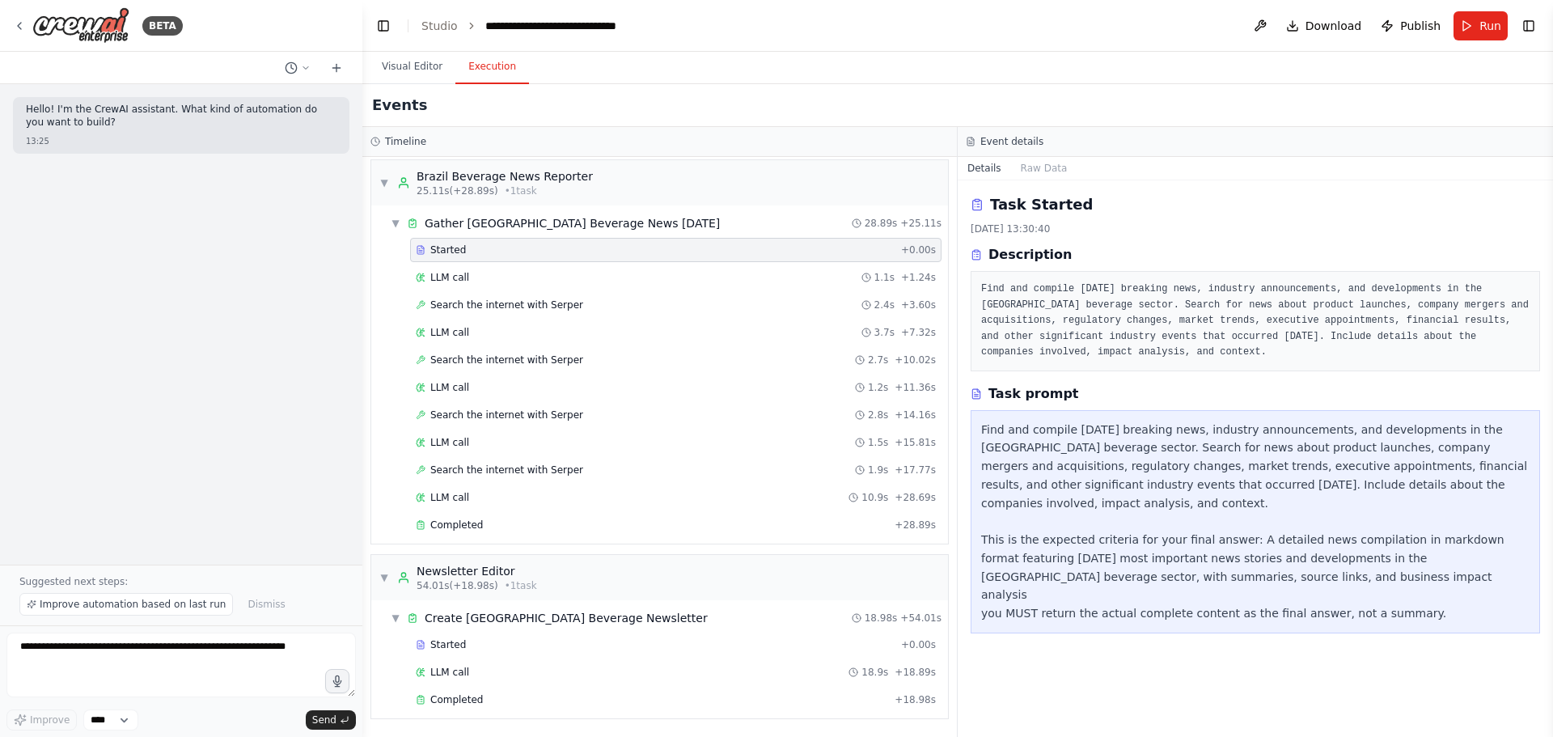
click at [436, 445] on div "▼ [GEOGRAPHIC_DATA] Beverage Research Specialist 6.71s (+18.39s) • 1 task ▼ Res…" at bounding box center [659, 447] width 595 height 580
click at [438, 445] on div "Completed + 28.89s" at bounding box center [676, 525] width 532 height 24
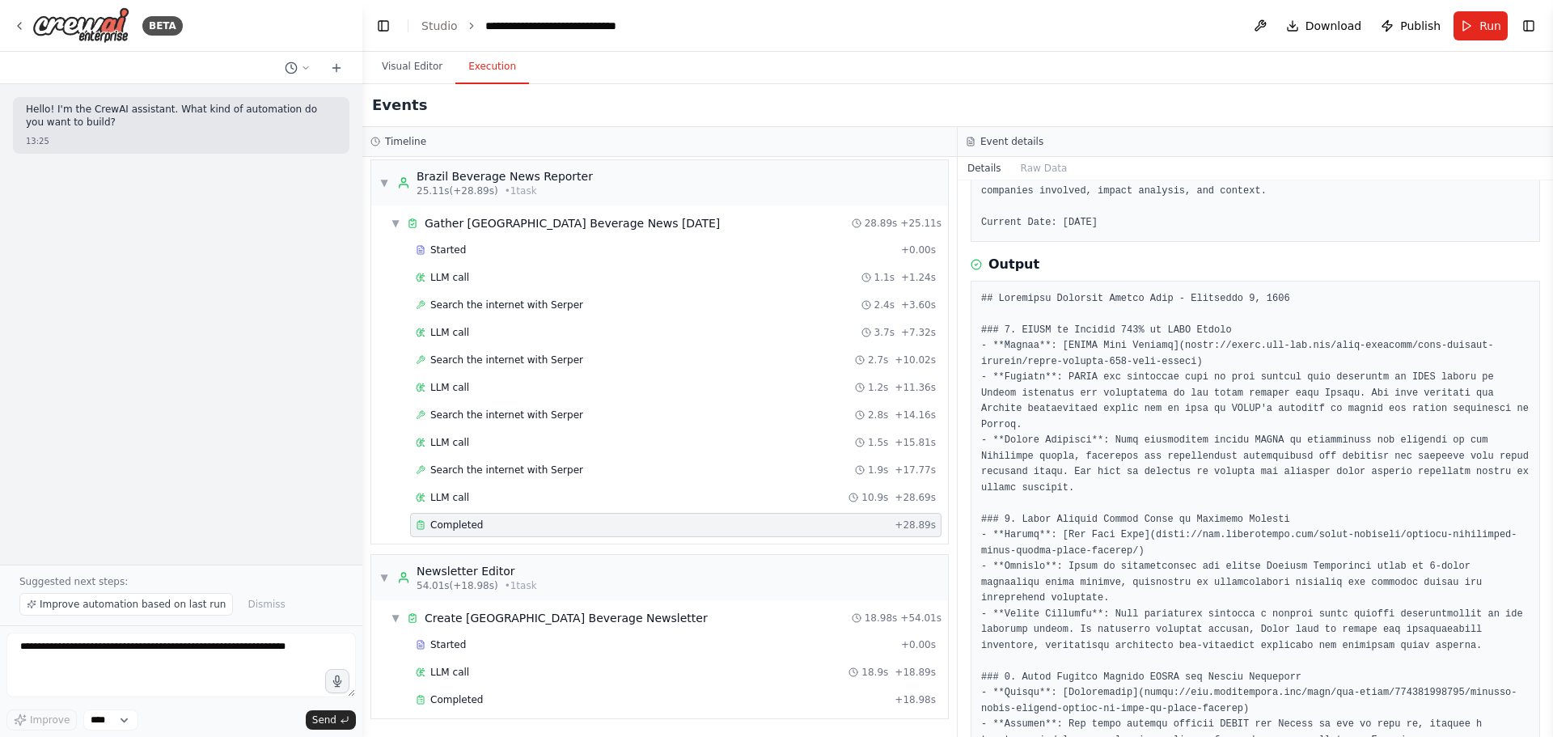
scroll to position [162, 0]
drag, startPoint x: 994, startPoint y: 287, endPoint x: 1310, endPoint y: 294, distance: 316.4
click at [1035, 294] on div at bounding box center [1256, 740] width 570 height 921
click at [1035, 294] on pre at bounding box center [1255, 740] width 549 height 900
drag, startPoint x: 1002, startPoint y: 337, endPoint x: 1173, endPoint y: 330, distance: 171.6
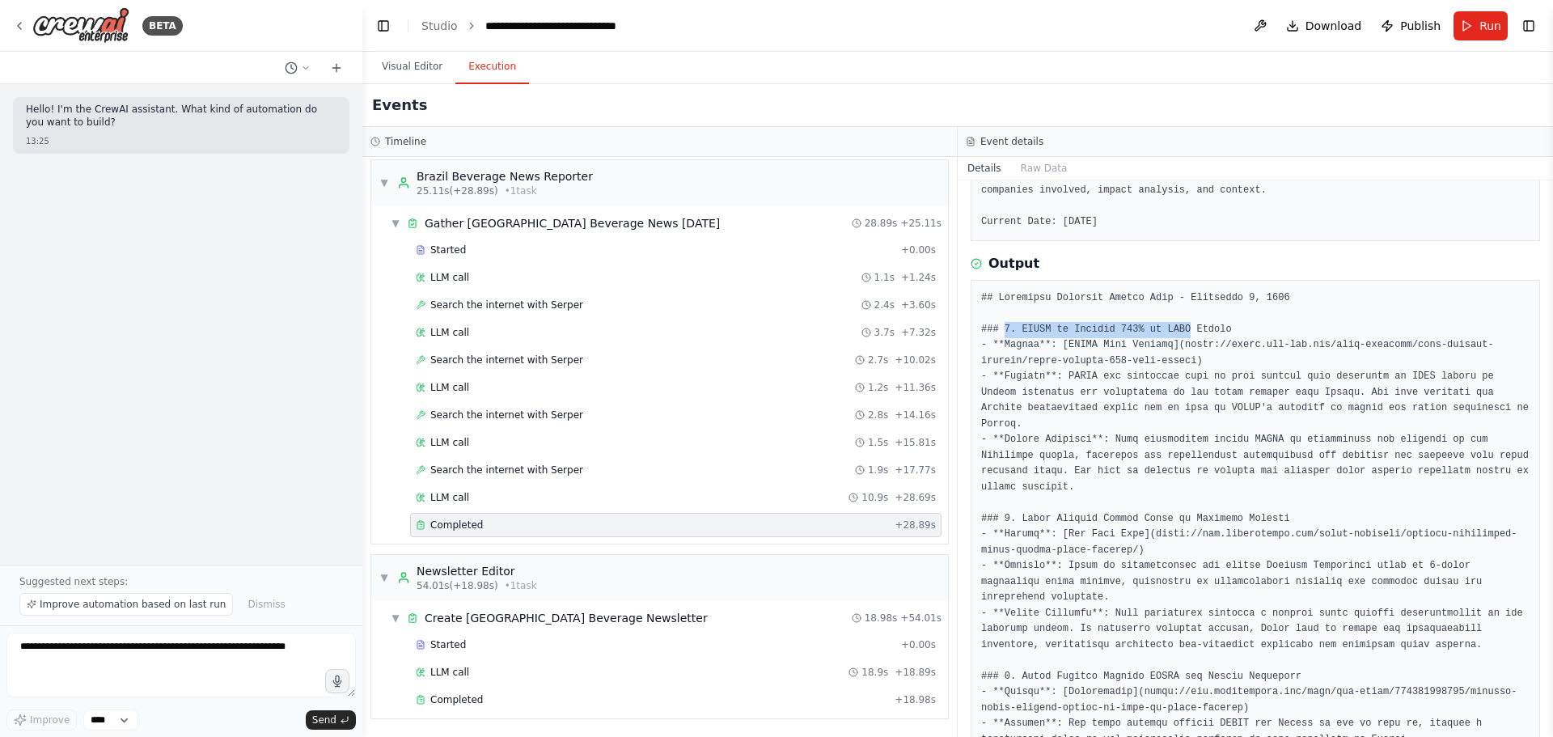
click at [1035, 330] on pre at bounding box center [1255, 740] width 549 height 900
drag, startPoint x: 1219, startPoint y: 323, endPoint x: 991, endPoint y: 331, distance: 228.3
click at [991, 331] on pre at bounding box center [1255, 740] width 549 height 900
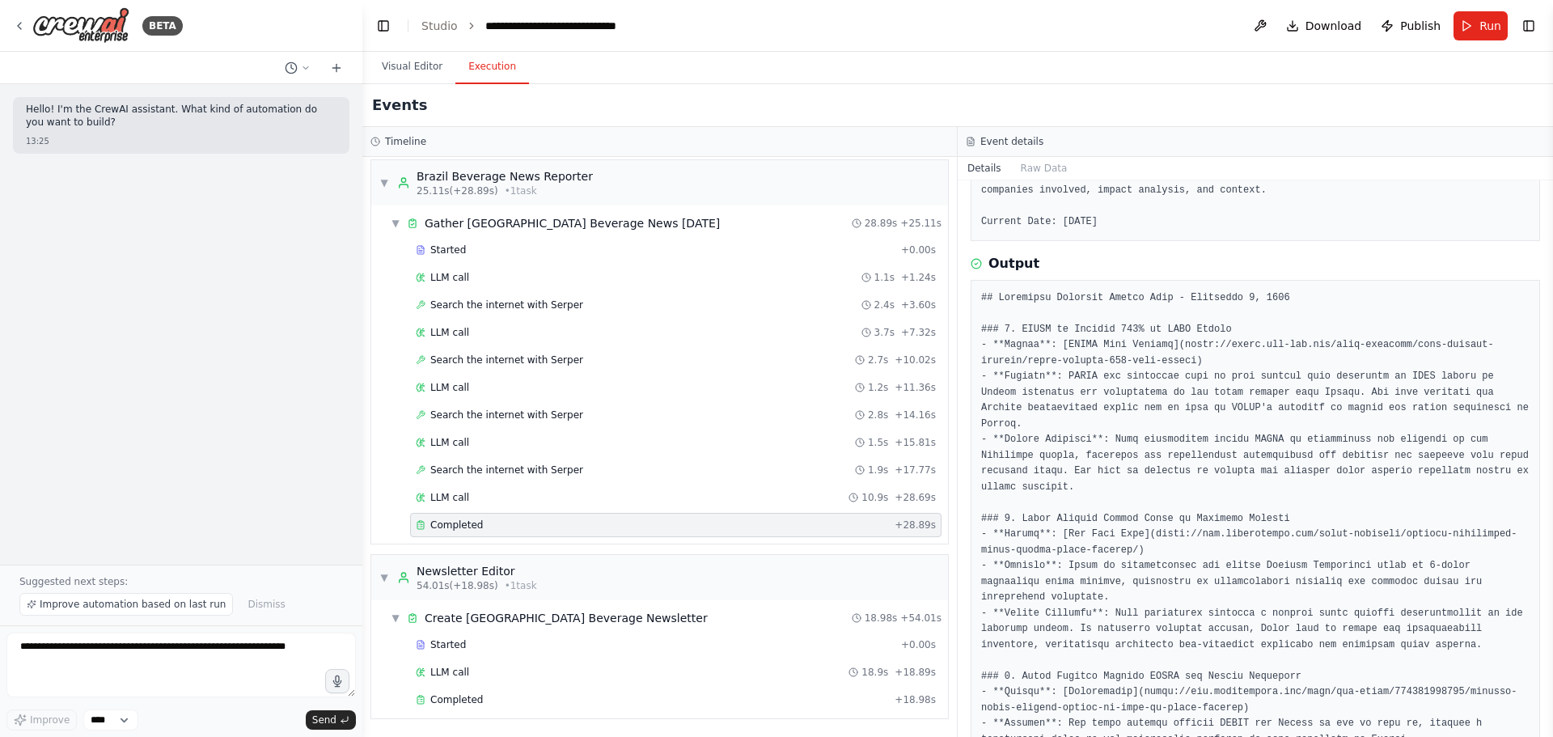
click at [1035, 445] on pre at bounding box center [1255, 740] width 549 height 900
drag, startPoint x: 1137, startPoint y: 503, endPoint x: 1152, endPoint y: 506, distance: 15.6
click at [1035, 445] on pre at bounding box center [1255, 740] width 549 height 900
drag, startPoint x: 1141, startPoint y: 506, endPoint x: 1092, endPoint y: 520, distance: 50.5
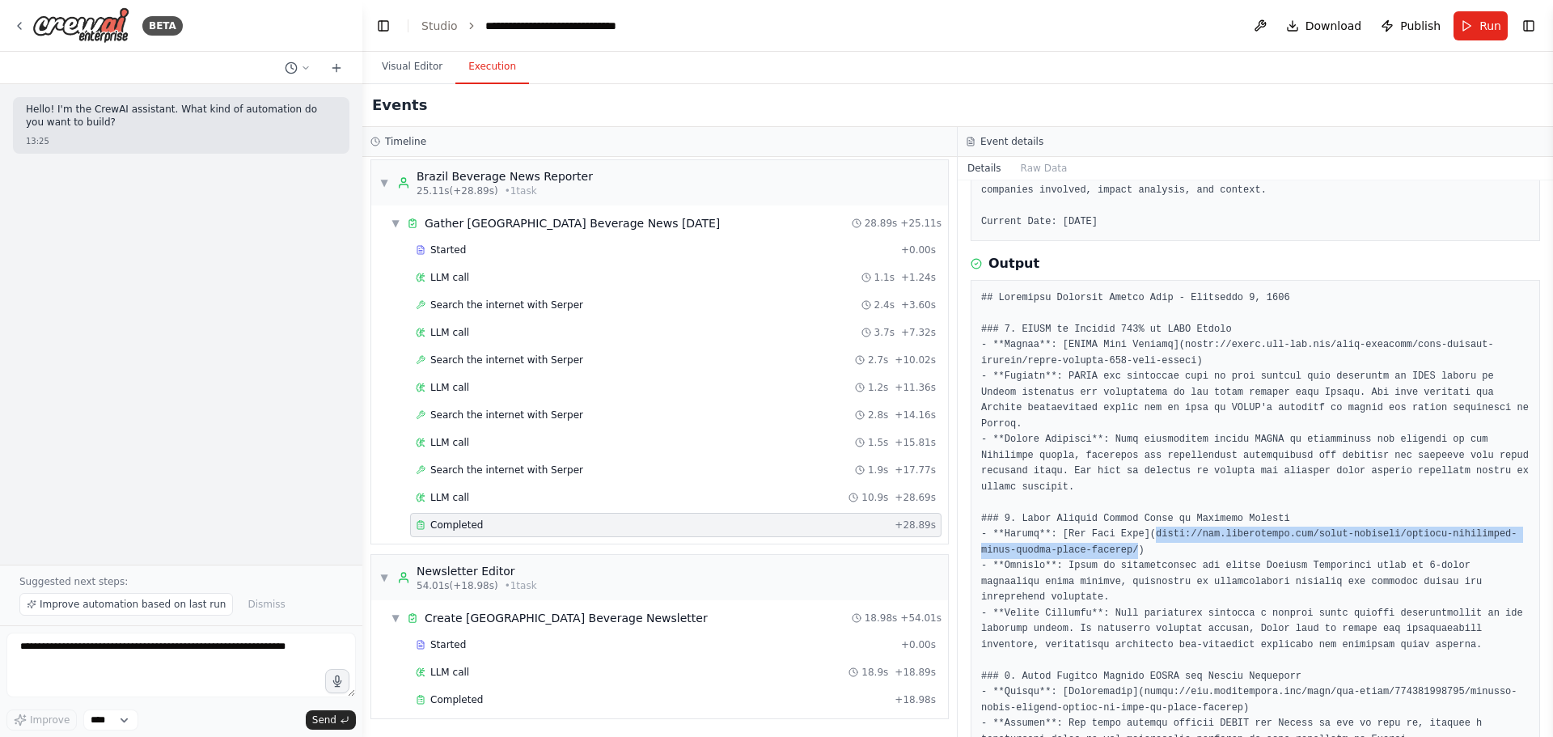
click at [1035, 445] on pre at bounding box center [1255, 740] width 549 height 900
copy pre "[URL][DOMAIN_NAME]"
click at [1035, 445] on pre at bounding box center [1255, 740] width 549 height 900
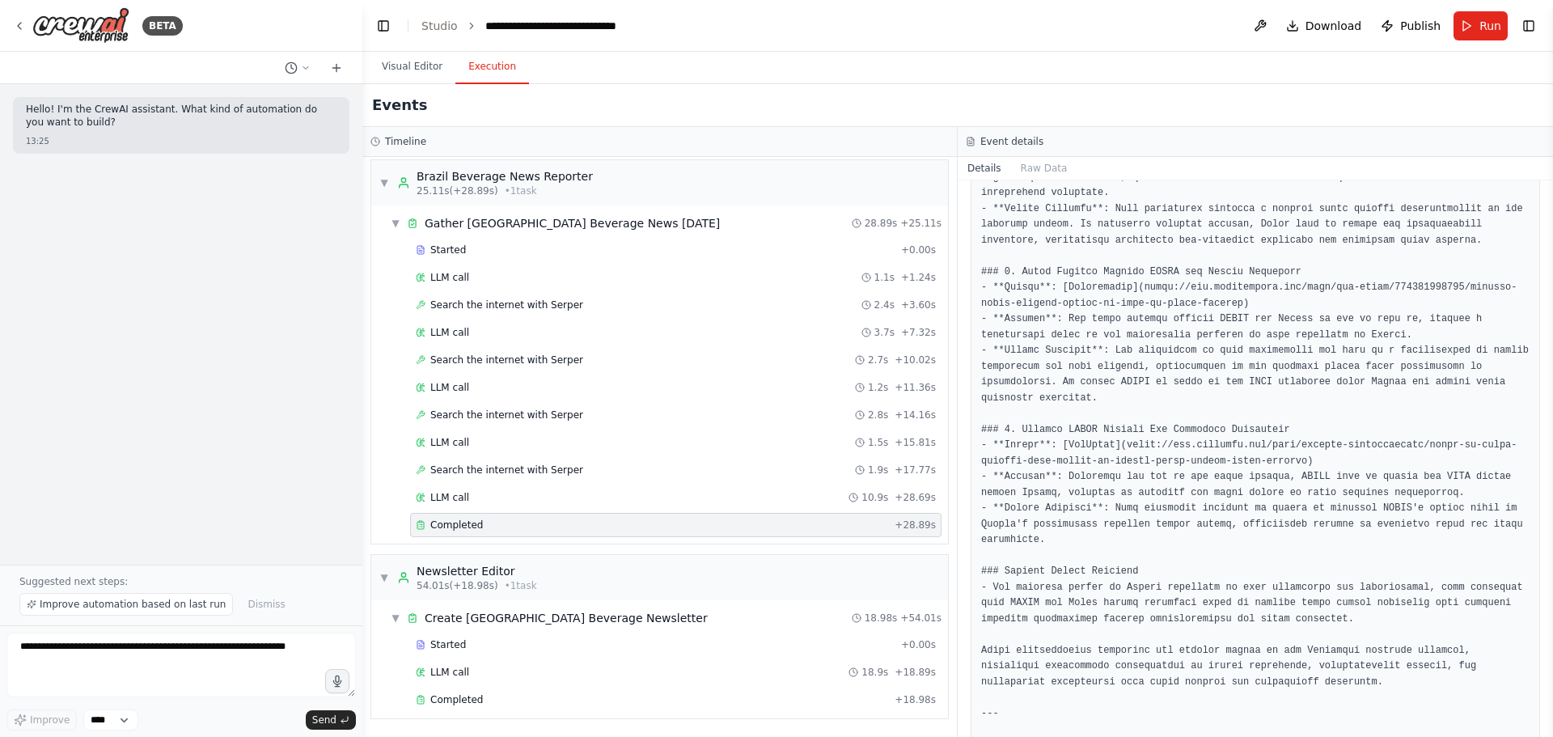
scroll to position [587, 0]
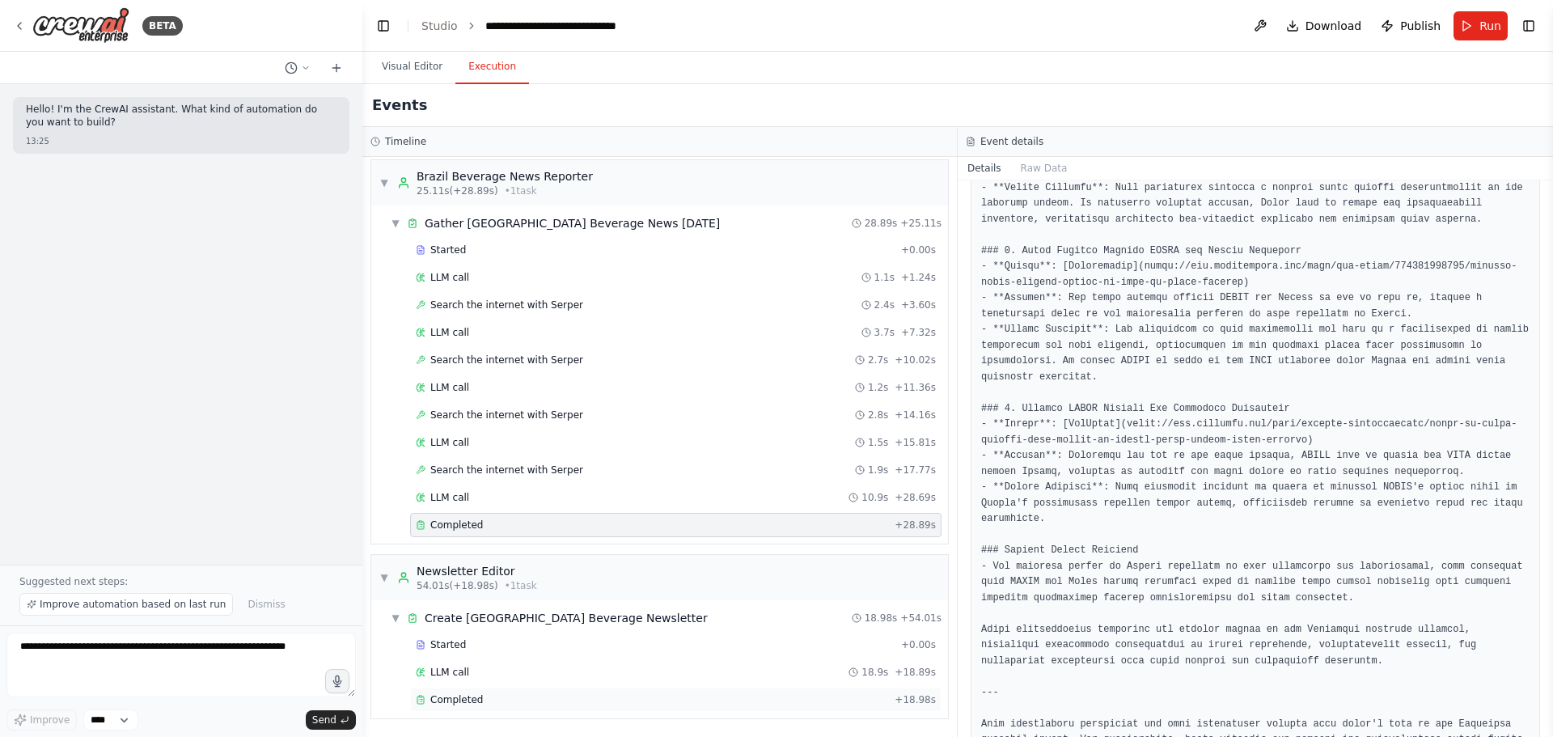
click at [464, 445] on span "Completed" at bounding box center [456, 699] width 53 height 13
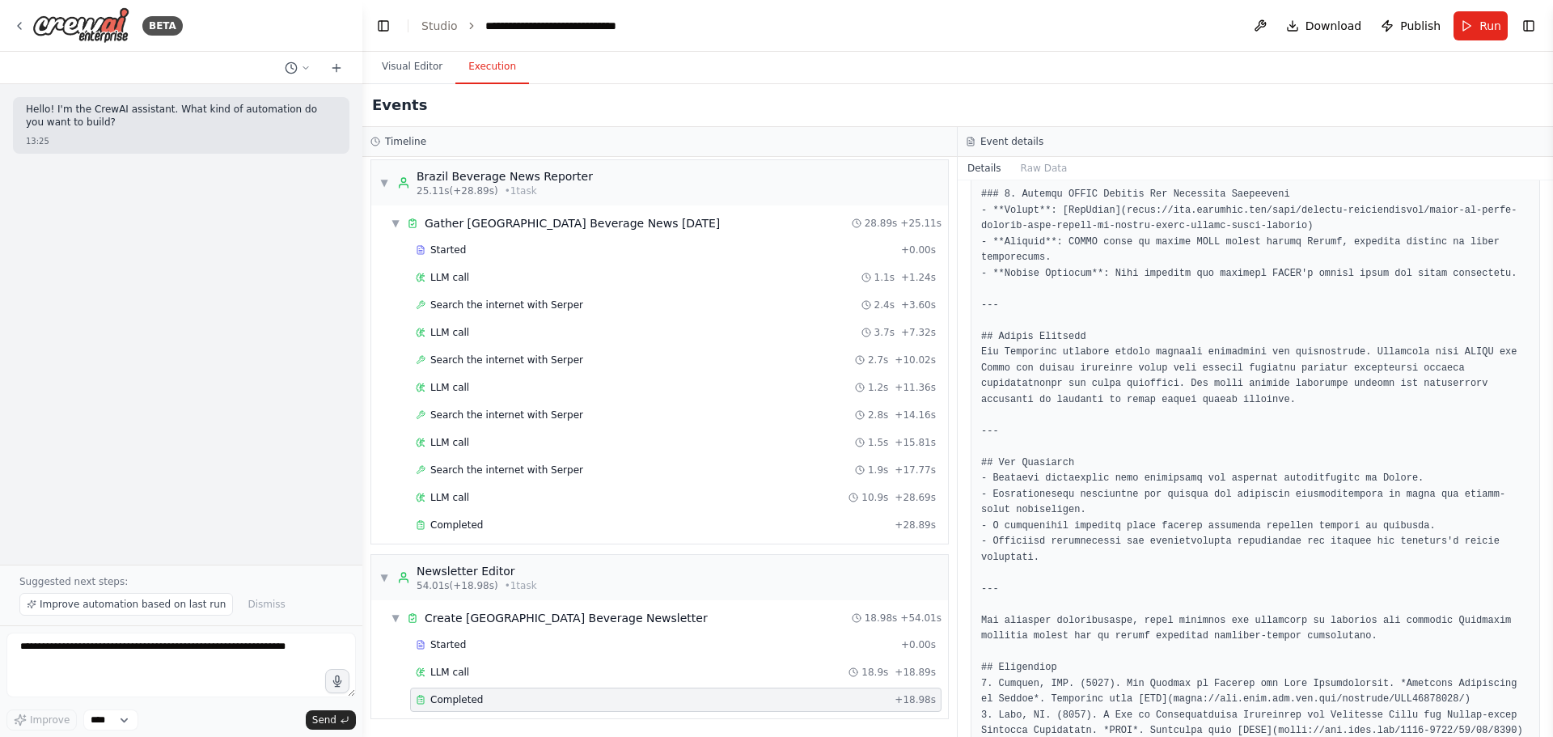
scroll to position [1645, 0]
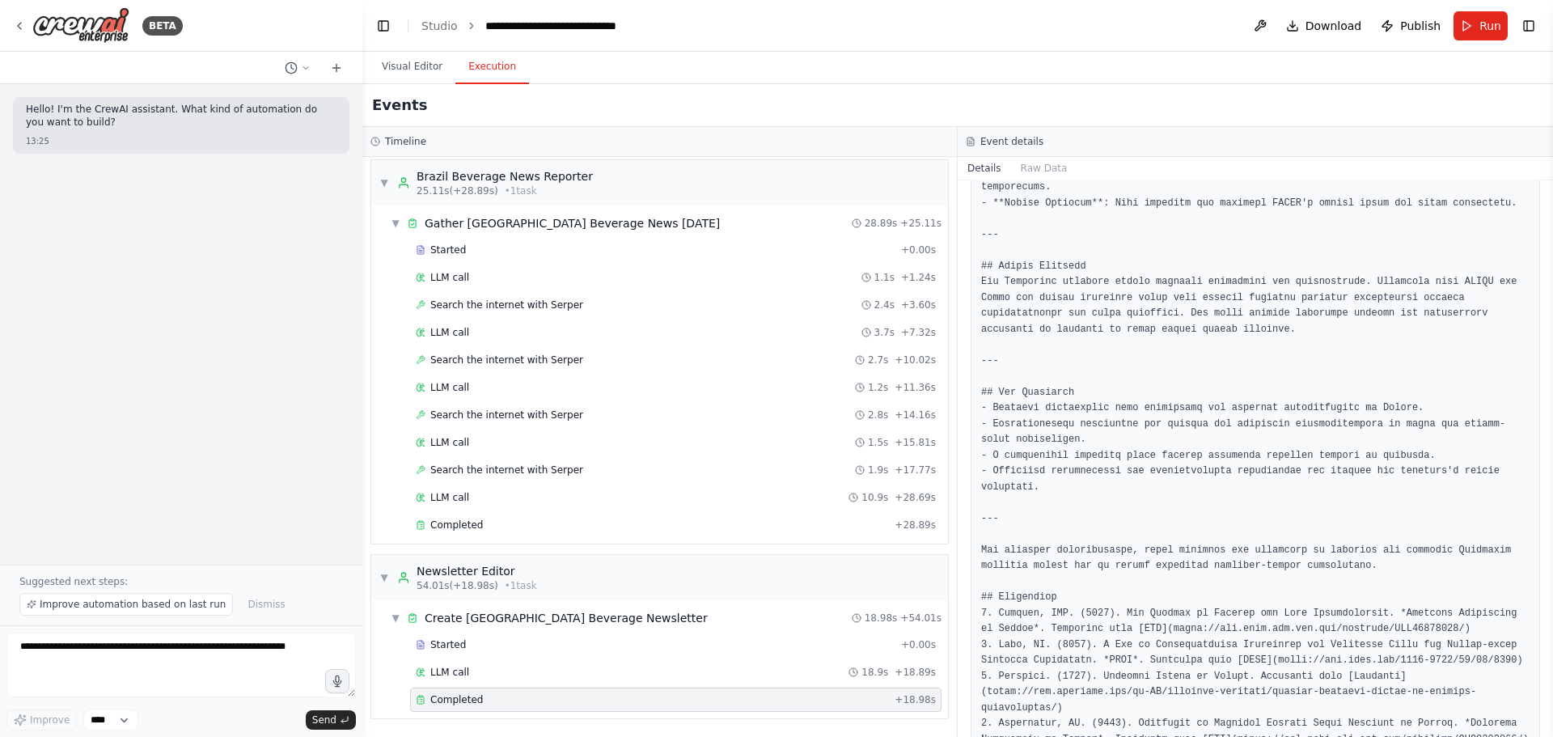
click at [261, 445] on div "Hello! I'm the CrewAI assistant. What kind of automation do you want to build? …" at bounding box center [181, 324] width 362 height 481
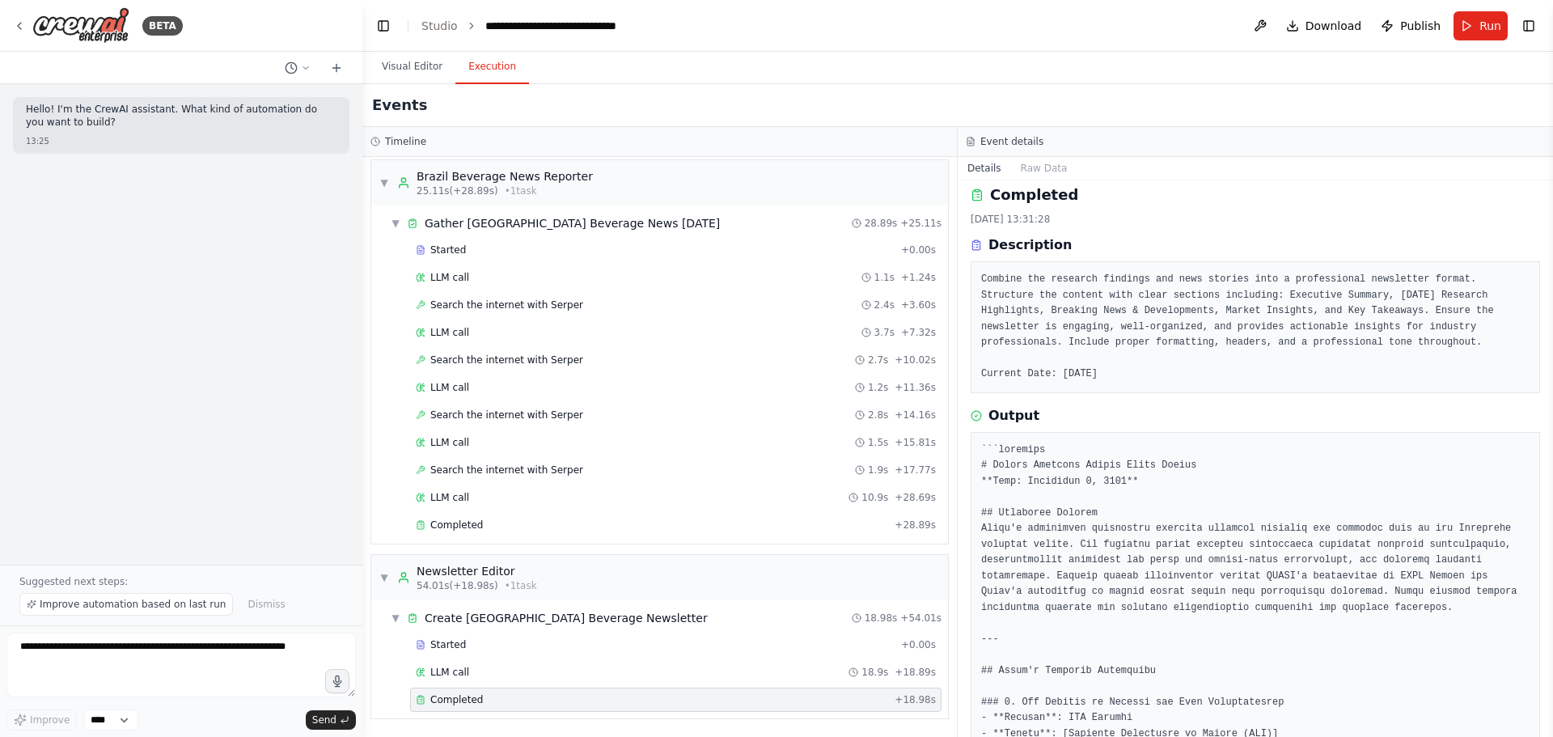
scroll to position [0, 0]
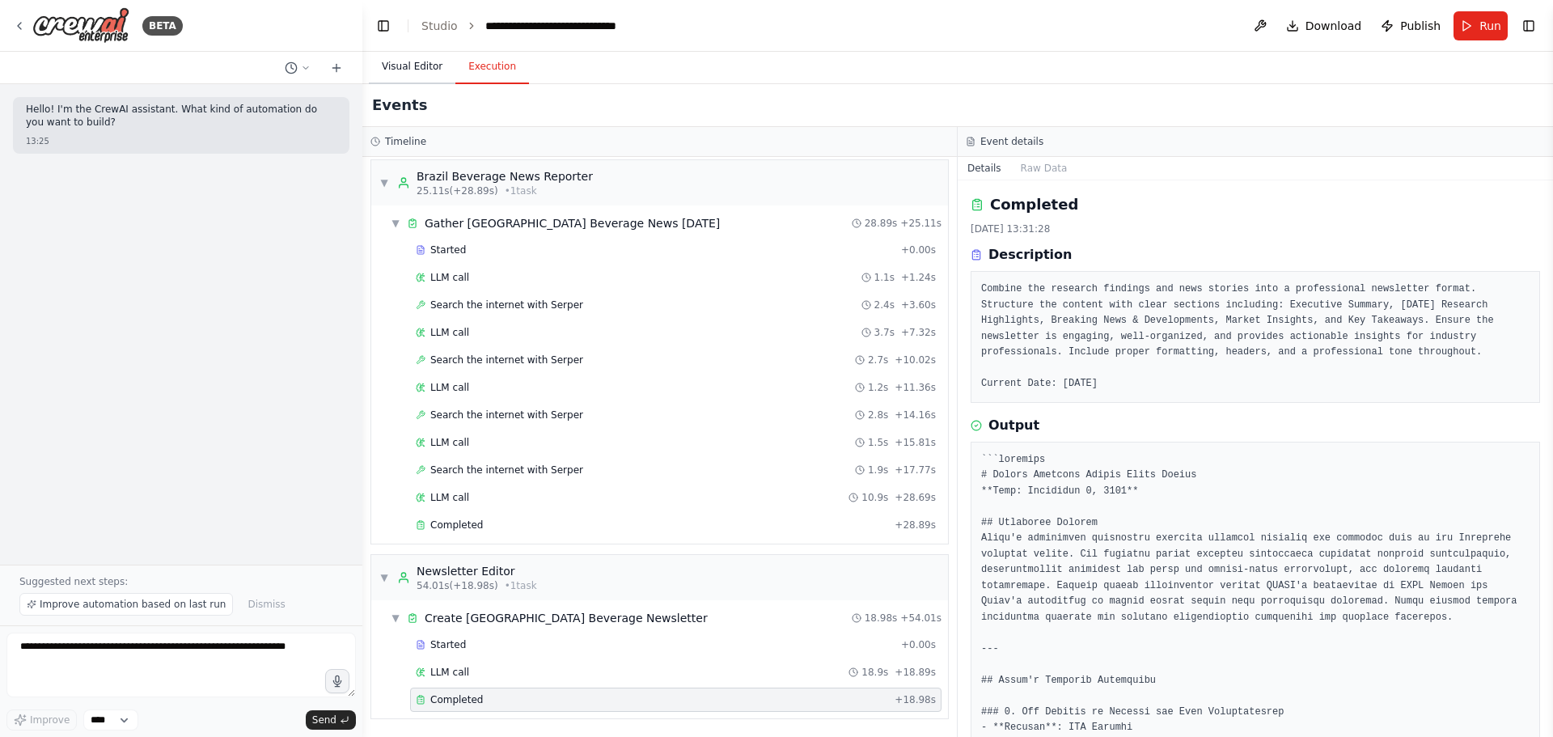
click at [407, 79] on button "Visual Editor" at bounding box center [412, 67] width 87 height 34
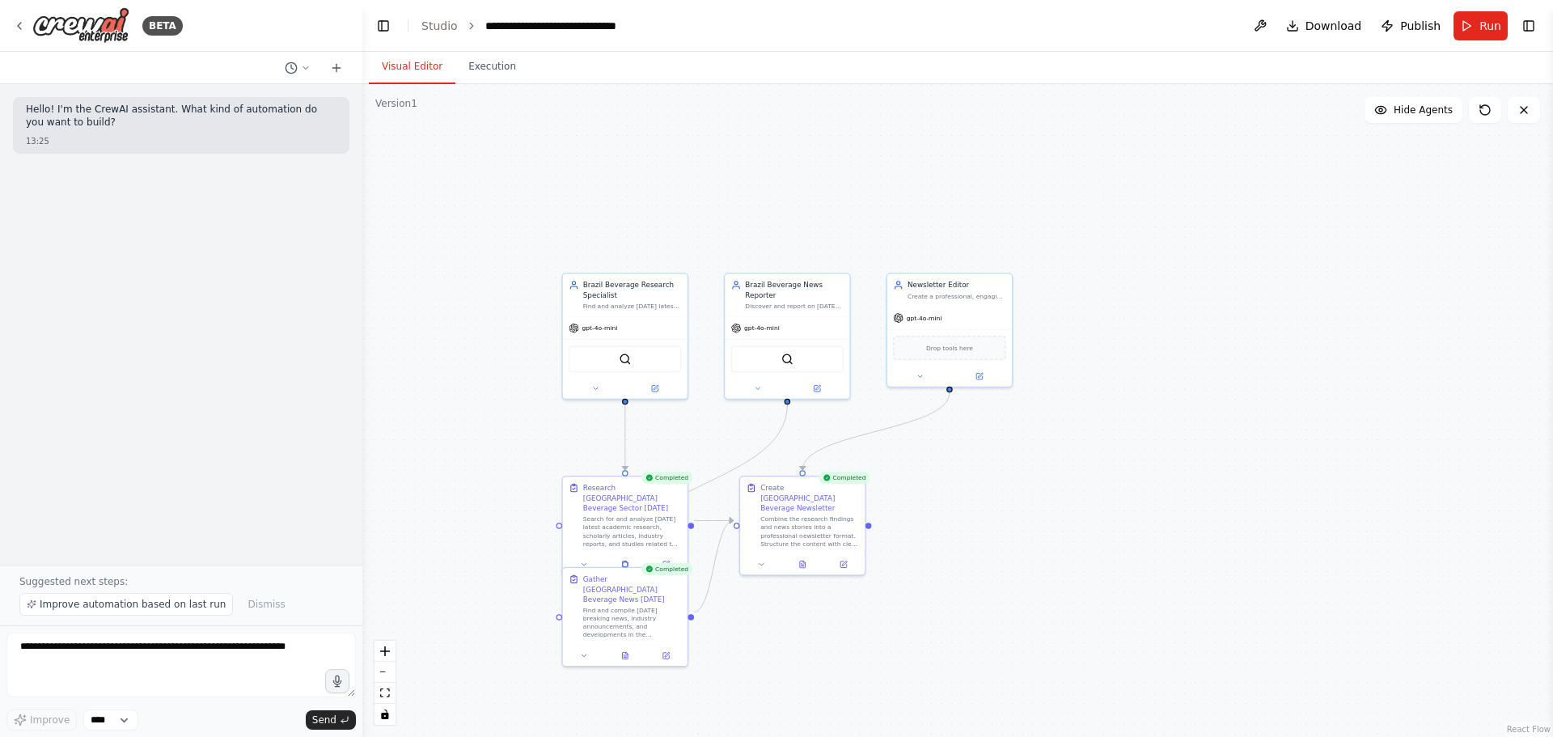
click at [1035, 445] on div ".deletable-edge-delete-btn { width: 20px; height: 20px; border: 0px solid #ffff…" at bounding box center [957, 410] width 1191 height 653
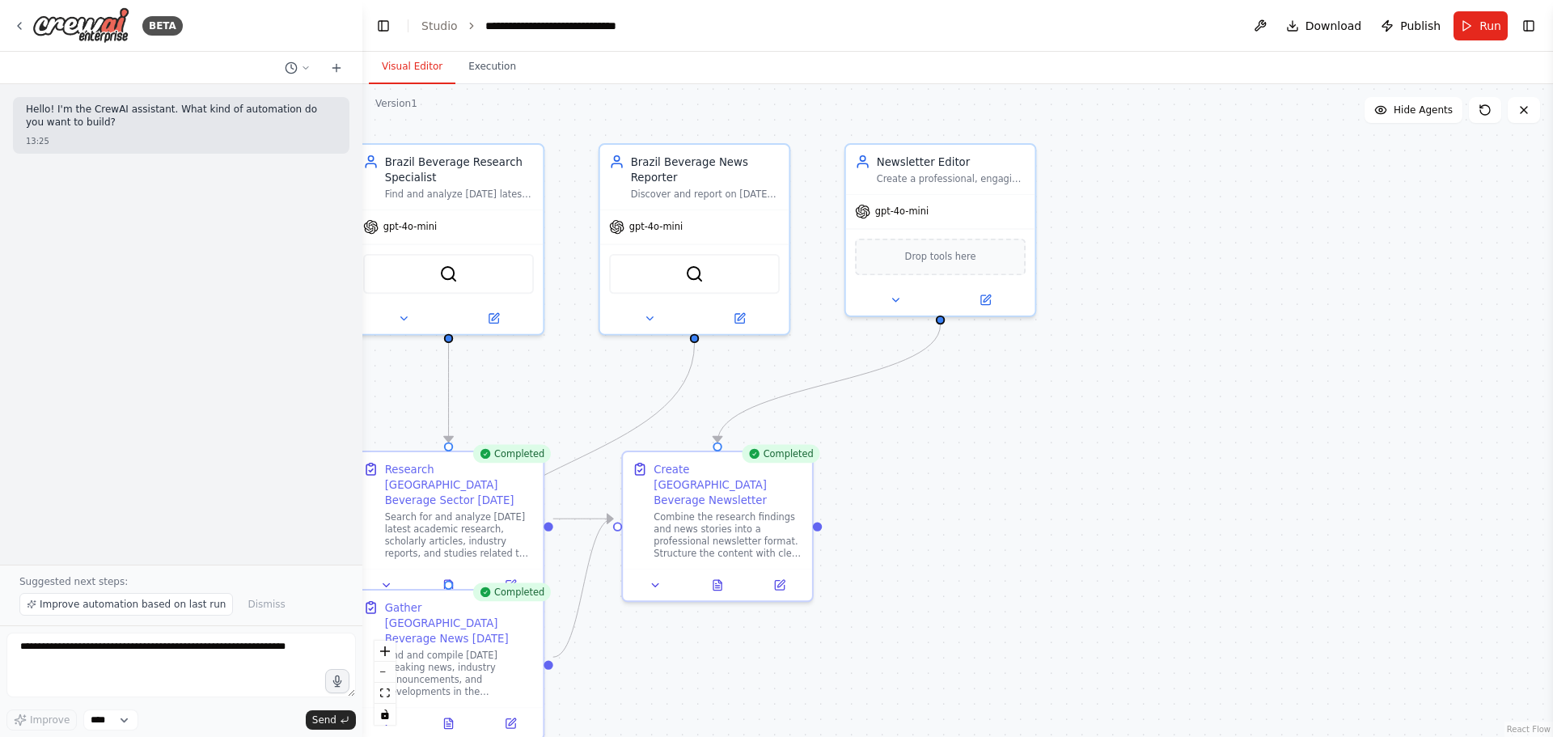
drag, startPoint x: 968, startPoint y: 524, endPoint x: 1207, endPoint y: 712, distance: 304.3
click at [1035, 445] on div ".deletable-edge-delete-btn { width: 20px; height: 20px; border: 0px solid #ffff…" at bounding box center [957, 410] width 1191 height 653
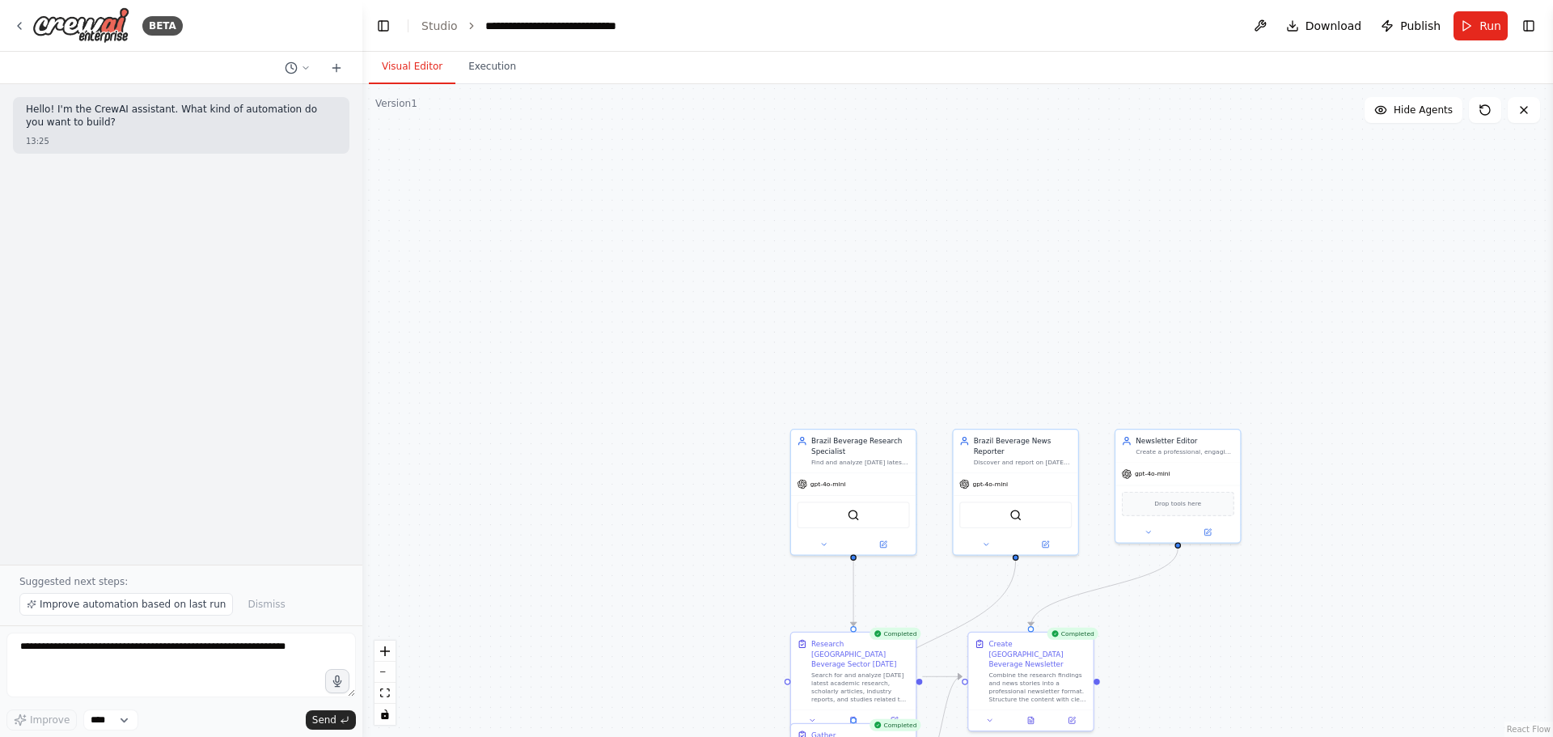
drag, startPoint x: 1500, startPoint y: 664, endPoint x: 1401, endPoint y: 600, distance: 117.6
click at [1035, 445] on div ".deletable-edge-delete-btn { width: 20px; height: 20px; border: 0px solid #ffff…" at bounding box center [957, 410] width 1191 height 653
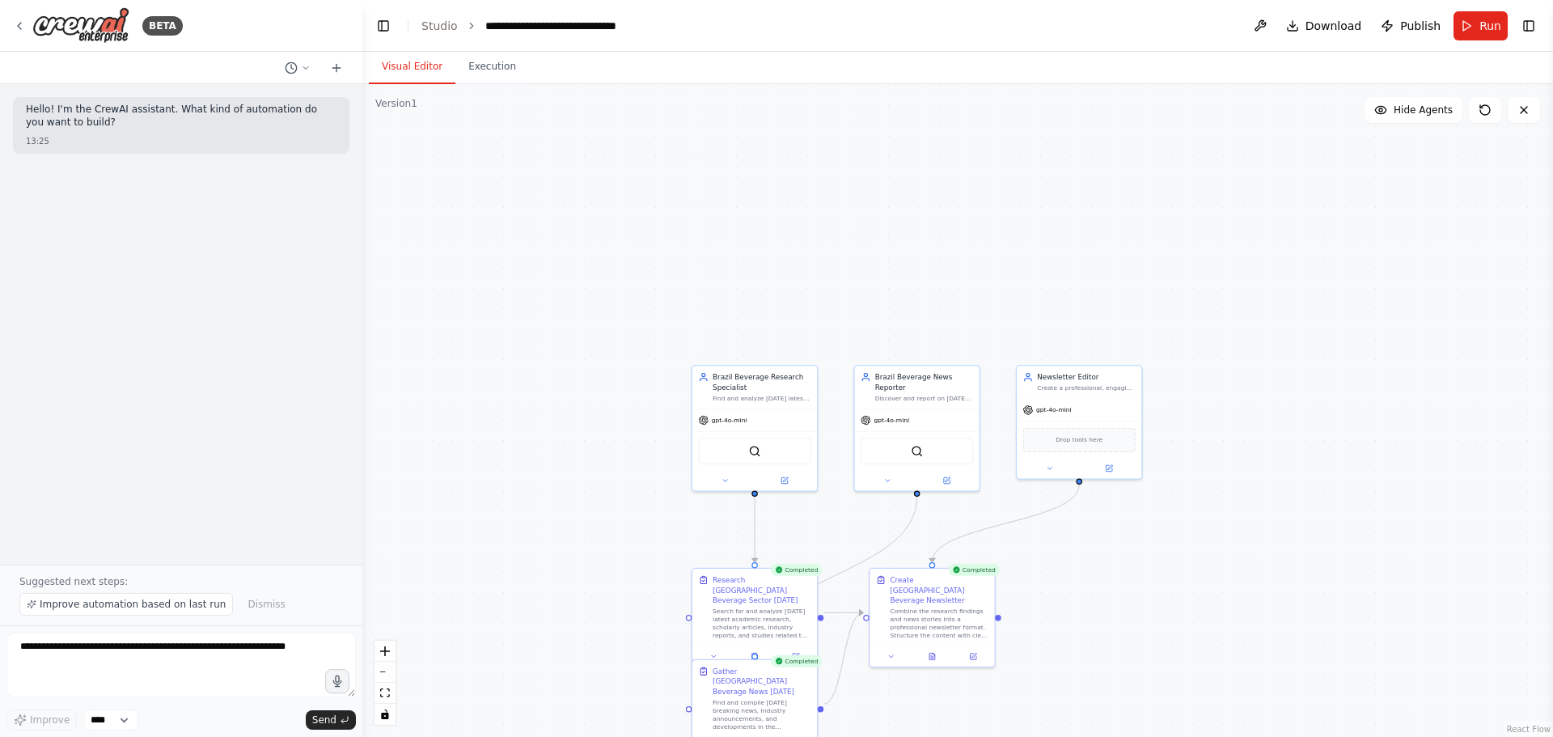
drag, startPoint x: 528, startPoint y: 296, endPoint x: 497, endPoint y: 235, distance: 68.0
click at [494, 235] on div ".deletable-edge-delete-btn { width: 20px; height: 20px; border: 0px solid #ffff…" at bounding box center [957, 410] width 1191 height 653
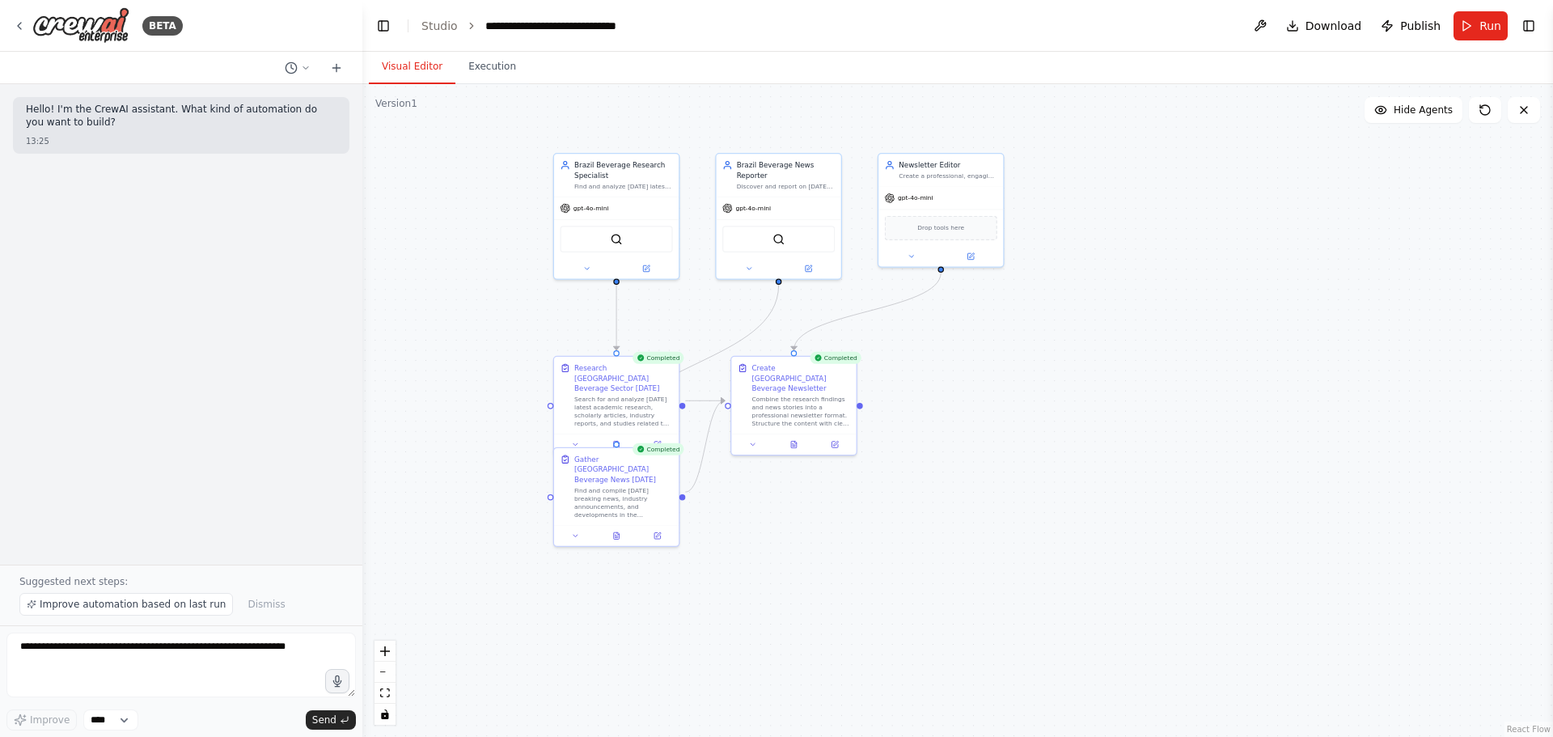
drag, startPoint x: 906, startPoint y: 516, endPoint x: 890, endPoint y: 502, distance: 21.8
click at [890, 445] on div ".deletable-edge-delete-btn { width: 20px; height: 20px; border: 0px solid #ffff…" at bounding box center [957, 410] width 1191 height 653
drag, startPoint x: 1113, startPoint y: 277, endPoint x: 1125, endPoint y: 335, distance: 59.3
click at [1035, 335] on div ".deletable-edge-delete-btn { width: 20px; height: 20px; border: 0px solid #ffff…" at bounding box center [957, 410] width 1191 height 653
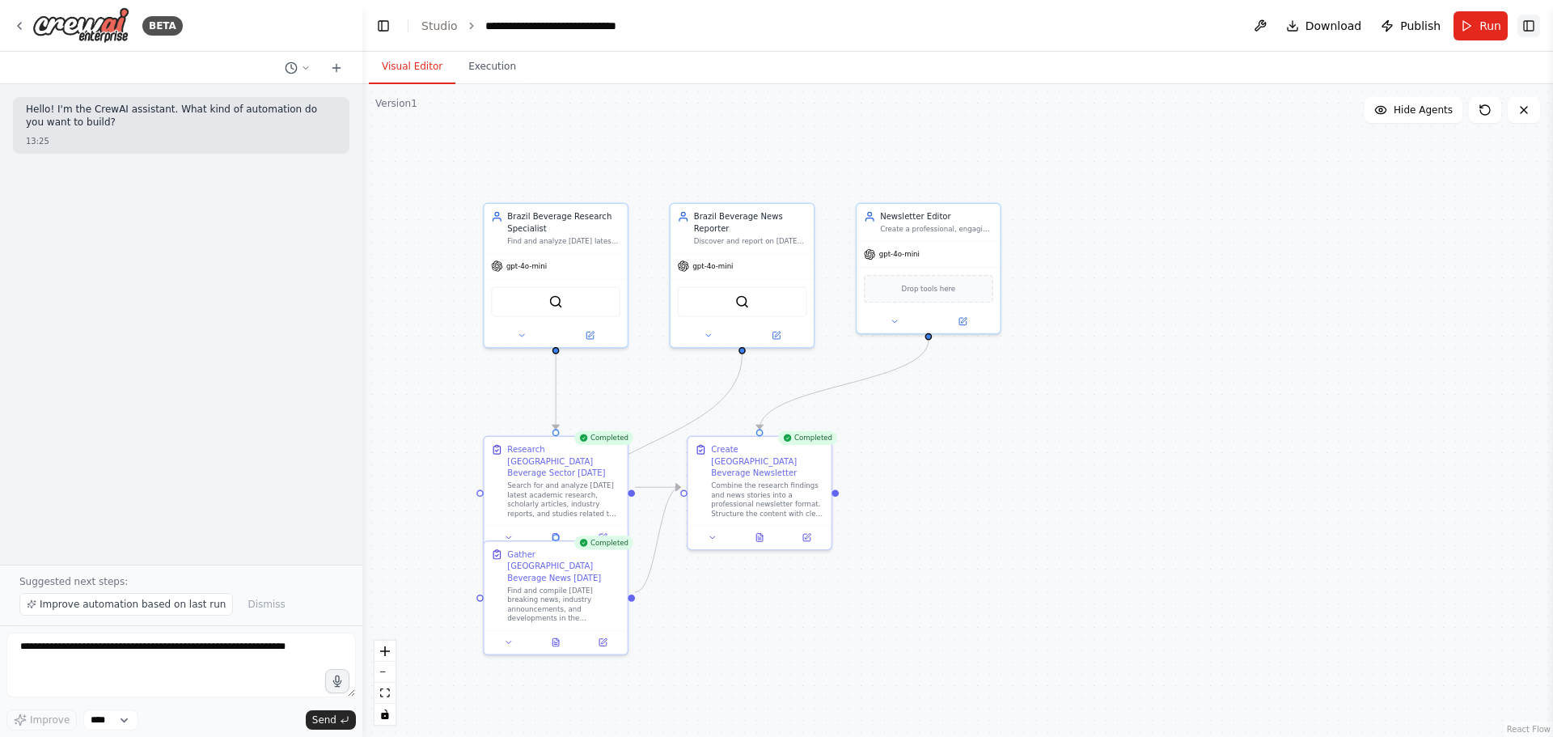
click at [1035, 20] on button "Toggle Right Sidebar" at bounding box center [1529, 26] width 23 height 23
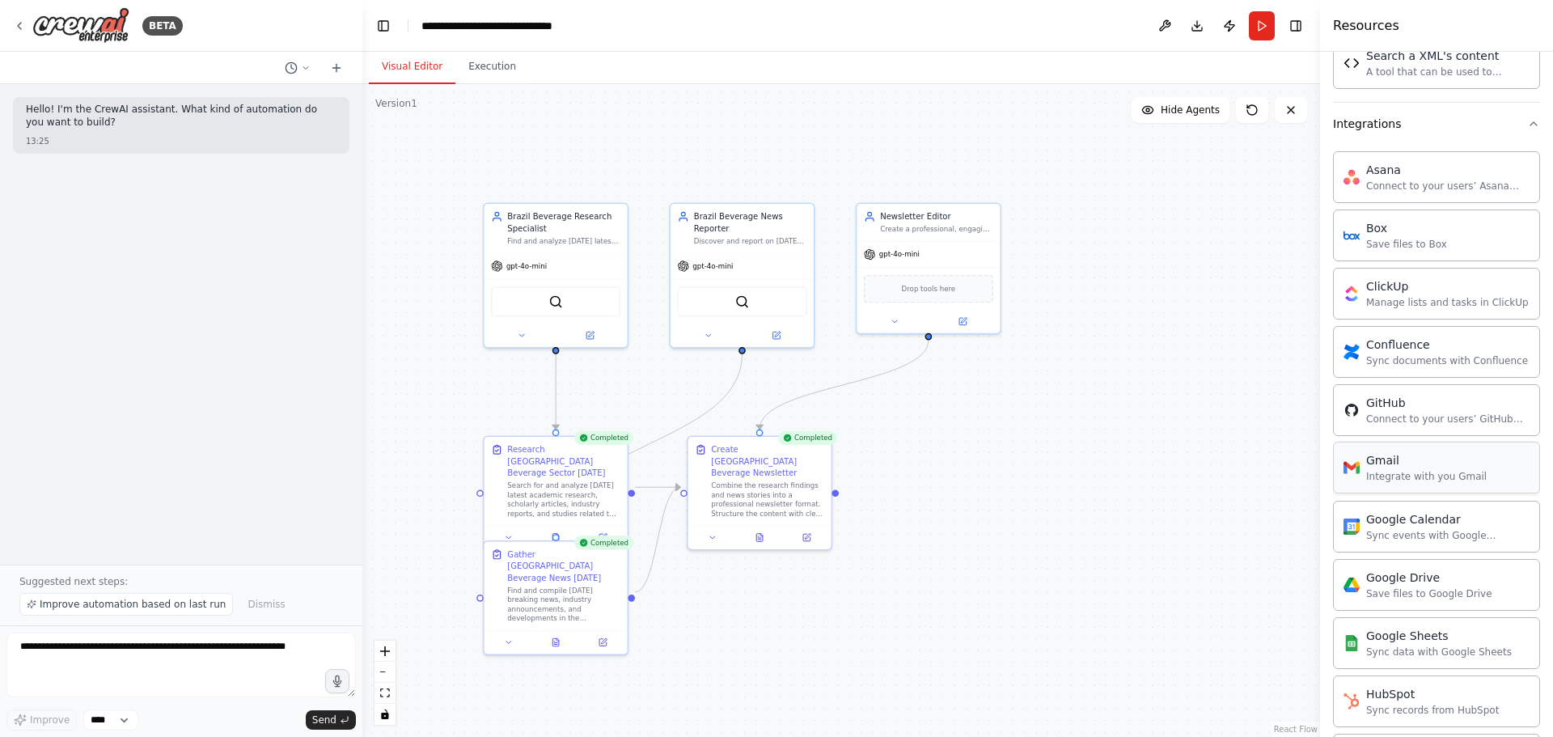
scroll to position [825, 0]
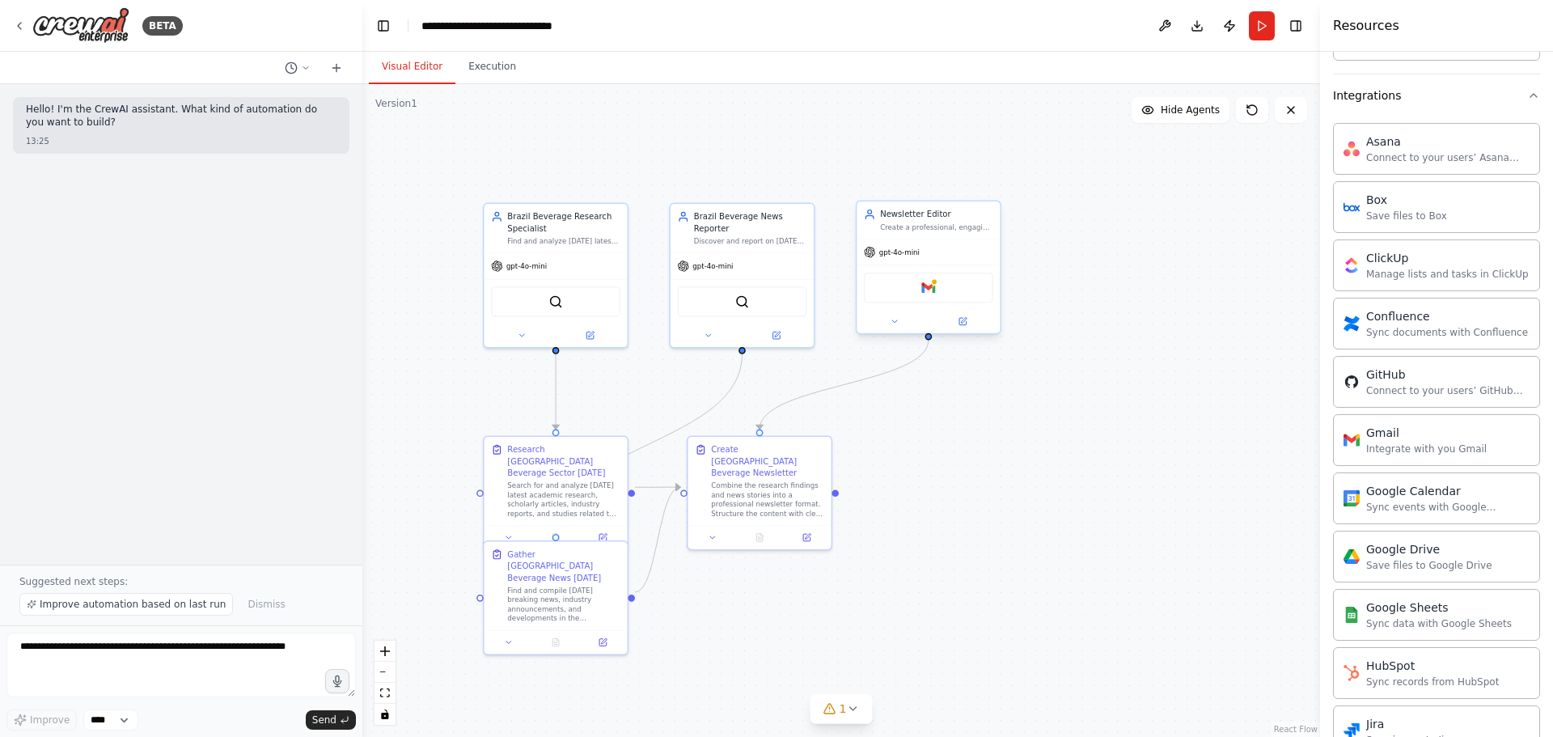
click at [926, 295] on div "Gmail" at bounding box center [928, 288] width 129 height 30
click at [931, 288] on img at bounding box center [929, 288] width 14 height 14
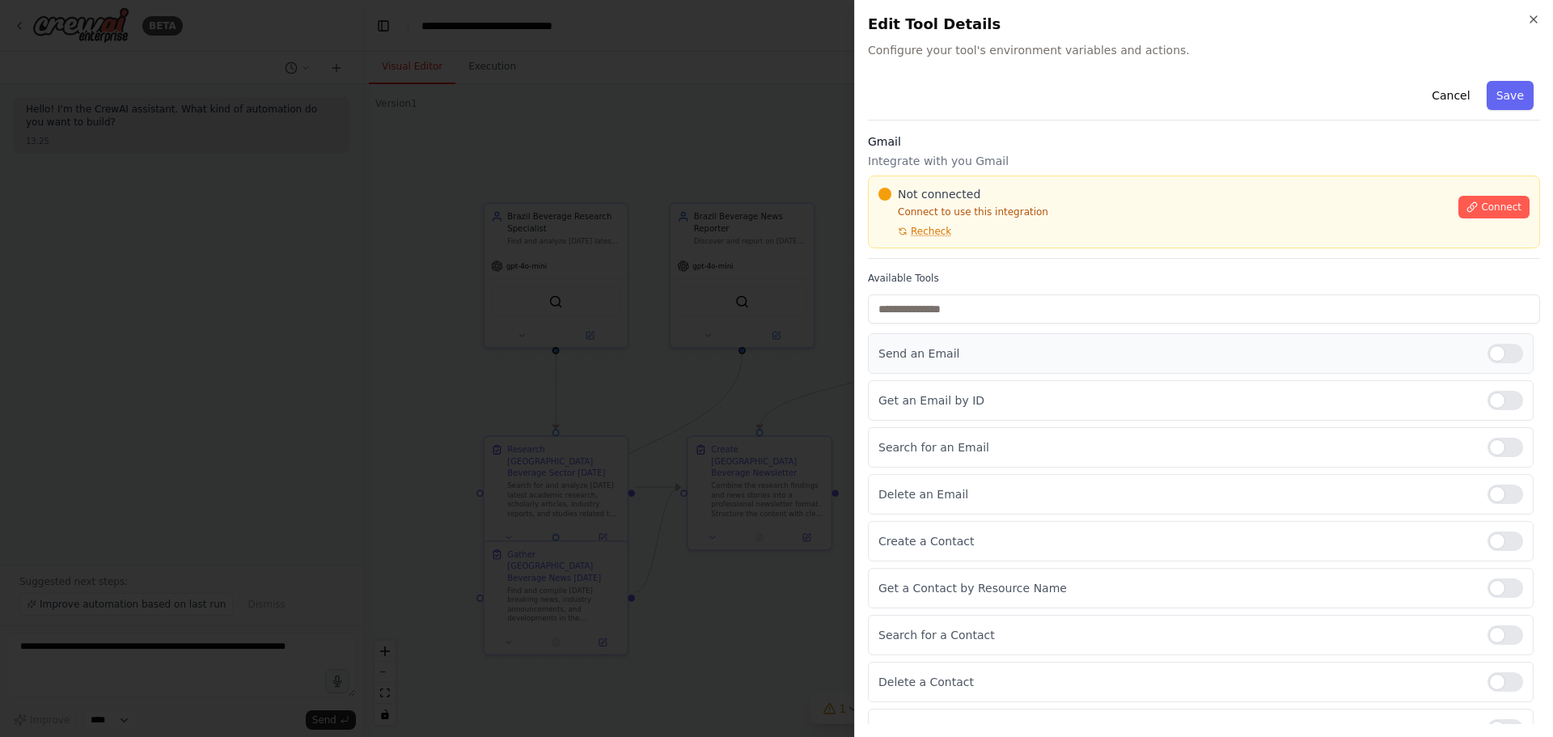
click at [951, 354] on p "Send an Email" at bounding box center [1177, 353] width 596 height 16
click at [1035, 356] on div at bounding box center [1506, 353] width 36 height 19
click at [1035, 200] on button "Connect" at bounding box center [1494, 207] width 71 height 23
click at [1035, 208] on icon at bounding box center [1472, 206] width 11 height 11
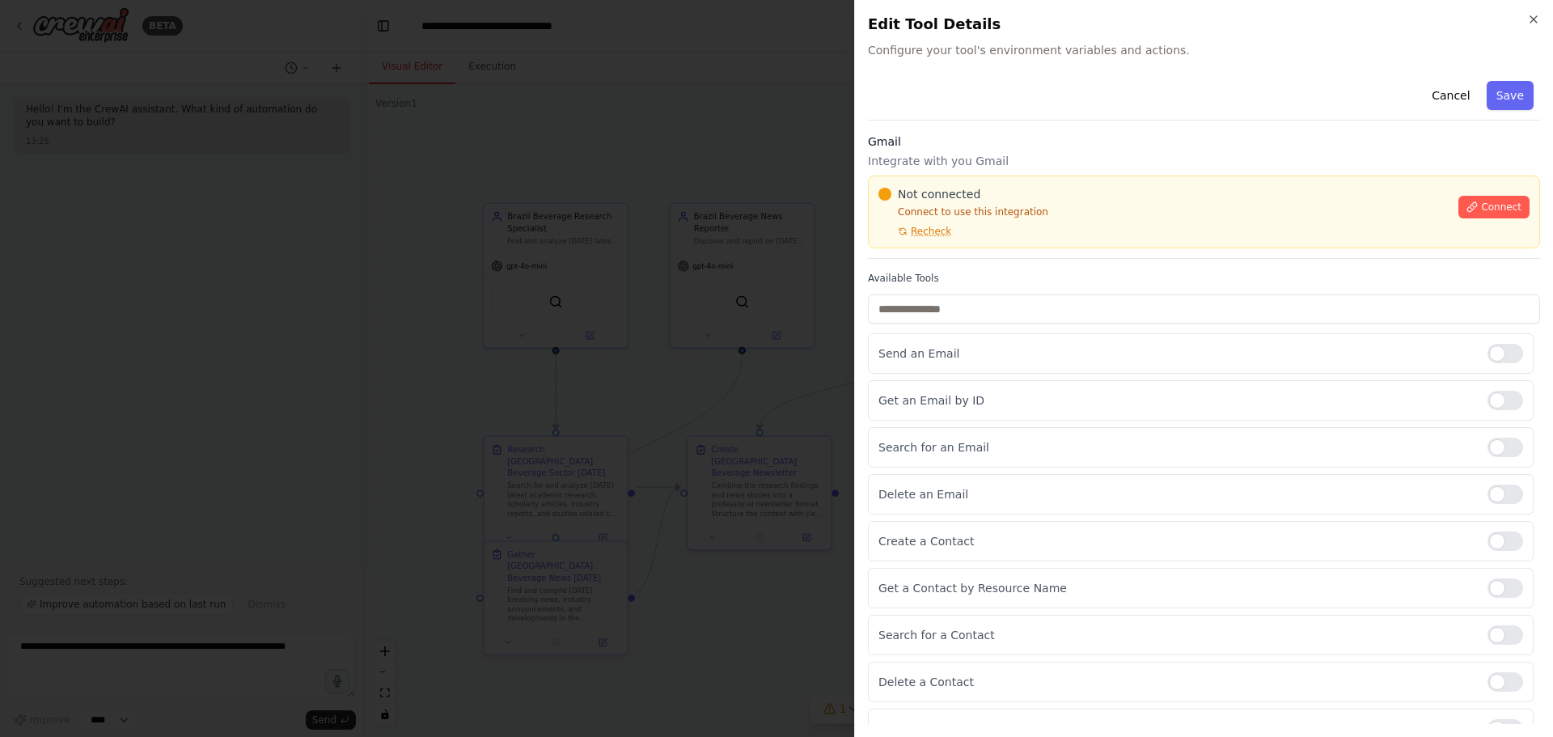
click at [943, 238] on div "Not connected Connect to use this integration Recheck Connect" at bounding box center [1204, 212] width 672 height 73
click at [711, 355] on div at bounding box center [776, 368] width 1553 height 737
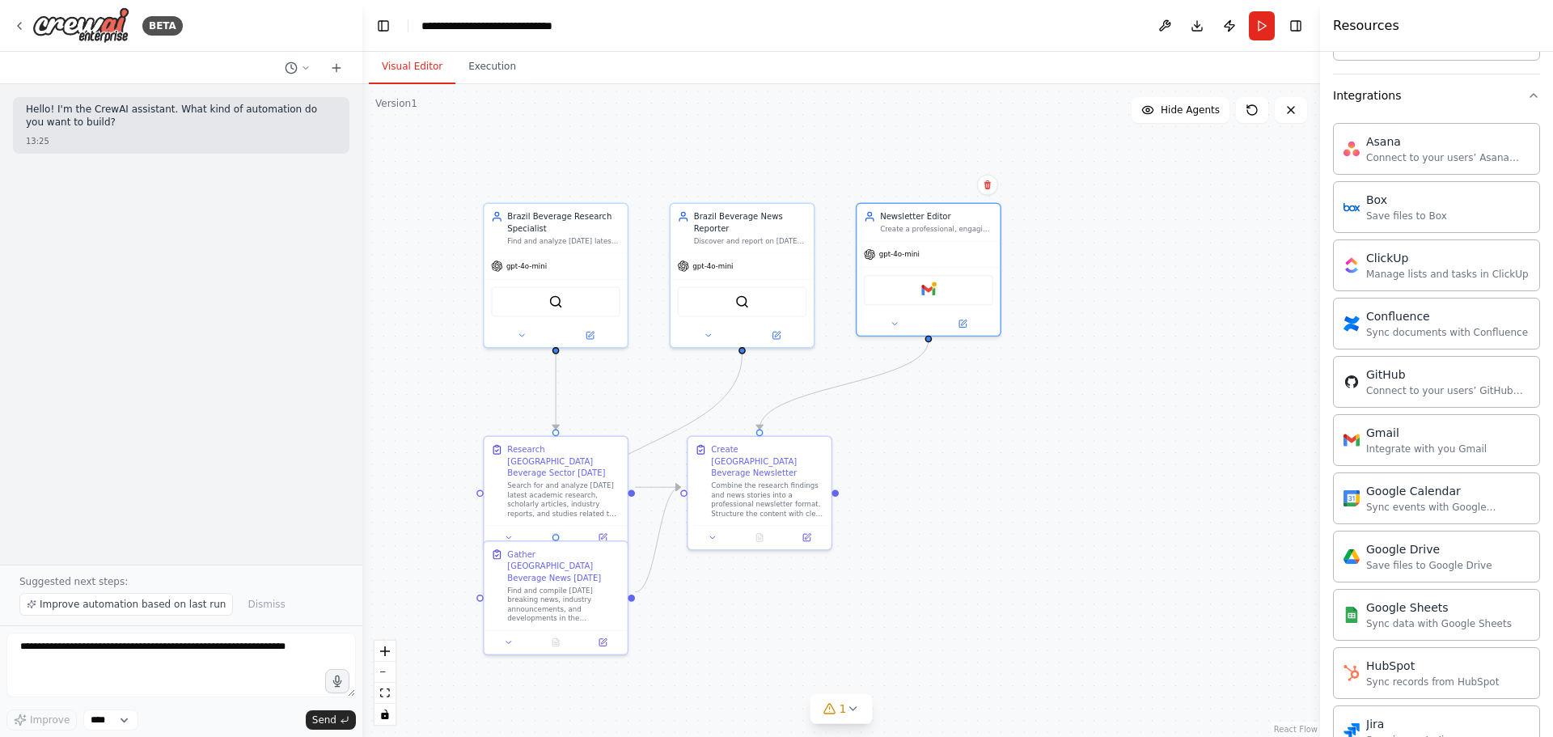
click at [1035, 220] on div ".deletable-edge-delete-btn { width: 20px; height: 20px; border: 0px solid #ffff…" at bounding box center [841, 410] width 958 height 653
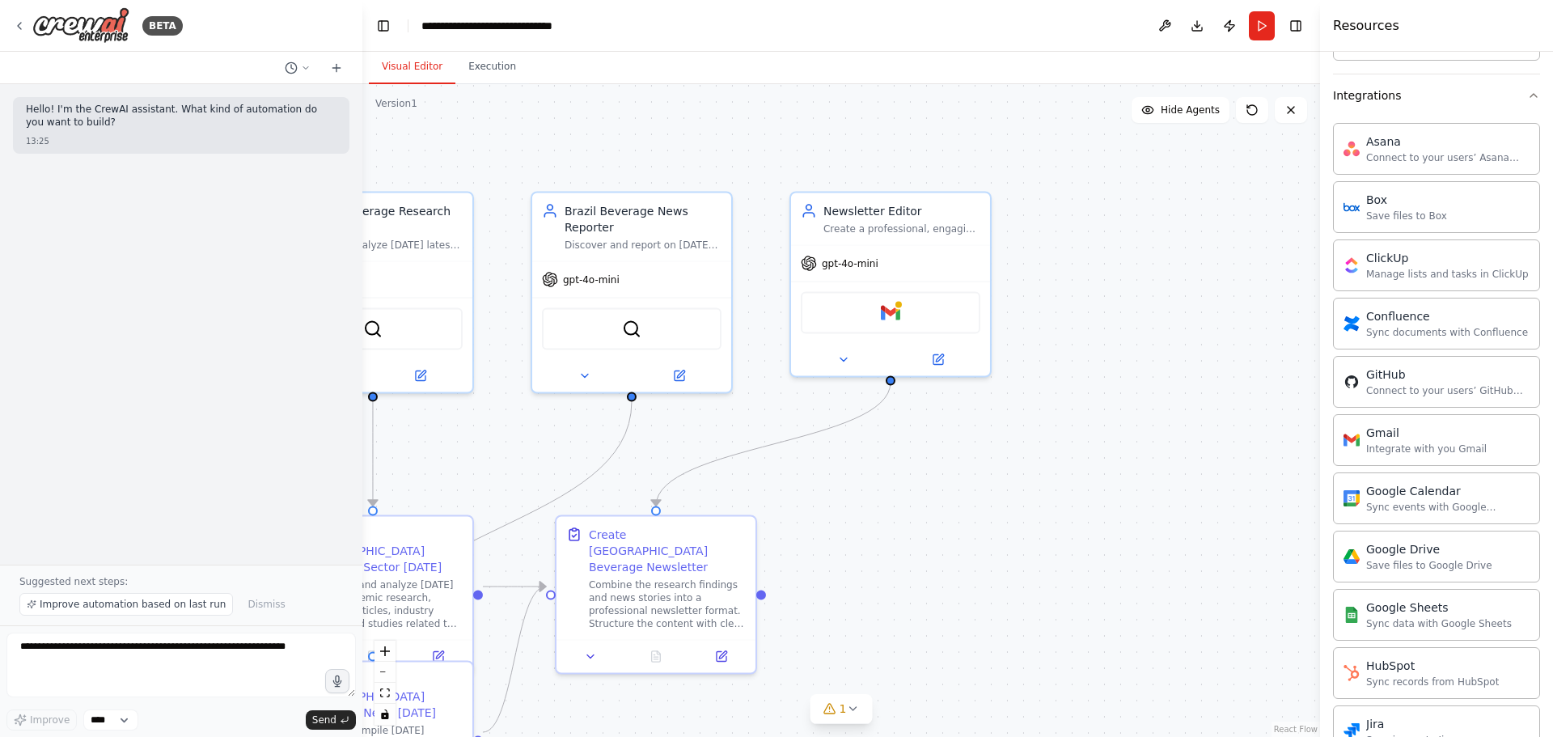
drag, startPoint x: 1192, startPoint y: 408, endPoint x: 1189, endPoint y: 535, distance: 127.0
click at [1035, 445] on div ".deletable-edge-delete-btn { width: 20px; height: 20px; border: 0px solid #ffff…" at bounding box center [841, 410] width 958 height 653
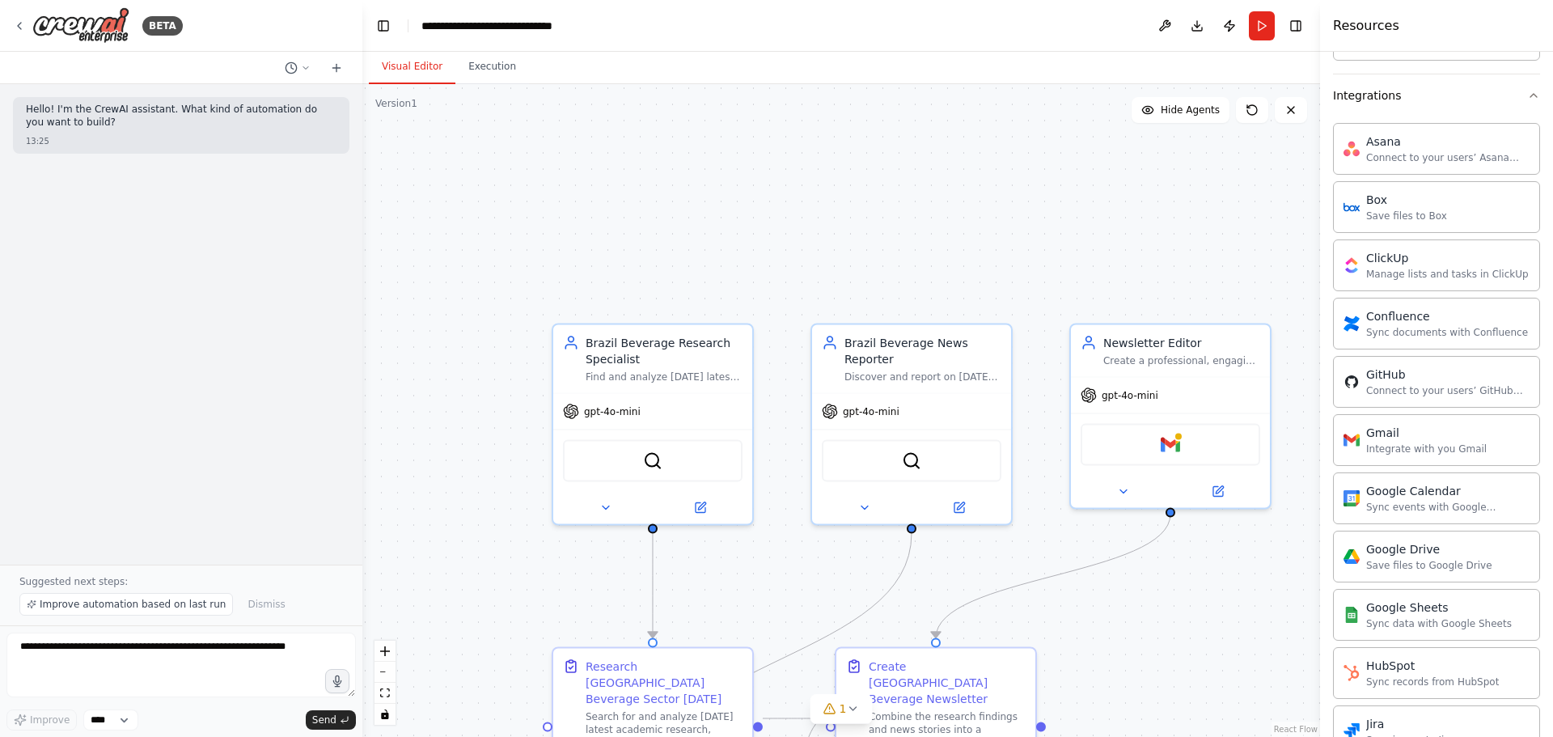
drag, startPoint x: 810, startPoint y: 575, endPoint x: 1101, endPoint y: 579, distance: 291.3
click at [1035, 445] on div ".deletable-edge-delete-btn { width: 20px; height: 20px; border: 0px solid #ffff…" at bounding box center [841, 410] width 958 height 653
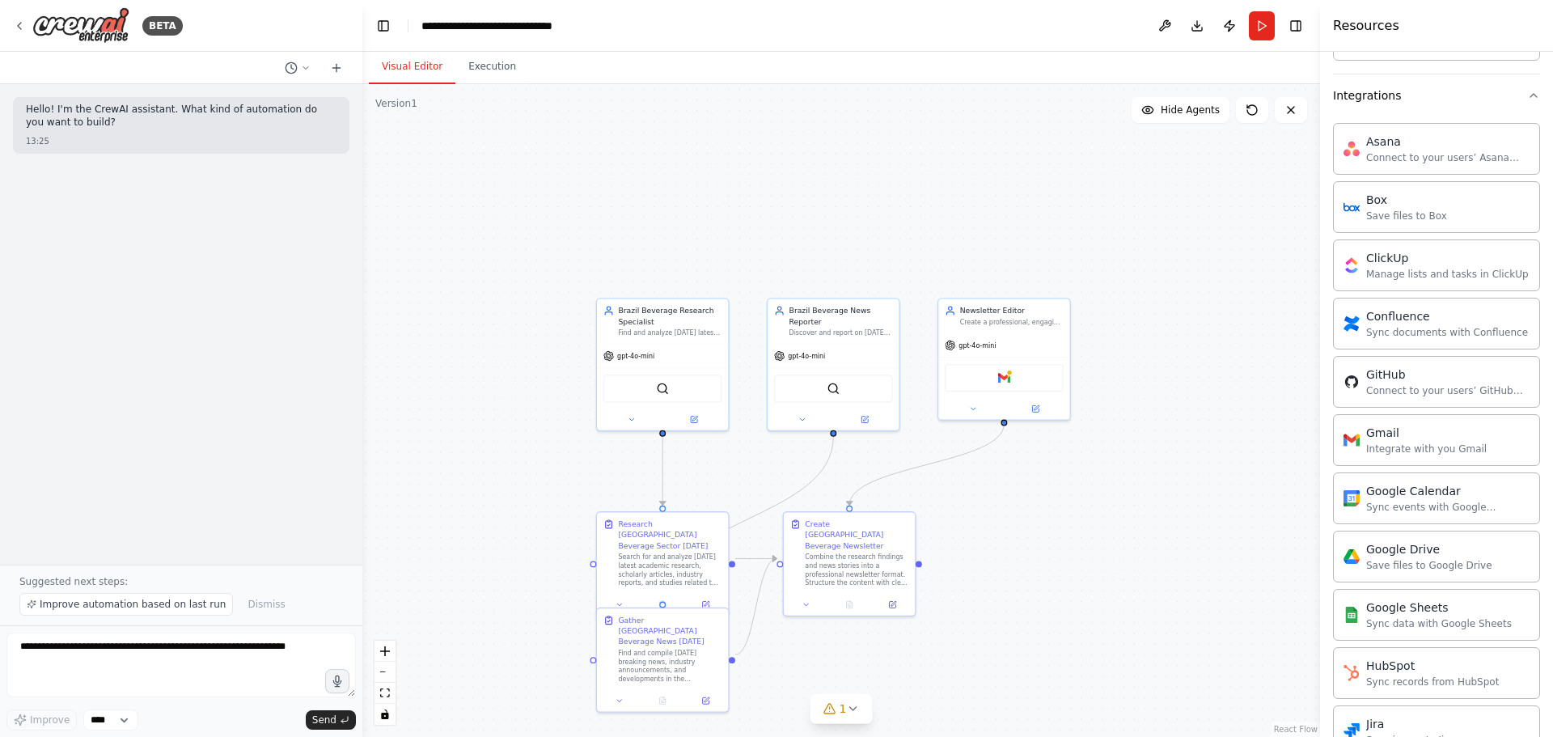
drag, startPoint x: 1035, startPoint y: 553, endPoint x: 943, endPoint y: 429, distance: 154.4
click at [943, 429] on div ".deletable-edge-delete-btn { width: 20px; height: 20px; border: 0px solid #ffff…" at bounding box center [841, 410] width 958 height 653
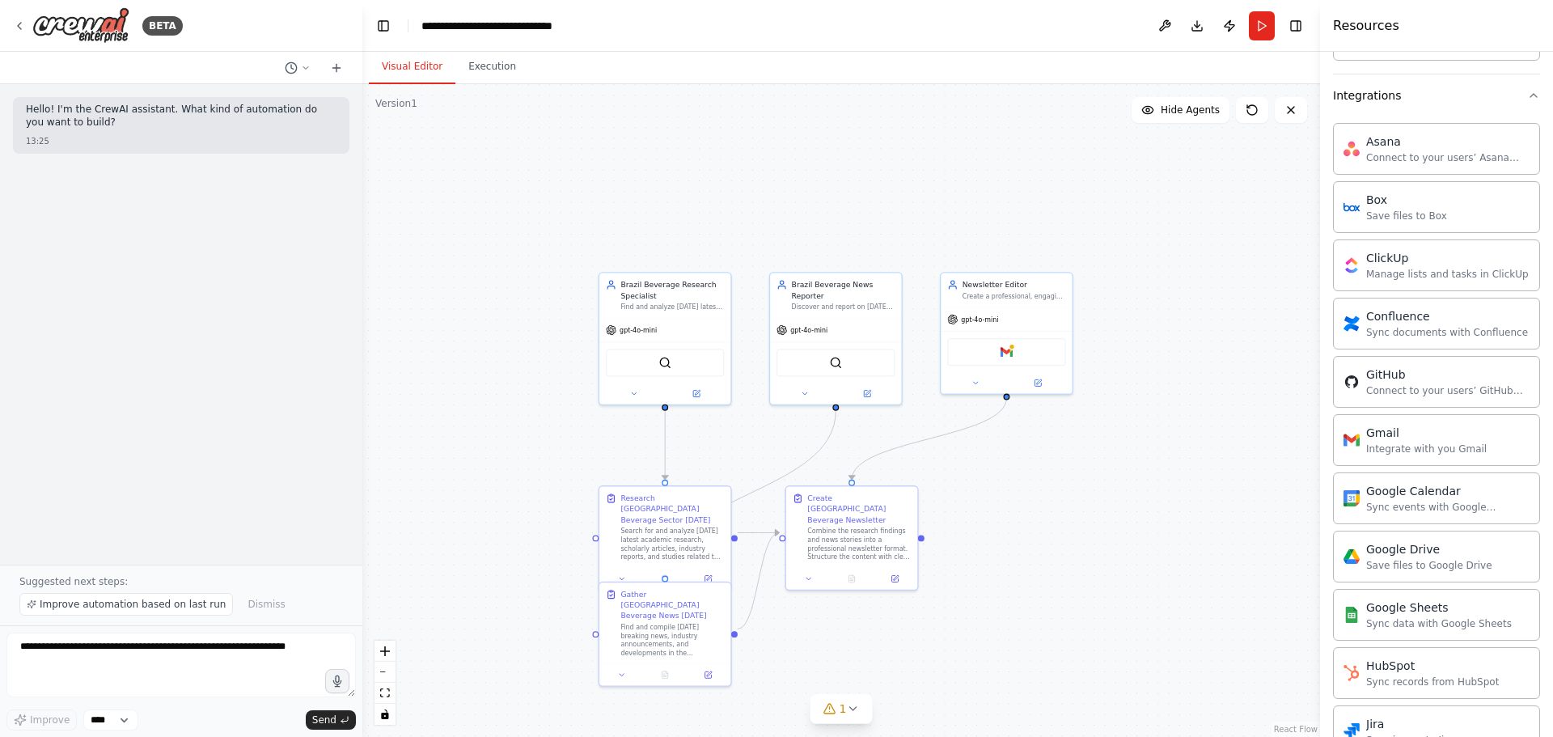
click at [1035, 445] on div ".deletable-edge-delete-btn { width: 20px; height: 20px; border: 0px solid #ffff…" at bounding box center [841, 410] width 958 height 653
click at [507, 75] on button "Execution" at bounding box center [493, 67] width 74 height 34
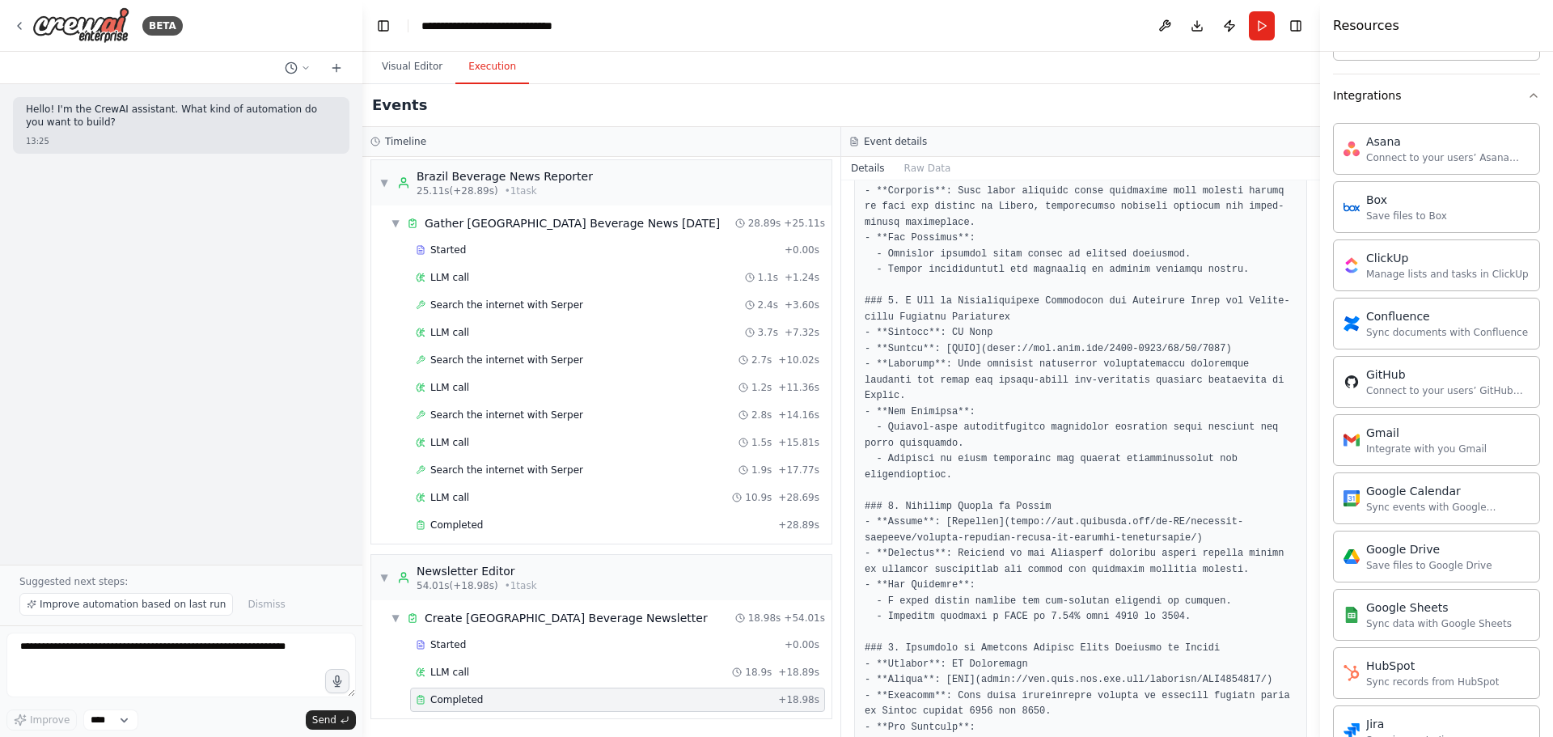
click at [479, 445] on div "Completed" at bounding box center [594, 699] width 356 height 13
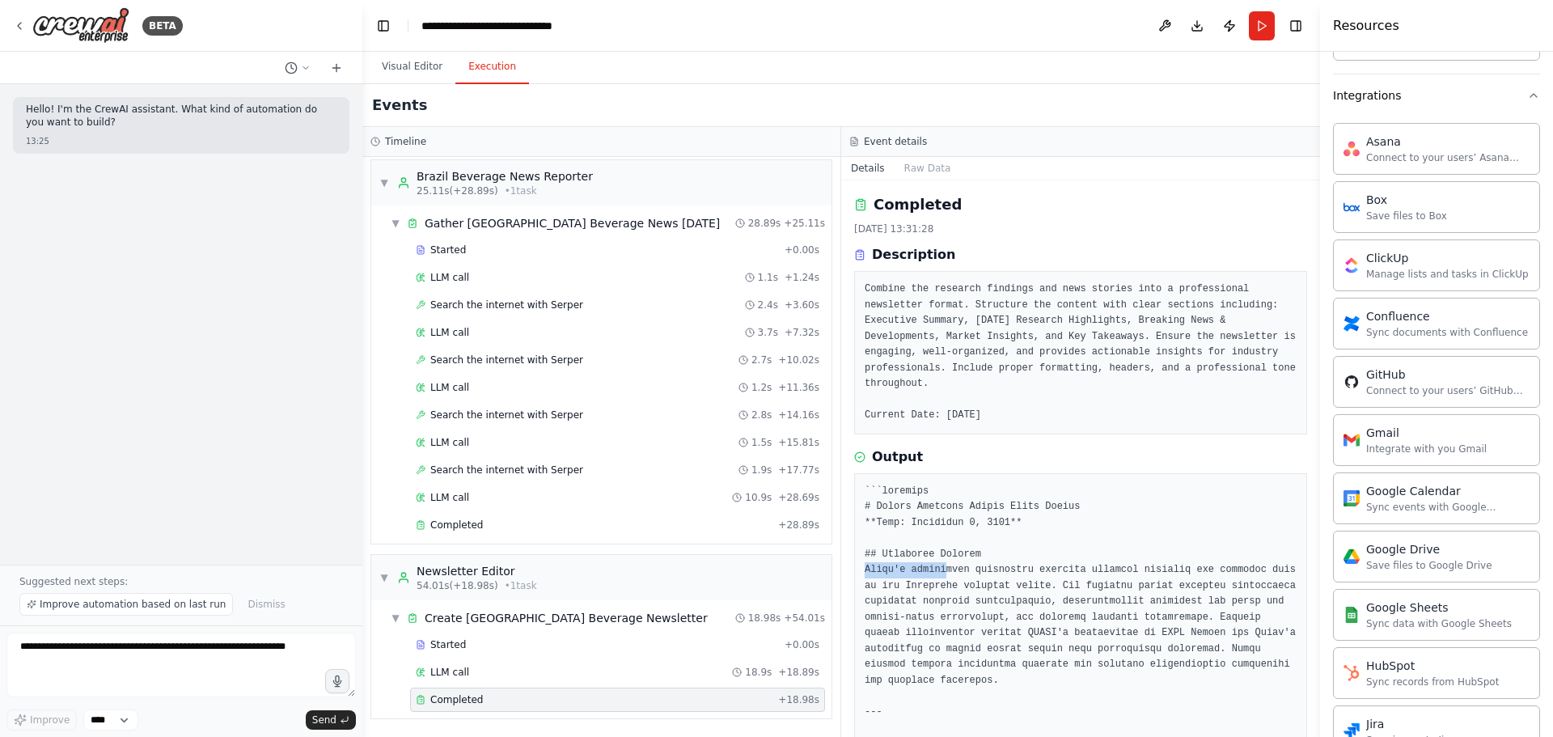
drag, startPoint x: 867, startPoint y: 556, endPoint x: 942, endPoint y: 551, distance: 75.4
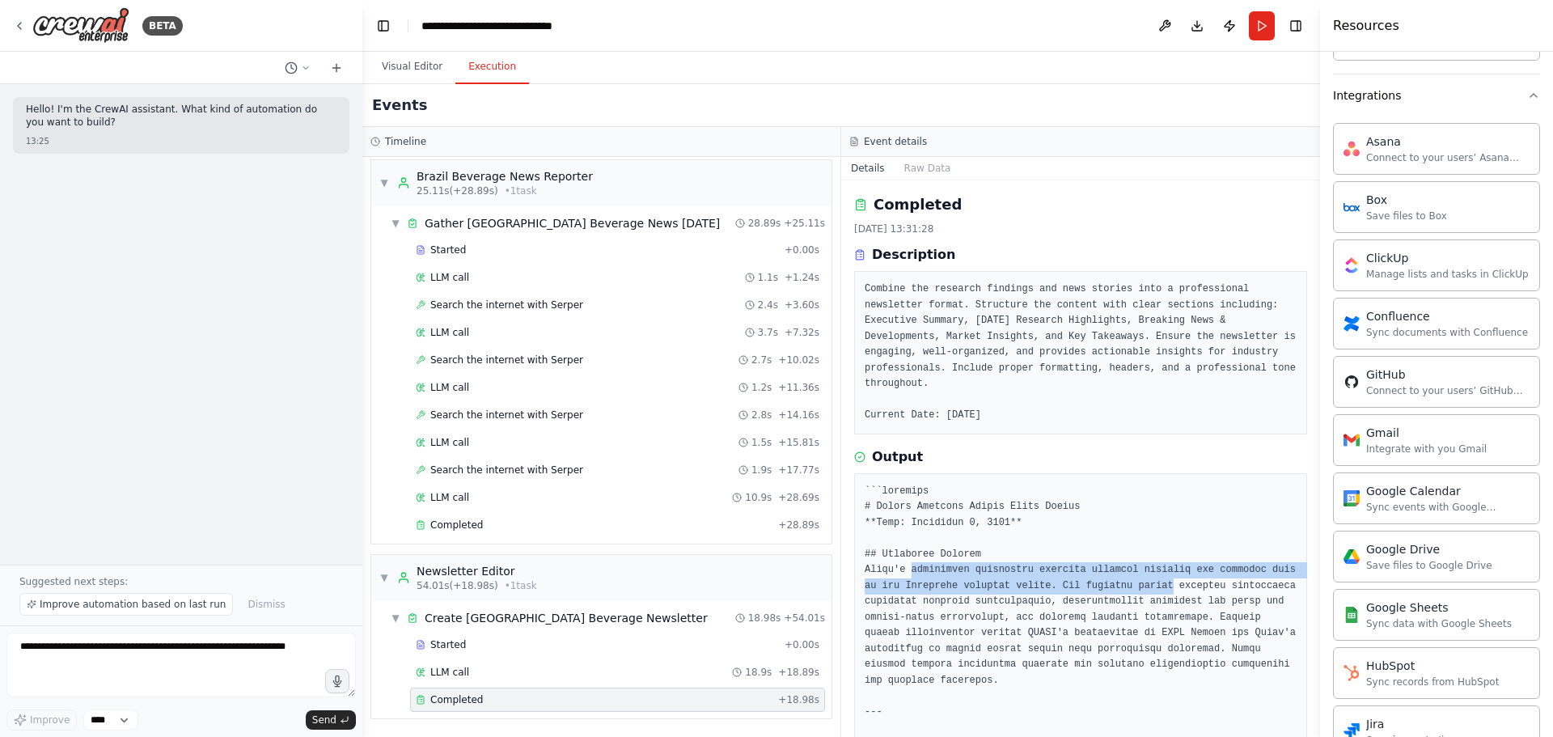
drag, startPoint x: 989, startPoint y: 561, endPoint x: 1101, endPoint y: 562, distance: 111.7
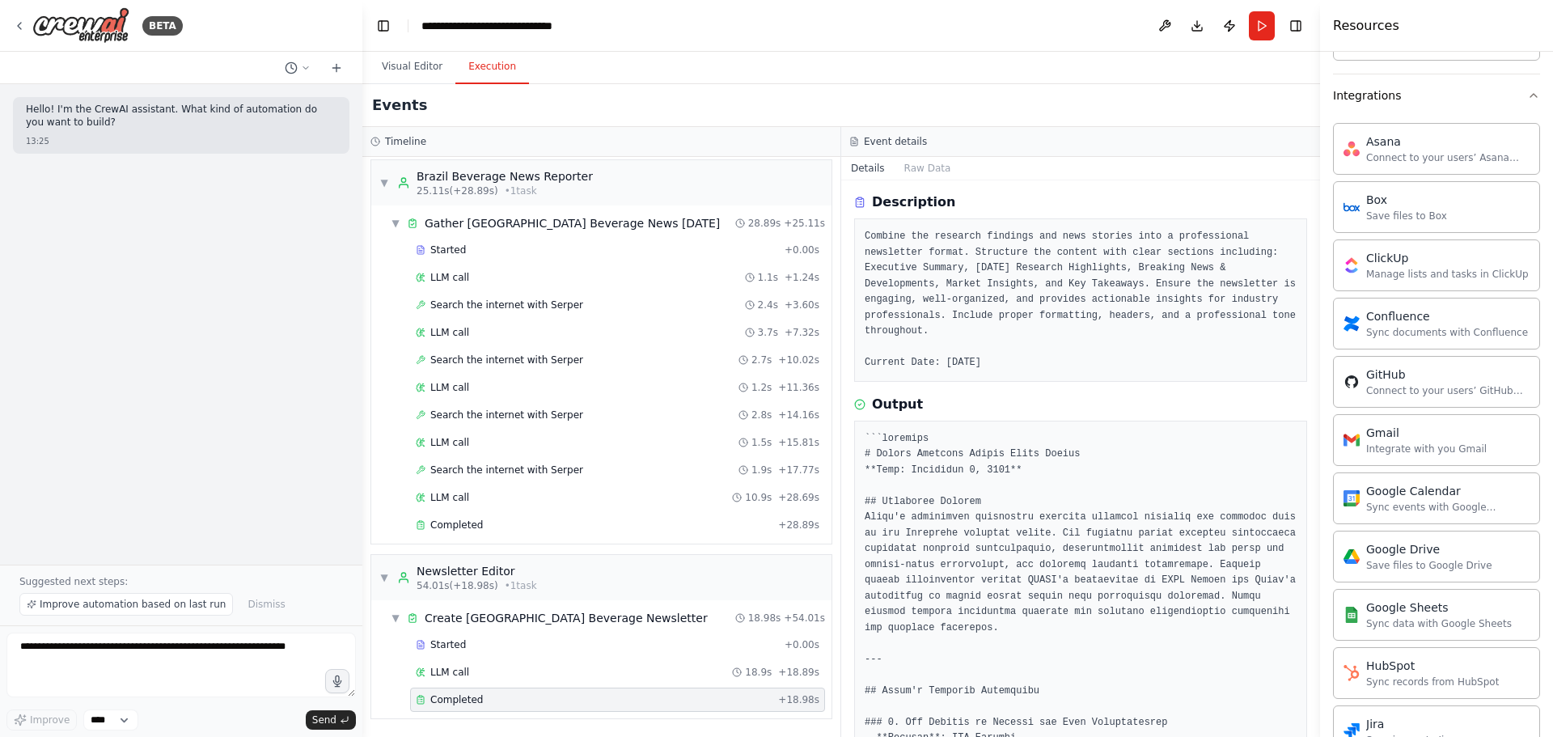
scroll to position [81, 0]
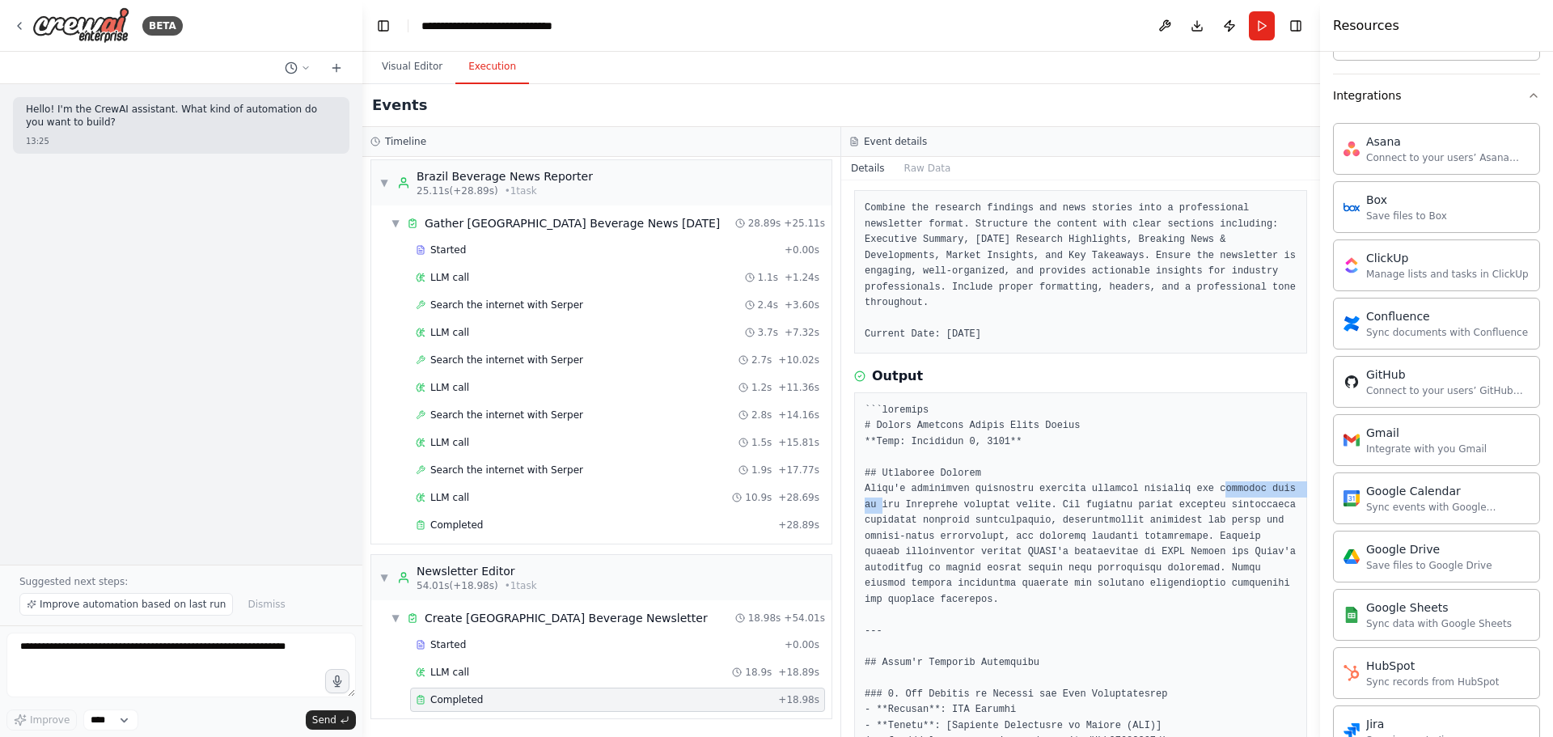
drag, startPoint x: 1200, startPoint y: 472, endPoint x: 1300, endPoint y: 467, distance: 100.5
click at [1035, 445] on div "Completed [DATE] 13:31:28 Description Combine the research findings and news st…" at bounding box center [1080, 458] width 479 height 557
drag, startPoint x: 930, startPoint y: 506, endPoint x: 1189, endPoint y: 489, distance: 259.4
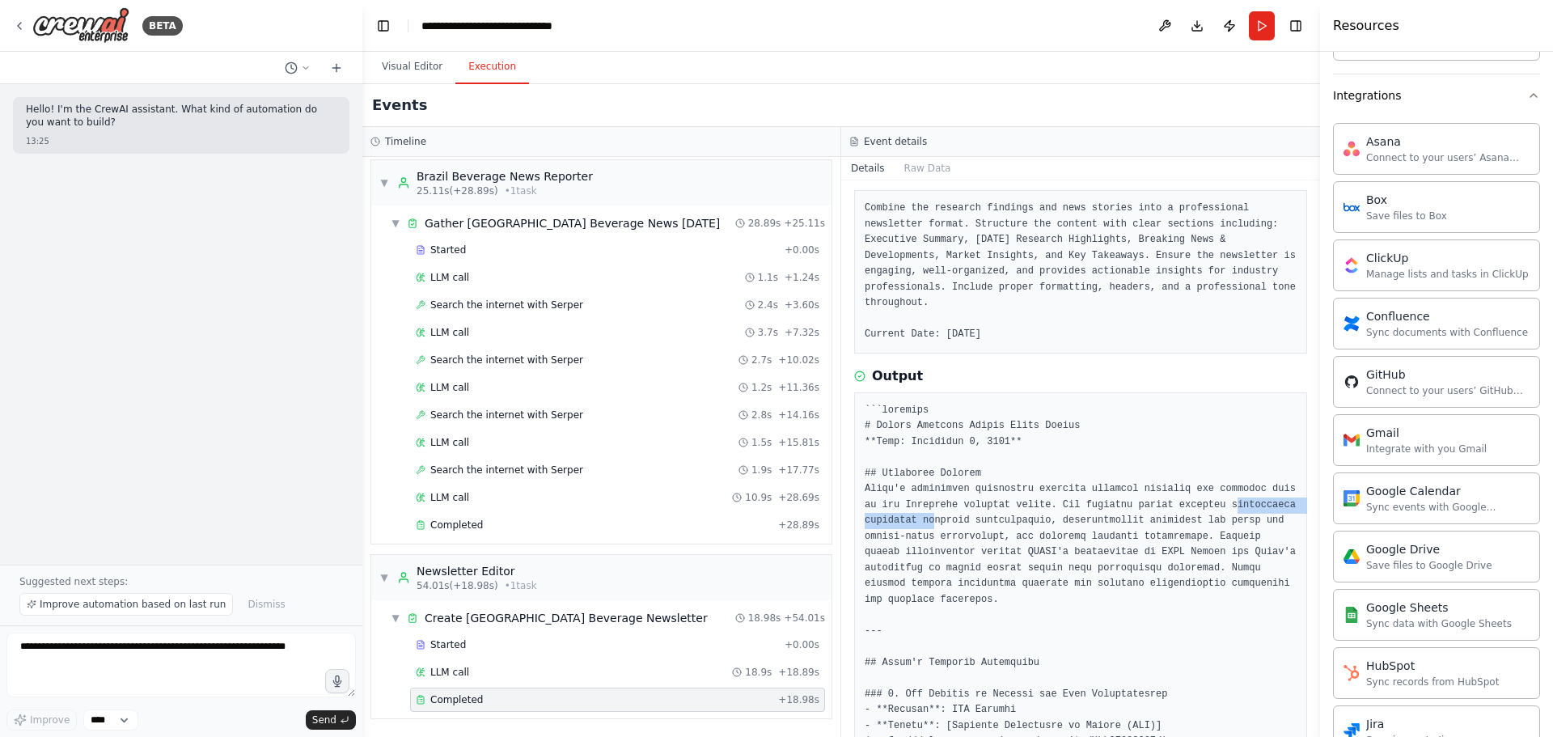
drag, startPoint x: 1036, startPoint y: 482, endPoint x: 1210, endPoint y: 488, distance: 174.0
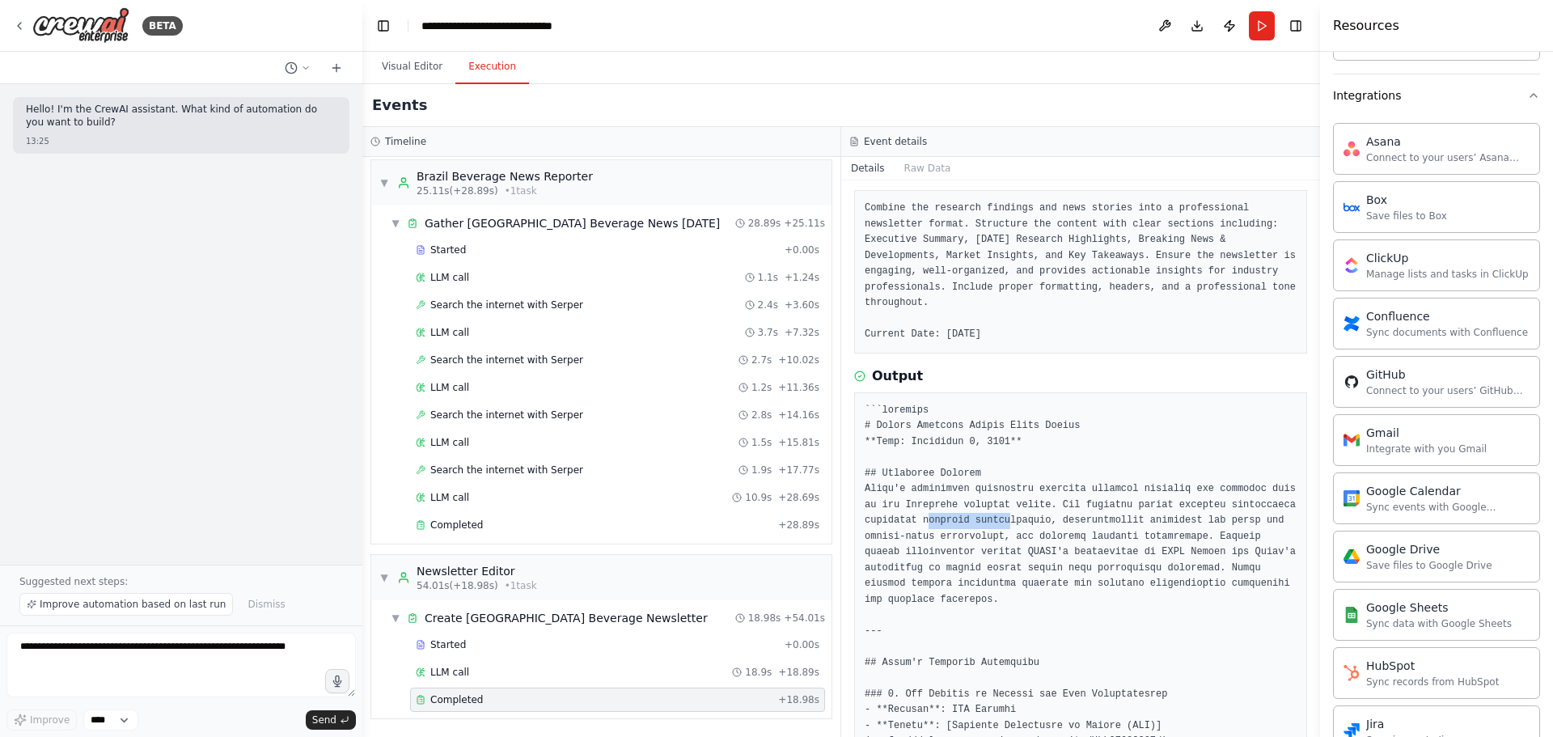
drag, startPoint x: 936, startPoint y: 507, endPoint x: 1032, endPoint y: 499, distance: 95.8
drag, startPoint x: 1032, startPoint y: 499, endPoint x: 996, endPoint y: 536, distance: 51.5
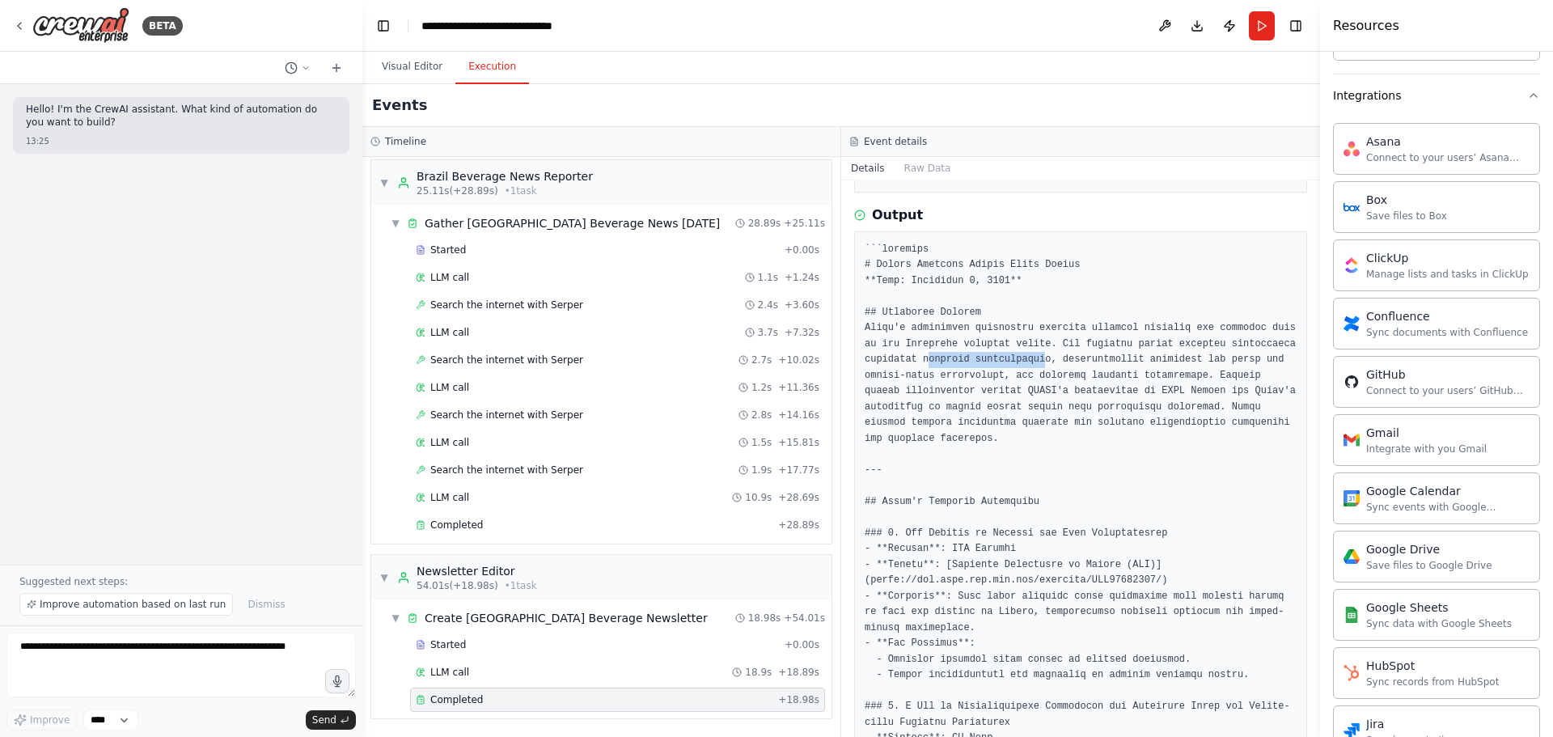
scroll to position [243, 0]
drag, startPoint x: 903, startPoint y: 494, endPoint x: 942, endPoint y: 485, distance: 39.8
drag, startPoint x: 942, startPoint y: 485, endPoint x: 889, endPoint y: 491, distance: 53.0
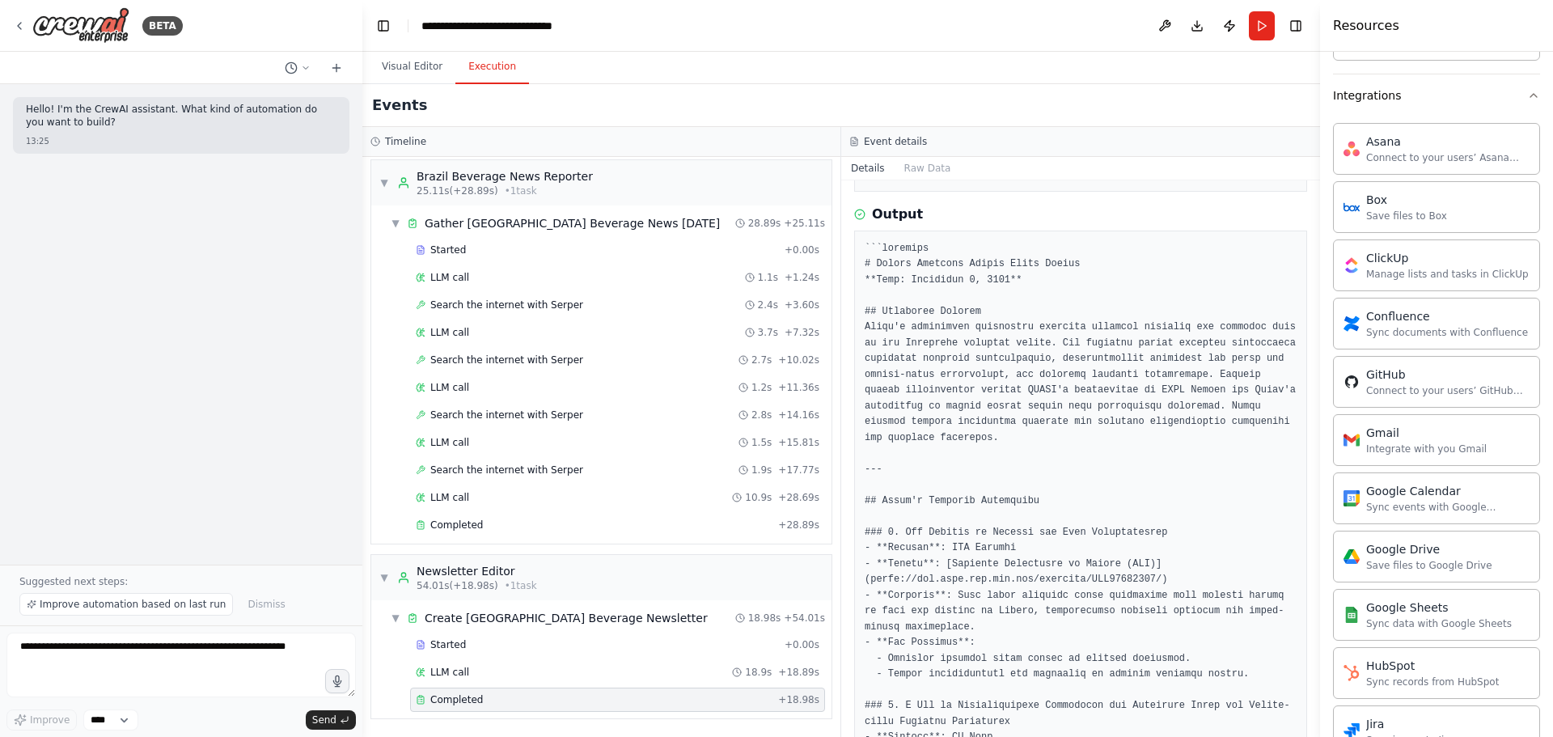
drag, startPoint x: 889, startPoint y: 491, endPoint x: 958, endPoint y: 488, distance: 68.8
drag, startPoint x: 870, startPoint y: 514, endPoint x: 954, endPoint y: 509, distance: 84.3
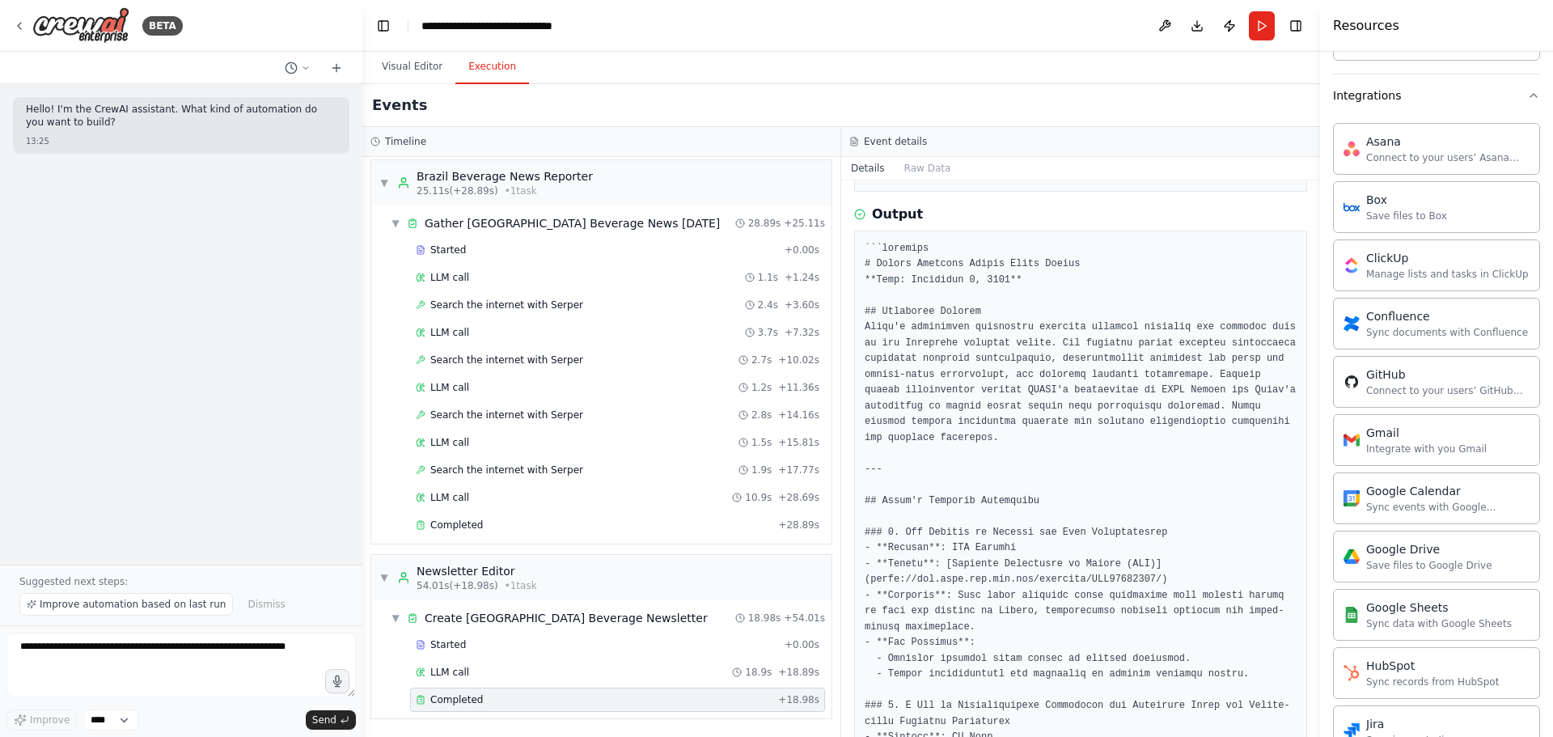
drag, startPoint x: 953, startPoint y: 510, endPoint x: 942, endPoint y: 514, distance: 12.0
drag, startPoint x: 899, startPoint y: 516, endPoint x: 1142, endPoint y: 521, distance: 243.6
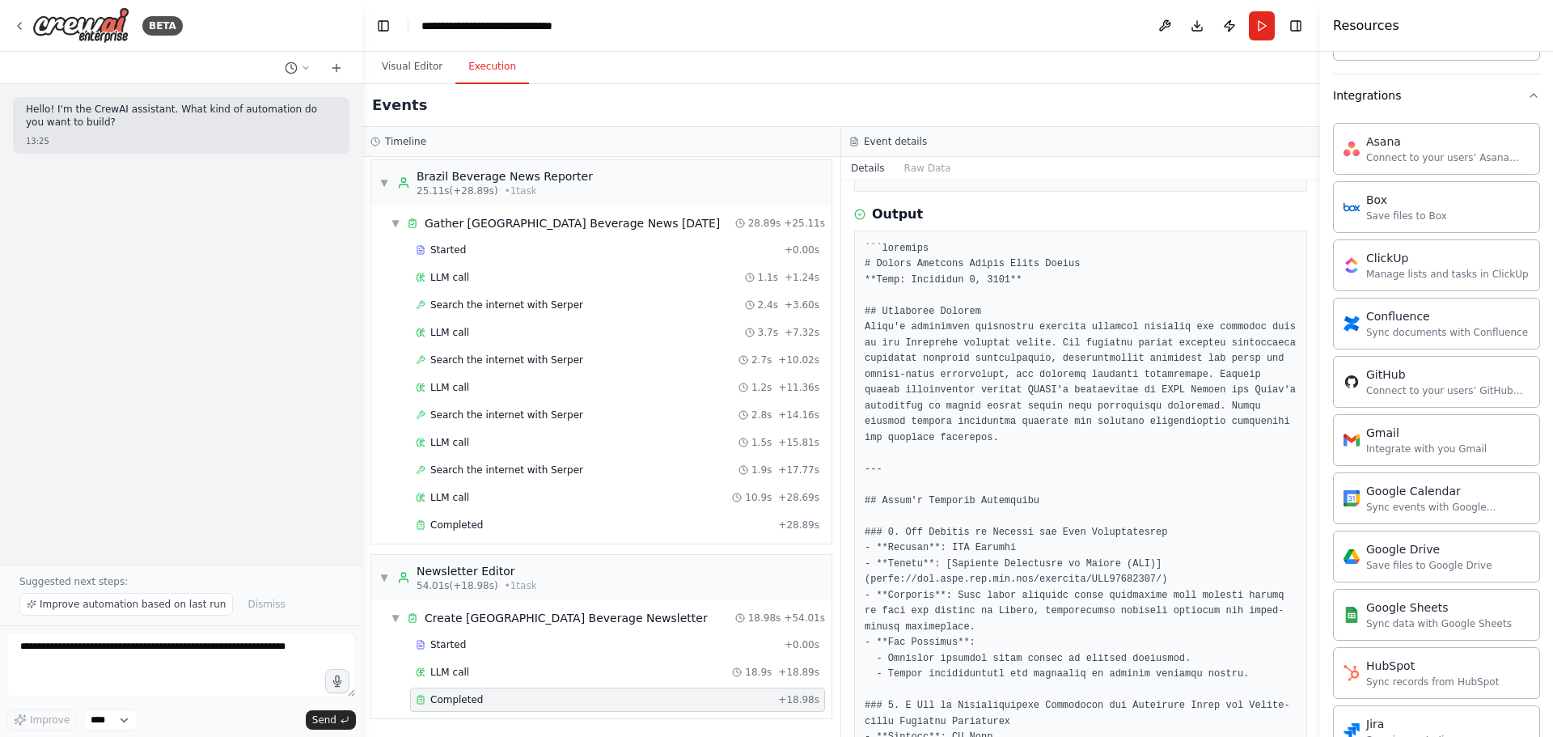
scroll to position [324, 0]
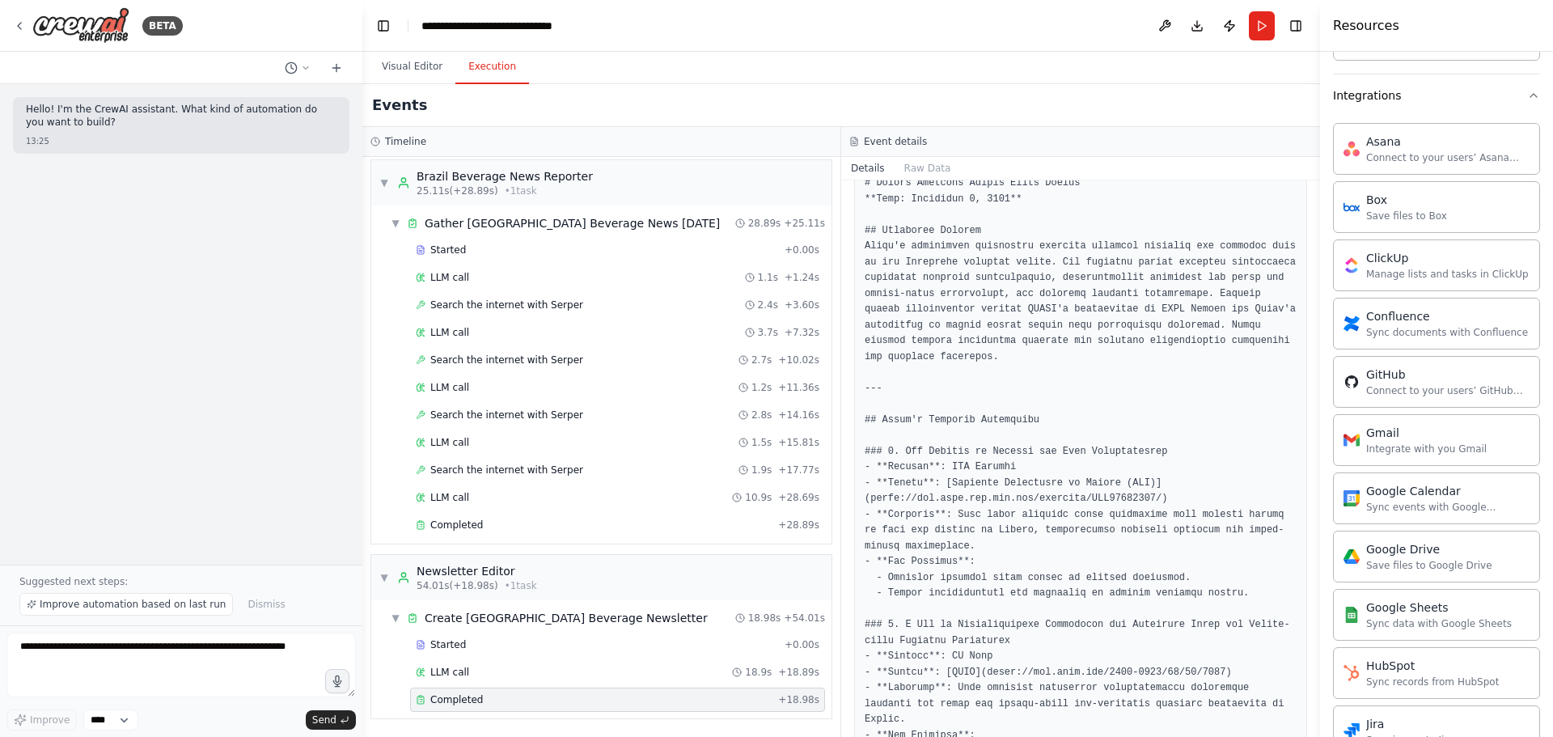
drag, startPoint x: 869, startPoint y: 487, endPoint x: 879, endPoint y: 488, distance: 10.5
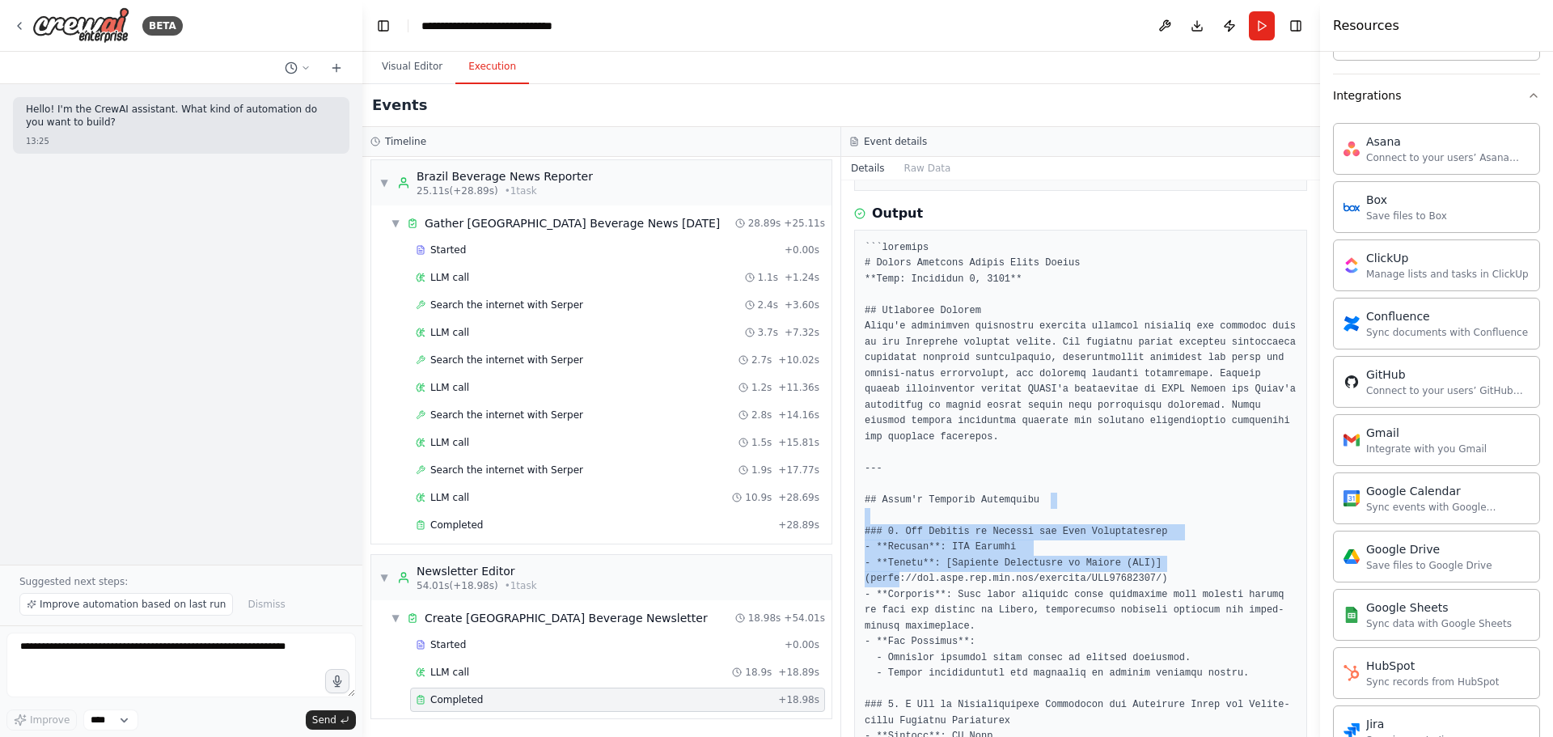
scroll to position [243, 0]
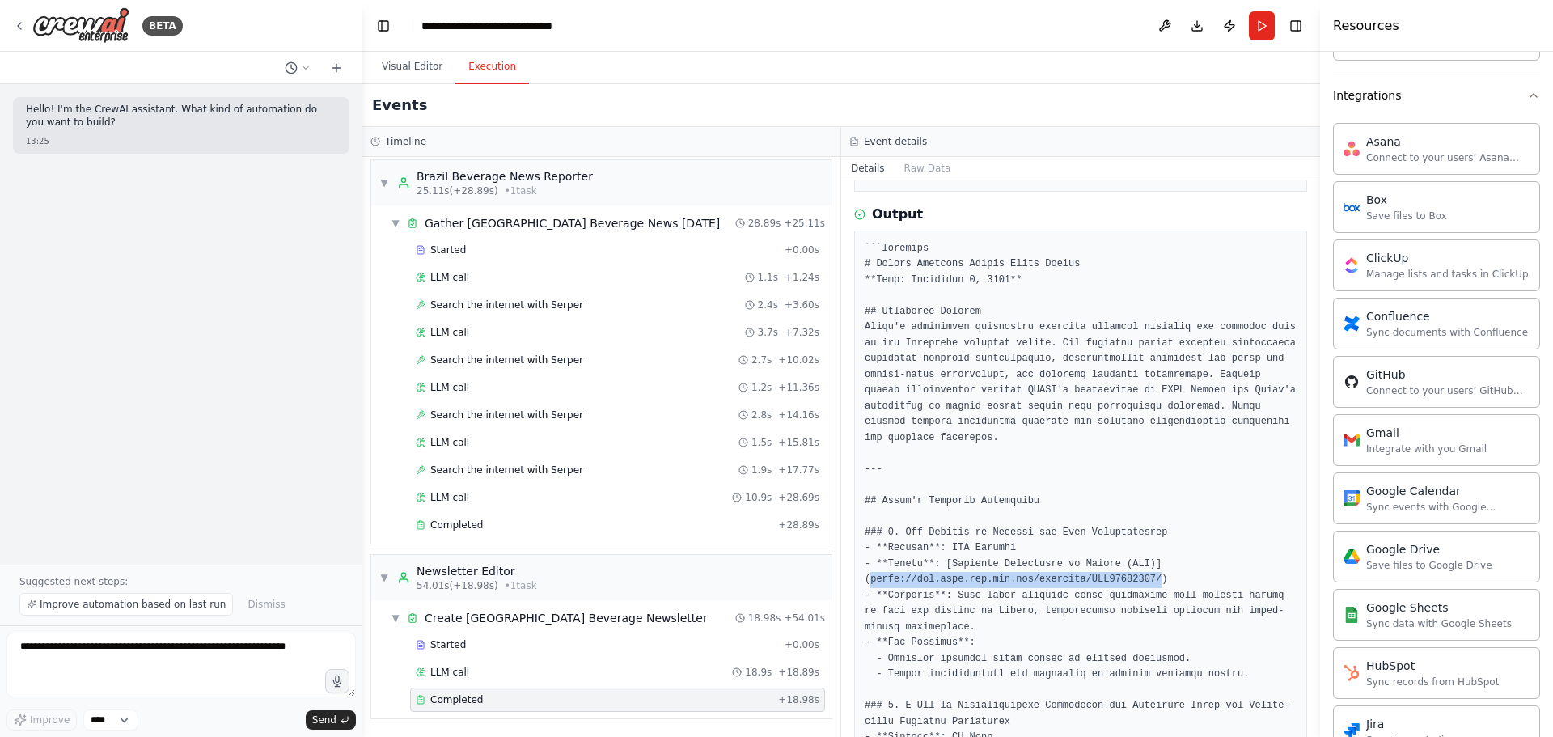
drag, startPoint x: 872, startPoint y: 485, endPoint x: 1132, endPoint y: 561, distance: 270.6
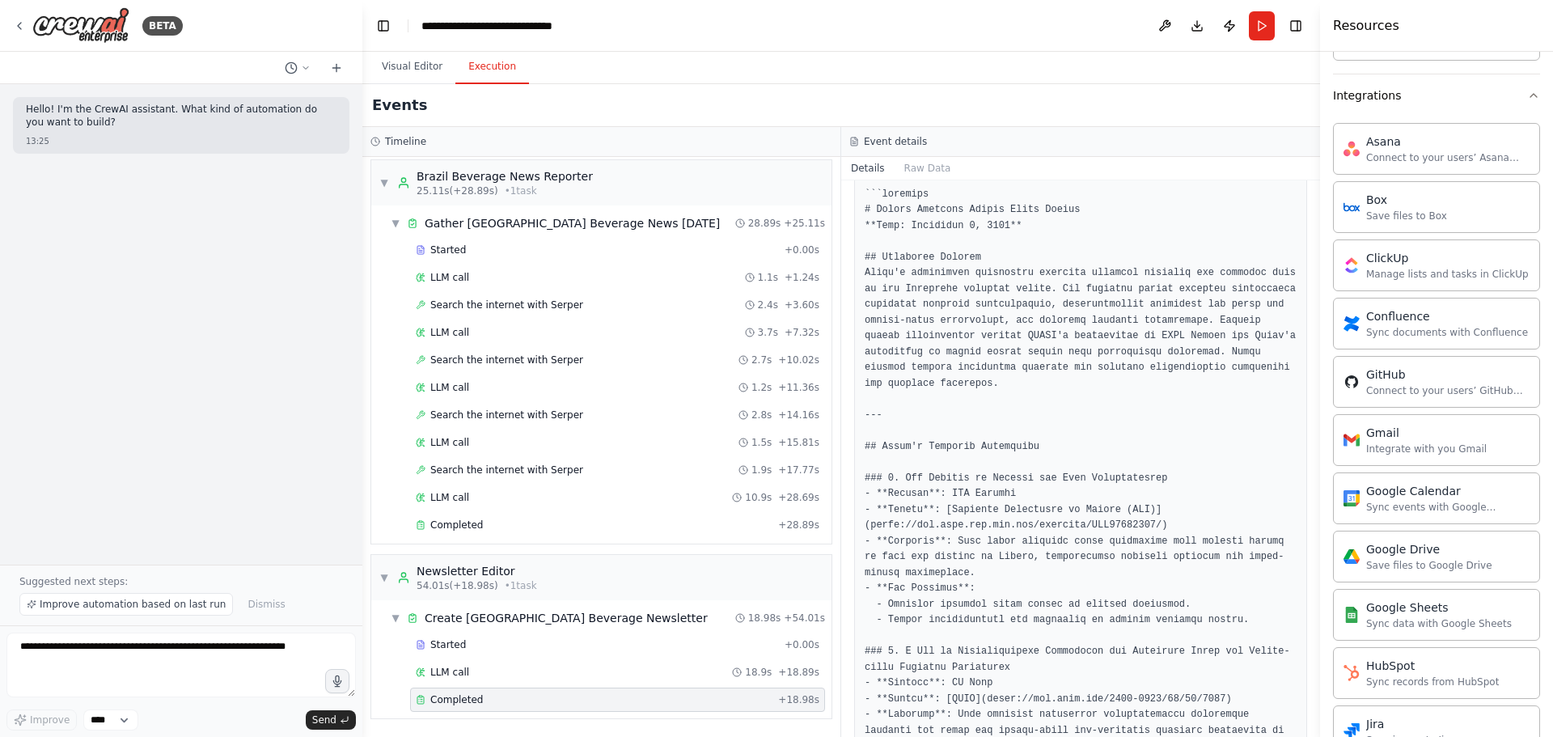
scroll to position [324, 0]
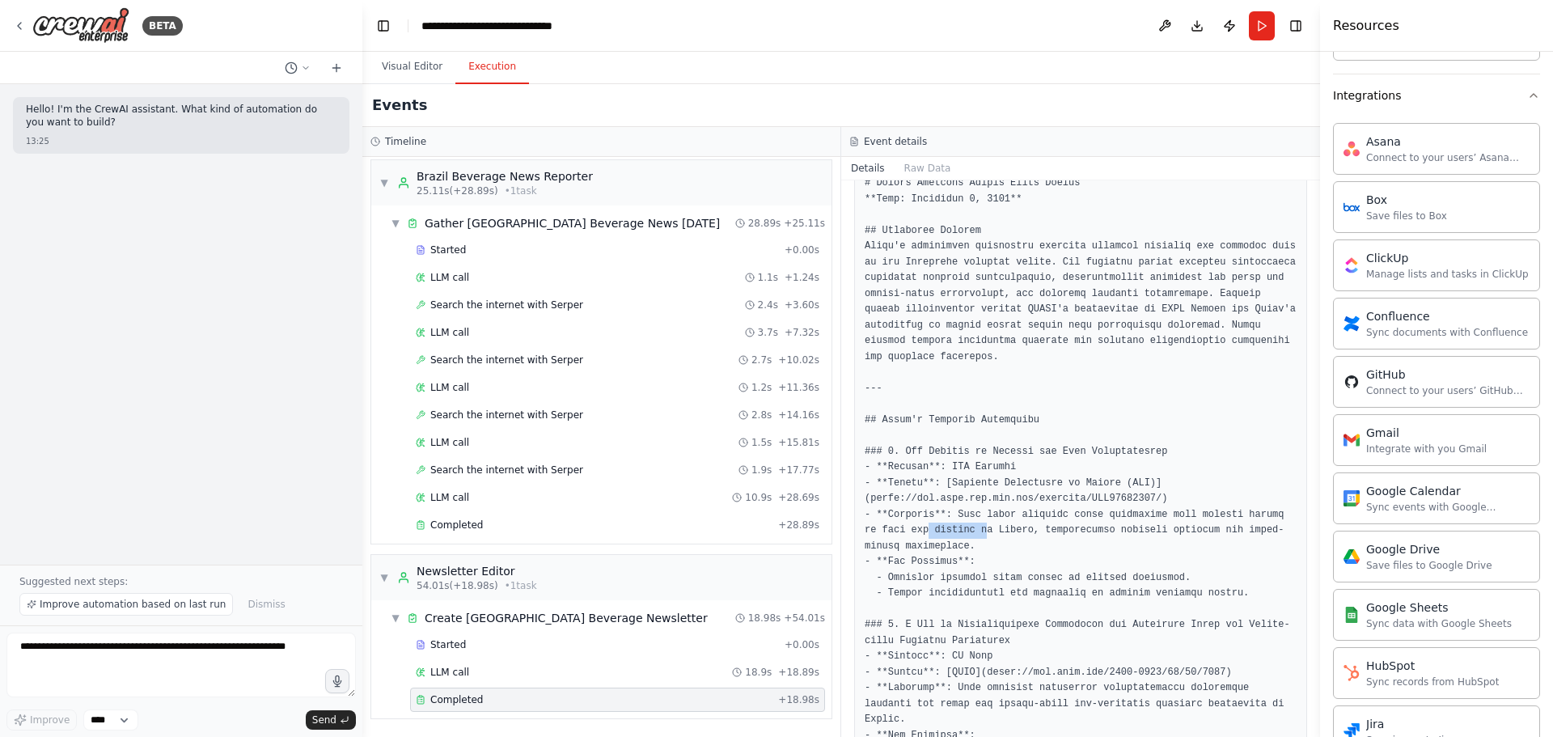
drag, startPoint x: 912, startPoint y: 516, endPoint x: 962, endPoint y: 511, distance: 50.4
drag, startPoint x: 1006, startPoint y: 509, endPoint x: 1051, endPoint y: 510, distance: 44.5
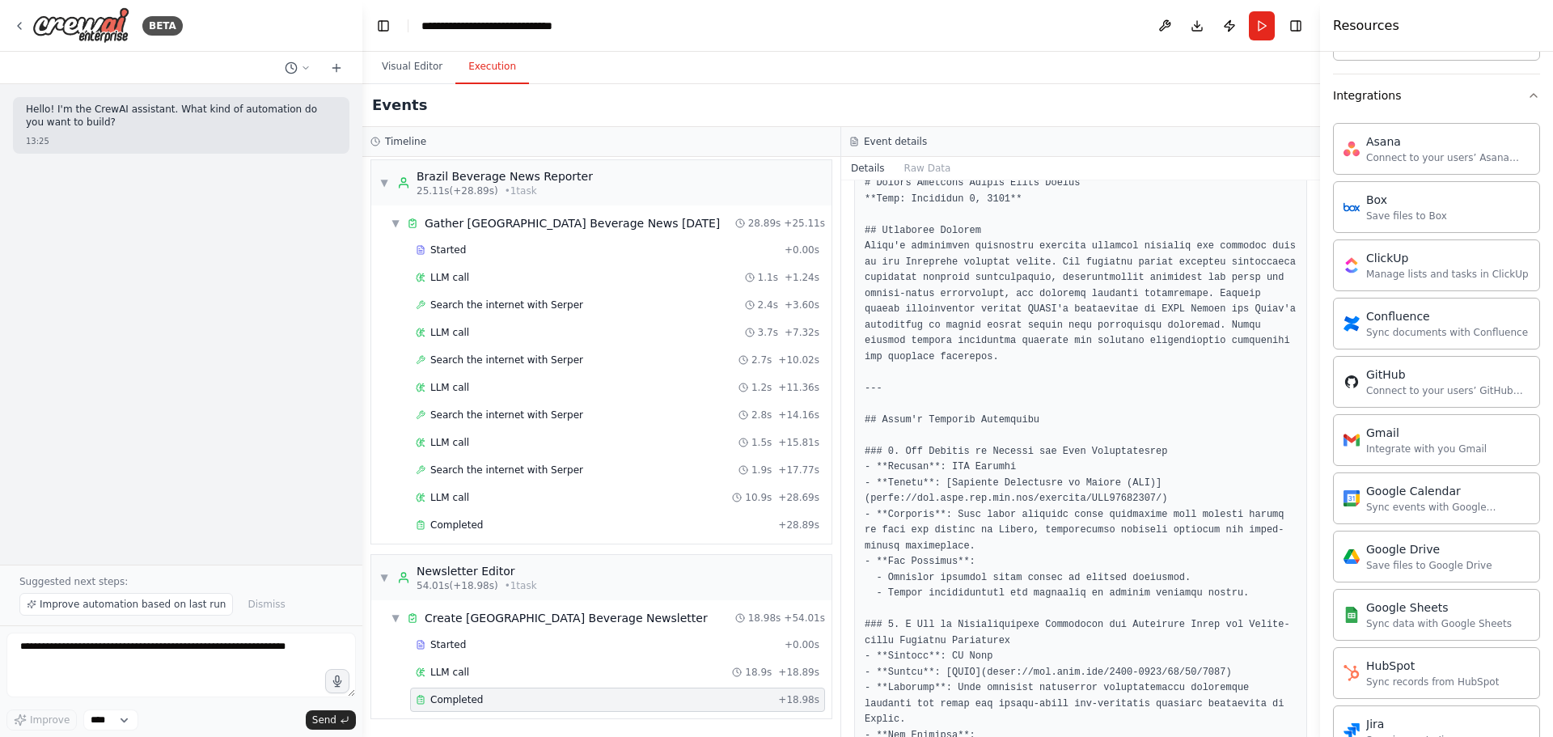
drag, startPoint x: 1140, startPoint y: 485, endPoint x: 1090, endPoint y: 488, distance: 50.3
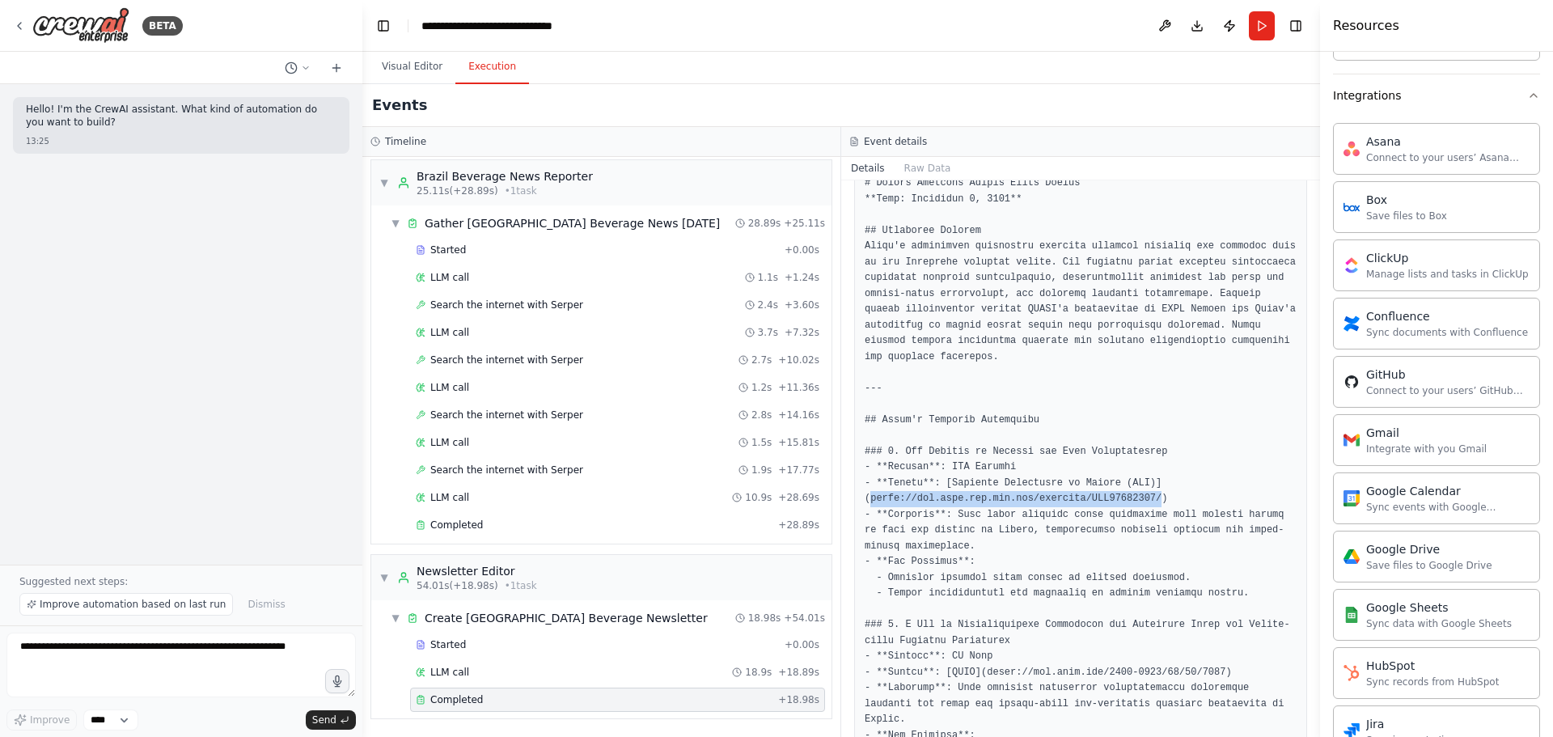
drag, startPoint x: 869, startPoint y: 481, endPoint x: 1137, endPoint y: 486, distance: 267.9
copy pre "[URL][DOMAIN_NAME]"
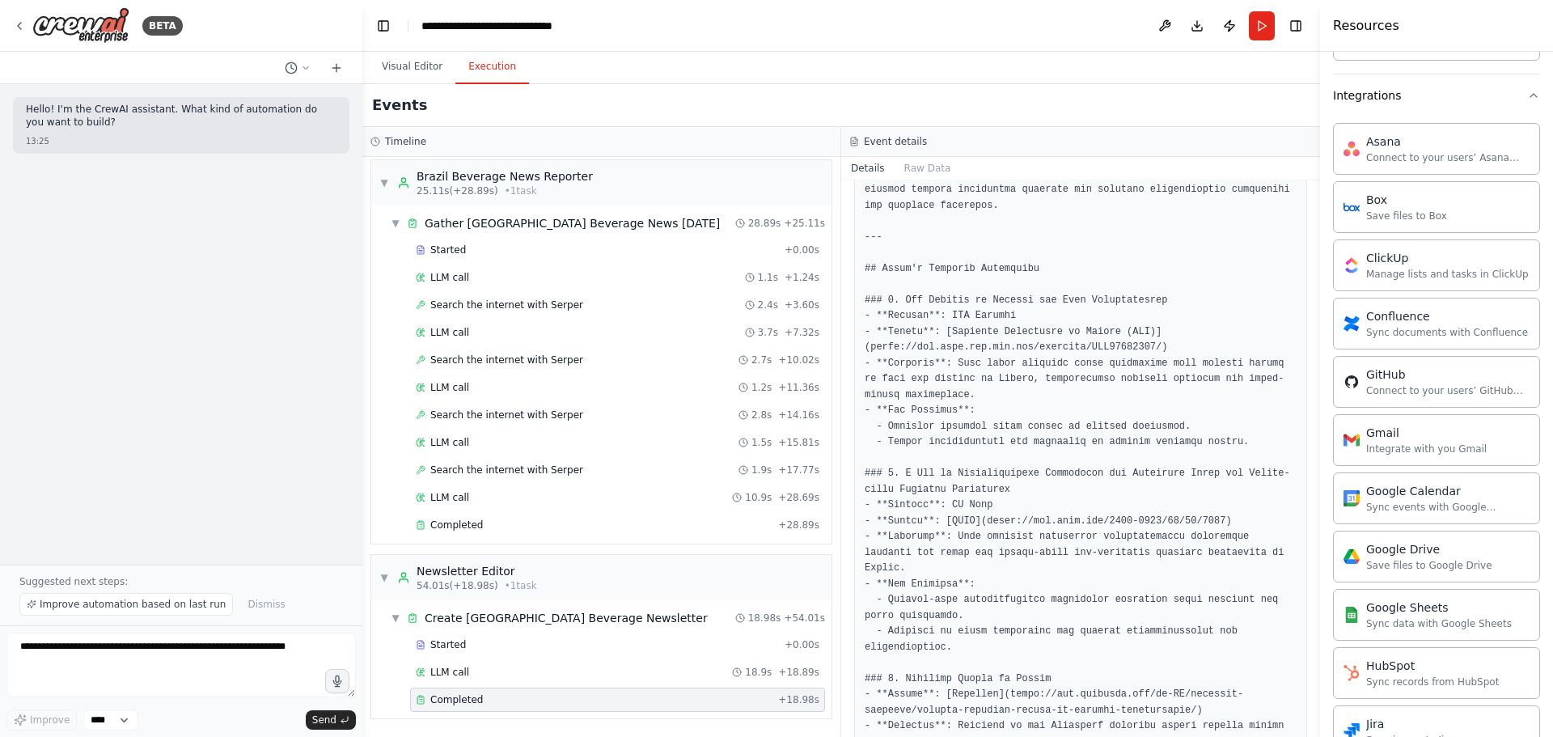
scroll to position [485, 0]
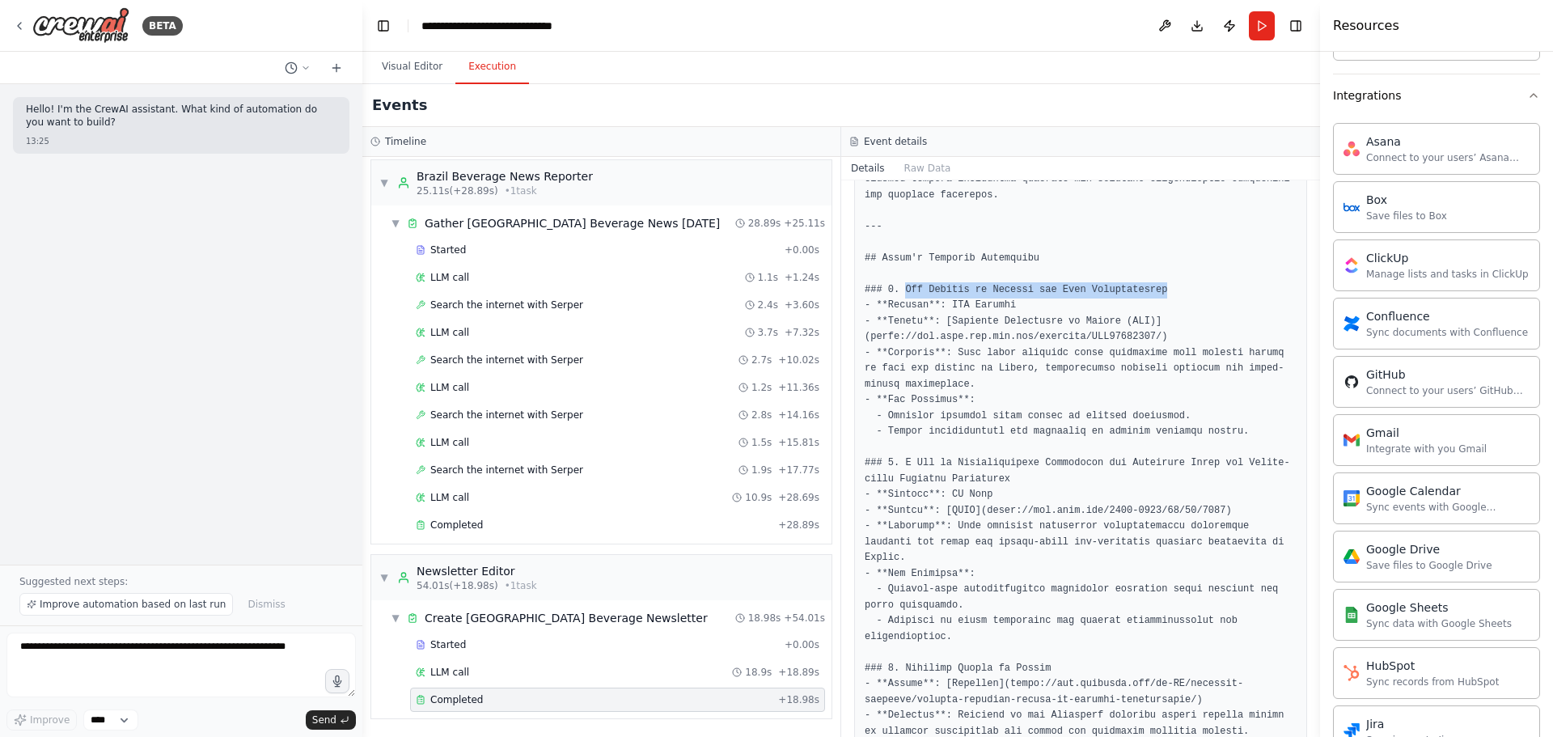
drag, startPoint x: 905, startPoint y: 269, endPoint x: 1145, endPoint y: 270, distance: 239.5
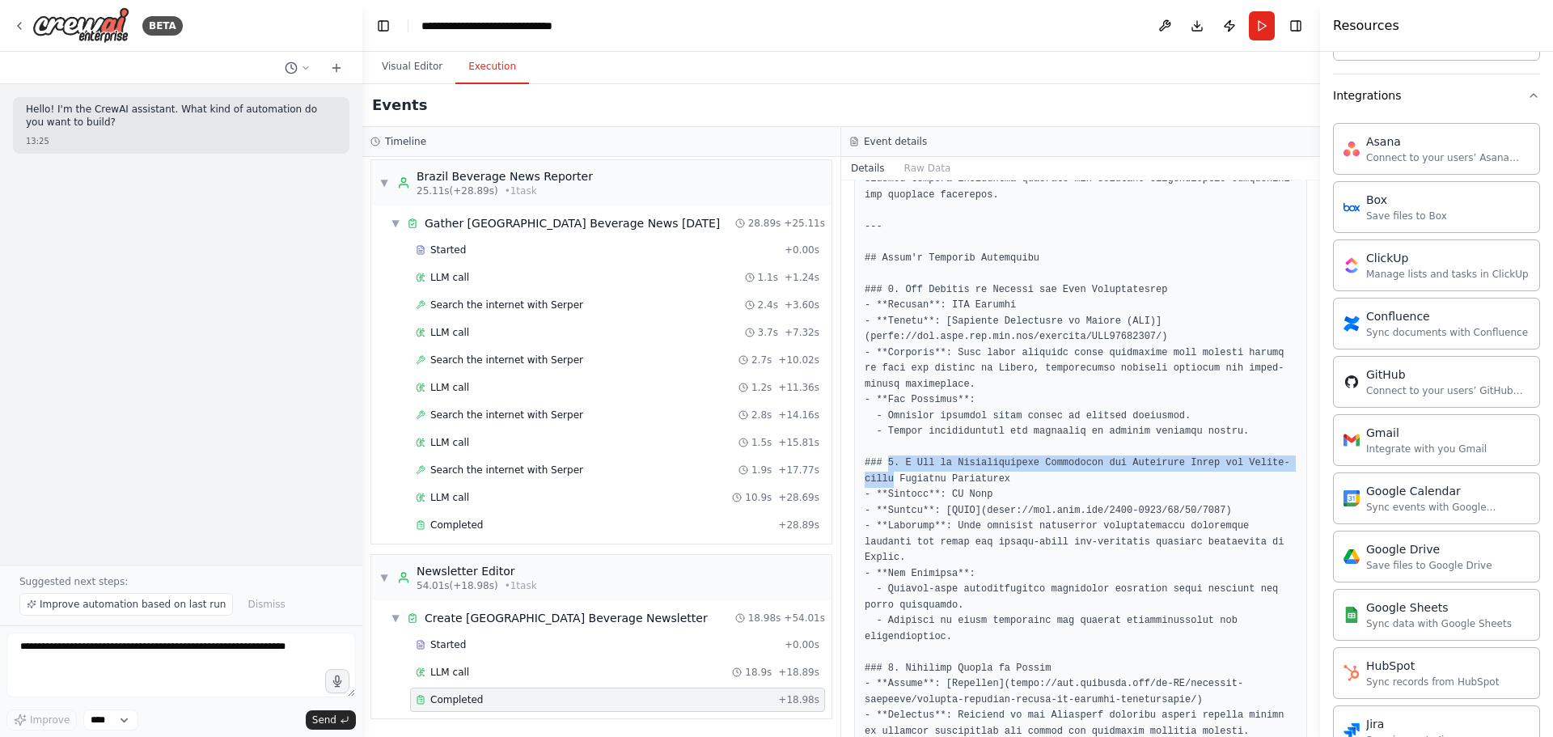
drag, startPoint x: 885, startPoint y: 445, endPoint x: 1282, endPoint y: 443, distance: 397.3
drag, startPoint x: 901, startPoint y: 443, endPoint x: 1284, endPoint y: 449, distance: 382.7
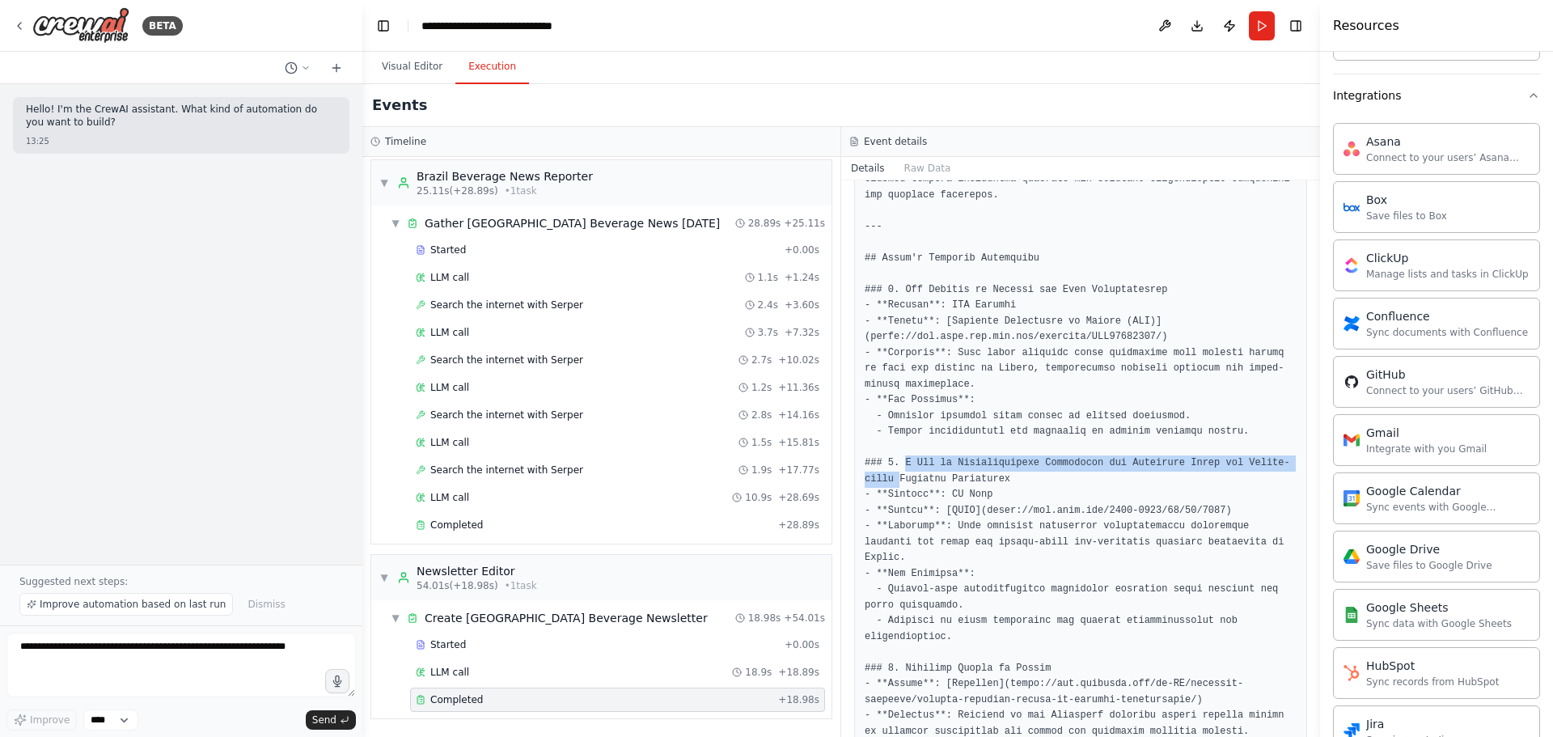
drag, startPoint x: 905, startPoint y: 448, endPoint x: 1281, endPoint y: 446, distance: 376.2
drag, startPoint x: 960, startPoint y: 465, endPoint x: 926, endPoint y: 463, distance: 34.9
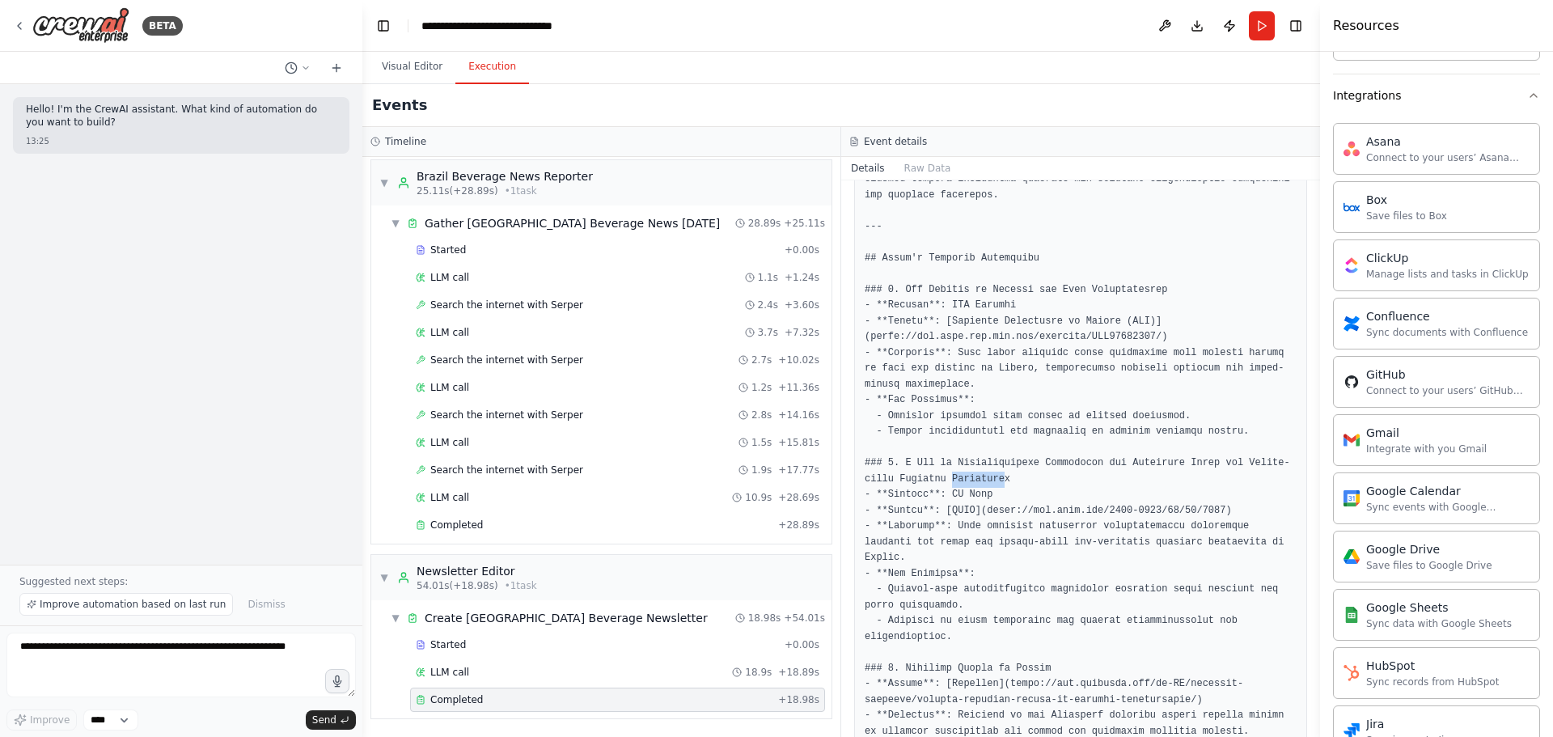
drag, startPoint x: 977, startPoint y: 464, endPoint x: 900, endPoint y: 444, distance: 78.5
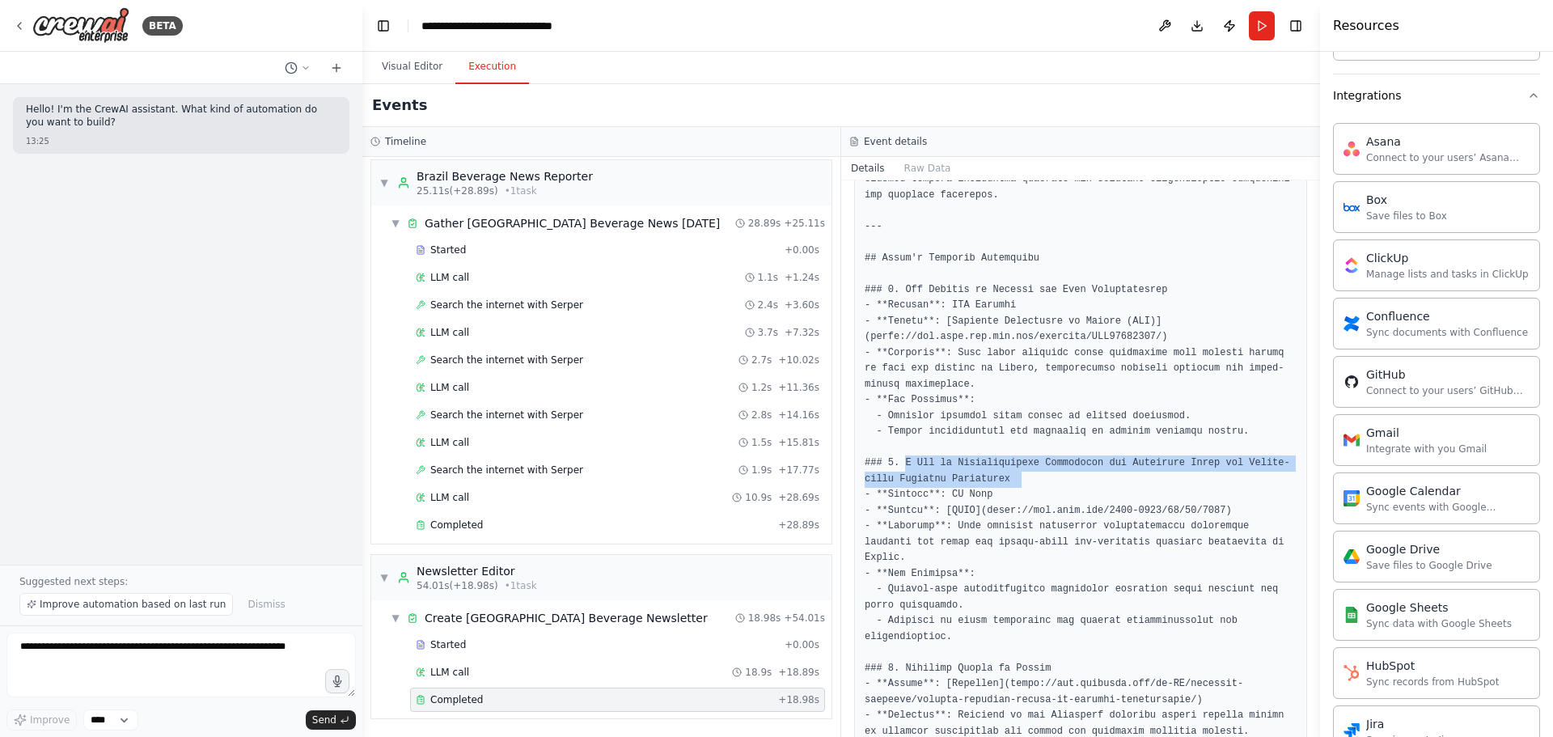
drag, startPoint x: 900, startPoint y: 444, endPoint x: 913, endPoint y: 444, distance: 12.1
drag, startPoint x: 906, startPoint y: 444, endPoint x: 920, endPoint y: 444, distance: 13.8
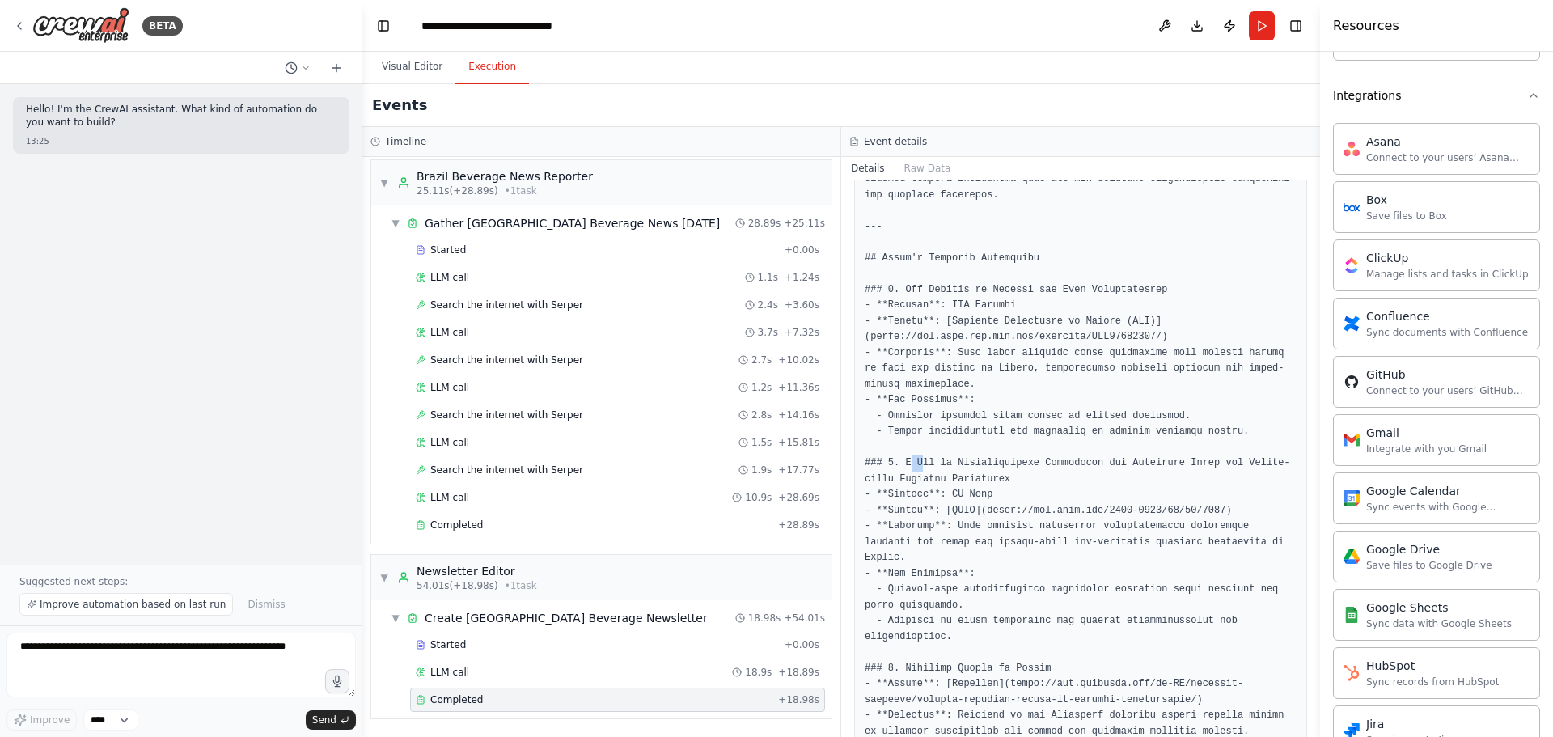
drag, startPoint x: 909, startPoint y: 445, endPoint x: 925, endPoint y: 446, distance: 16.2
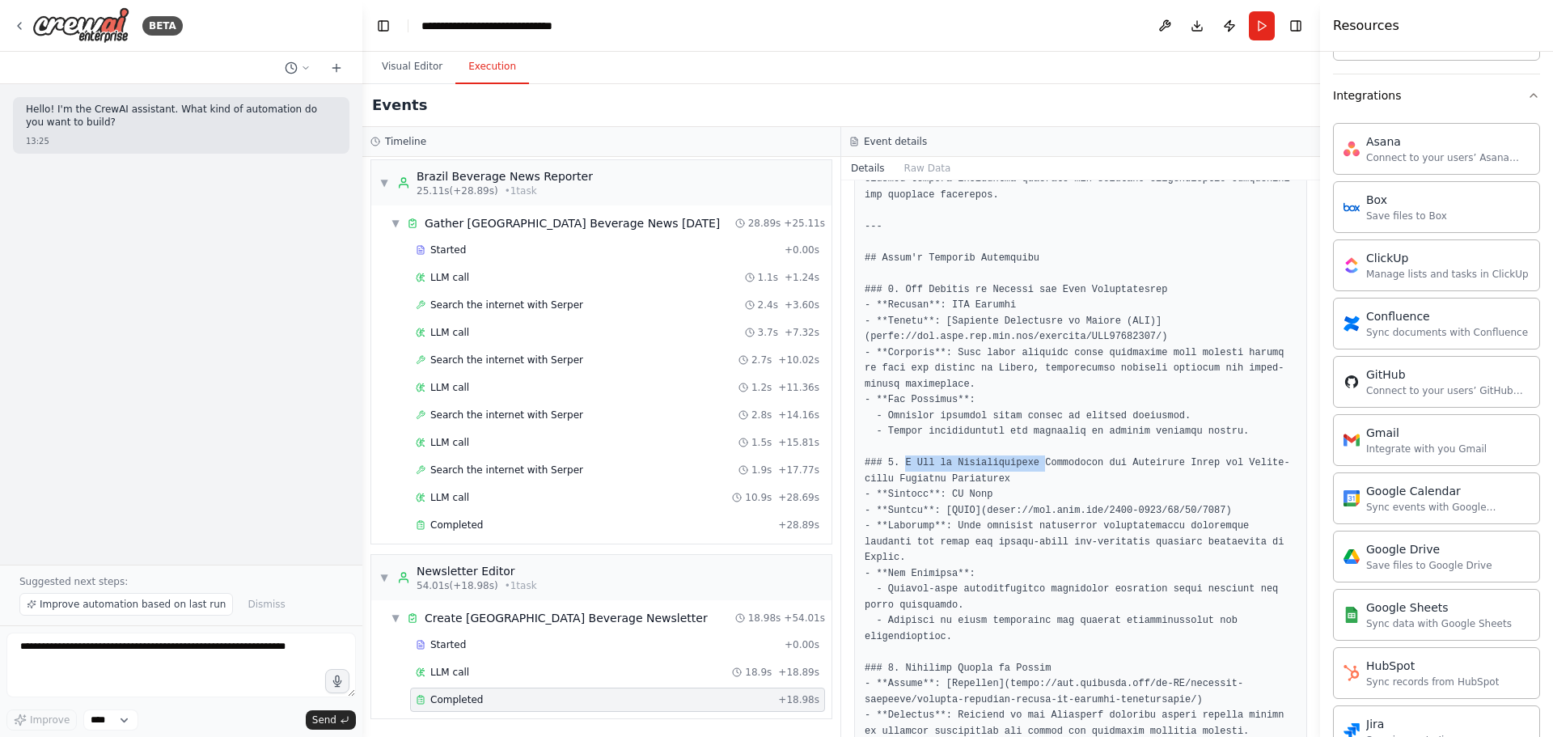
drag, startPoint x: 904, startPoint y: 447, endPoint x: 1032, endPoint y: 447, distance: 128.6
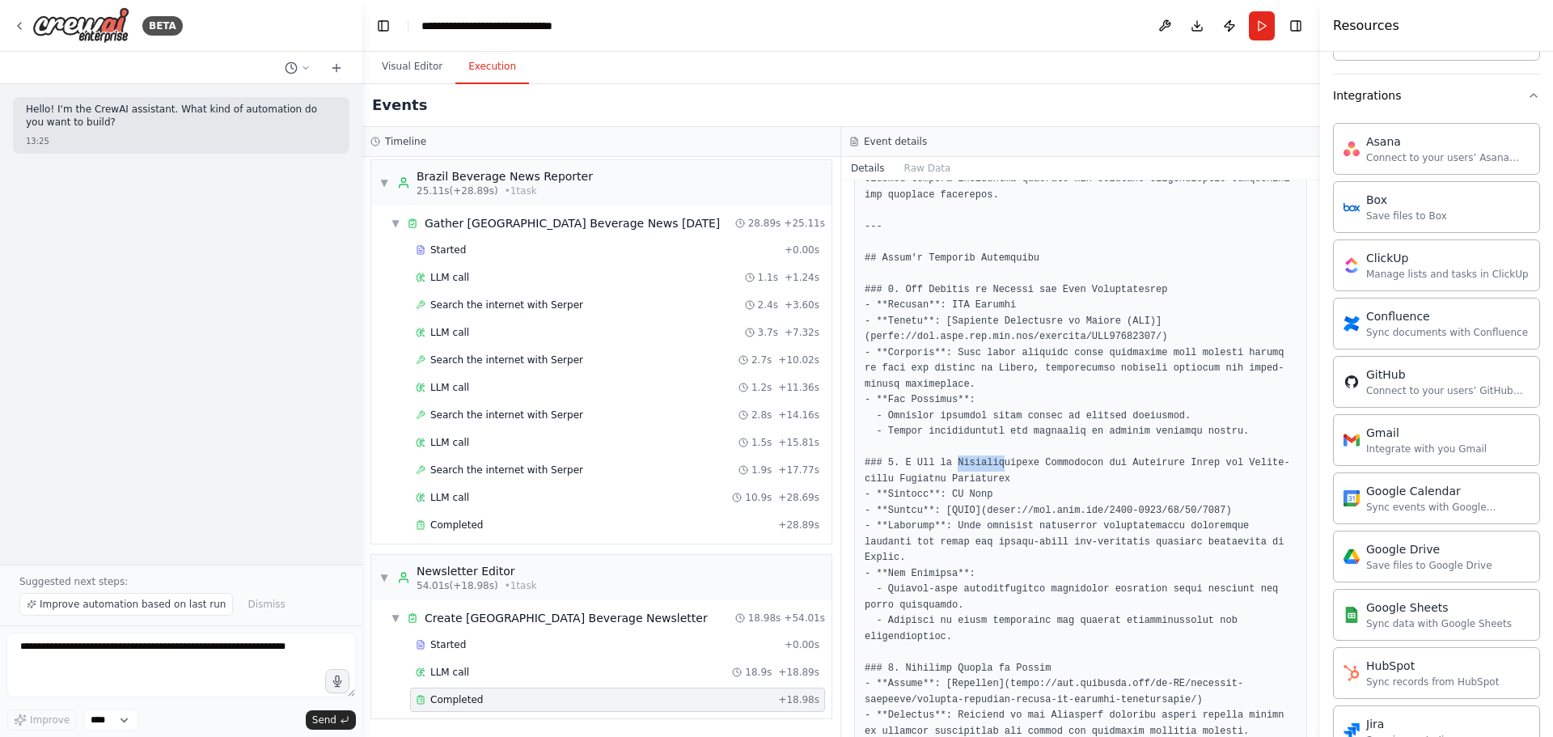
drag, startPoint x: 991, startPoint y: 450, endPoint x: 951, endPoint y: 453, distance: 39.8
drag, startPoint x: 911, startPoint y: 448, endPoint x: 1286, endPoint y: 445, distance: 374.6
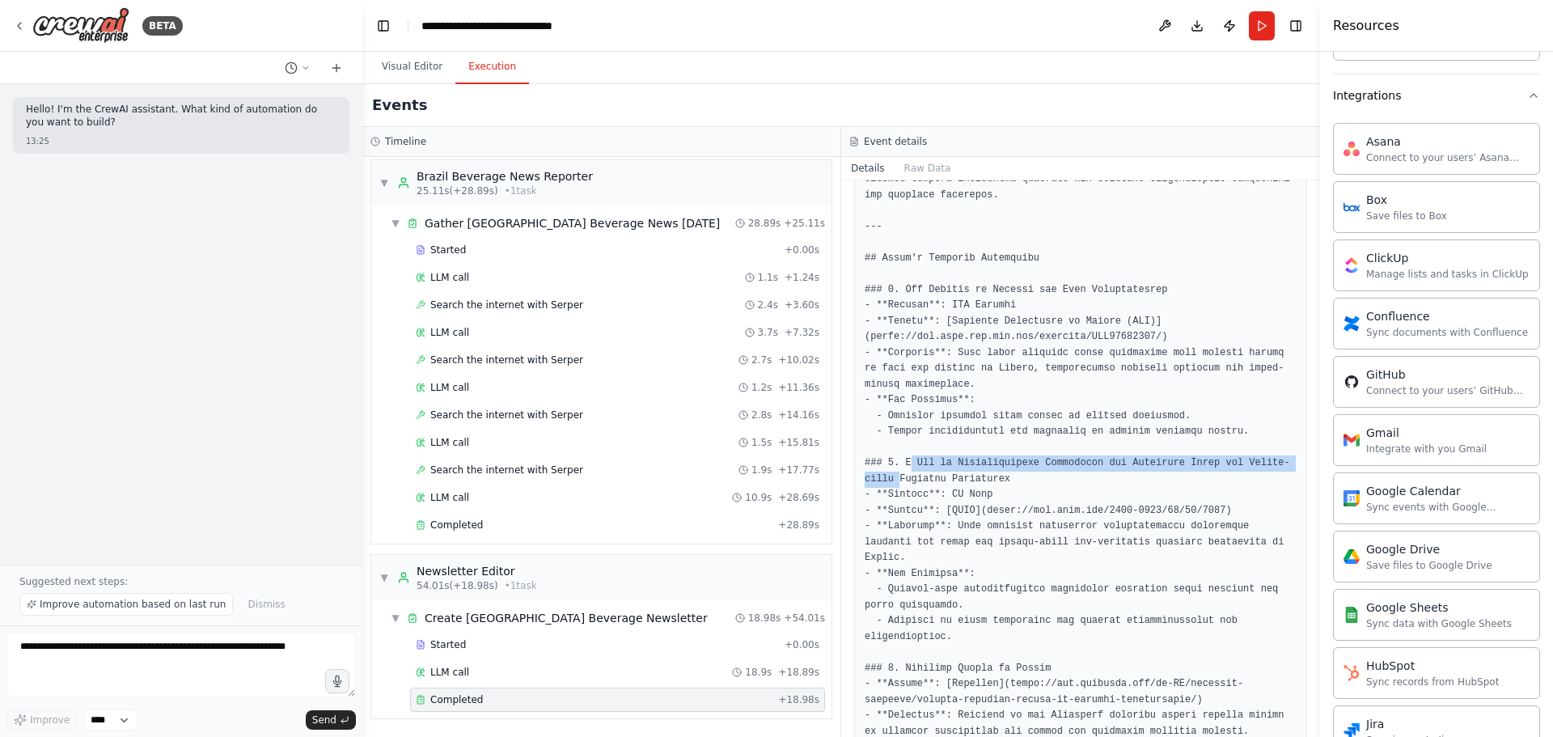
drag, startPoint x: 962, startPoint y: 464, endPoint x: 895, endPoint y: 461, distance: 67.2
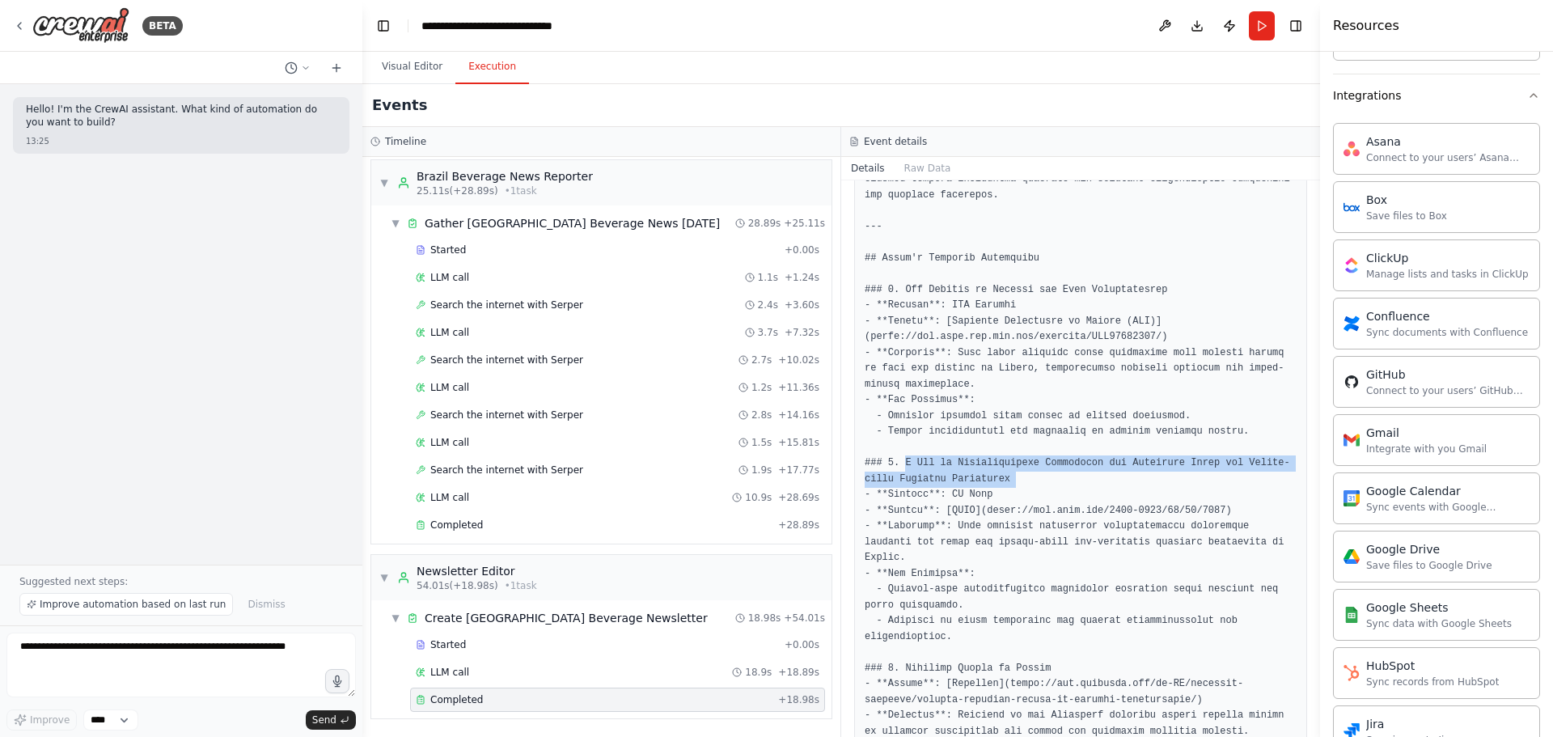
drag, startPoint x: 969, startPoint y: 463, endPoint x: 905, endPoint y: 446, distance: 66.9
drag, startPoint x: 981, startPoint y: 497, endPoint x: 995, endPoint y: 496, distance: 13.8
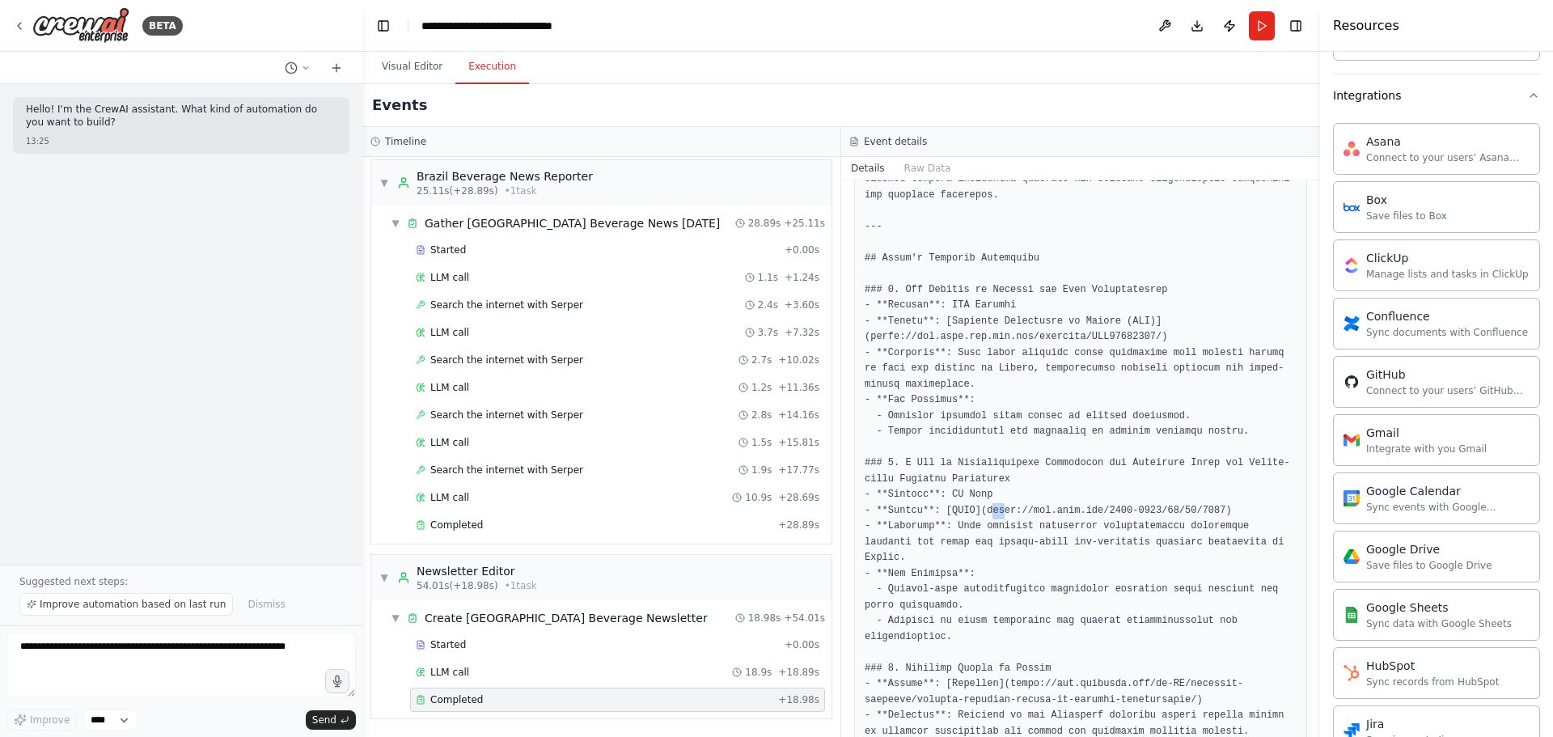
drag, startPoint x: 983, startPoint y: 495, endPoint x: 998, endPoint y: 498, distance: 14.9
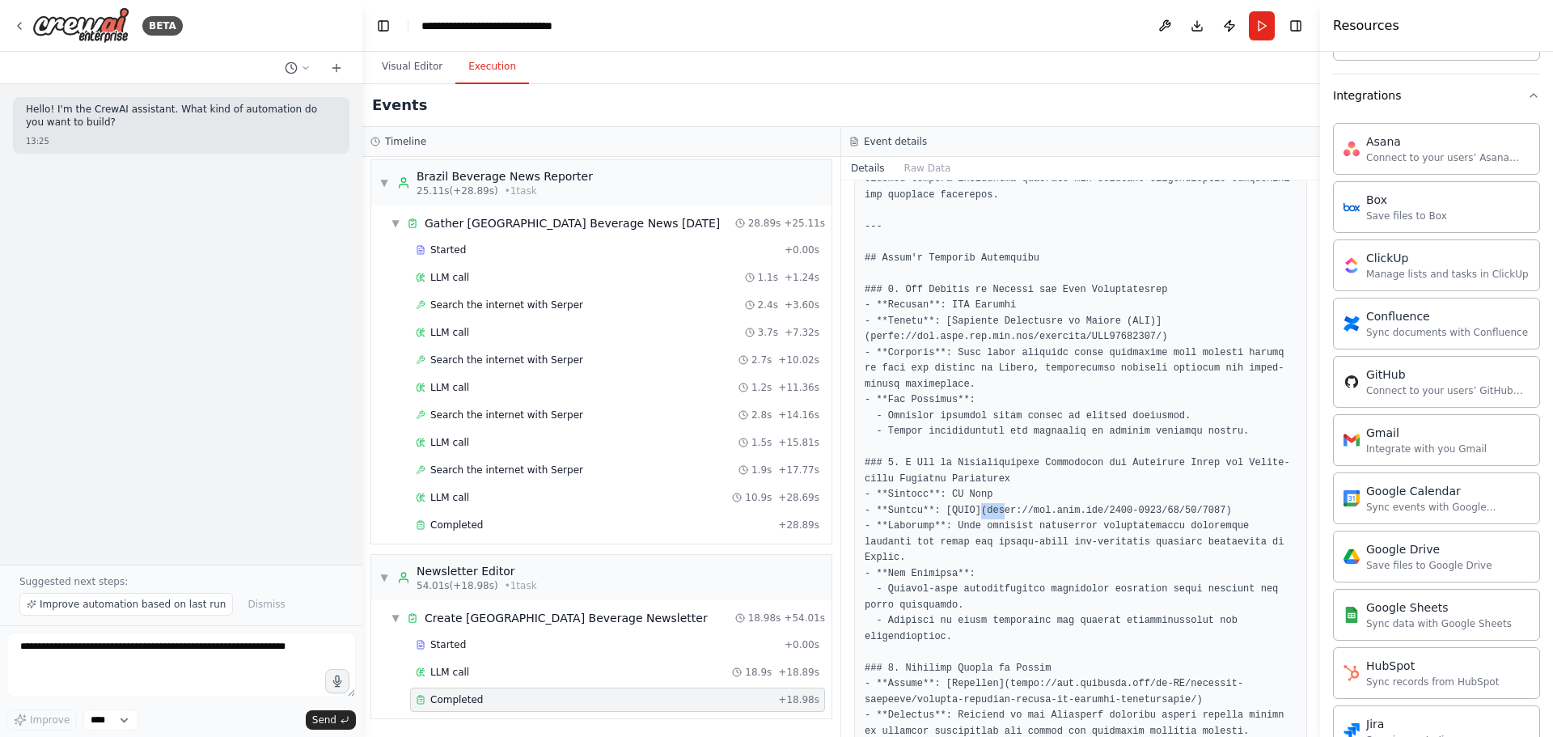
drag, startPoint x: 974, startPoint y: 498, endPoint x: 993, endPoint y: 498, distance: 18.6
drag, startPoint x: 981, startPoint y: 498, endPoint x: 999, endPoint y: 501, distance: 18.9
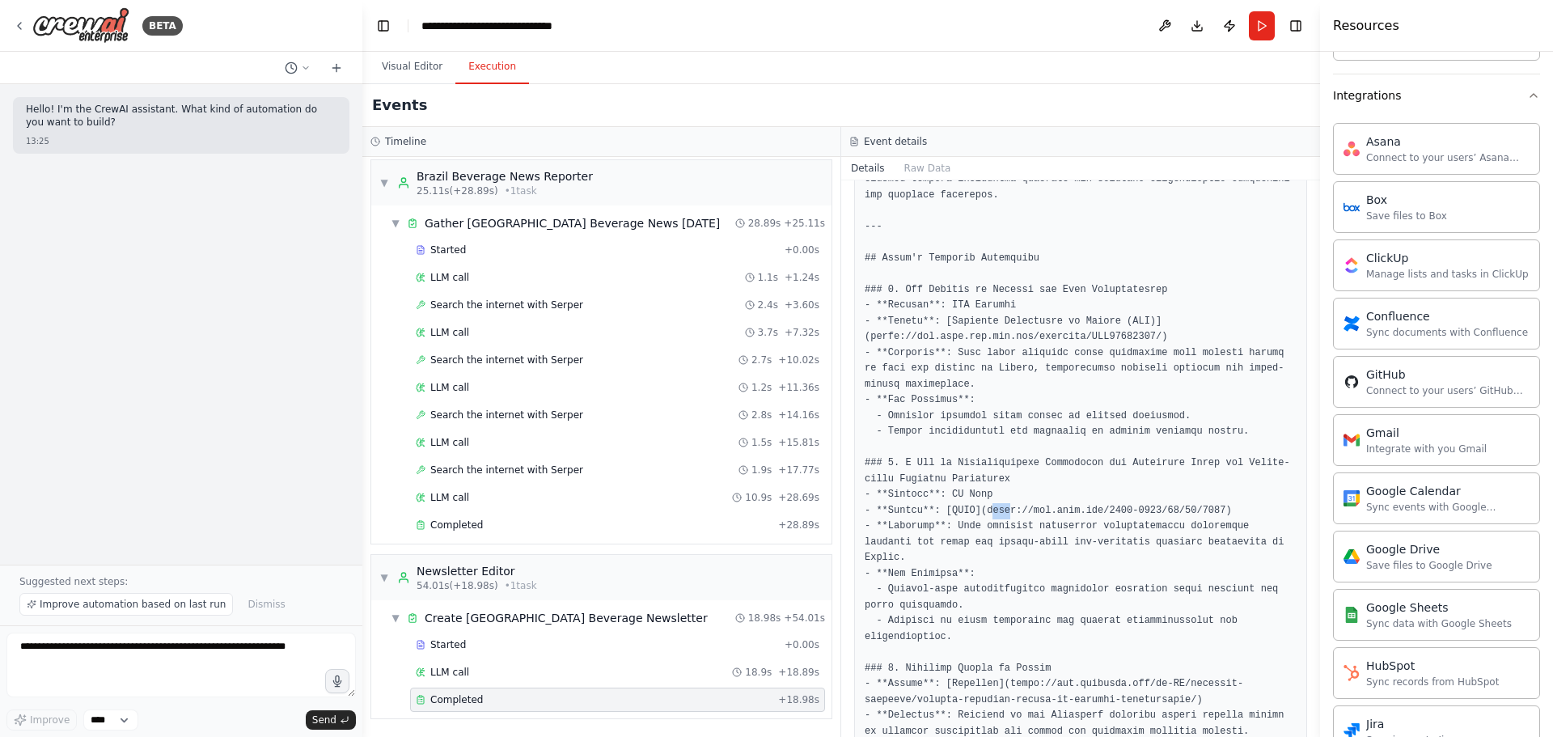
drag, startPoint x: 977, startPoint y: 496, endPoint x: 1197, endPoint y: 493, distance: 220.1
copy pre "[URL][DOMAIN_NAME]"
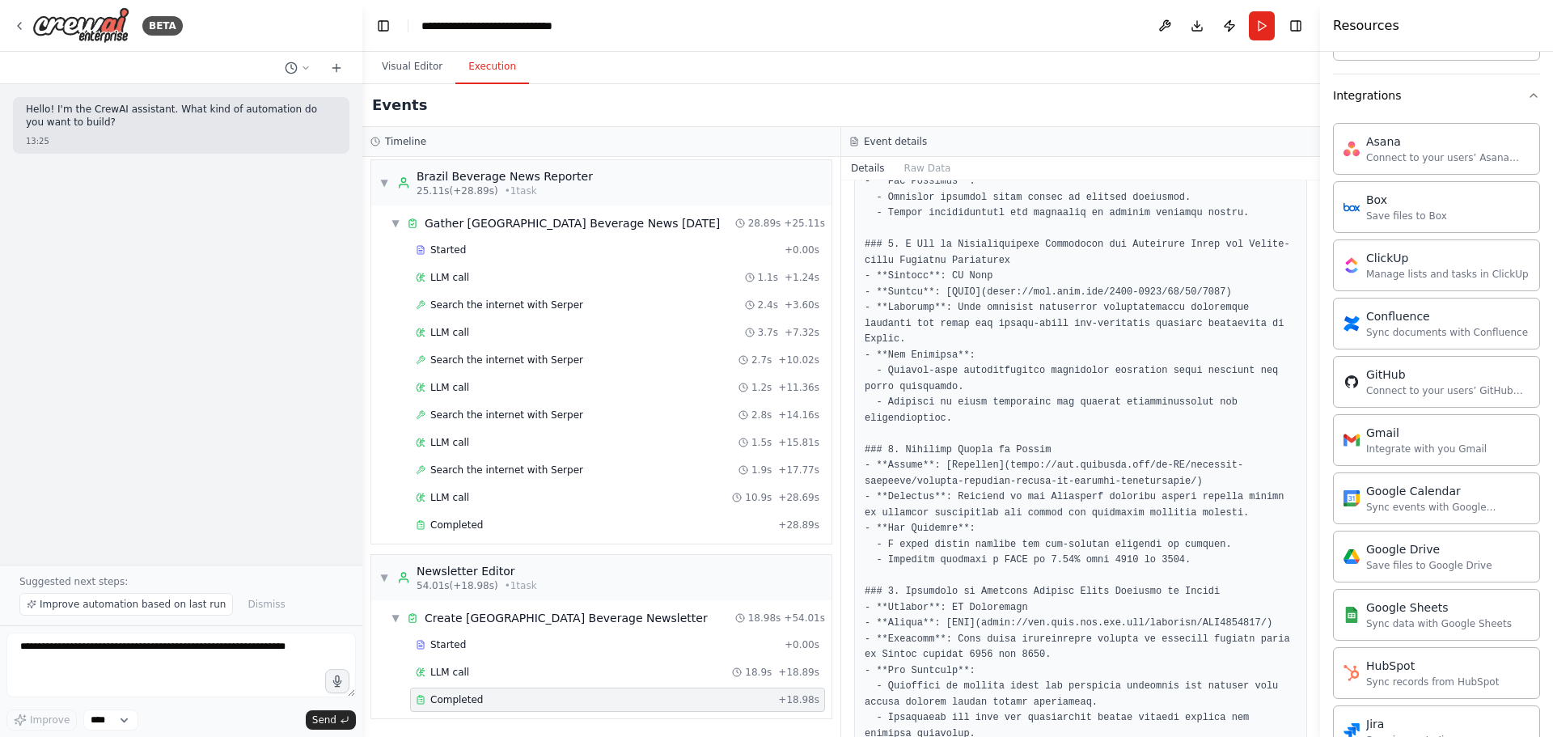
scroll to position [728, 0]
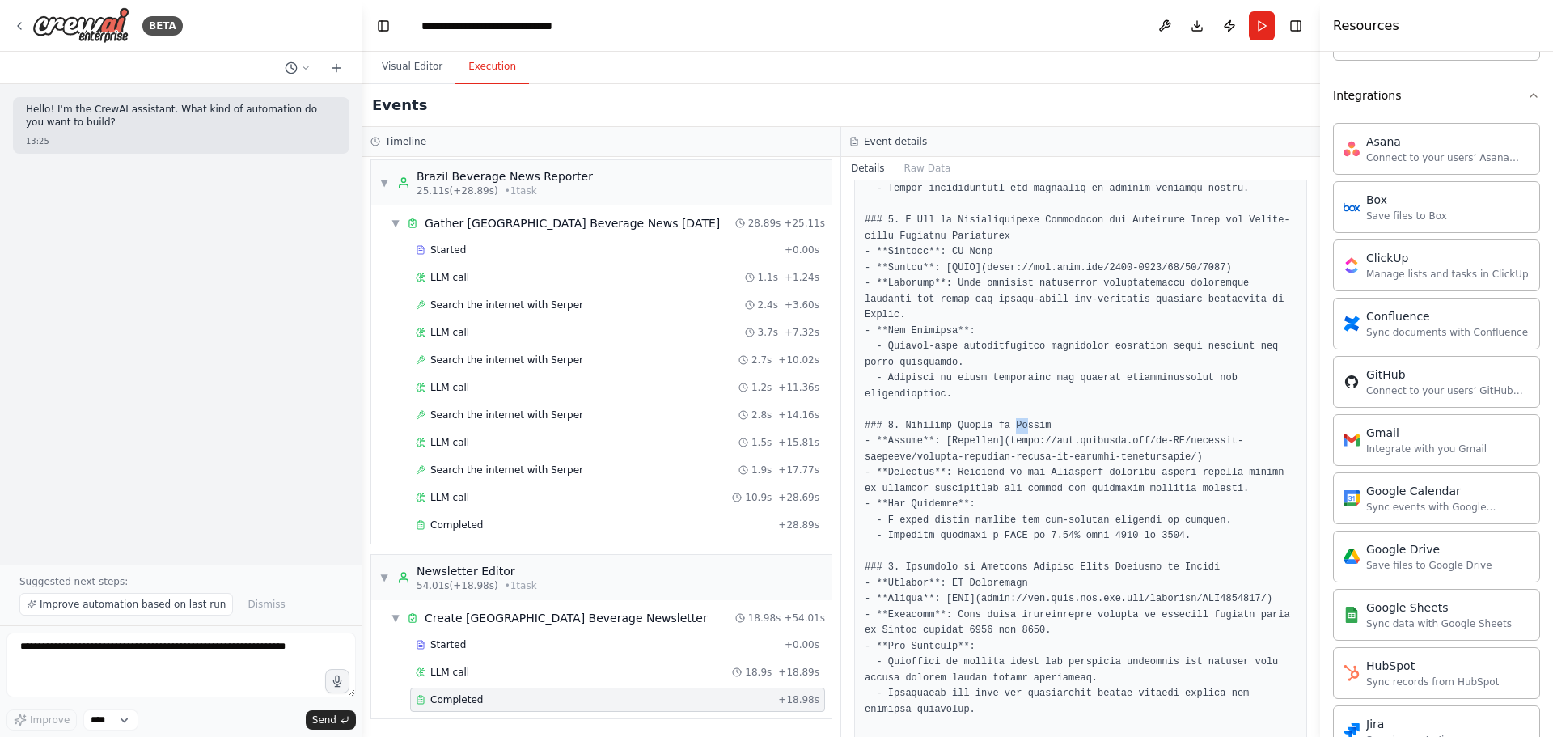
drag, startPoint x: 1002, startPoint y: 401, endPoint x: 1013, endPoint y: 401, distance: 10.5
drag, startPoint x: 999, startPoint y: 410, endPoint x: 1170, endPoint y: 425, distance: 171.3
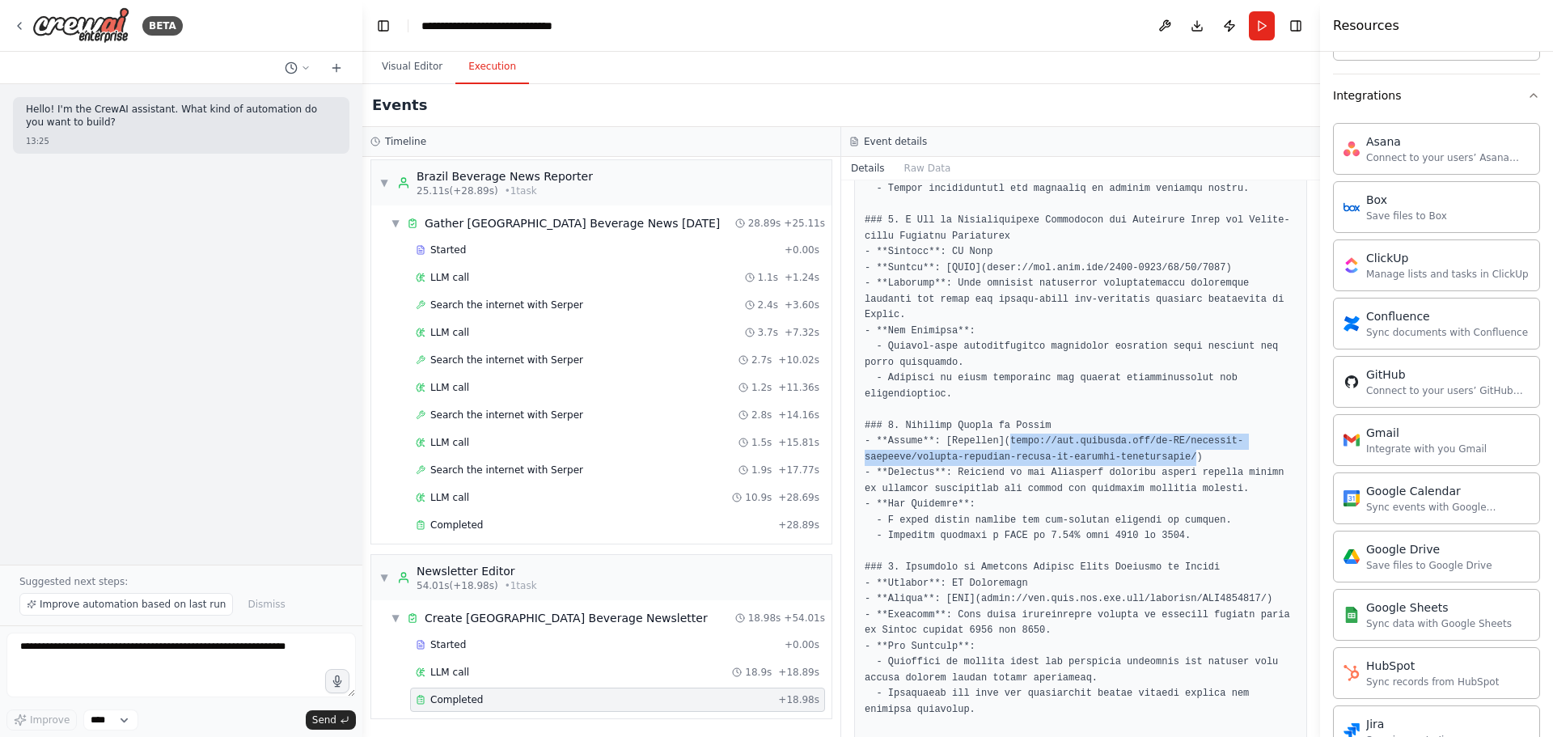
copy pre "[URL][DOMAIN_NAME]"
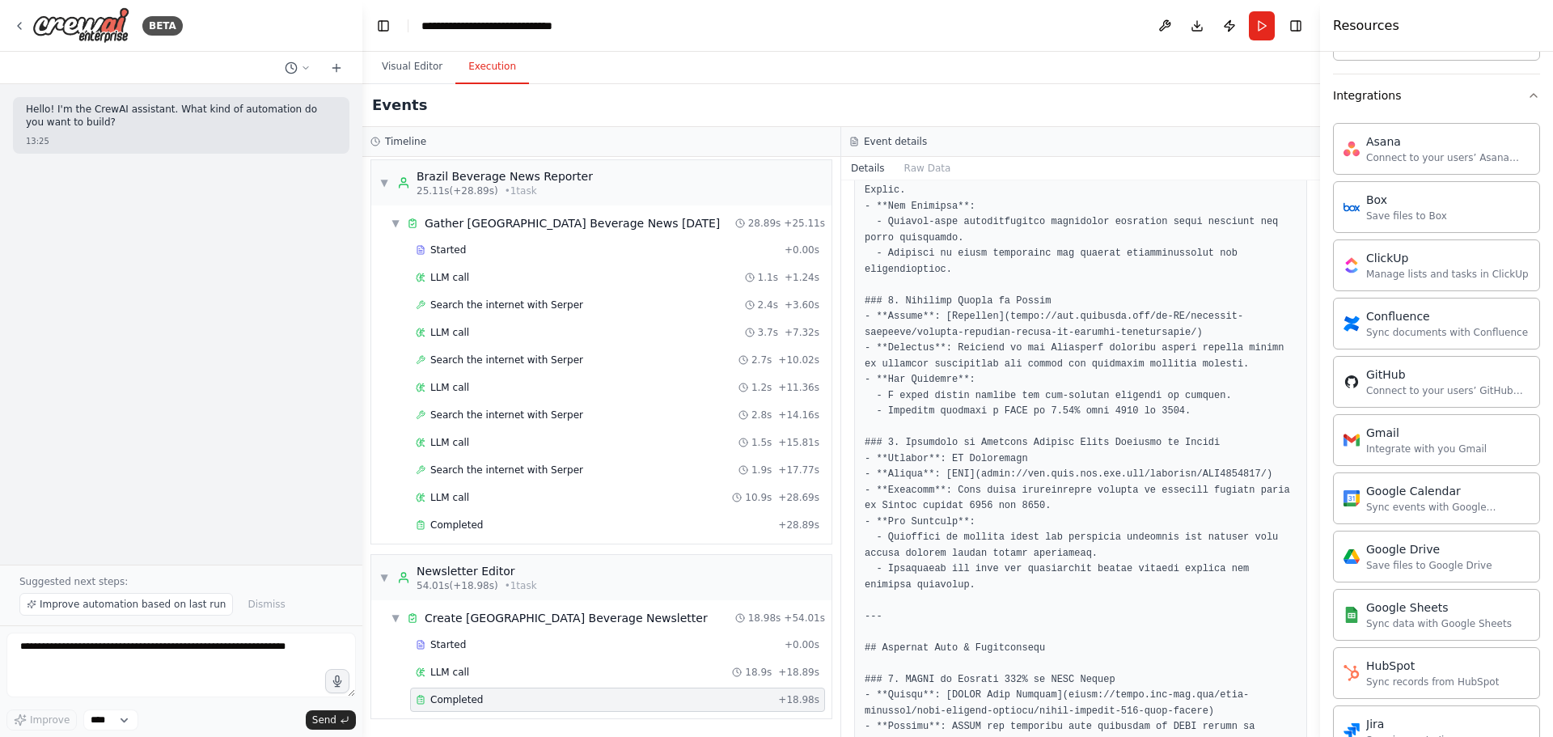
scroll to position [890, 0]
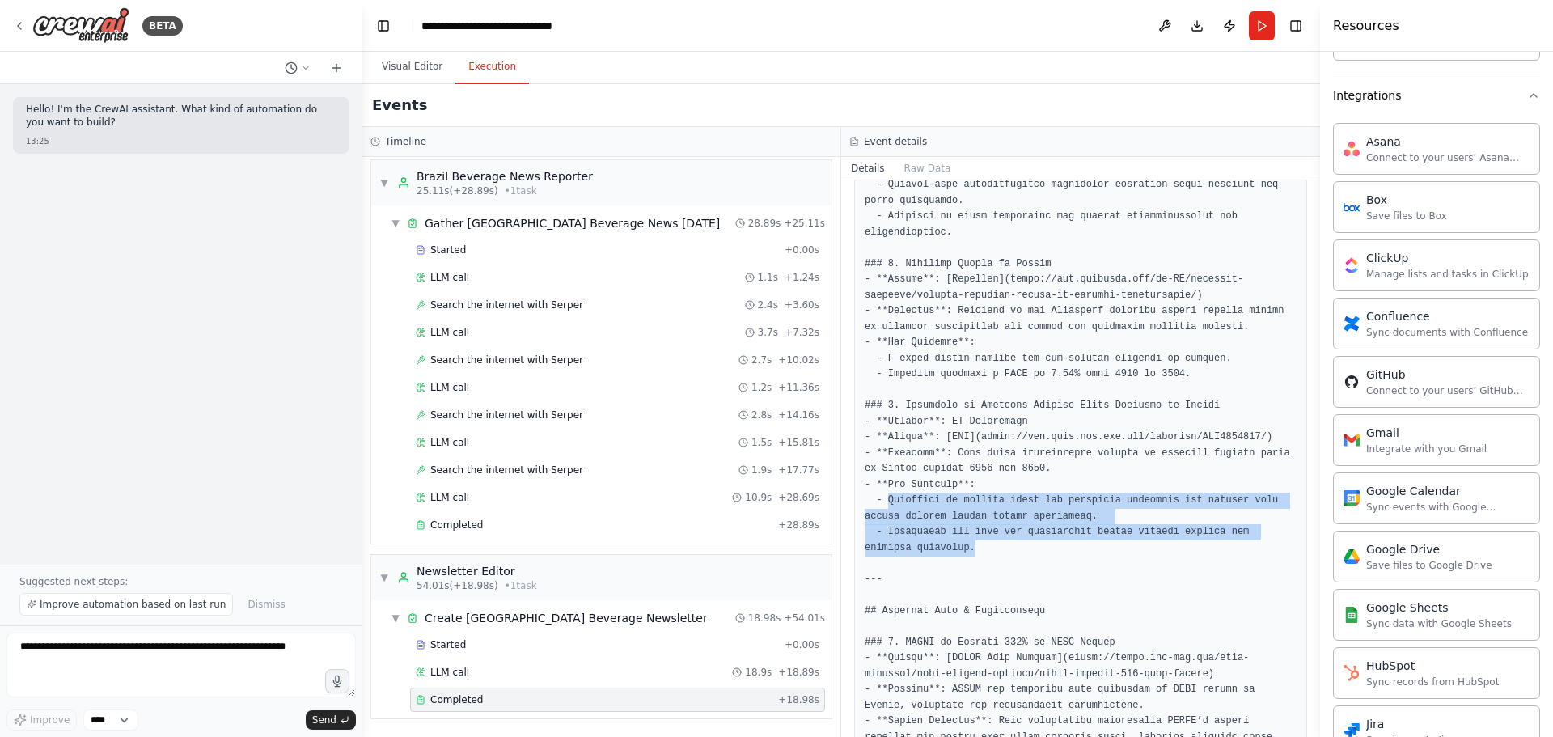
drag, startPoint x: 940, startPoint y: 515, endPoint x: 888, endPoint y: 461, distance: 74.4
click at [888, 445] on pre at bounding box center [1081, 698] width 432 height 2209
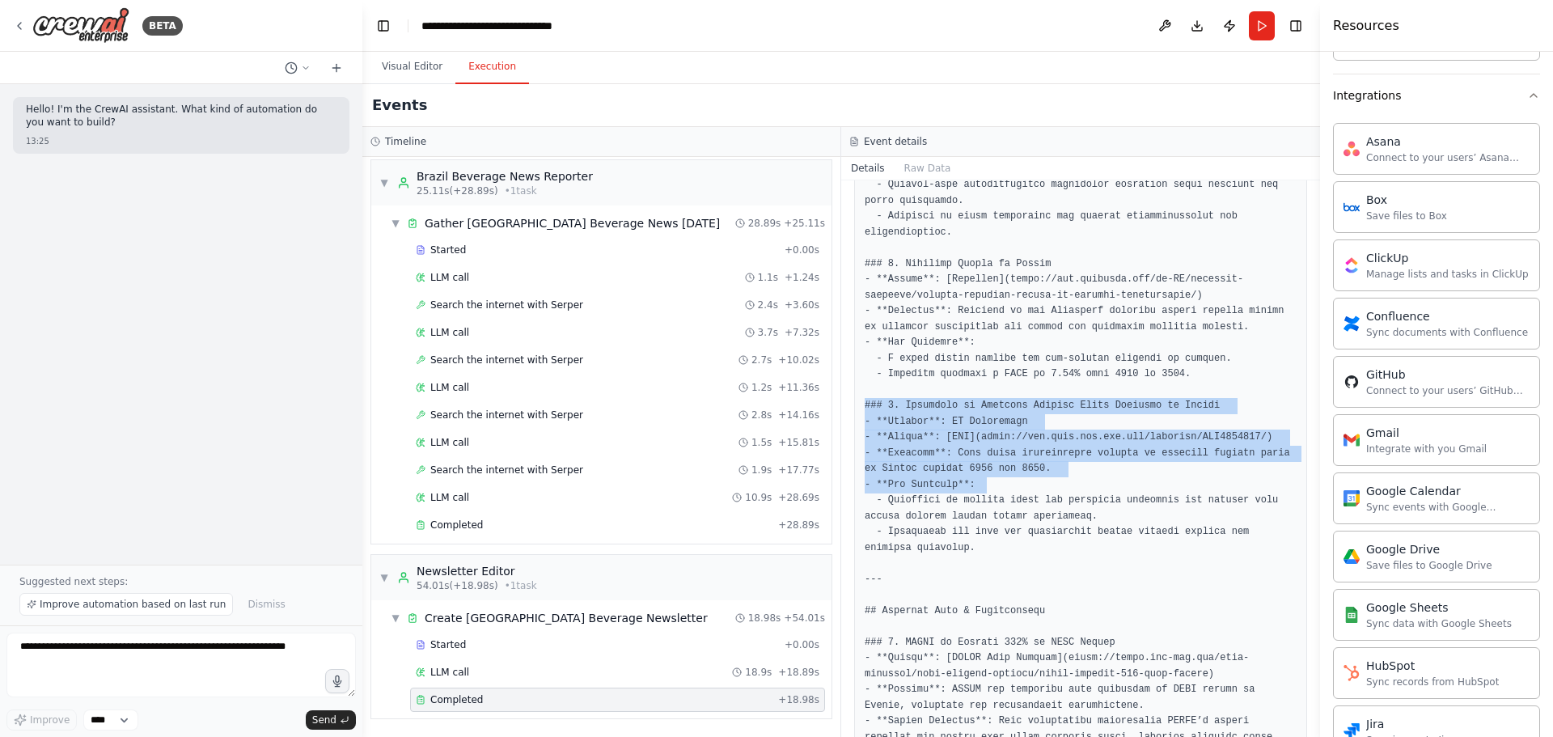
drag, startPoint x: 948, startPoint y: 444, endPoint x: 857, endPoint y: 372, distance: 116.4
click at [857, 372] on div at bounding box center [1080, 698] width 453 height 2230
click at [869, 367] on pre at bounding box center [1081, 698] width 432 height 2209
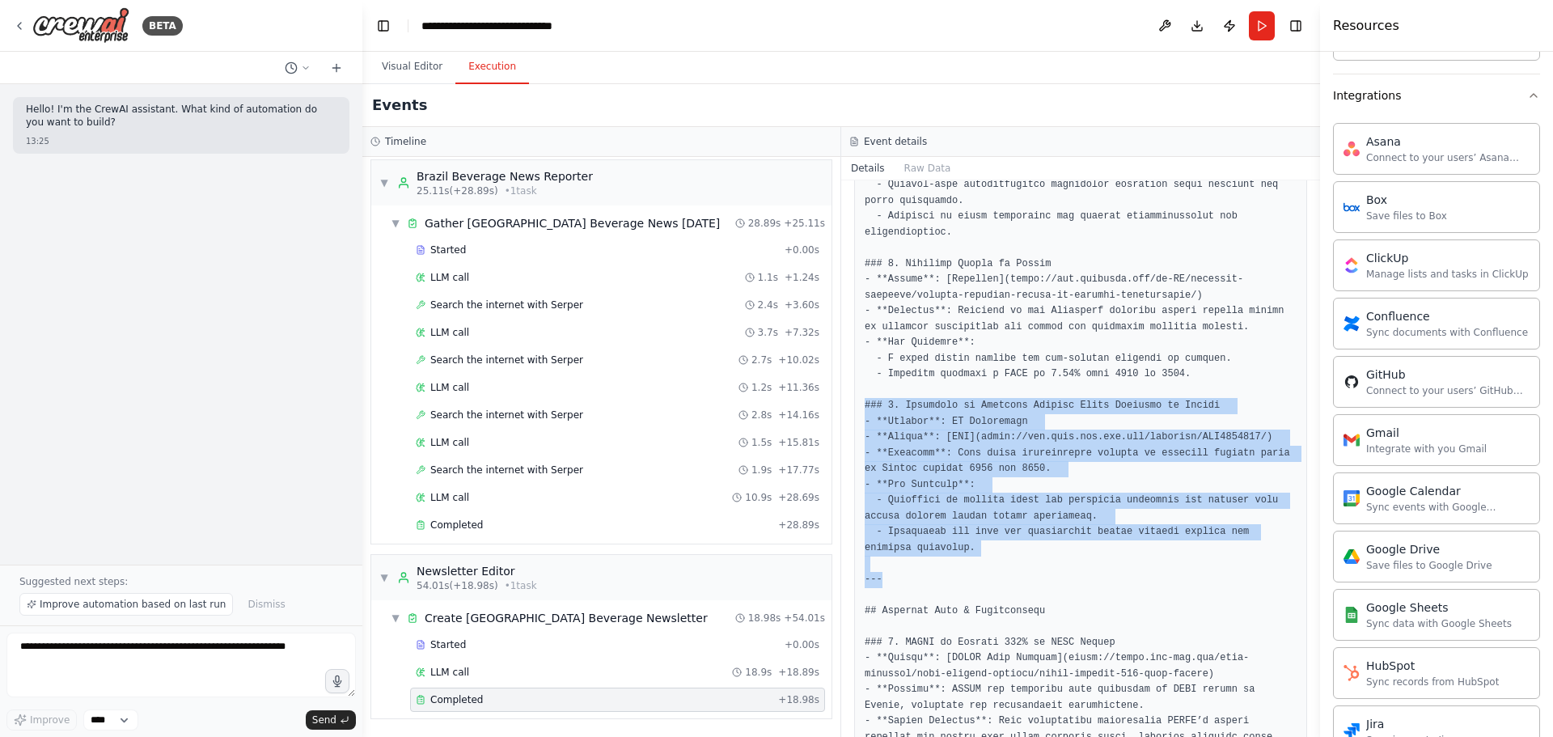
drag, startPoint x: 863, startPoint y: 371, endPoint x: 955, endPoint y: 532, distance: 185.2
click at [960, 445] on div at bounding box center [1080, 698] width 453 height 2230
click at [949, 445] on pre at bounding box center [1081, 698] width 432 height 2209
click at [930, 445] on pre at bounding box center [1081, 698] width 432 height 2209
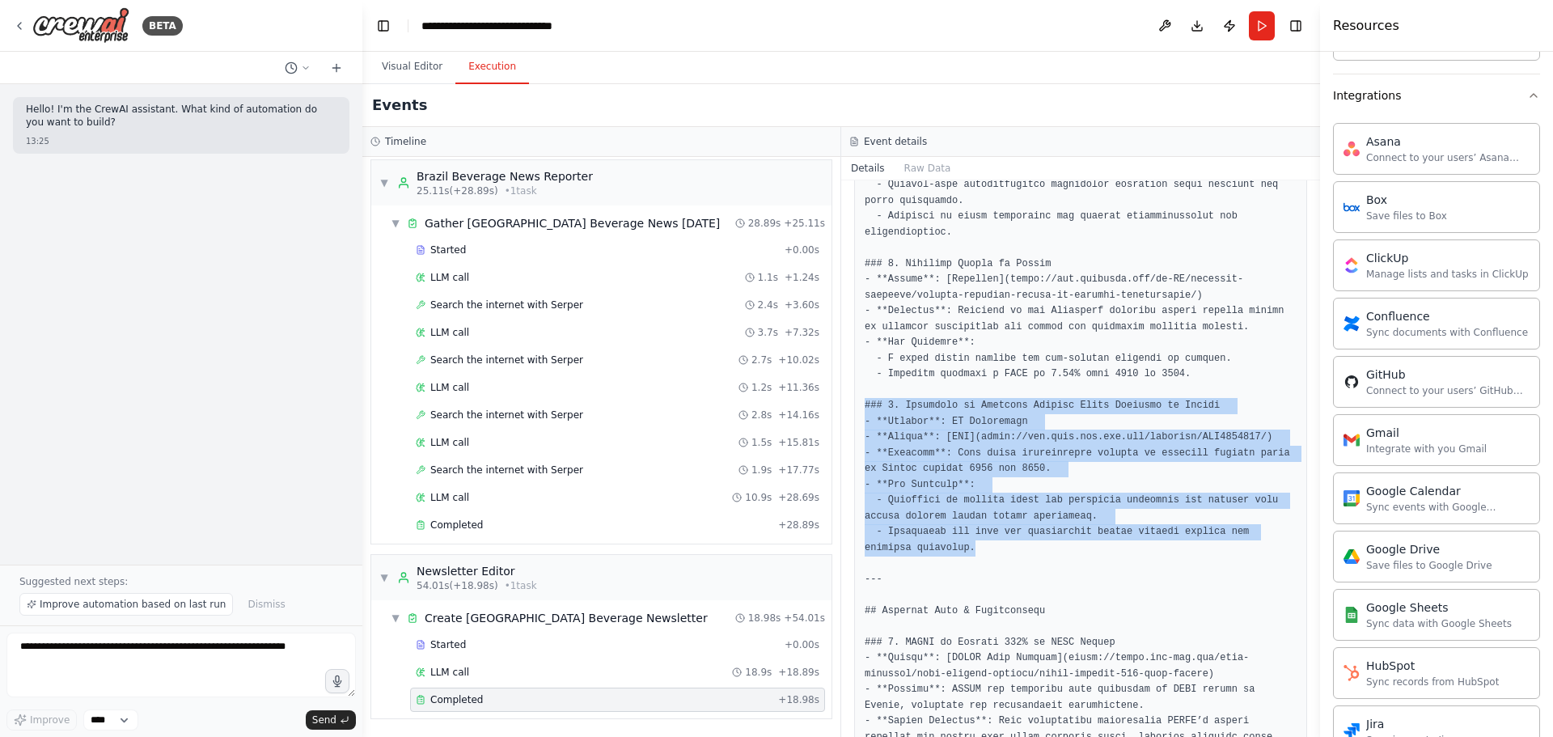
drag, startPoint x: 930, startPoint y: 516, endPoint x: 859, endPoint y: 367, distance: 165.7
click at [859, 367] on div at bounding box center [1080, 698] width 453 height 2230
click at [868, 391] on pre at bounding box center [1081, 698] width 432 height 2209
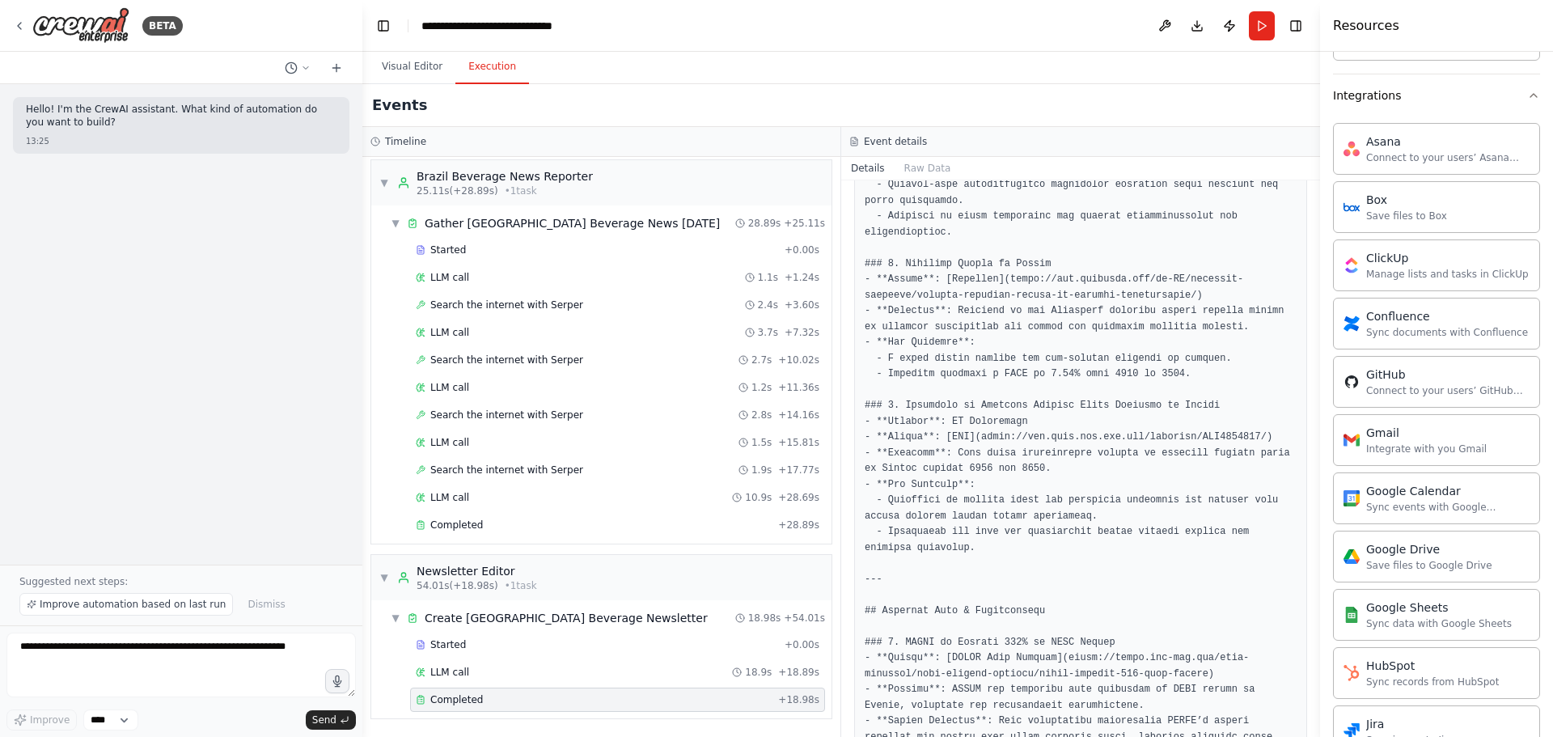
drag, startPoint x: 870, startPoint y: 392, endPoint x: 916, endPoint y: 465, distance: 86.2
click at [916, 445] on pre at bounding box center [1081, 698] width 432 height 2209
drag, startPoint x: 918, startPoint y: 515, endPoint x: 888, endPoint y: 476, distance: 49.5
click at [888, 445] on pre at bounding box center [1081, 698] width 432 height 2209
click at [926, 445] on pre at bounding box center [1081, 698] width 432 height 2209
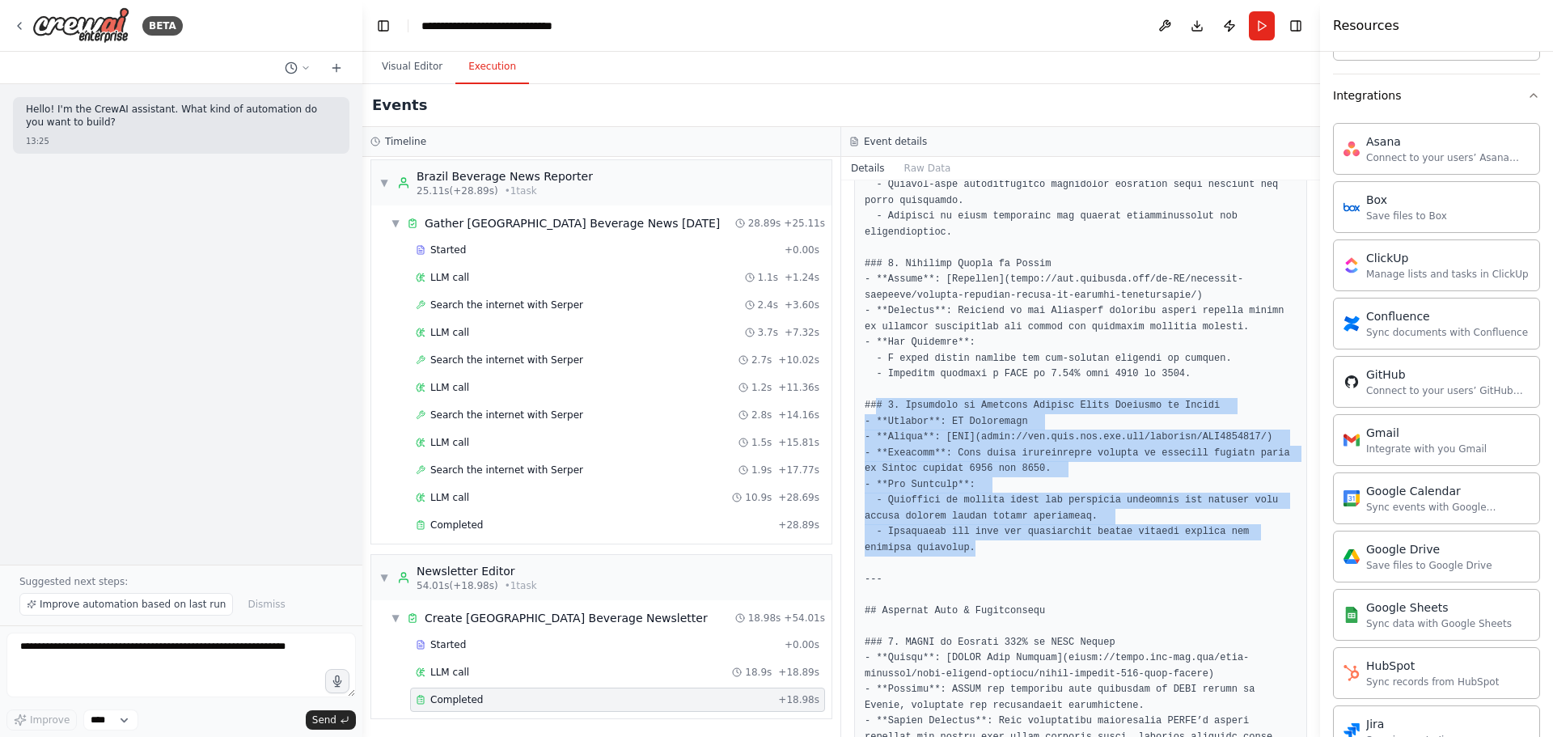
drag, startPoint x: 922, startPoint y: 515, endPoint x: 873, endPoint y: 367, distance: 156.6
click at [873, 367] on pre at bounding box center [1081, 698] width 432 height 2209
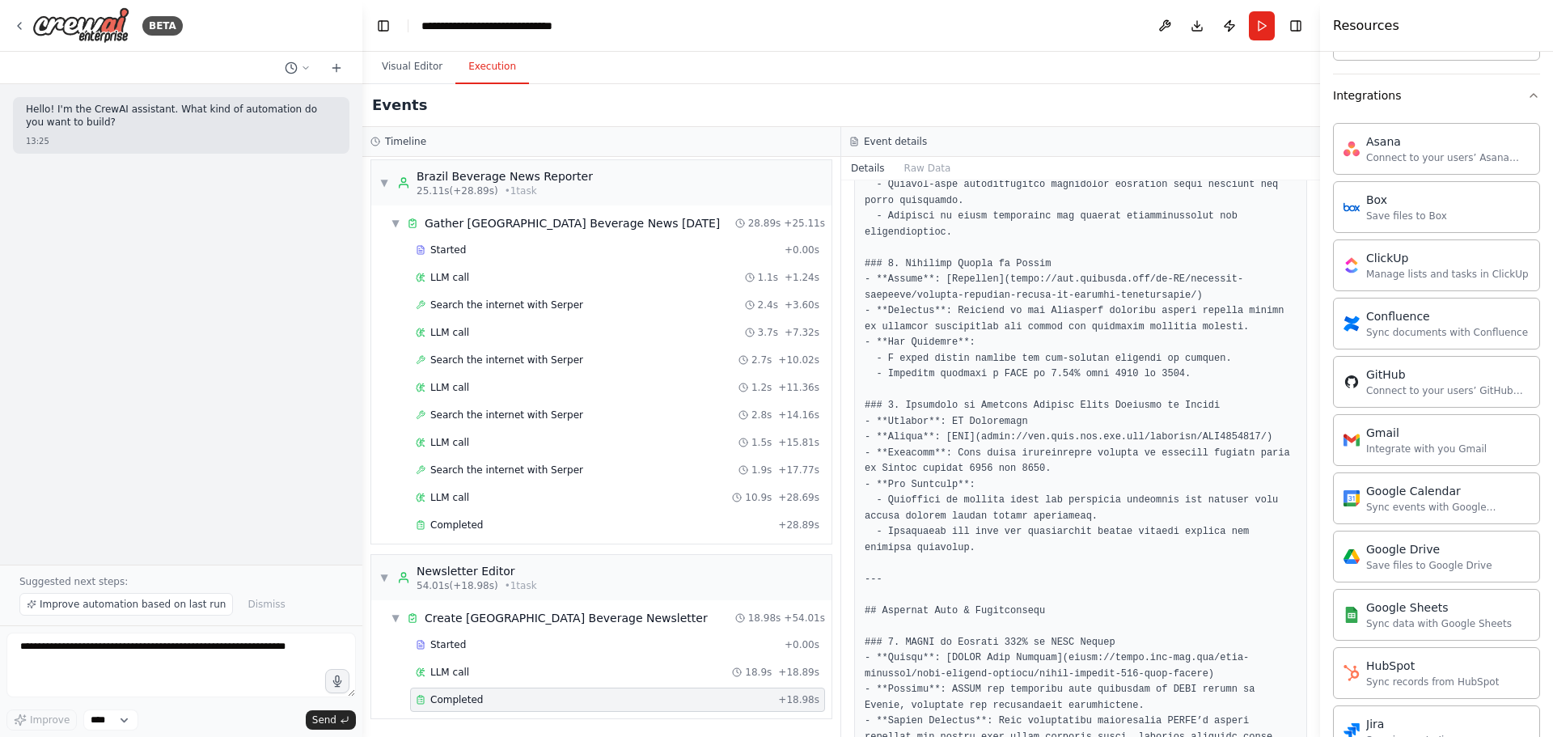
drag, startPoint x: 879, startPoint y: 371, endPoint x: 934, endPoint y: 471, distance: 114.0
click at [934, 445] on pre at bounding box center [1081, 698] width 432 height 2209
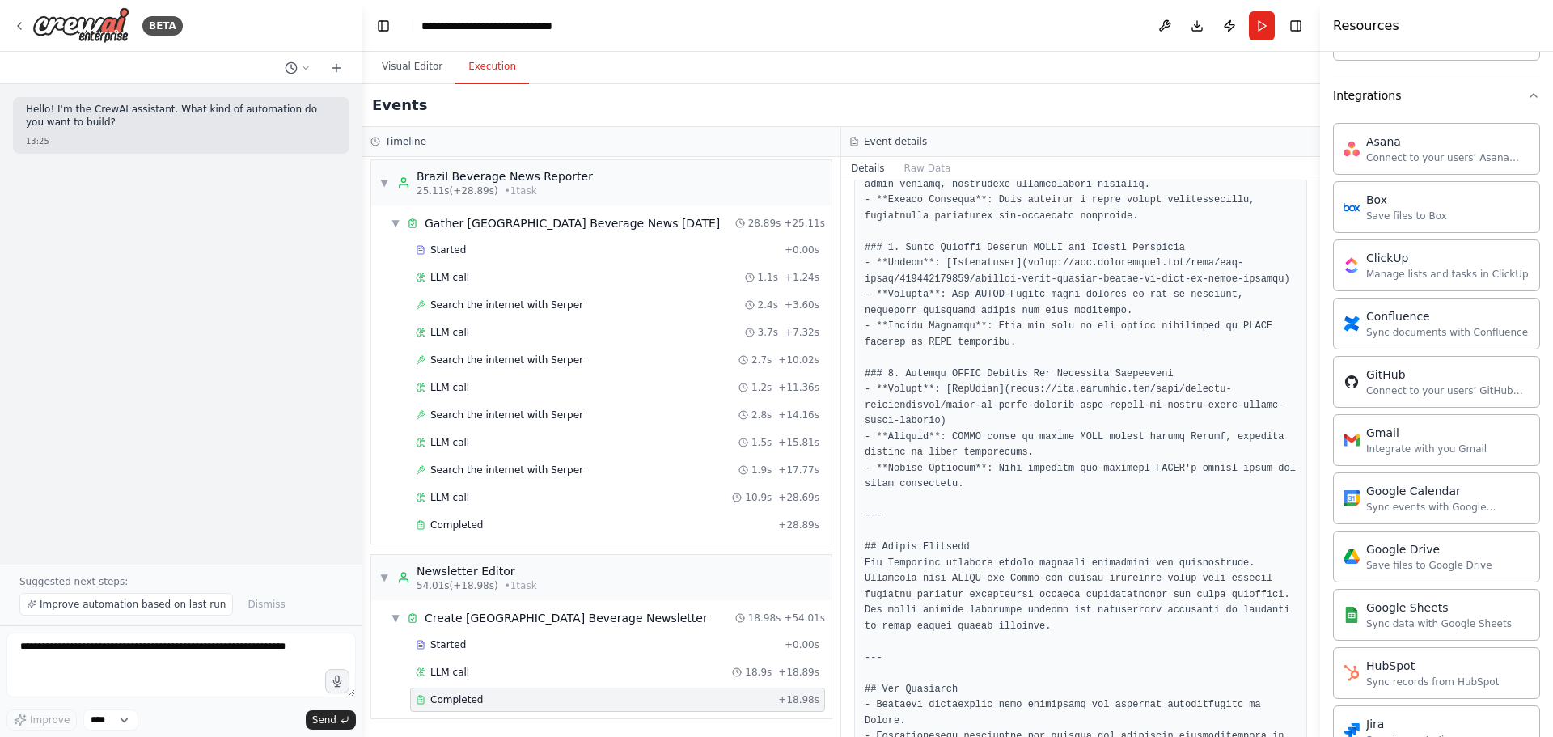
scroll to position [1618, 0]
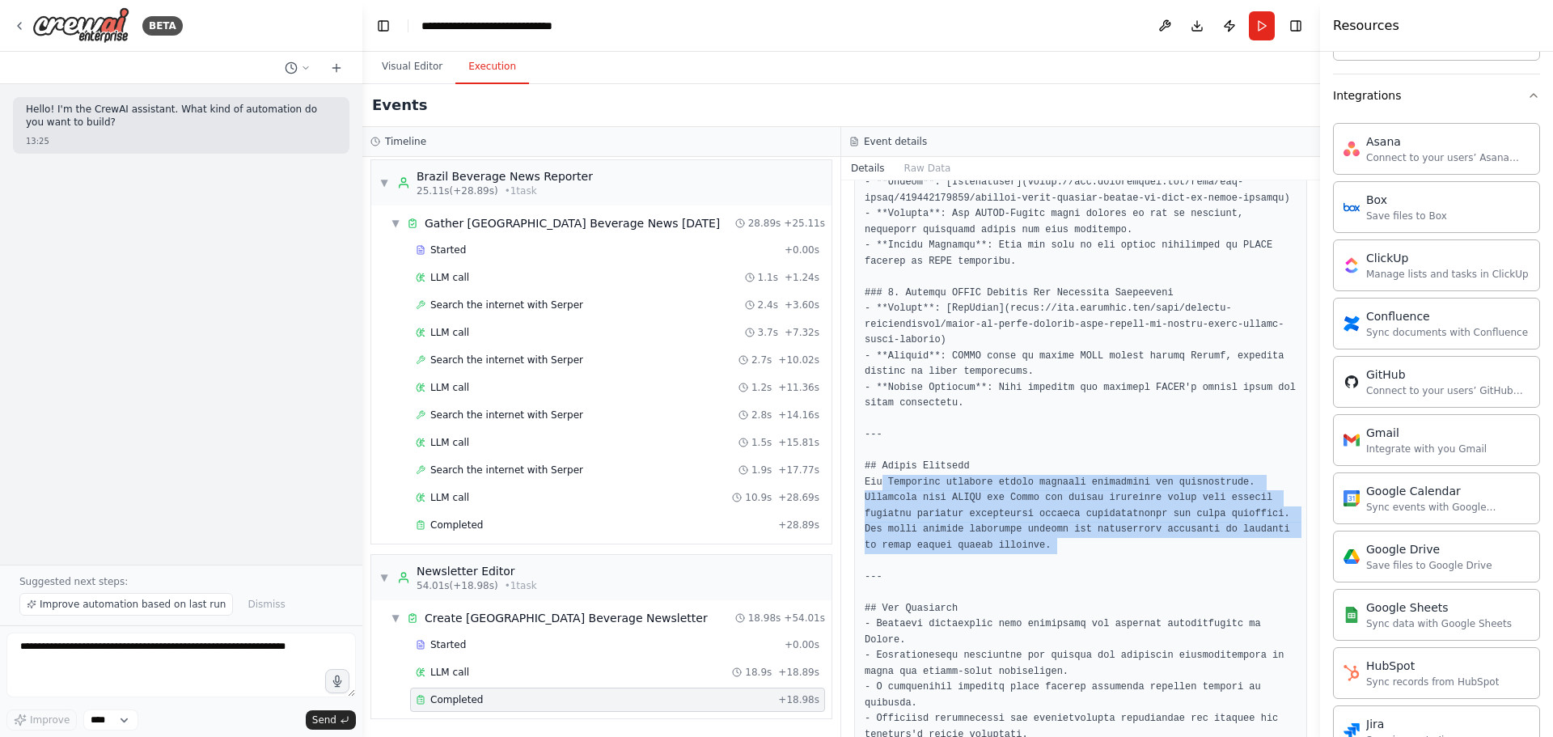
drag, startPoint x: 944, startPoint y: 523, endPoint x: 882, endPoint y: 454, distance: 93.4
drag, startPoint x: 889, startPoint y: 456, endPoint x: 901, endPoint y: 457, distance: 12.2
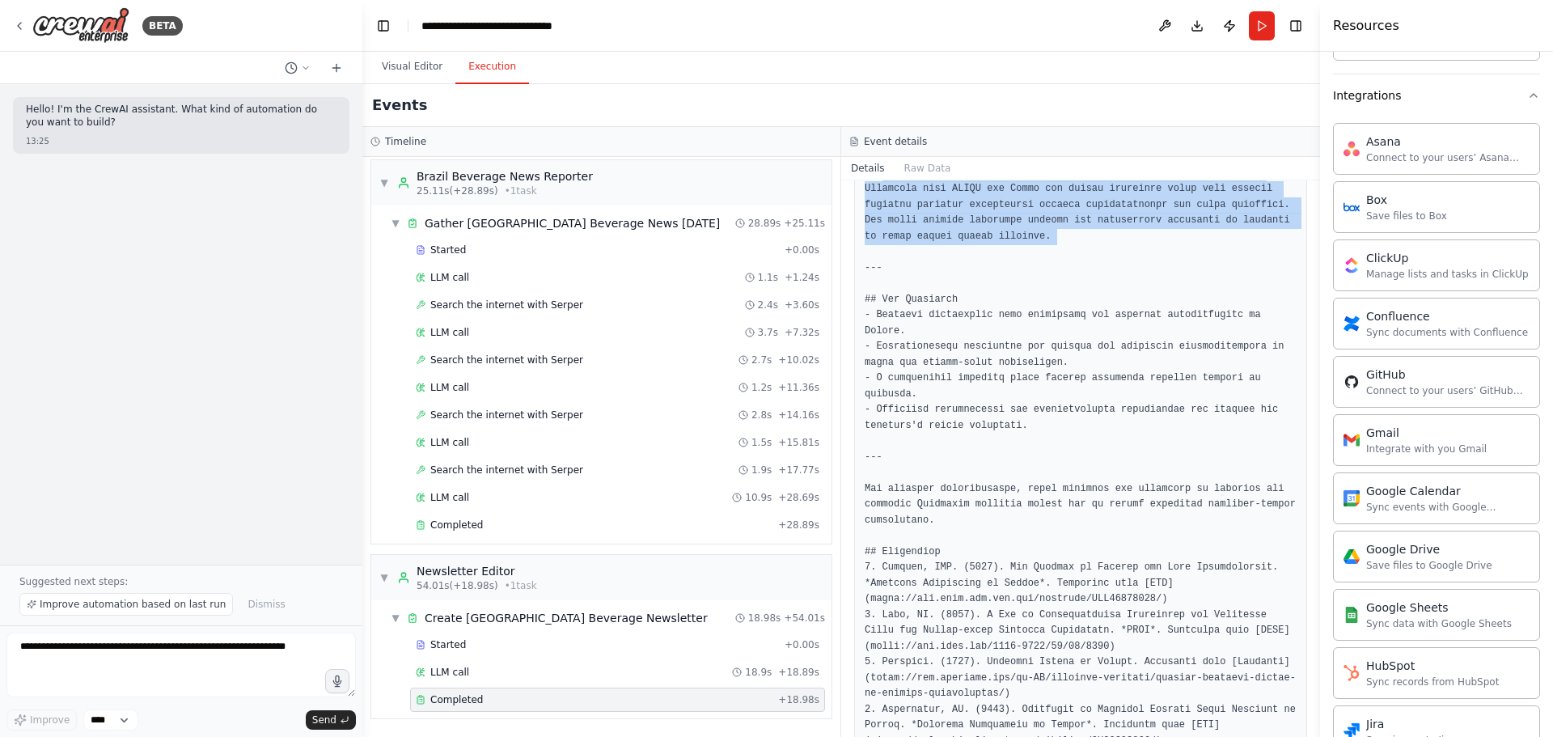
scroll to position [1929, 0]
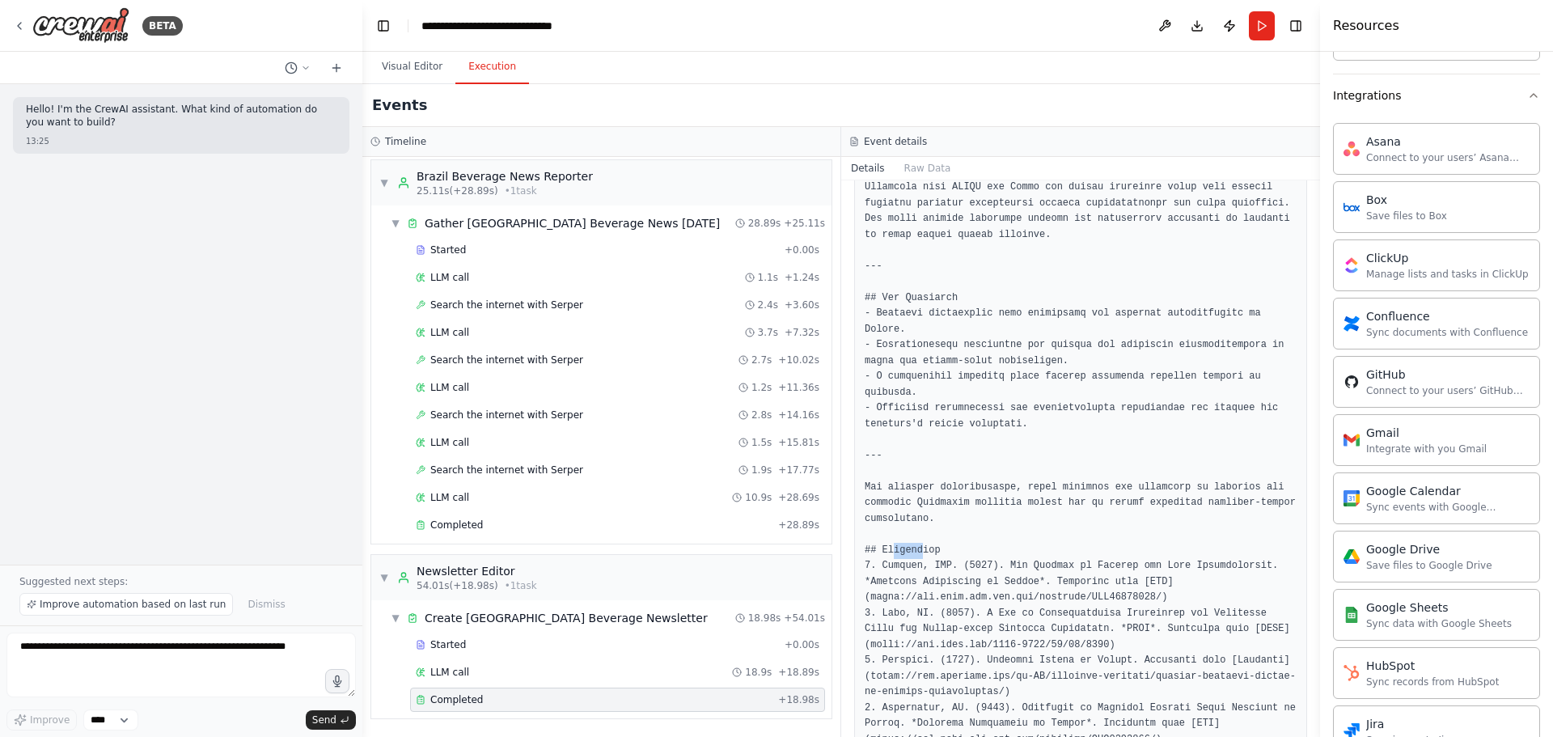
drag, startPoint x: 898, startPoint y: 491, endPoint x: 889, endPoint y: 494, distance: 9.2
drag, startPoint x: 1011, startPoint y: 506, endPoint x: 1034, endPoint y: 506, distance: 23.5
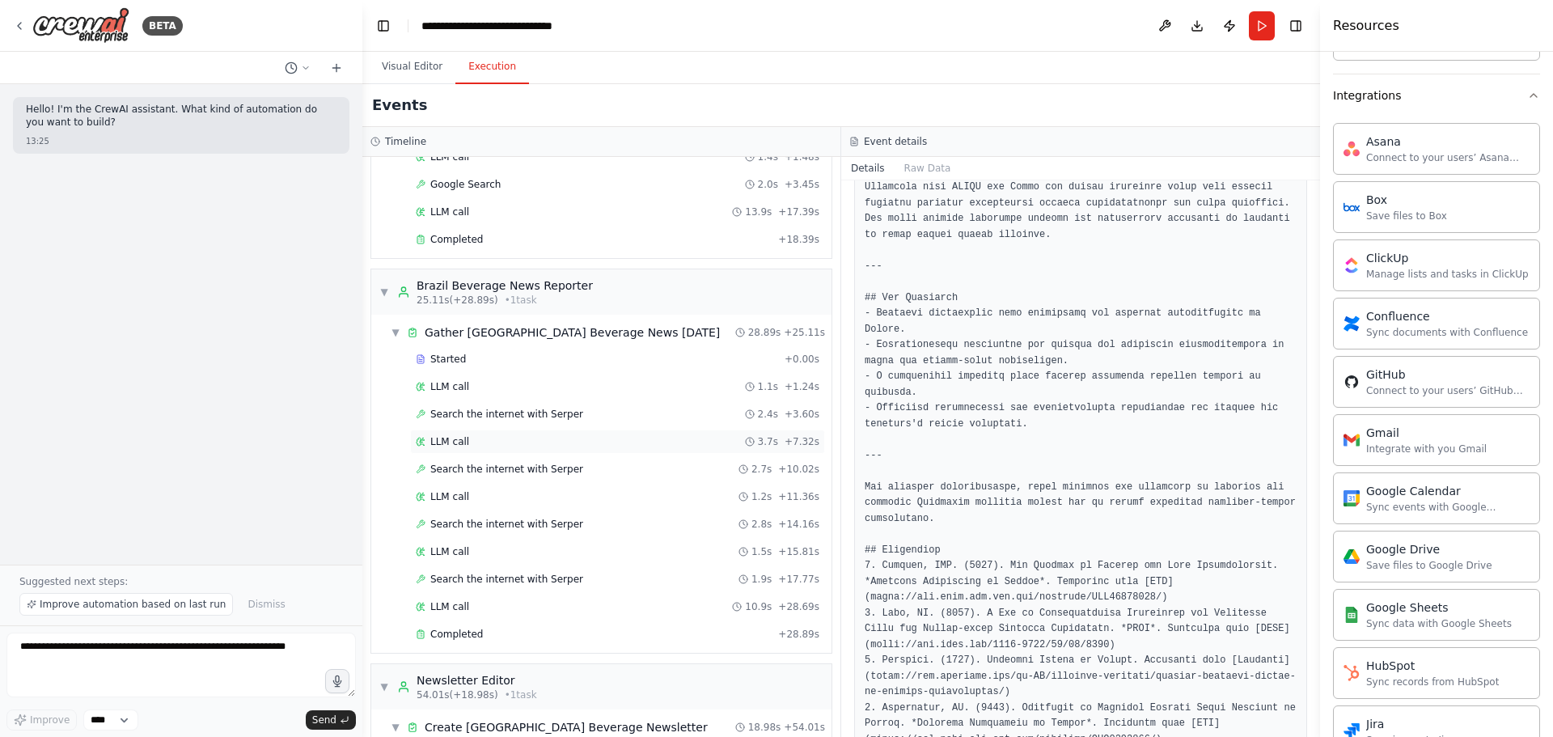
scroll to position [235, 0]
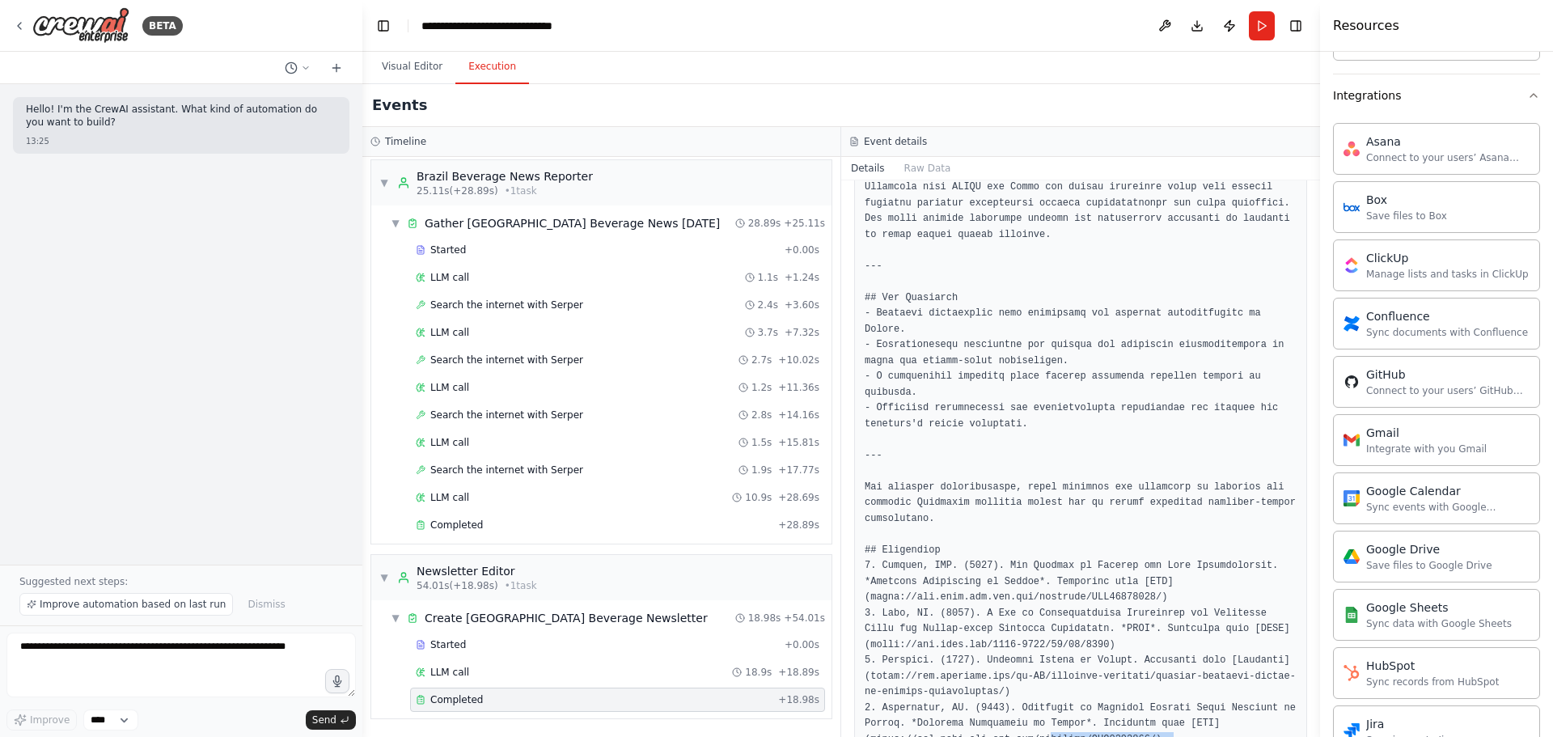
drag, startPoint x: 1159, startPoint y: 671, endPoint x: 1029, endPoint y: 667, distance: 130.3
drag, startPoint x: 1012, startPoint y: 647, endPoint x: 1040, endPoint y: 650, distance: 27.6
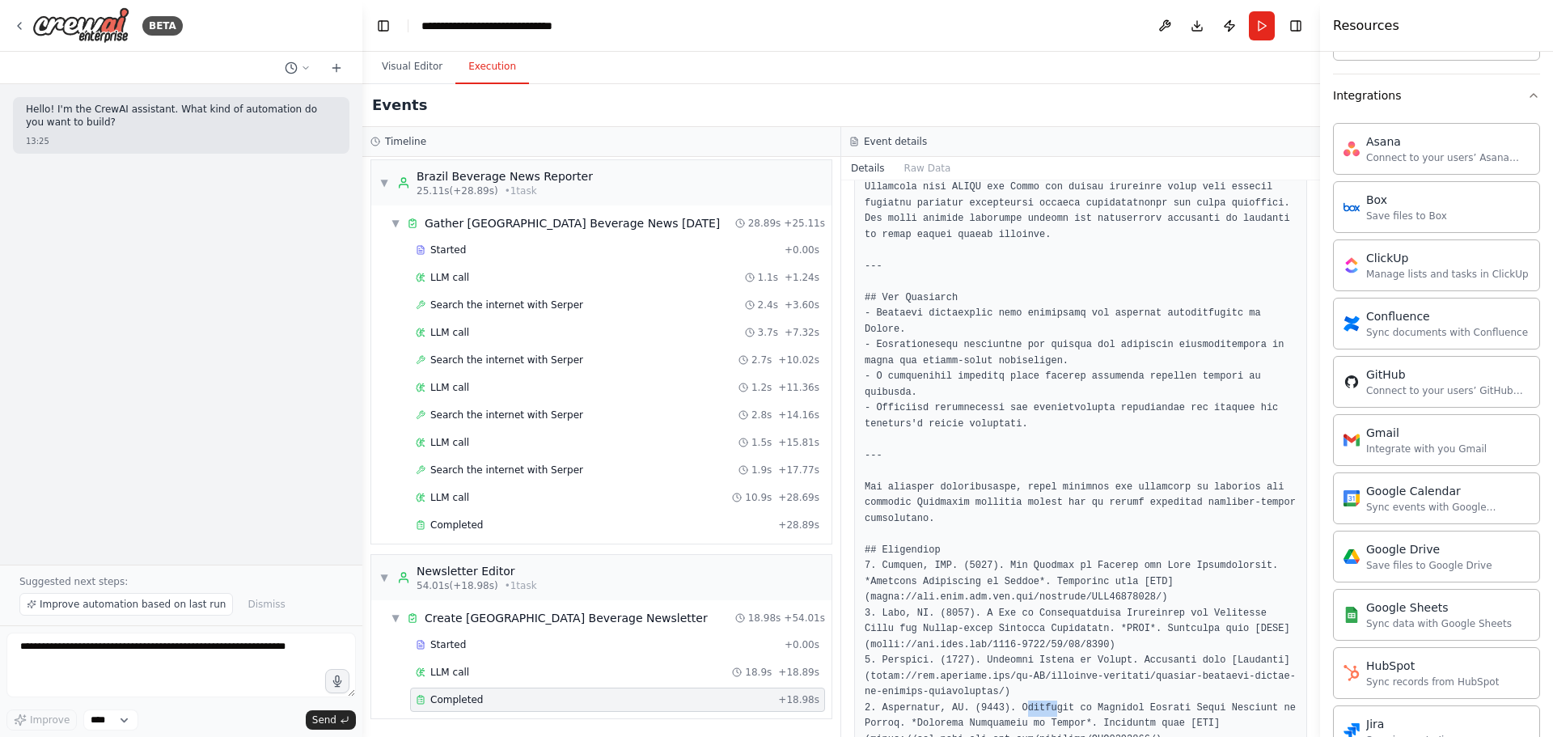
drag, startPoint x: 1018, startPoint y: 644, endPoint x: 1066, endPoint y: 654, distance: 48.7
drag, startPoint x: 982, startPoint y: 627, endPoint x: 934, endPoint y: 616, distance: 49.8
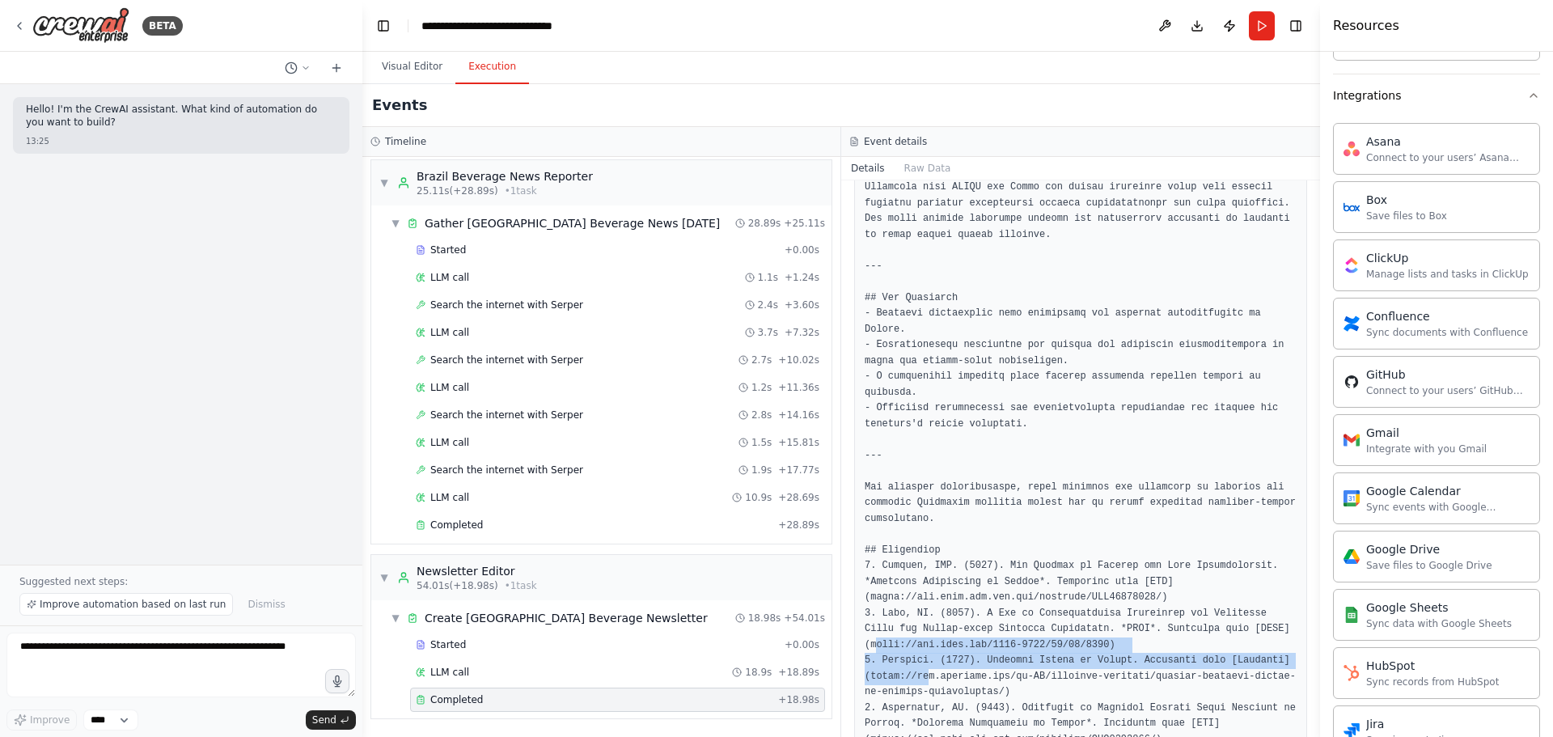
drag, startPoint x: 876, startPoint y: 589, endPoint x: 926, endPoint y: 608, distance: 52.7
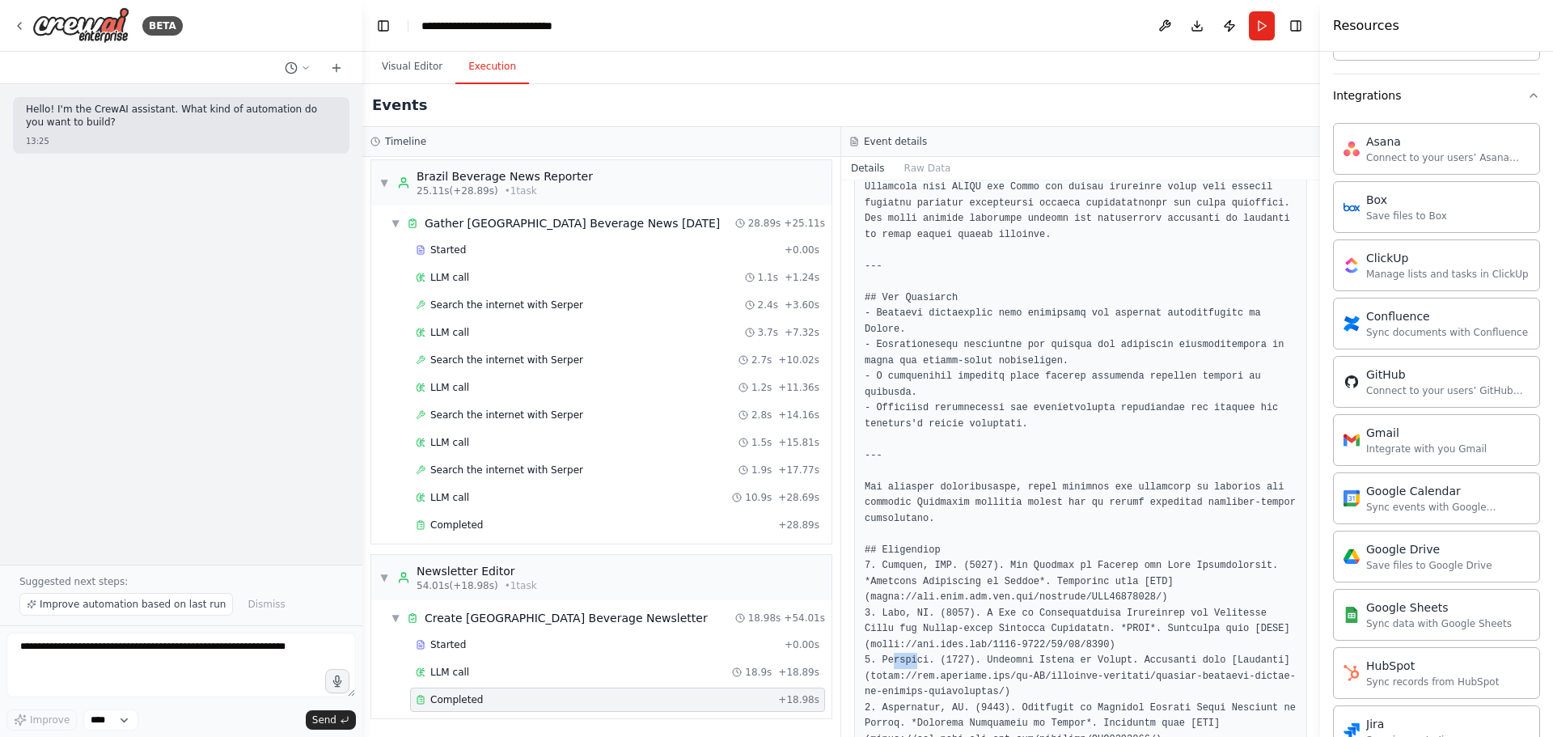
drag, startPoint x: 890, startPoint y: 601, endPoint x: 915, endPoint y: 600, distance: 25.1
drag, startPoint x: 982, startPoint y: 600, endPoint x: 999, endPoint y: 603, distance: 17.3
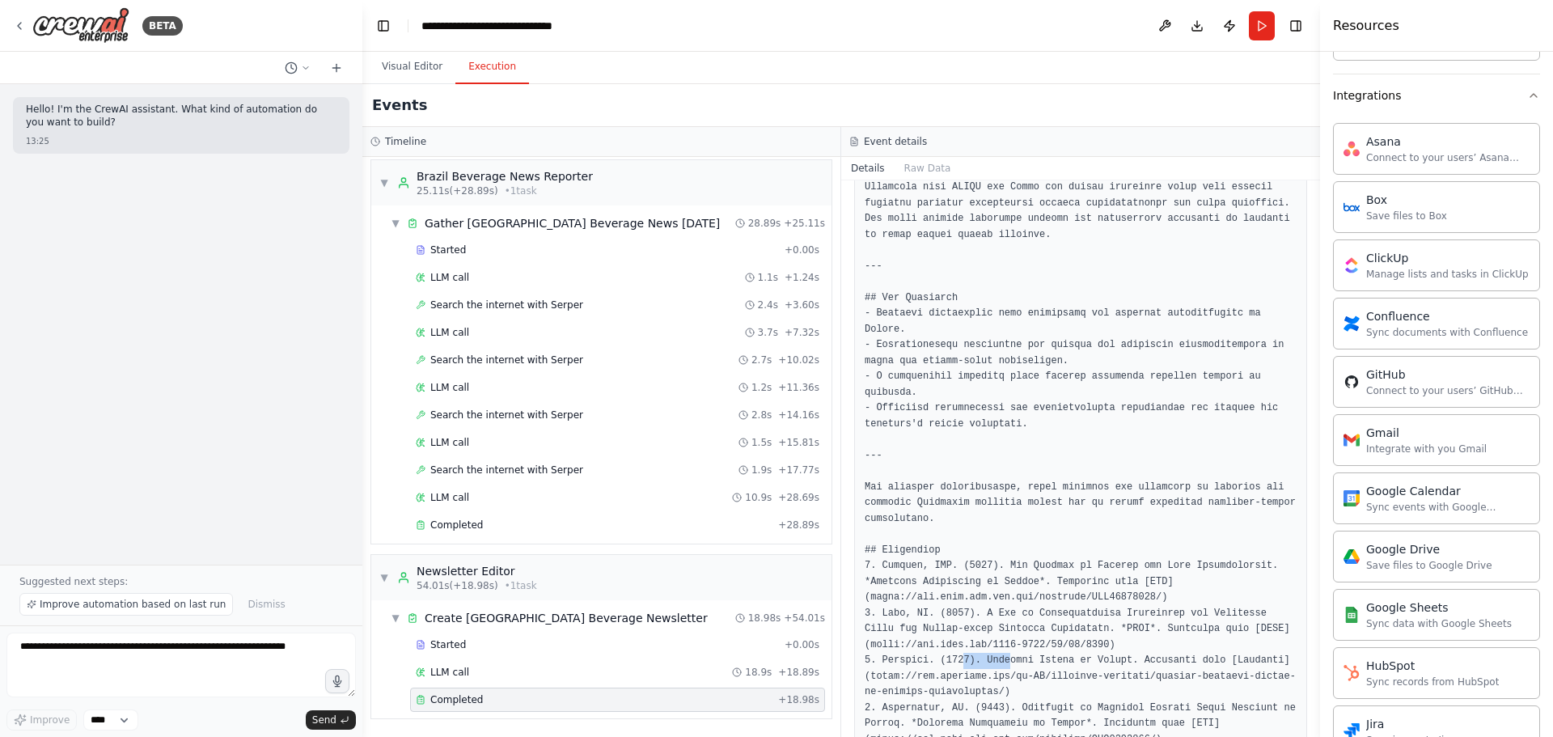
drag, startPoint x: 973, startPoint y: 595, endPoint x: 1006, endPoint y: 598, distance: 34.1
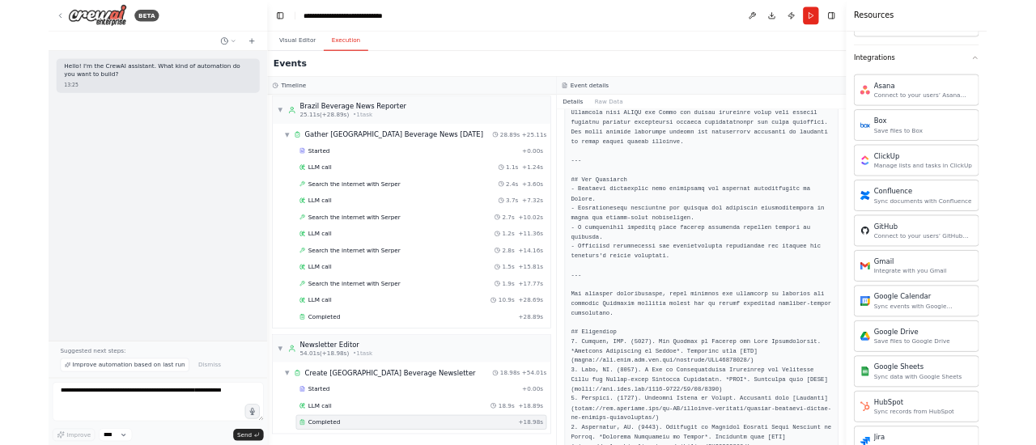
scroll to position [1848, 0]
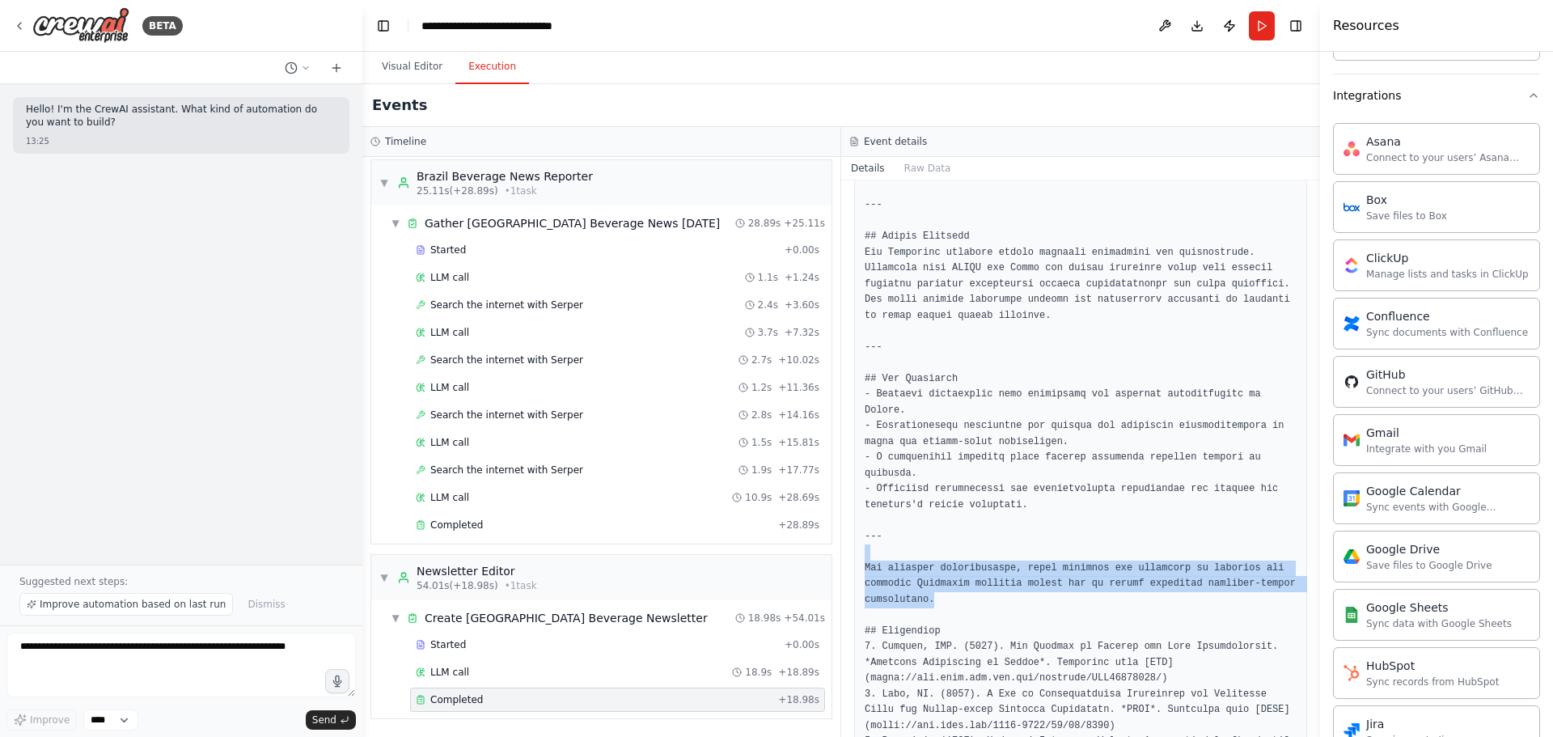
drag, startPoint x: 939, startPoint y: 540, endPoint x: 864, endPoint y: 496, distance: 87.4
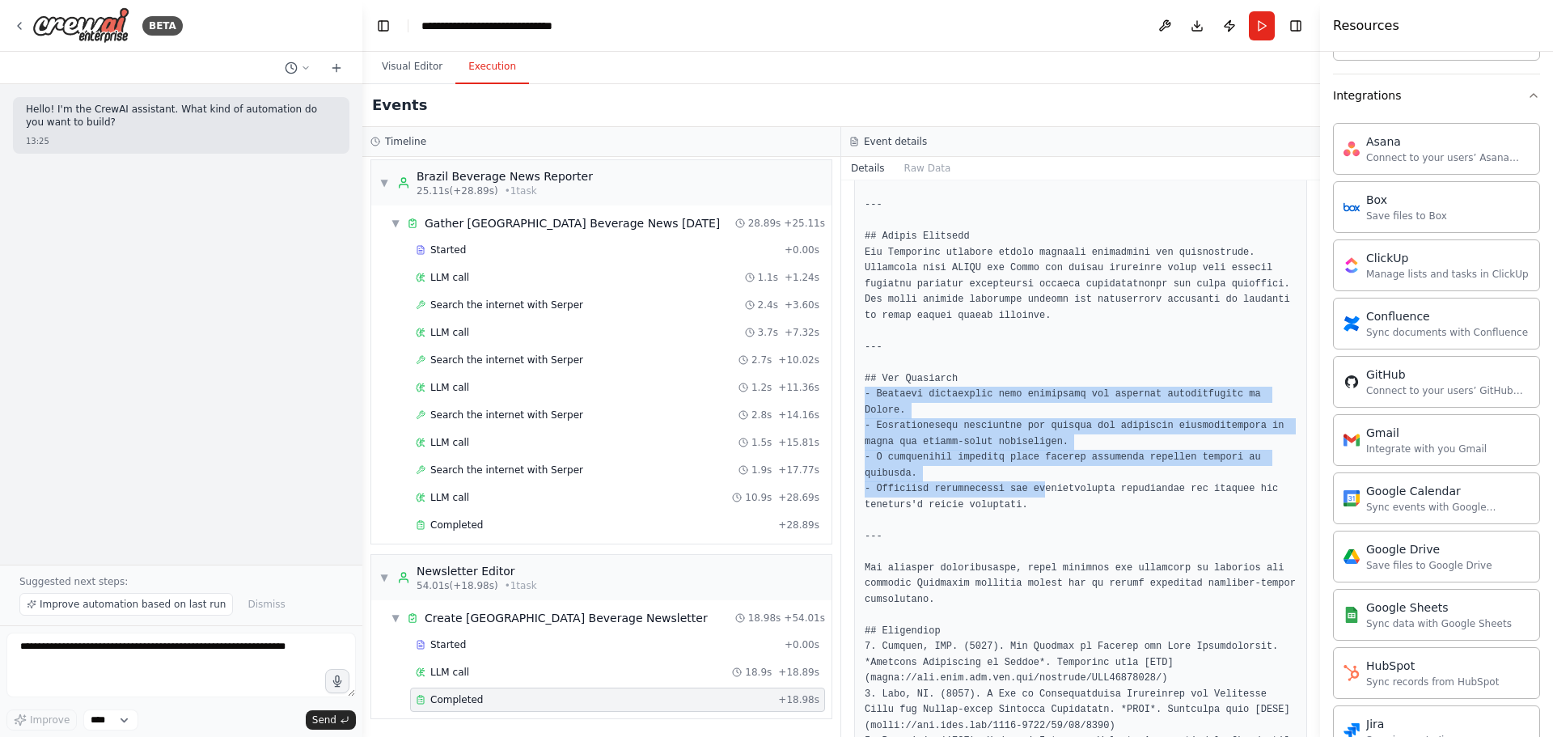
drag, startPoint x: 1028, startPoint y: 431, endPoint x: 864, endPoint y: 359, distance: 178.6
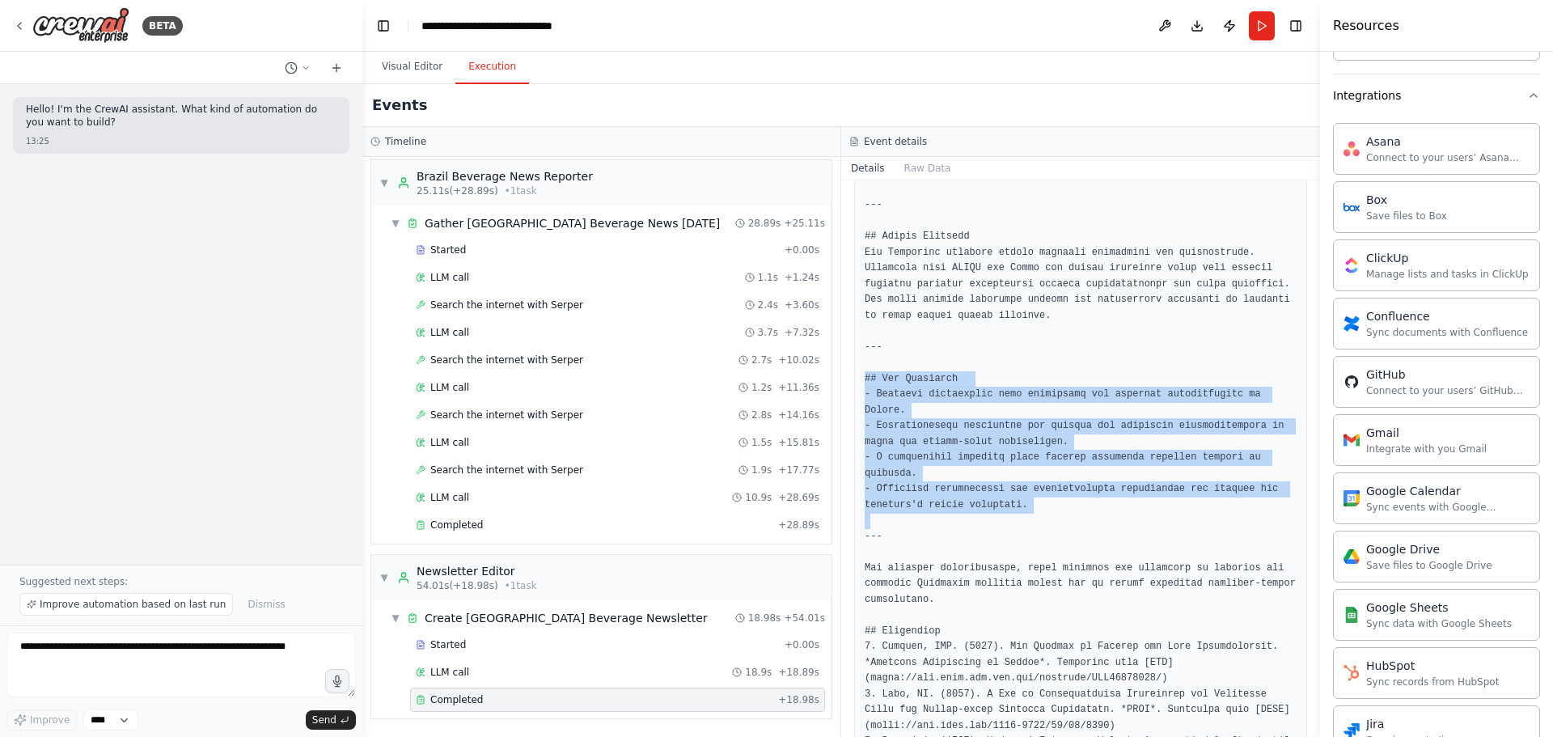
drag, startPoint x: 864, startPoint y: 345, endPoint x: 1020, endPoint y: 453, distance: 190.1
drag, startPoint x: 966, startPoint y: 425, endPoint x: 862, endPoint y: 345, distance: 131.1
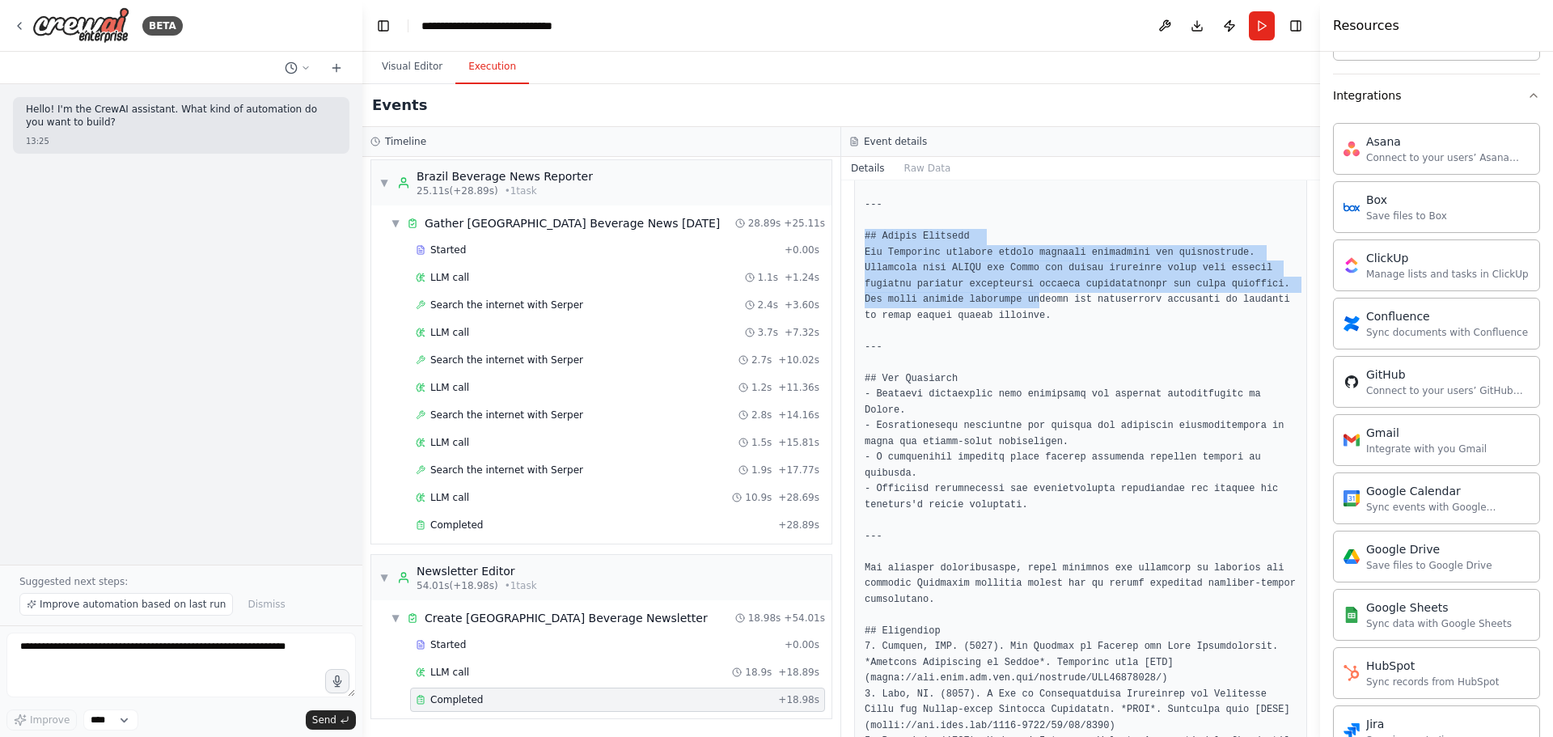
drag, startPoint x: 915, startPoint y: 273, endPoint x: 864, endPoint y: 201, distance: 88.2
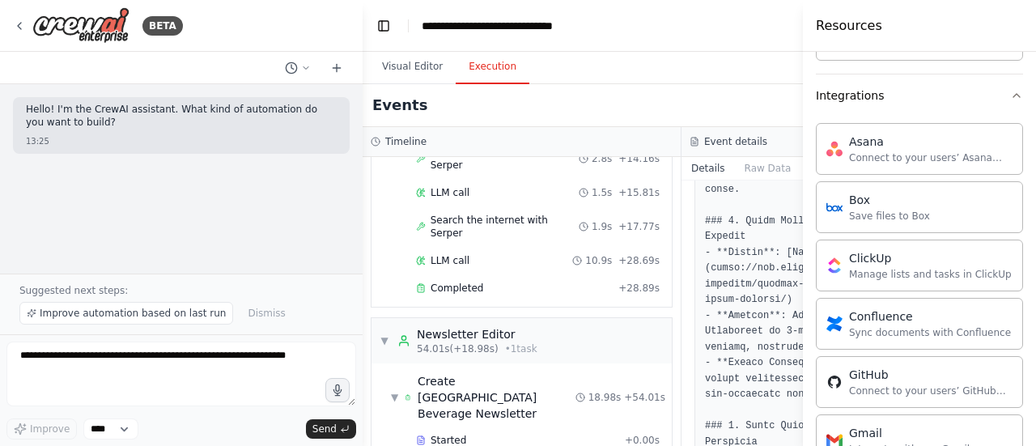
scroll to position [614, 0]
